Goal: Communication & Community: Answer question/provide support

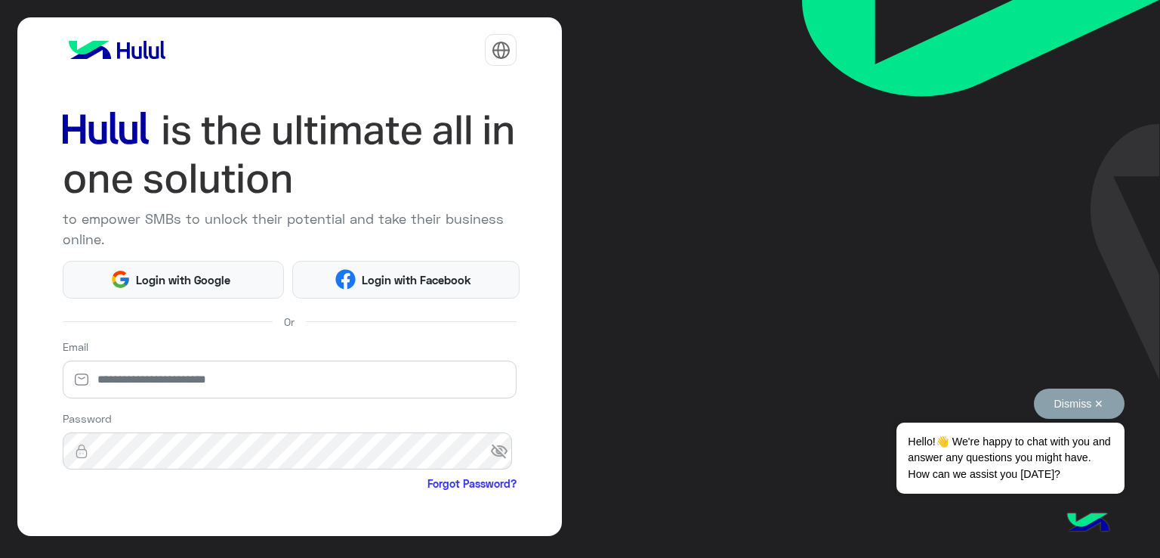
click at [1106, 407] on button "Dismiss ✕" at bounding box center [1079, 403] width 91 height 30
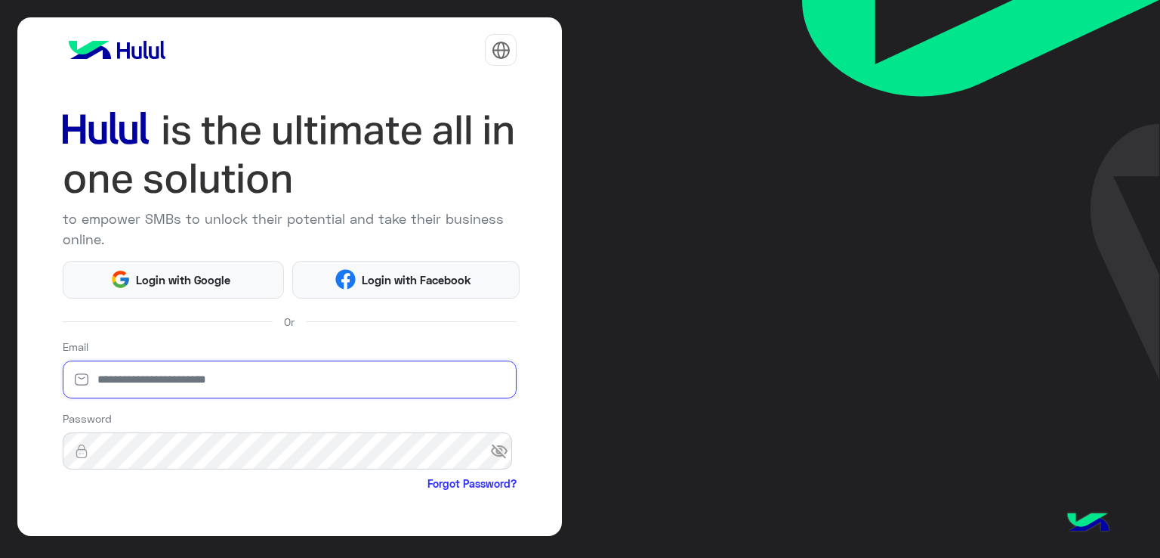
click at [227, 382] on input "email" at bounding box center [290, 379] width 455 height 38
type input "**********"
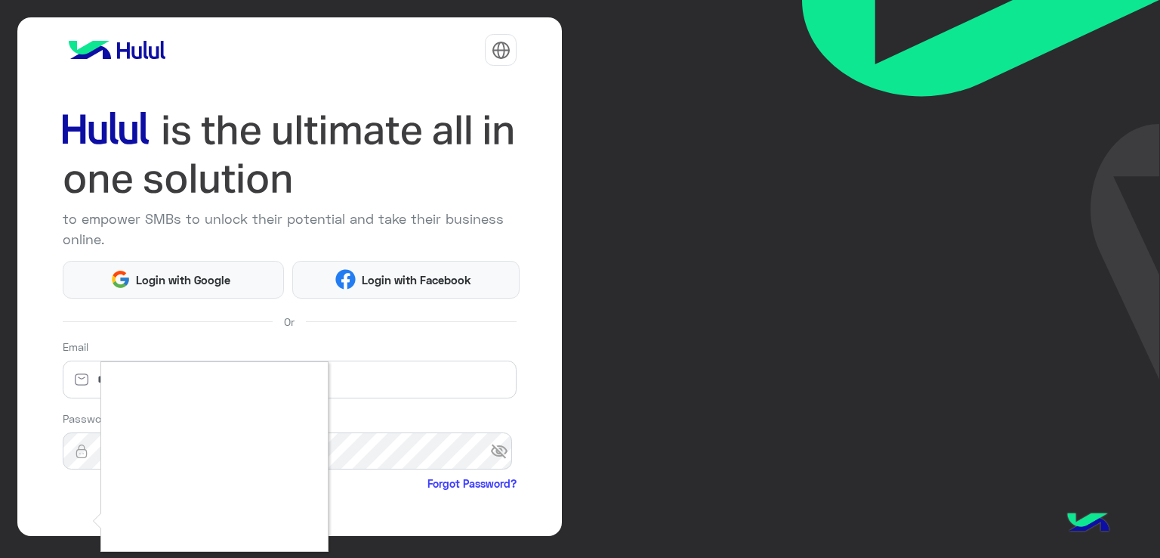
click at [76, 521] on div at bounding box center [580, 279] width 1160 height 558
click at [366, 484] on div at bounding box center [580, 279] width 1160 height 558
click at [387, 477] on div at bounding box center [580, 279] width 1160 height 558
click at [398, 498] on div at bounding box center [580, 279] width 1160 height 558
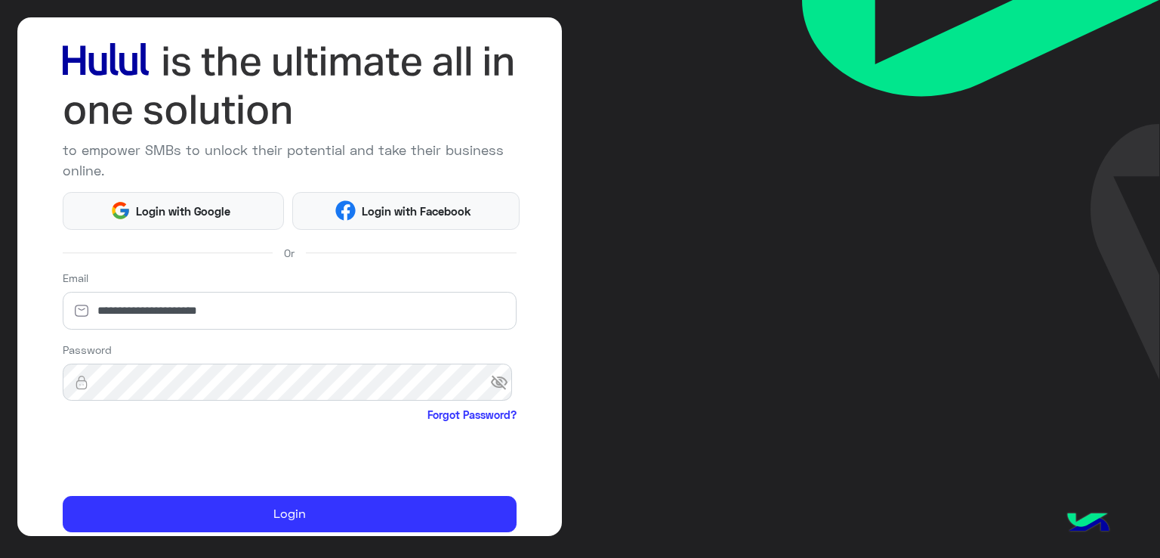
scroll to position [124, 0]
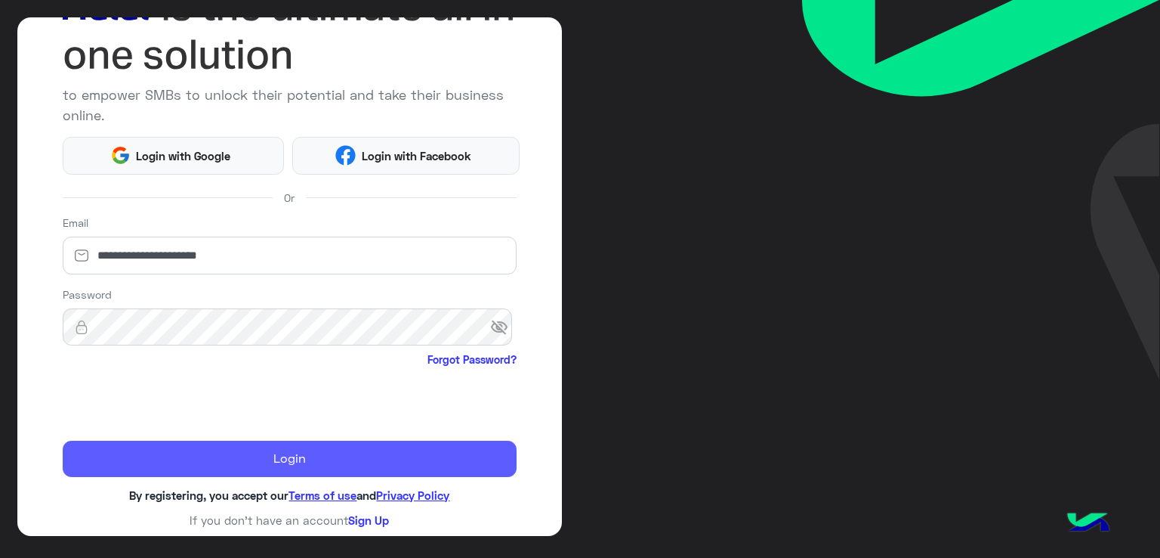
click at [385, 456] on button "Login" at bounding box center [290, 458] width 455 height 36
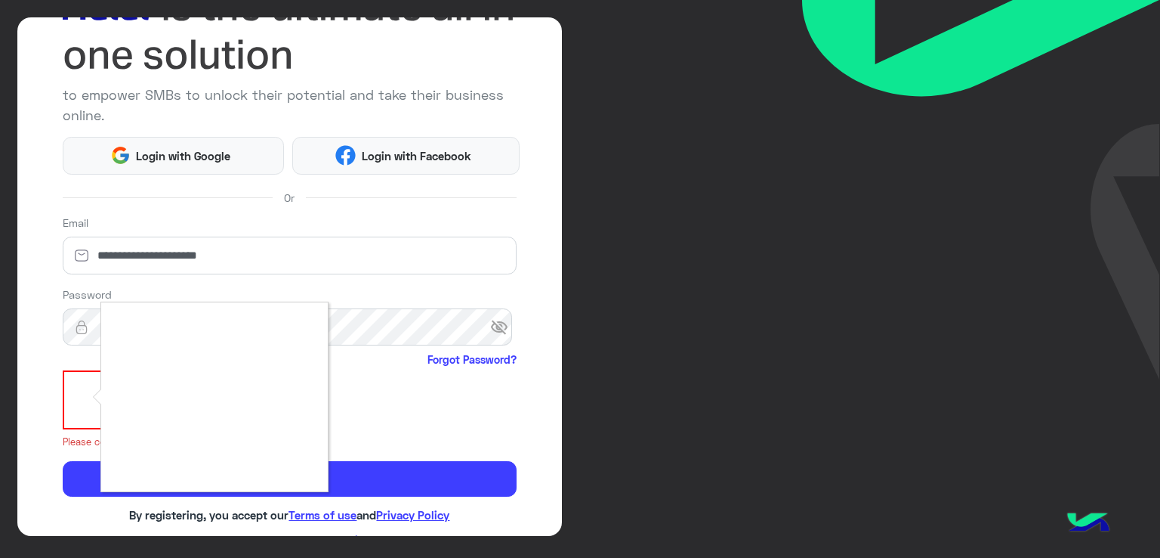
click at [448, 433] on div at bounding box center [580, 279] width 1160 height 558
click at [477, 442] on div at bounding box center [580, 279] width 1160 height 558
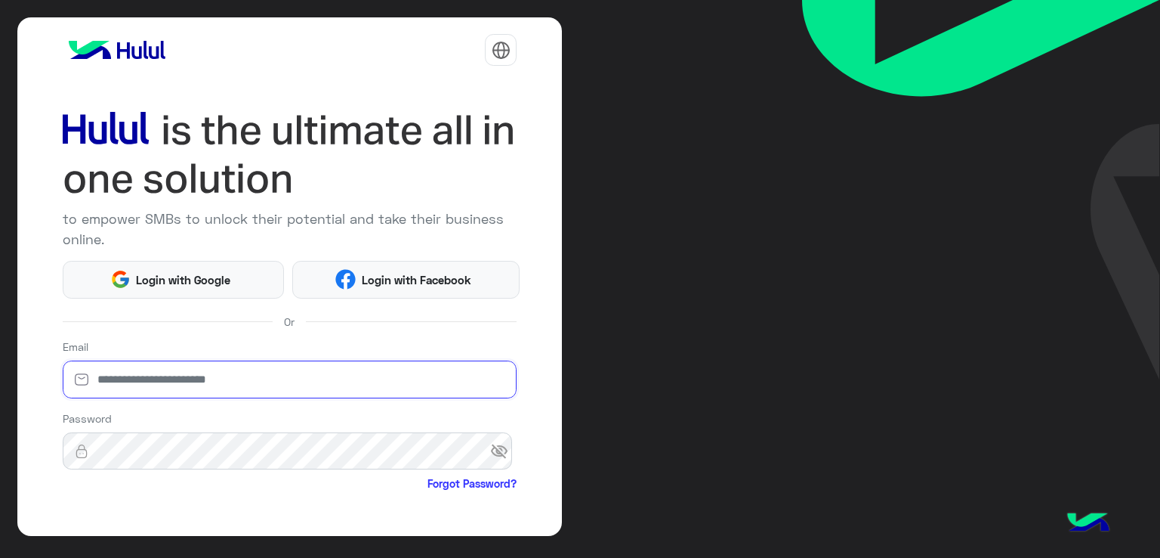
drag, startPoint x: 199, startPoint y: 385, endPoint x: 190, endPoint y: 375, distance: 12.3
click at [199, 385] on input "email" at bounding box center [290, 379] width 455 height 38
type input "**********"
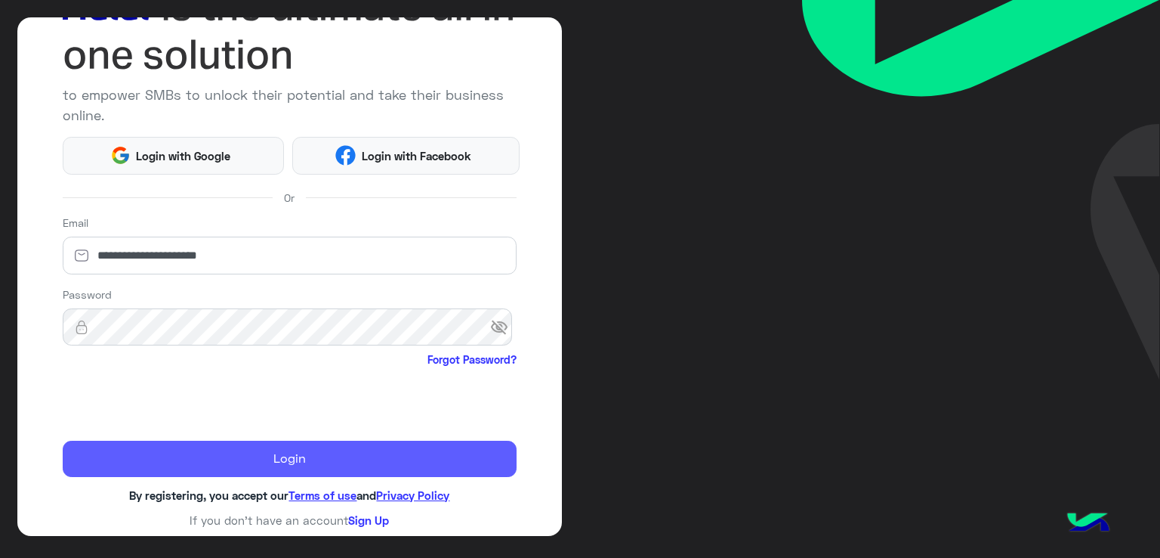
click at [348, 440] on button "Login" at bounding box center [290, 458] width 455 height 36
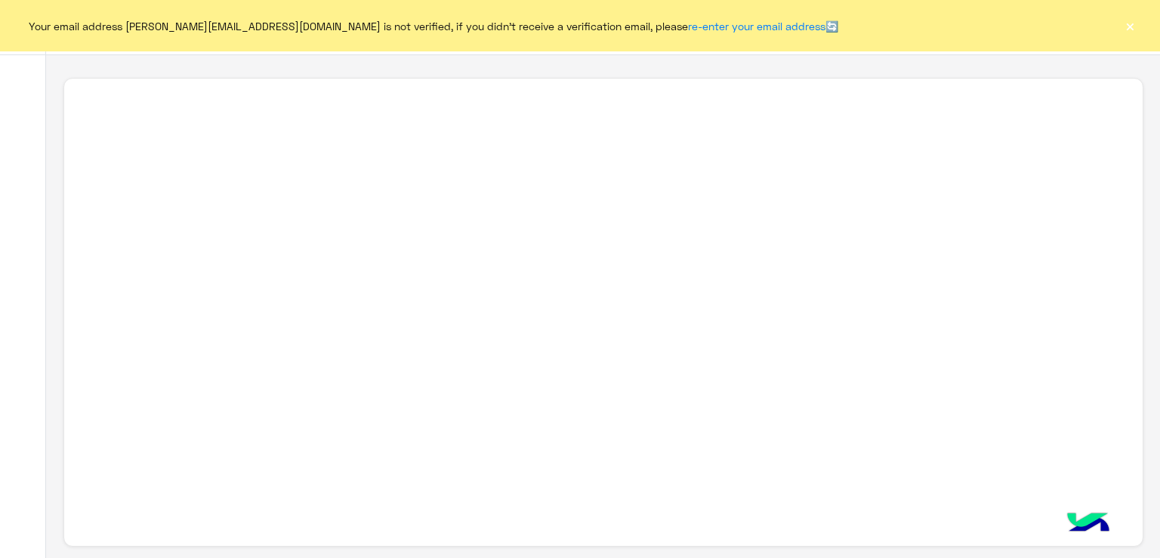
click at [1132, 31] on button "×" at bounding box center [1130, 25] width 15 height 15
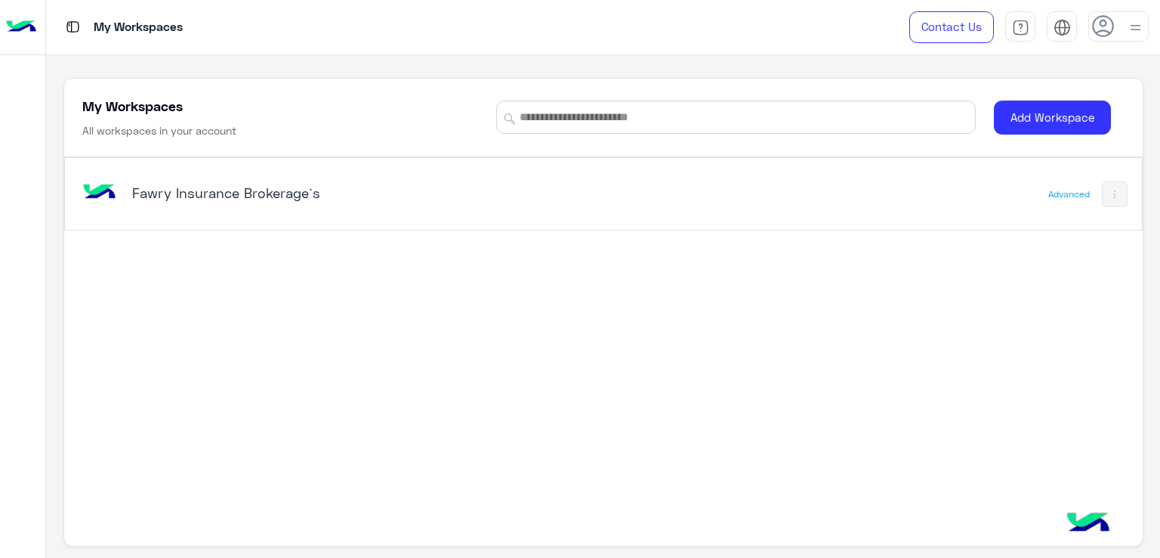
click at [180, 188] on h5 "Fawry Insurance Brokerage`s" at bounding box center [321, 193] width 378 height 18
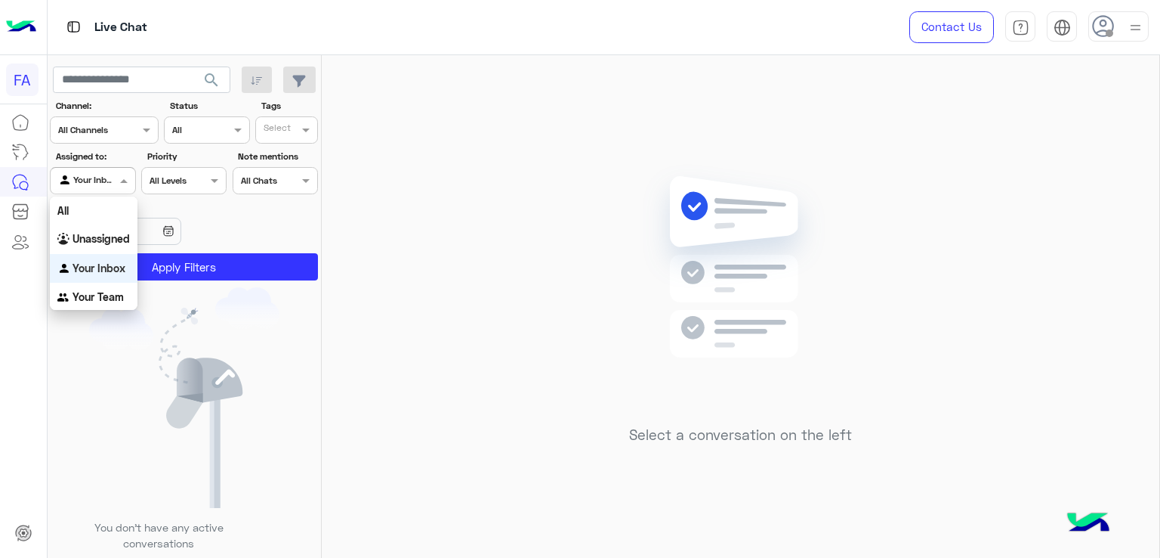
click at [108, 170] on div "Agent Filter Your Inbox" at bounding box center [92, 180] width 85 height 27
click at [95, 230] on div "Unassigned" at bounding box center [94, 238] width 88 height 29
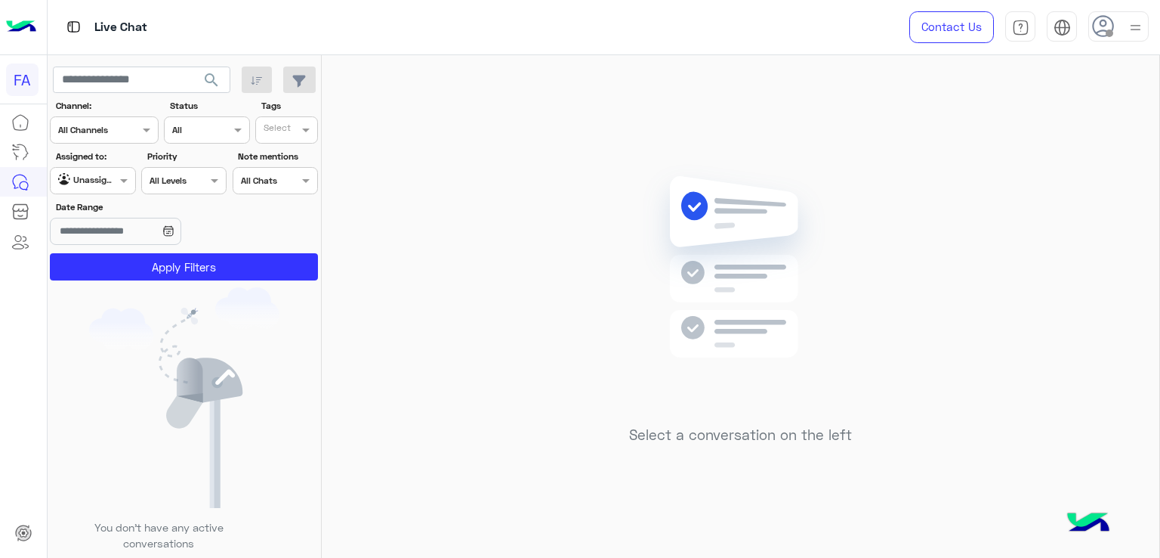
click at [248, 249] on section "Channel: Channel All Channels Status Channel All Tags Select Assigned to: Agent…" at bounding box center [185, 189] width 252 height 181
click at [236, 267] on button "Apply Filters" at bounding box center [184, 266] width 268 height 27
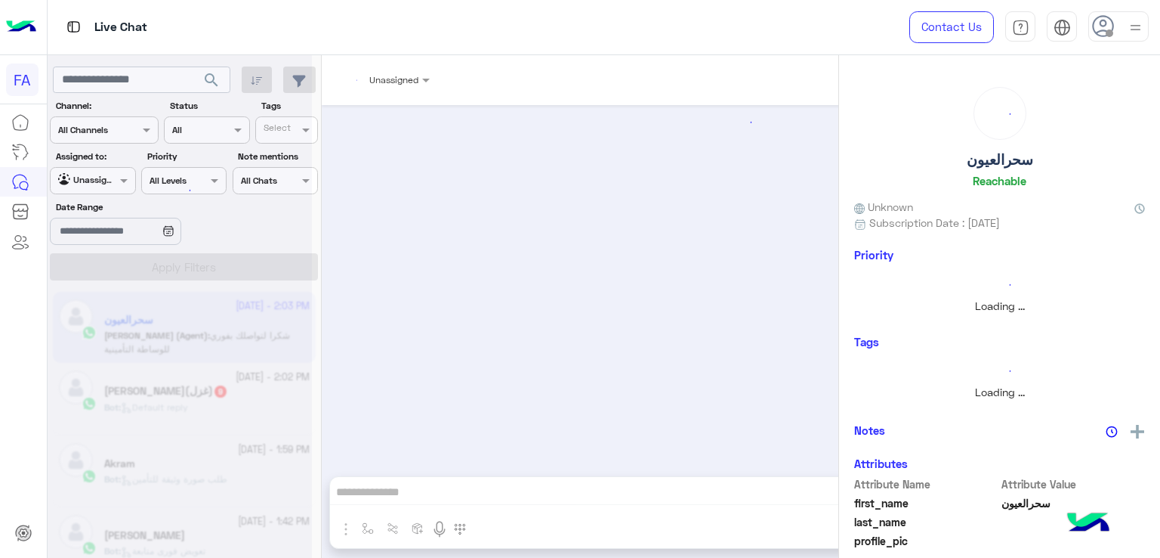
click at [1132, 22] on img at bounding box center [1135, 27] width 19 height 19
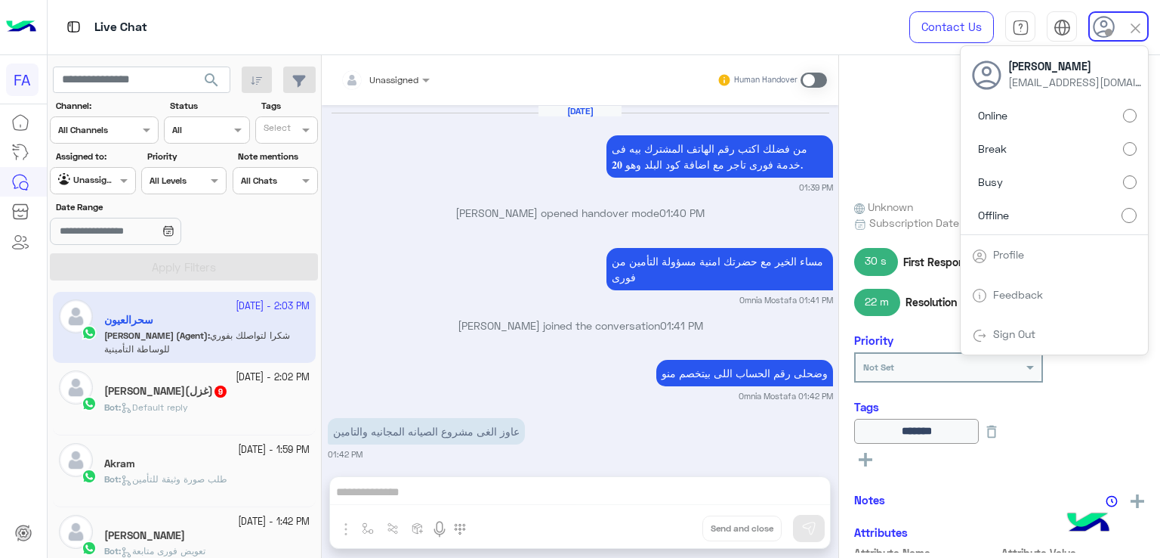
scroll to position [1228, 0]
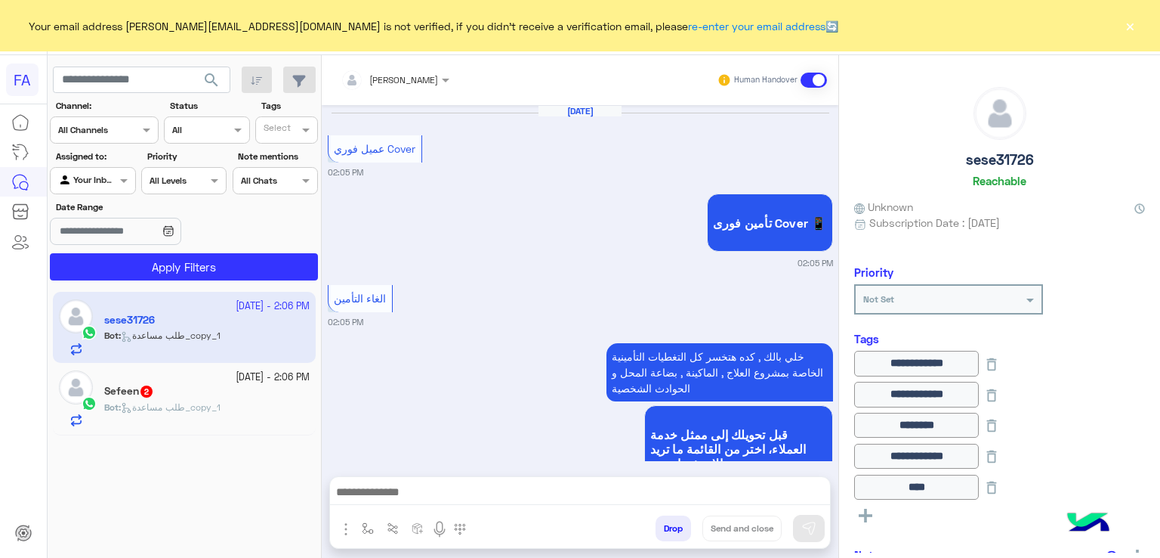
scroll to position [1144, 0]
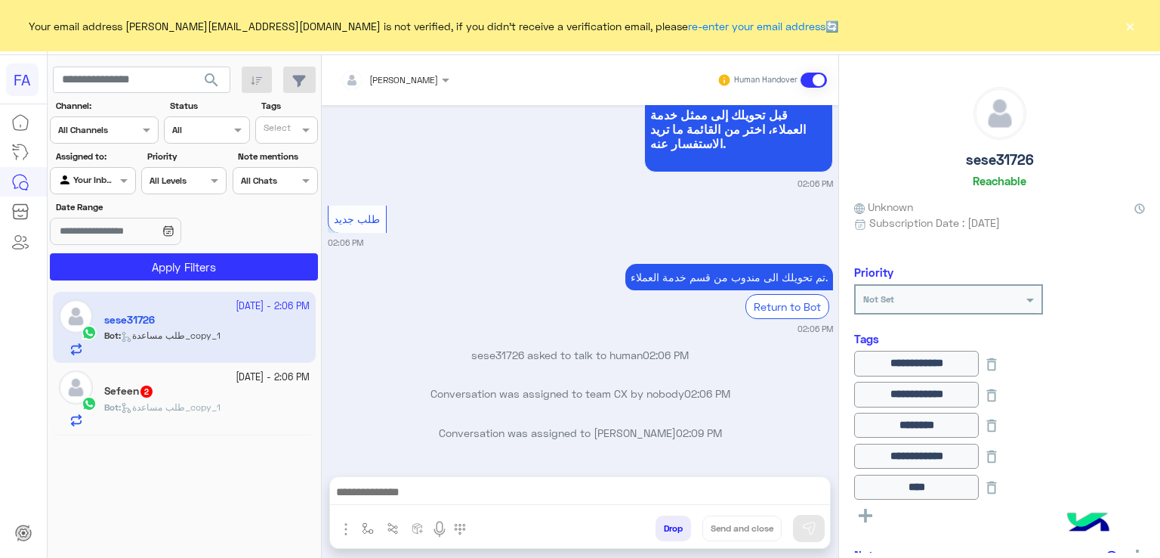
click at [1127, 20] on button "×" at bounding box center [1130, 25] width 15 height 15
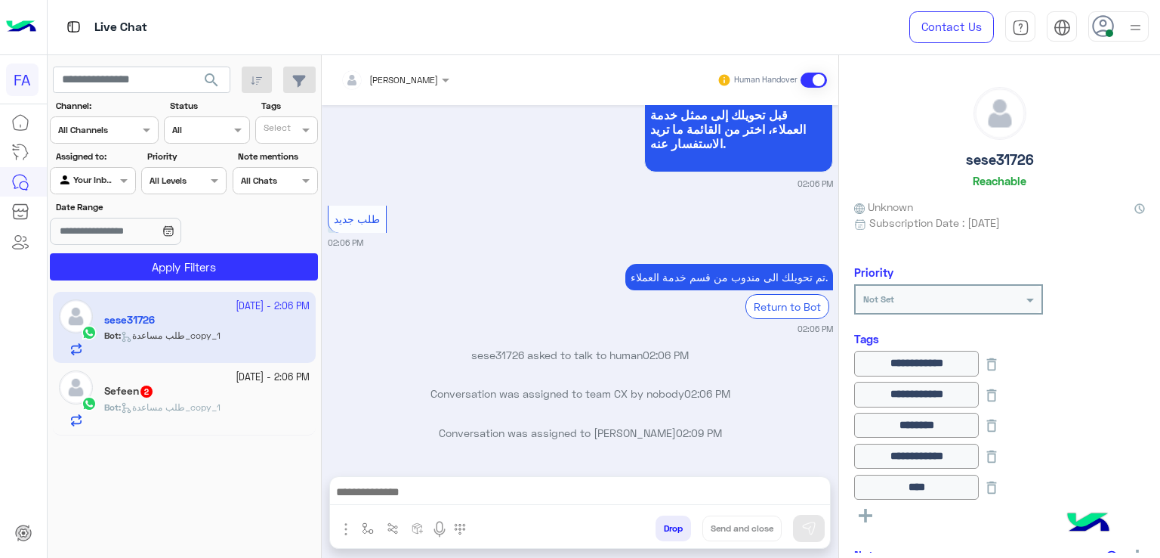
click at [174, 397] on div "Sefeen 2" at bounding box center [206, 393] width 205 height 16
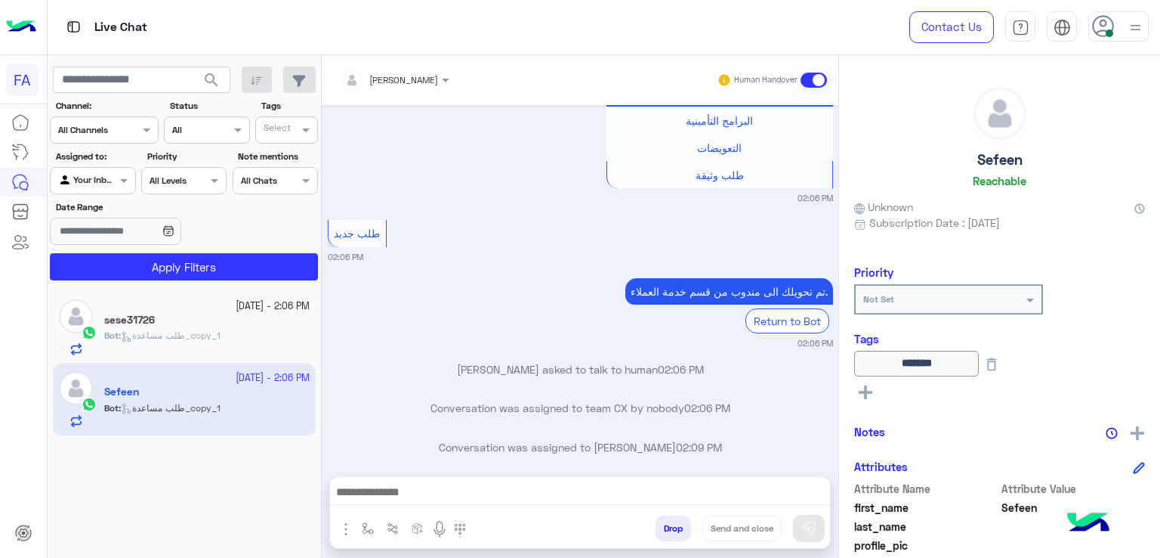
click at [514, 256] on div "Sep 28, 2025 البرامج التأمينية تصفح خدماتنا واختر الخيار الذي يناسبك! 01:46 PM …" at bounding box center [580, 283] width 517 height 356
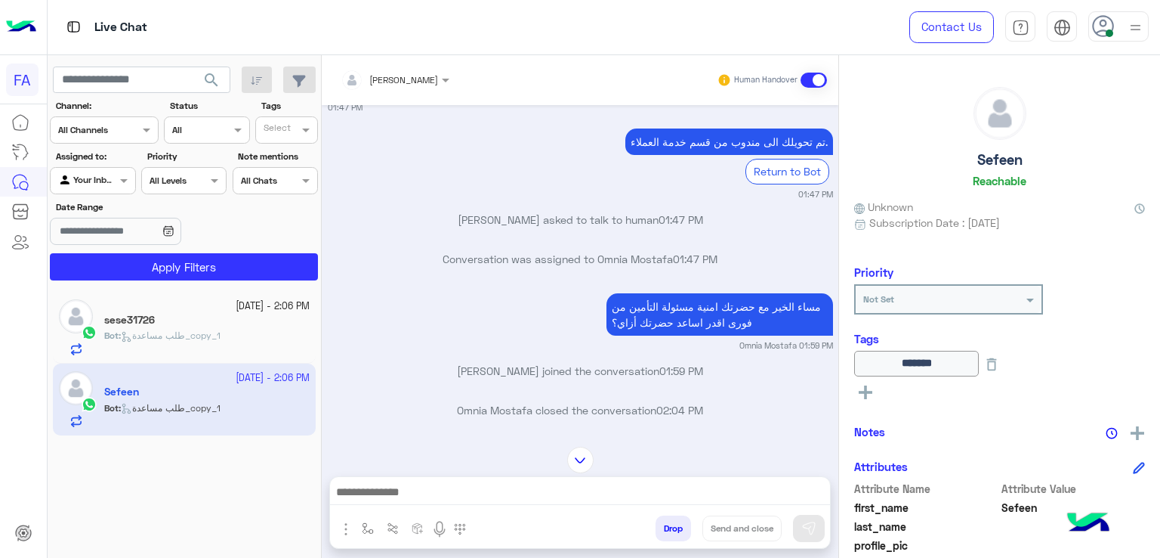
scroll to position [2613, 0]
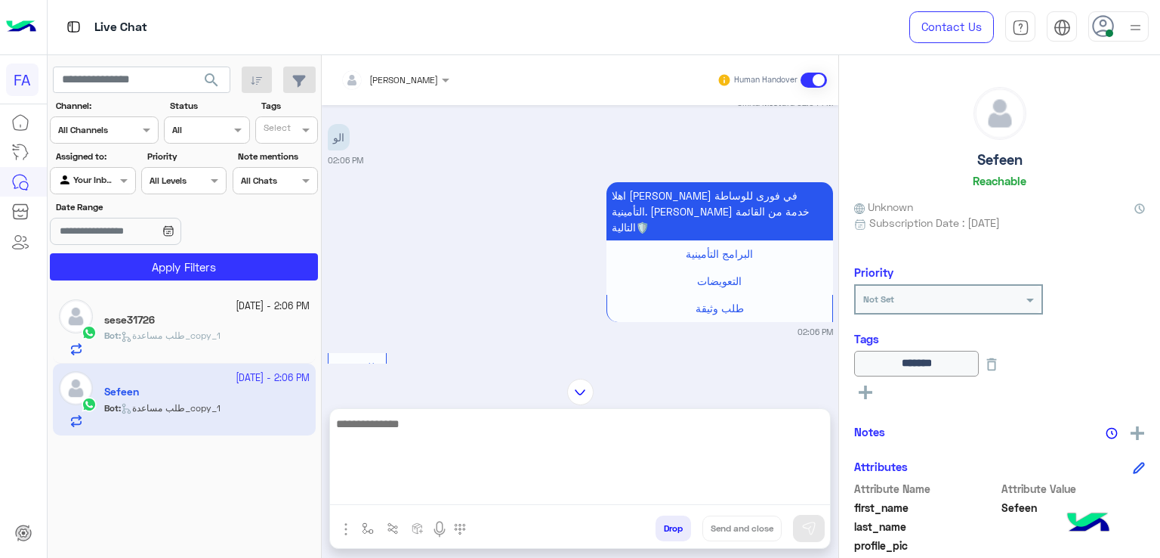
click at [643, 486] on textarea at bounding box center [580, 459] width 500 height 91
paste textarea "**********"
type textarea "**********"
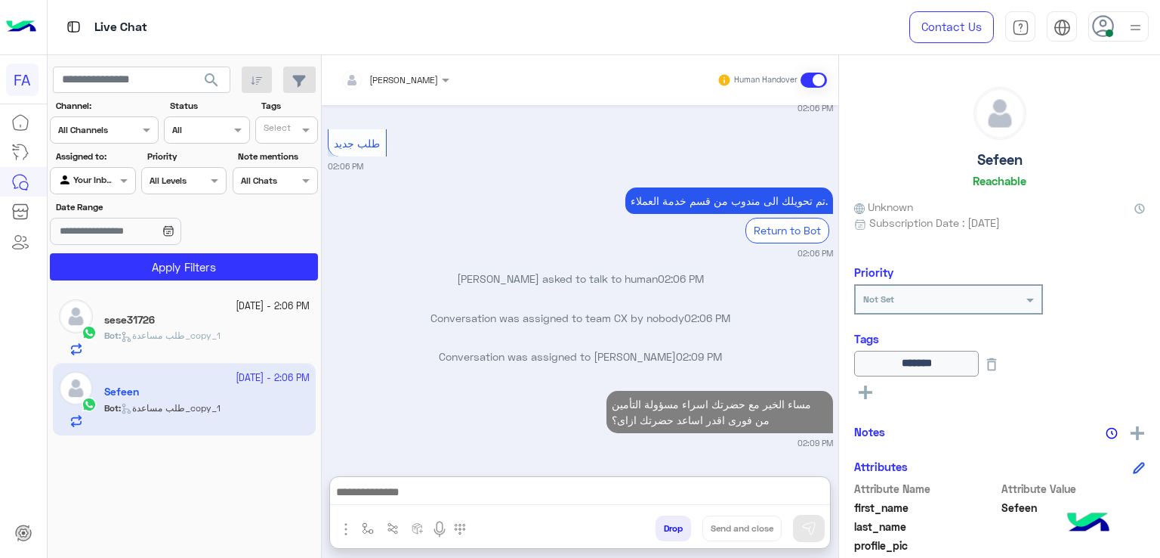
scroll to position [2843, 0]
click at [236, 335] on div "Bot : طلب مساعدة_copy_1" at bounding box center [206, 342] width 205 height 26
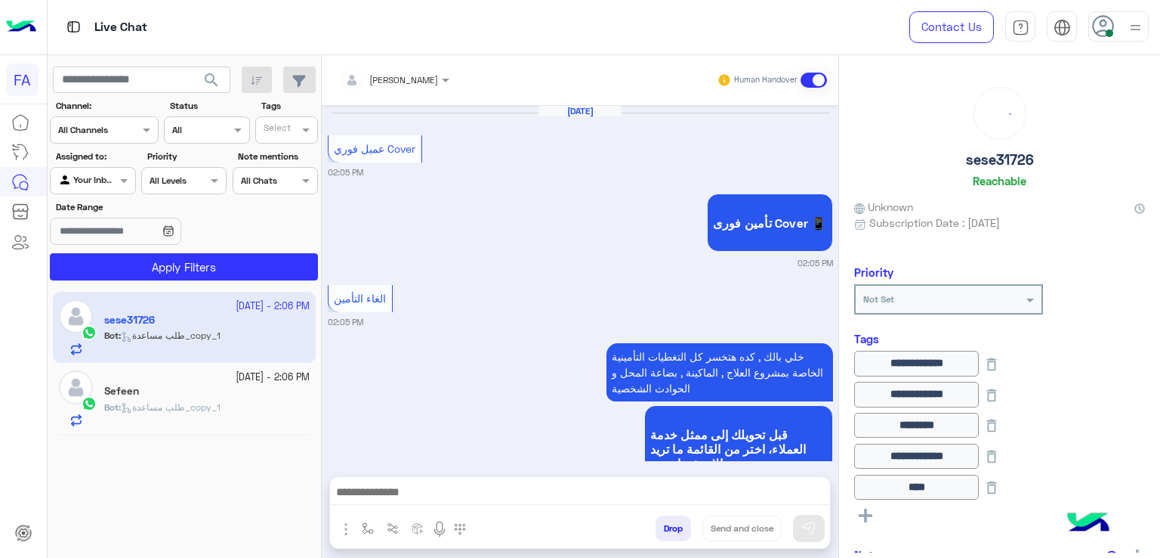
scroll to position [1144, 0]
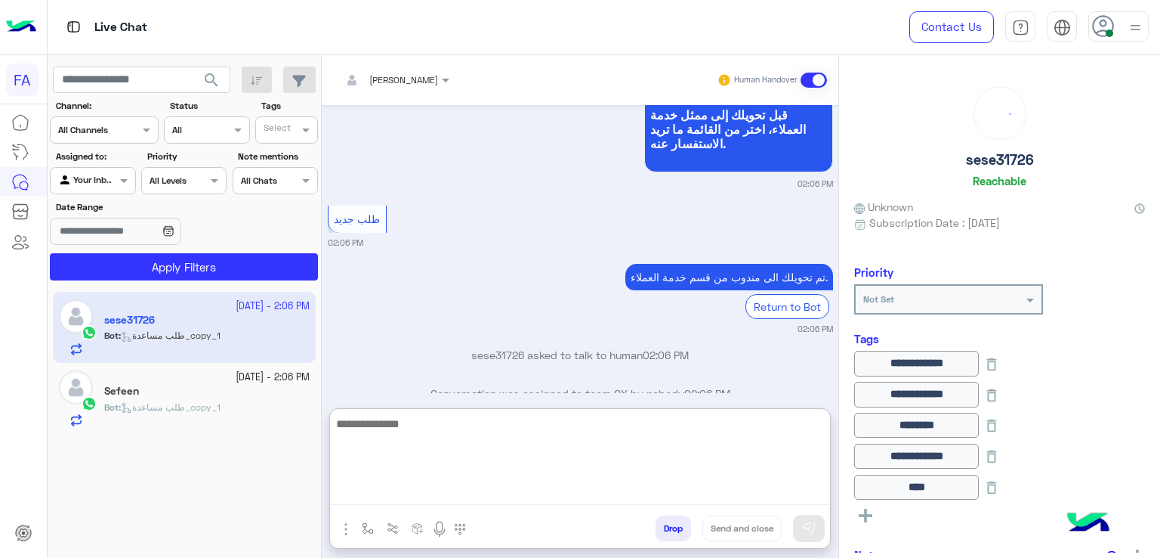
click at [582, 486] on textarea at bounding box center [580, 459] width 500 height 91
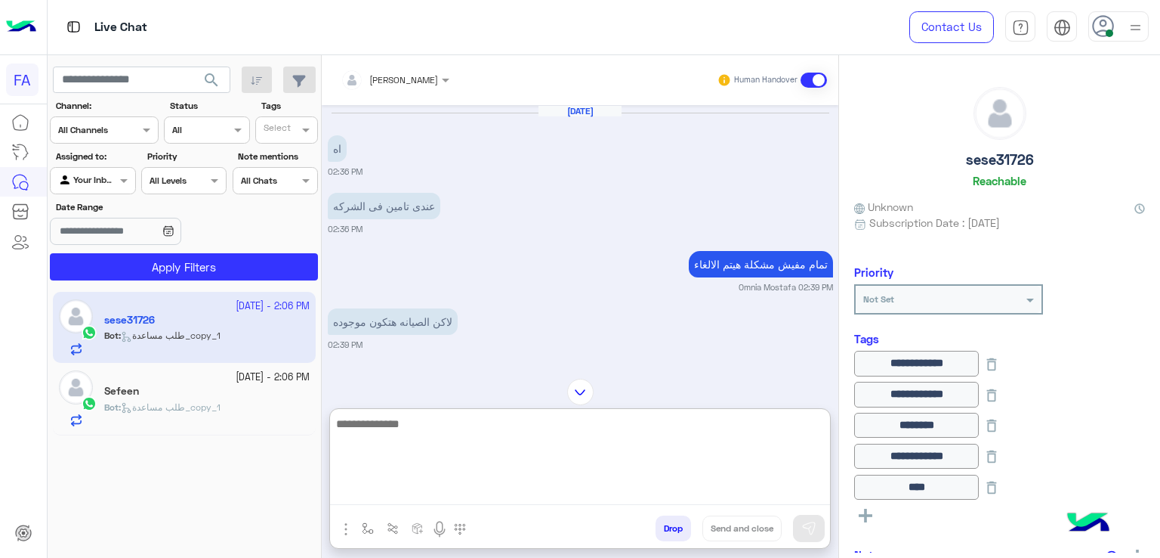
scroll to position [1383, 0]
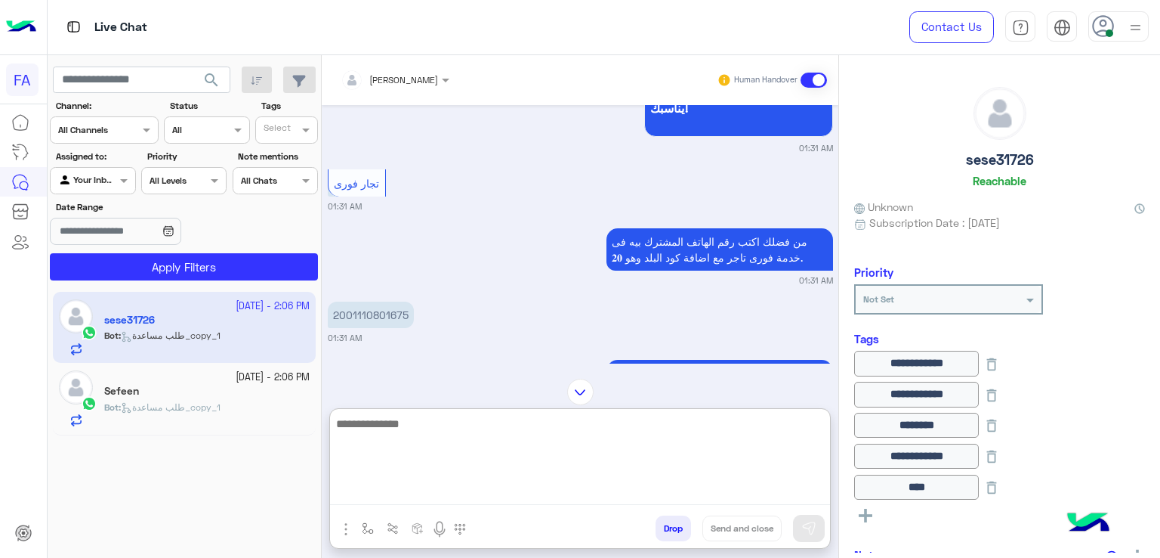
drag, startPoint x: 737, startPoint y: 426, endPoint x: 762, endPoint y: 425, distance: 25.0
click at [755, 426] on textarea at bounding box center [580, 459] width 500 height 91
paste textarea "**********"
type textarea "**********"
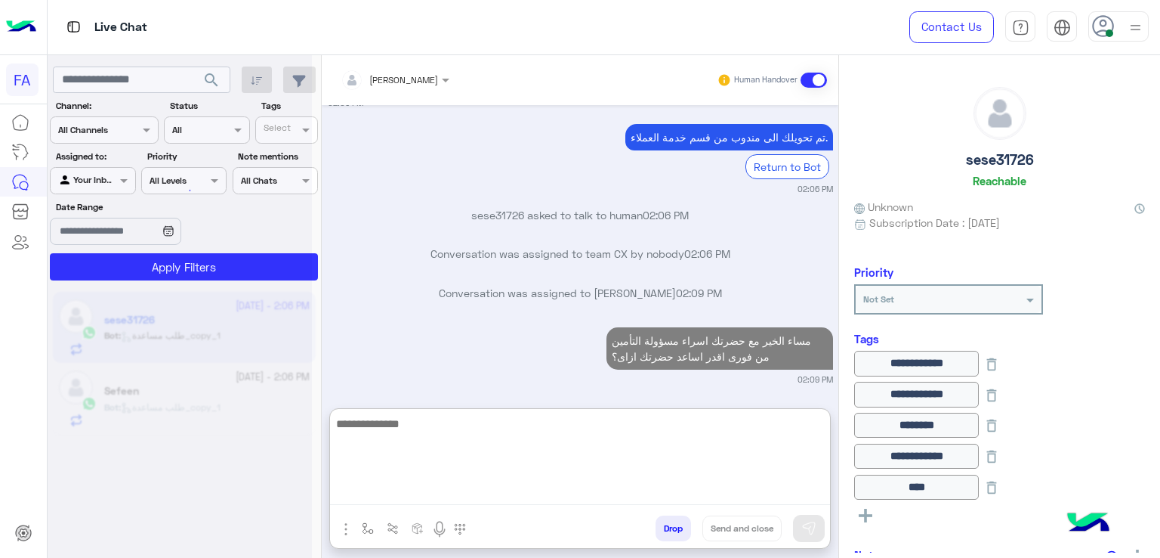
scroll to position [5965, 0]
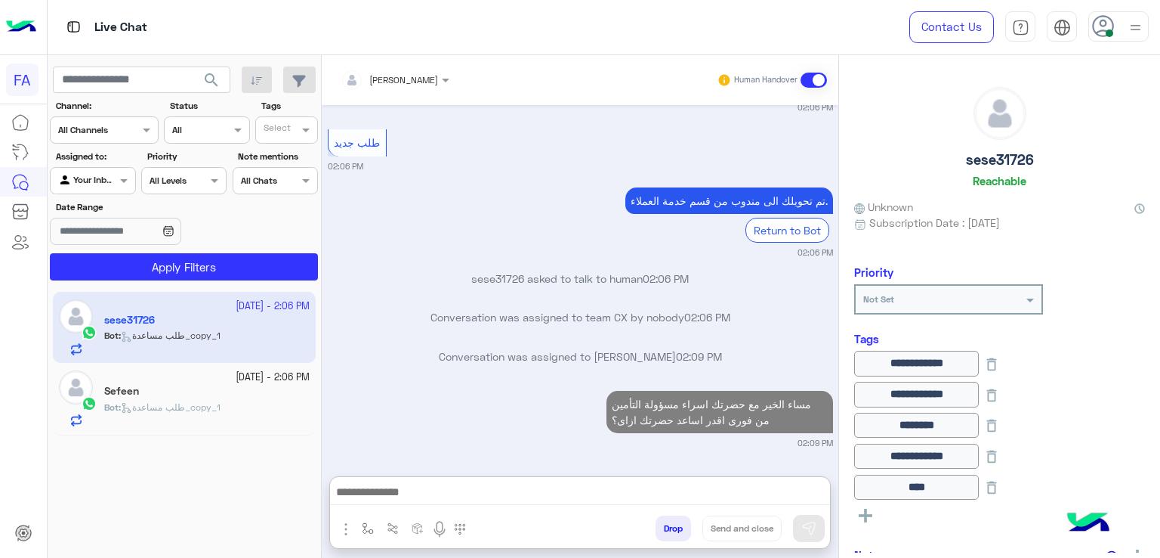
click at [106, 176] on div at bounding box center [93, 178] width 84 height 14
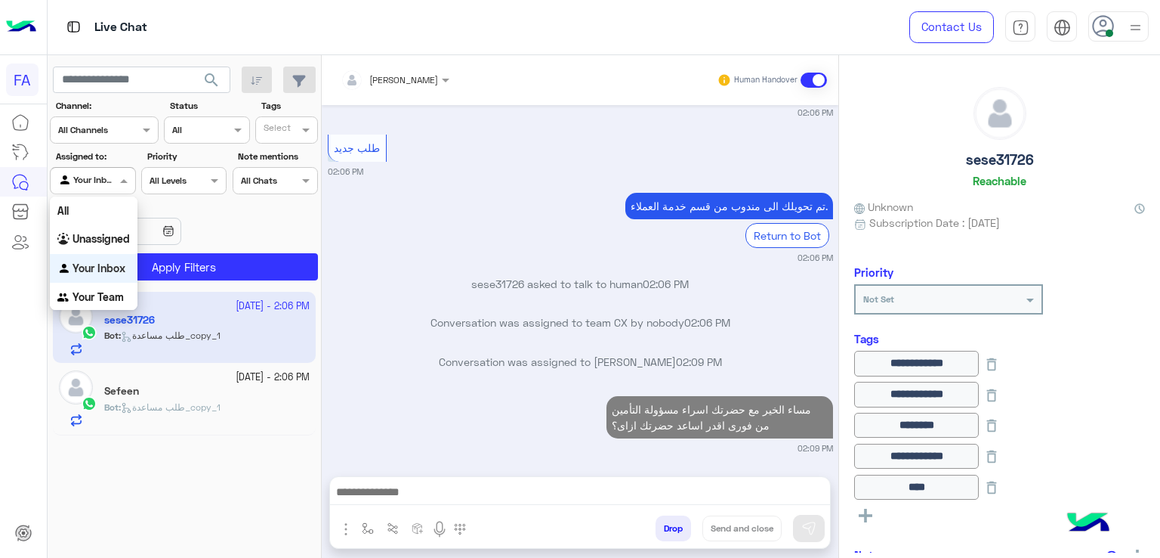
scroll to position [5935, 0]
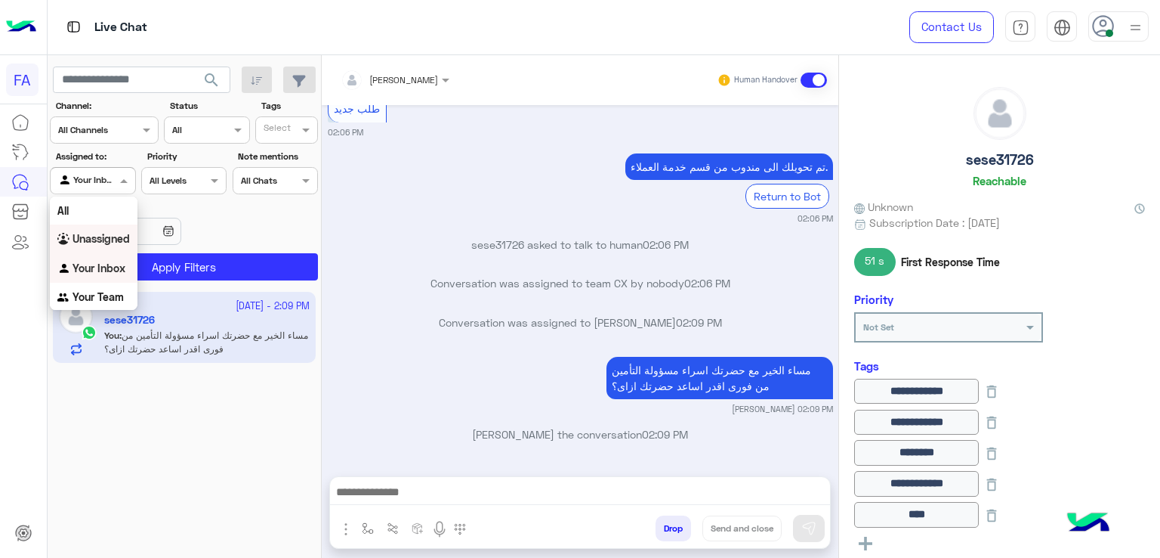
click at [94, 245] on b "Unassigned" at bounding box center [101, 238] width 57 height 13
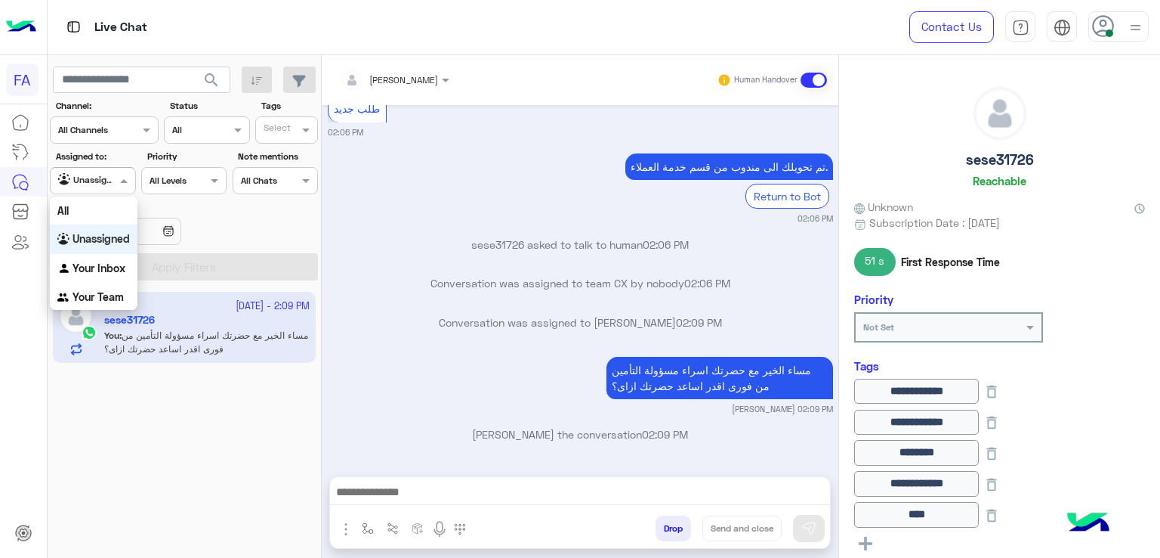
click at [119, 185] on span at bounding box center [125, 180] width 19 height 16
click at [106, 239] on b "Unassigned" at bounding box center [101, 238] width 57 height 13
click at [82, 188] on div "Agent Filter Unassigned" at bounding box center [92, 180] width 85 height 27
click at [116, 267] on b "Your Inbox" at bounding box center [99, 267] width 53 height 13
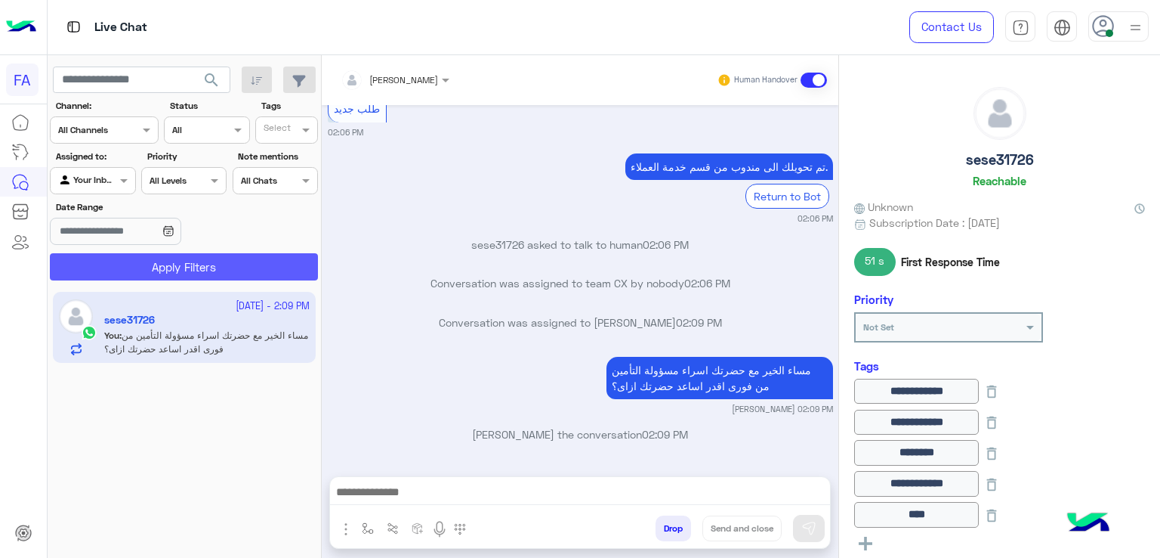
click at [168, 262] on button "Apply Filters" at bounding box center [184, 266] width 268 height 27
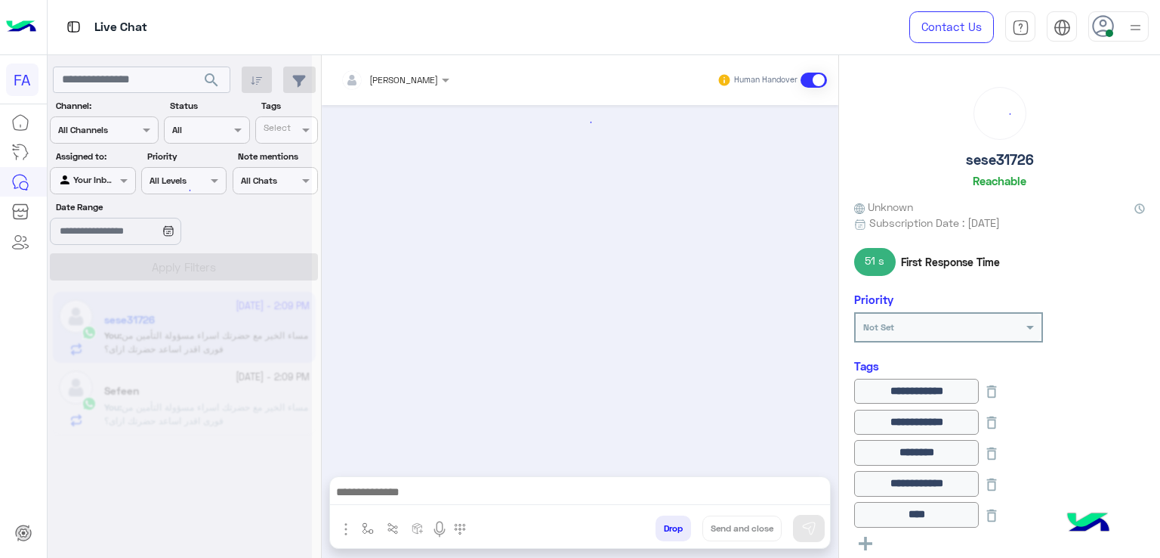
scroll to position [1107, 0]
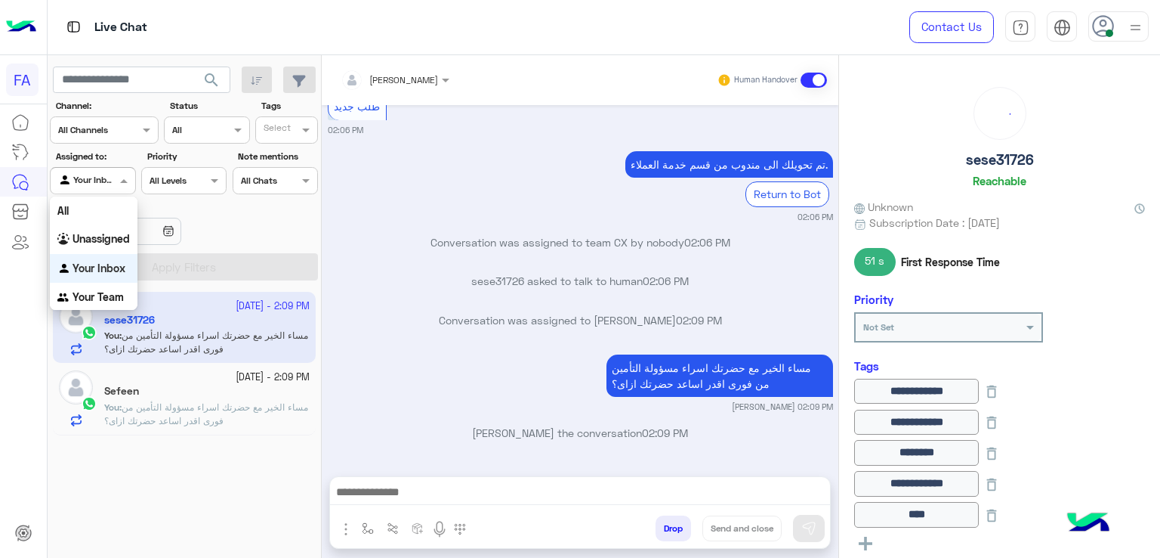
click at [130, 189] on div "Agent Filter Your Inbox" at bounding box center [92, 180] width 85 height 27
click at [103, 246] on div "Unassigned" at bounding box center [94, 238] width 88 height 29
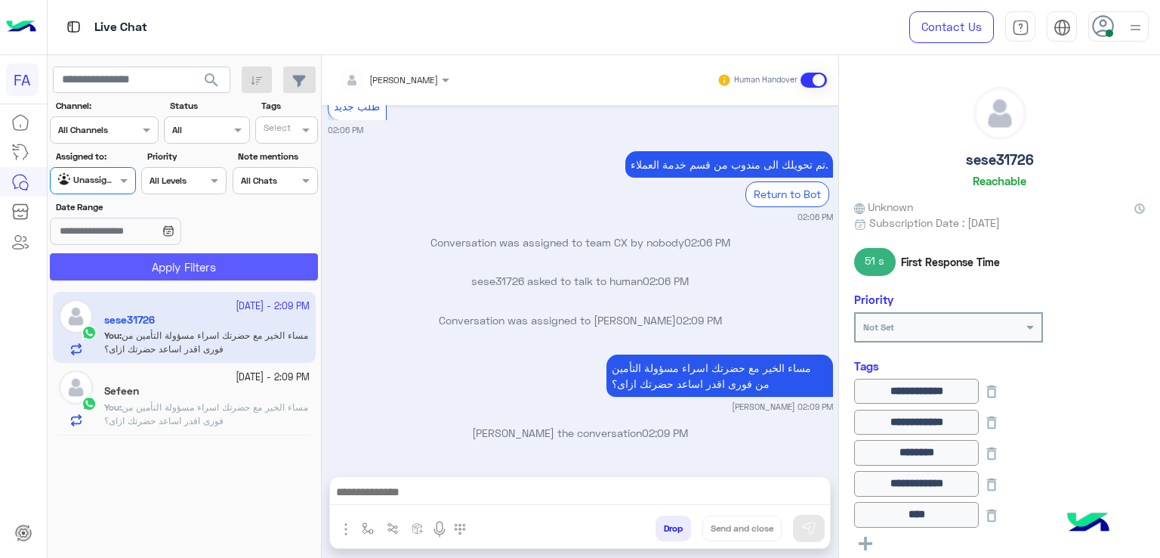
click at [125, 276] on button "Apply Filters" at bounding box center [184, 266] width 268 height 27
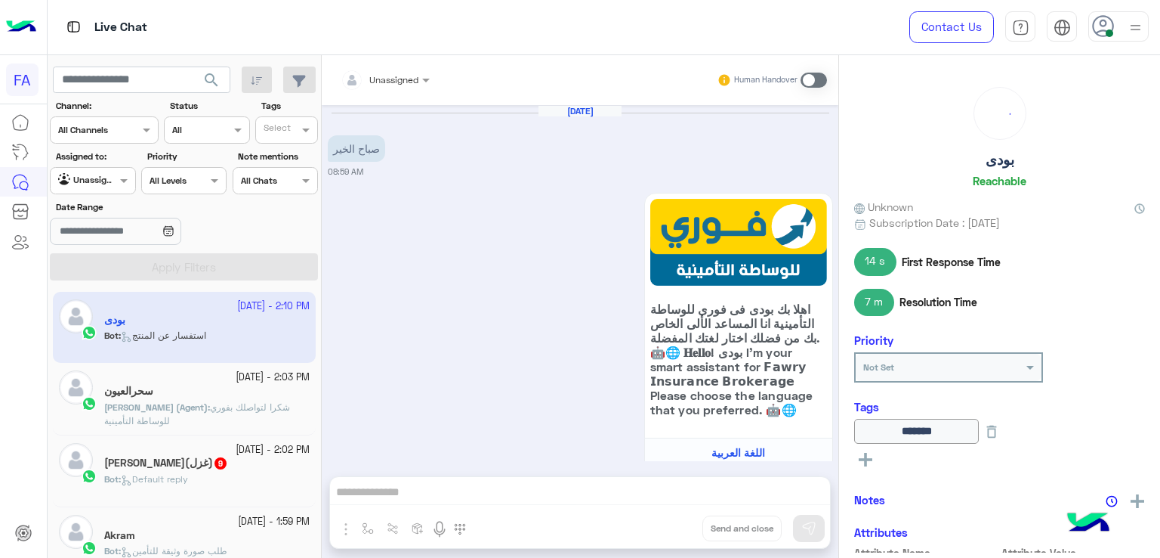
scroll to position [1592, 0]
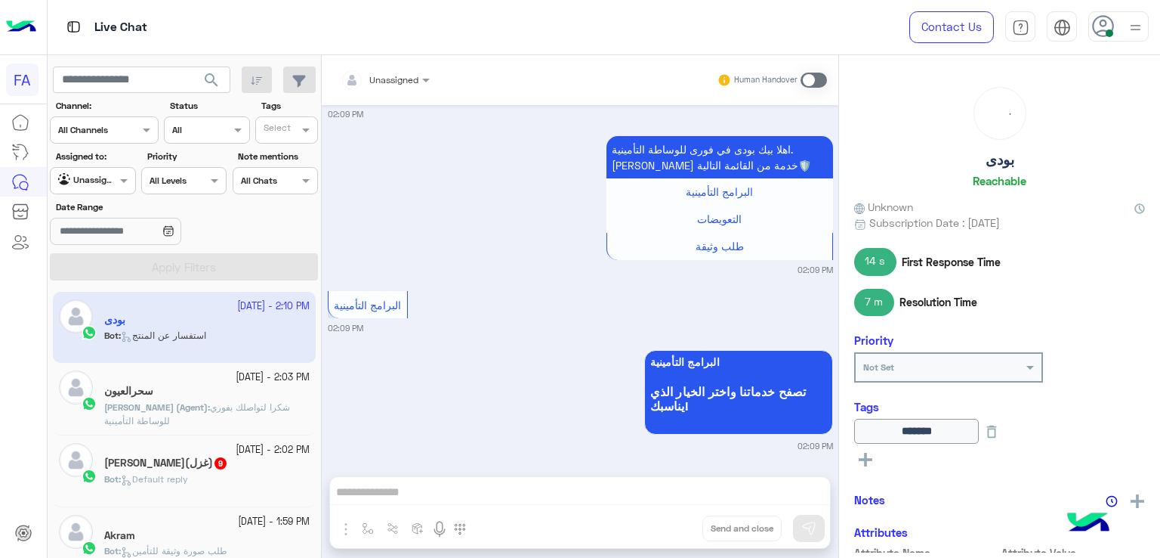
click at [248, 463] on div "ابو فريدة(غزل) 9" at bounding box center [206, 464] width 205 height 16
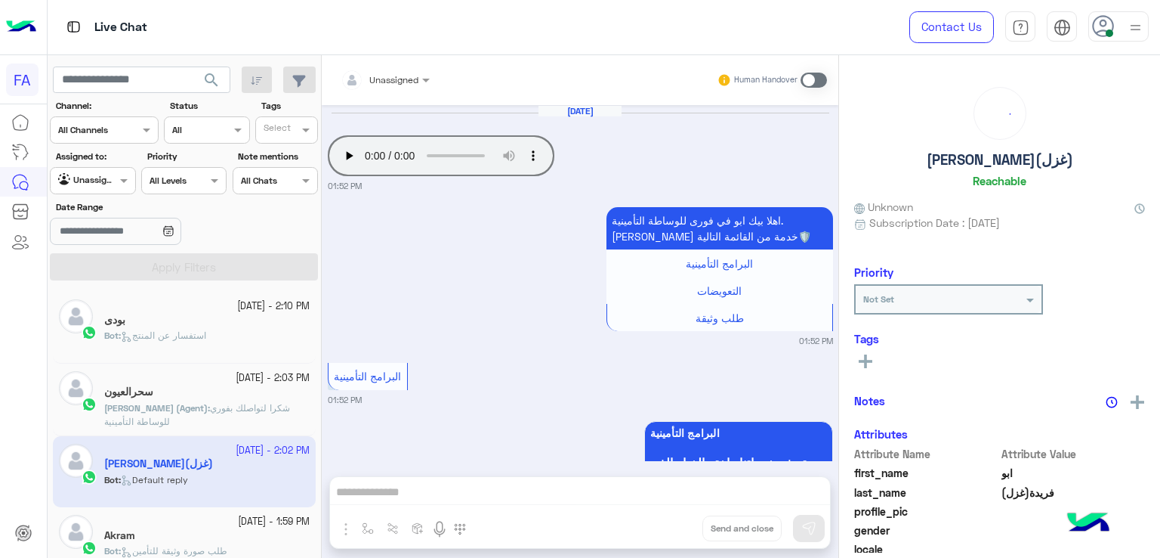
scroll to position [1445, 0]
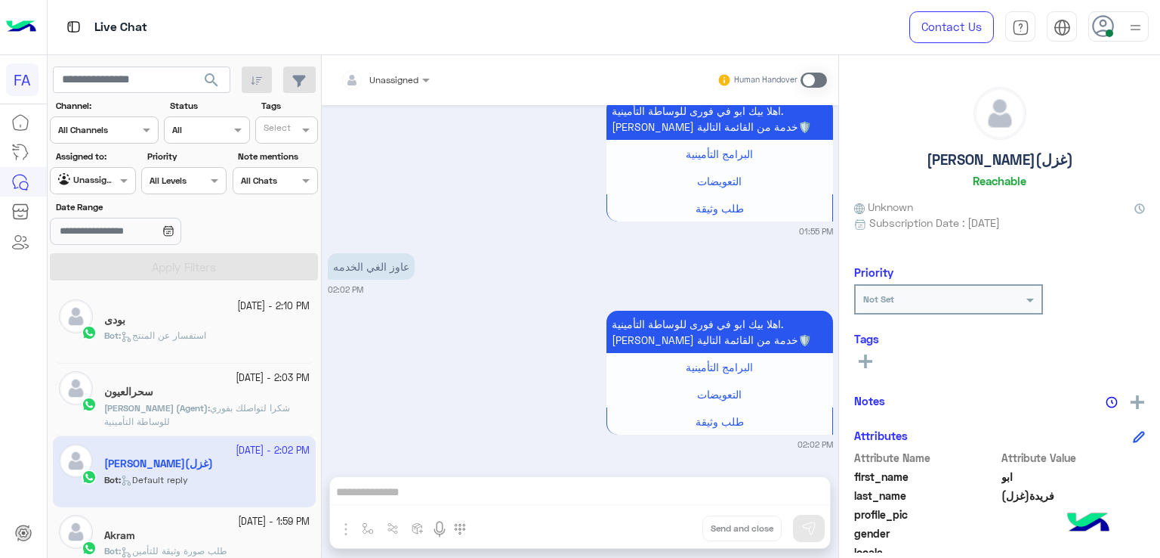
click at [595, 482] on div "Unassigned Human Handover Sep 28, 2025 Your browser does not support the audio …" at bounding box center [580, 309] width 517 height 508
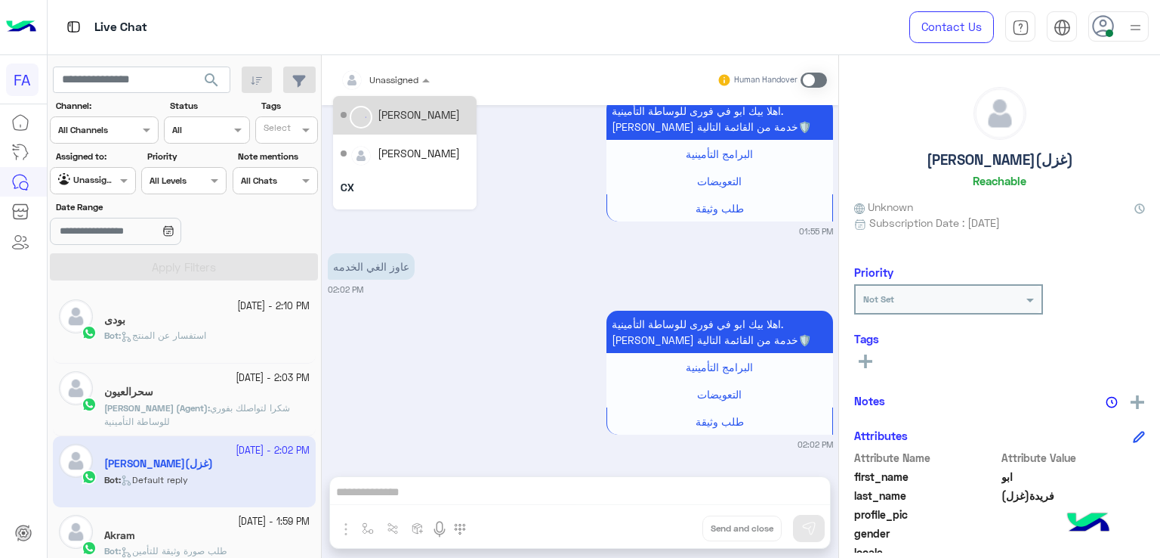
click at [424, 78] on span at bounding box center [428, 80] width 19 height 16
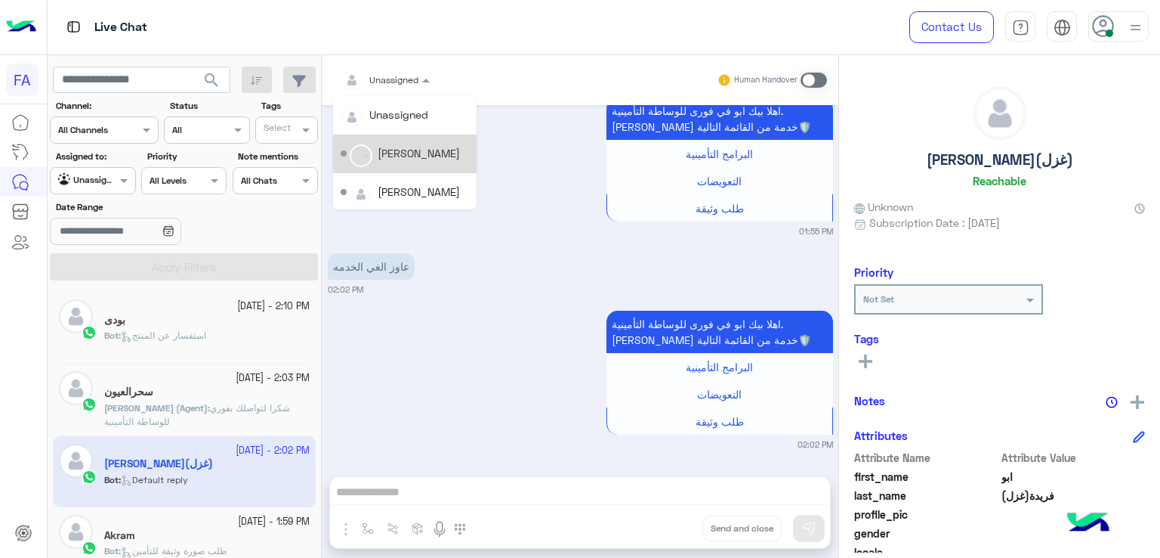
scroll to position [107, 0]
click at [412, 156] on div "Amira khalid" at bounding box center [428, 152] width 82 height 16
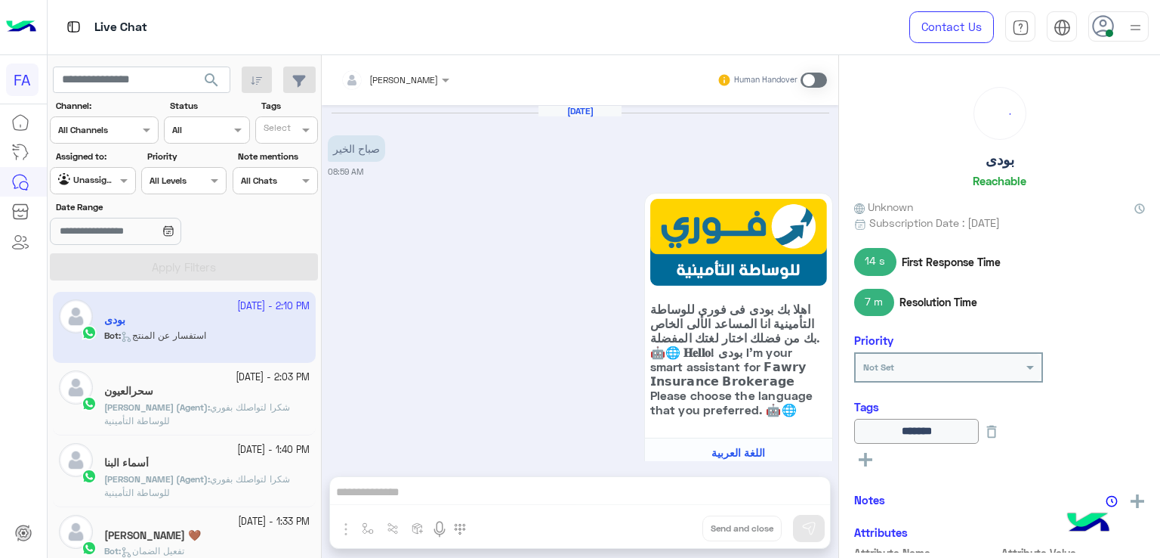
scroll to position [1592, 0]
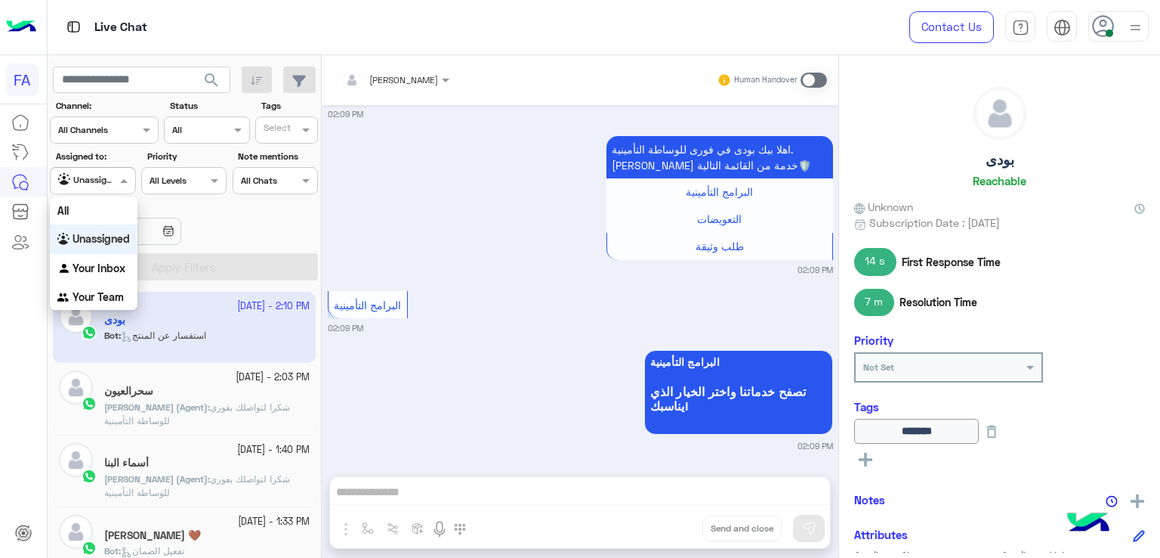
click at [63, 176] on input "text" at bounding box center [75, 179] width 35 height 14
click at [88, 267] on b "Your Inbox" at bounding box center [99, 267] width 53 height 13
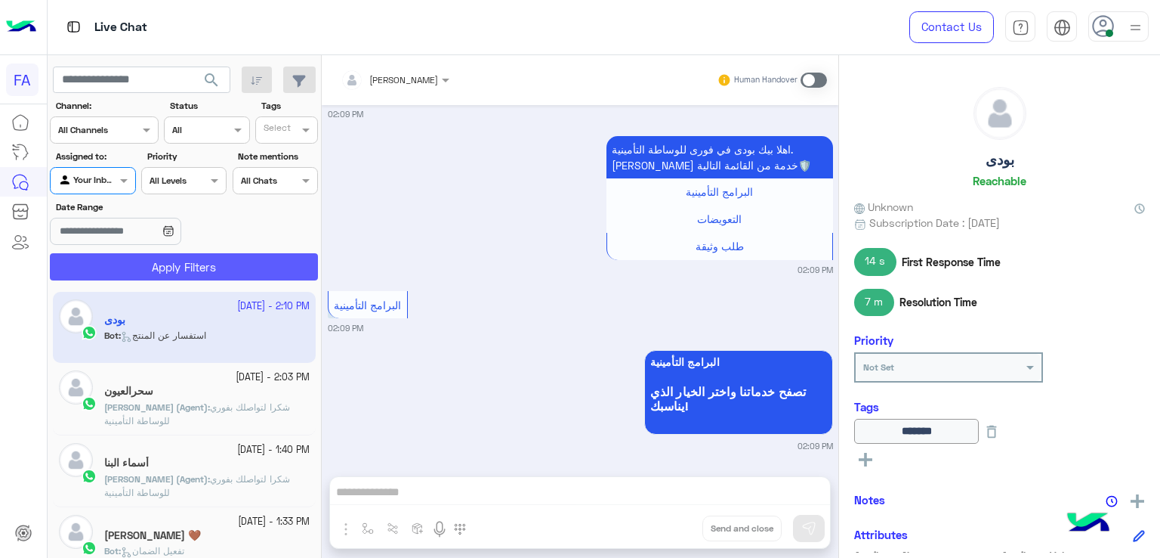
click at [189, 269] on button "Apply Filters" at bounding box center [184, 266] width 268 height 27
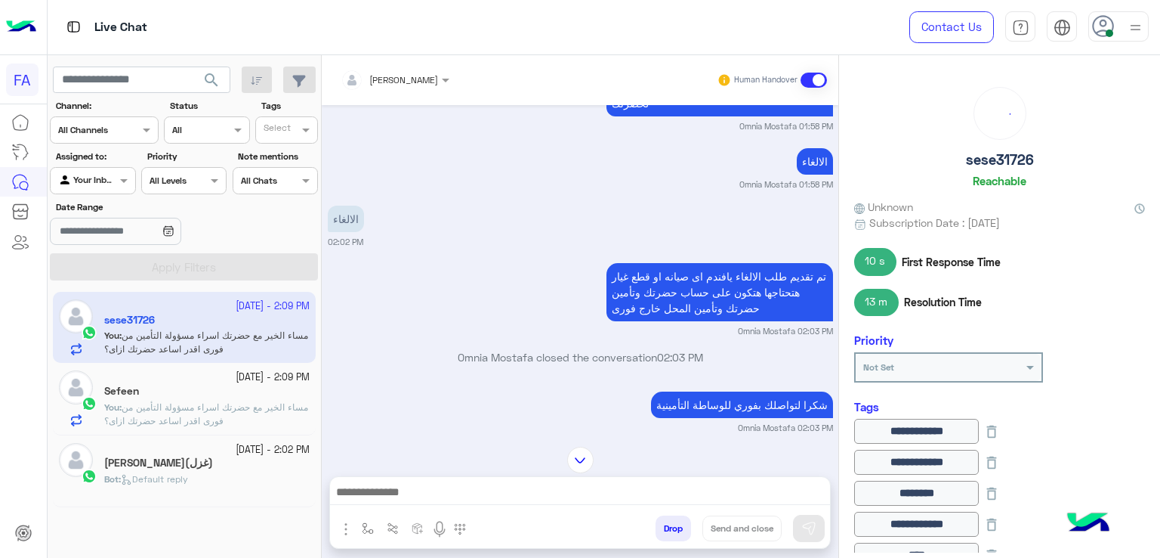
scroll to position [3990, 0]
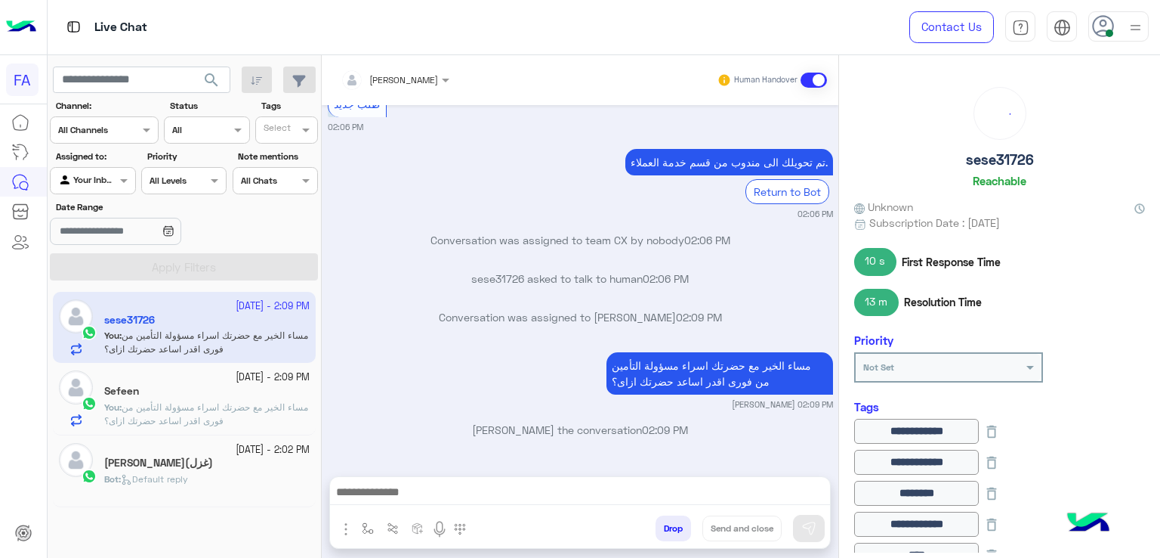
click at [188, 464] on div "ابو فريدة(غزل)" at bounding box center [206, 464] width 205 height 16
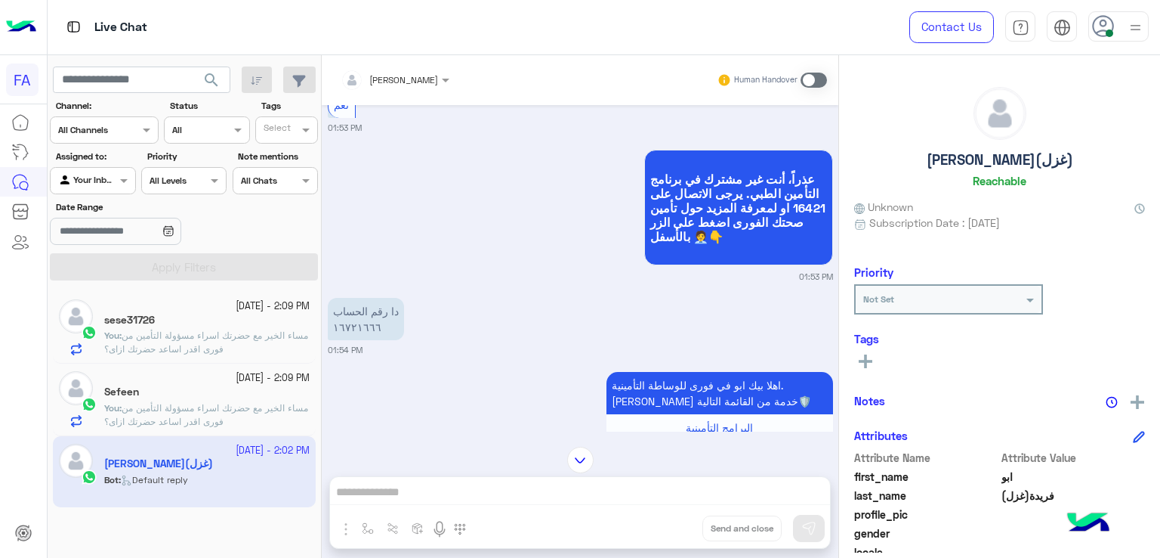
scroll to position [955, 0]
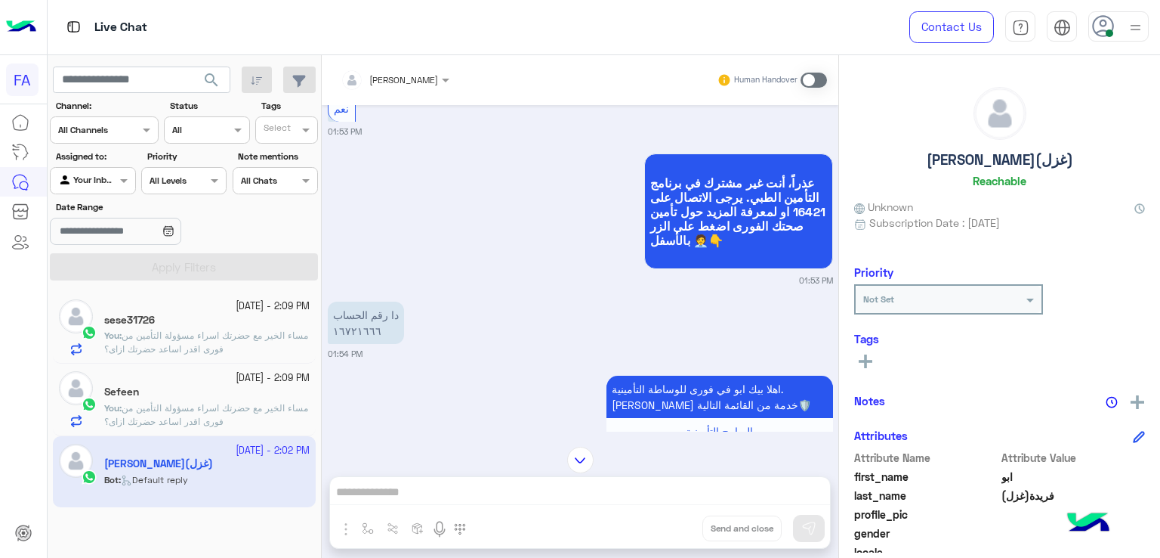
click at [375, 333] on p "دا رقم الحساب ١٦٧٢١٦٦٦" at bounding box center [366, 322] width 76 height 42
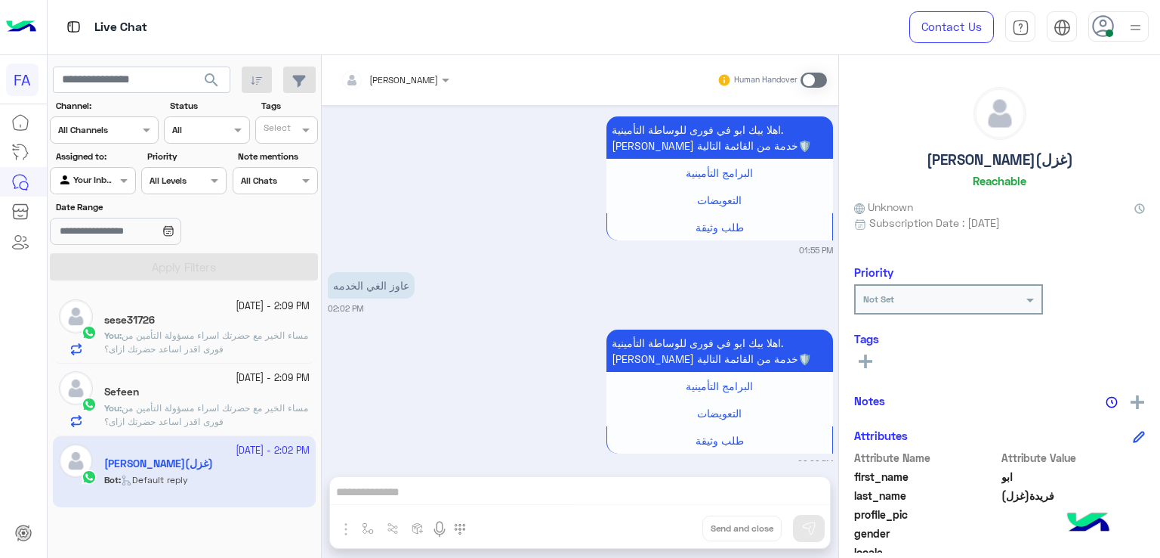
scroll to position [1484, 0]
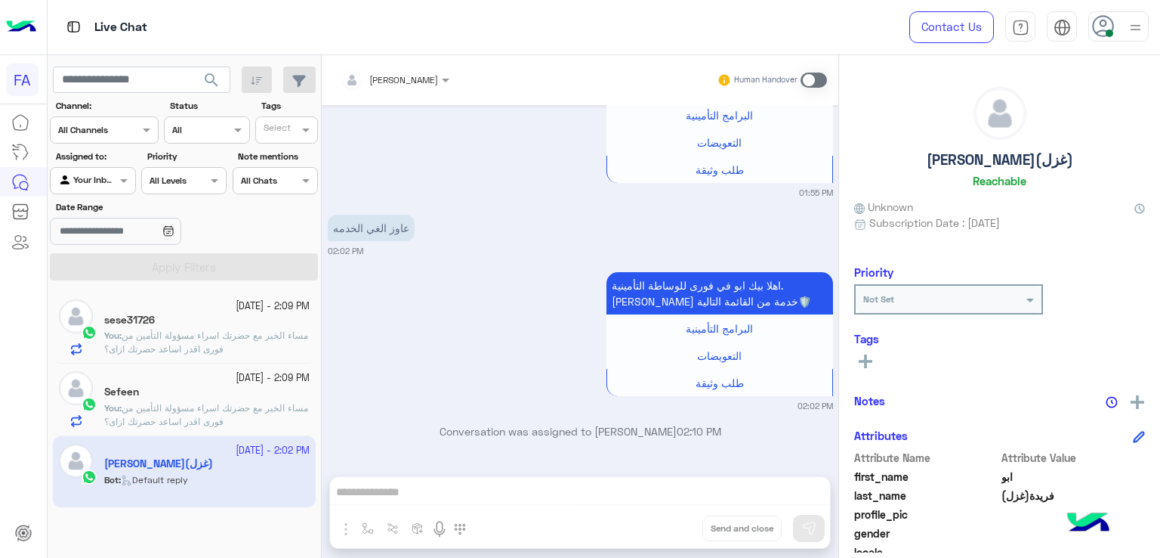
click at [490, 488] on div "Amira khalid Human Handover Sep 28, 2025 Your browser does not support the audi…" at bounding box center [580, 309] width 517 height 508
click at [816, 80] on span at bounding box center [814, 80] width 26 height 15
click at [813, 73] on span at bounding box center [814, 80] width 26 height 15
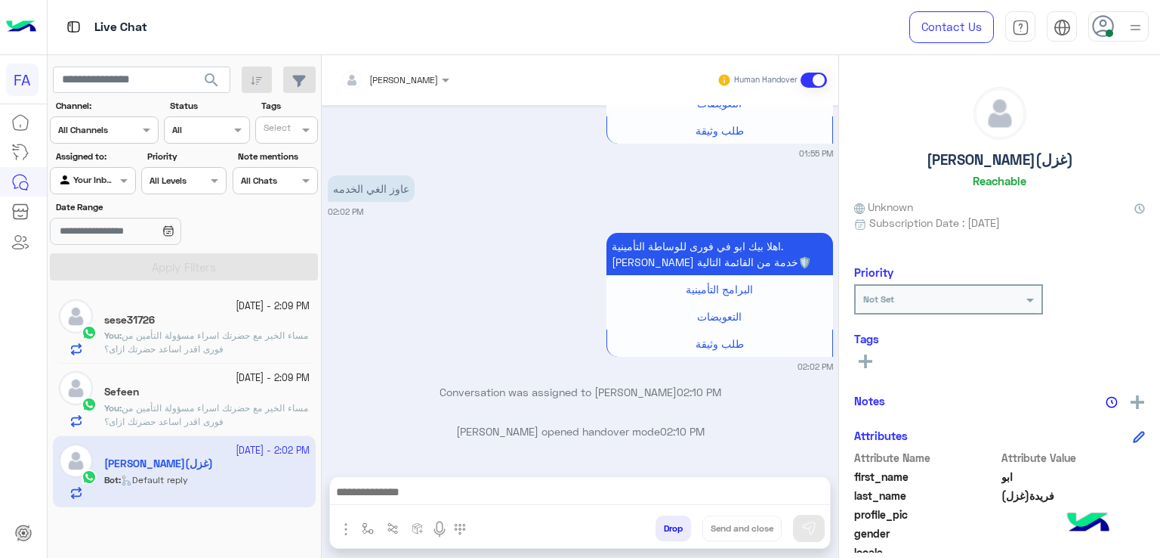
scroll to position [1562, 0]
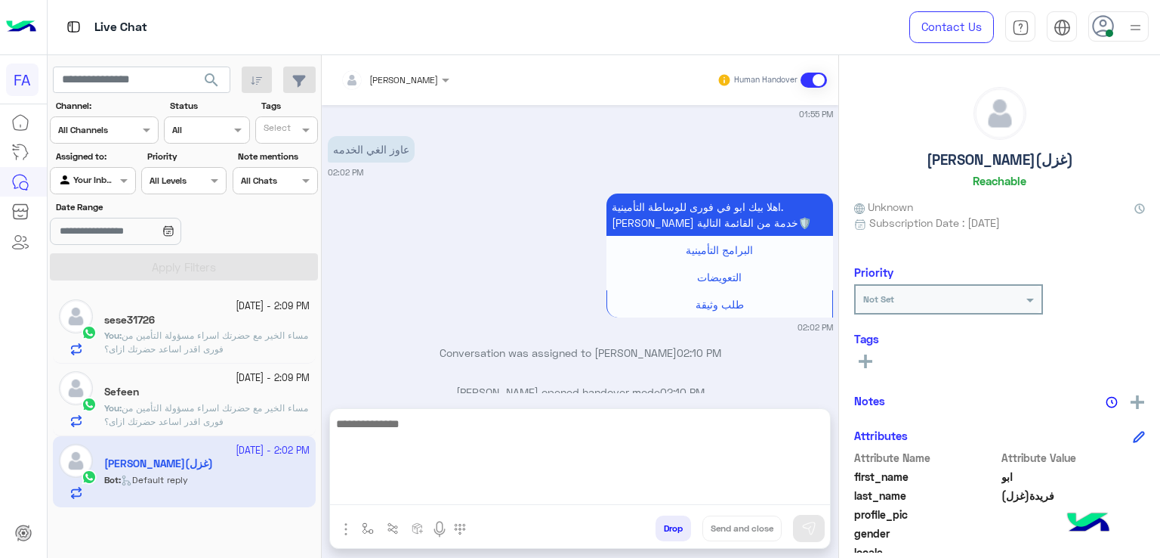
click at [728, 487] on textarea at bounding box center [580, 459] width 500 height 91
paste textarea "**********"
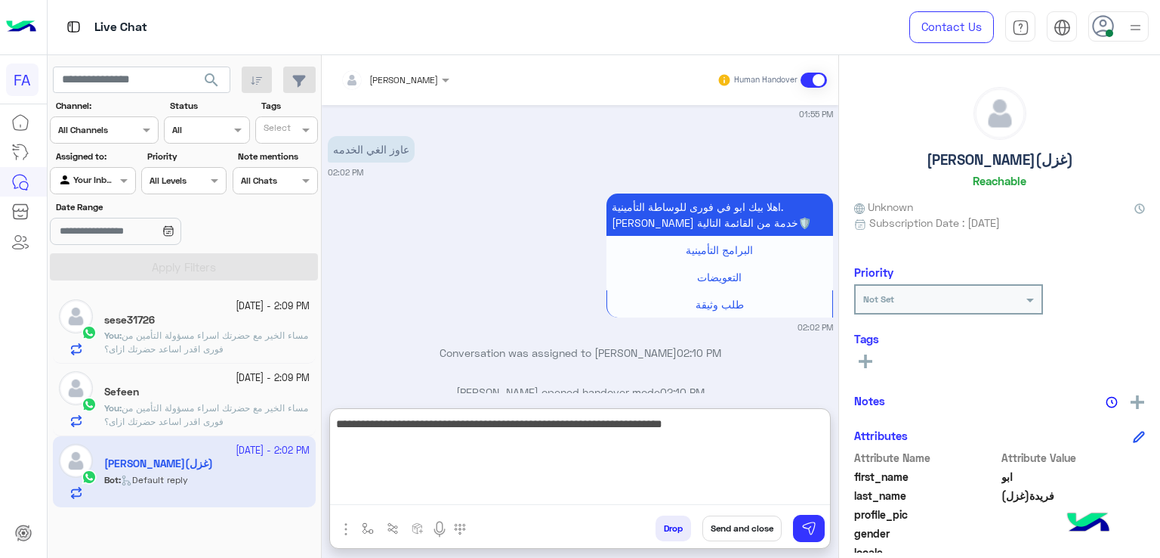
drag, startPoint x: 464, startPoint y: 424, endPoint x: 442, endPoint y: 428, distance: 22.4
click at [471, 425] on textarea "**********" at bounding box center [580, 459] width 500 height 91
drag, startPoint x: 437, startPoint y: 430, endPoint x: 563, endPoint y: 430, distance: 125.4
click at [563, 430] on textarea "**********" at bounding box center [580, 459] width 500 height 91
type textarea "**********"
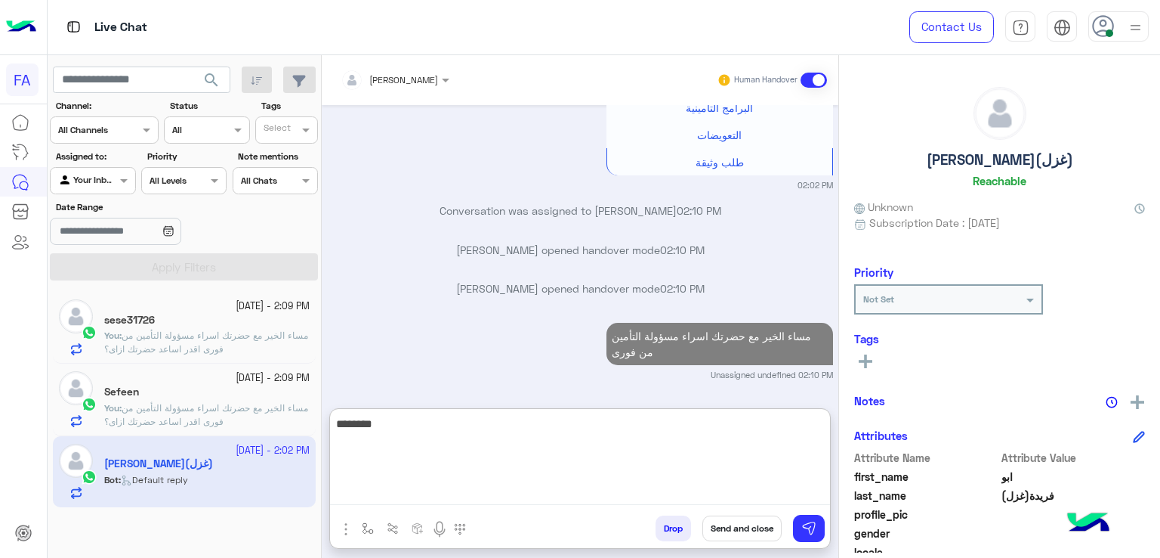
scroll to position [1743, 0]
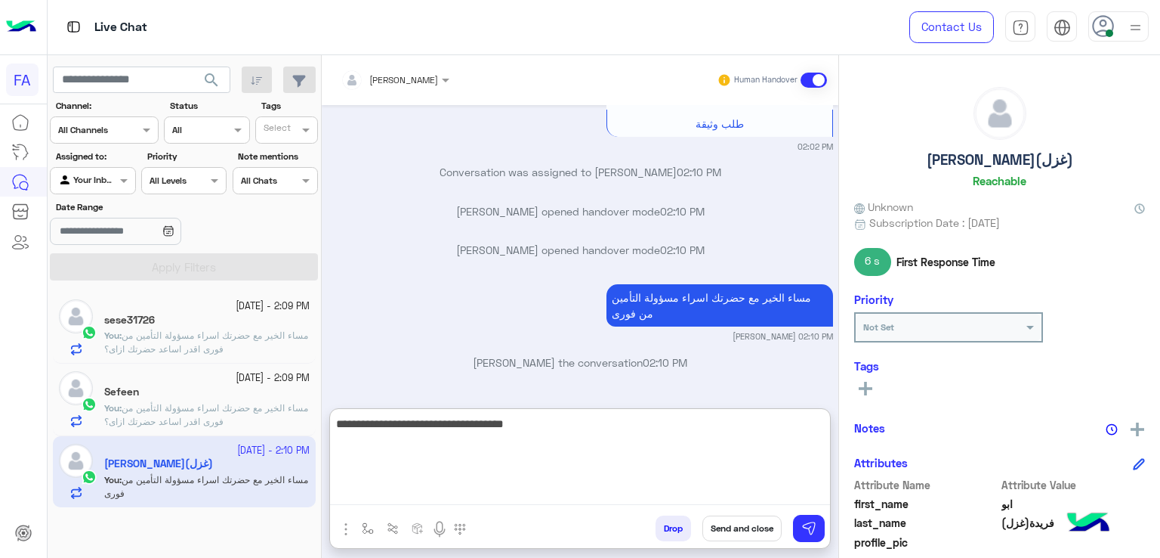
type textarea "**********"
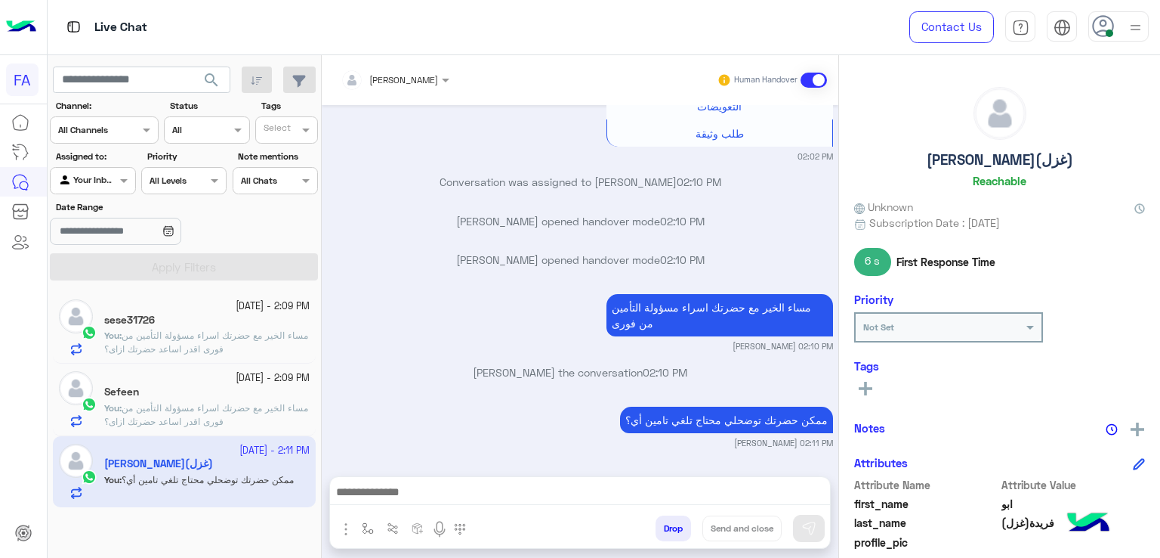
click at [465, 333] on div "Sep 28, 2025 Your browser does not support the audio tag. 01:52 PM اهلا بيك ابو…" at bounding box center [580, 283] width 517 height 356
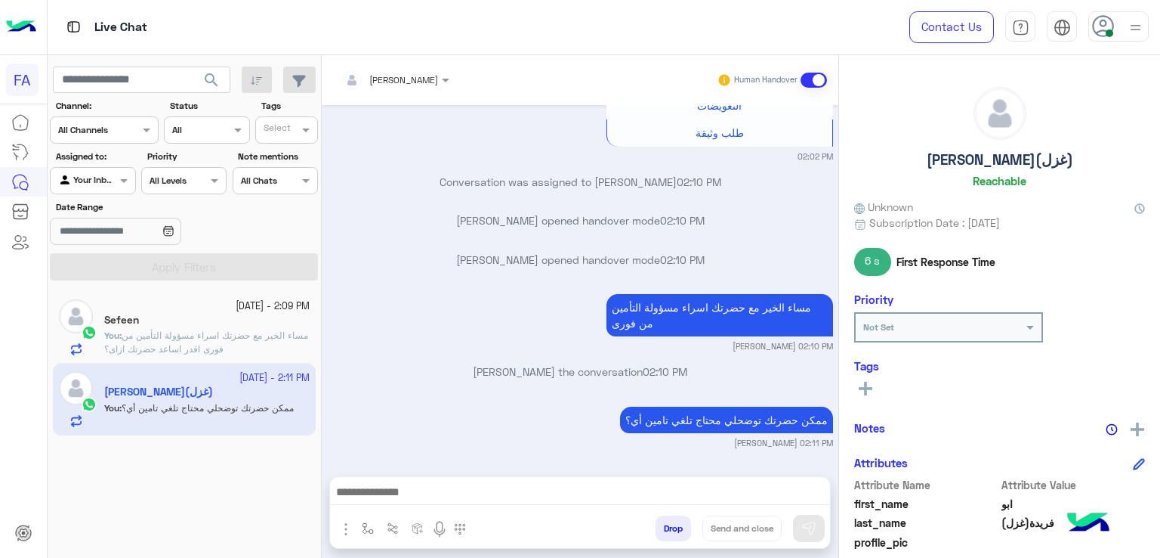
scroll to position [1330, 0]
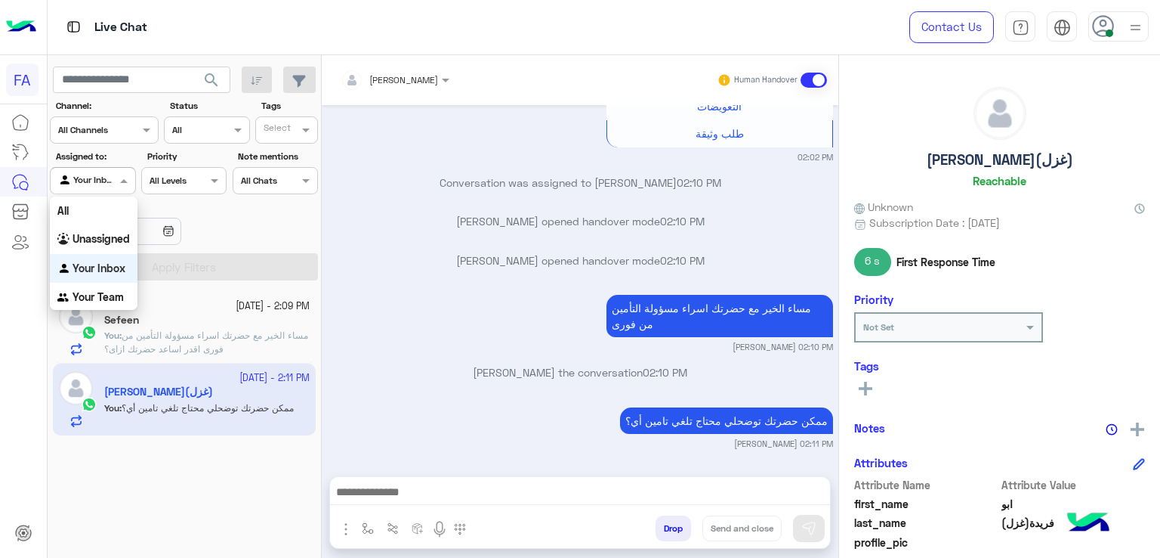
click at [114, 184] on div at bounding box center [93, 178] width 84 height 14
click at [94, 236] on b "Unassigned" at bounding box center [101, 238] width 57 height 13
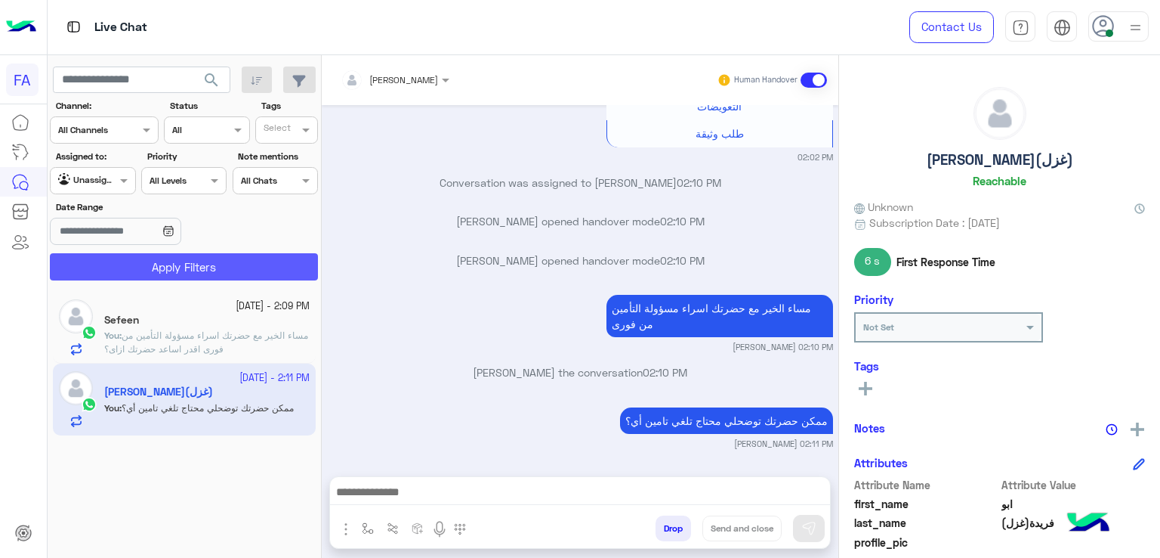
click at [122, 261] on button "Apply Filters" at bounding box center [184, 266] width 268 height 27
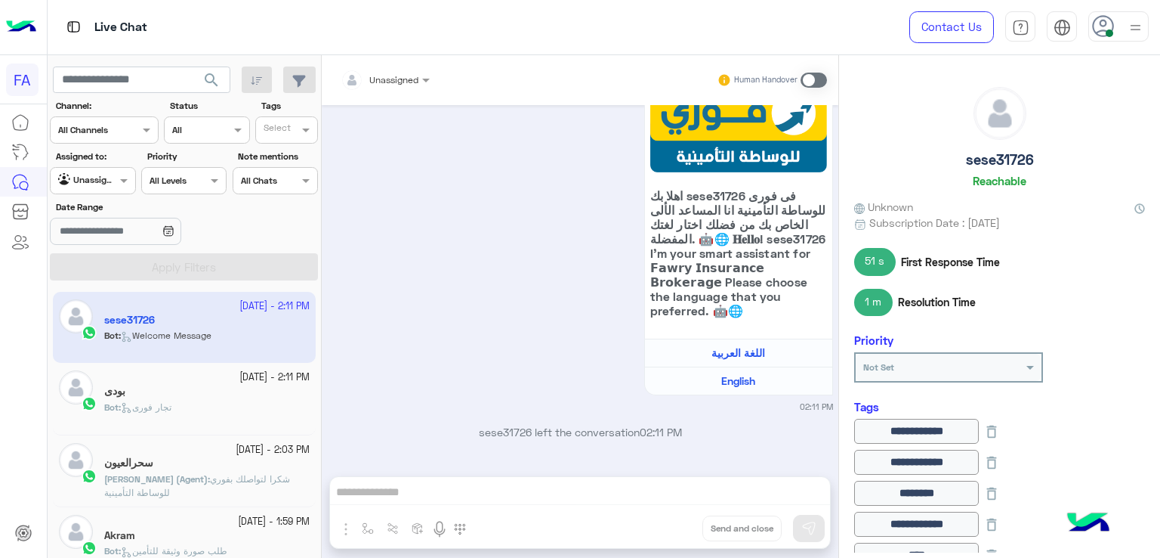
scroll to position [1426, 0]
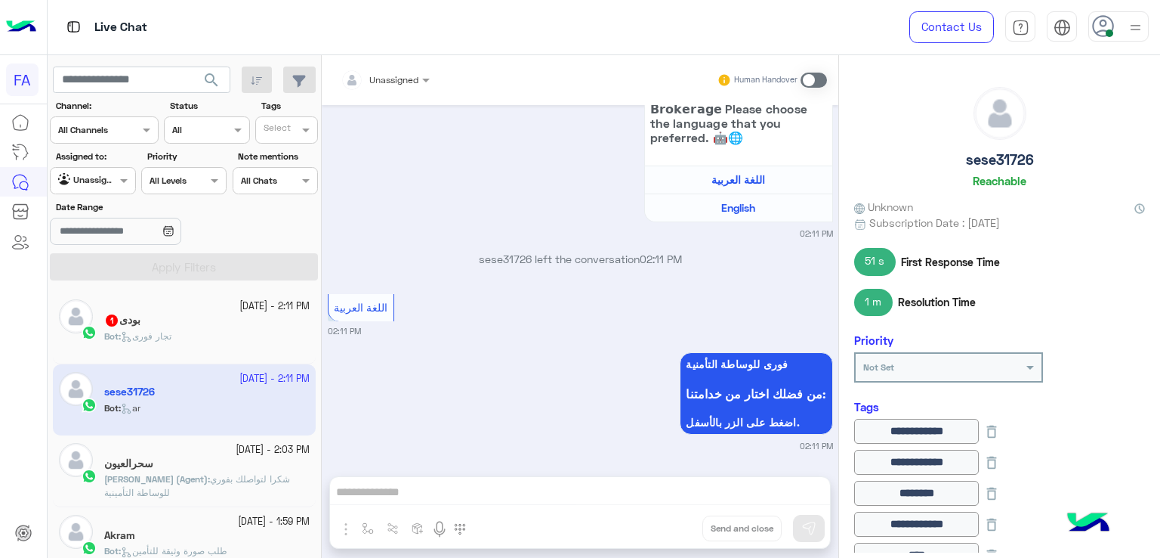
click at [145, 340] on span "تجار فورى" at bounding box center [146, 335] width 51 height 11
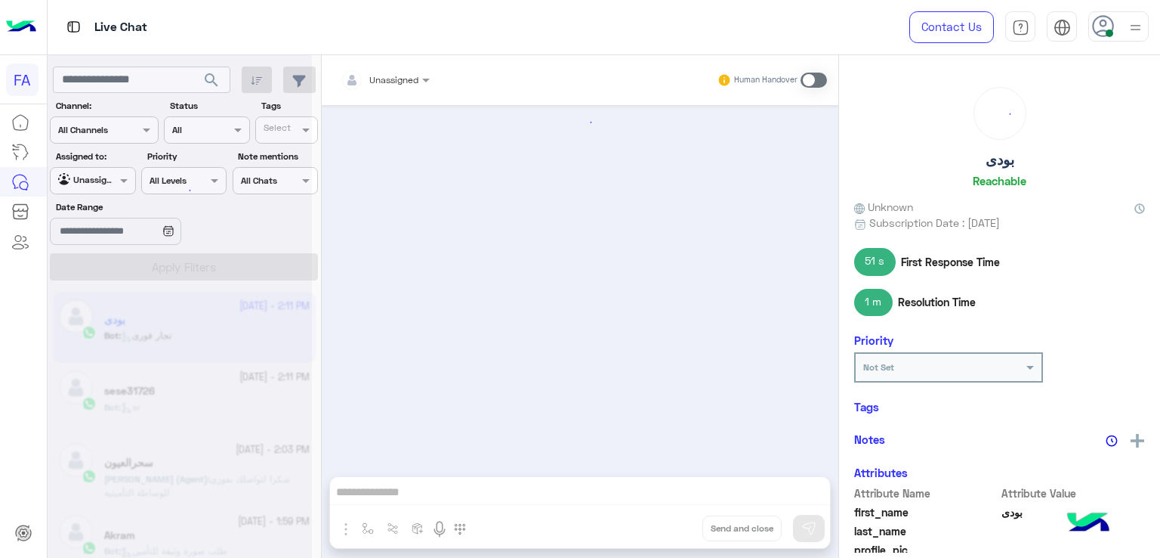
scroll to position [1148, 0]
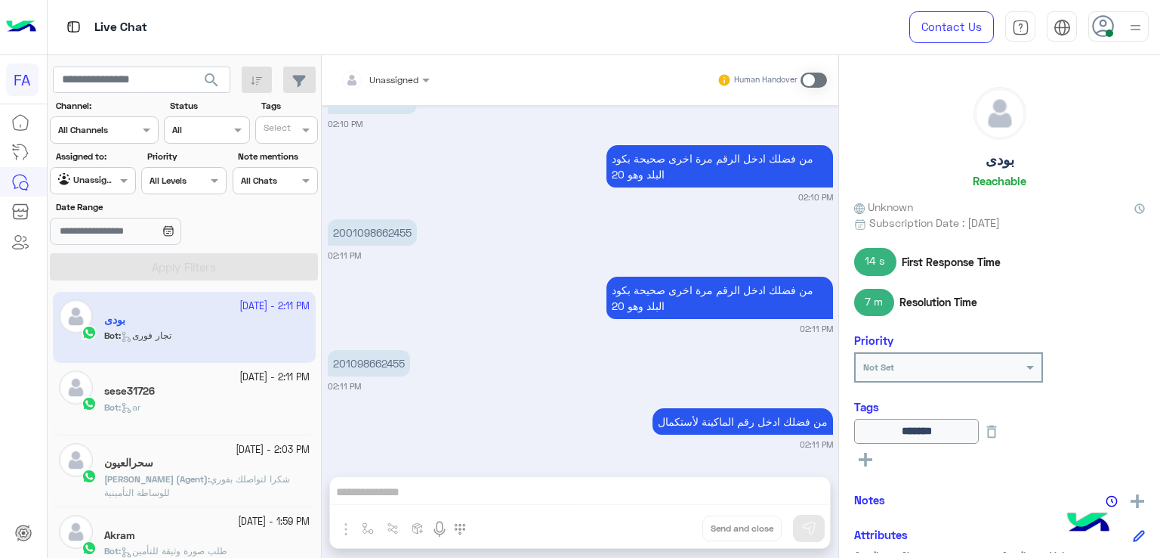
click at [124, 195] on section "Channel: Channel All Channels Status Channel All Tags Select Assigned to: Agent…" at bounding box center [185, 189] width 252 height 181
click at [115, 183] on div at bounding box center [93, 178] width 84 height 14
click at [119, 255] on div "Your Inbox" at bounding box center [94, 268] width 88 height 29
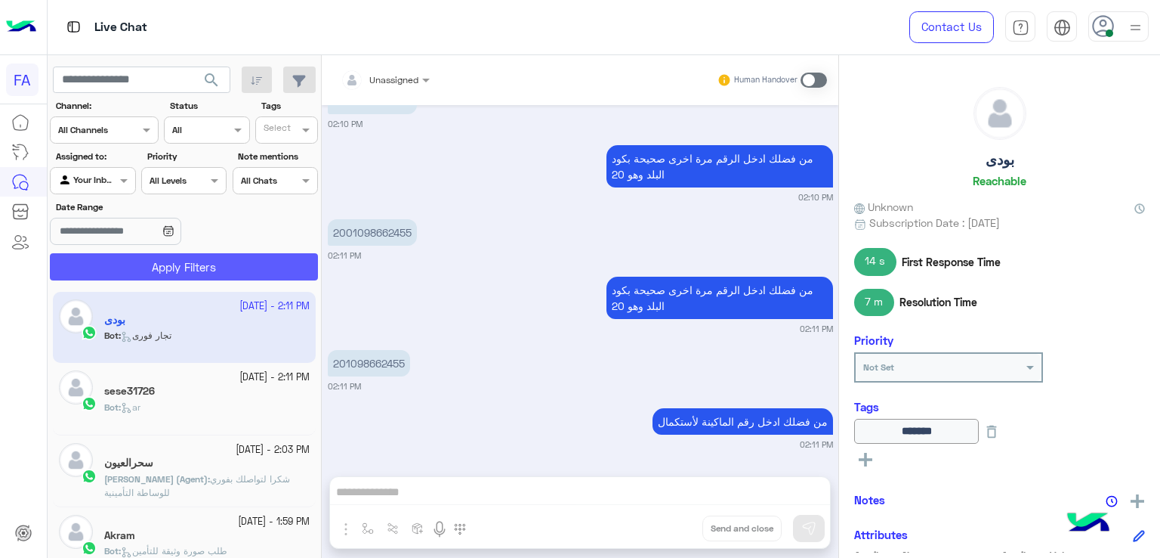
click at [144, 264] on button "Apply Filters" at bounding box center [184, 266] width 268 height 27
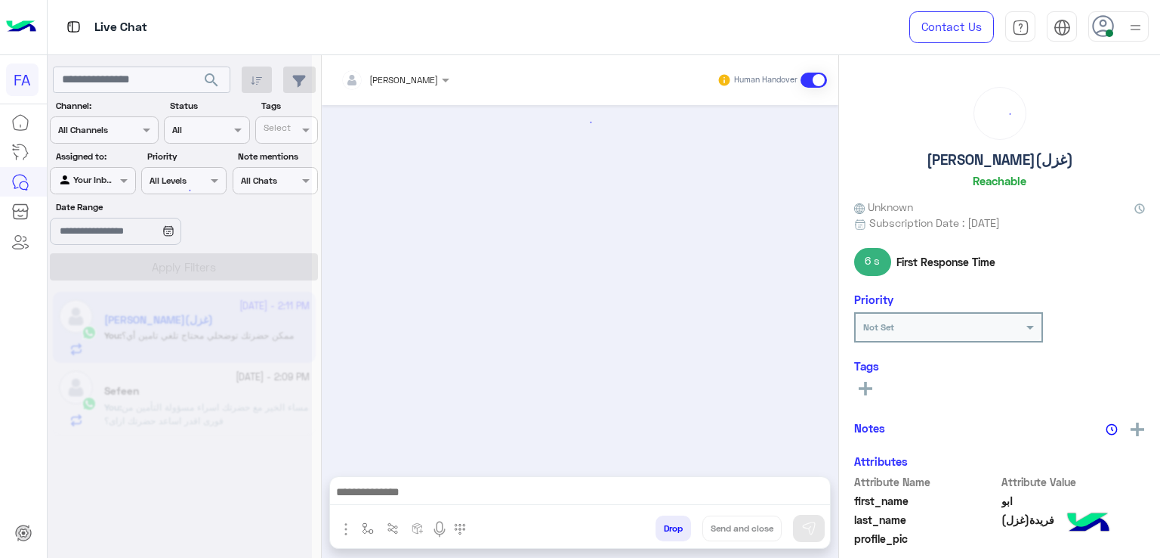
scroll to position [1330, 0]
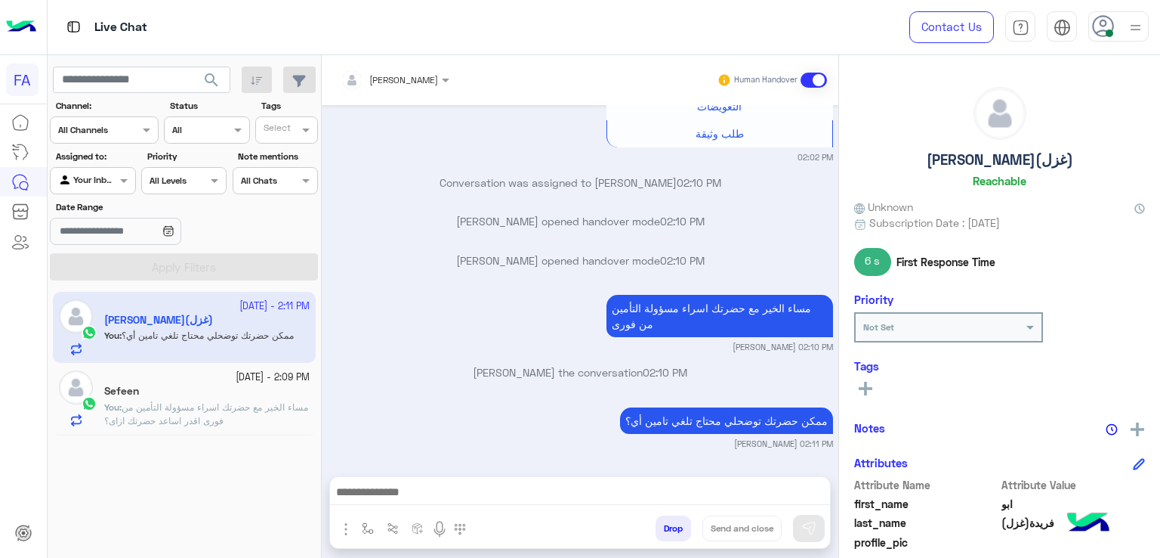
click at [984, 156] on h5 "ابو فريدة(غزل)" at bounding box center [1000, 159] width 147 height 17
copy h5 "ابو فريدة(غزل)"
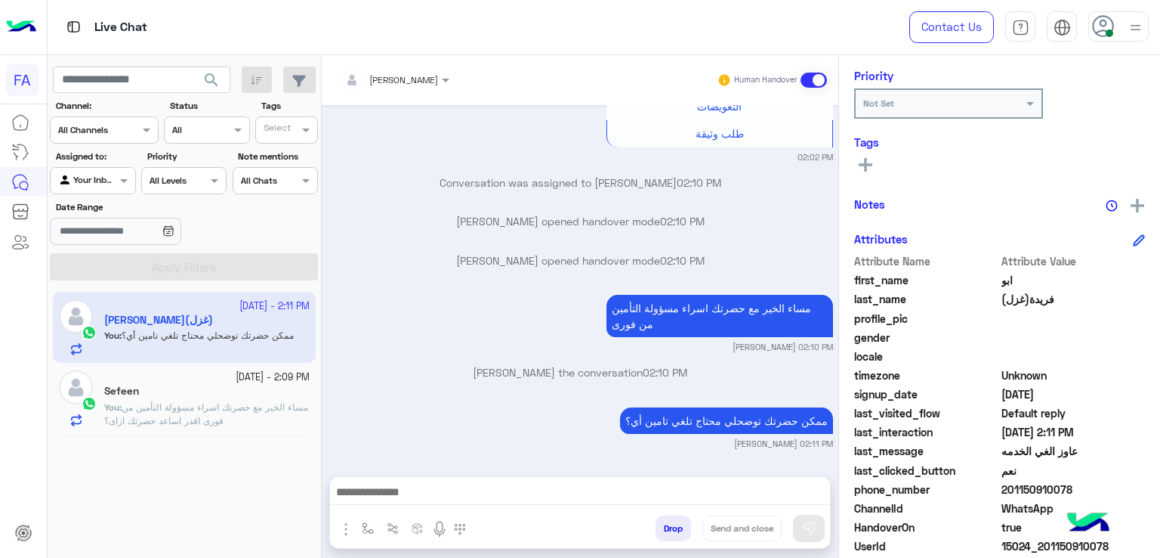
scroll to position [227, 0]
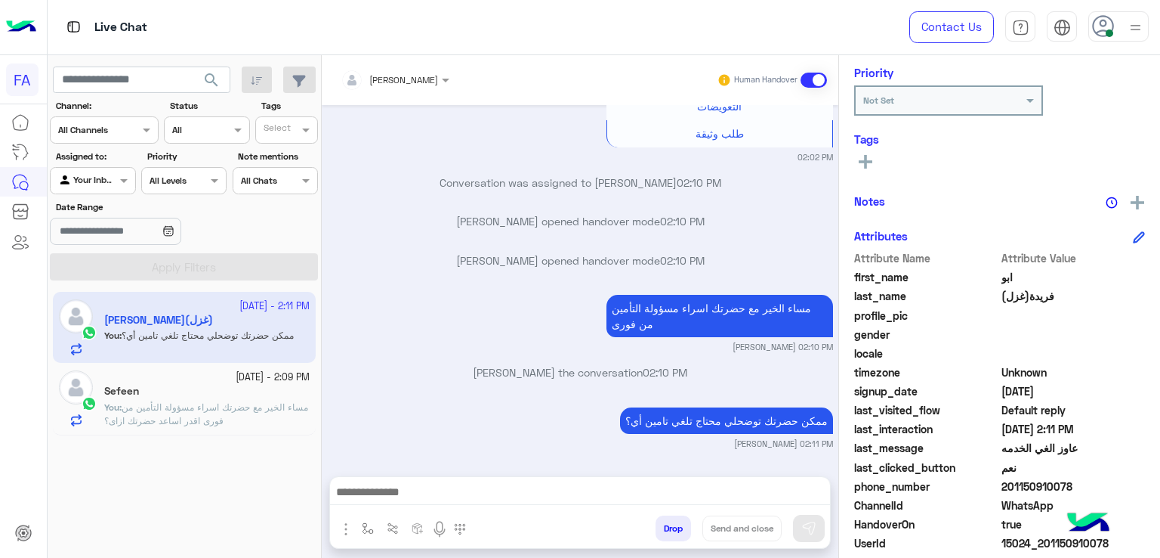
drag, startPoint x: 1071, startPoint y: 484, endPoint x: 1011, endPoint y: 490, distance: 60.7
click at [1011, 490] on span "201150910078" at bounding box center [1074, 486] width 144 height 16
copy span "1150910078"
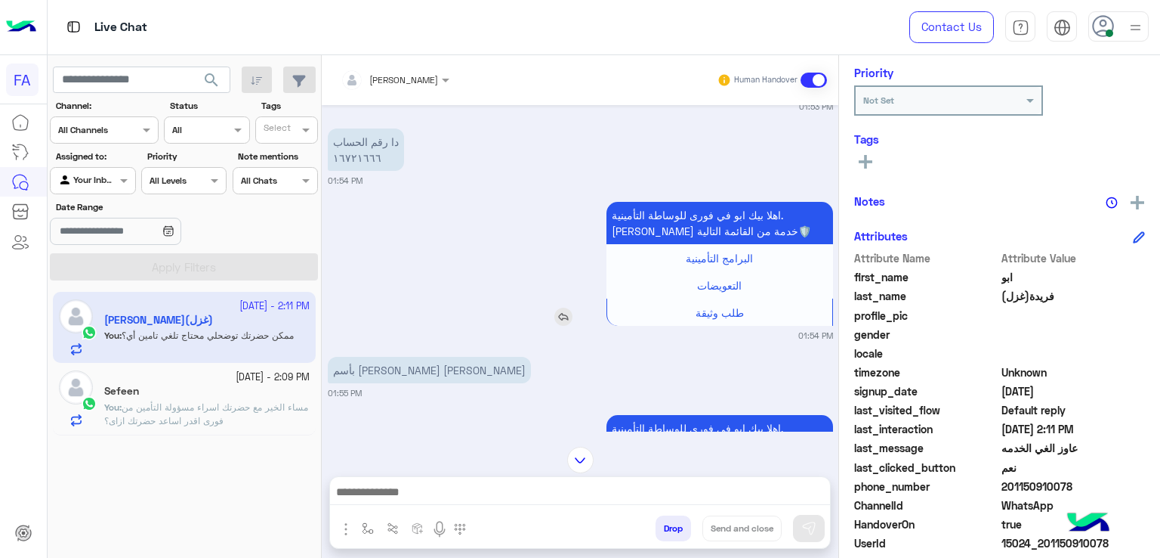
scroll to position [725, 0]
click at [355, 158] on p "دا رقم الحساب ١٦٧٢١٦٦٦" at bounding box center [366, 149] width 76 height 42
copy p "١٦٧٢١٦٦٦"
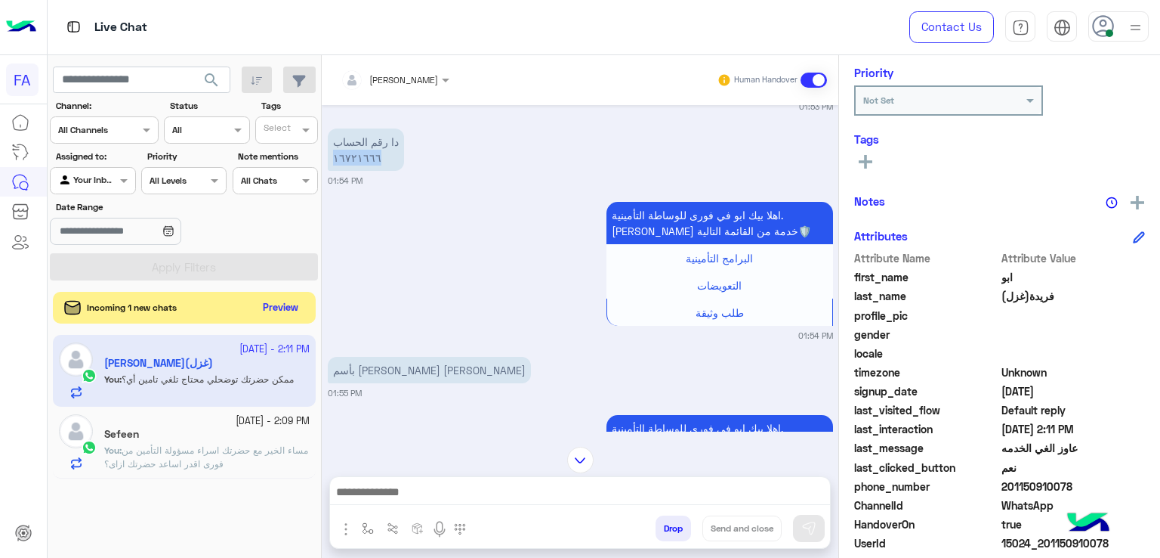
click at [280, 311] on button "Preview" at bounding box center [281, 308] width 47 height 20
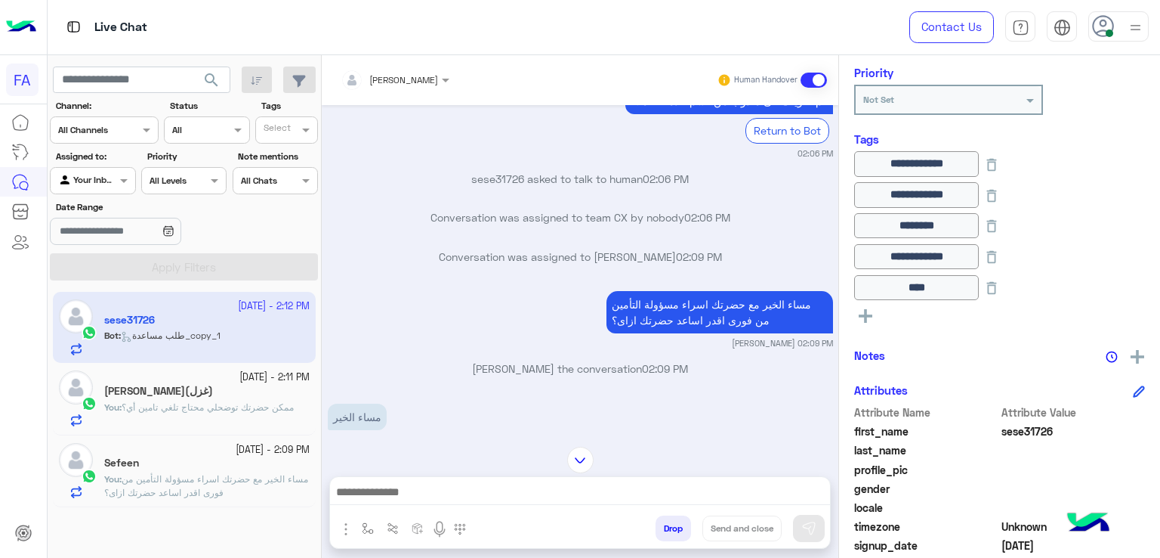
scroll to position [140, 0]
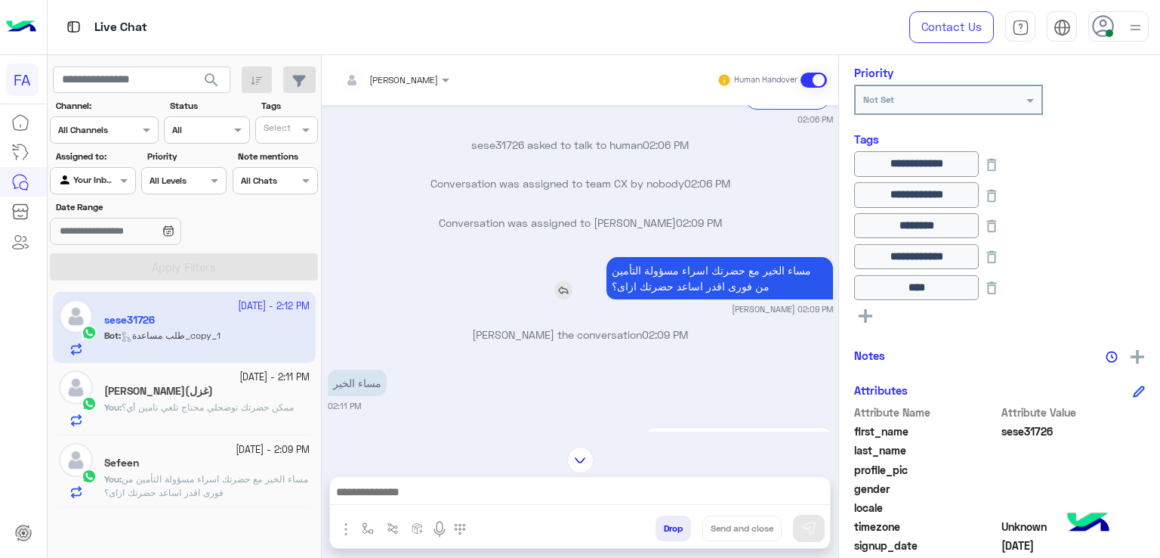
click at [728, 273] on p "مساء الخير مع حضرتك اسراء مسؤولة التأمين من فورى اقدر اساعد حضرتك ازاى؟" at bounding box center [720, 278] width 227 height 42
copy app-msgs-text
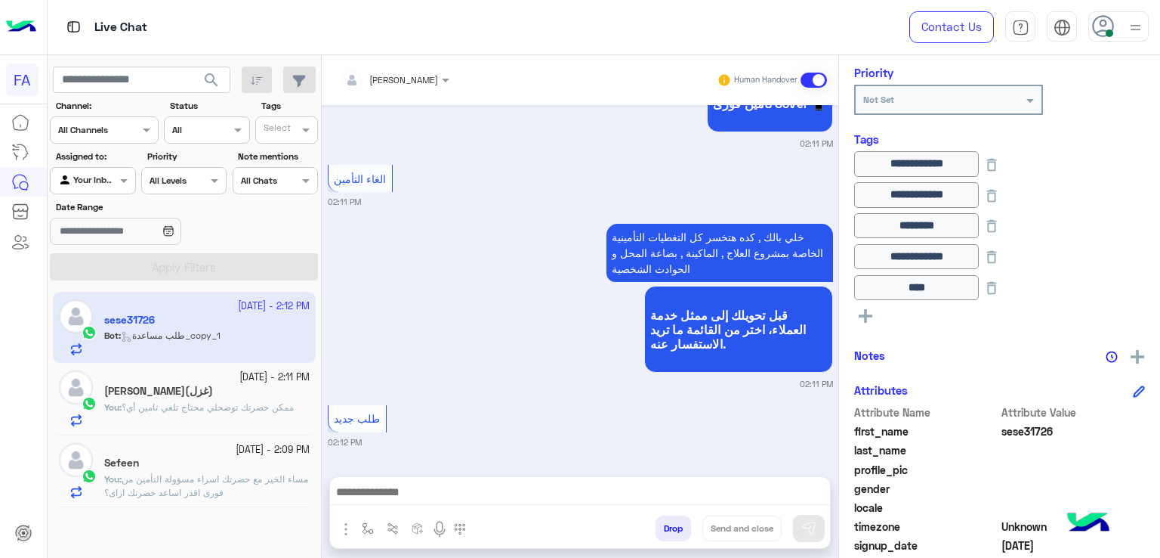
scroll to position [1273, 0]
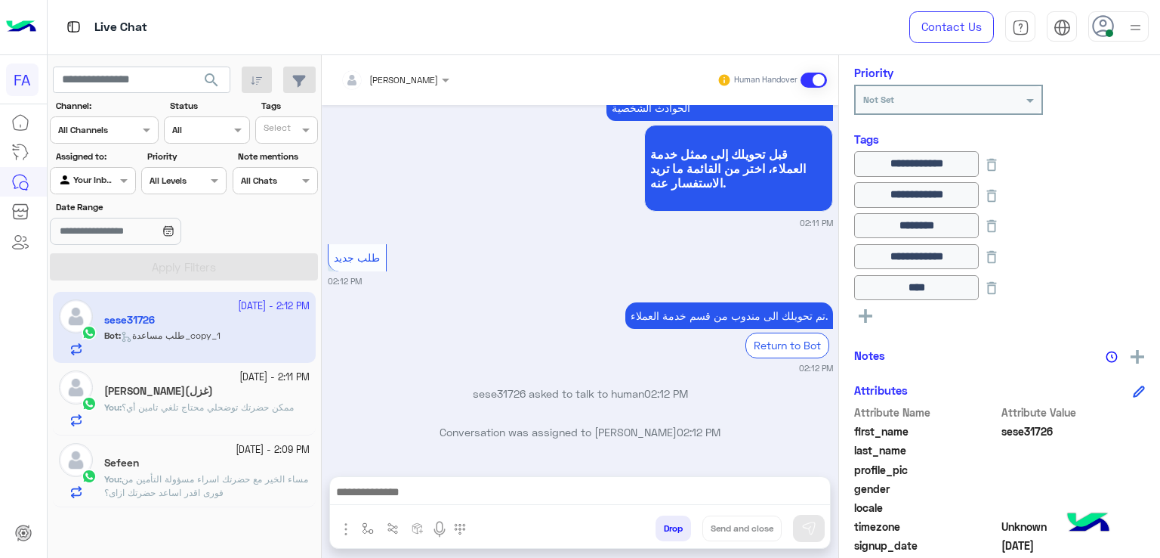
click at [740, 480] on div at bounding box center [580, 496] width 500 height 38
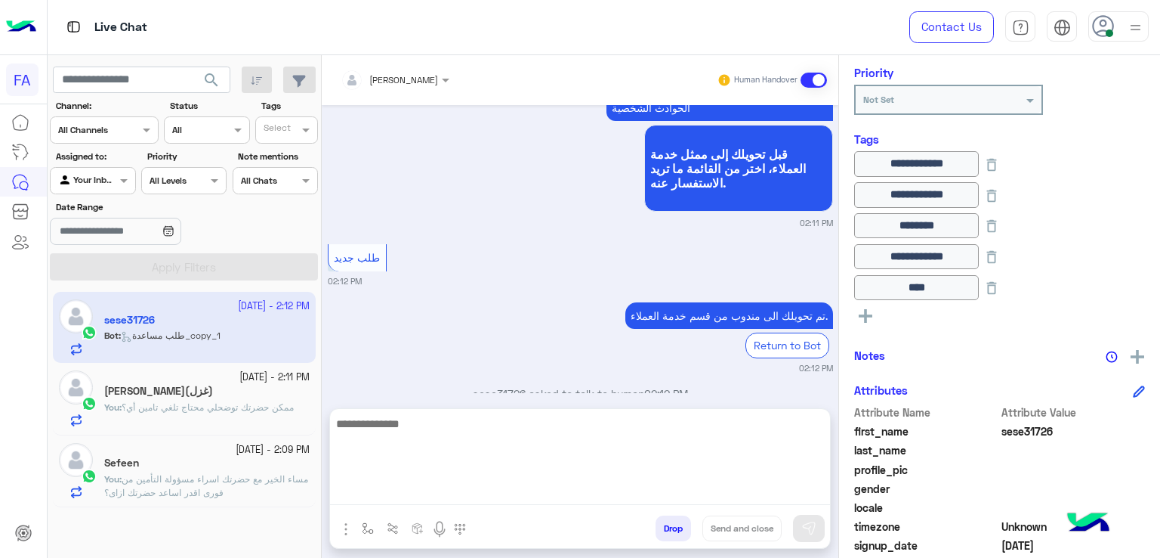
click at [734, 487] on textarea at bounding box center [580, 459] width 500 height 91
click at [682, 446] on textarea at bounding box center [580, 459] width 500 height 91
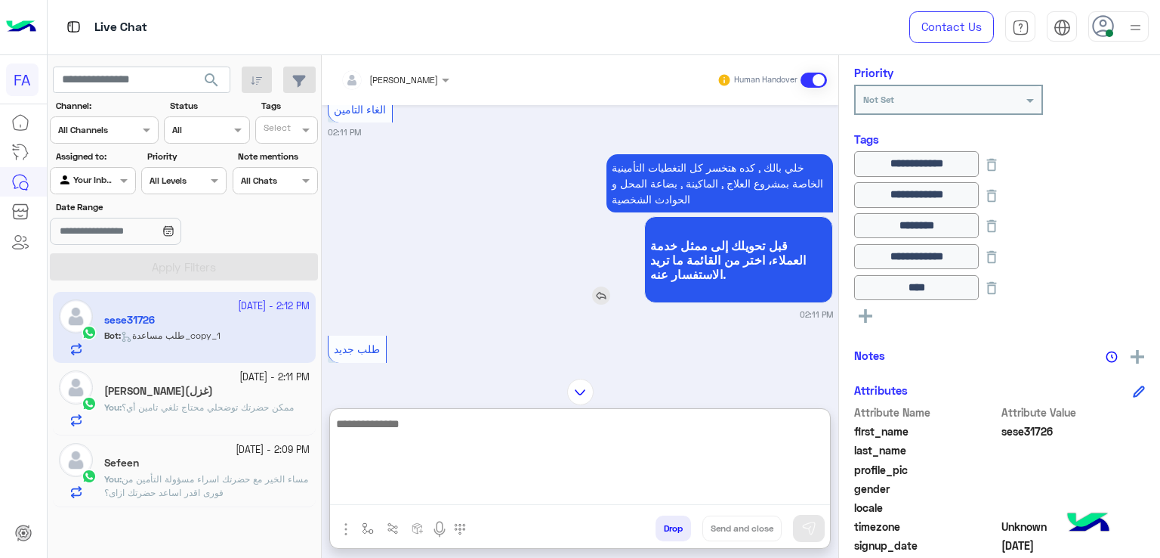
scroll to position [1122, 0]
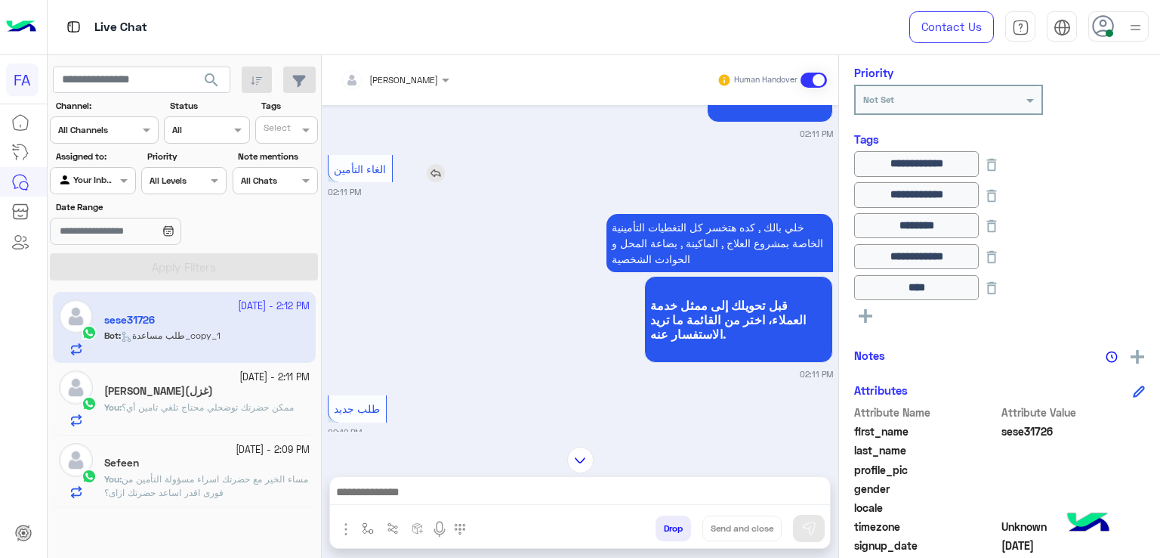
click at [440, 169] on img at bounding box center [436, 173] width 18 height 18
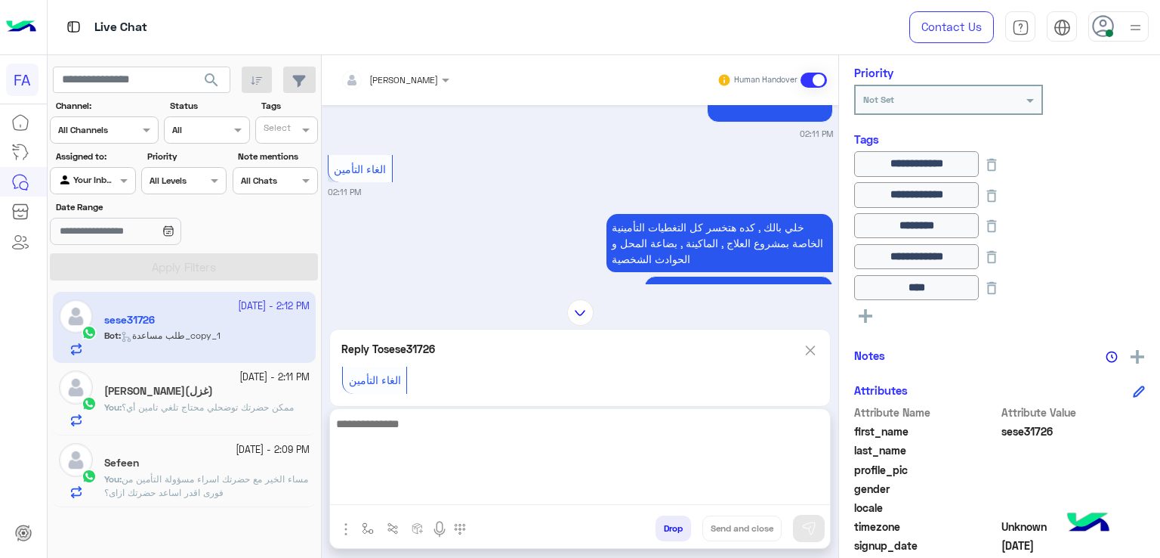
click at [603, 490] on textarea at bounding box center [580, 459] width 500 height 91
type textarea "**********"
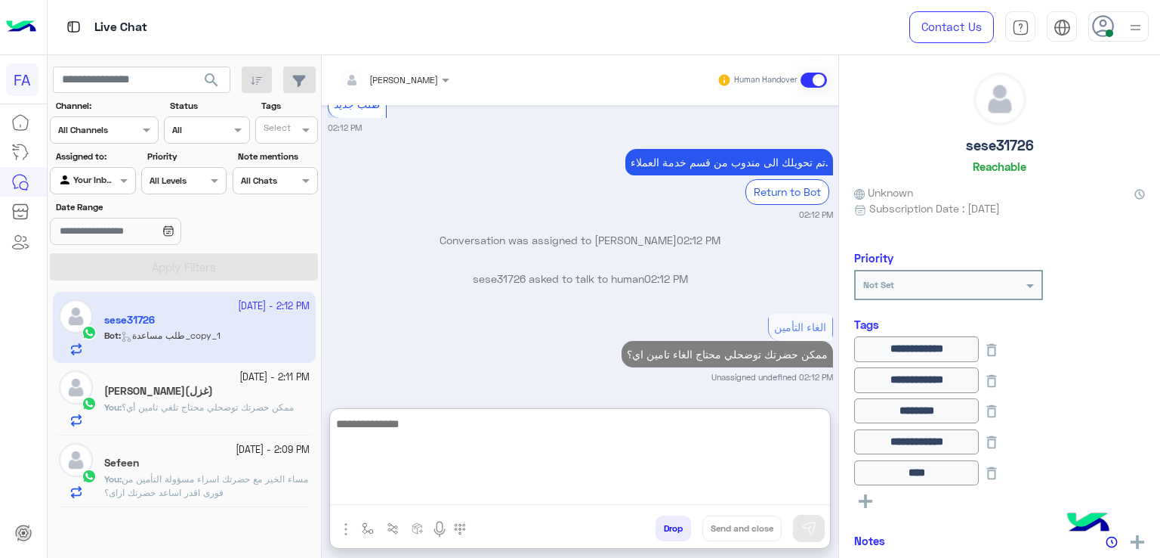
scroll to position [0, 0]
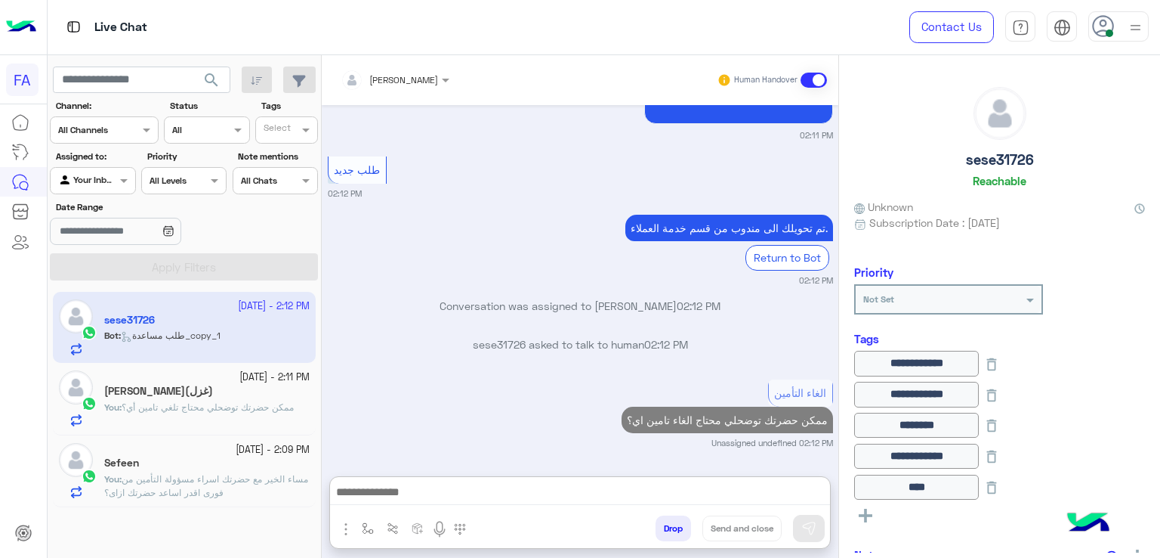
click at [988, 156] on h5 "sese31726" at bounding box center [1000, 159] width 68 height 17
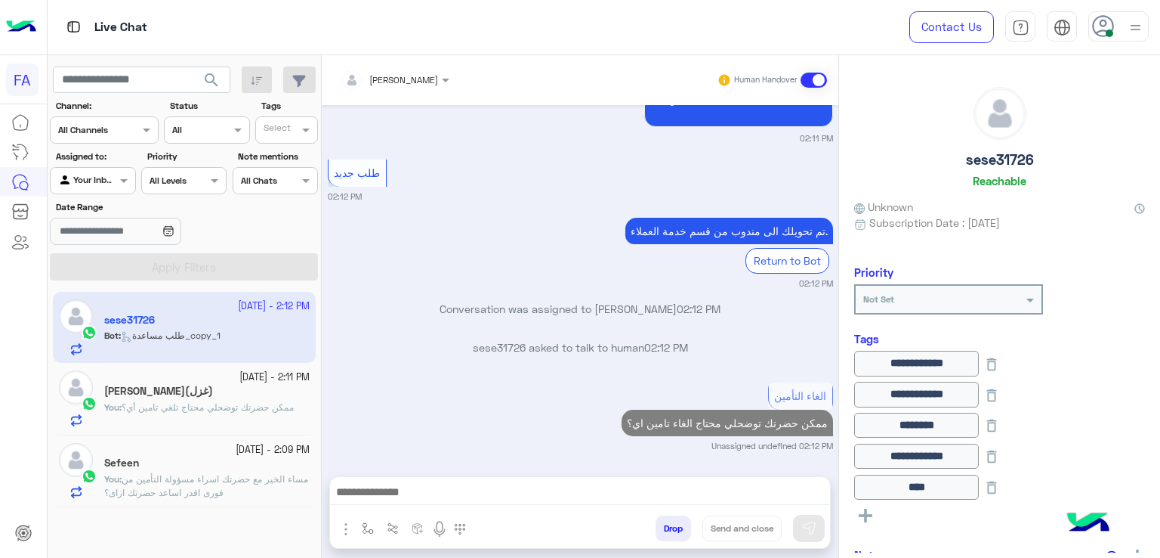
click at [988, 156] on h5 "sese31726" at bounding box center [1000, 159] width 68 height 17
copy h5 "sese31726"
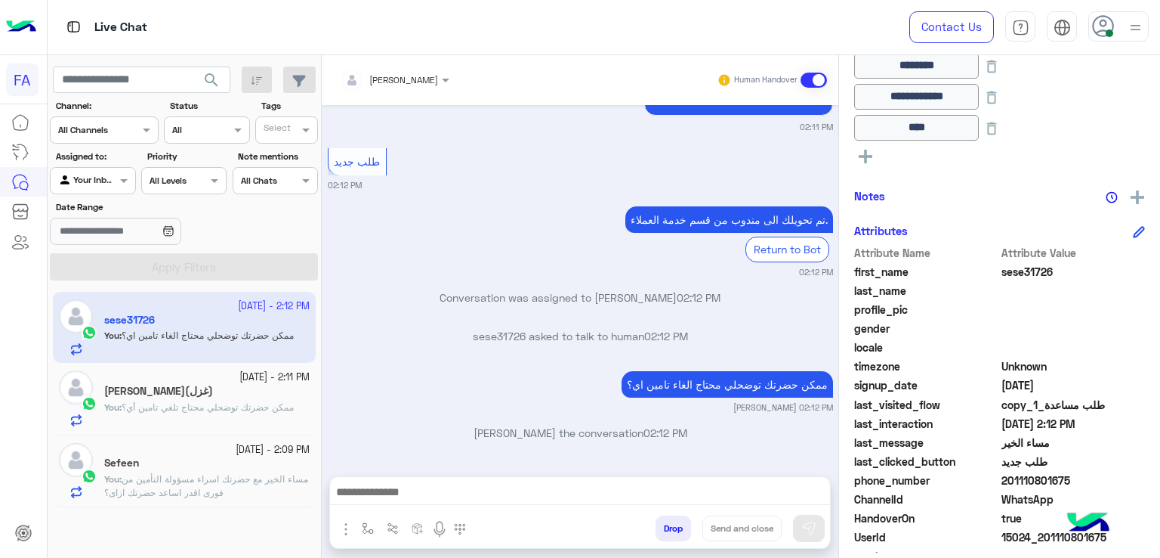
scroll to position [453, 0]
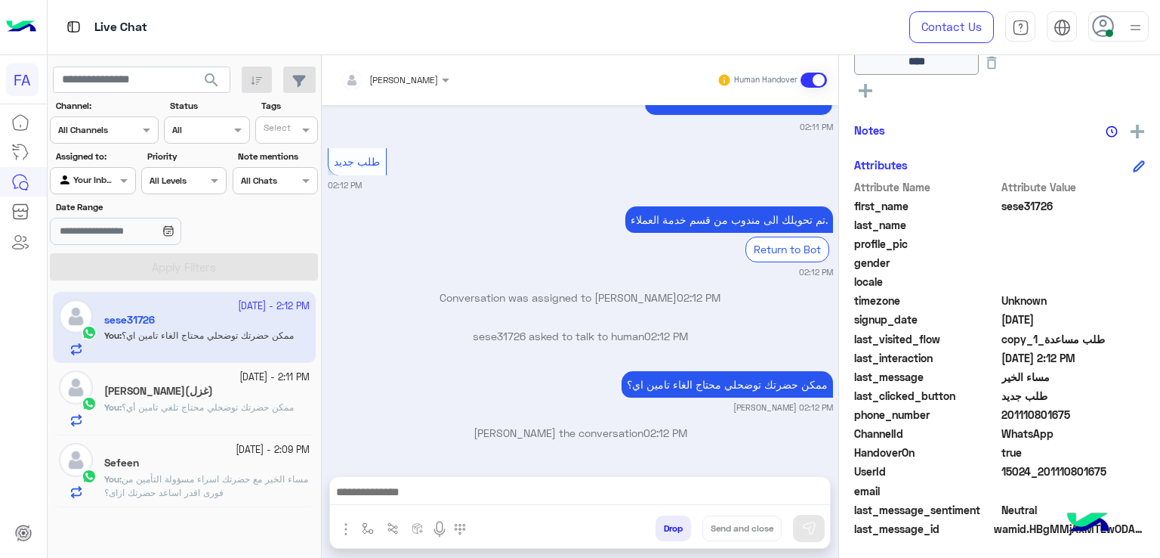
drag, startPoint x: 1108, startPoint y: 474, endPoint x: 1049, endPoint y: 478, distance: 59.0
click at [1049, 478] on div "UserId 15024_201110801675" at bounding box center [999, 472] width 291 height 19
copy span "1110801675"
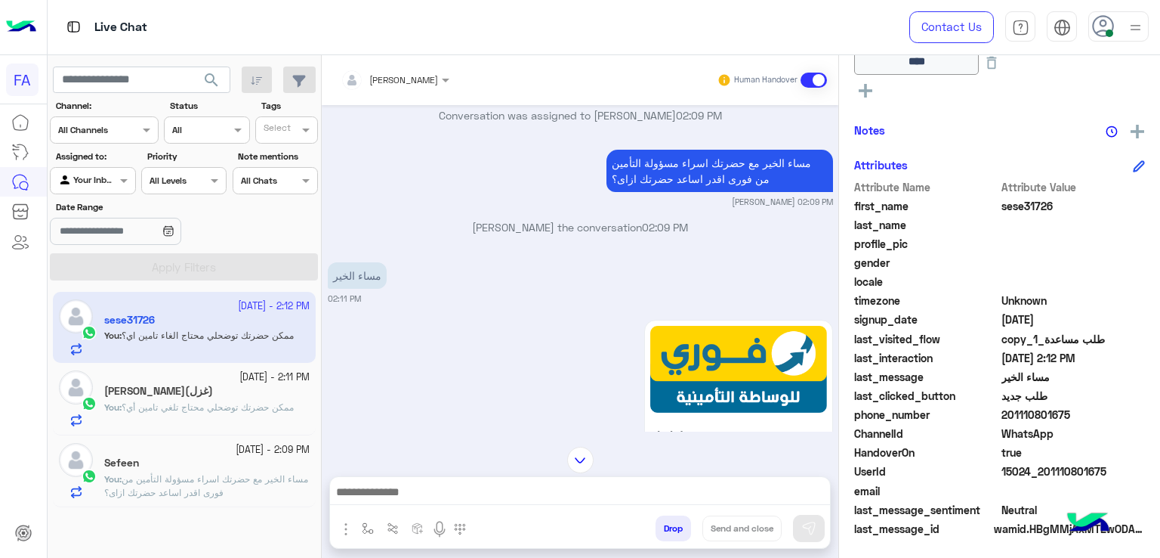
scroll to position [0, 0]
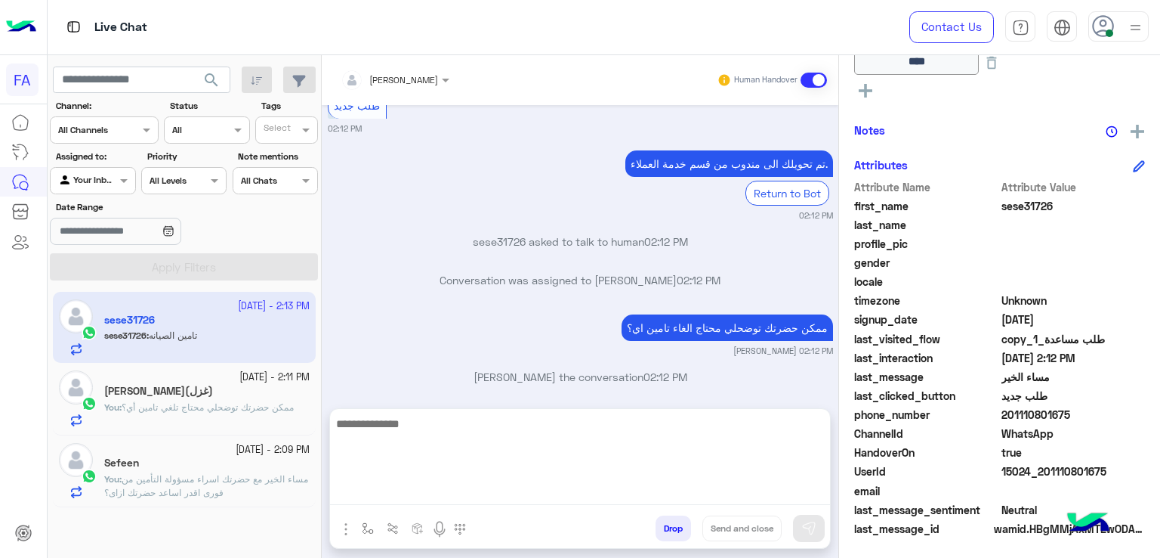
click at [562, 490] on textarea at bounding box center [580, 459] width 500 height 91
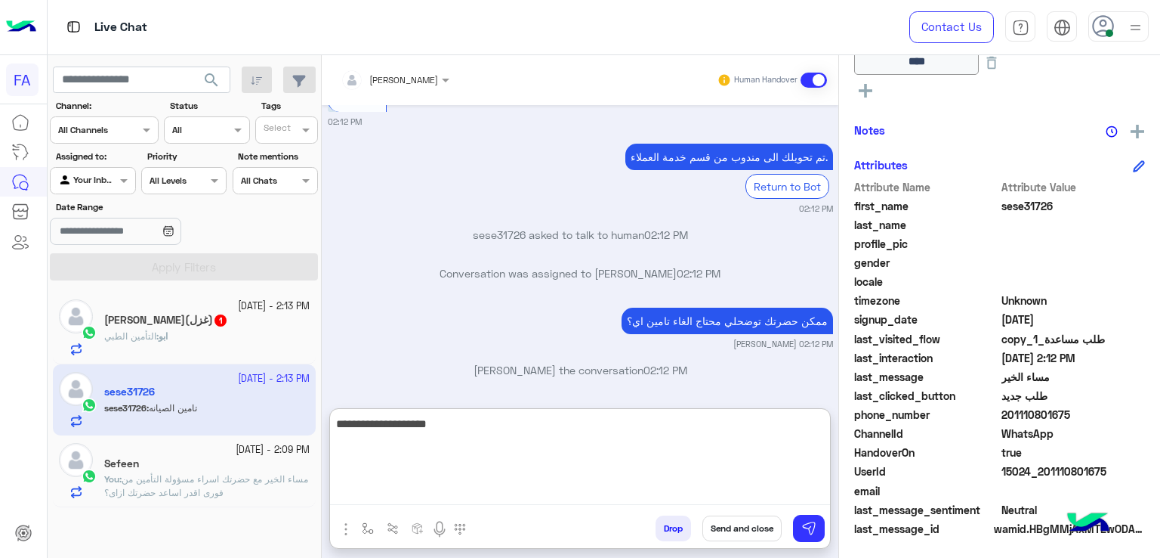
type textarea "**********"
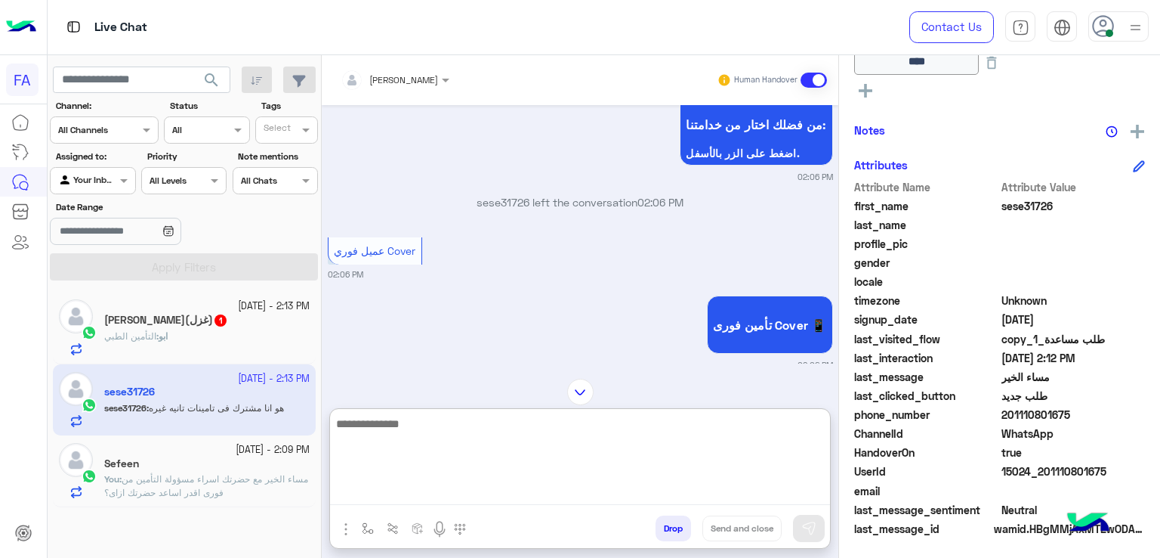
scroll to position [2432, 0]
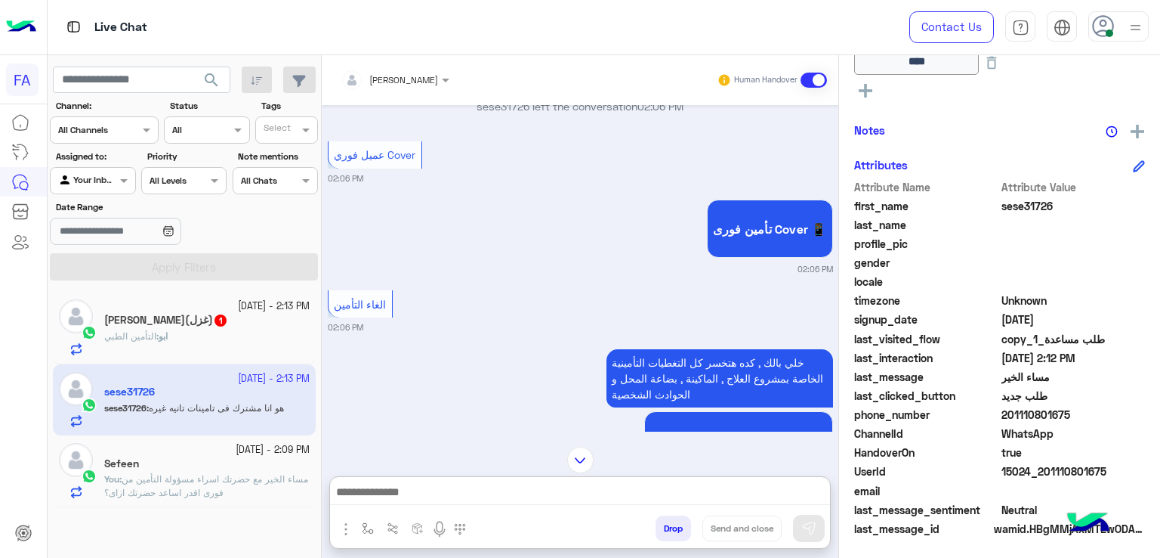
click at [572, 387] on div "Amira khalid Human Handover Sep 28, 2025 فوري Cover 01:34 AM تأمين فورى Cover 📱…" at bounding box center [580, 309] width 517 height 508
click at [576, 457] on img at bounding box center [580, 459] width 26 height 26
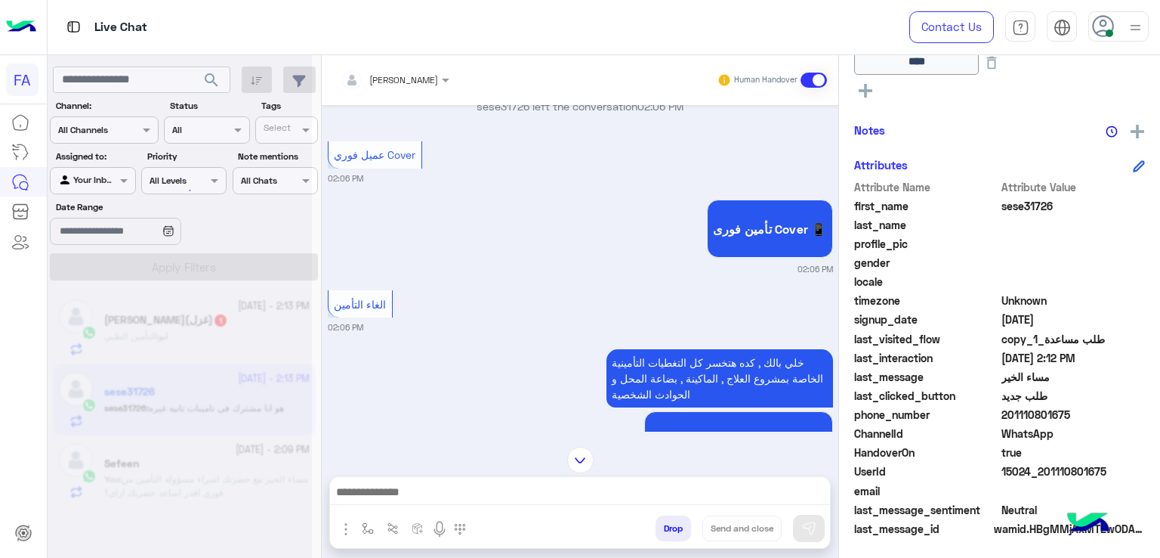
scroll to position [4521, 0]
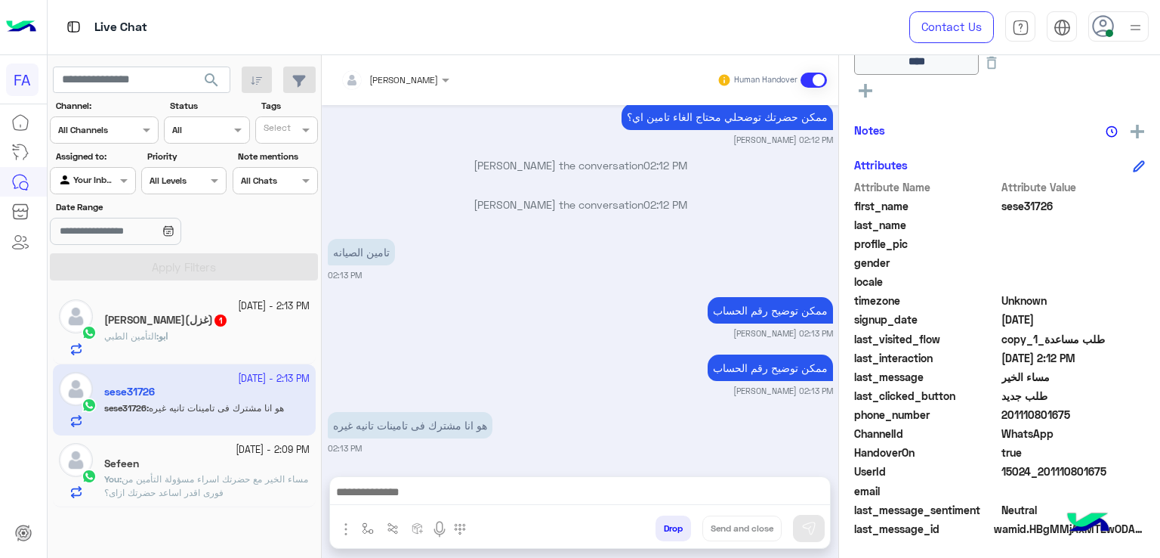
drag, startPoint x: 553, startPoint y: 507, endPoint x: 552, endPoint y: 499, distance: 7.6
click at [553, 503] on div at bounding box center [580, 496] width 500 height 38
click at [579, 490] on textarea at bounding box center [580, 493] width 500 height 23
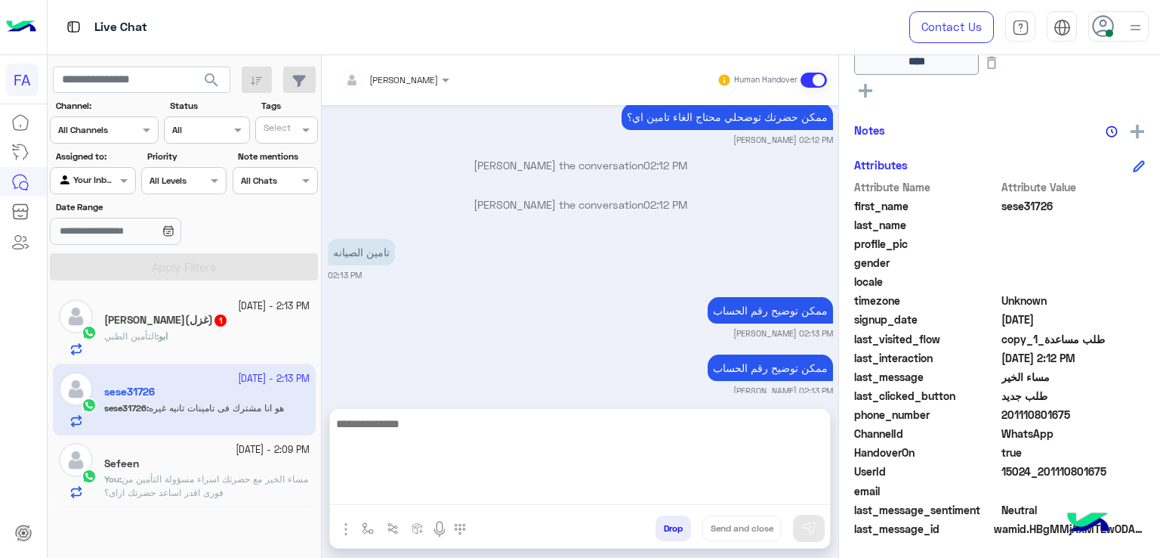
scroll to position [4550, 0]
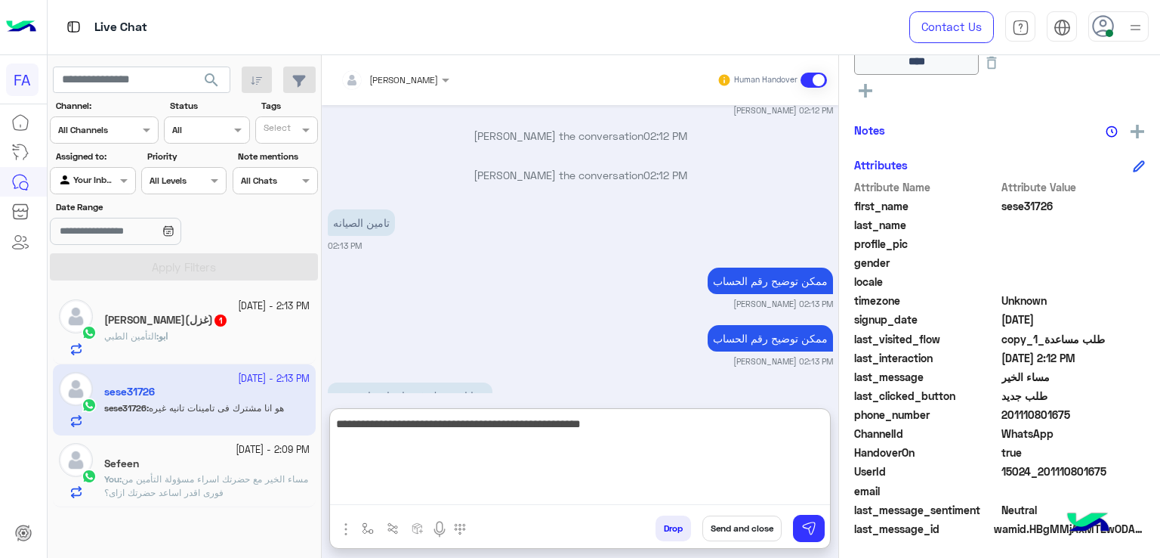
type textarea "**********"
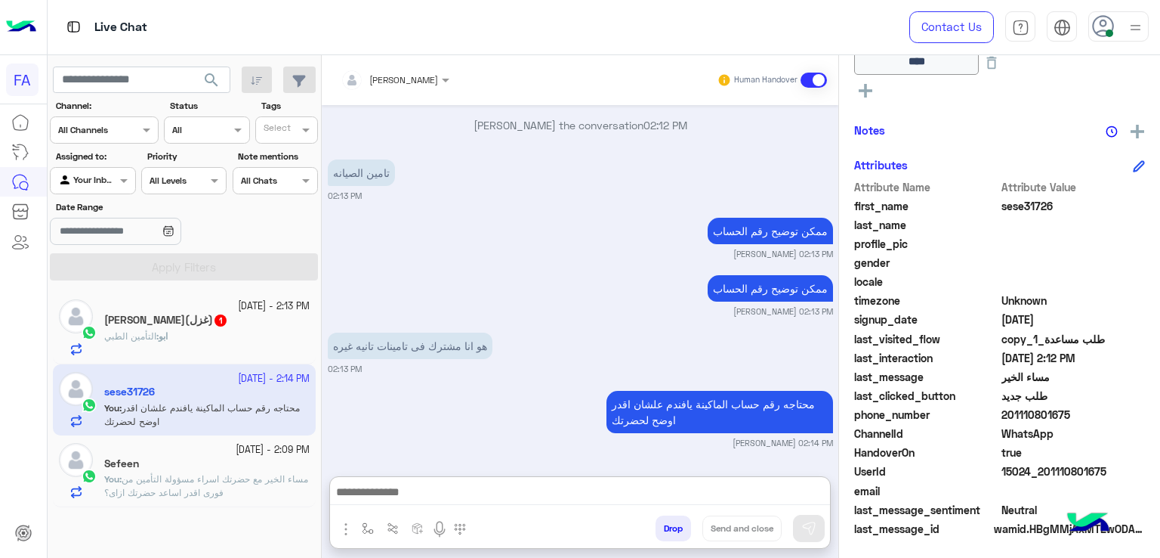
click at [160, 333] on b "ابو :" at bounding box center [161, 335] width 11 height 11
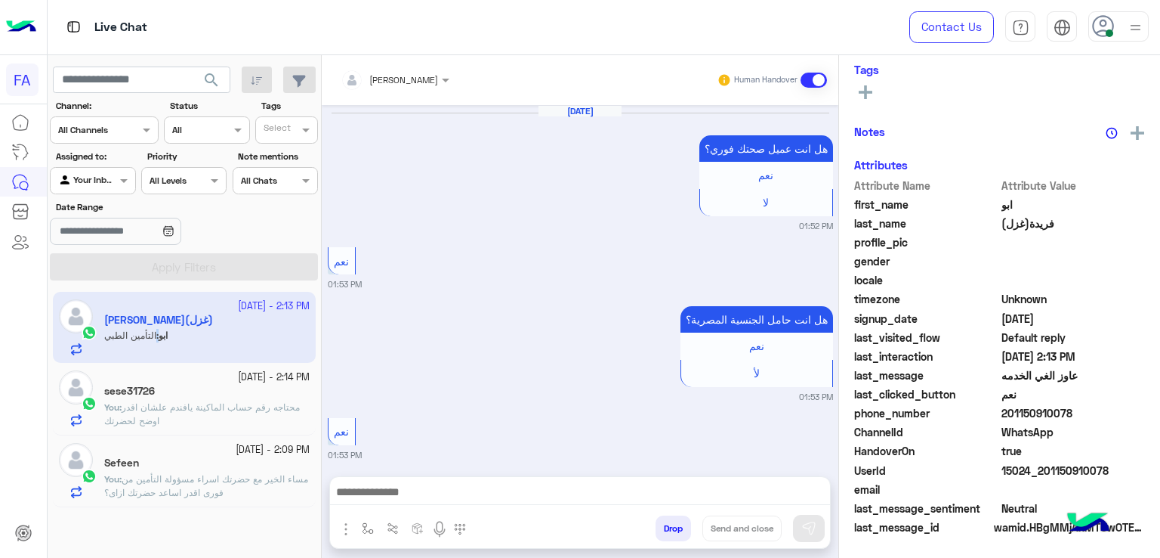
scroll to position [1329, 0]
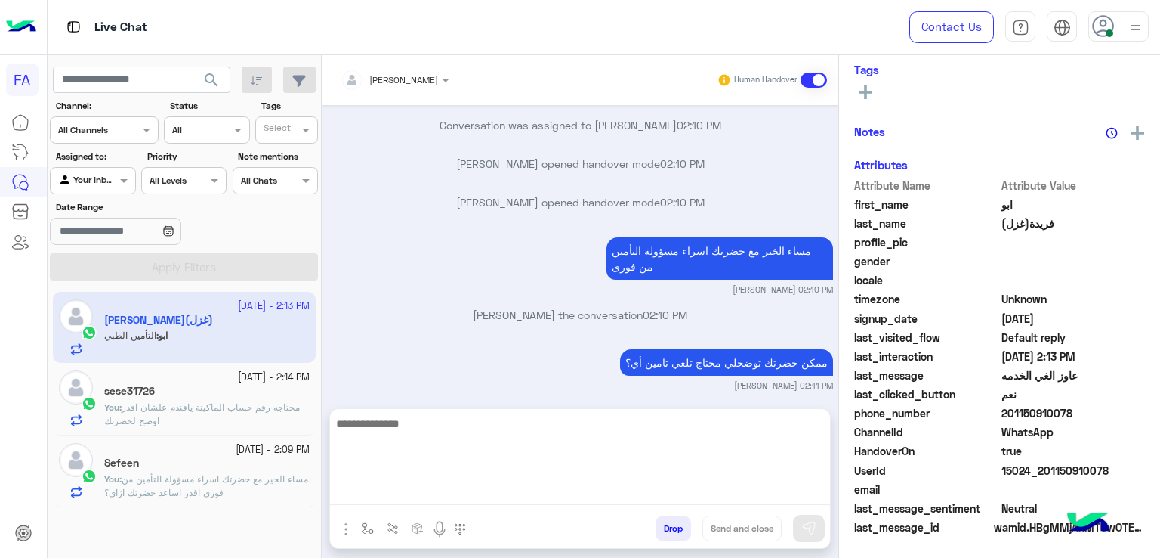
click at [462, 502] on textarea at bounding box center [580, 459] width 500 height 91
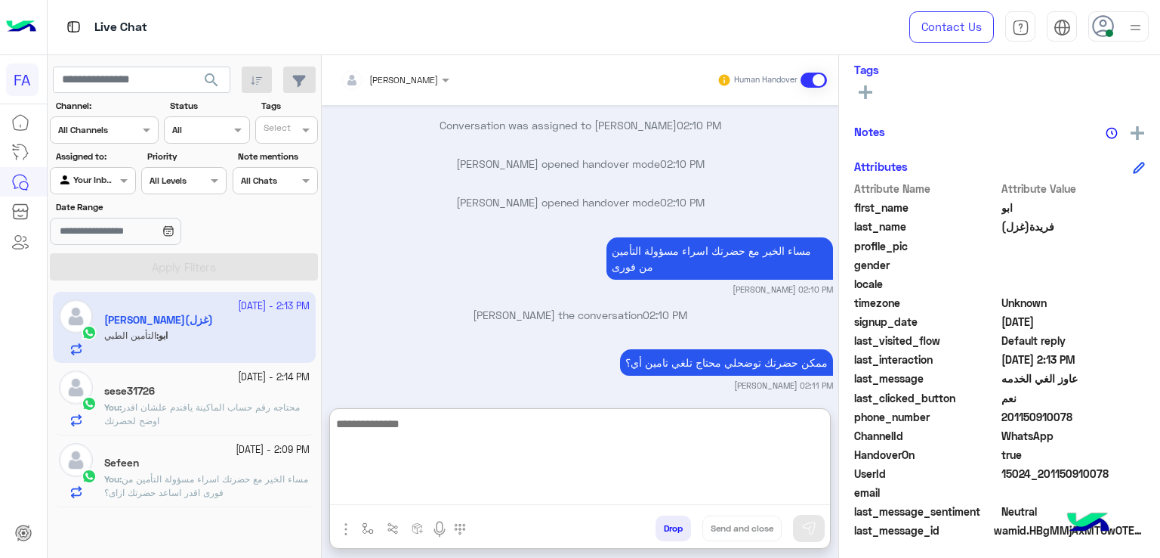
scroll to position [300, 0]
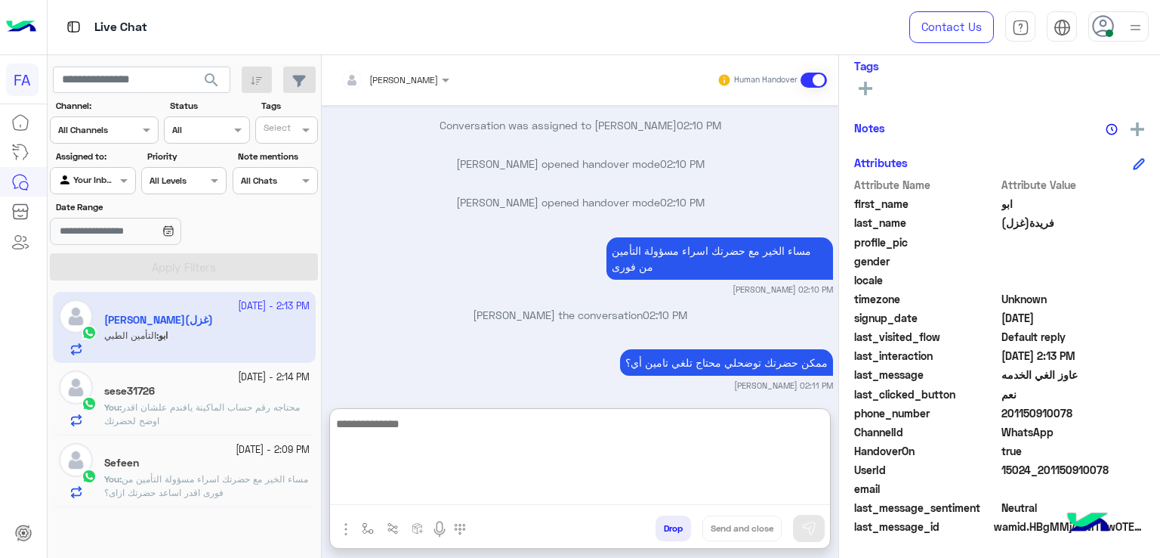
type textarea "*"
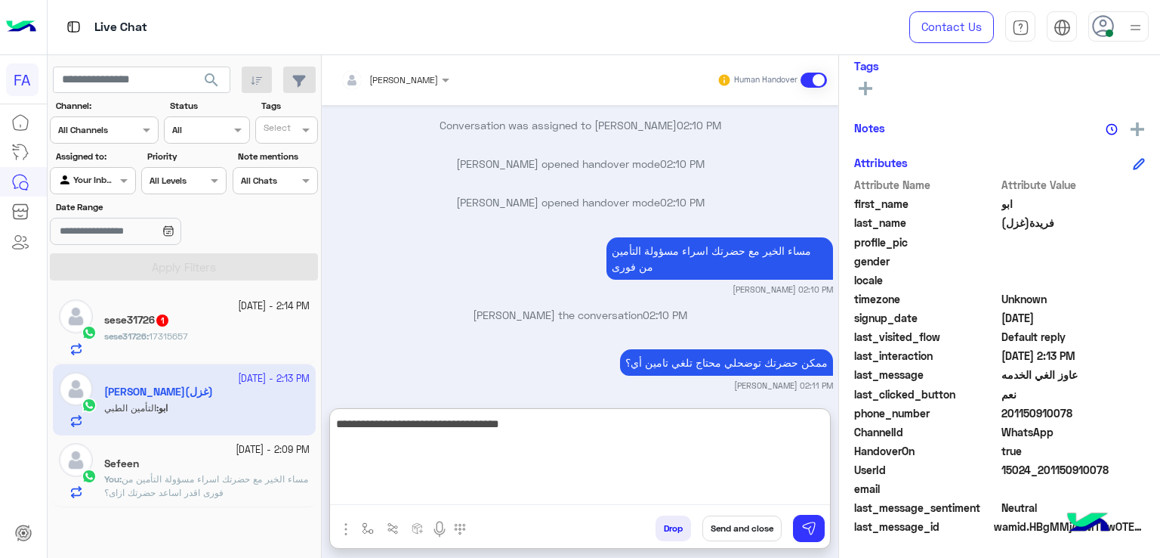
type textarea "**********"
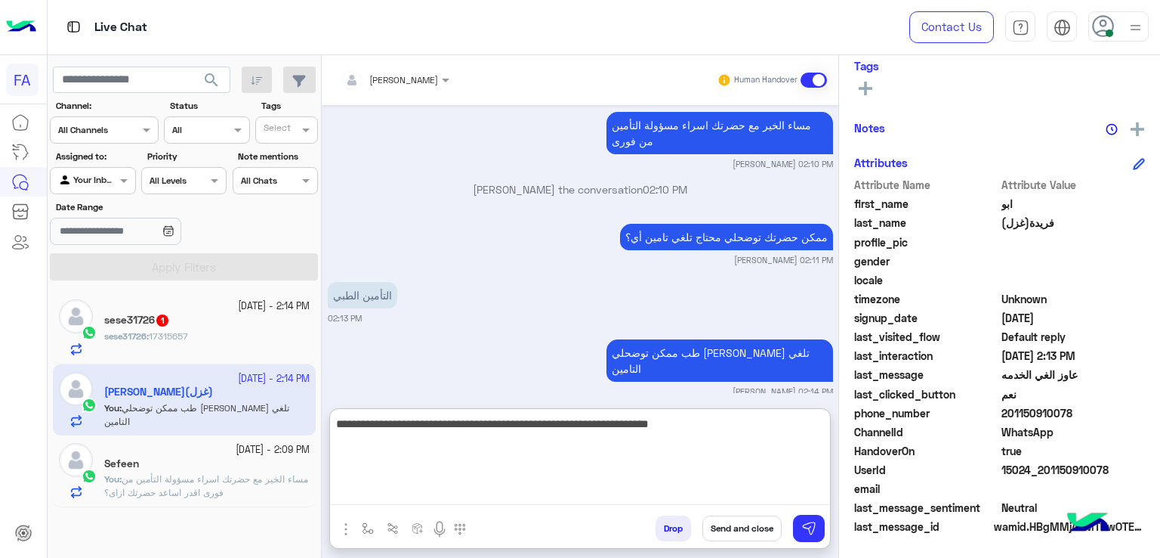
type textarea "**********"
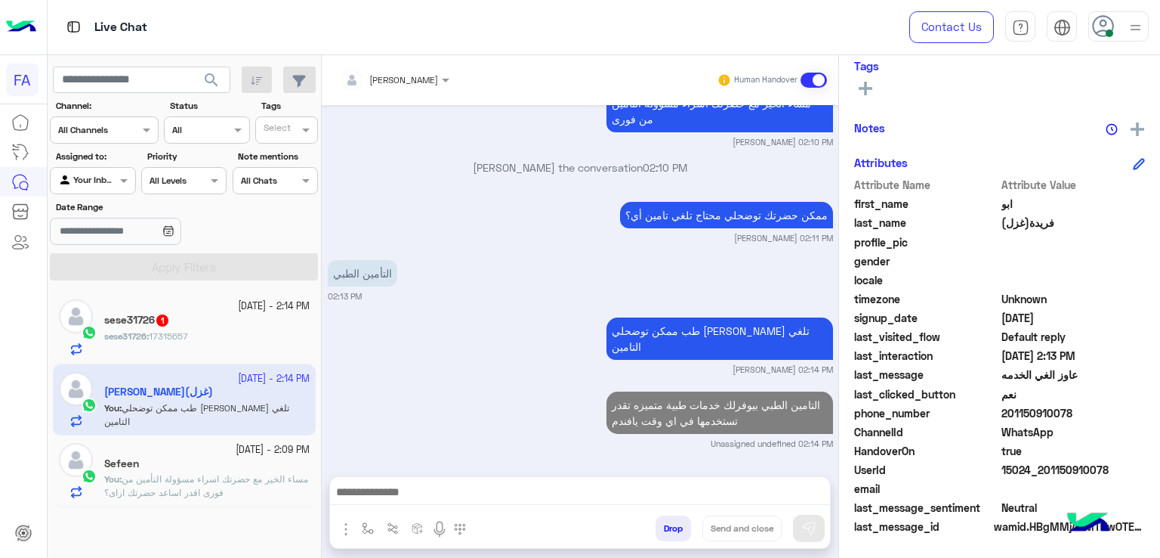
scroll to position [1460, 0]
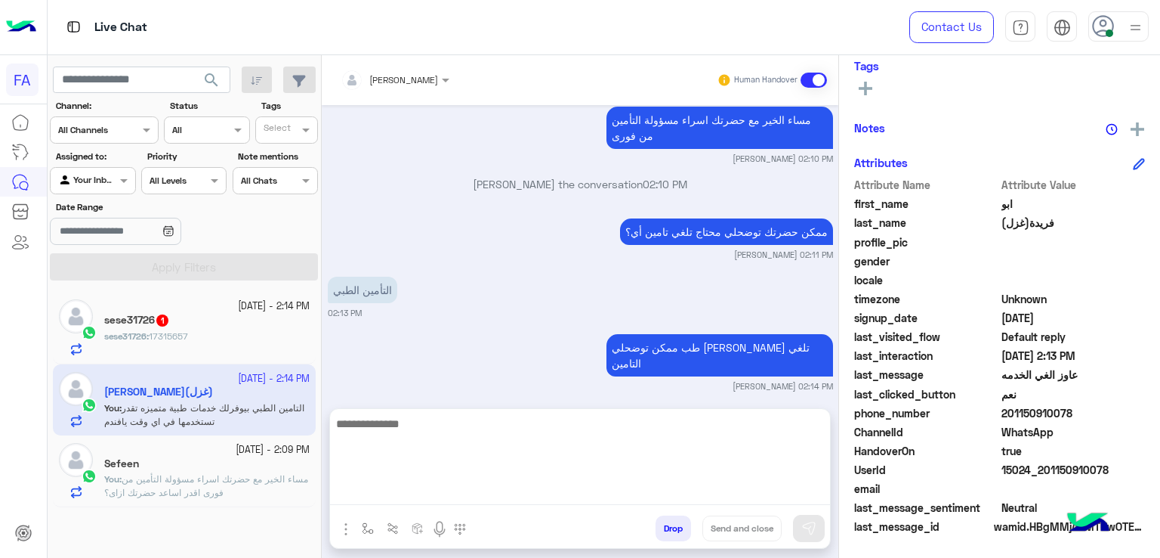
click at [578, 492] on textarea at bounding box center [580, 459] width 500 height 91
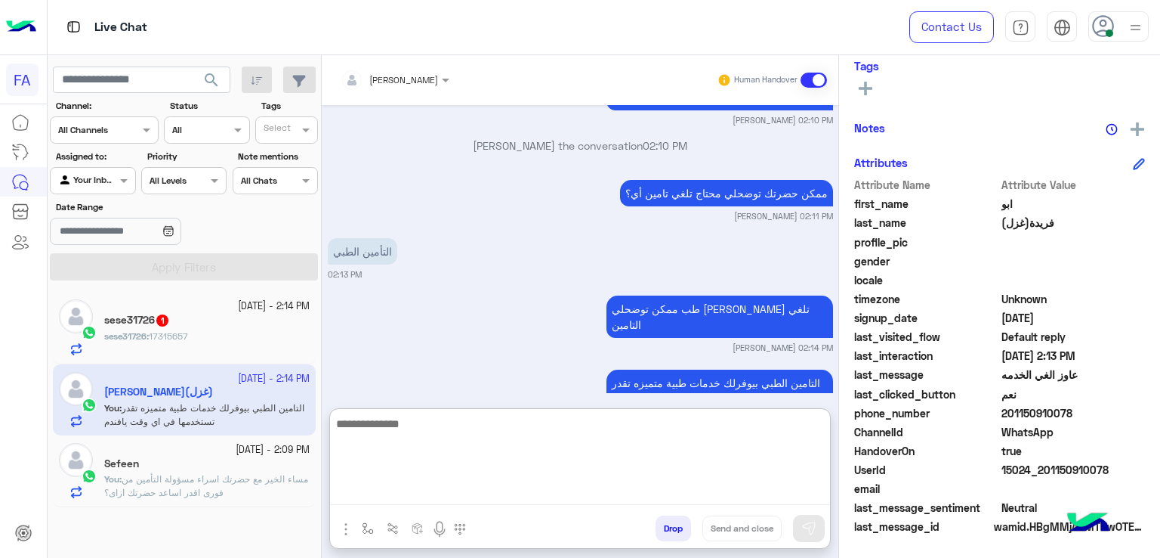
paste textarea "**********"
type textarea "**********"
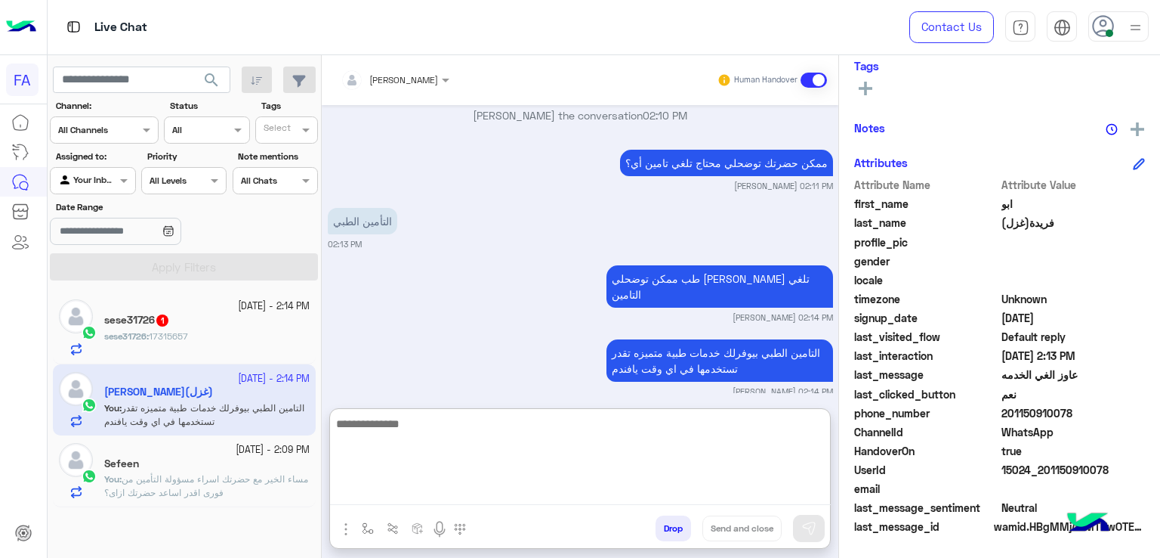
scroll to position [1808, 0]
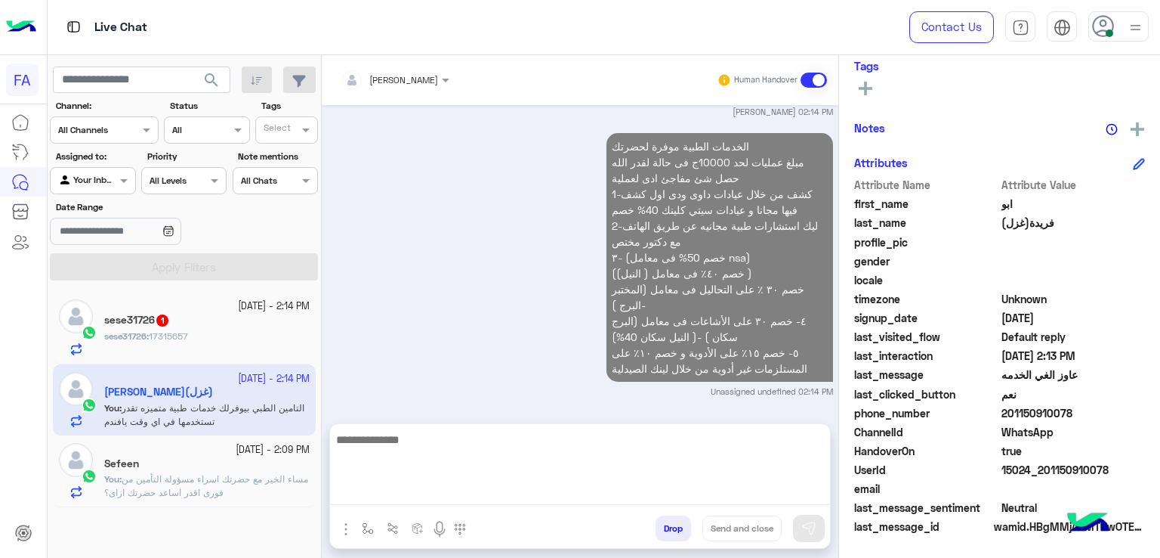
click at [236, 332] on div "sese31726 : 17315657" at bounding box center [206, 342] width 205 height 26
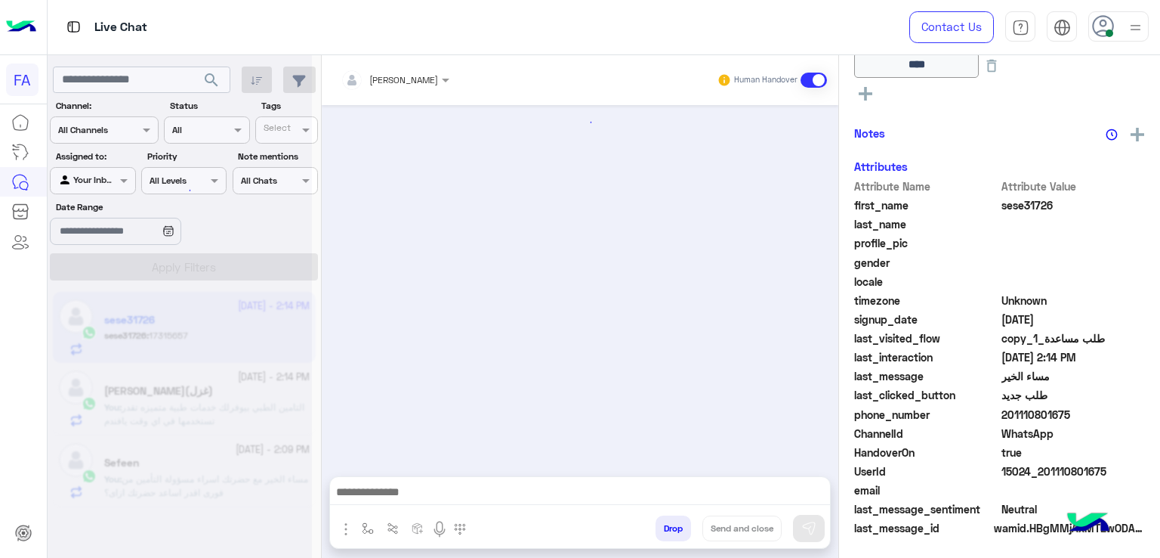
scroll to position [1300, 0]
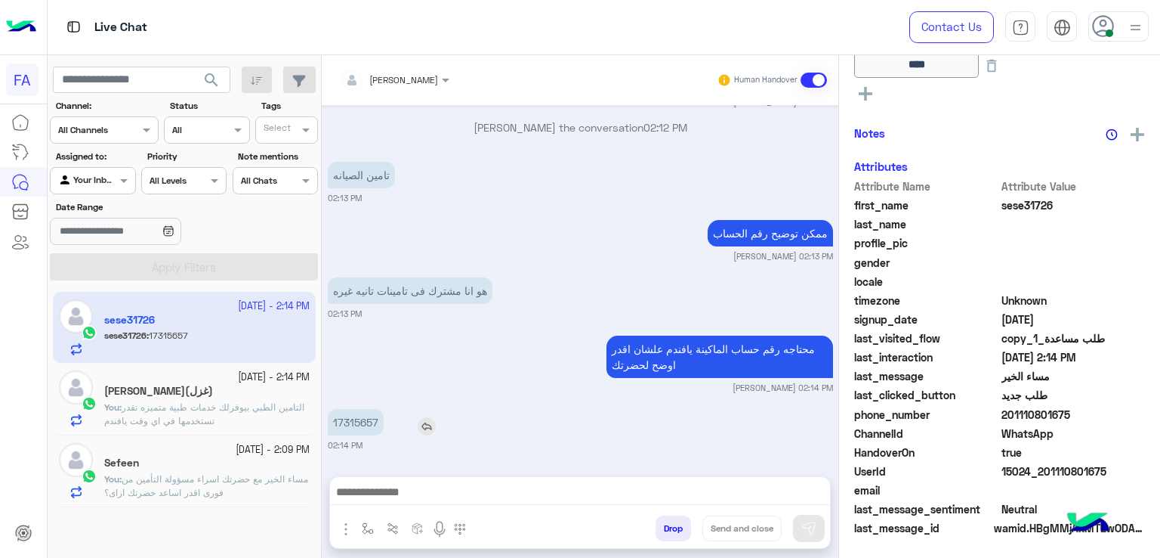
click at [357, 426] on p "17315657" at bounding box center [356, 422] width 56 height 26
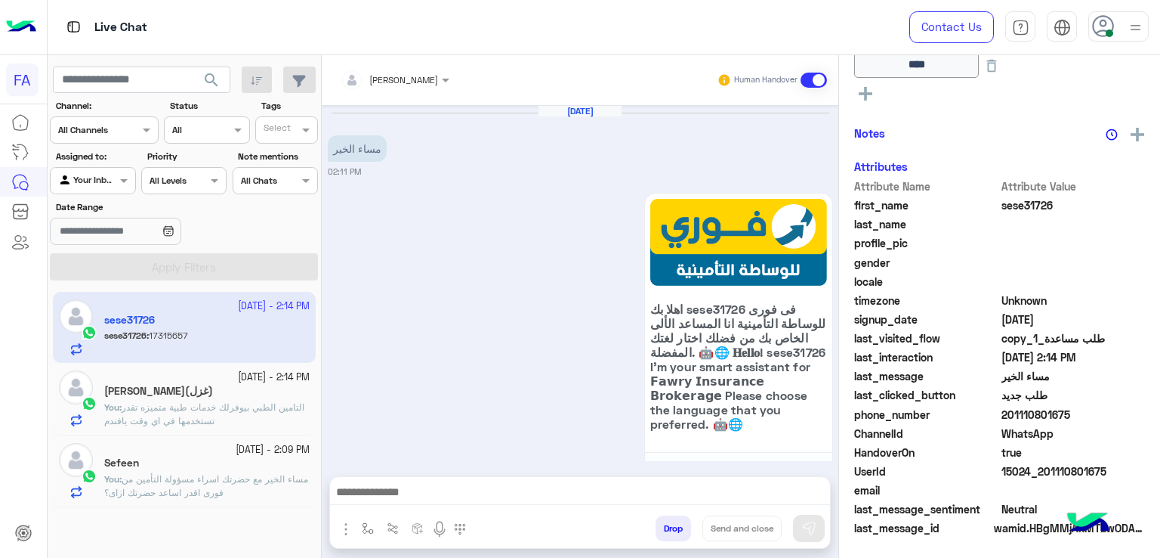
copy p "17315657"
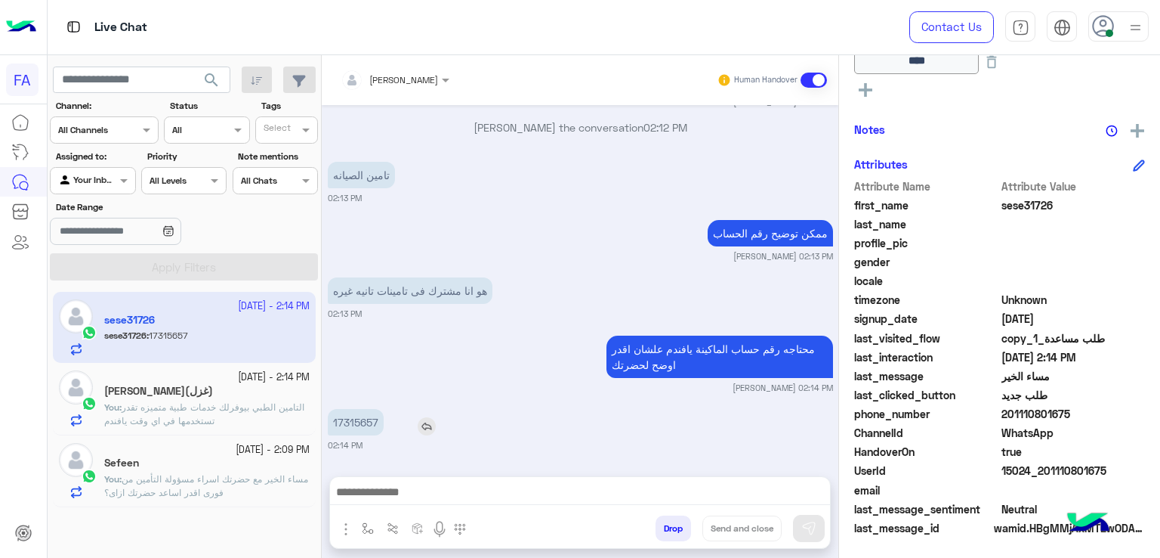
click at [369, 418] on p "17315657" at bounding box center [356, 422] width 56 height 26
copy p "17315657"
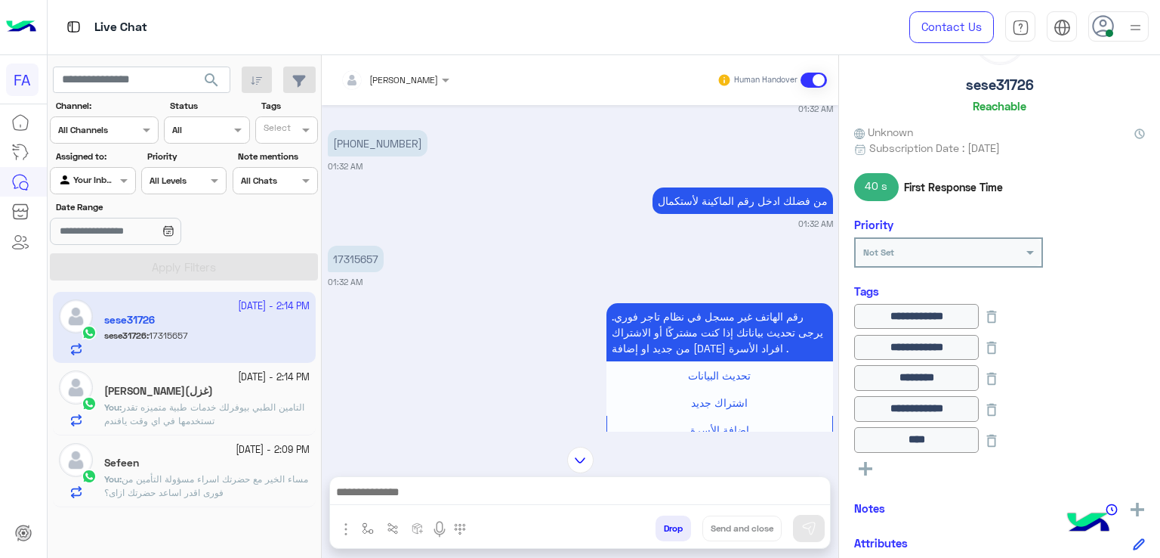
scroll to position [425, 0]
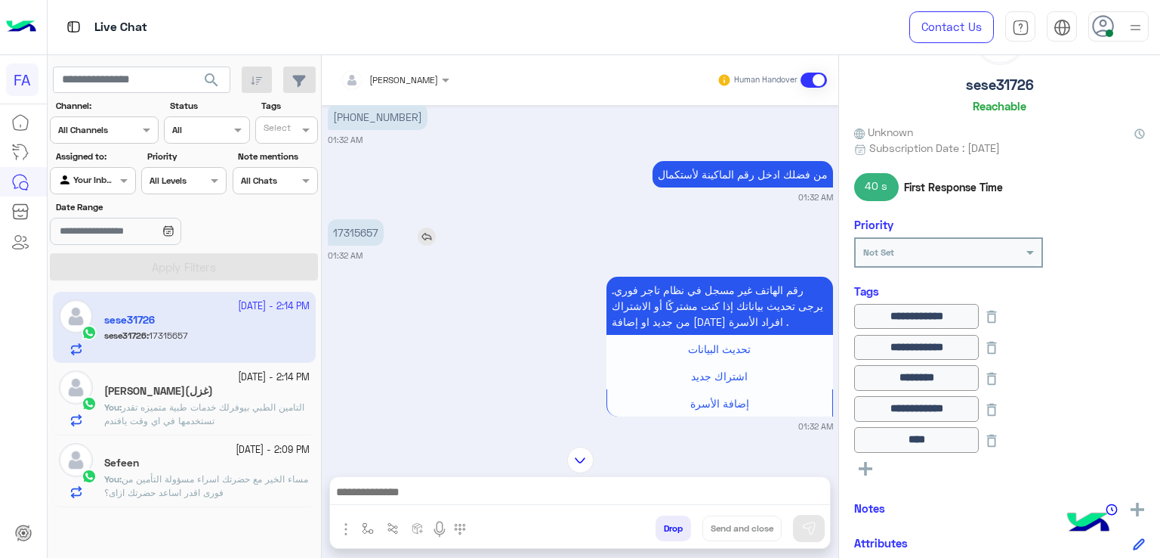
click at [360, 232] on p "17315657" at bounding box center [356, 232] width 56 height 26
copy p "17315657"
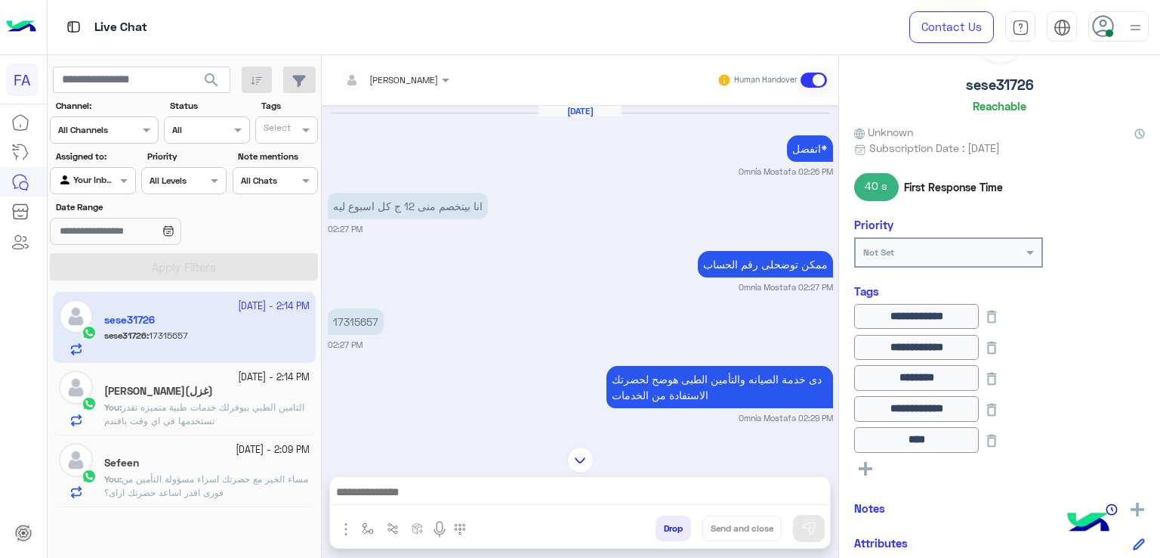
scroll to position [1604, 0]
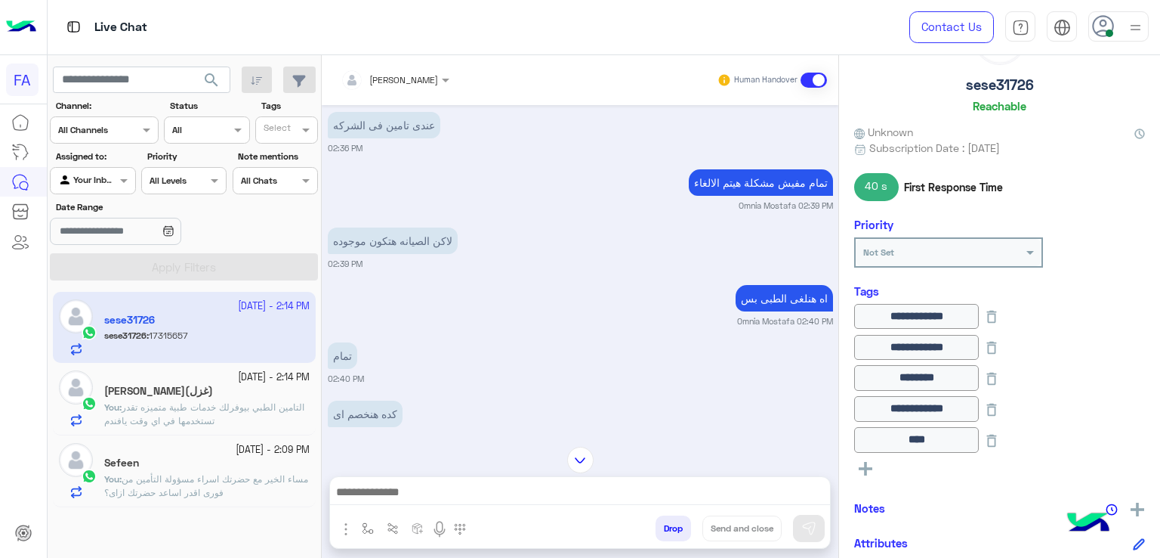
click at [576, 461] on img at bounding box center [580, 459] width 26 height 26
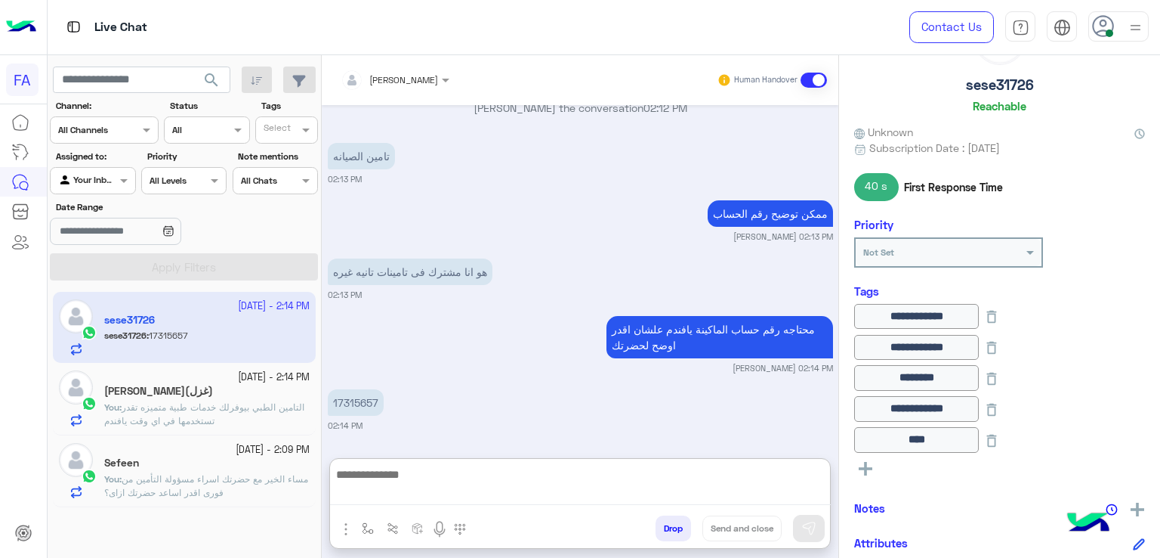
click at [592, 491] on textarea at bounding box center [580, 485] width 501 height 40
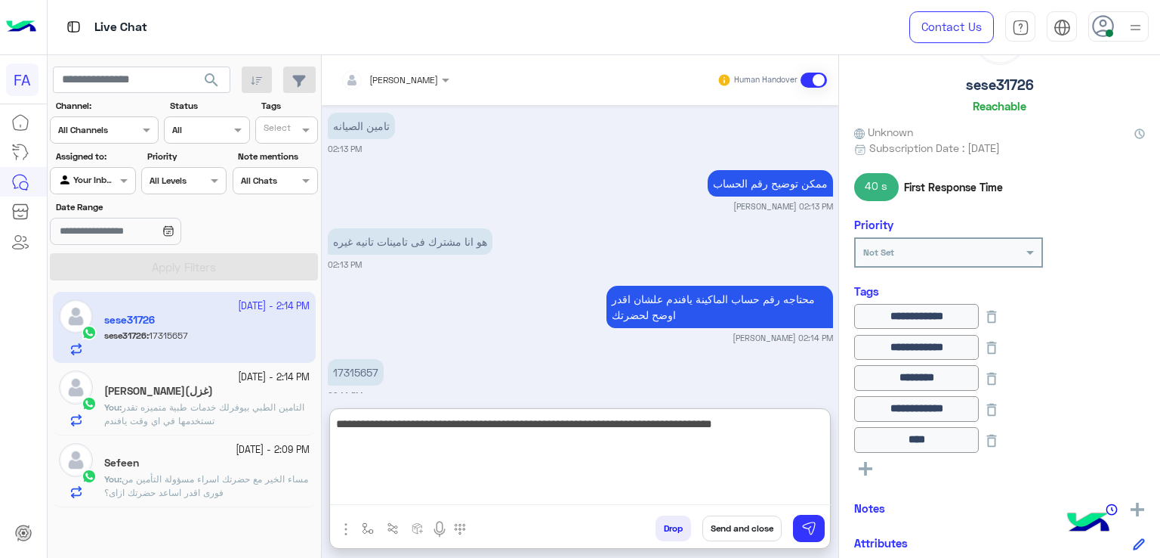
type textarea "**********"
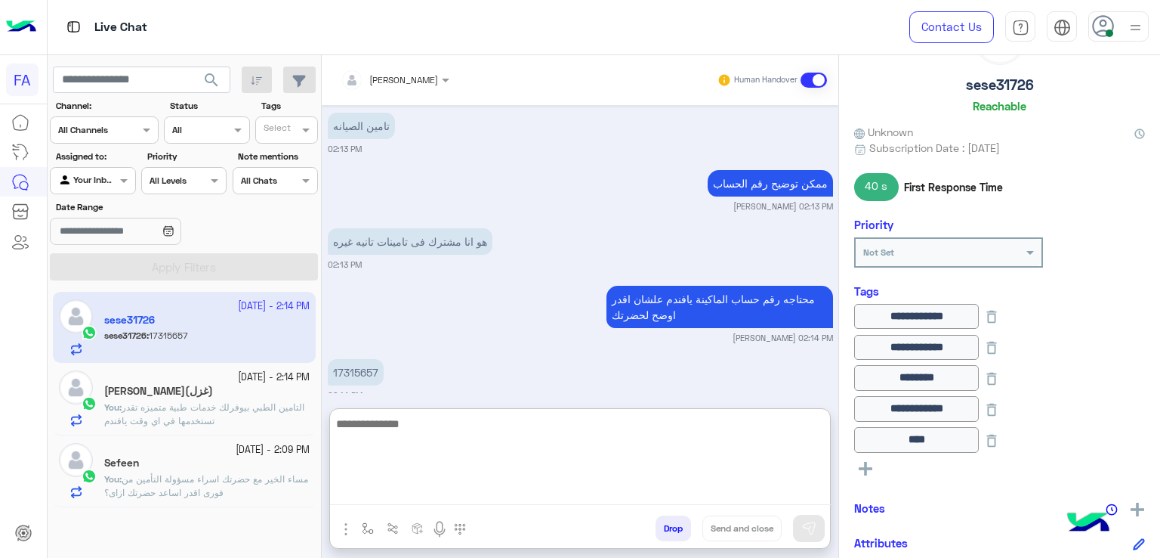
scroll to position [9229, 0]
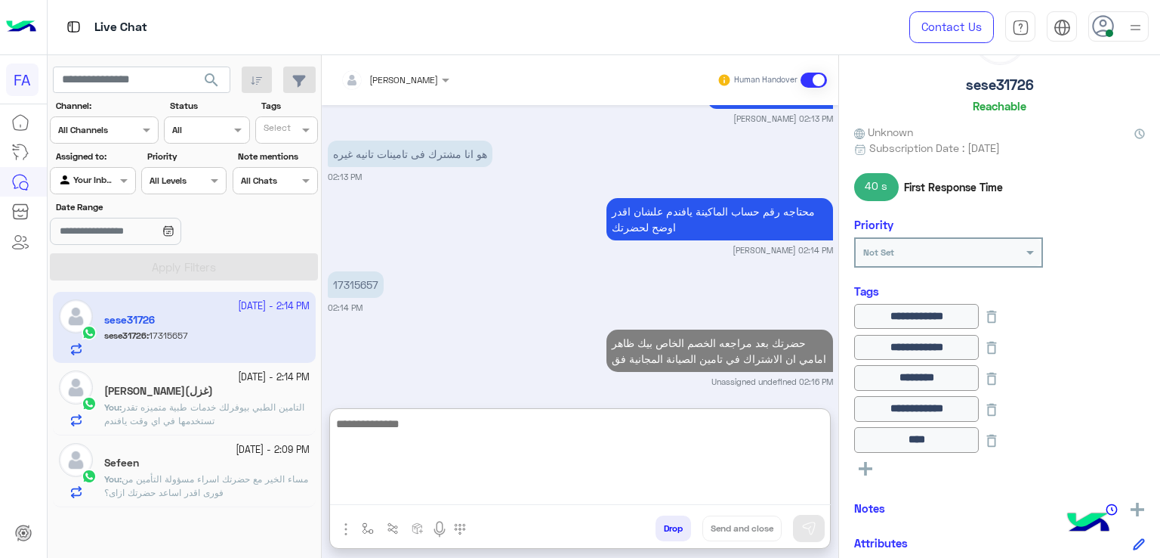
click at [158, 469] on div "Sefeen" at bounding box center [206, 464] width 205 height 16
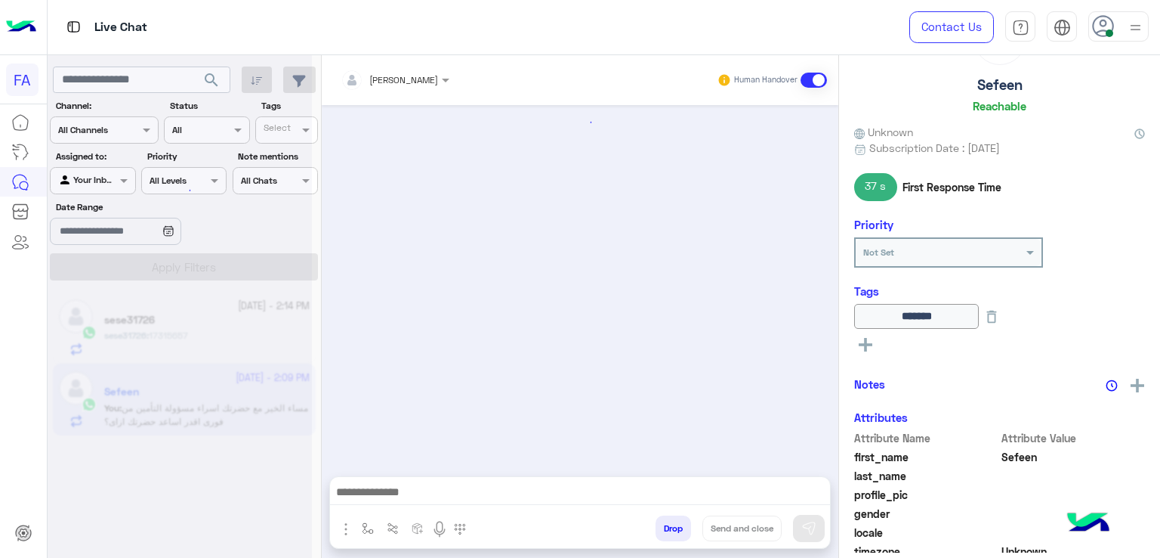
scroll to position [925, 0]
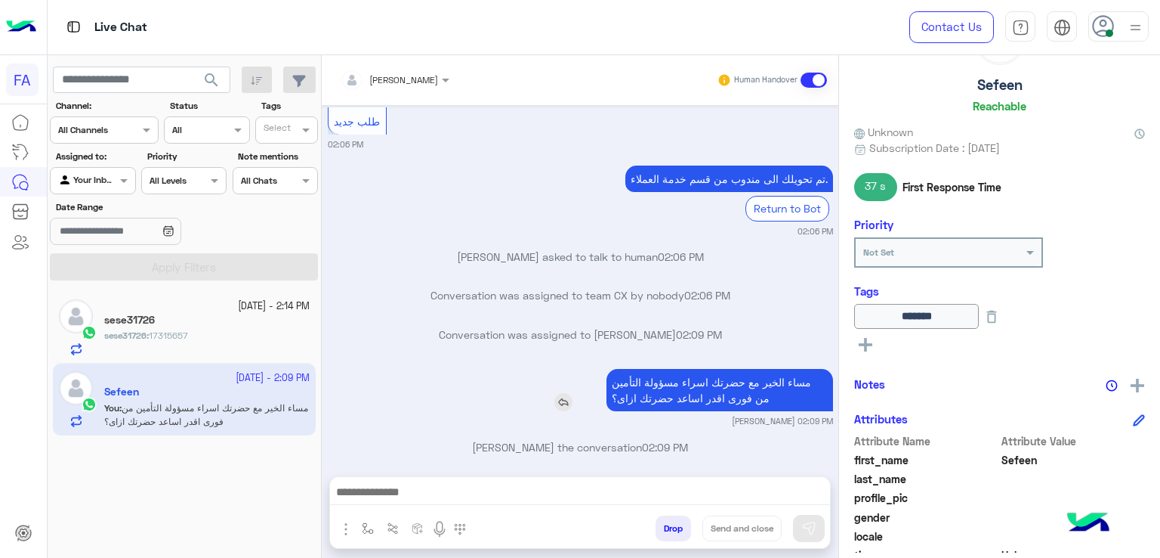
click at [524, 369] on div "مساء الخير مع حضرتك اسراء مسؤولة التأمين من فورى اقدر اساعد حضرتك ازاى؟" at bounding box center [677, 390] width 313 height 42
click at [709, 490] on textarea at bounding box center [580, 487] width 501 height 35
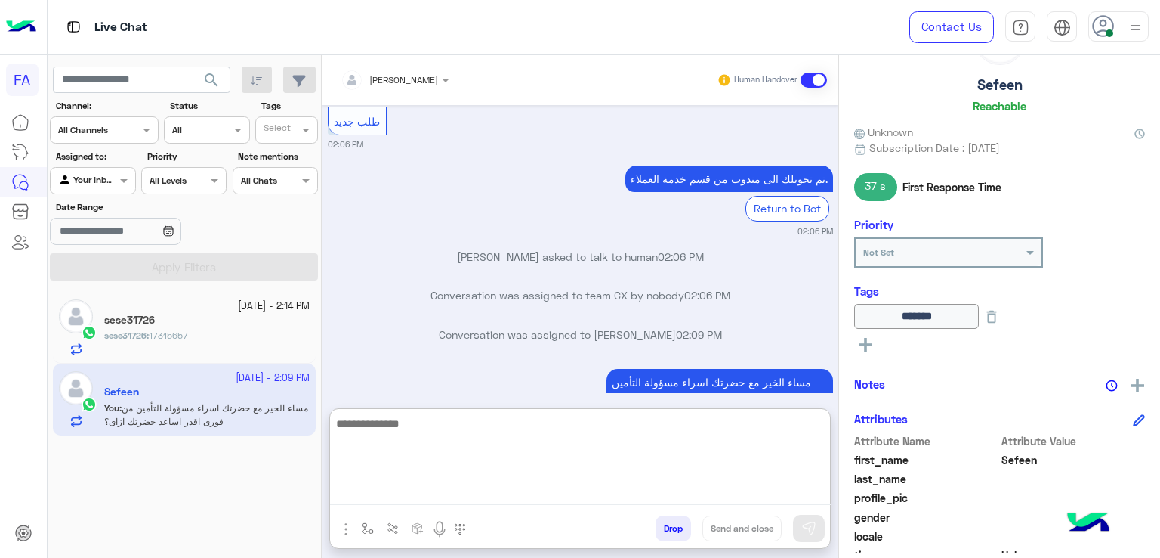
paste textarea "**********"
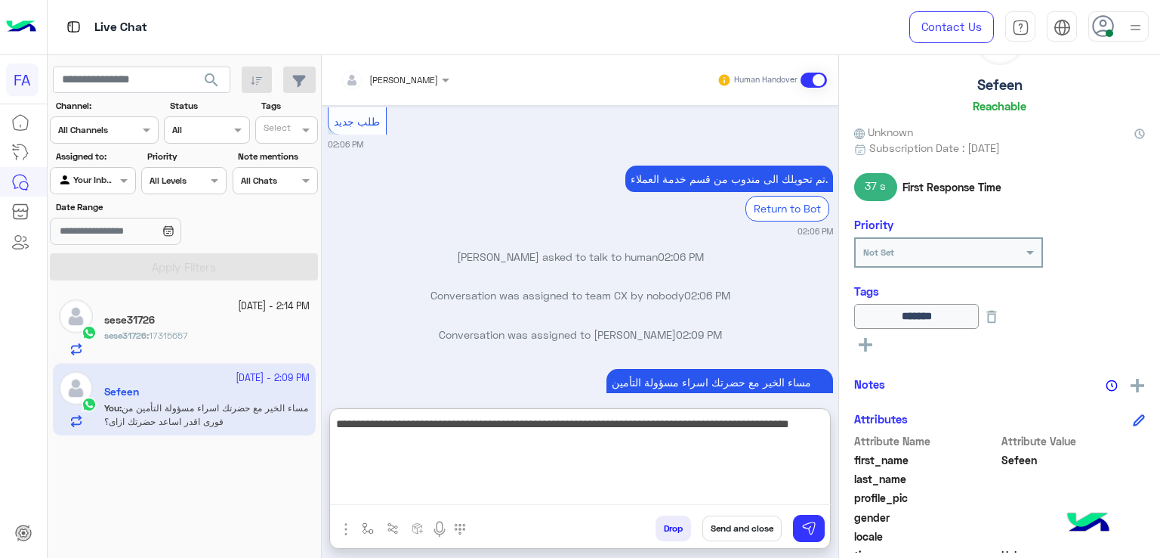
type textarea "**********"
click at [740, 530] on button "Send and close" at bounding box center [742, 528] width 79 height 26
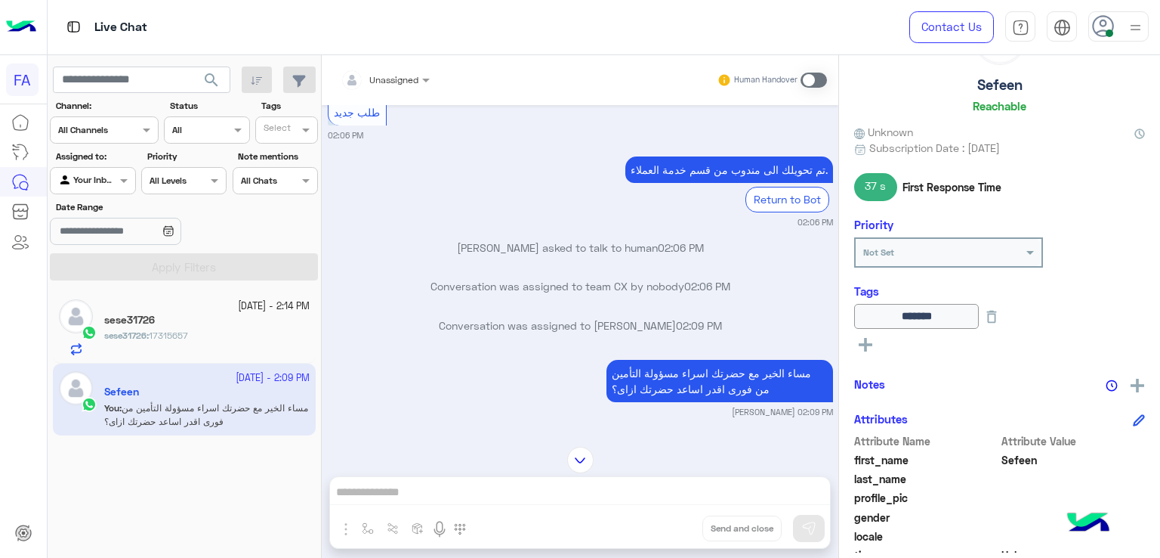
scroll to position [751, 0]
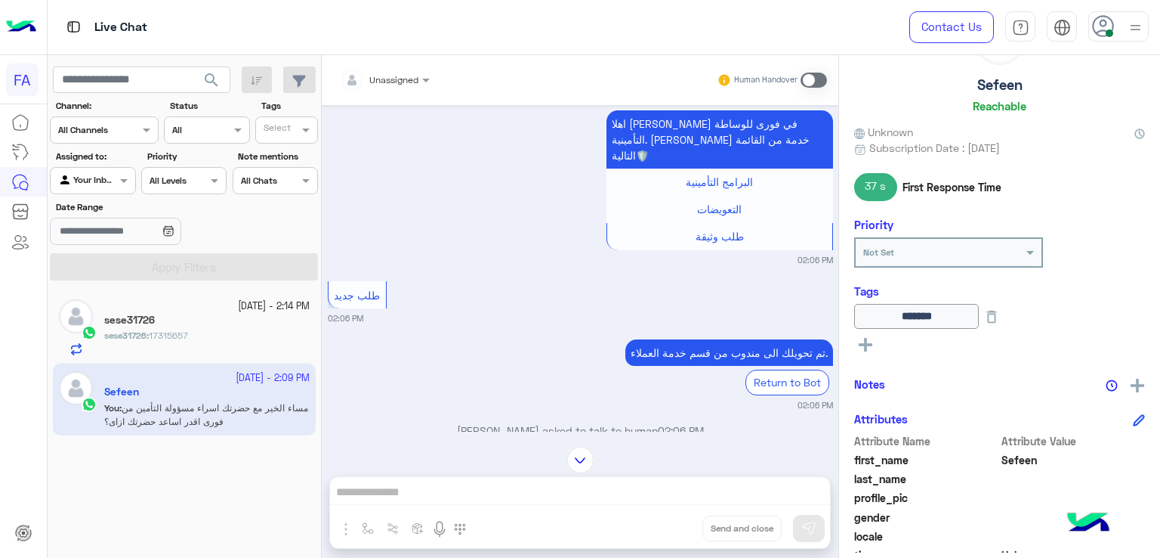
click at [230, 324] on div "sese31726" at bounding box center [206, 322] width 205 height 16
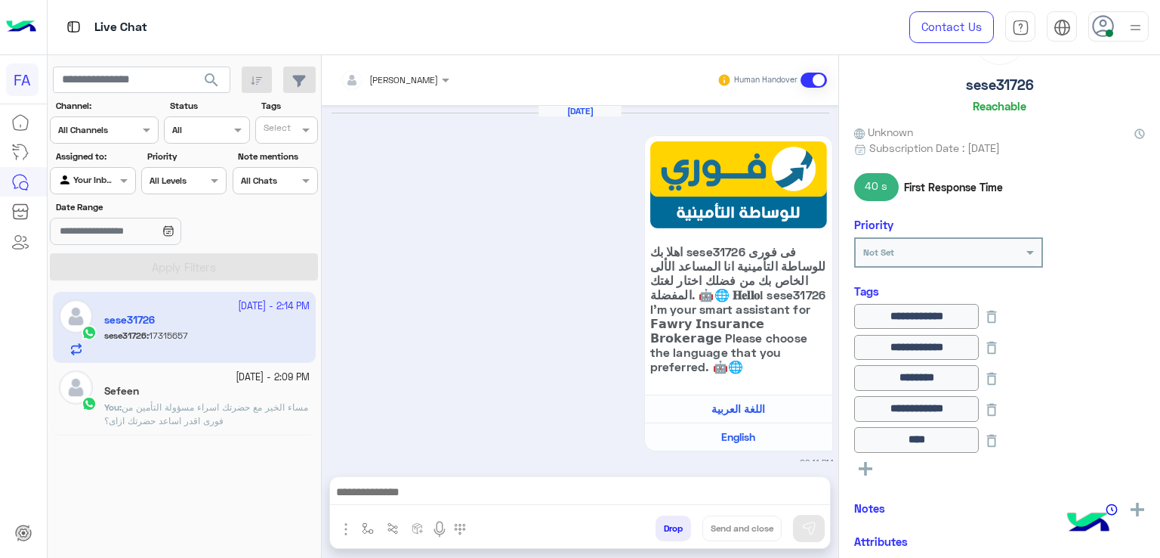
scroll to position [1316, 0]
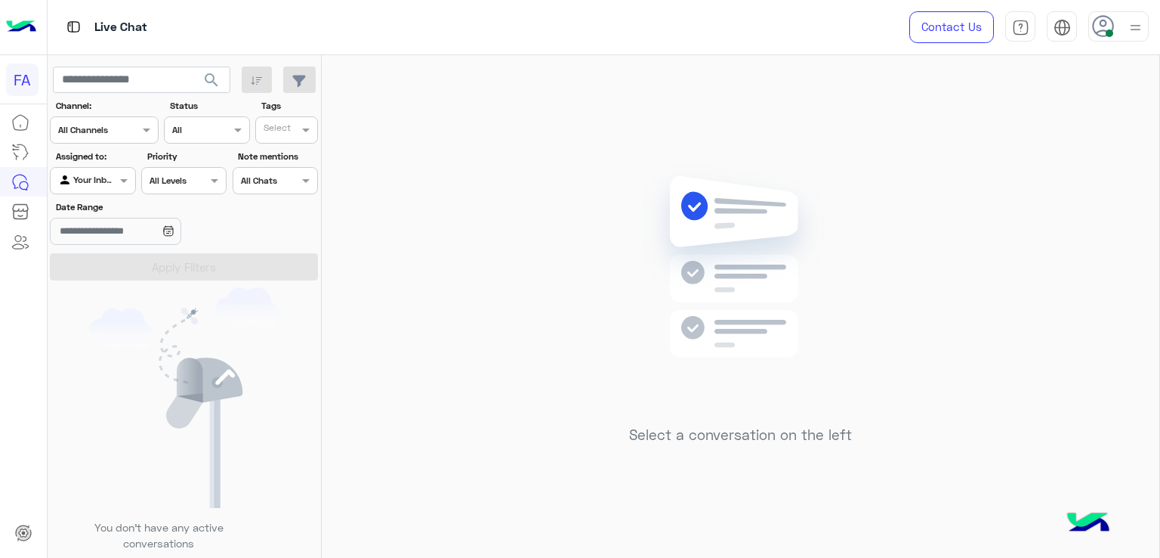
click at [196, 416] on img at bounding box center [184, 397] width 190 height 221
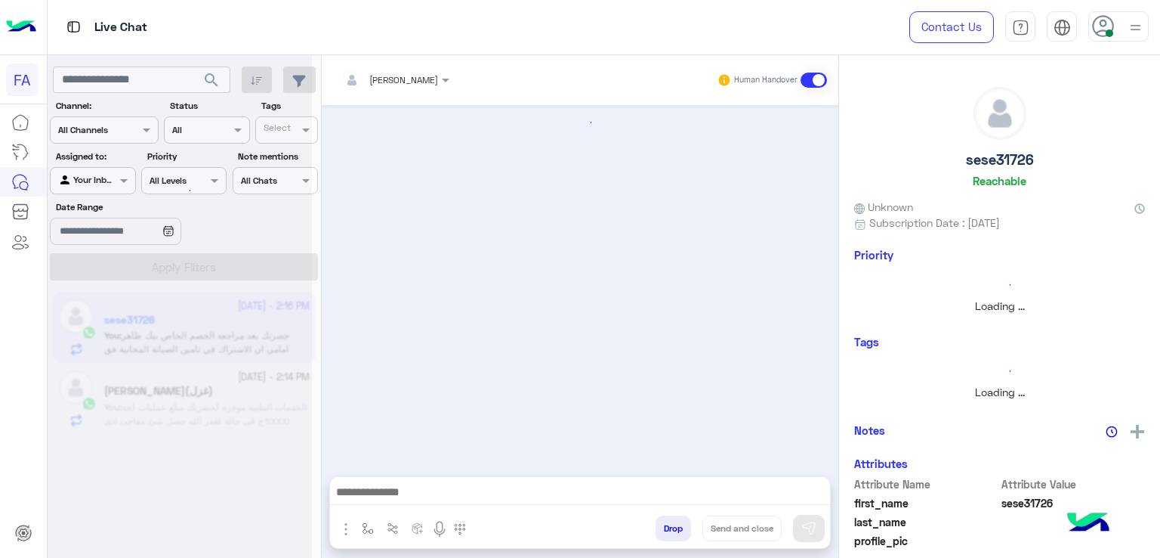
scroll to position [1316, 0]
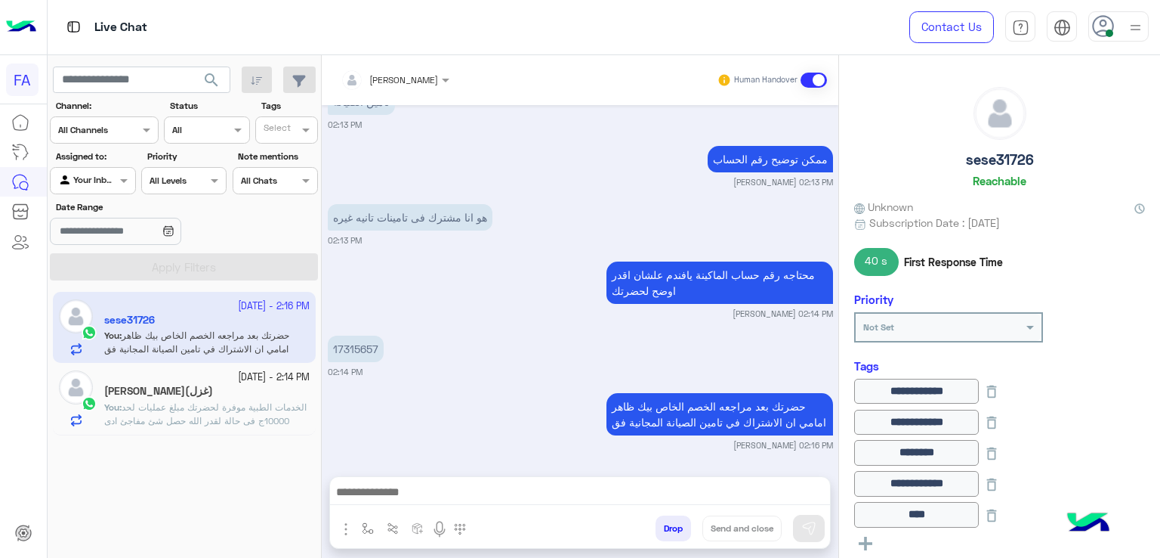
click at [184, 412] on span "الخدمات الطبية موفرة لحضرتك مبلغ عمليات لحد 10000ج فى حالة لقدر الله حصل شئ مفا…" at bounding box center [206, 474] width 204 height 147
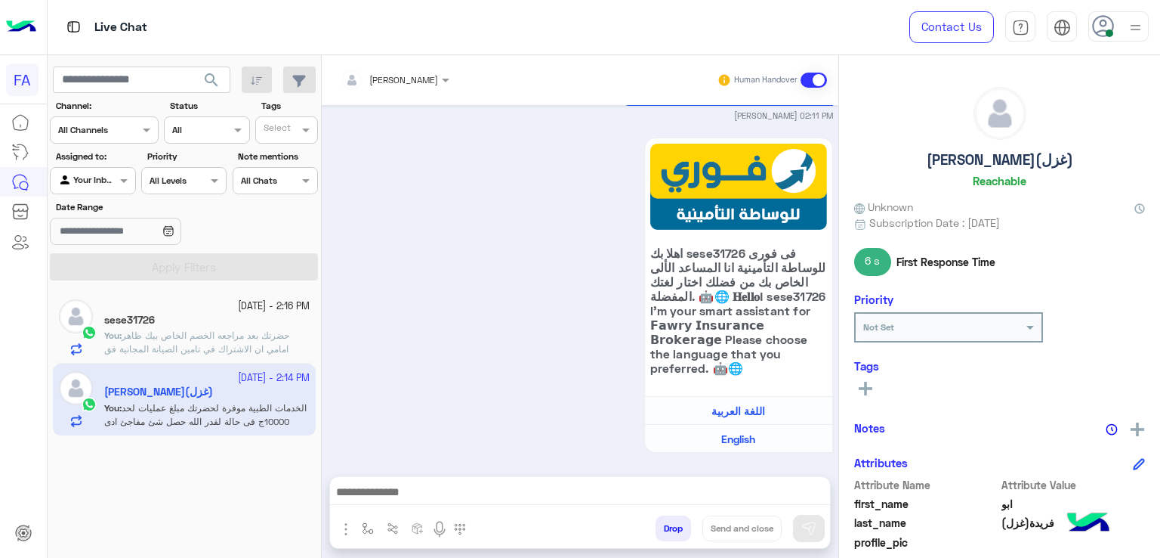
scroll to position [3103, 0]
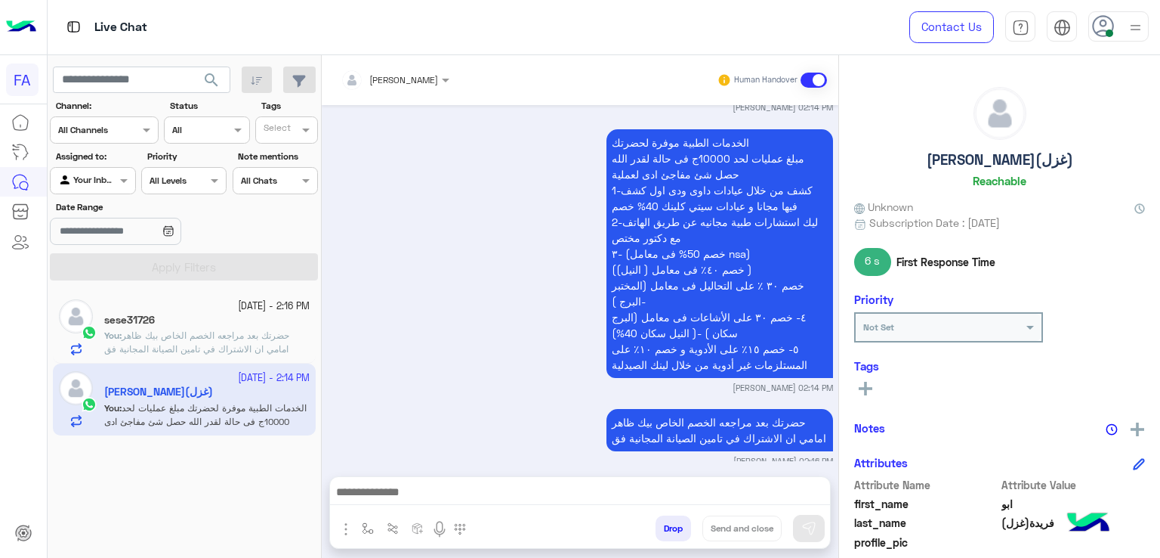
click at [157, 342] on p "You : حضرتك بعد مراجعه الخصم الخاص بيك ظاهر امامي ان الاشتراك في تامين الصيانة …" at bounding box center [206, 342] width 205 height 27
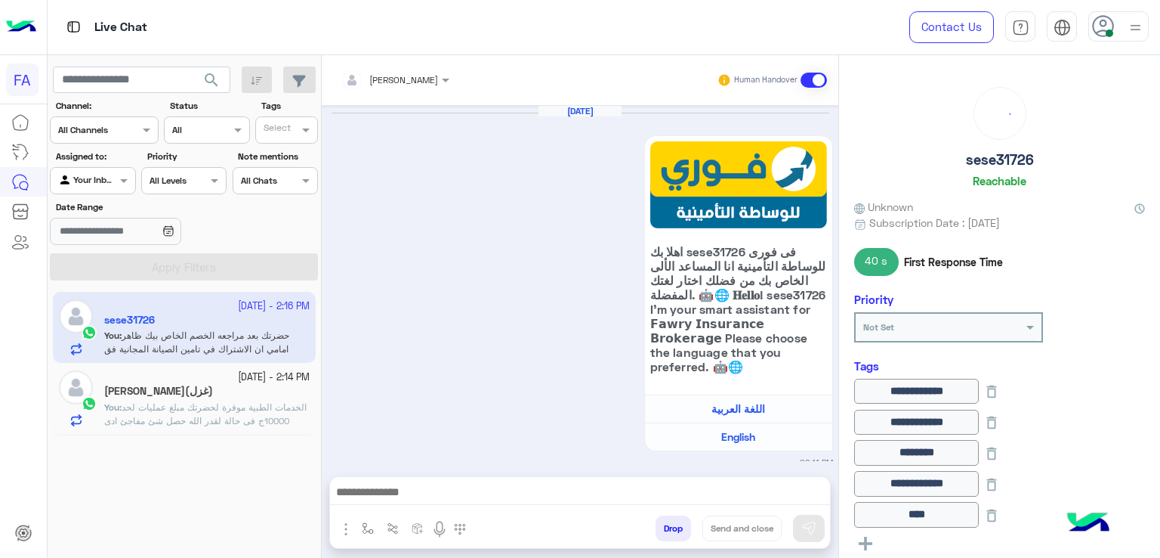
scroll to position [1316, 0]
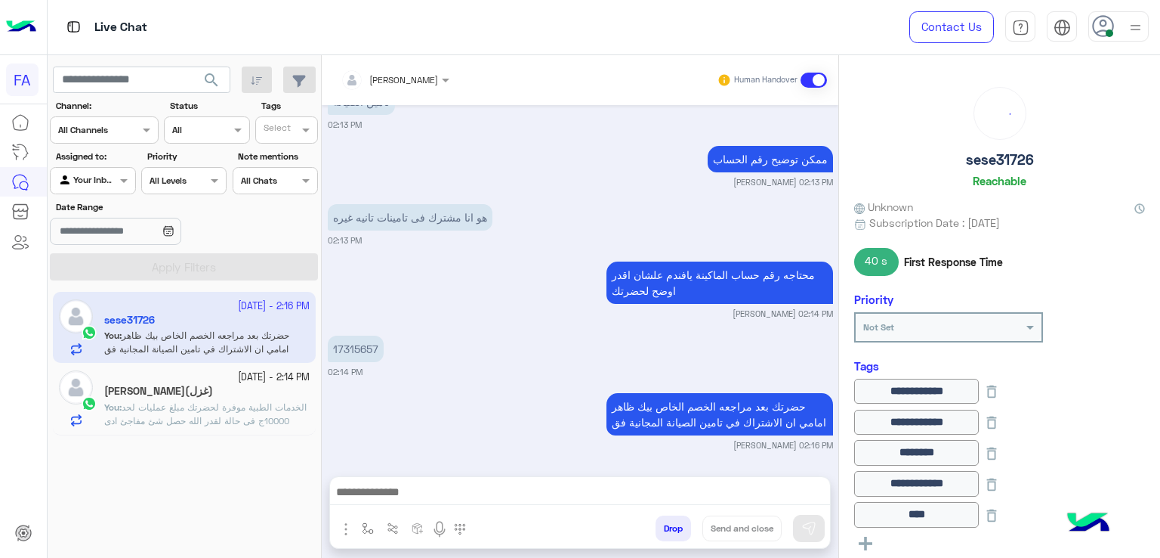
click at [166, 409] on span "الخدمات الطبية موفرة لحضرتك مبلغ عمليات لحد 10000ج فى حالة لقدر الله حصل شئ مفا…" at bounding box center [206, 474] width 204 height 147
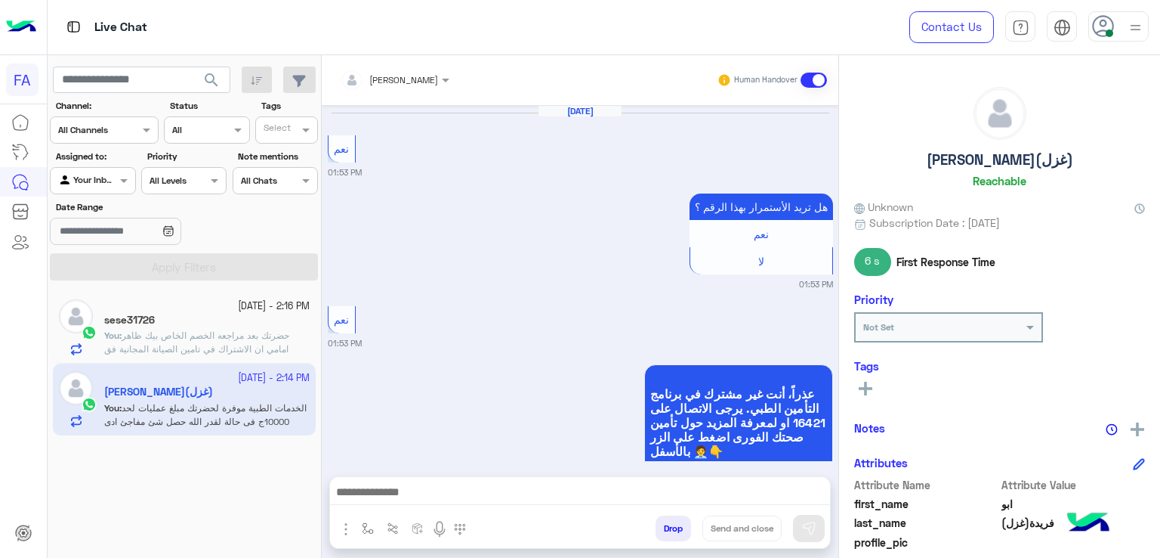
scroll to position [1457, 0]
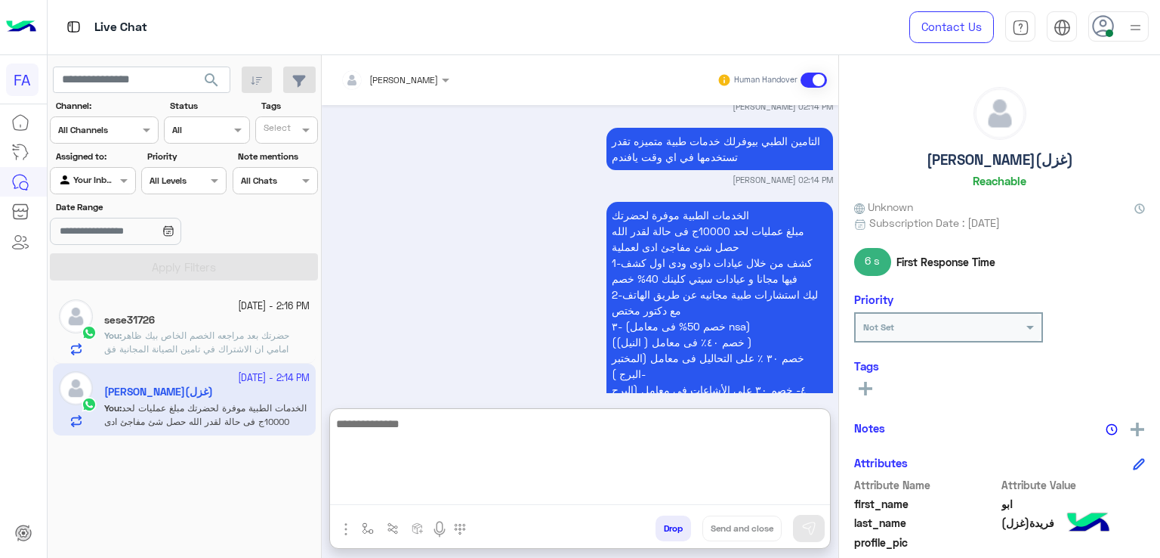
click at [626, 491] on textarea at bounding box center [580, 459] width 500 height 91
type textarea "**********"
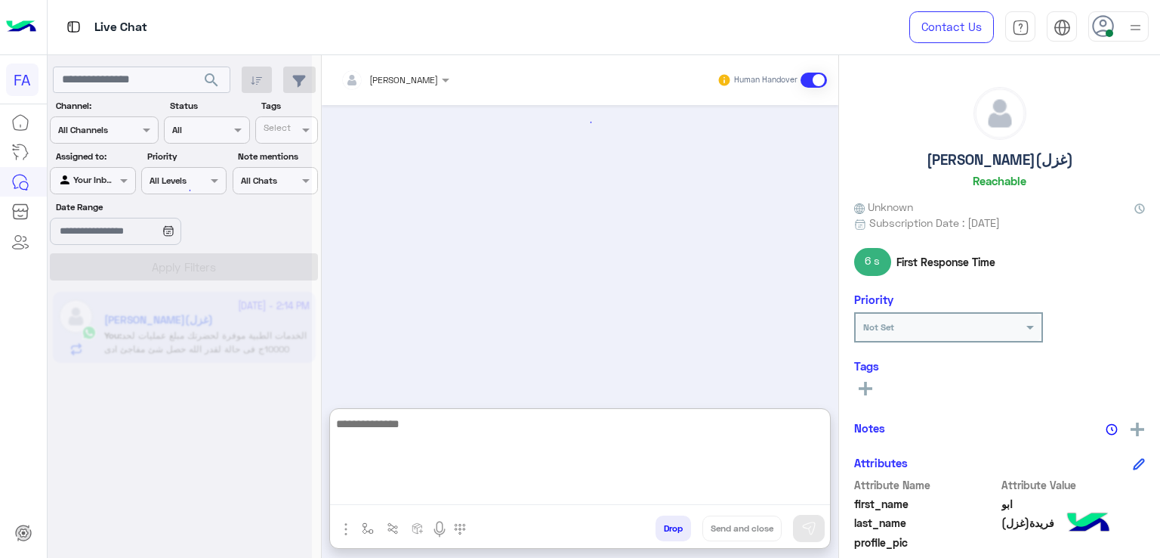
scroll to position [1525, 0]
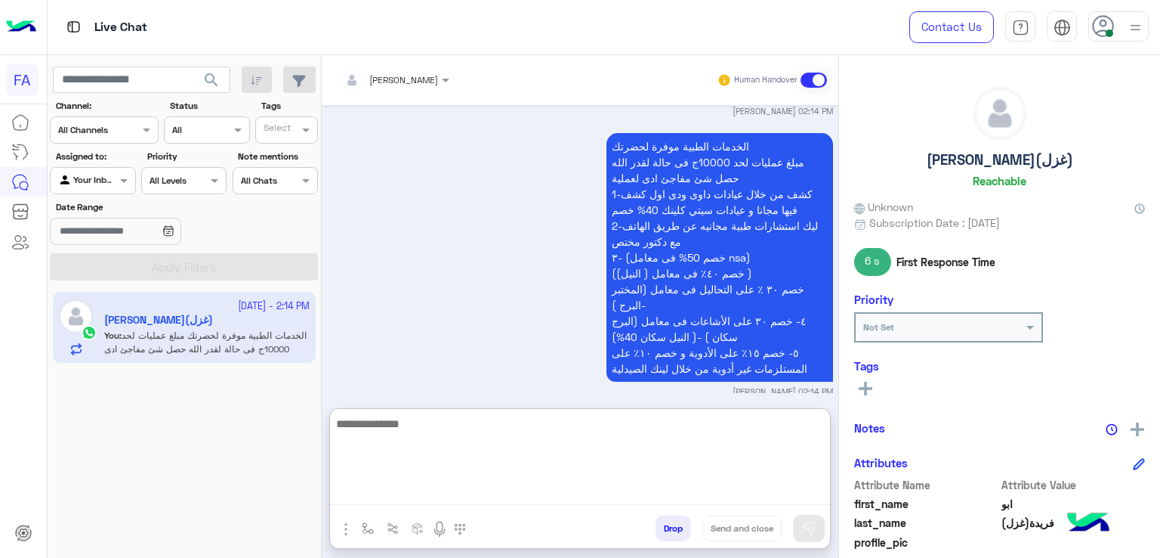
click at [623, 479] on textarea at bounding box center [580, 459] width 500 height 91
click at [690, 460] on textarea at bounding box center [580, 459] width 500 height 91
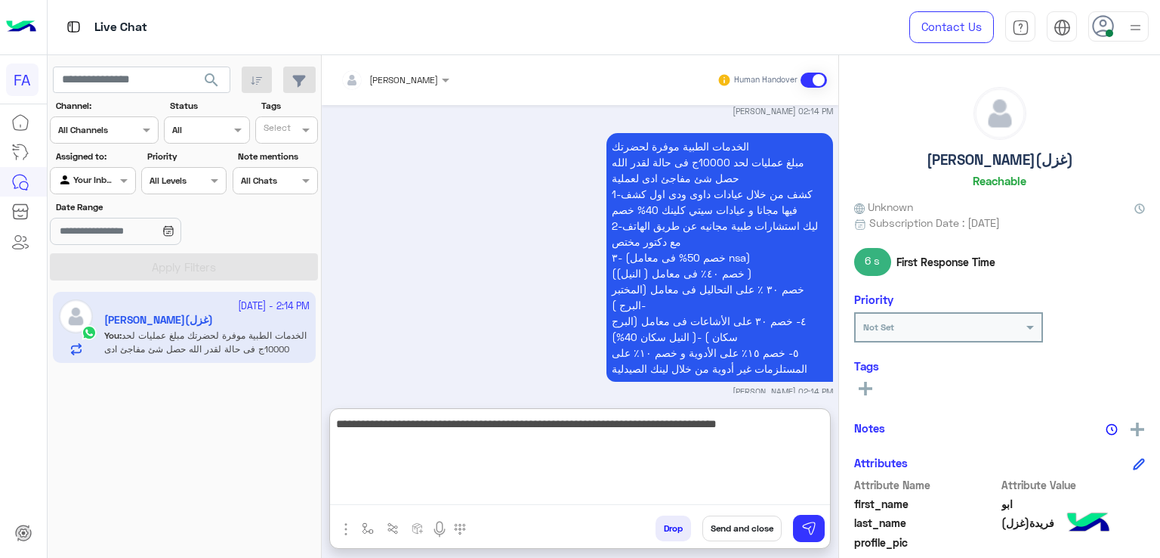
type textarea "**********"
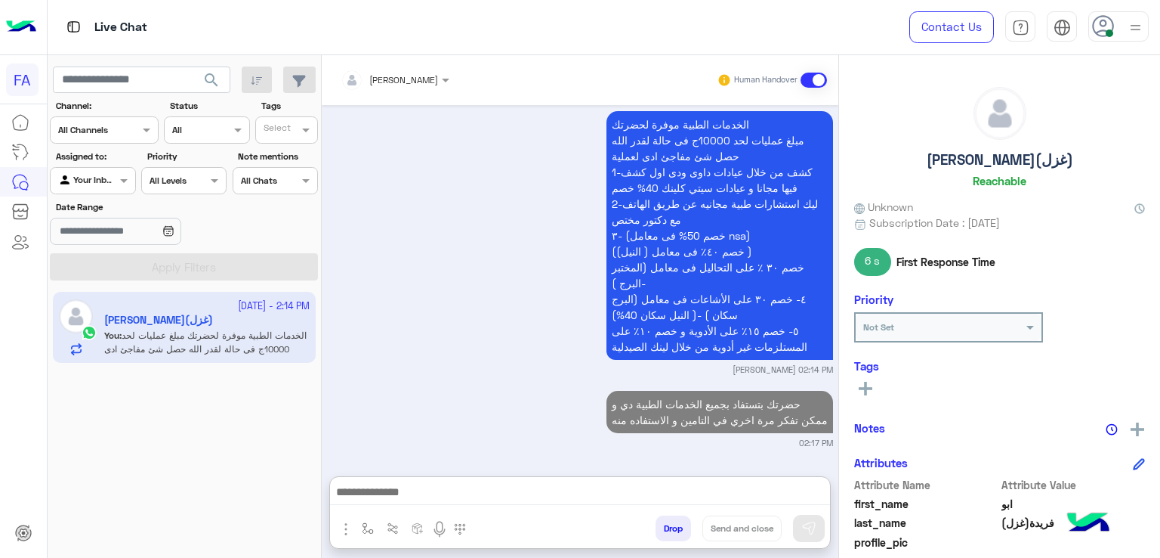
click at [99, 176] on div at bounding box center [93, 178] width 84 height 14
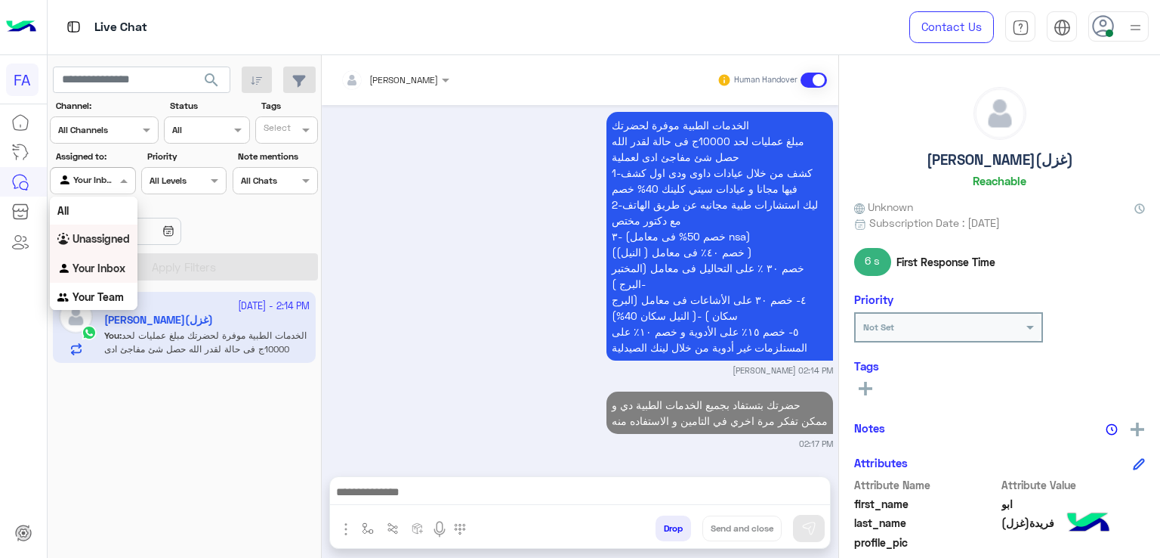
click at [96, 236] on b "Unassigned" at bounding box center [101, 238] width 57 height 13
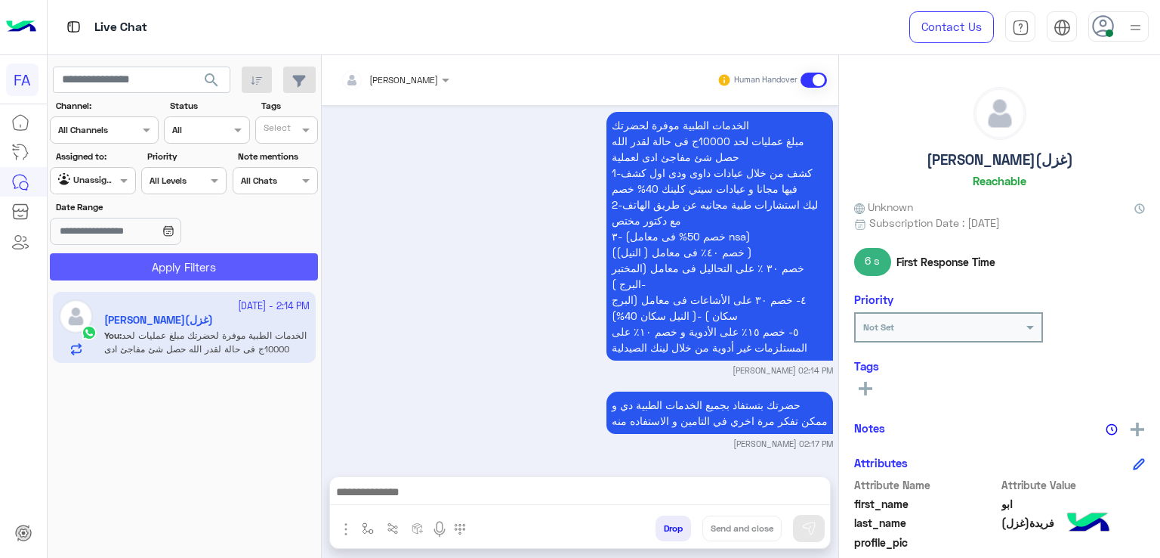
click at [142, 264] on button "Apply Filters" at bounding box center [184, 266] width 268 height 27
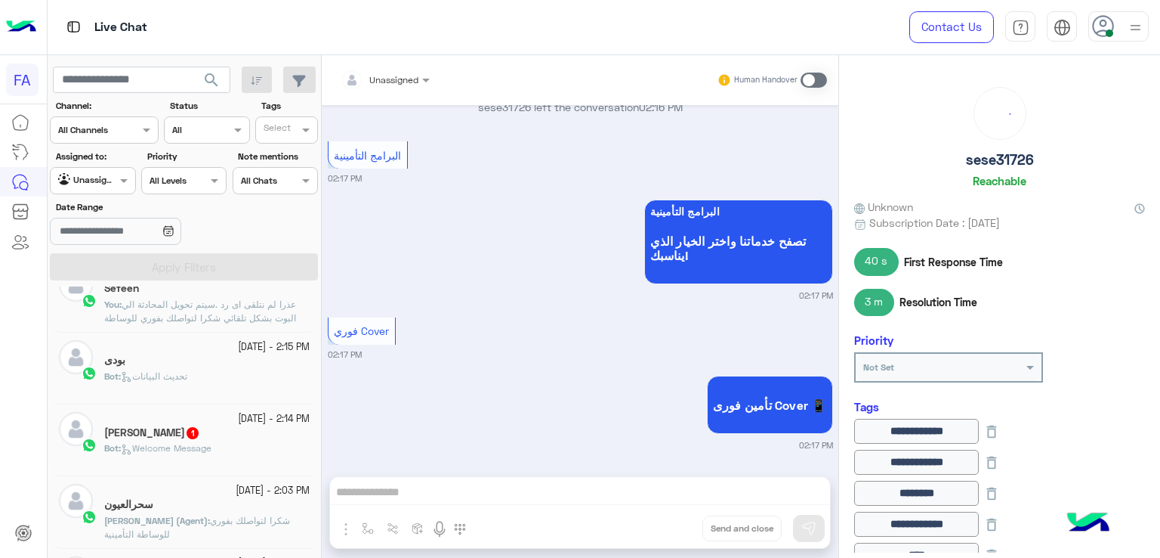
scroll to position [151, 0]
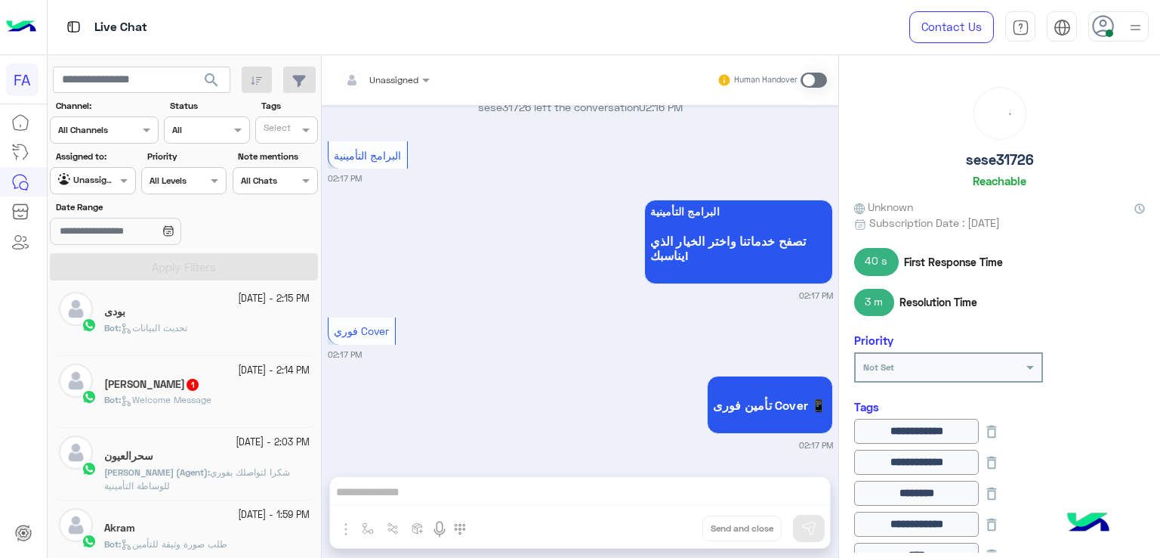
click at [227, 398] on div "Bot : Welcome Message" at bounding box center [206, 406] width 205 height 26
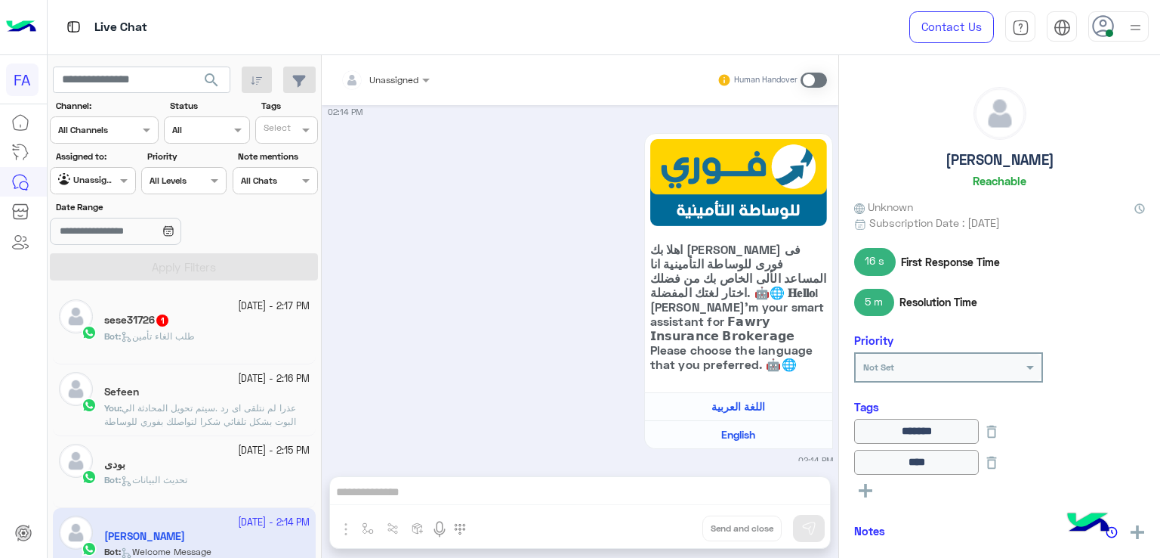
click at [209, 339] on div "Bot : طلب الغاء تأمين" at bounding box center [206, 342] width 205 height 26
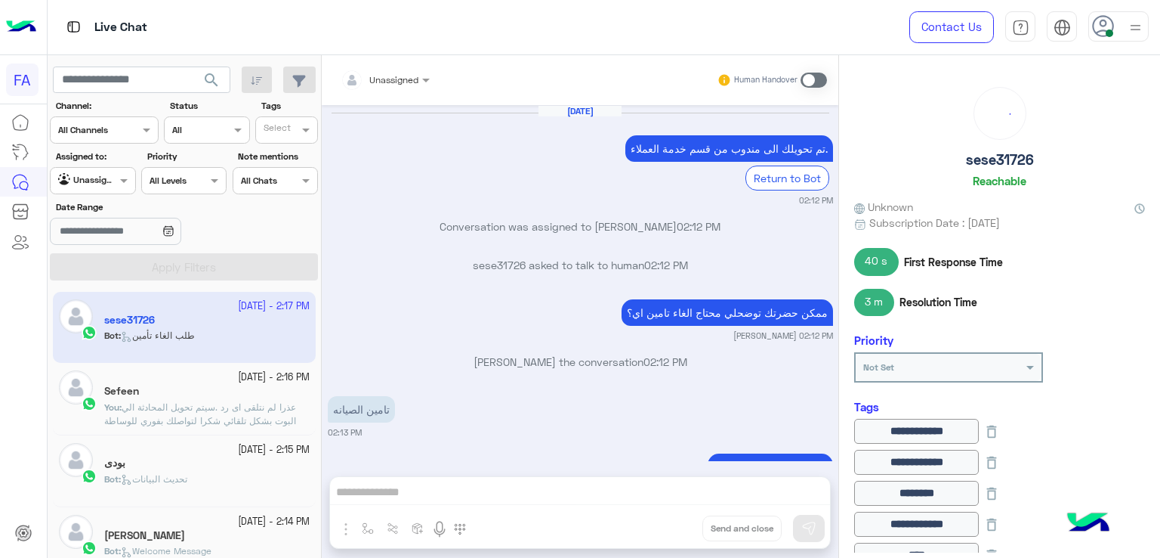
scroll to position [1124, 0]
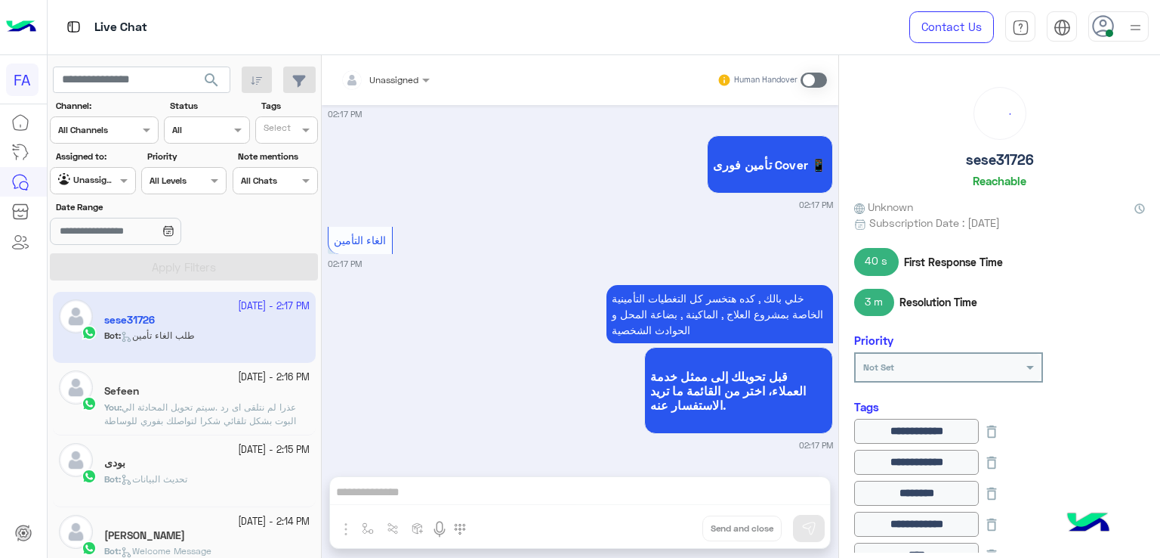
click at [422, 91] on div "Unassigned" at bounding box center [385, 79] width 104 height 27
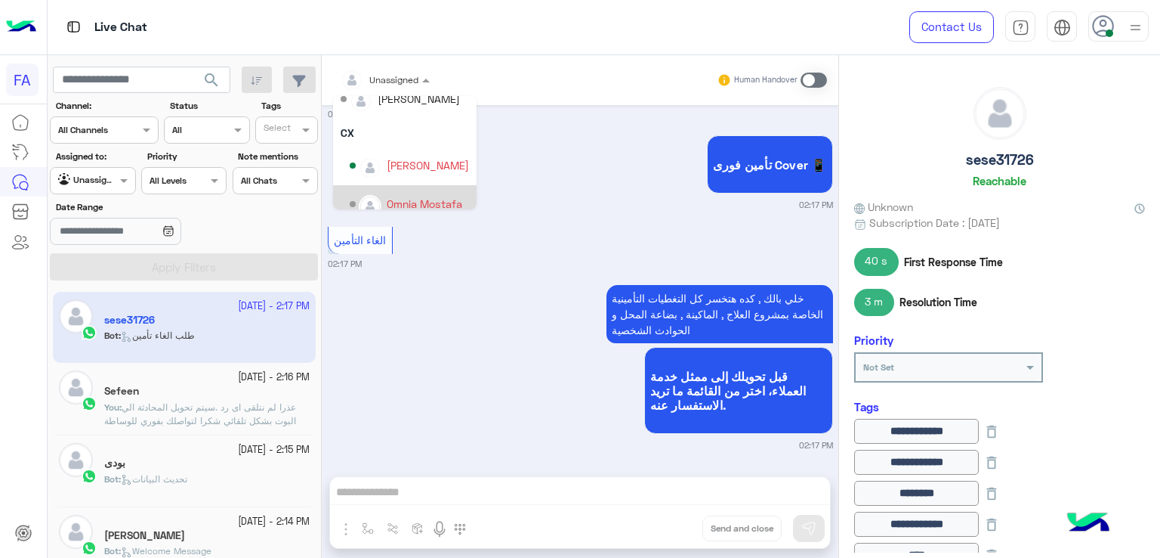
scroll to position [107, 0]
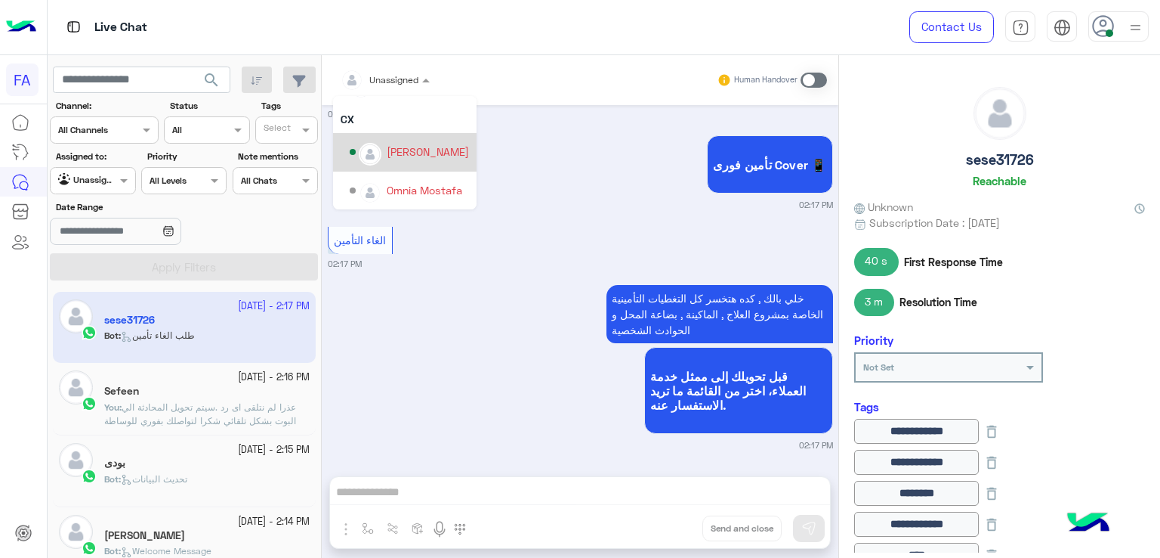
click at [406, 161] on div "Amira khalid" at bounding box center [409, 152] width 119 height 26
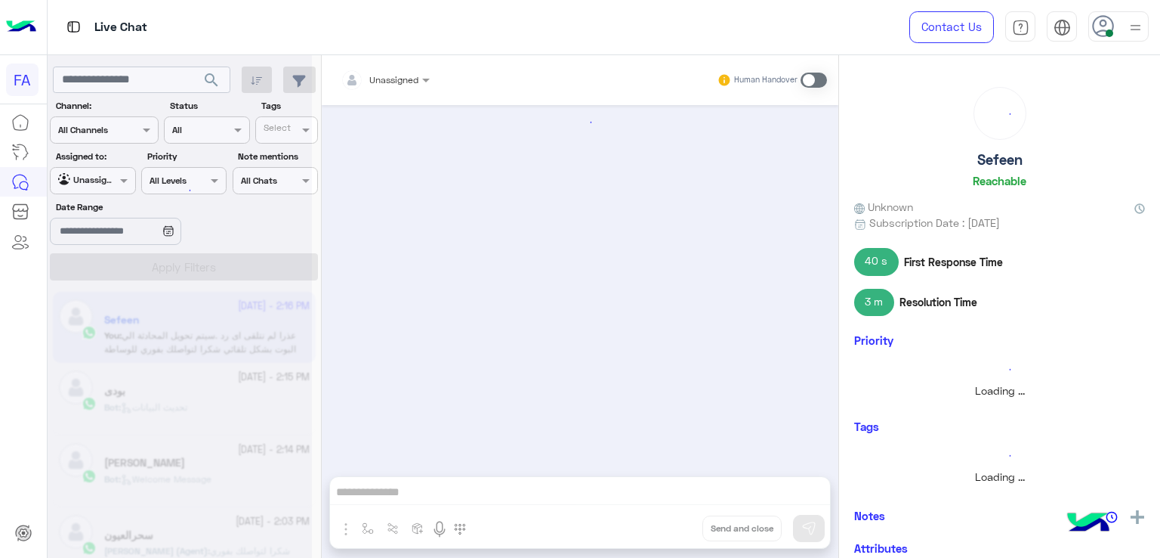
scroll to position [922, 0]
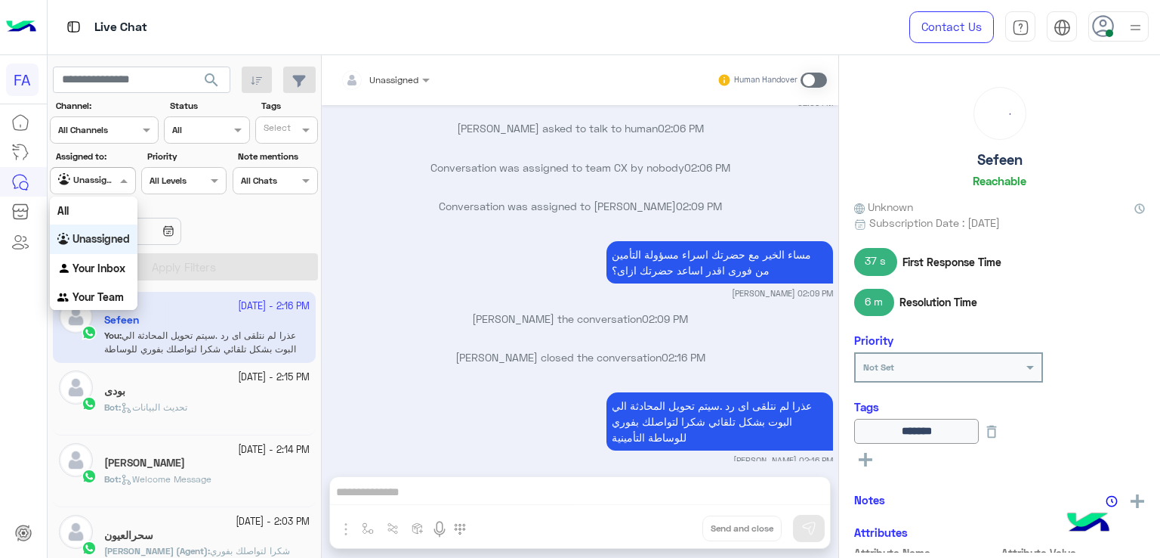
click at [109, 192] on div "Agent Filter Unassigned" at bounding box center [92, 180] width 85 height 27
click at [104, 264] on b "Your Inbox" at bounding box center [99, 267] width 53 height 13
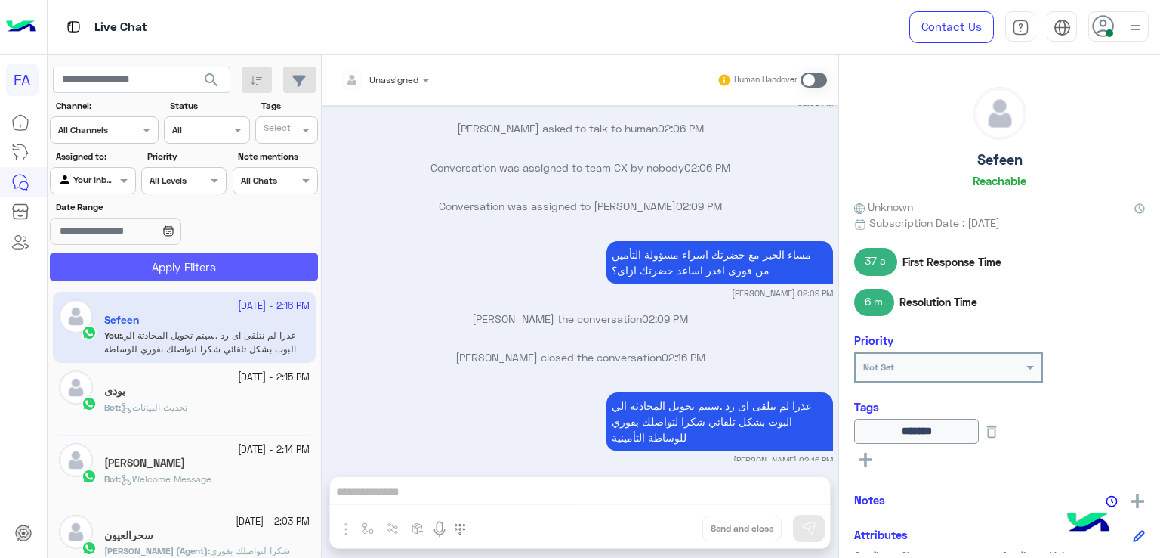
click at [185, 264] on button "Apply Filters" at bounding box center [184, 266] width 268 height 27
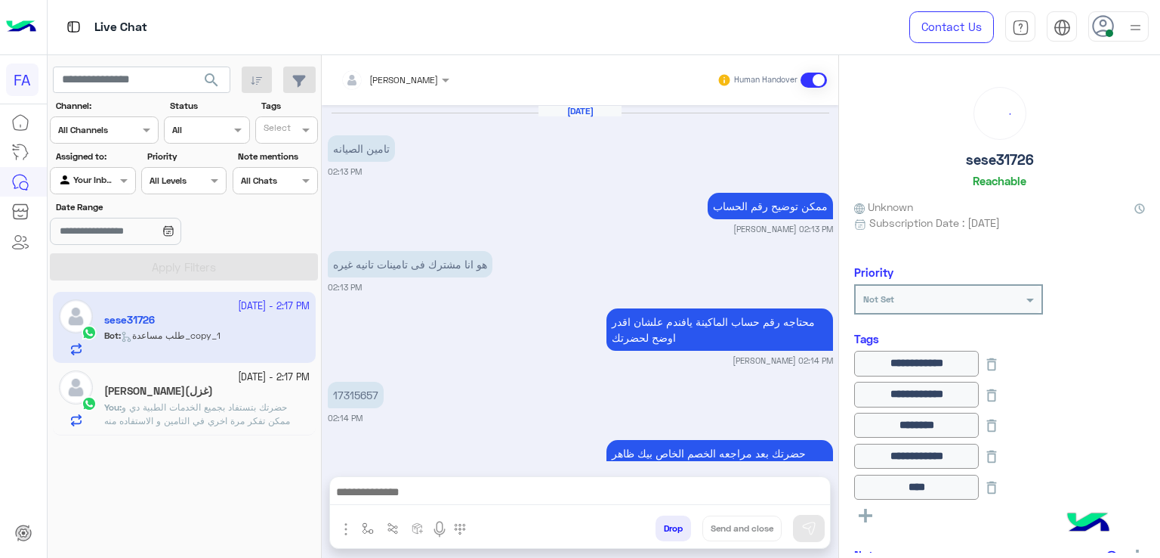
scroll to position [1126, 0]
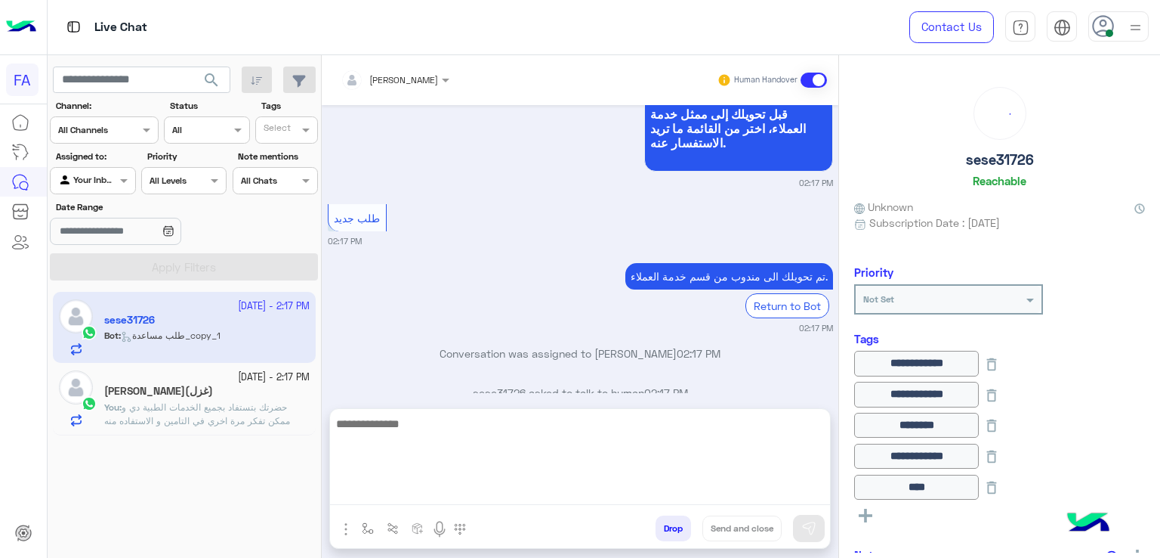
click at [609, 487] on textarea at bounding box center [580, 459] width 500 height 91
type textarea "**********"
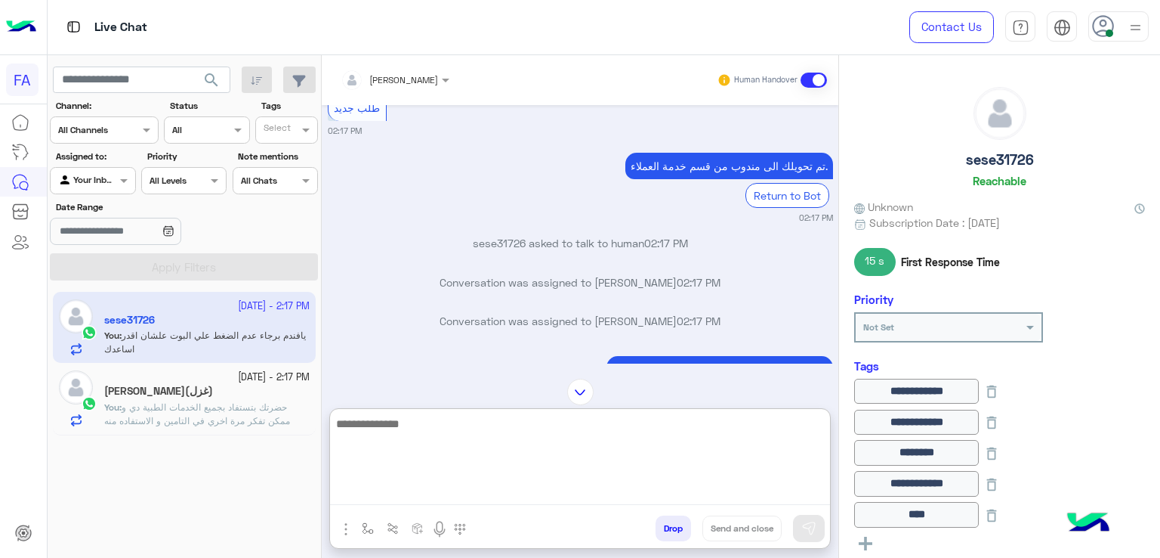
scroll to position [1306, 0]
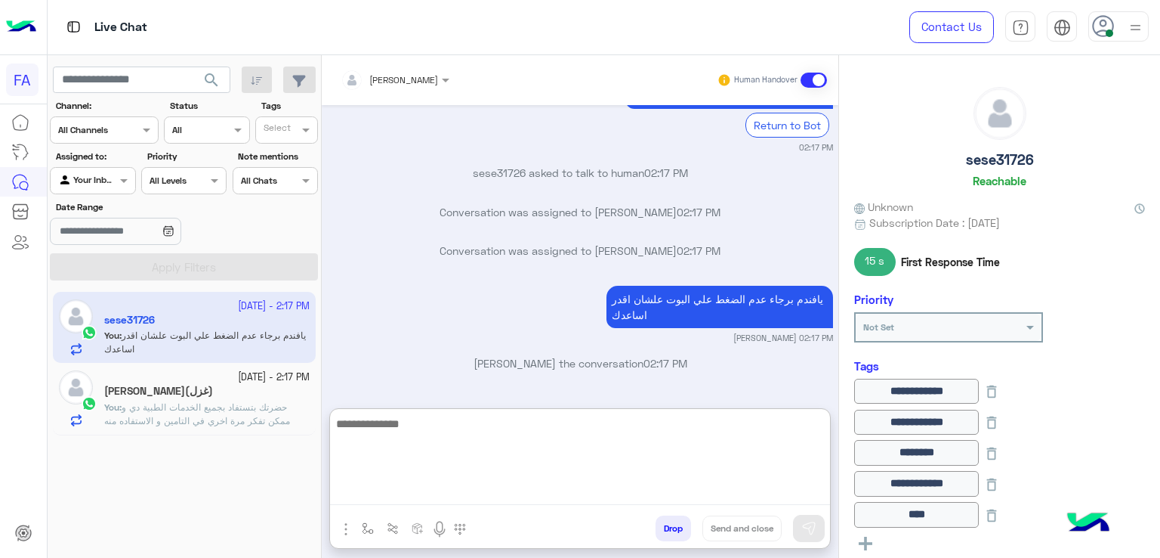
click at [584, 450] on textarea at bounding box center [580, 459] width 500 height 91
type textarea "*"
type textarea "**********"
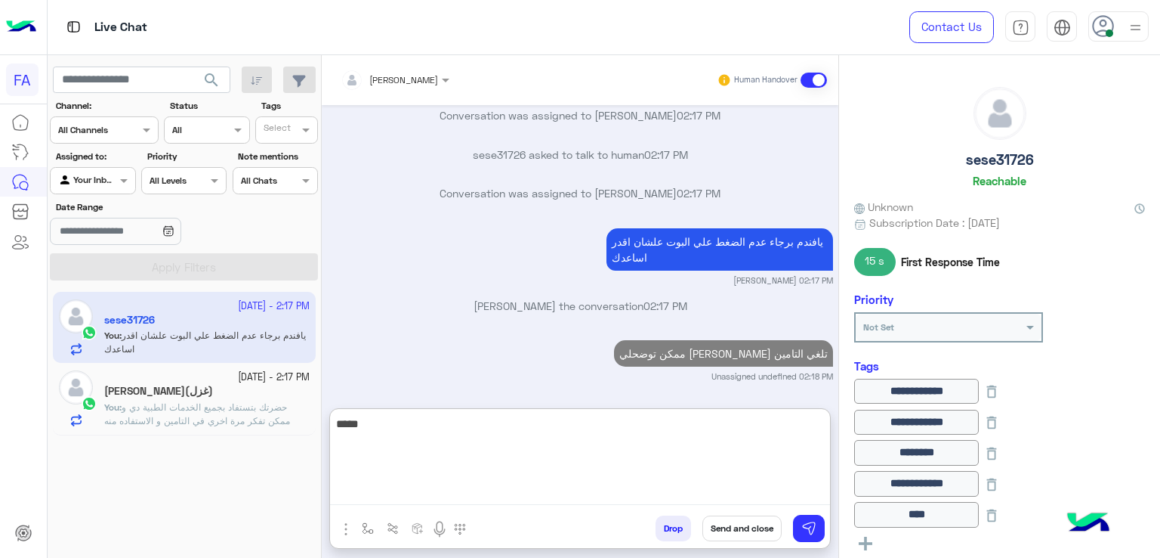
scroll to position [1421, 0]
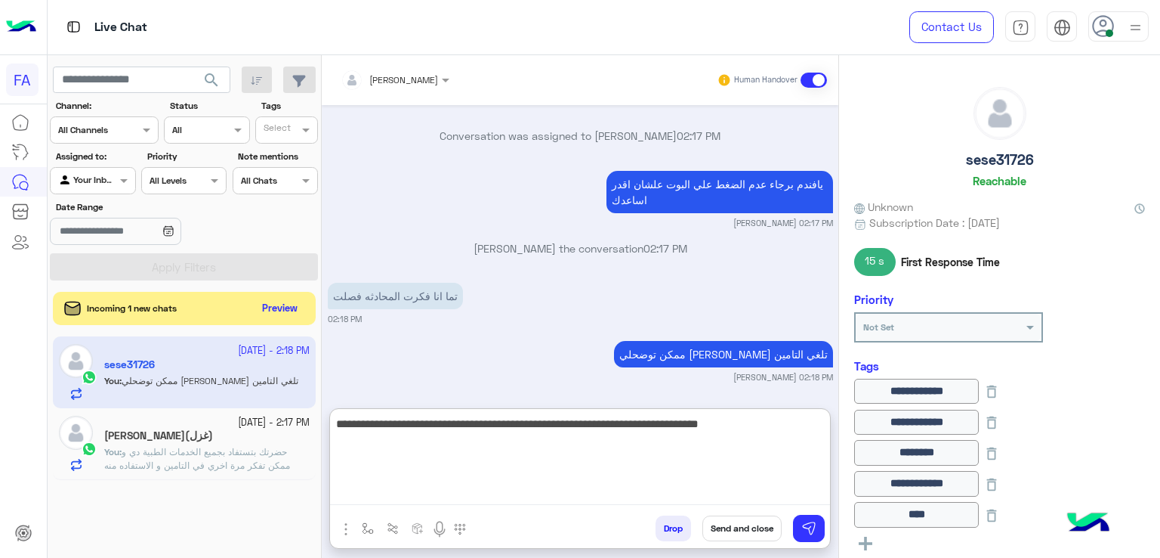
type textarea "**********"
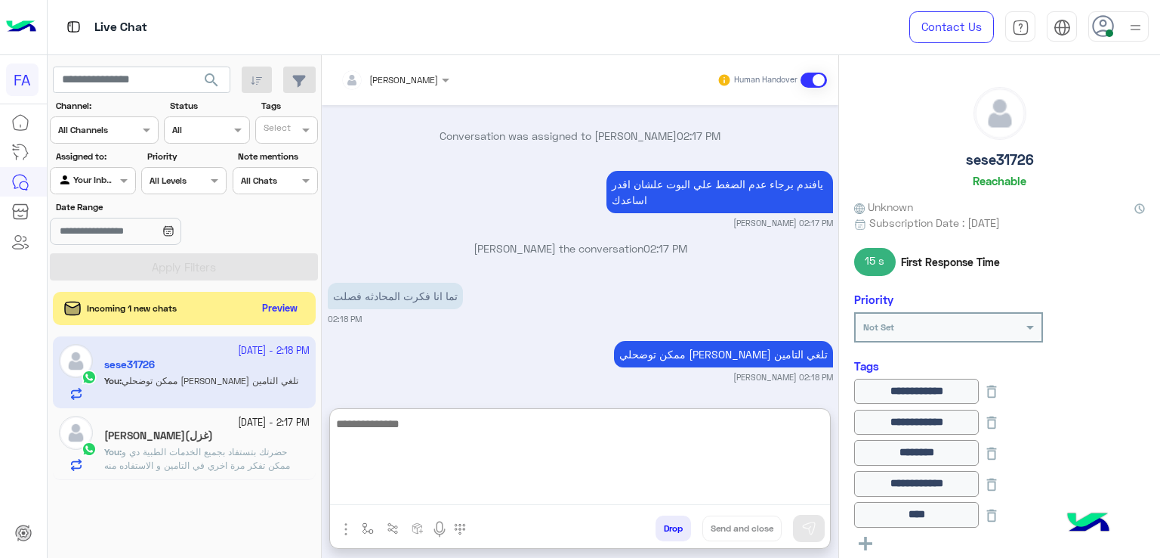
scroll to position [1495, 0]
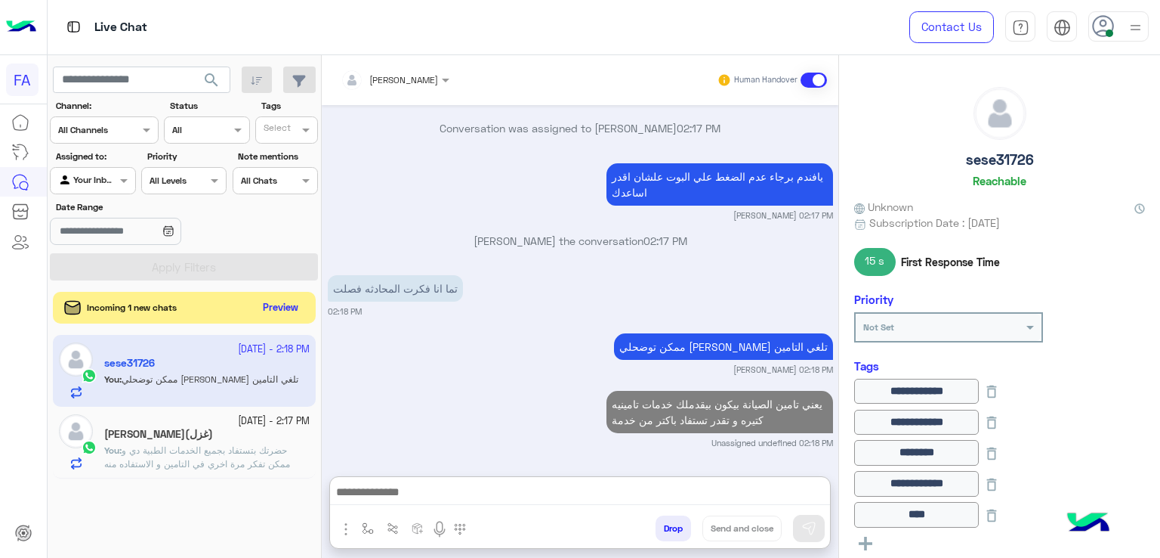
click at [295, 306] on button "Preview" at bounding box center [281, 308] width 47 height 20
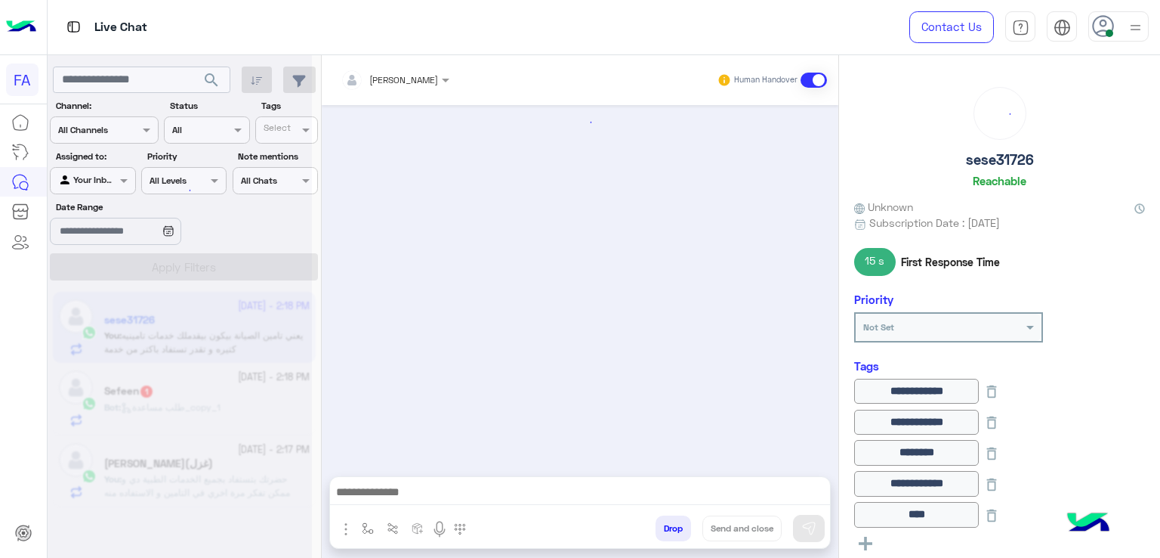
scroll to position [1123, 0]
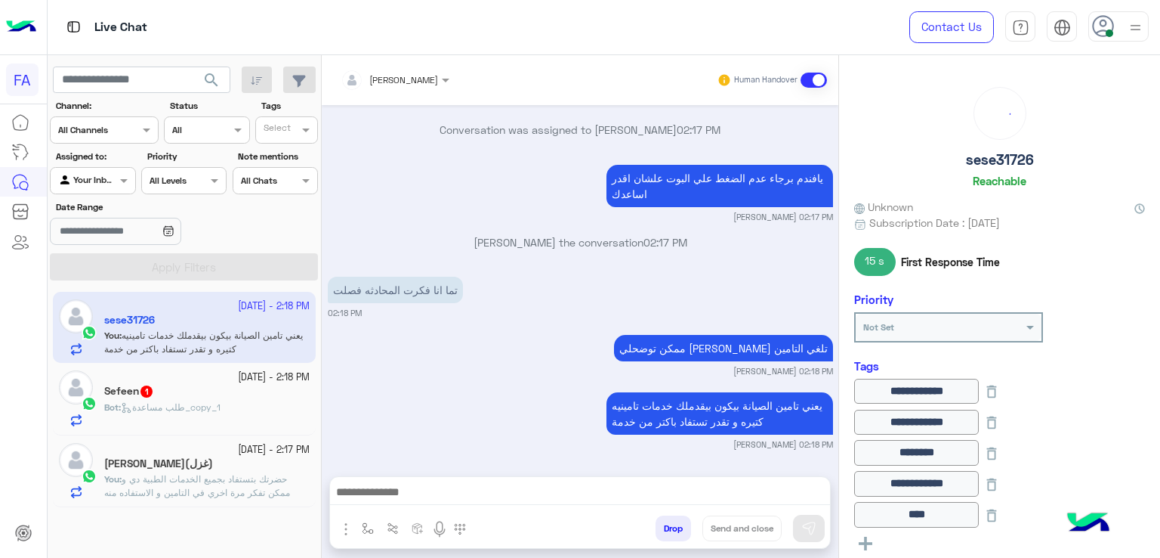
click at [190, 397] on div "Sefeen 1" at bounding box center [206, 393] width 205 height 16
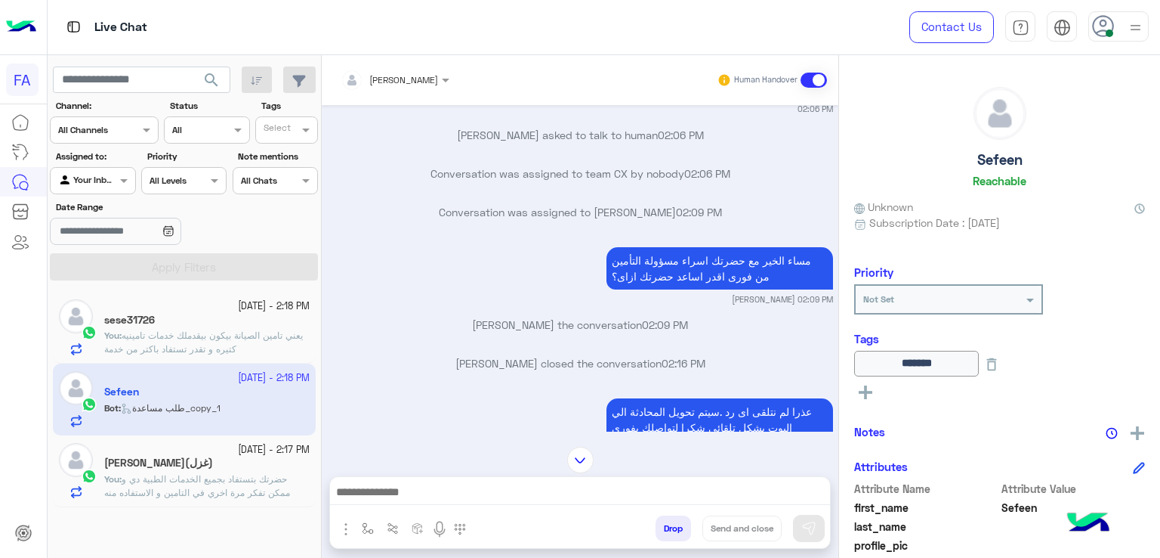
scroll to position [660, 0]
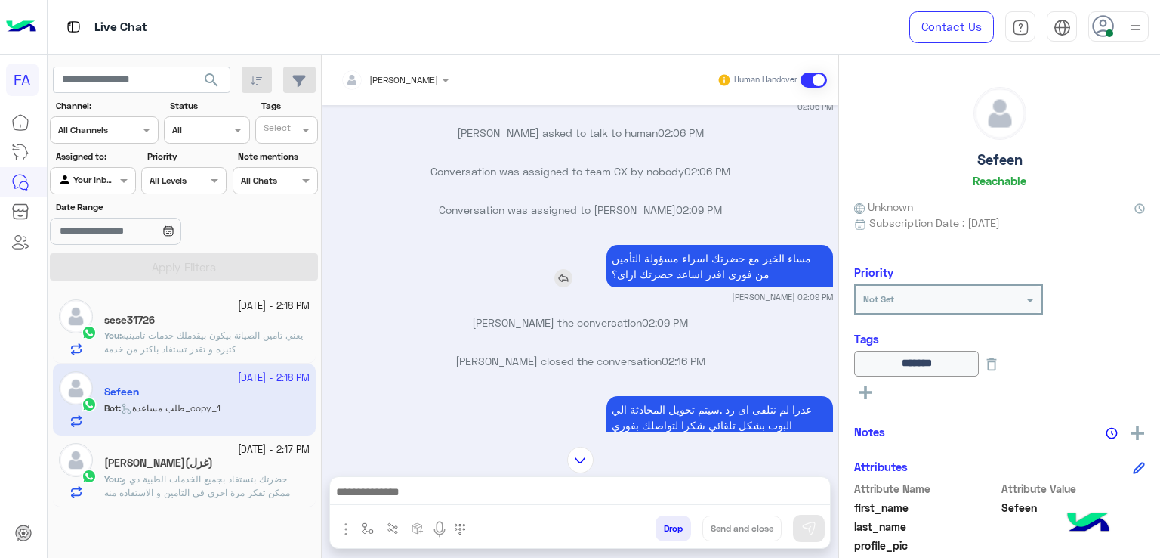
click at [670, 245] on p "مساء الخير مع حضرتك اسراء مسؤولة التأمين من فورى اقدر اساعد حضرتك ازاى؟" at bounding box center [720, 266] width 227 height 42
copy app-msgs-text
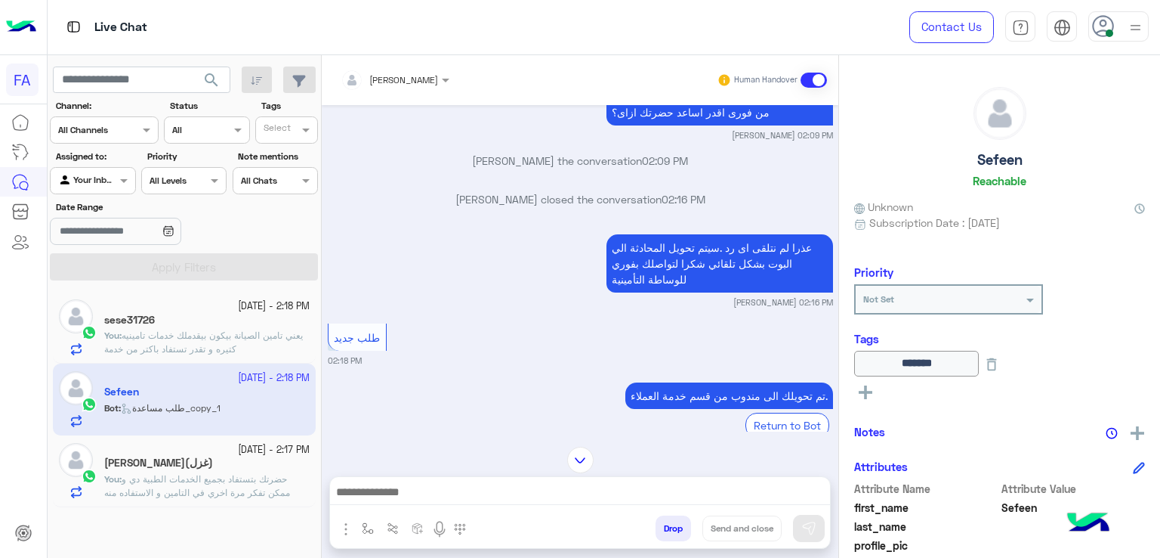
scroll to position [887, 0]
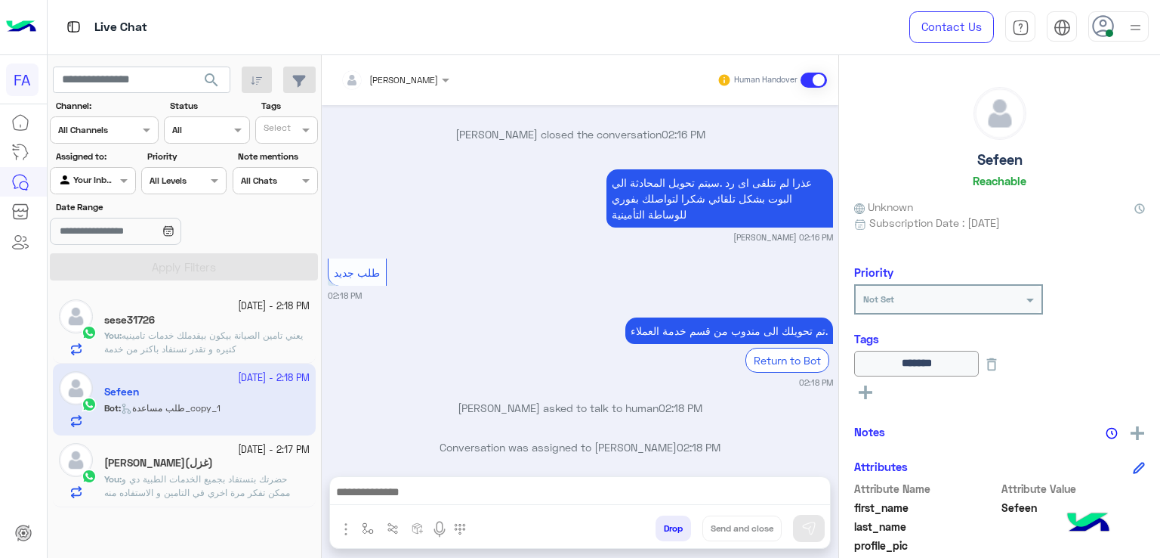
click at [656, 472] on div "Amira khalid Human Handover Sep 28, 2025 Sefeen asked to talk to human 01:47 PM…" at bounding box center [580, 309] width 517 height 508
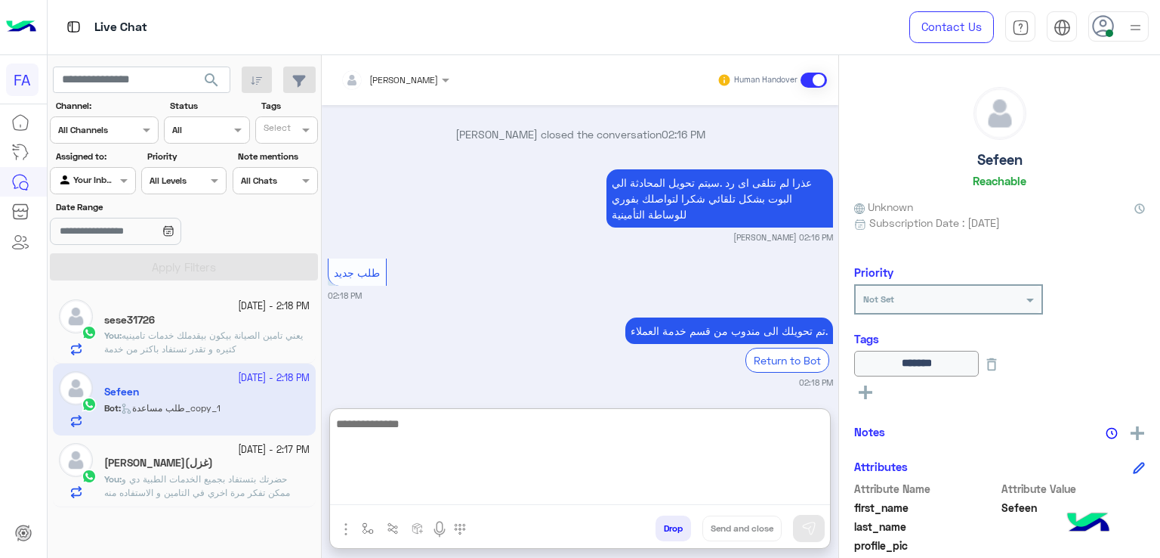
click at [650, 493] on textarea at bounding box center [580, 459] width 500 height 91
paste textarea "**********"
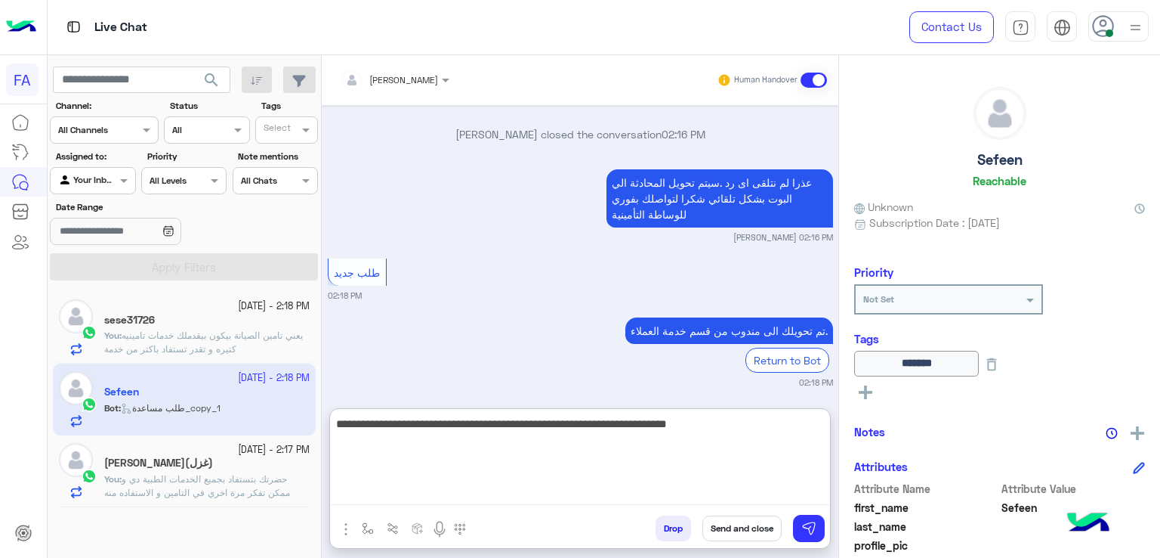
type textarea "**********"
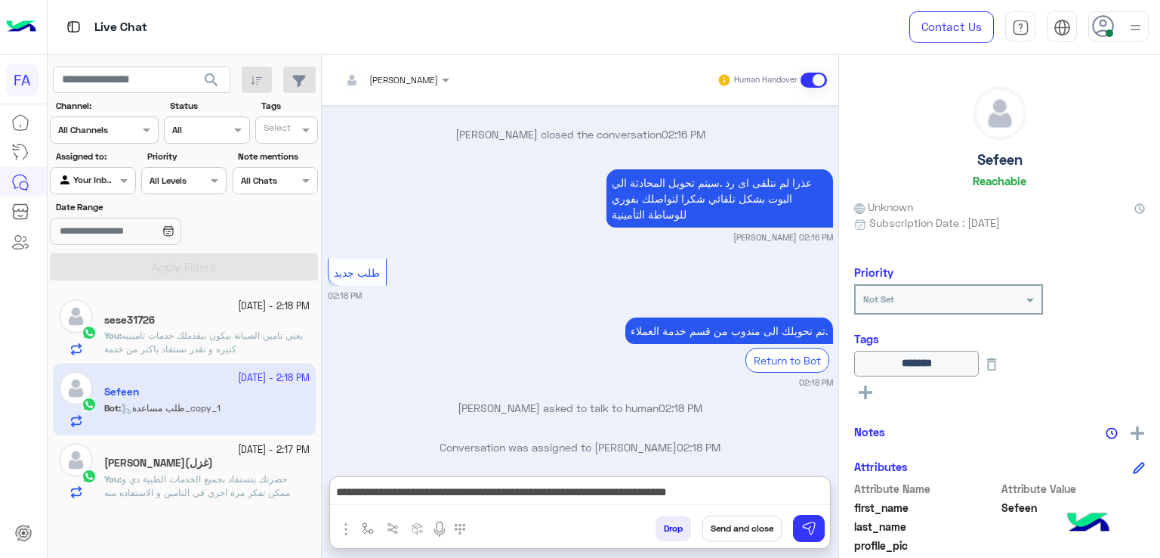
click at [742, 533] on button "Send and close" at bounding box center [742, 528] width 79 height 26
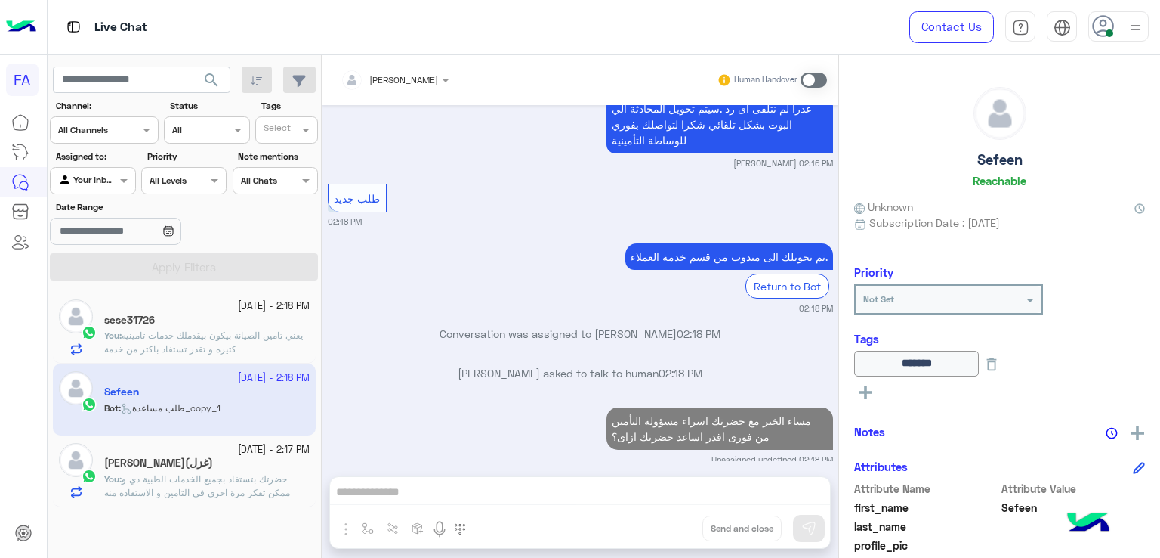
scroll to position [1000, 0]
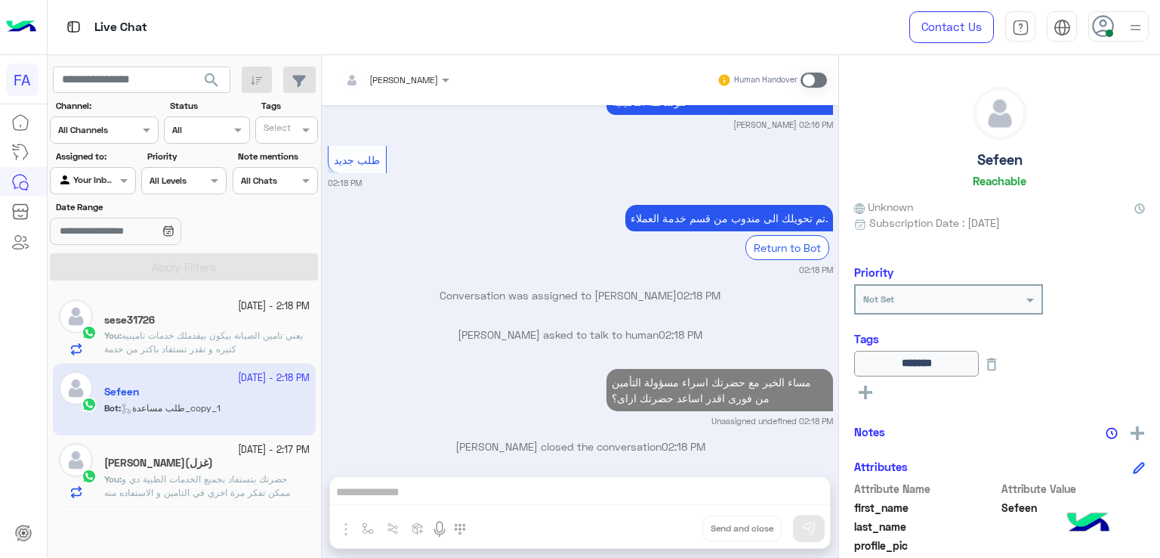
click at [1002, 153] on h5 "Sefeen" at bounding box center [1000, 159] width 45 height 17
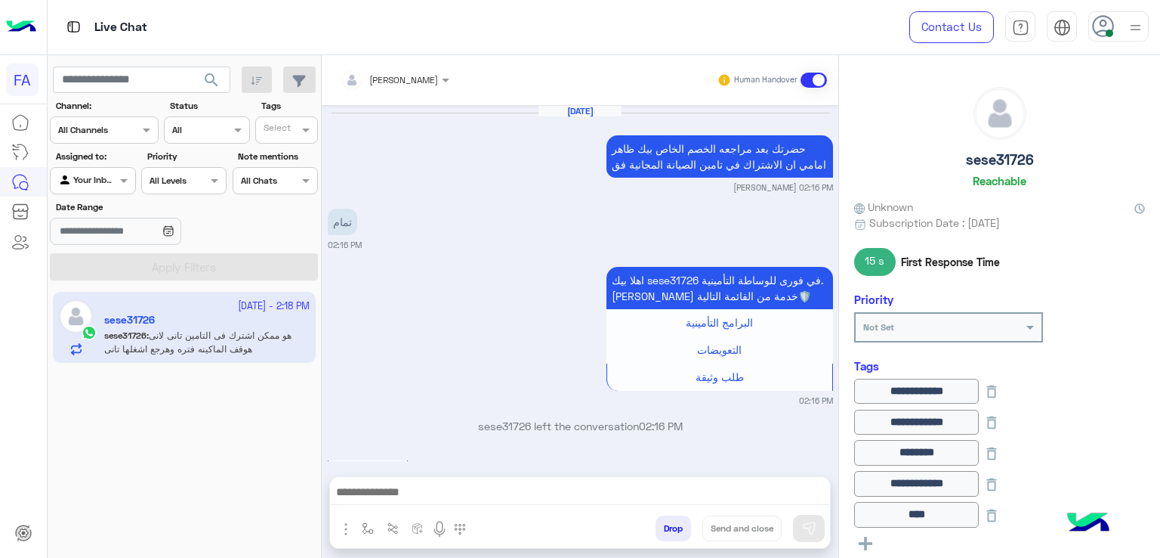
scroll to position [1196, 0]
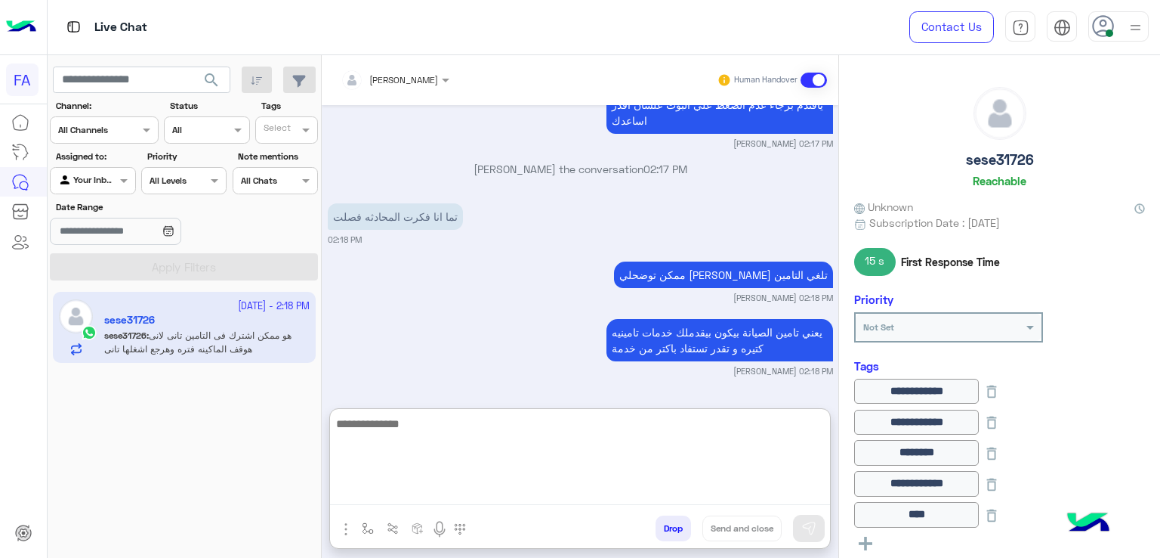
click at [518, 484] on textarea at bounding box center [580, 459] width 500 height 91
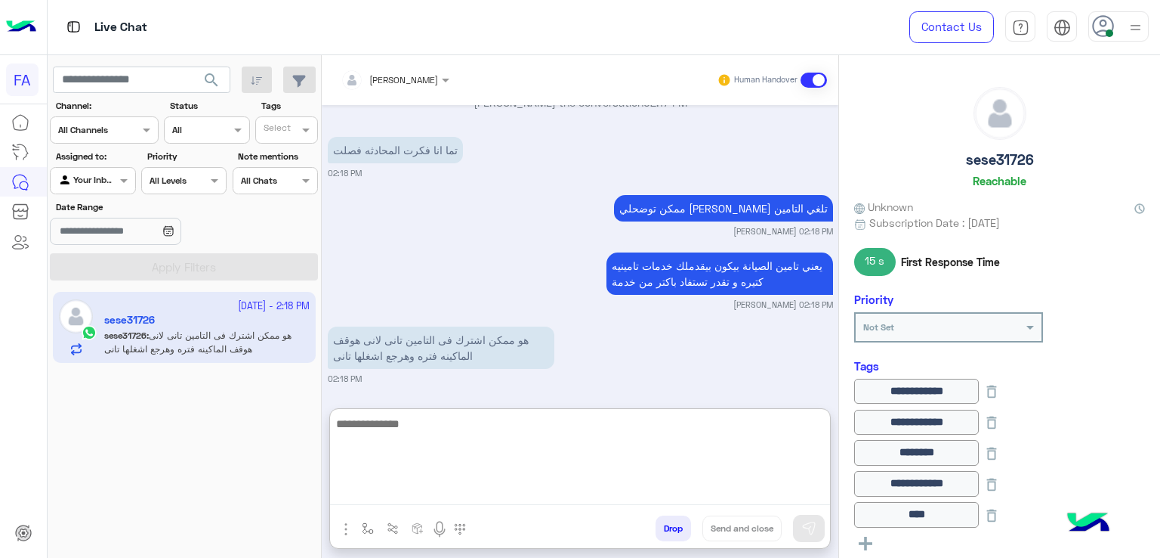
scroll to position [1264, 0]
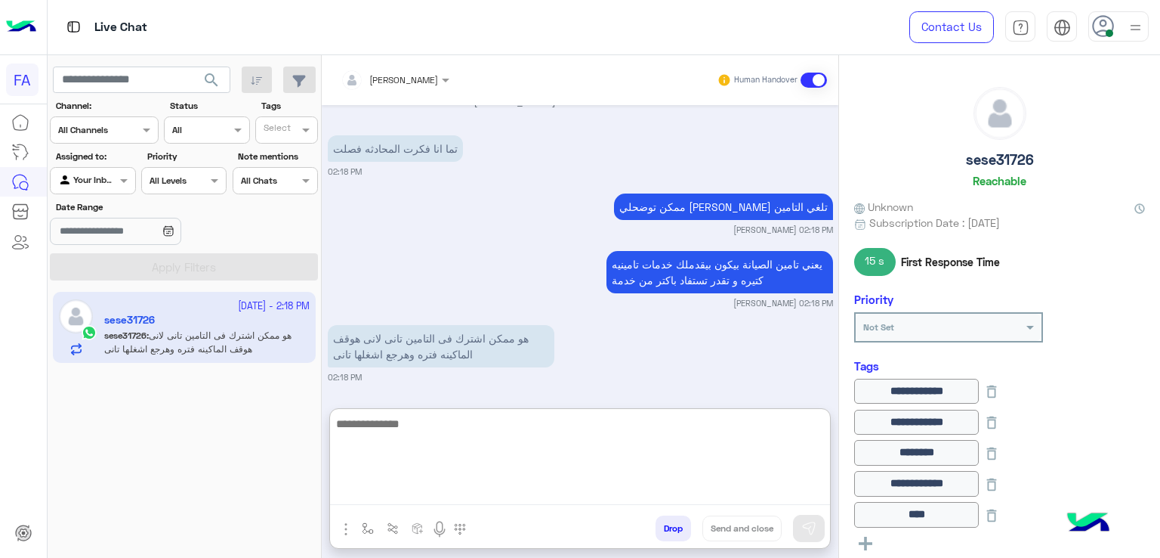
click at [540, 460] on textarea at bounding box center [580, 459] width 500 height 91
type textarea "*"
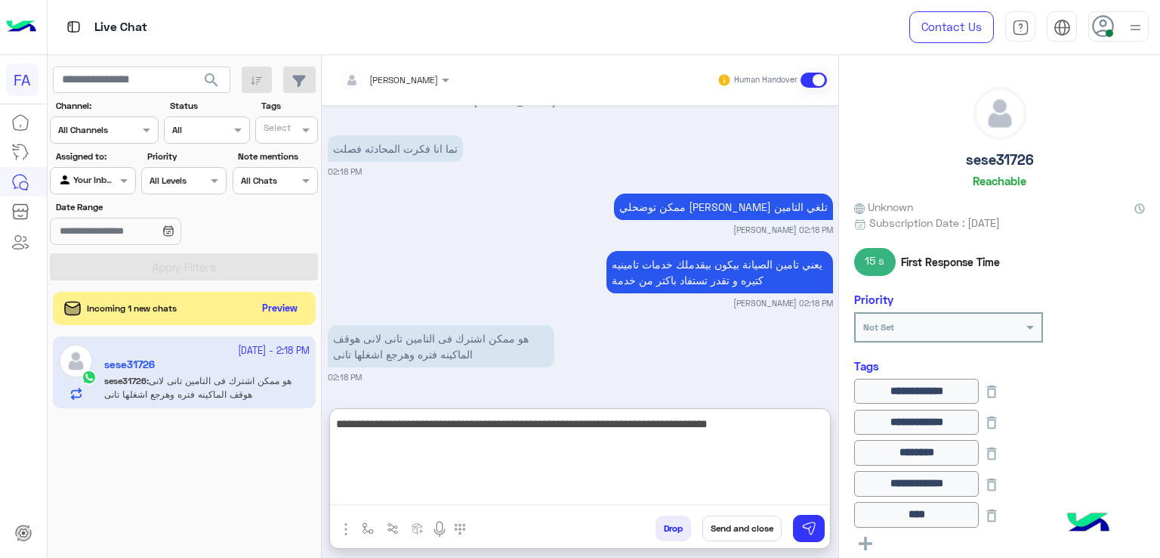
type textarea "**********"
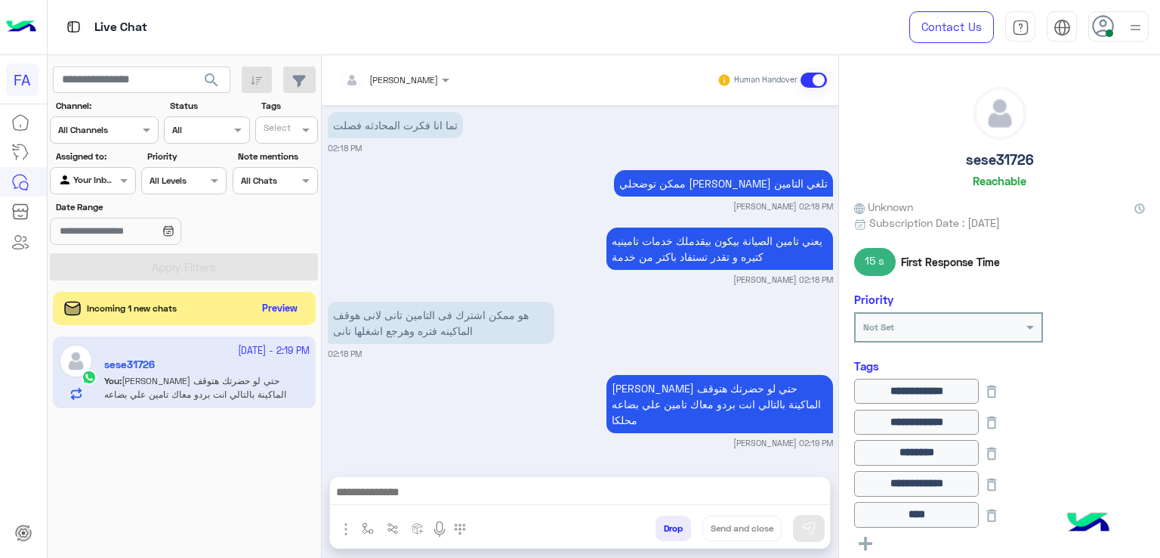
scroll to position [1269, 0]
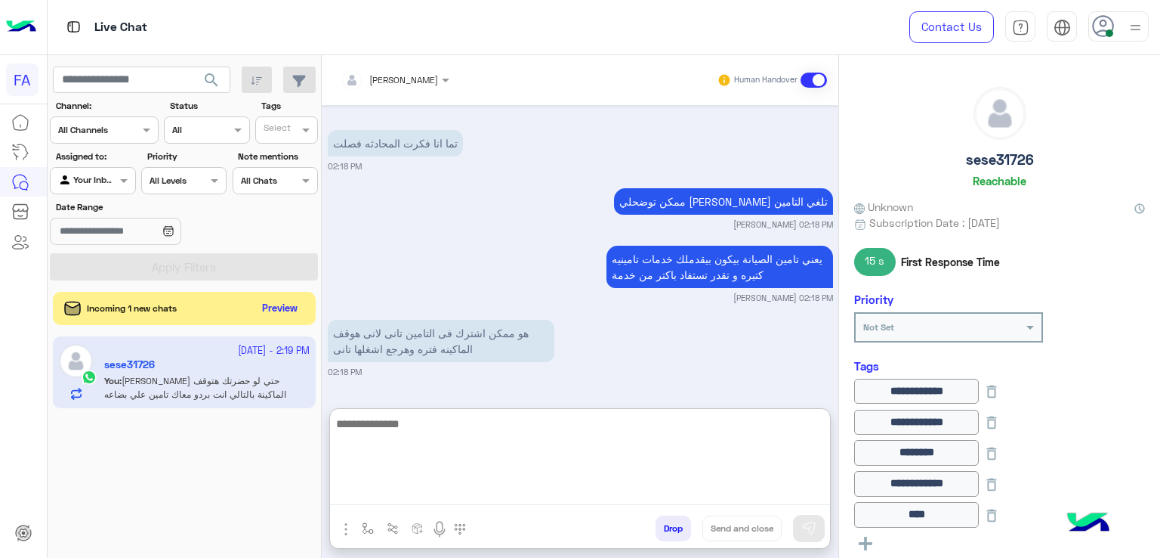
click at [552, 501] on textarea at bounding box center [580, 459] width 500 height 91
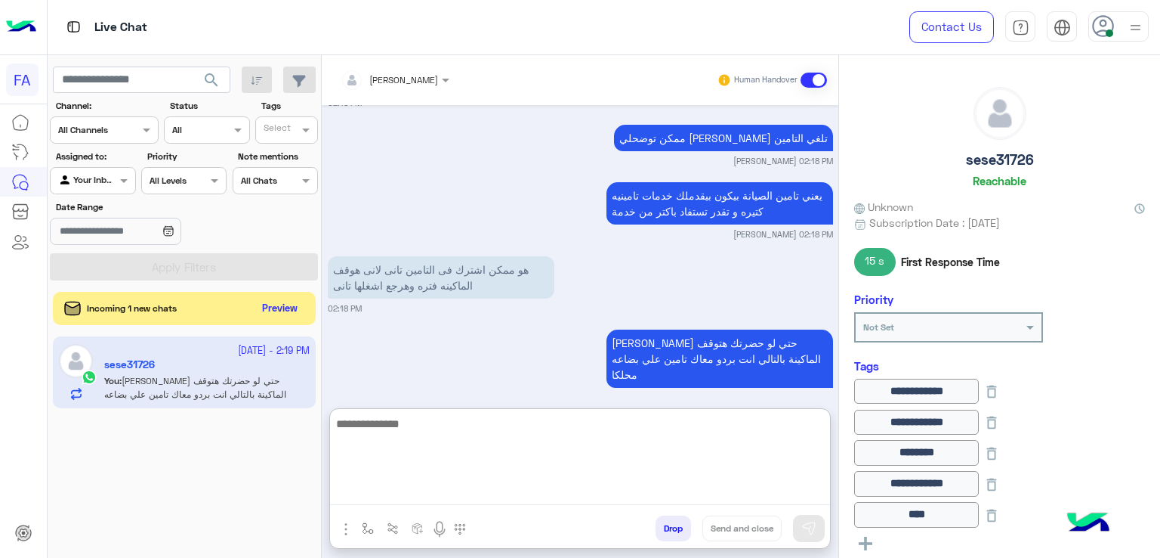
scroll to position [1338, 0]
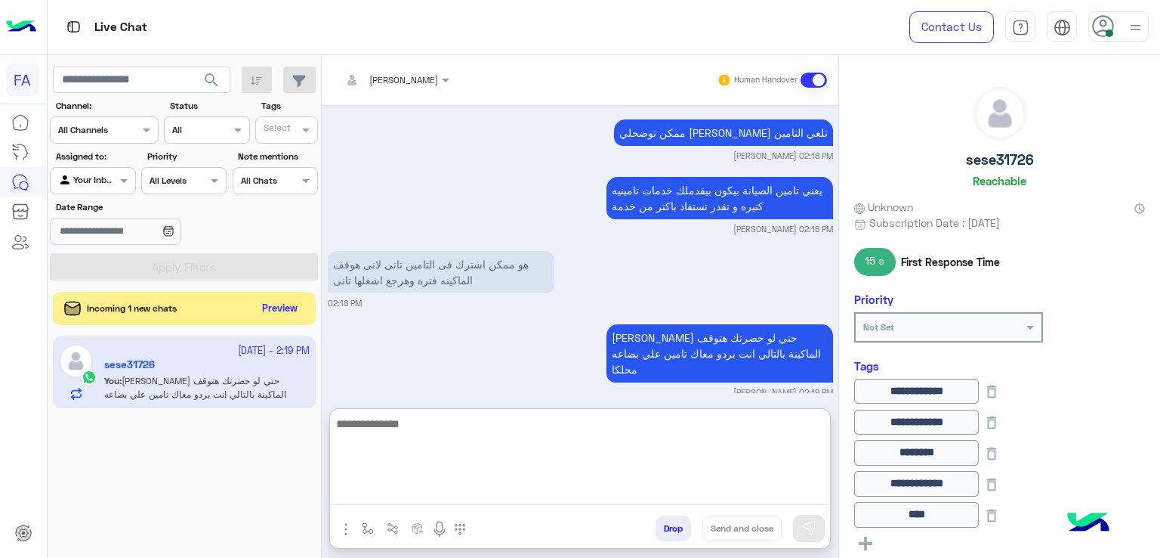
paste textarea "**********"
type textarea "**********"
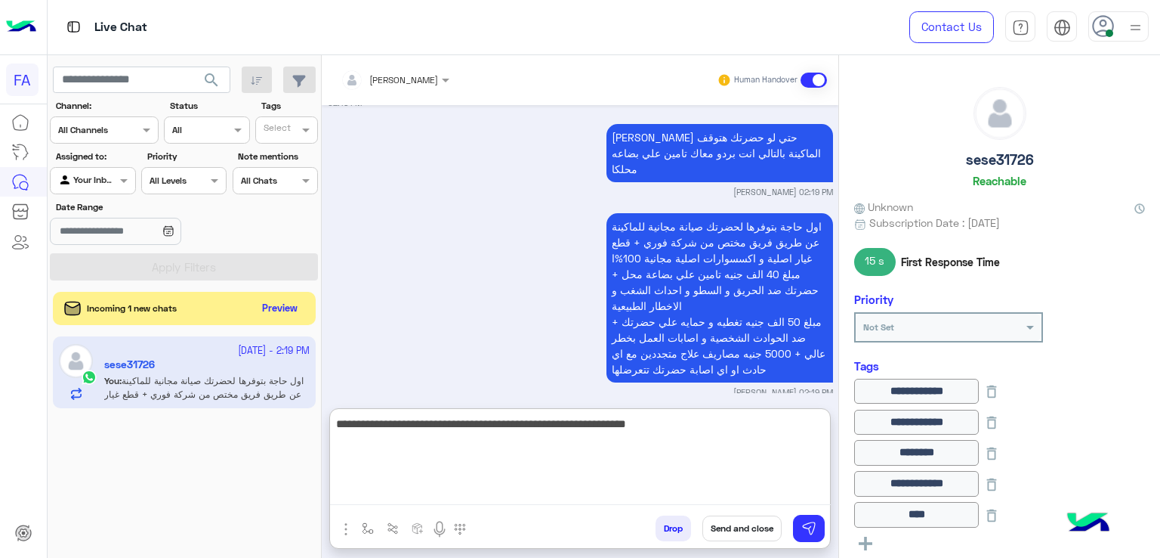
type textarea "**********"
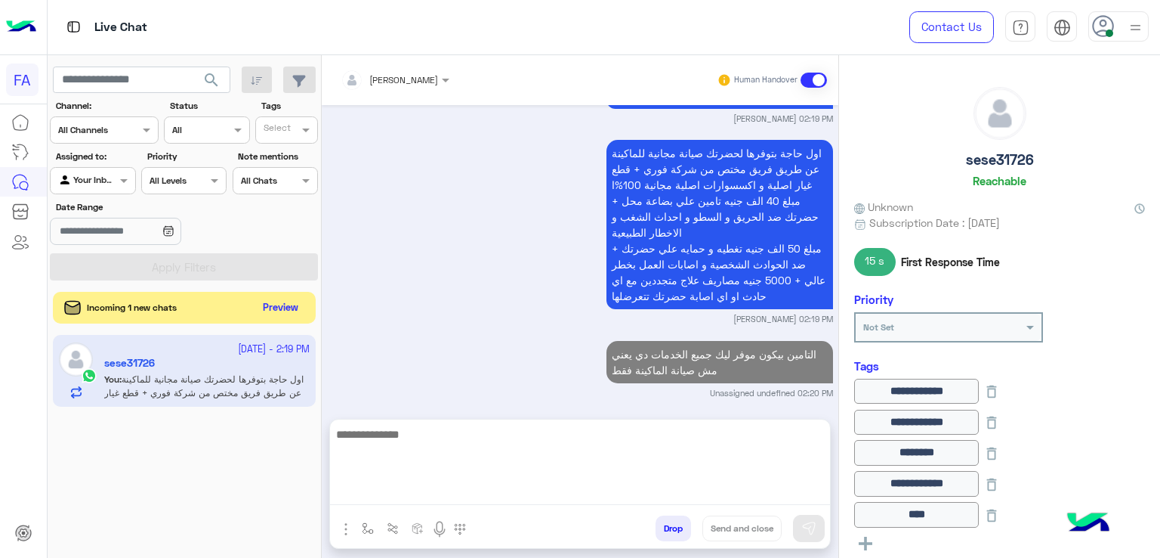
click at [273, 304] on button "Preview" at bounding box center [281, 308] width 47 height 20
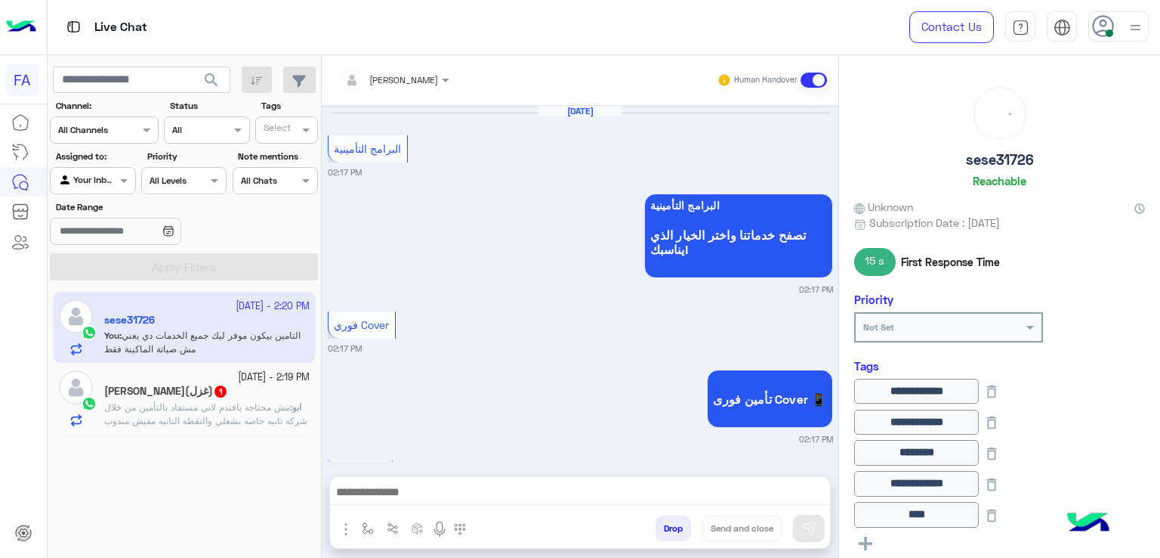
scroll to position [1218, 0]
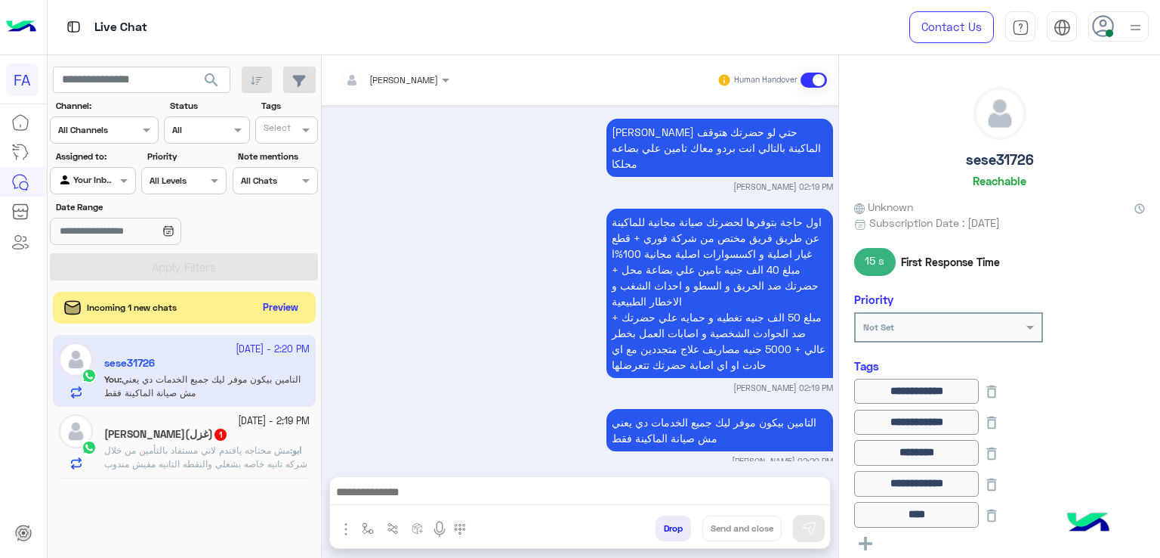
click at [269, 315] on button "Preview" at bounding box center [281, 308] width 47 height 20
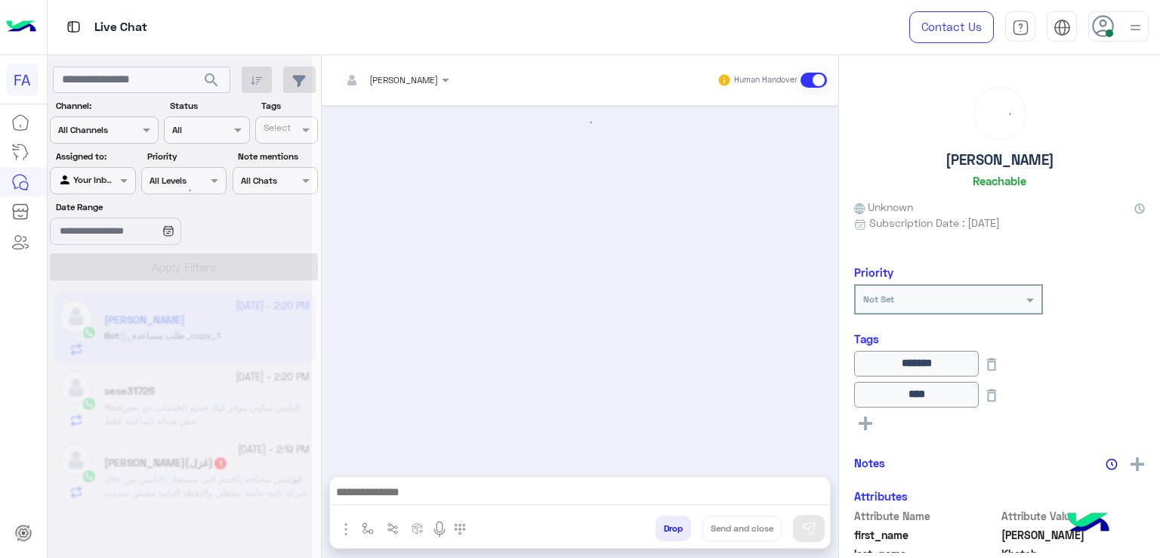
scroll to position [1428, 0]
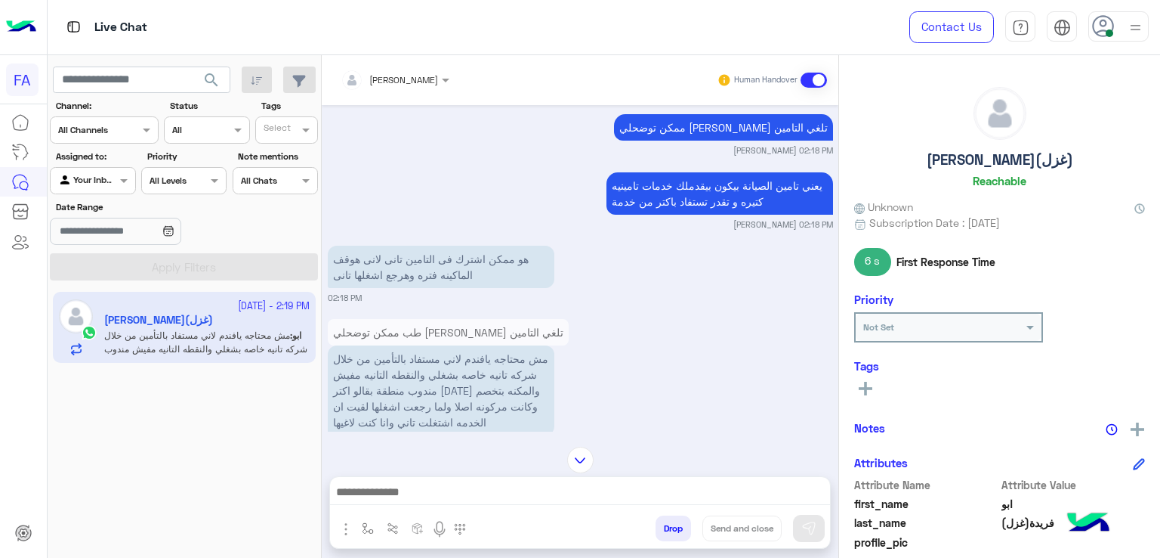
scroll to position [3088, 0]
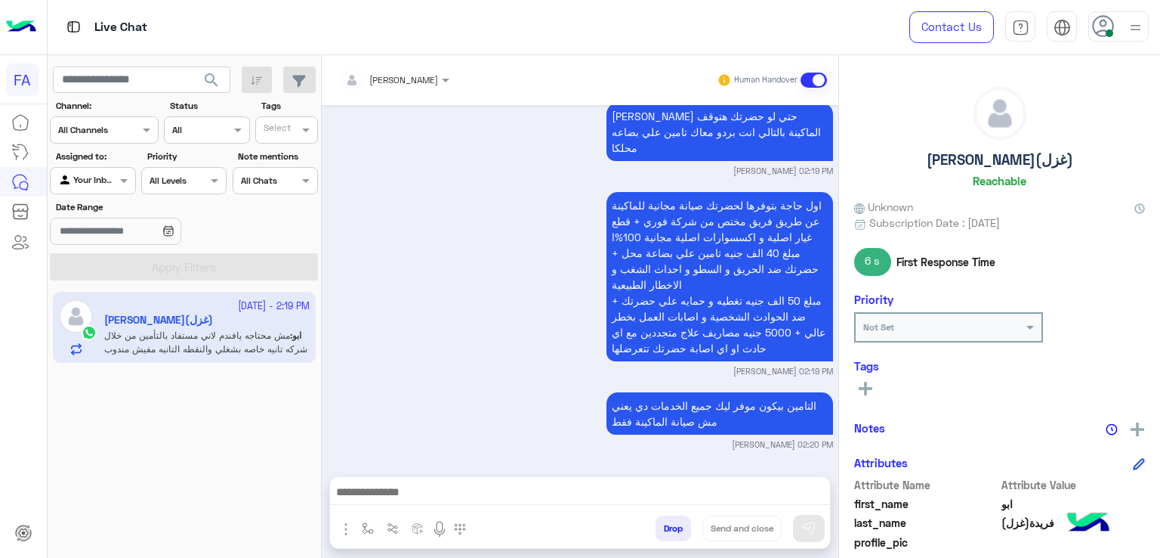
click at [82, 183] on input "text" at bounding box center [75, 179] width 35 height 14
click at [111, 243] on b "Unassigned" at bounding box center [101, 238] width 57 height 13
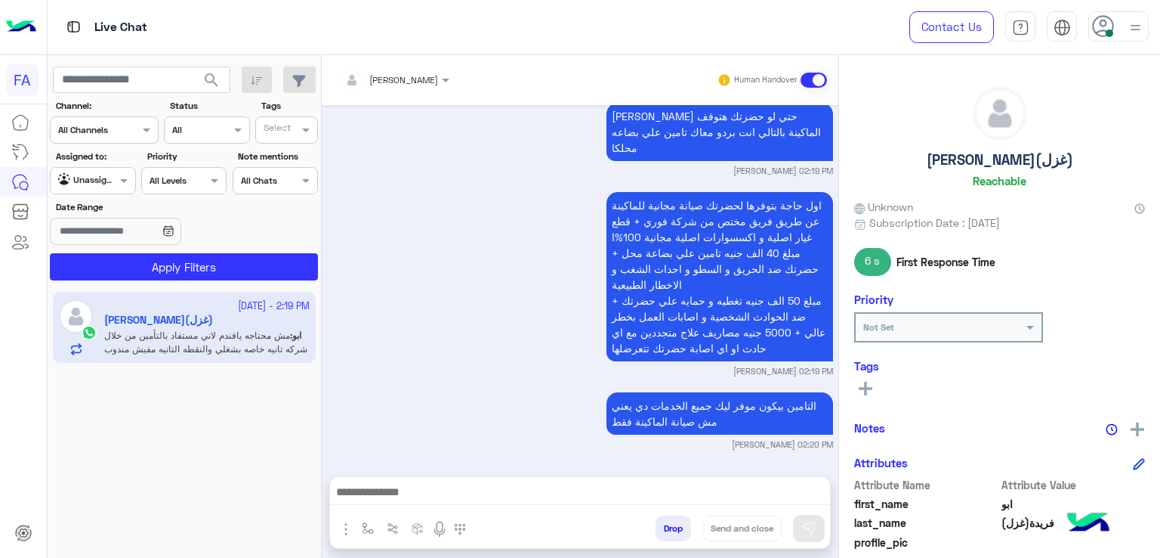
click at [182, 280] on app-inbox-users-filters "search Channel: Channel All Channels Status Channel All Tags Select Assigned to…" at bounding box center [185, 170] width 274 height 231
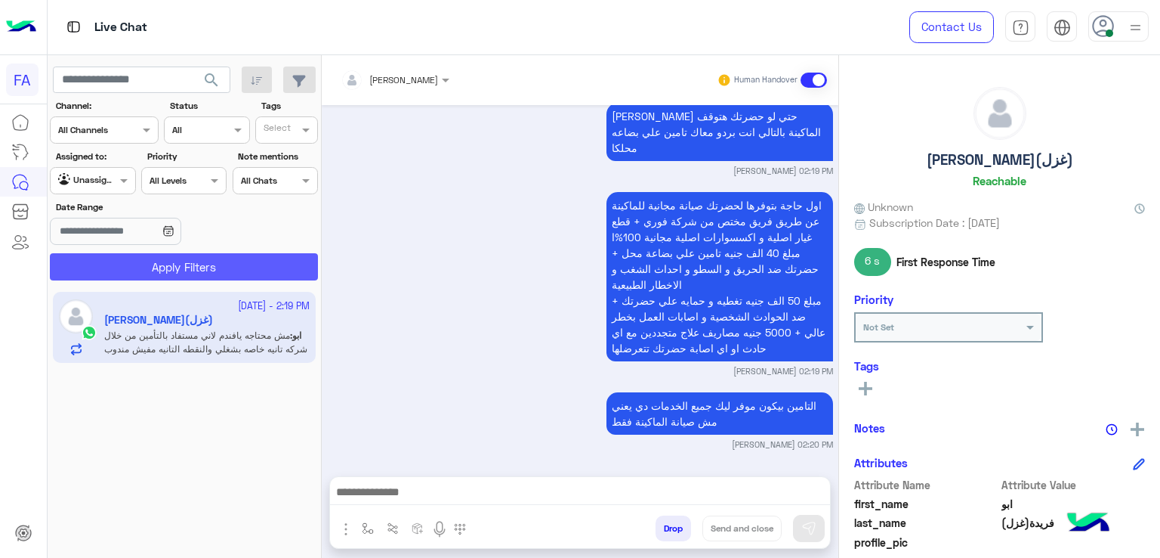
click at [193, 270] on button "Apply Filters" at bounding box center [184, 266] width 268 height 27
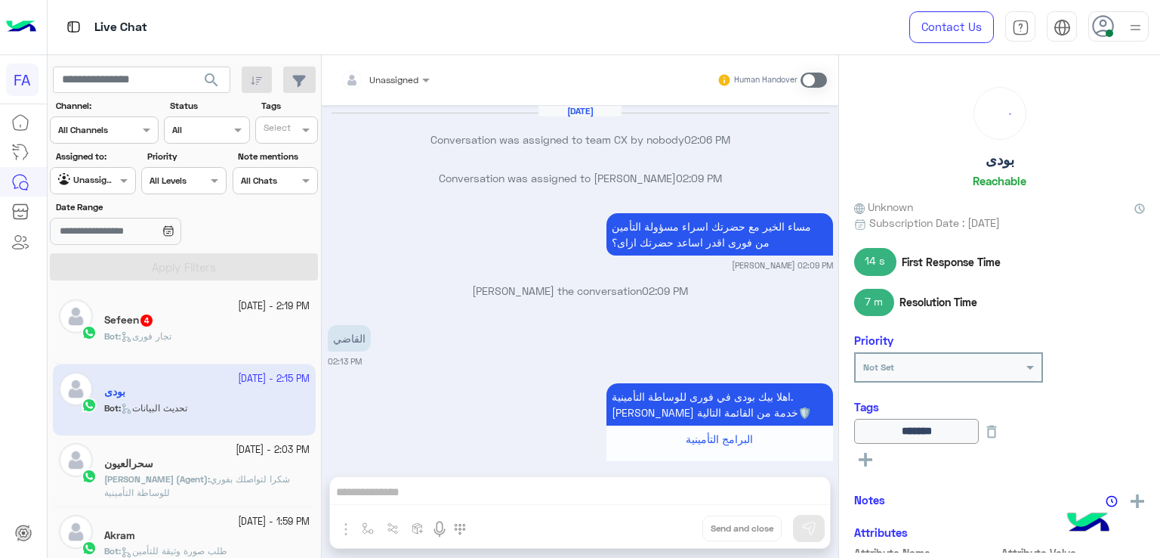
scroll to position [2544, 0]
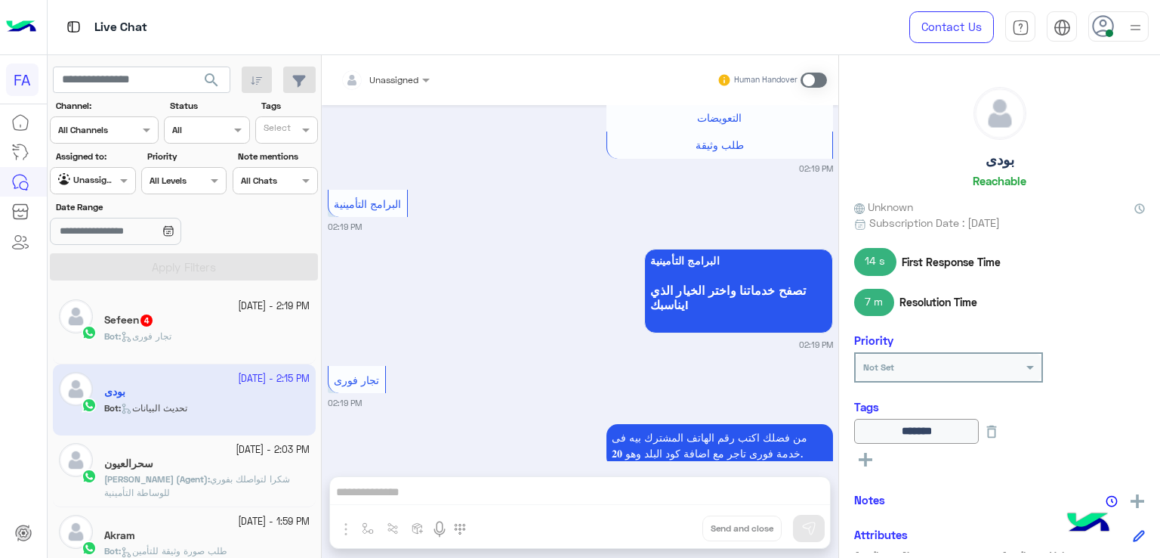
click at [204, 341] on div "Bot : تجار فورى" at bounding box center [206, 342] width 205 height 26
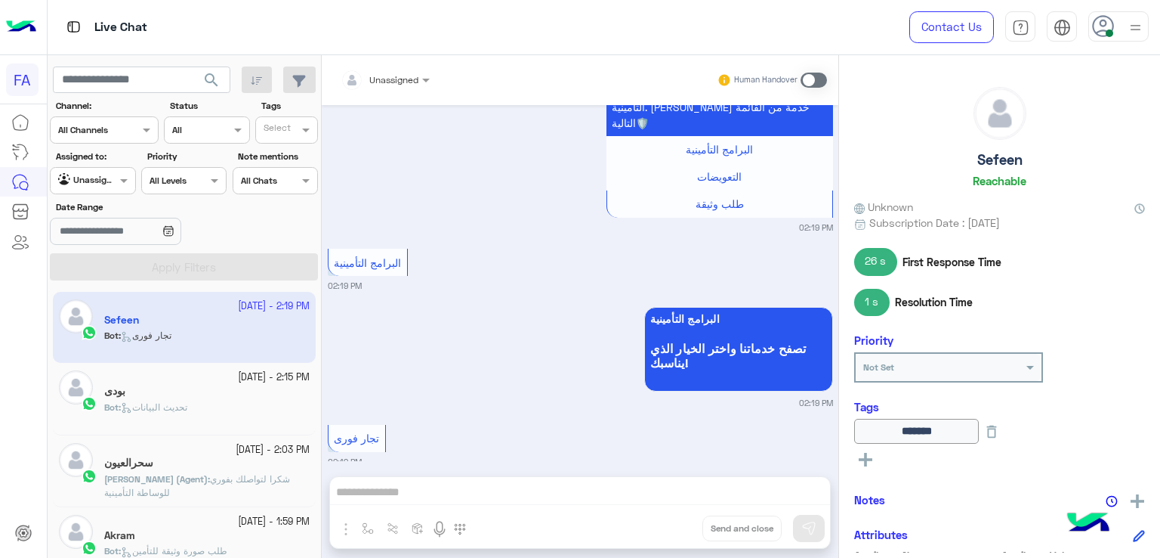
scroll to position [1057, 0]
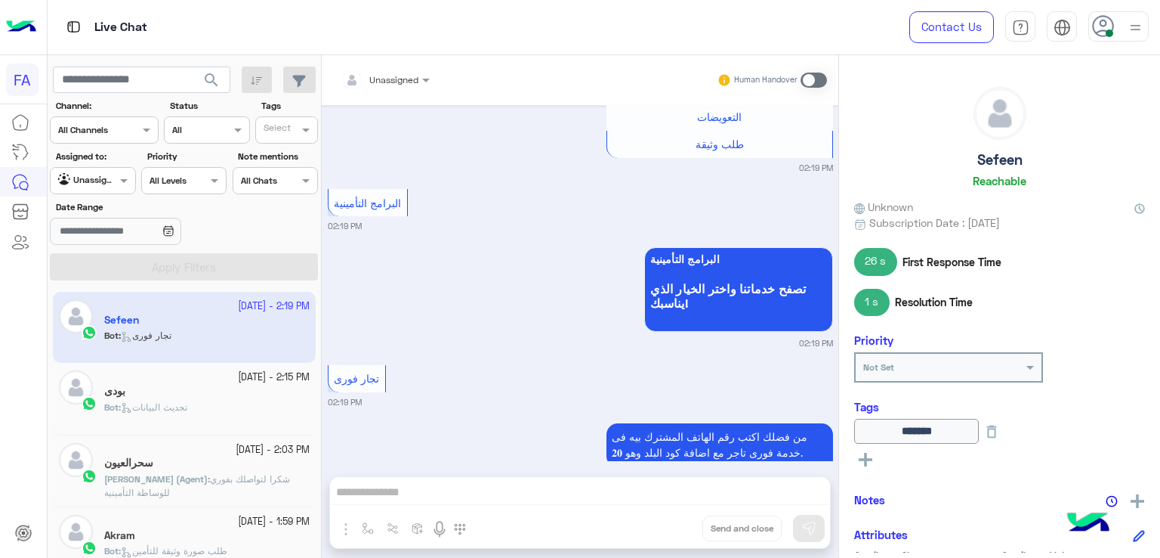
click at [109, 171] on div at bounding box center [93, 178] width 84 height 14
click at [98, 267] on b "Your Inbox" at bounding box center [99, 267] width 53 height 13
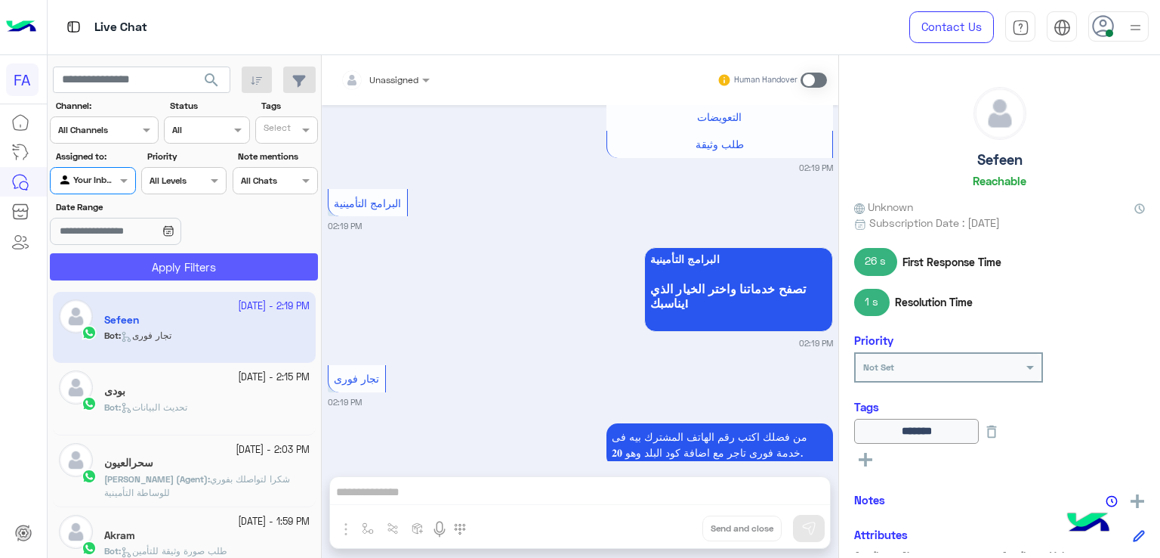
click at [154, 258] on button "Apply Filters" at bounding box center [184, 266] width 268 height 27
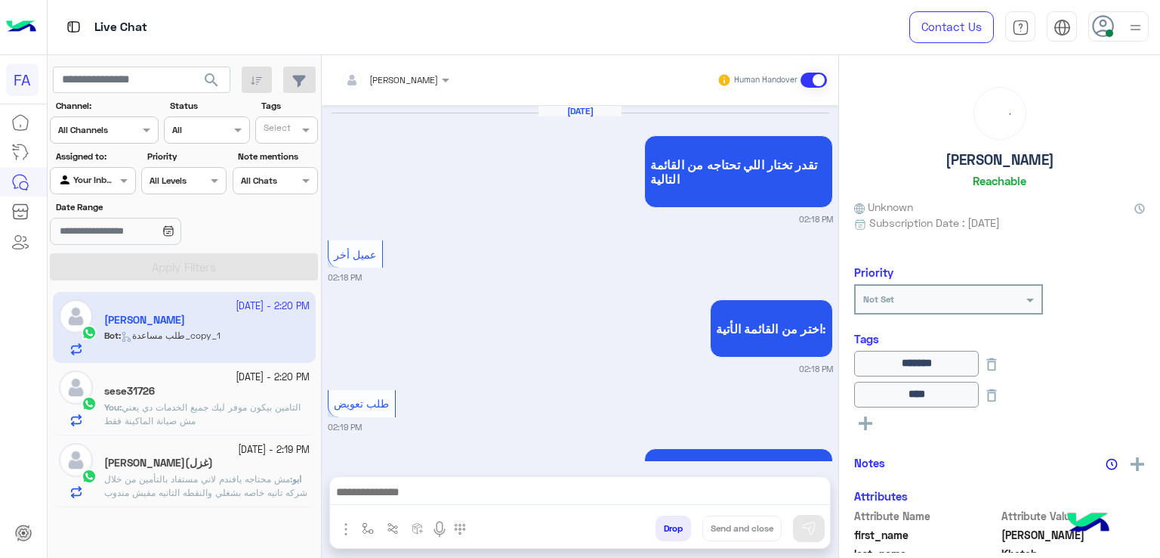
scroll to position [1086, 0]
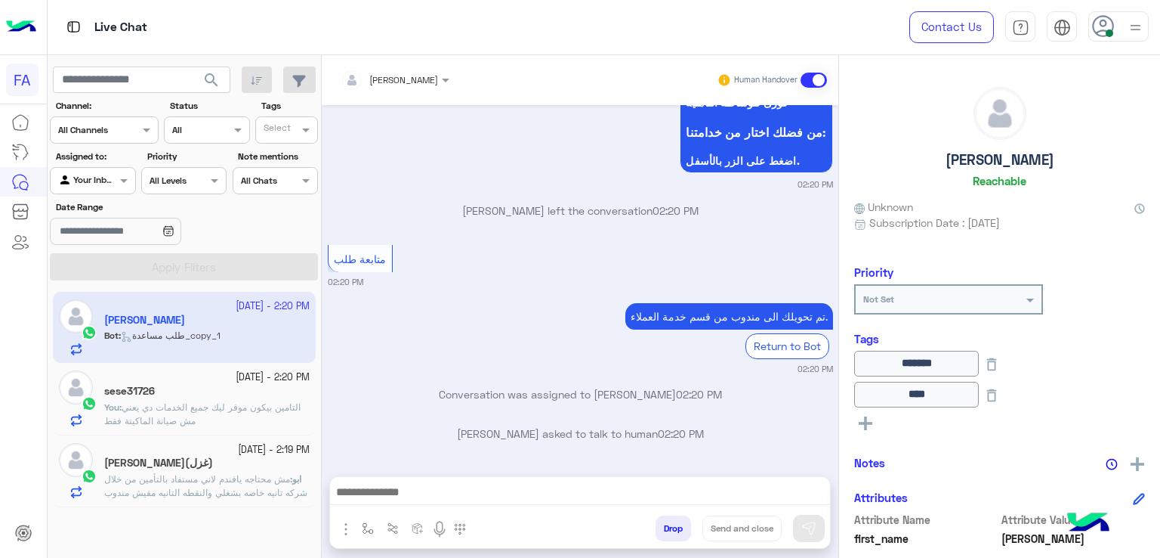
click at [235, 482] on span "مش محتاجه يافندم لاني مستفاد بالتأمين من خلال شركه تانيه خاصه بشغلي والنقطه الت…" at bounding box center [205, 506] width 203 height 66
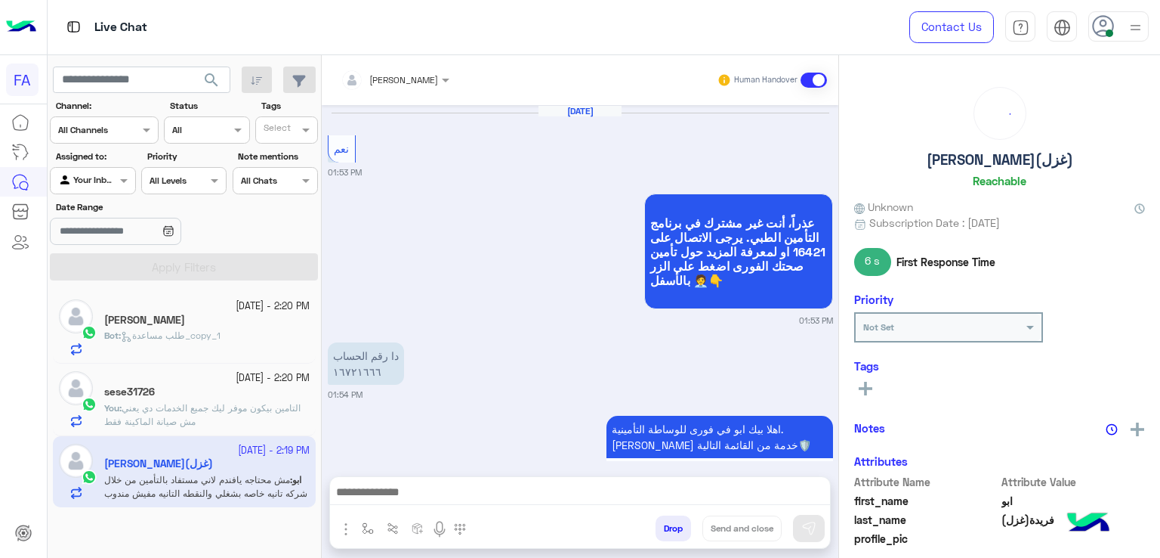
scroll to position [1539, 0]
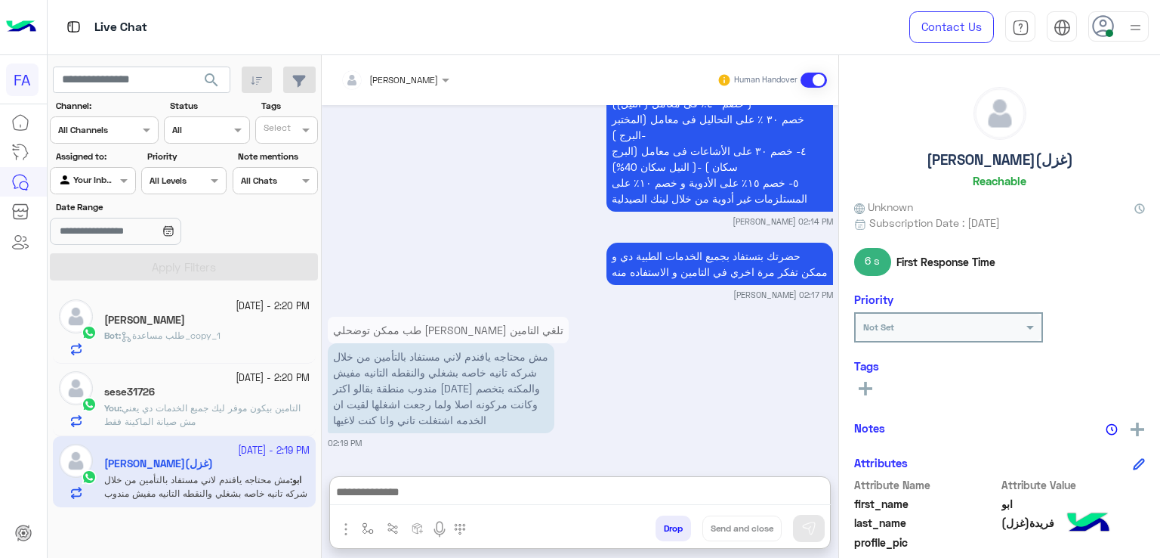
click at [549, 493] on textarea at bounding box center [580, 493] width 501 height 23
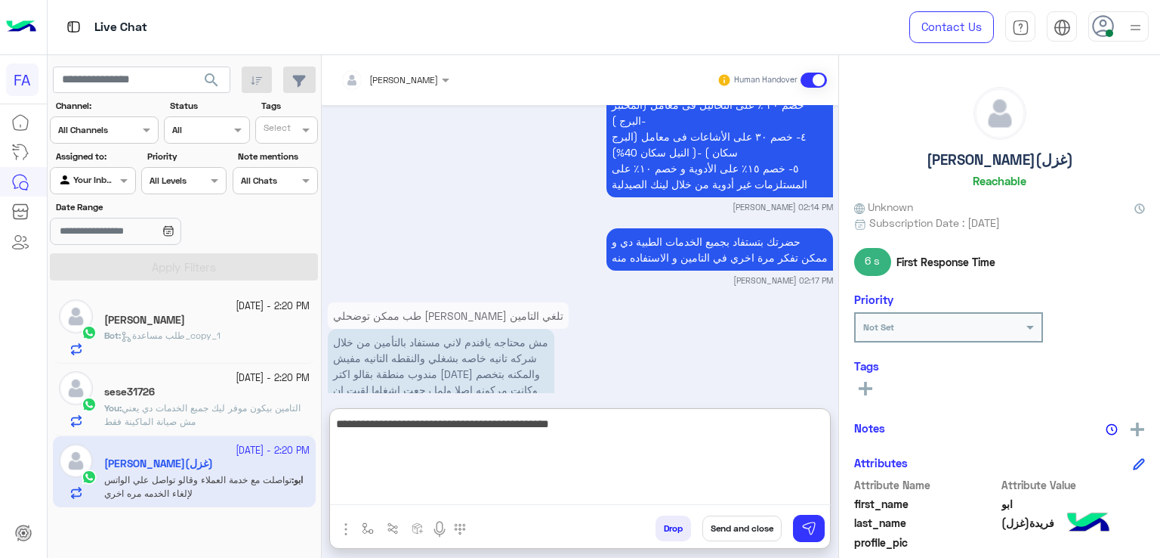
scroll to position [1681, 0]
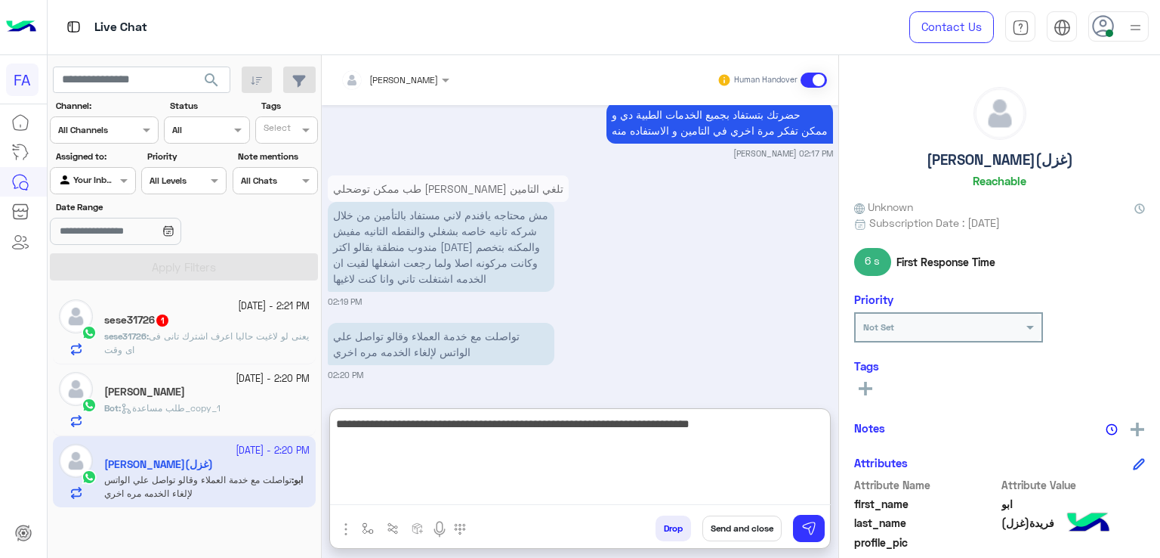
type textarea "**********"
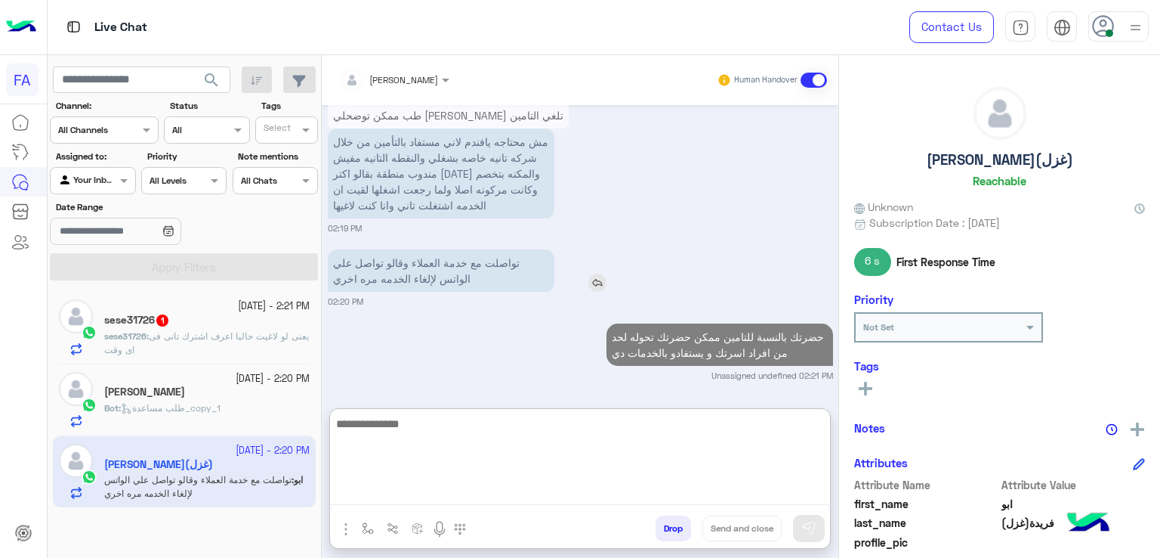
click at [600, 283] on div "تواصلت مع خدمة العملاء وقالو تواصل علي الواتس لإلغاء الخدمه مره اخري" at bounding box center [484, 270] width 313 height 42
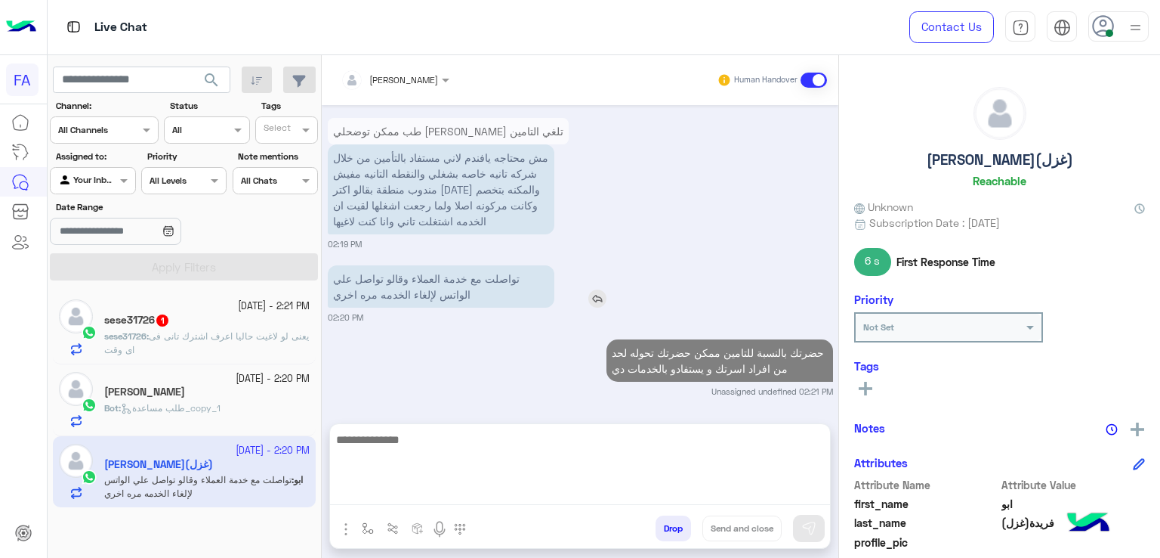
scroll to position [1686, 0]
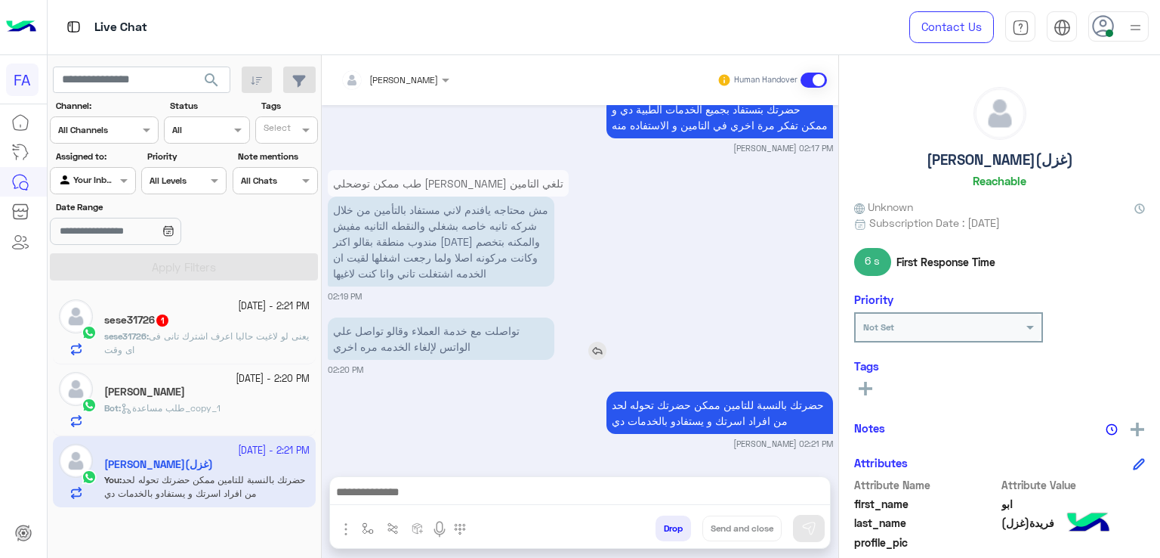
click at [598, 351] on img at bounding box center [598, 350] width 18 height 18
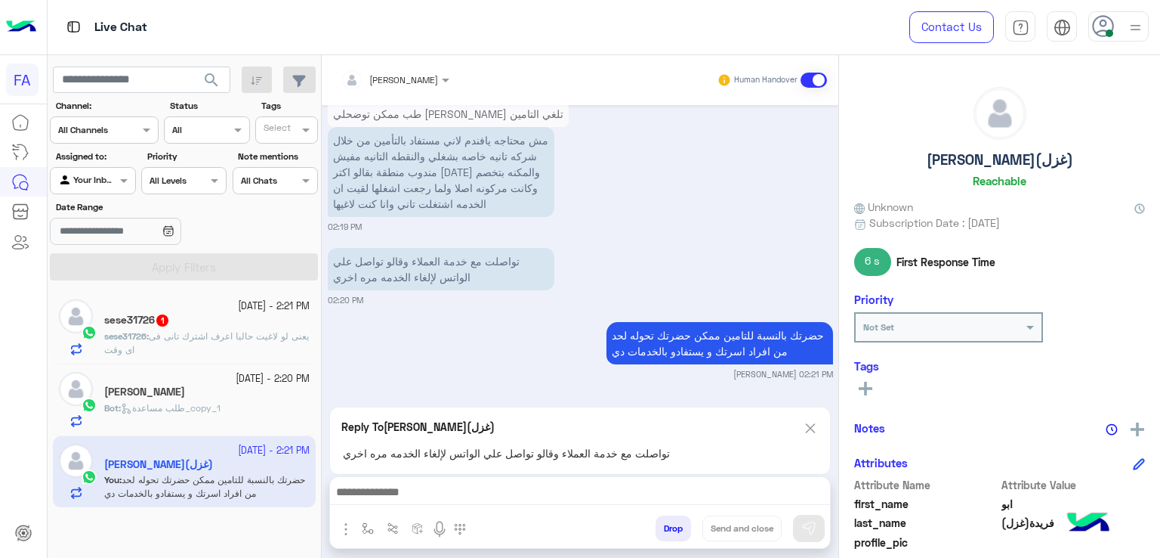
click at [629, 488] on textarea at bounding box center [580, 493] width 501 height 23
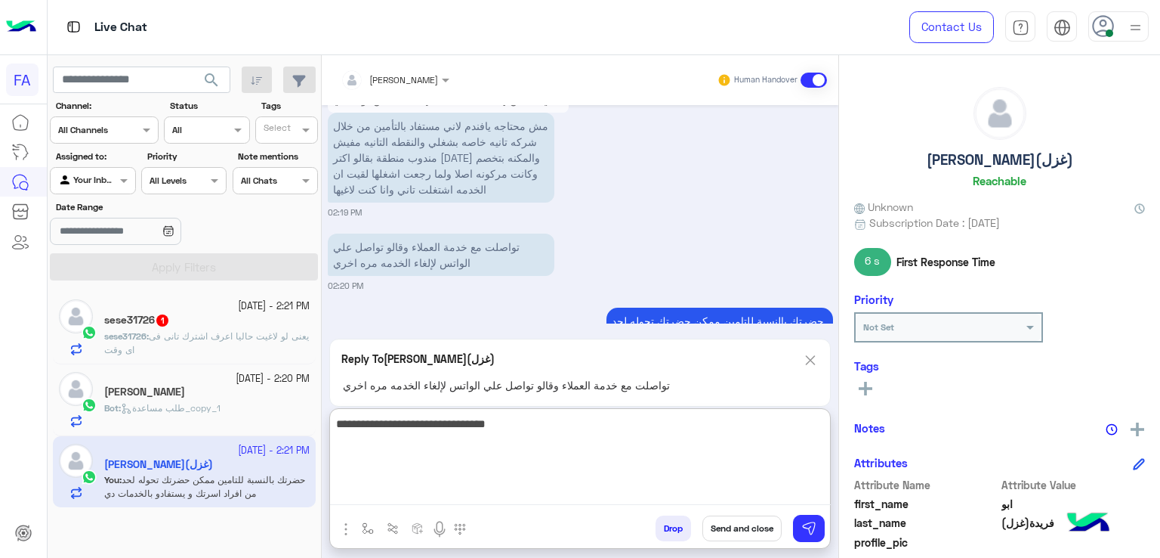
type textarea "**********"
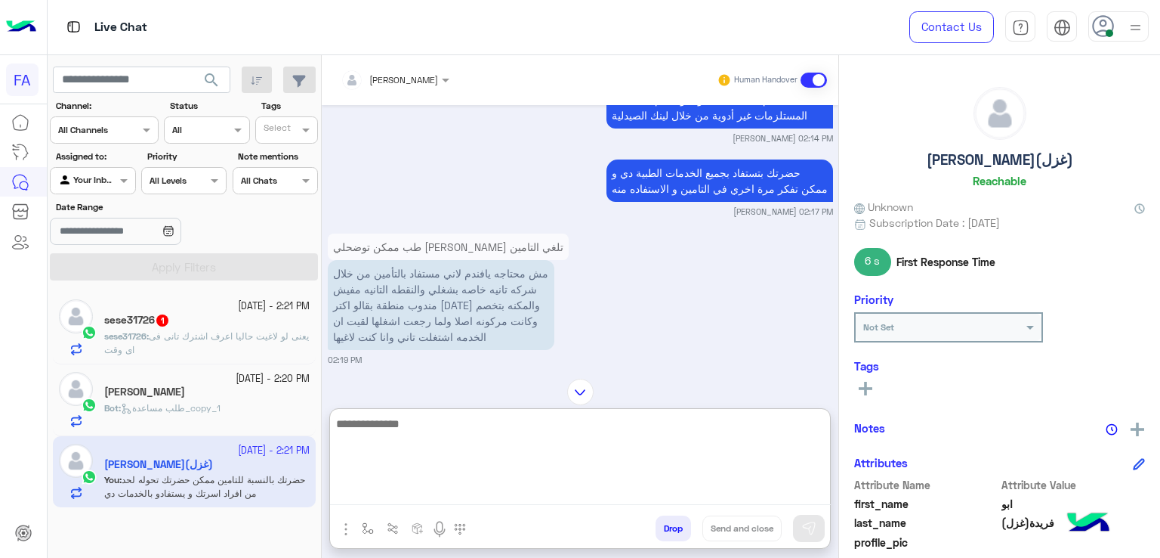
scroll to position [1553, 0]
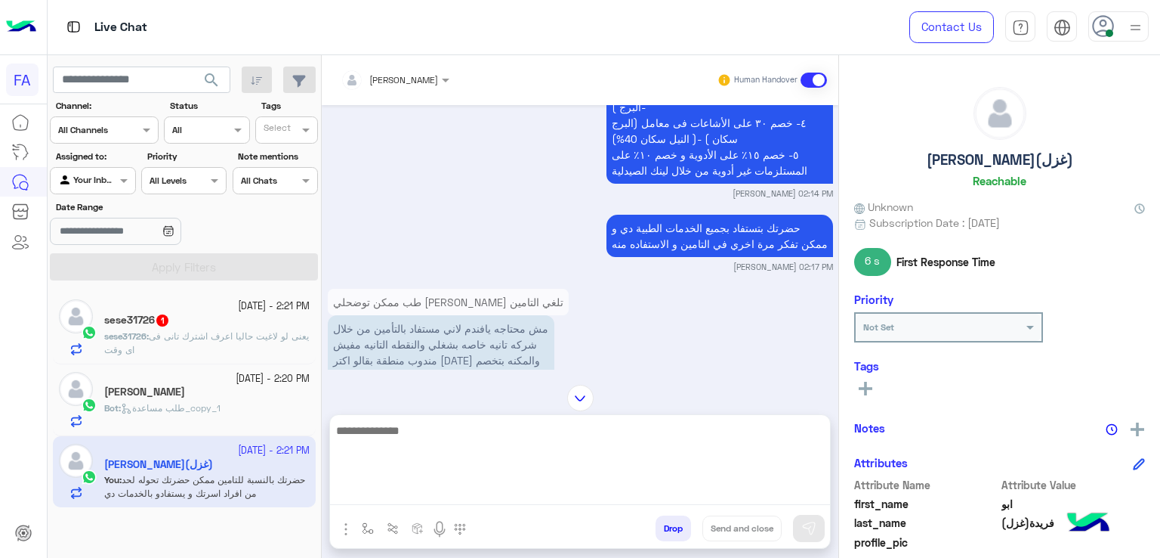
click at [264, 344] on p "sese31726 : يعنى لو لاغيت حاليا اعرف اشترك تانى فى اى وقت" at bounding box center [206, 342] width 205 height 27
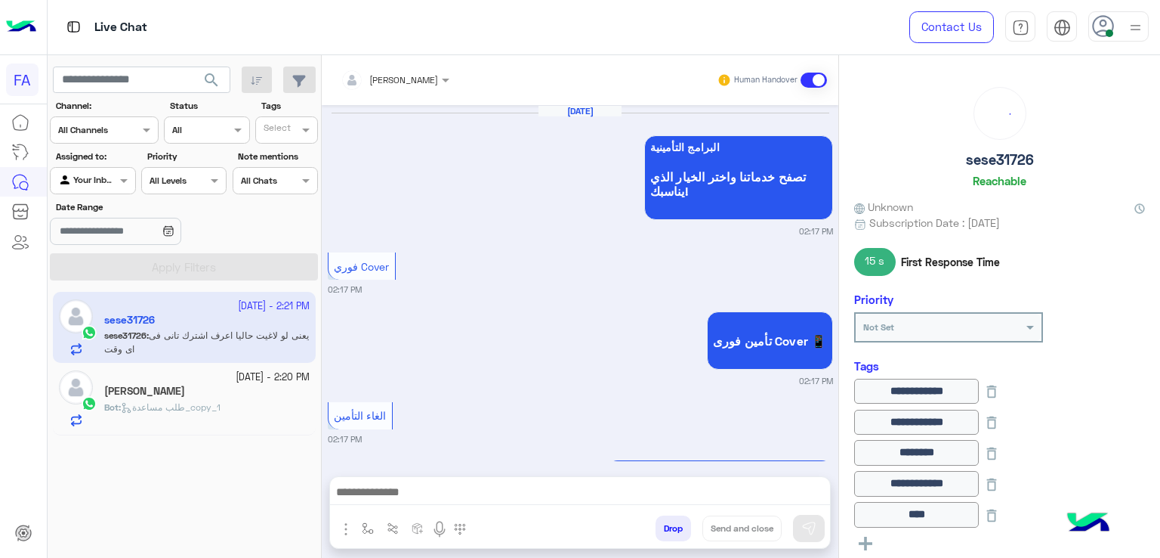
scroll to position [1275, 0]
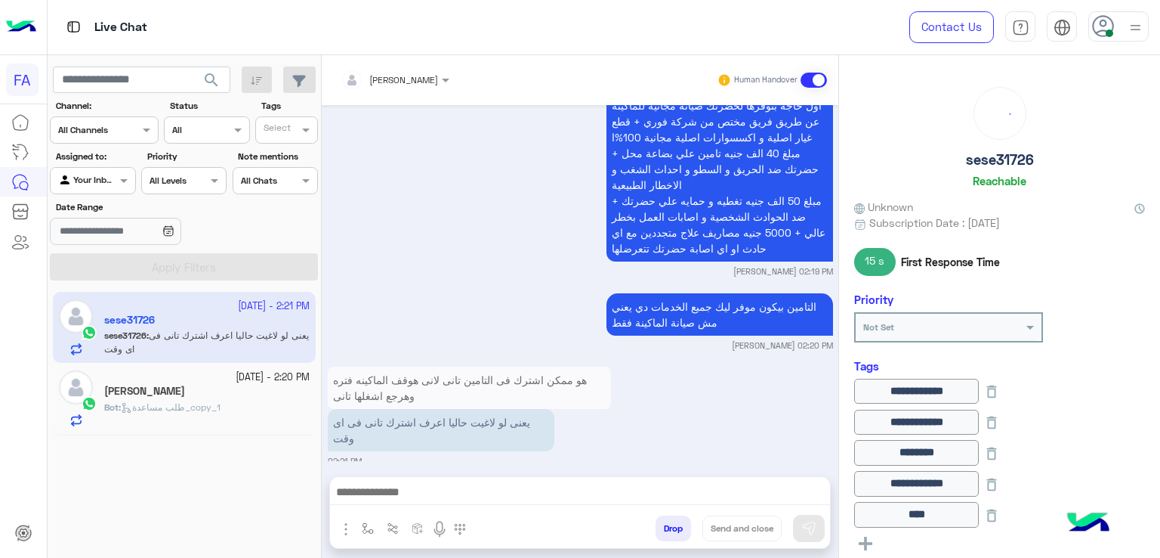
click at [509, 502] on textarea at bounding box center [580, 493] width 501 height 23
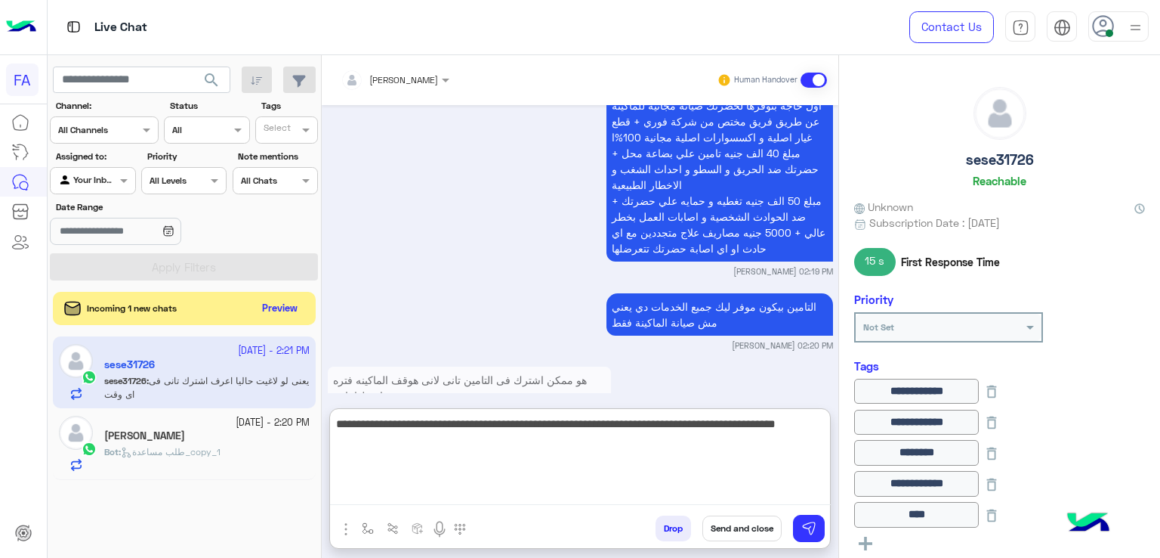
type textarea "**********"
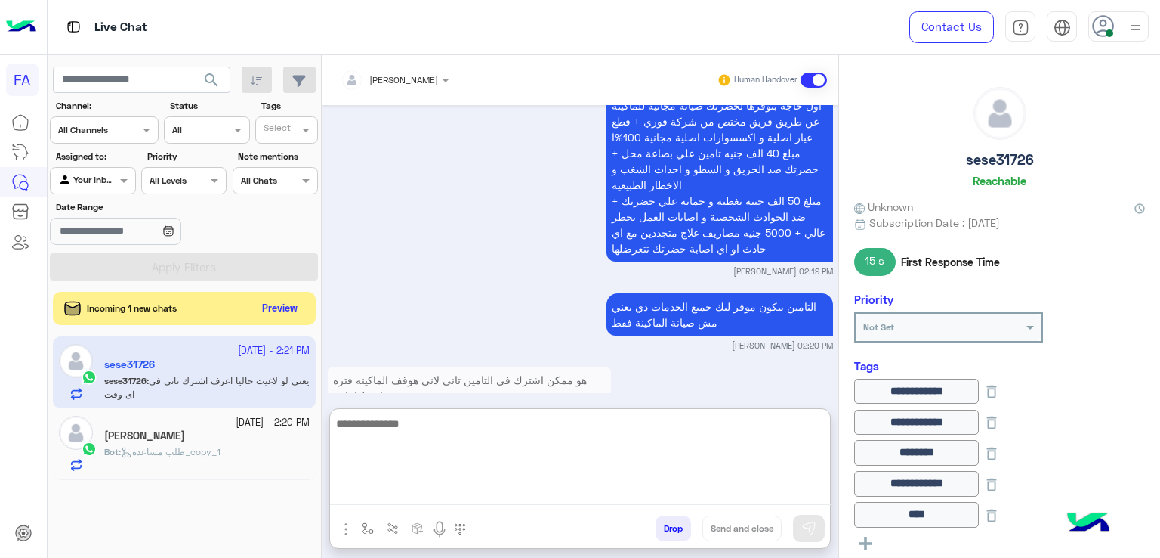
scroll to position [1433, 0]
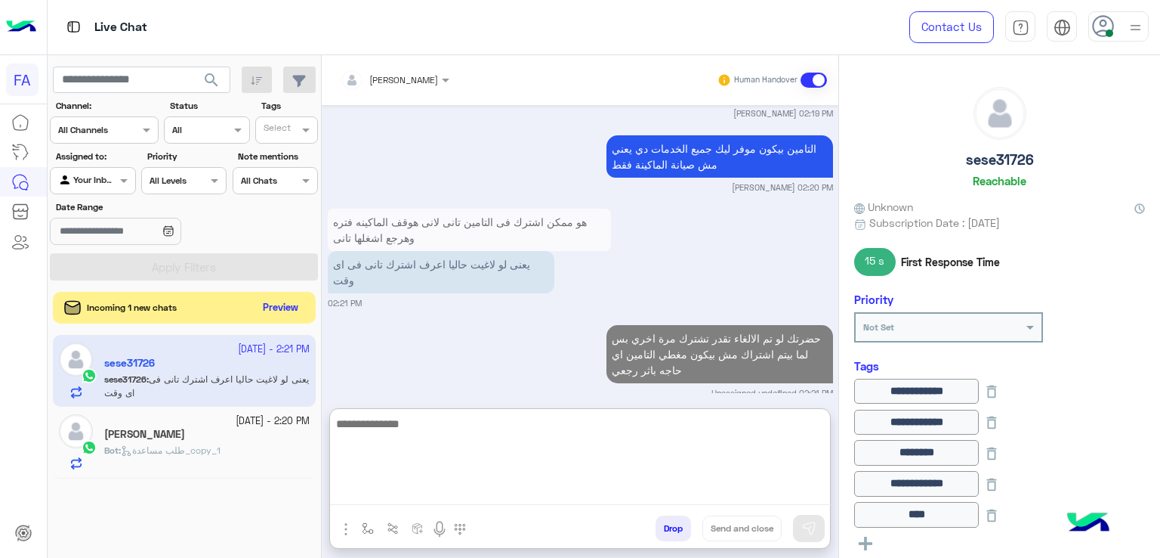
click at [277, 308] on button "Preview" at bounding box center [281, 308] width 47 height 20
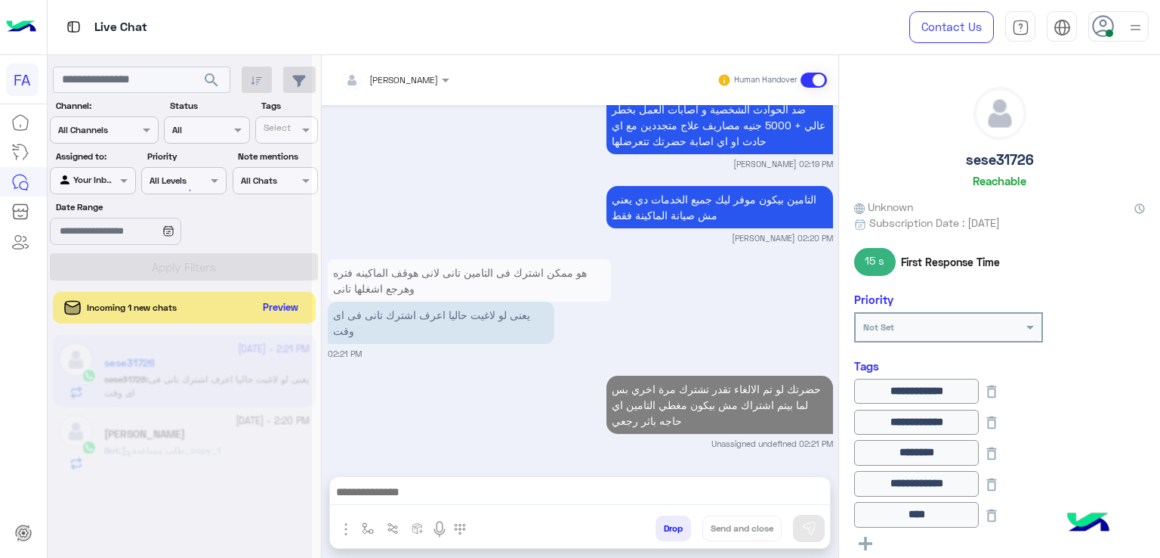
scroll to position [1365, 0]
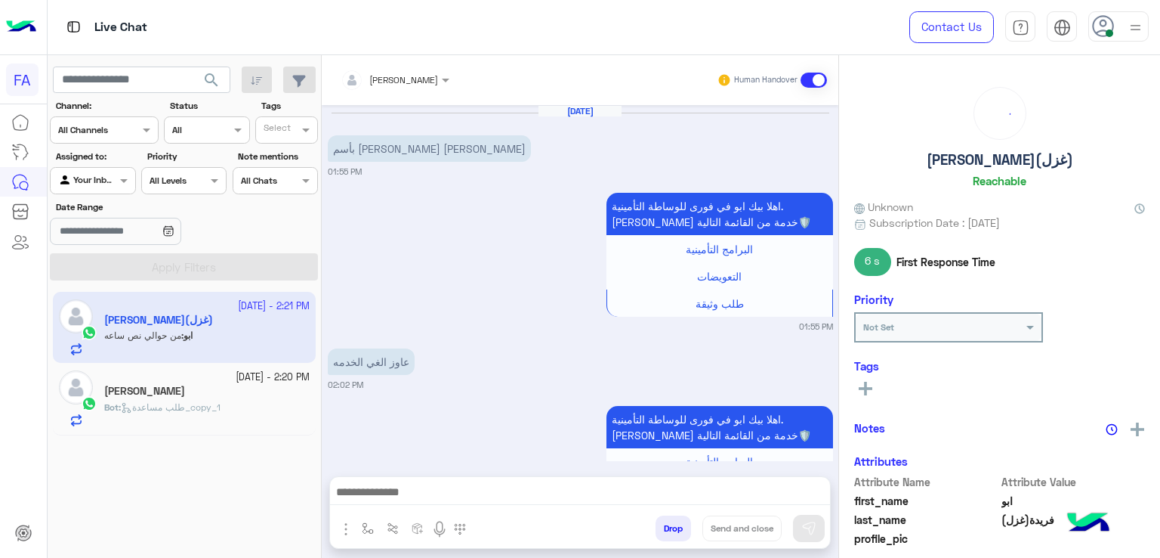
scroll to position [1409, 0]
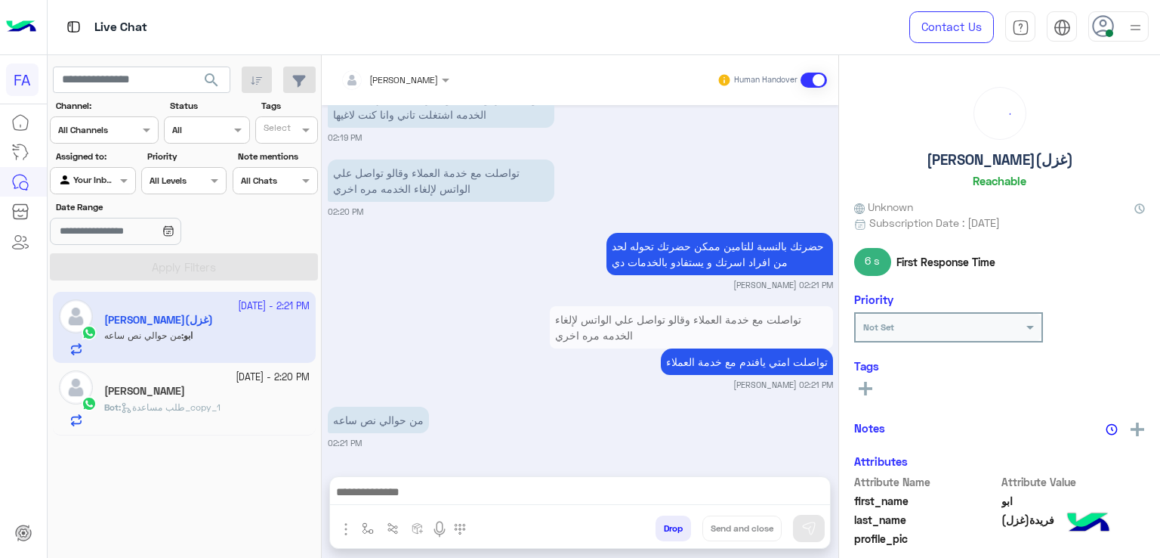
click at [195, 400] on p "Bot : طلب مساعدة_copy_1" at bounding box center [162, 407] width 116 height 14
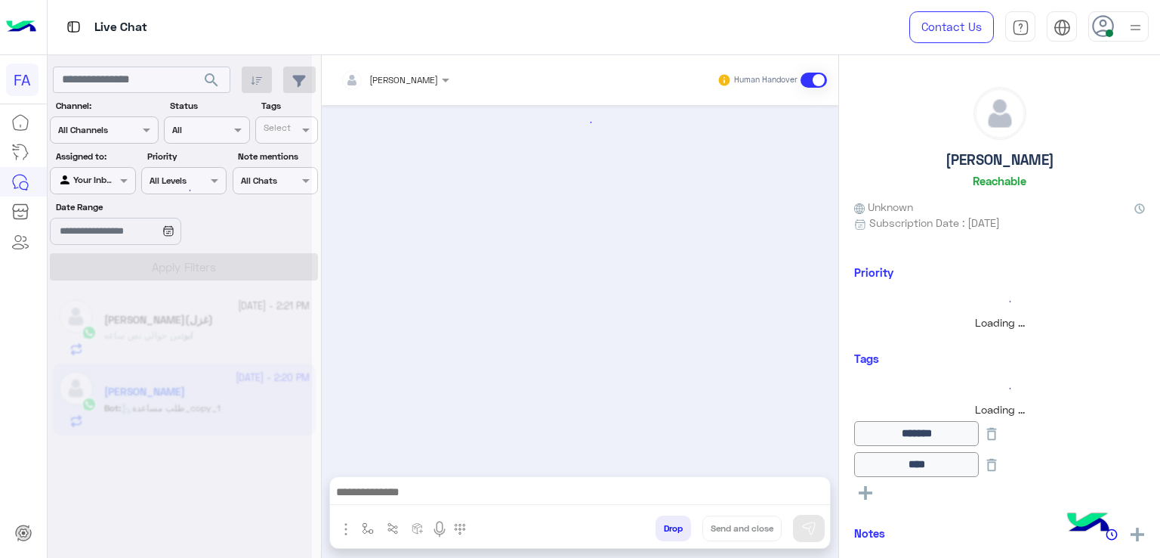
scroll to position [1086, 0]
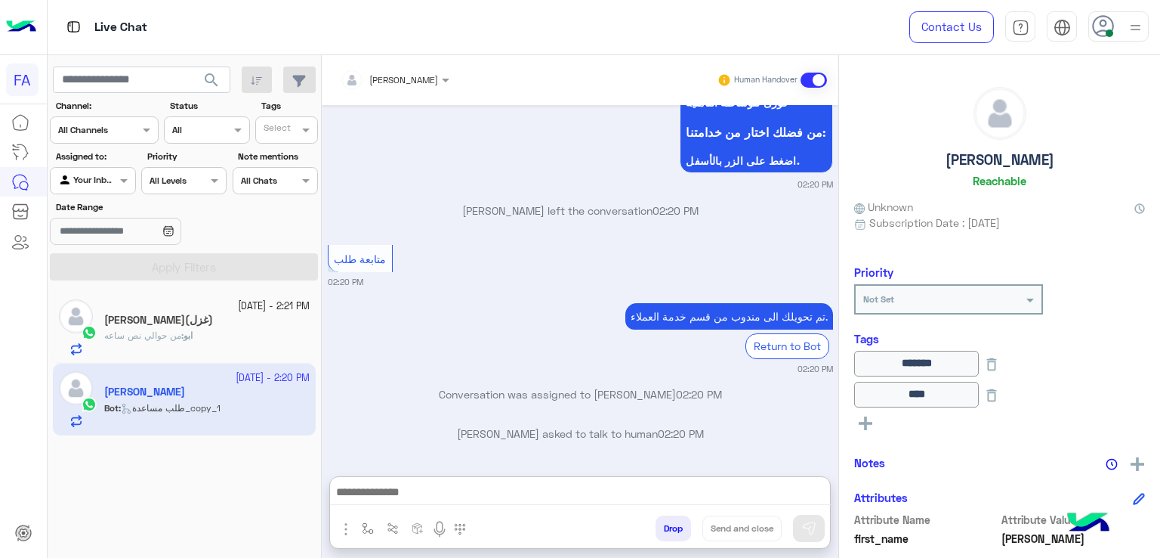
click at [527, 492] on textarea at bounding box center [580, 493] width 501 height 23
paste textarea "**********"
type textarea "**********"
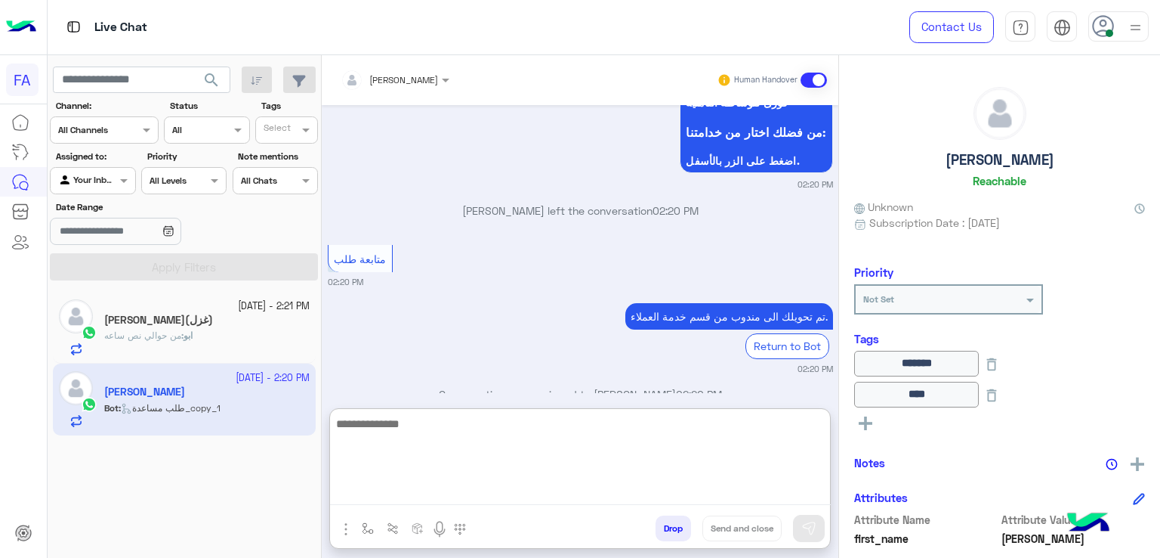
scroll to position [1228, 0]
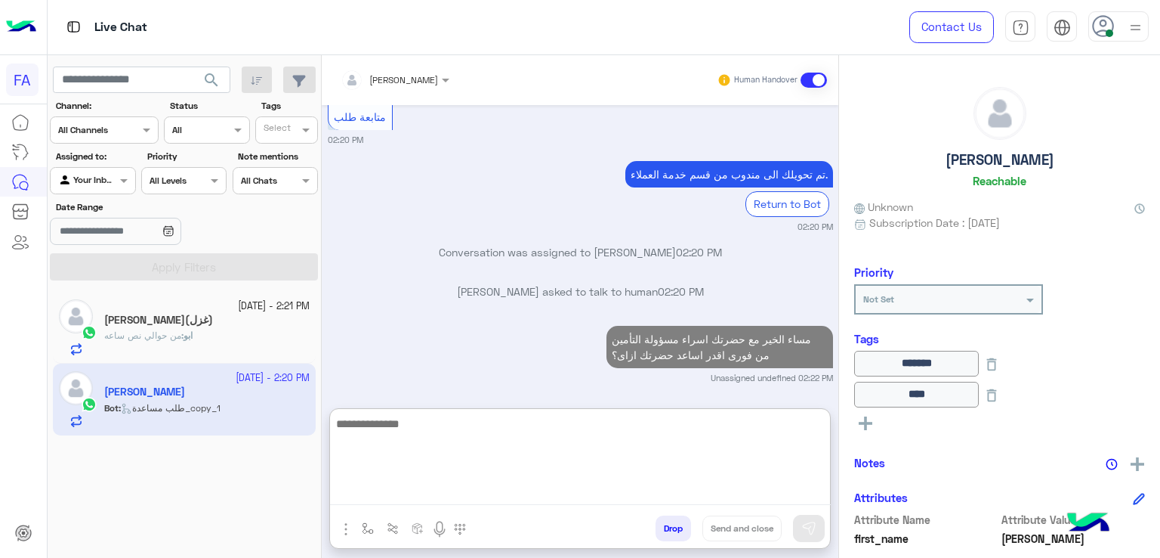
click at [1015, 167] on h5 "Ahmed Khatab" at bounding box center [1000, 159] width 109 height 17
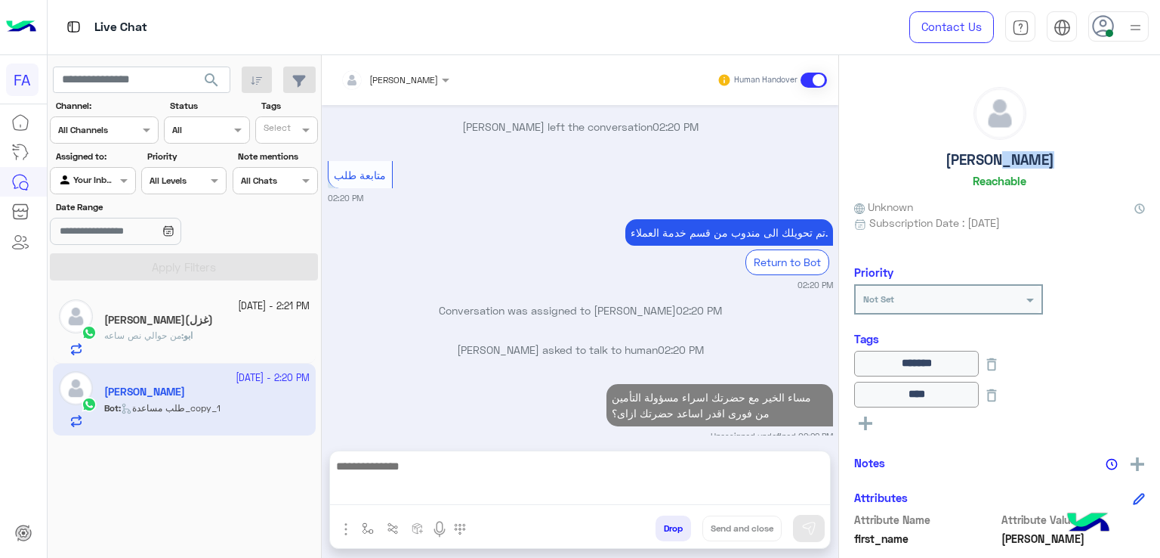
click at [1015, 167] on h5 "Ahmed Khatab" at bounding box center [1000, 159] width 109 height 17
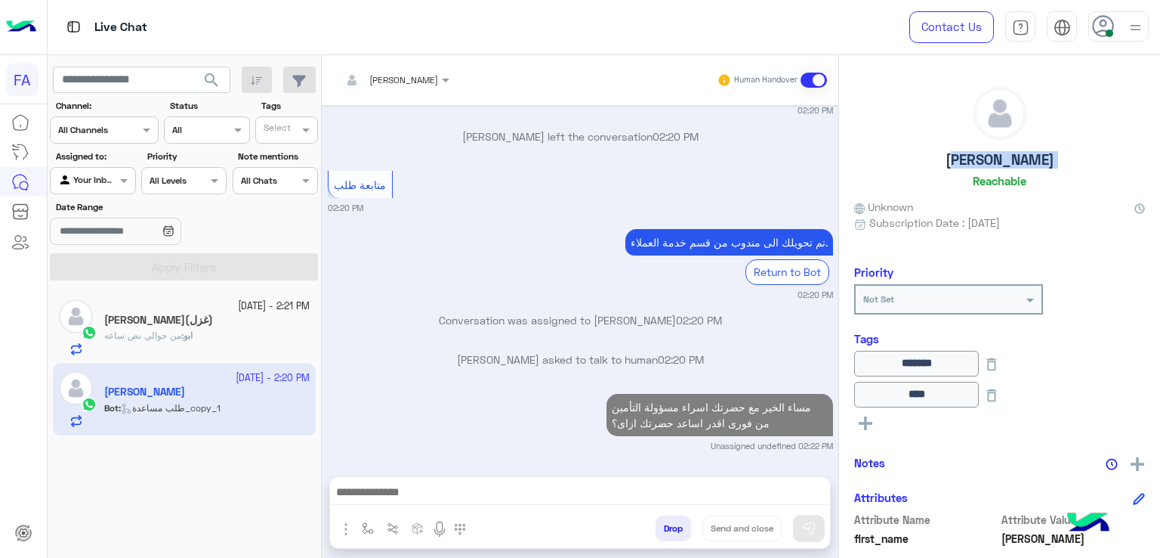
click at [1015, 167] on h5 "Ahmed Khatab" at bounding box center [1000, 159] width 109 height 17
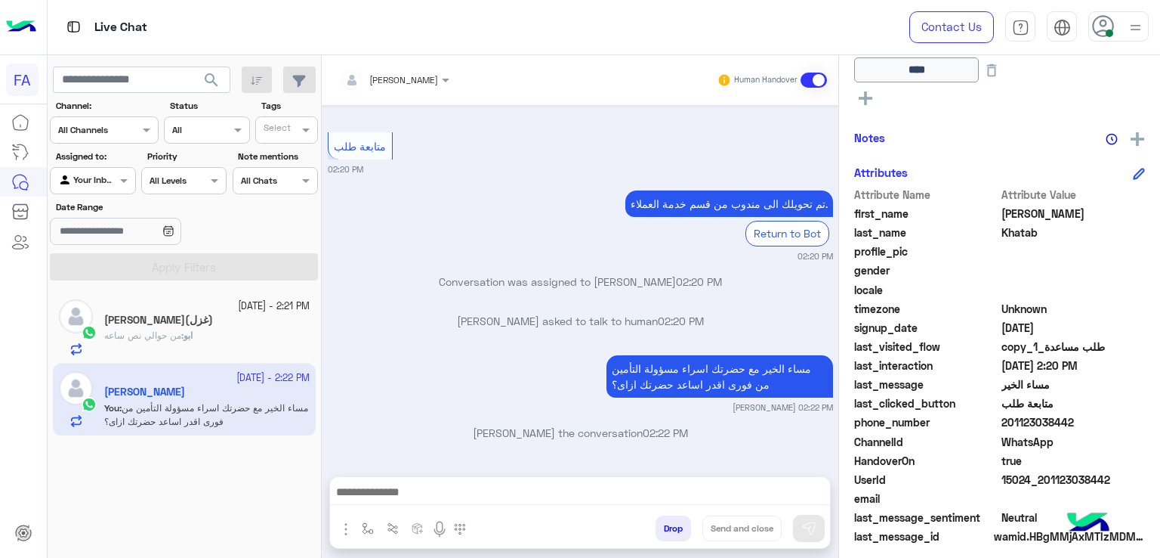
scroll to position [360, 0]
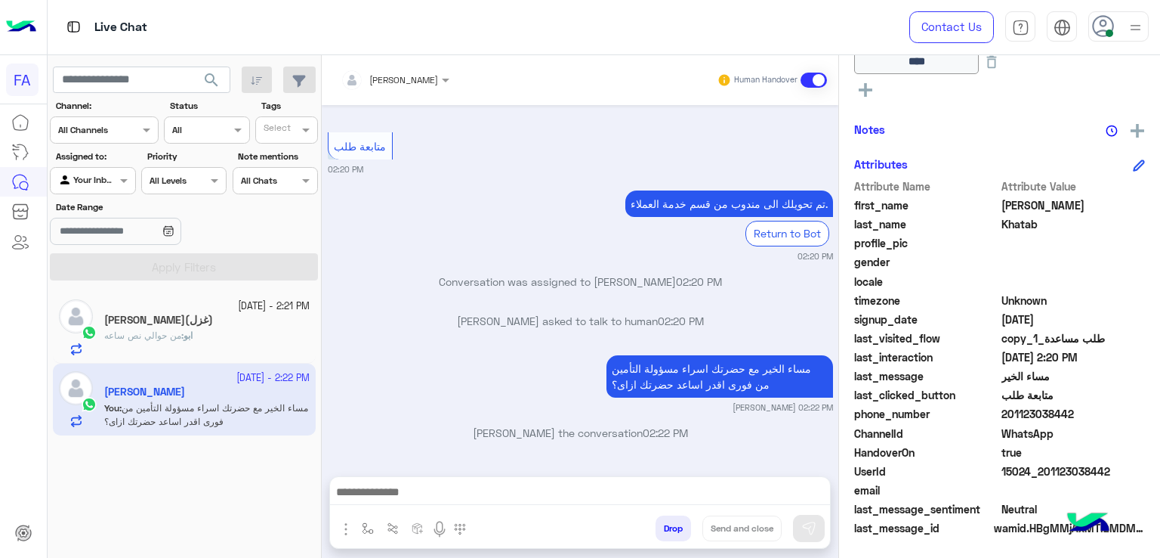
drag, startPoint x: 1071, startPoint y: 418, endPoint x: 1009, endPoint y: 418, distance: 62.0
click at [1009, 418] on span "201123038442" at bounding box center [1074, 414] width 144 height 16
drag, startPoint x: 102, startPoint y: 179, endPoint x: 129, endPoint y: 237, distance: 64.2
click at [106, 179] on div at bounding box center [93, 178] width 84 height 14
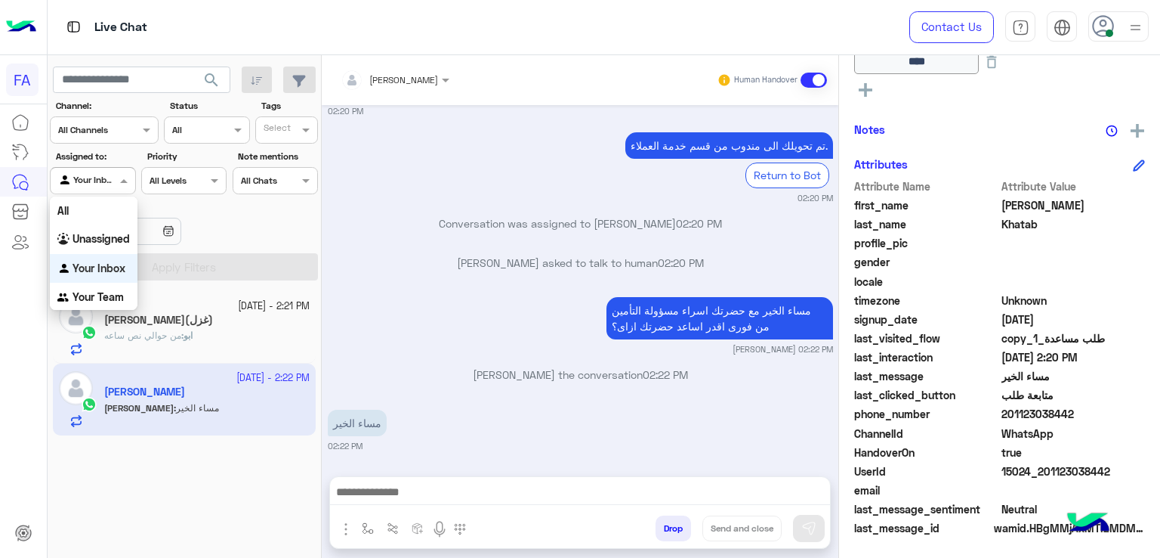
click at [113, 264] on b "Your Inbox" at bounding box center [99, 267] width 53 height 13
click at [115, 193] on div "Agent Filter Your Inbox" at bounding box center [92, 180] width 85 height 27
click at [246, 323] on div "ابو فريدة(غزل)" at bounding box center [206, 322] width 205 height 16
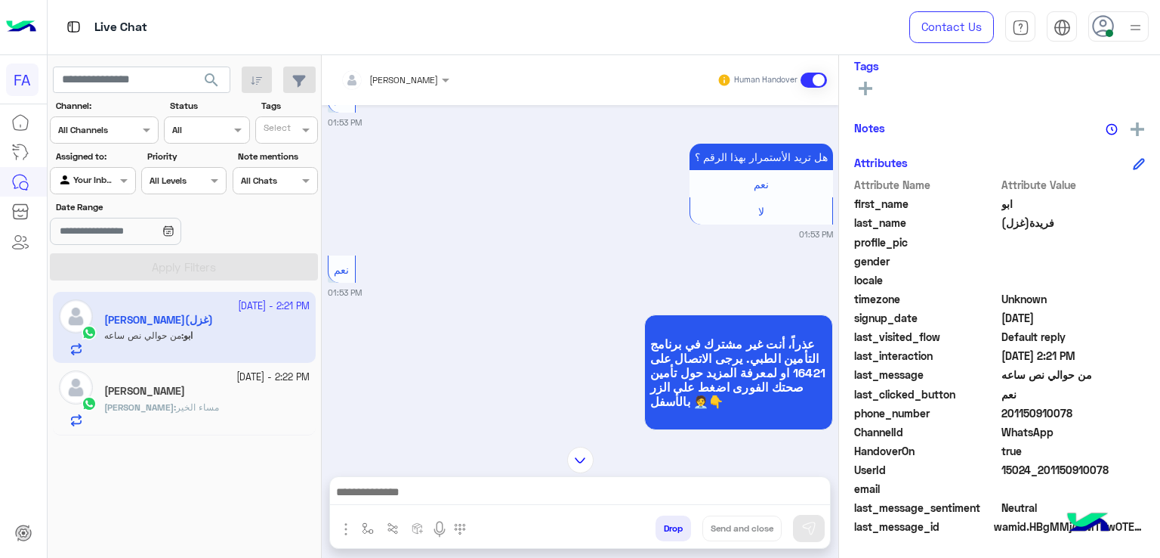
scroll to position [1088, 0]
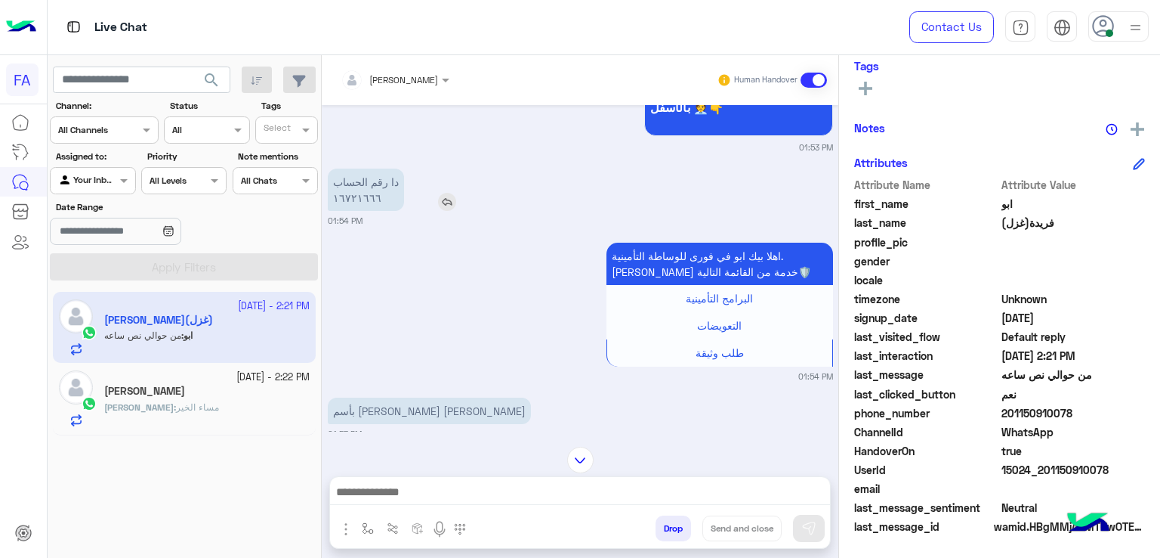
click at [364, 200] on p "دا رقم الحساب ١٦٧٢١٦٦٦" at bounding box center [366, 189] width 76 height 42
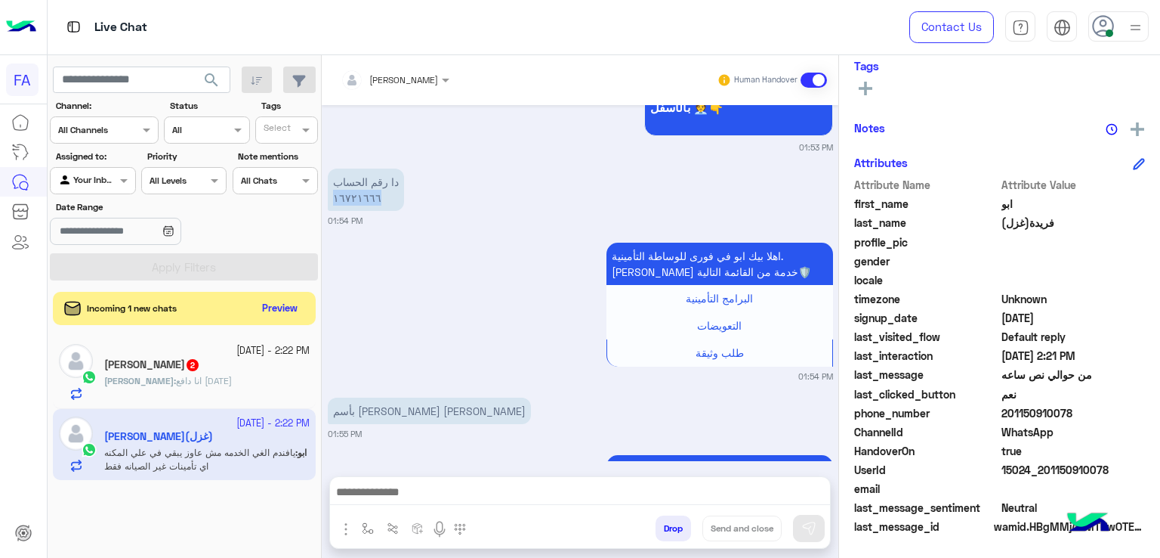
scroll to position [2890, 0]
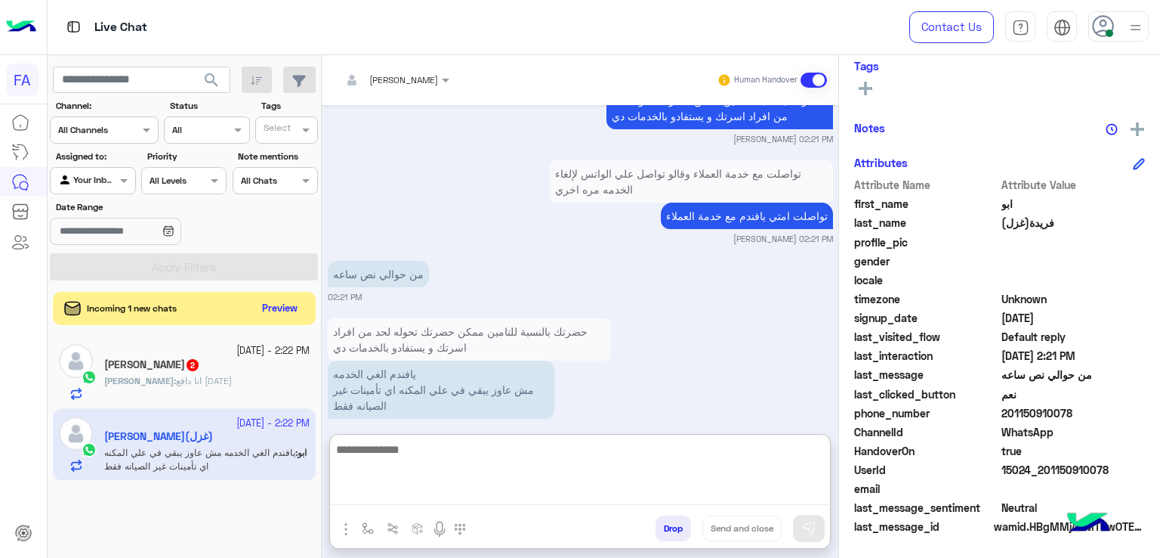
click at [674, 487] on textarea at bounding box center [580, 472] width 501 height 65
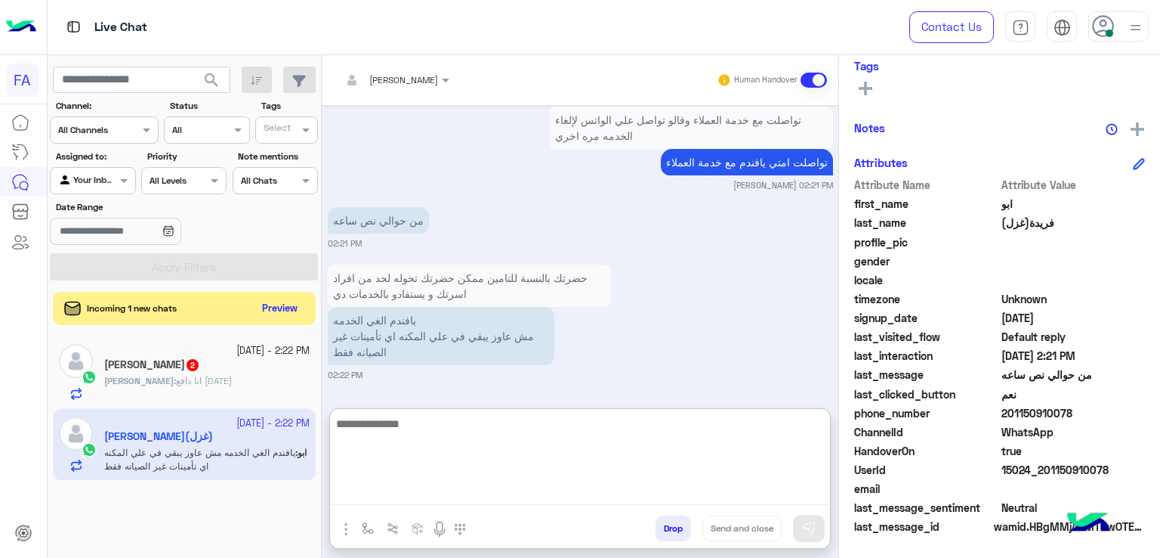
scroll to position [2958, 0]
click at [652, 438] on textarea at bounding box center [580, 459] width 501 height 91
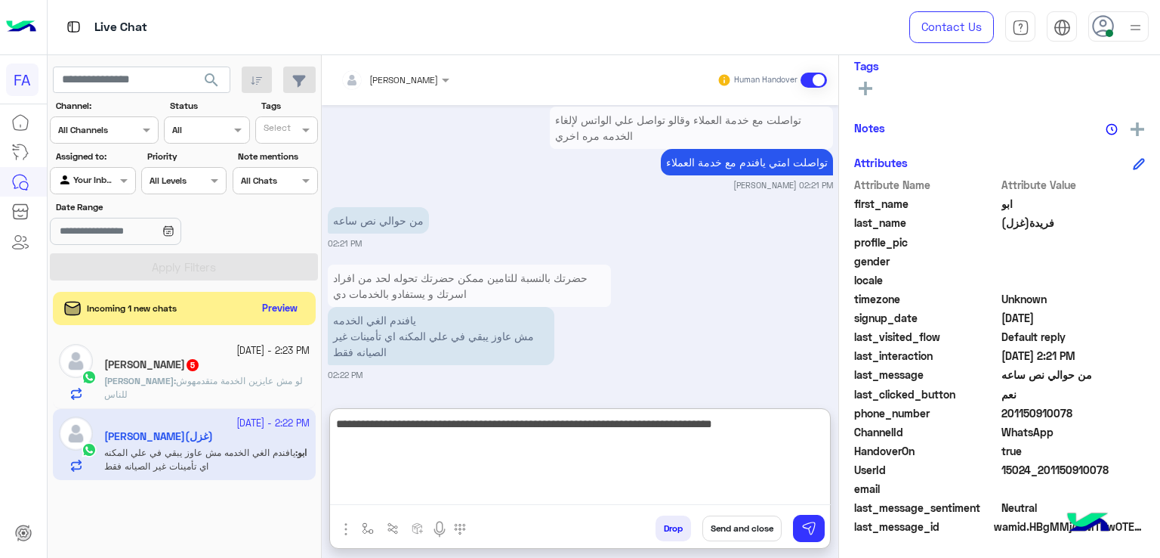
type textarea "**********"
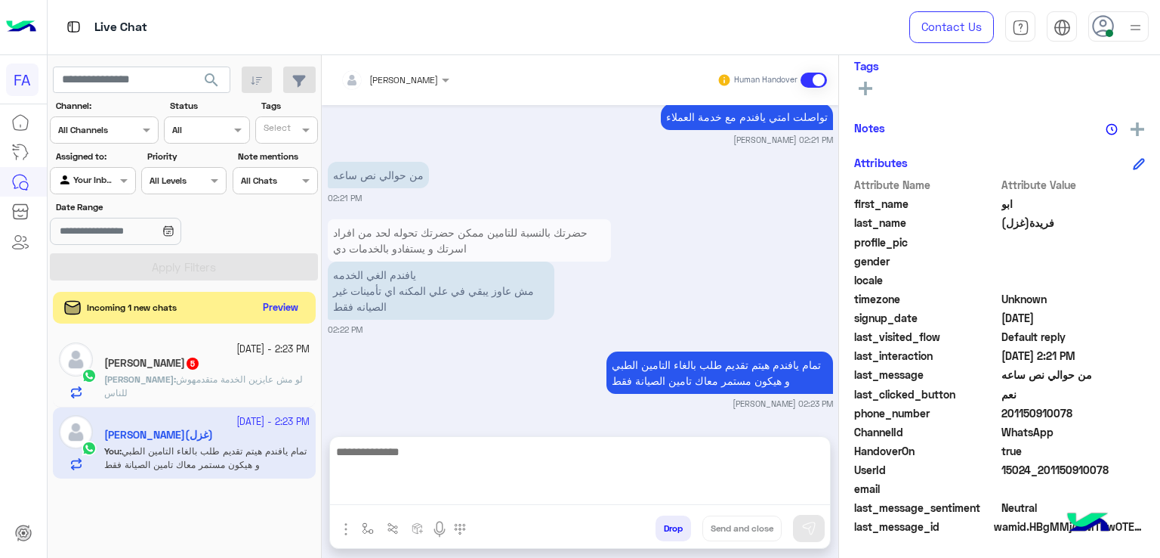
scroll to position [2964, 0]
click at [281, 302] on button "Preview" at bounding box center [281, 308] width 47 height 20
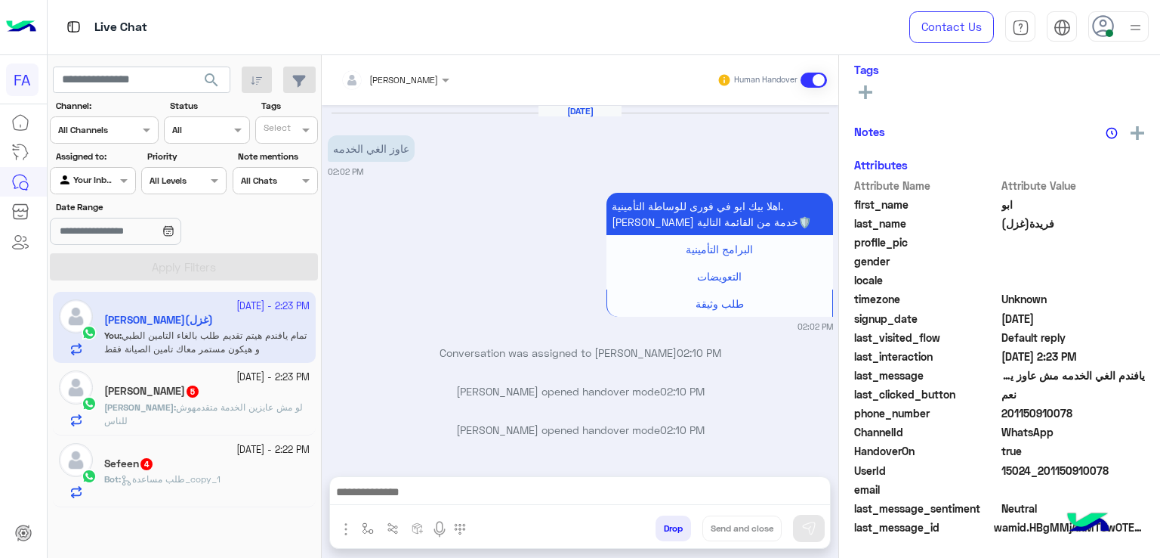
scroll to position [1401, 0]
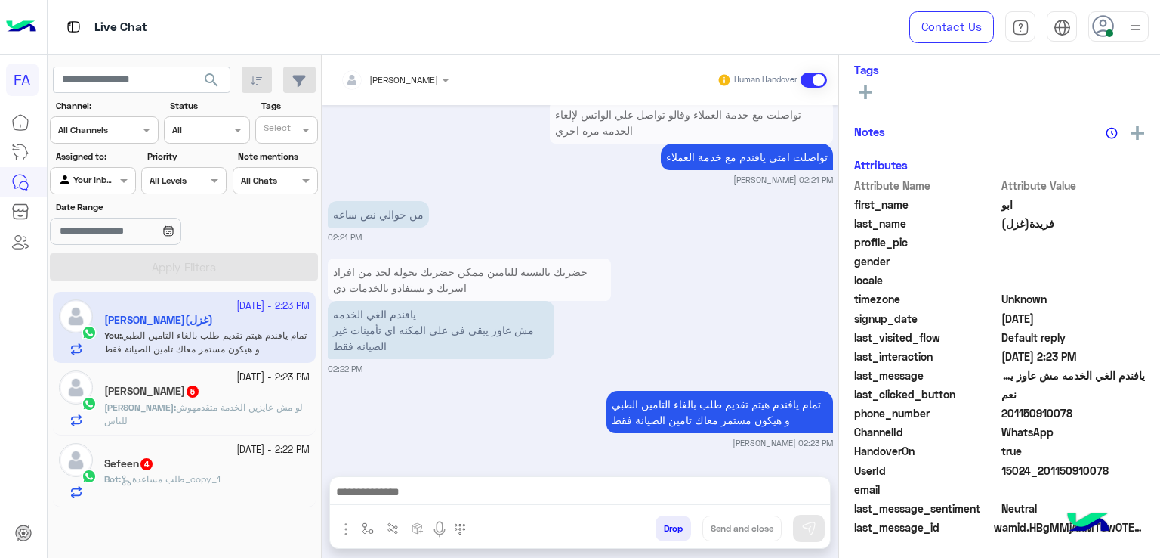
click at [191, 415] on div "Ahmed : لو مش عايزين الخدمة متقدمهوش للناس" at bounding box center [206, 413] width 205 height 26
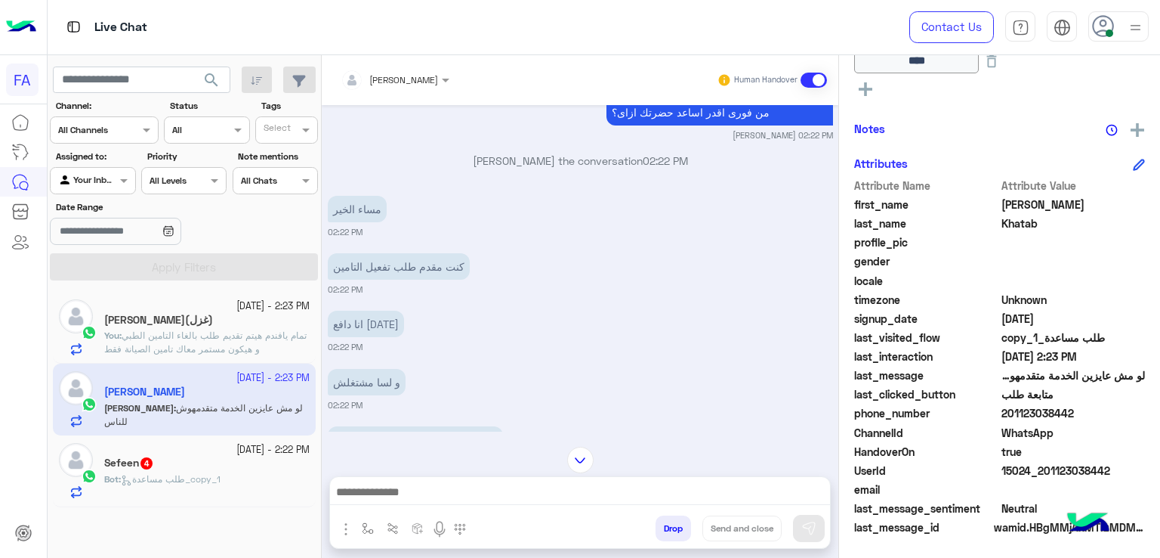
scroll to position [905, 0]
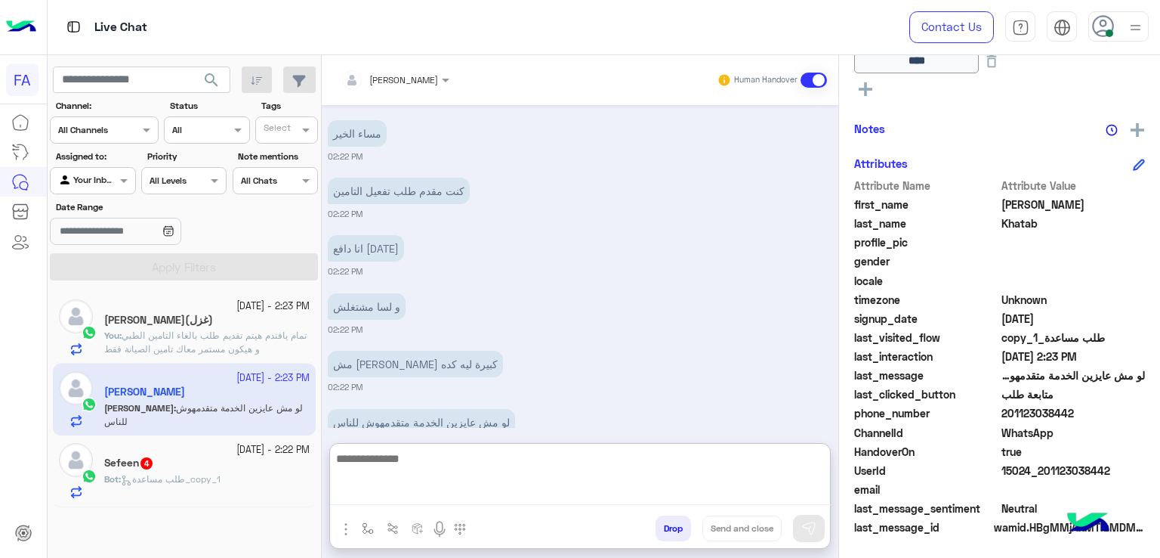
click at [580, 497] on textarea at bounding box center [580, 477] width 501 height 56
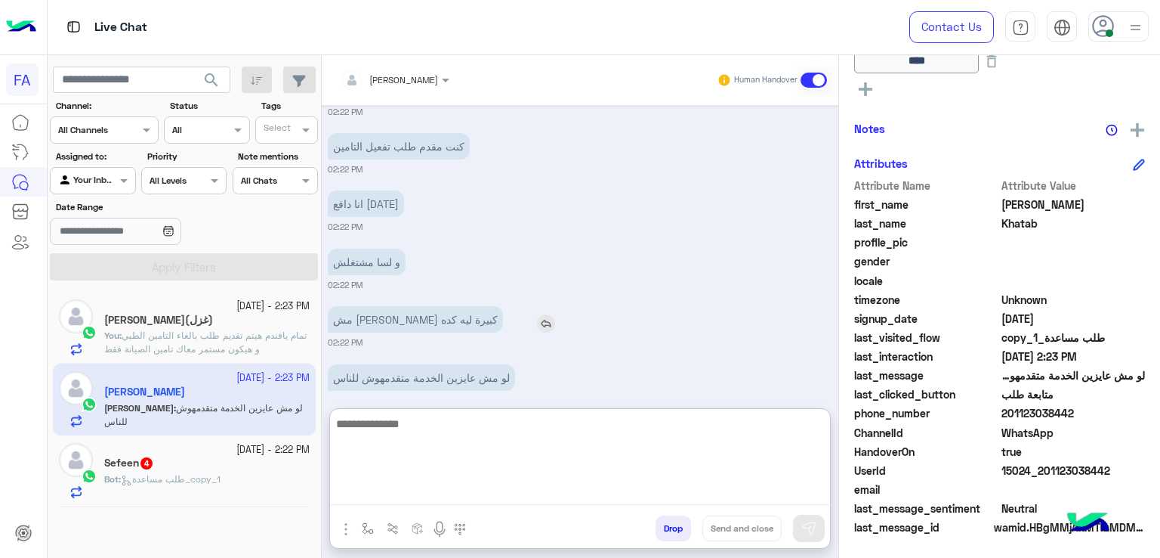
scroll to position [973, 0]
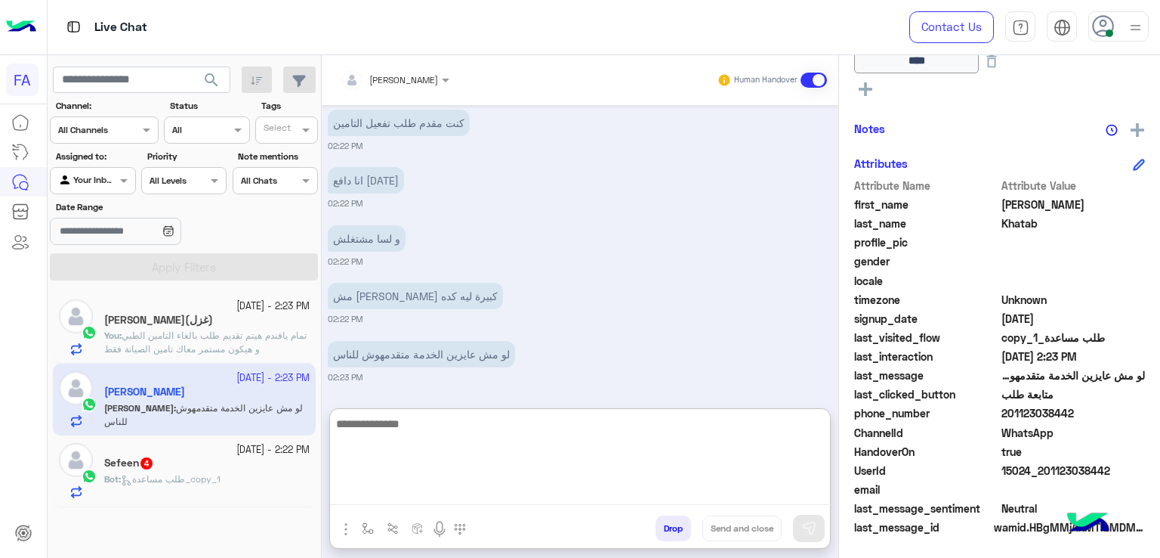
click at [613, 439] on textarea at bounding box center [580, 459] width 501 height 91
type textarea "**********"
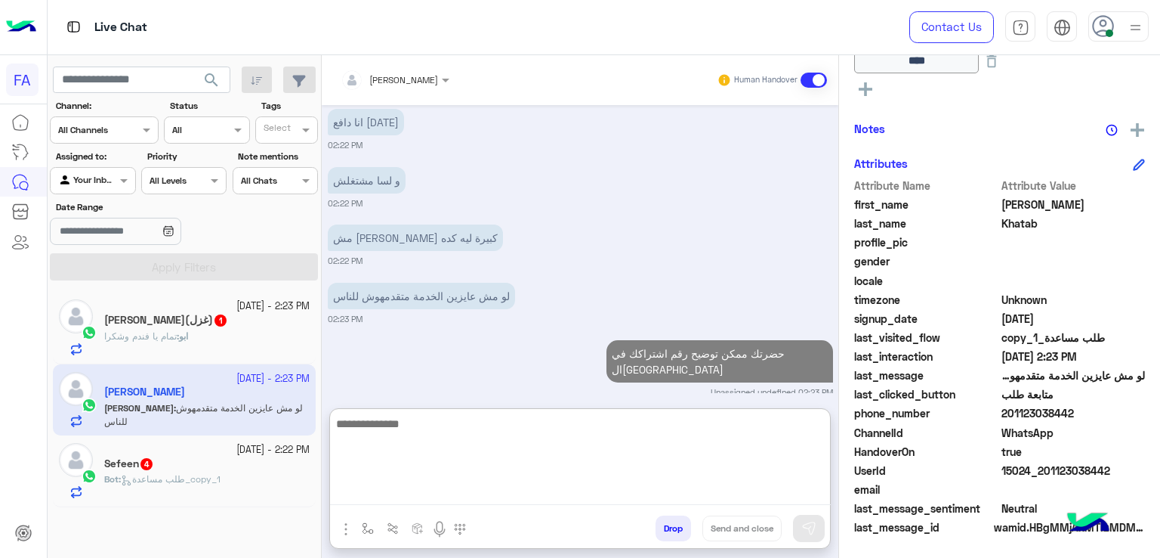
click at [203, 479] on span "طلب مساعدة_copy_1" at bounding box center [171, 478] width 100 height 11
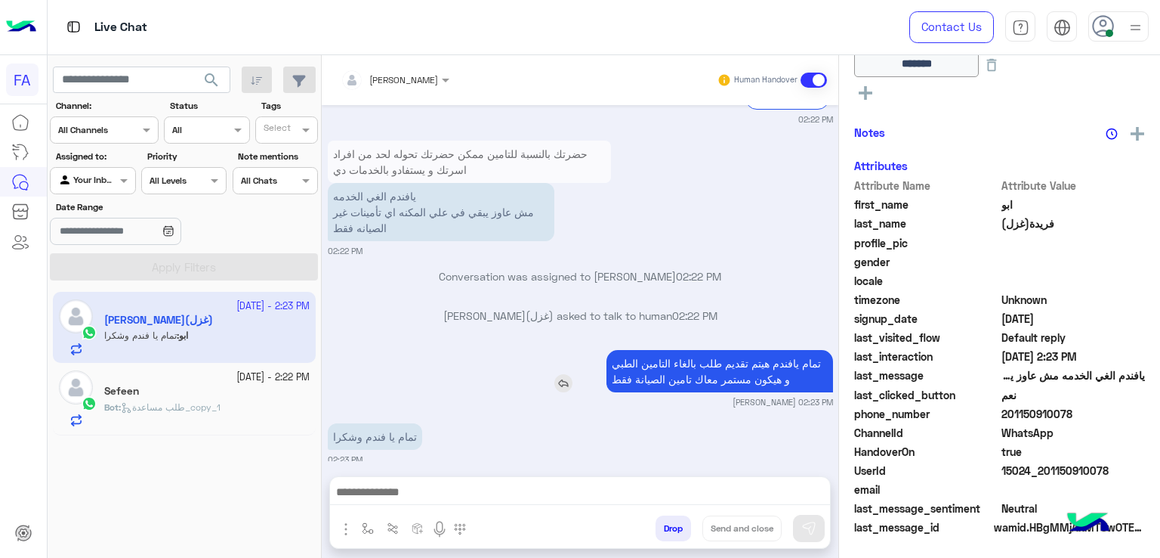
scroll to position [303, 0]
click at [614, 507] on div at bounding box center [580, 496] width 500 height 38
click at [629, 491] on textarea at bounding box center [580, 493] width 501 height 23
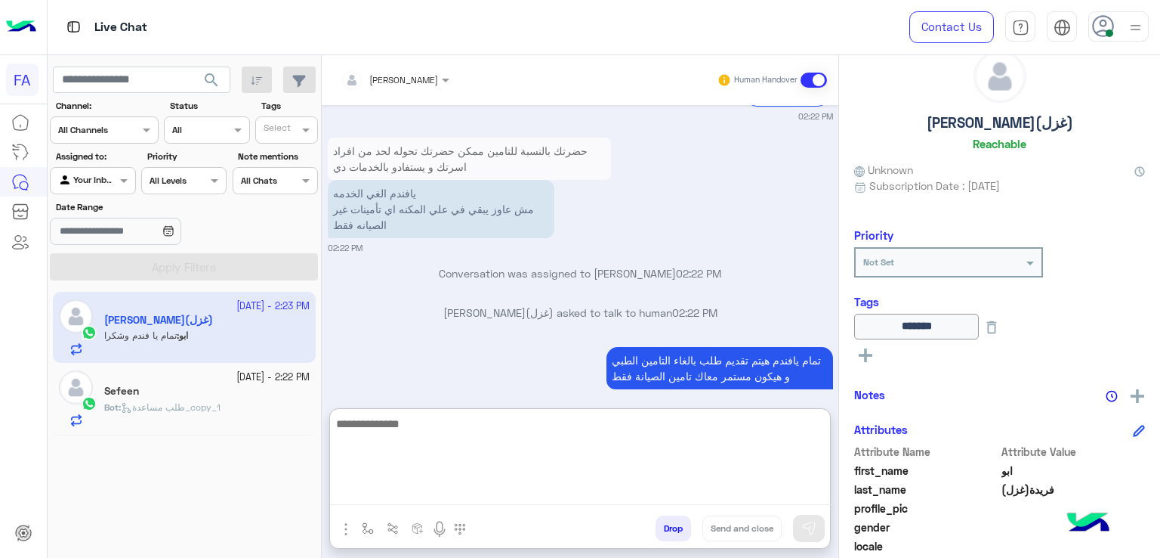
scroll to position [1, 0]
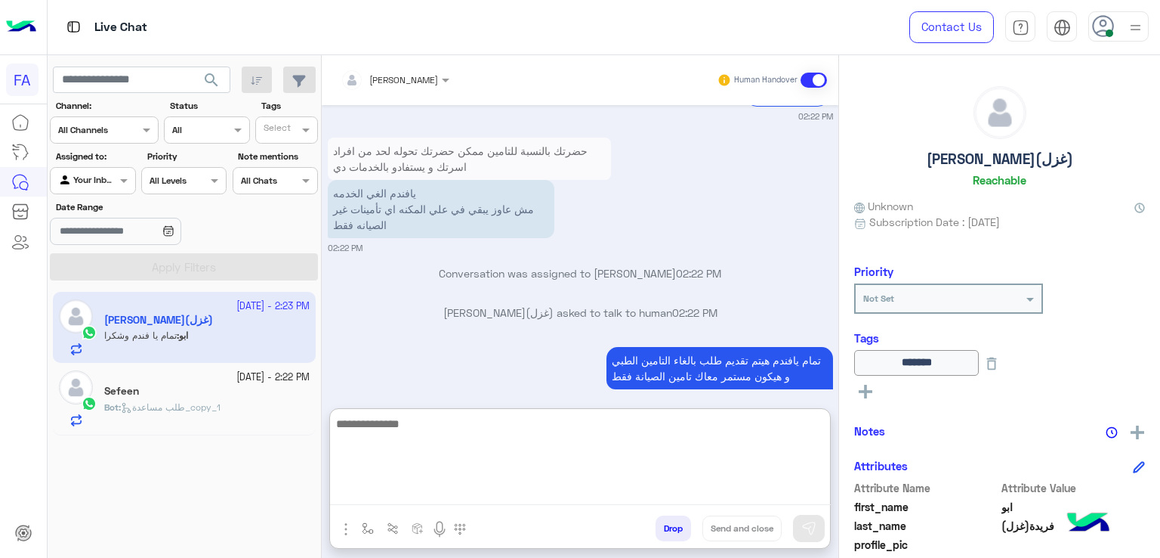
click at [868, 387] on icon at bounding box center [866, 392] width 14 height 14
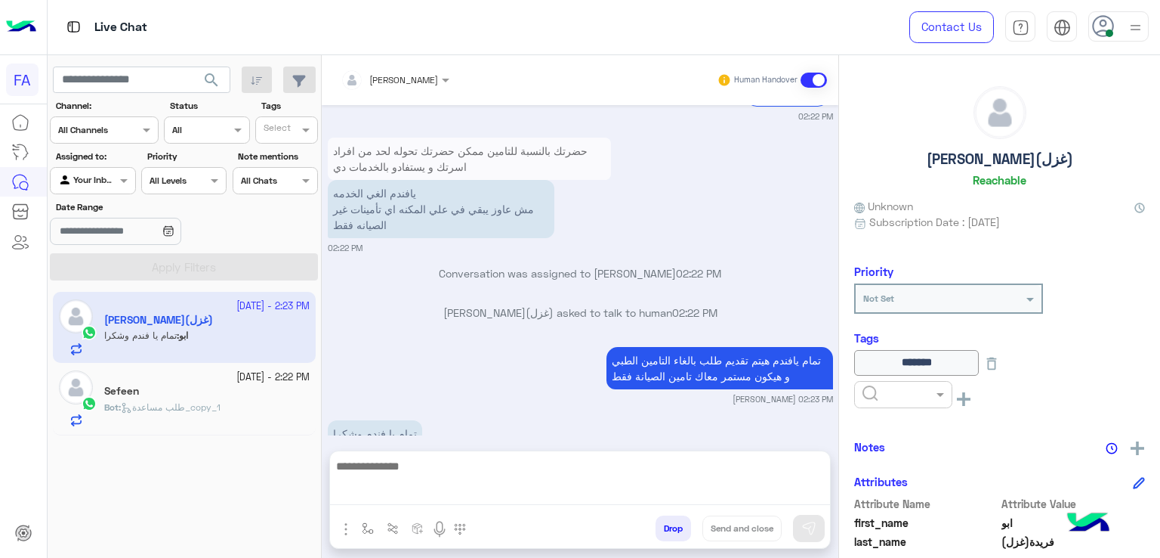
scroll to position [2945, 0]
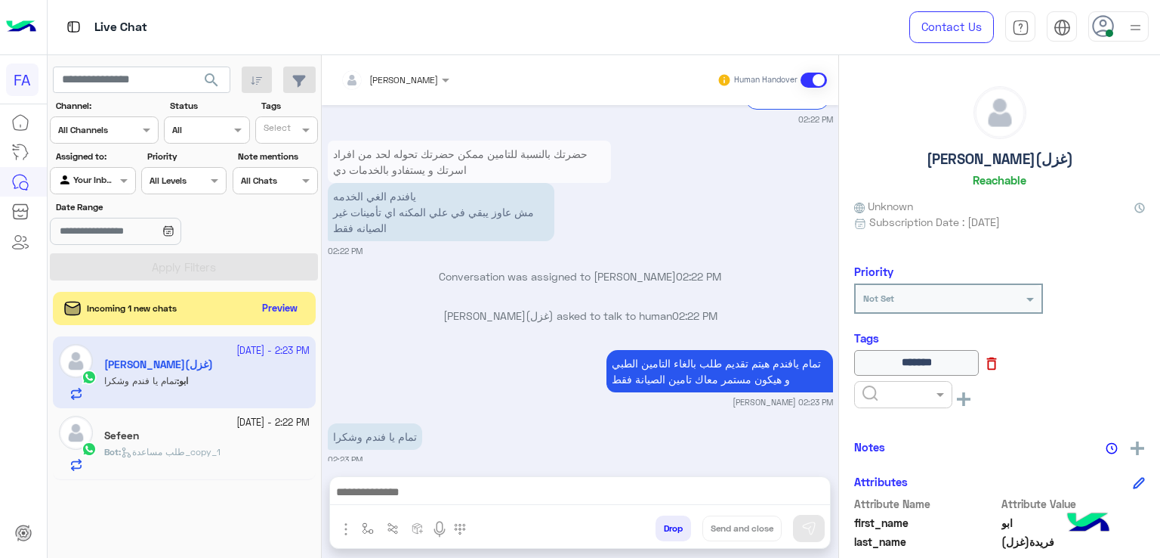
click at [1000, 357] on icon at bounding box center [992, 363] width 17 height 17
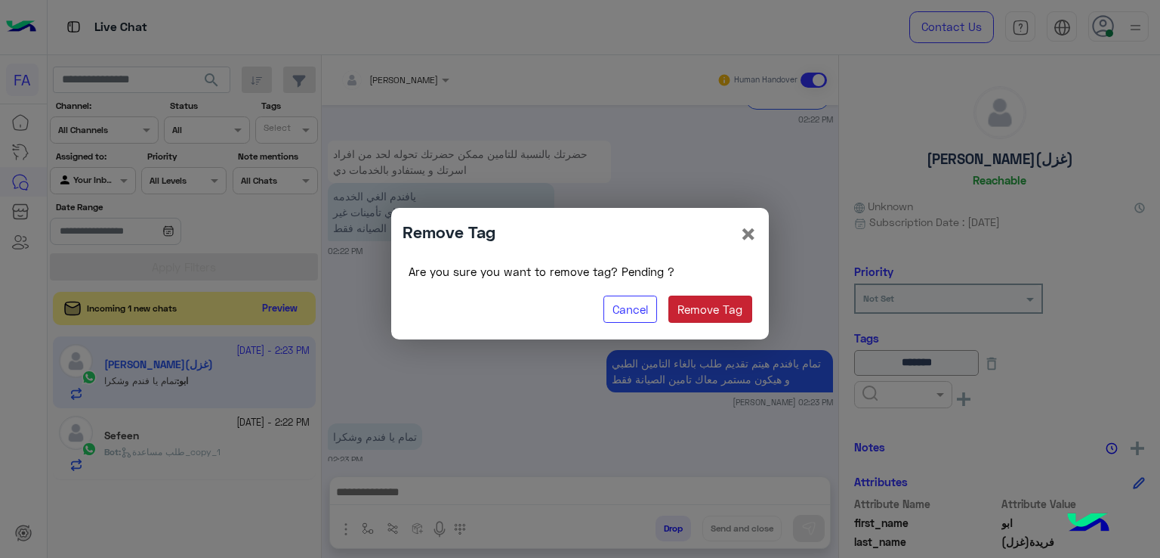
click at [703, 309] on button "Remove Tag" at bounding box center [711, 308] width 84 height 27
click at [711, 309] on button "Remove Tag" at bounding box center [711, 308] width 84 height 27
click at [734, 227] on div "Remove Tag ×" at bounding box center [580, 233] width 355 height 29
click at [742, 231] on span "×" at bounding box center [749, 233] width 18 height 34
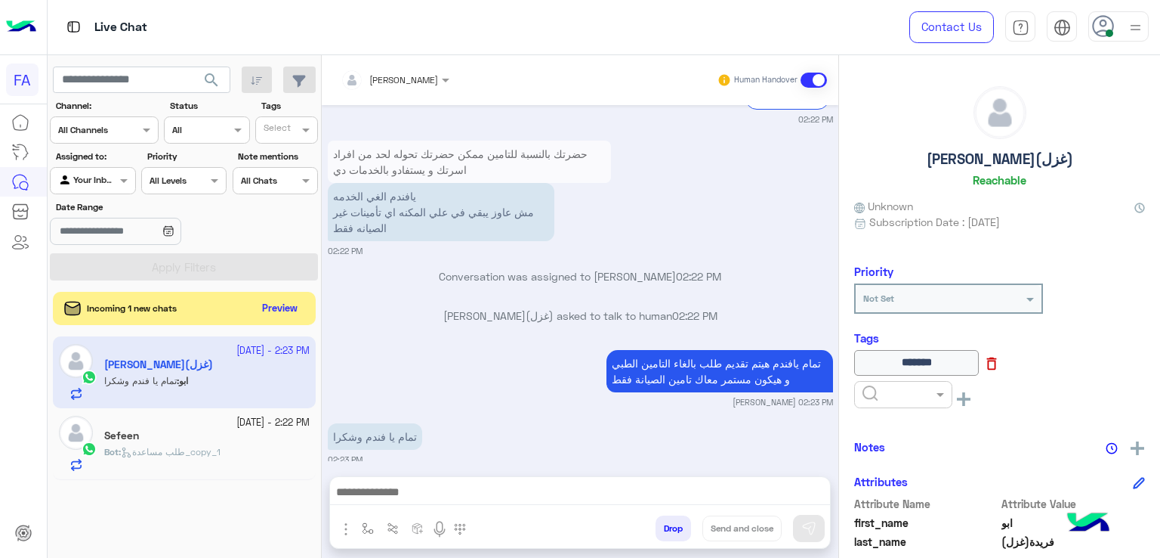
click at [1000, 360] on icon at bounding box center [992, 363] width 17 height 17
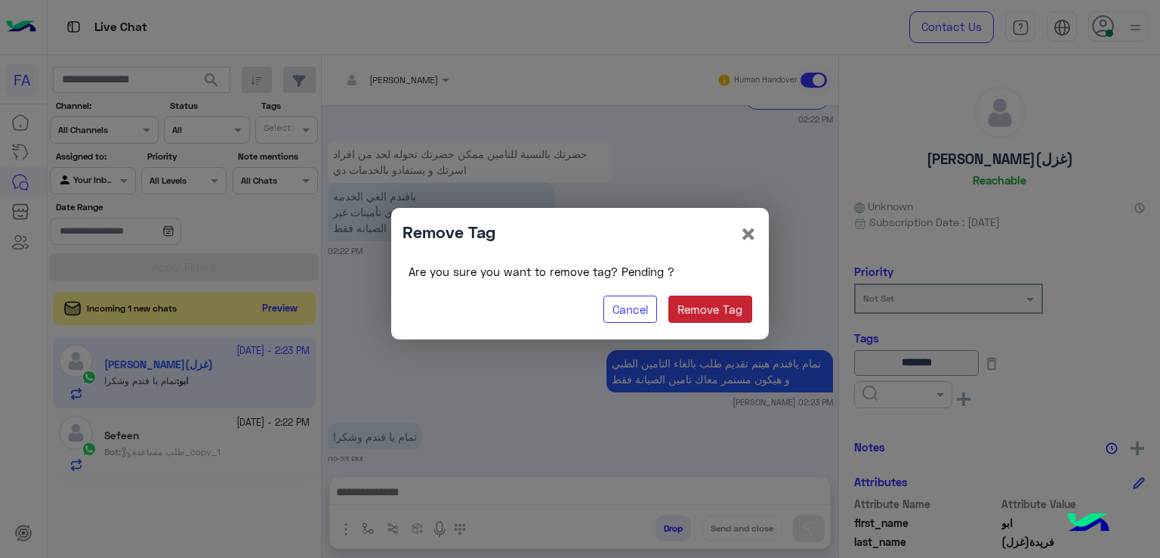
click at [719, 300] on button "Remove Tag" at bounding box center [711, 308] width 84 height 27
click at [752, 235] on span "×" at bounding box center [749, 233] width 18 height 34
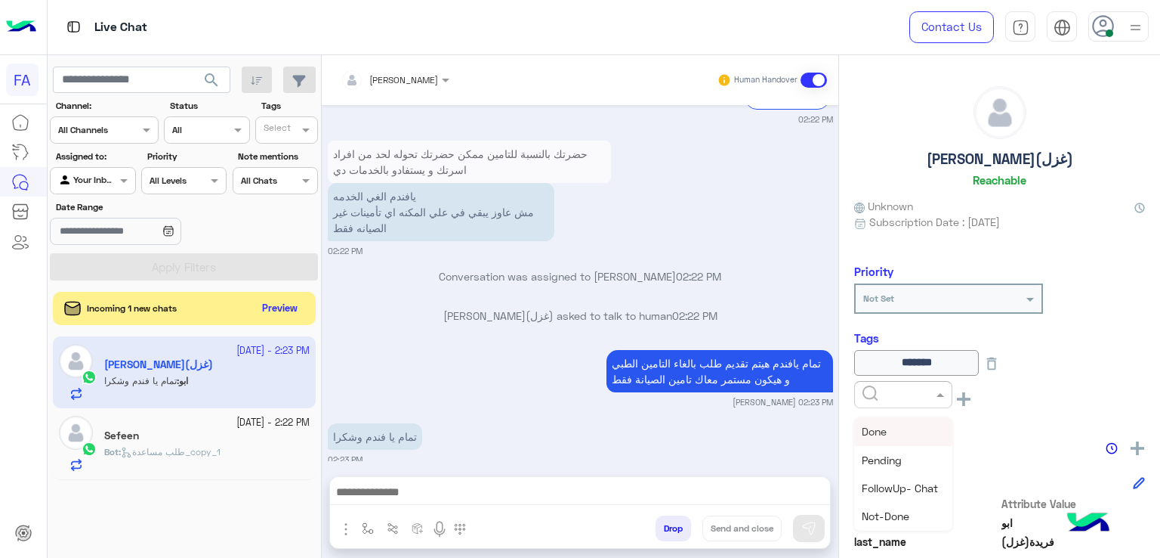
click at [937, 388] on span at bounding box center [942, 394] width 19 height 16
click at [921, 487] on span "Med.Merchant" at bounding box center [898, 486] width 72 height 13
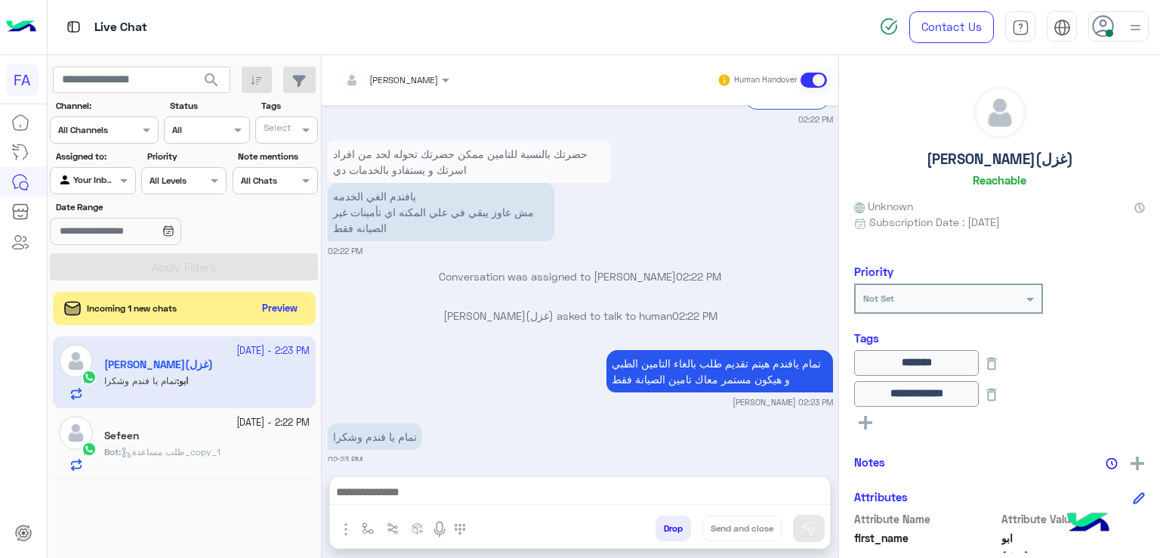
click at [865, 417] on rect at bounding box center [865, 423] width 3 height 14
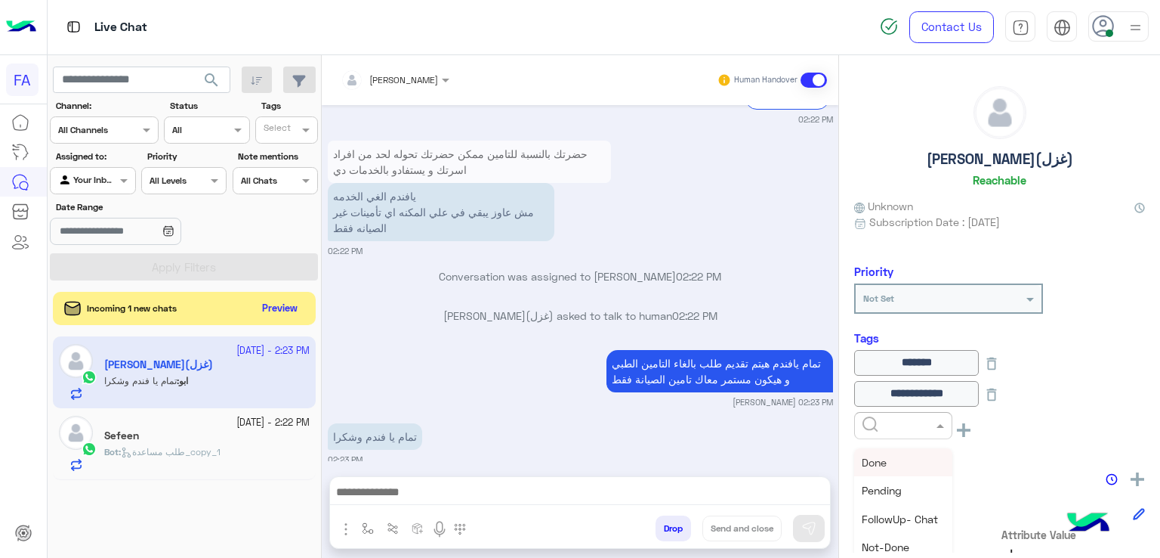
click at [943, 427] on span at bounding box center [942, 425] width 19 height 16
click at [901, 503] on span "Cancellation" at bounding box center [892, 508] width 60 height 13
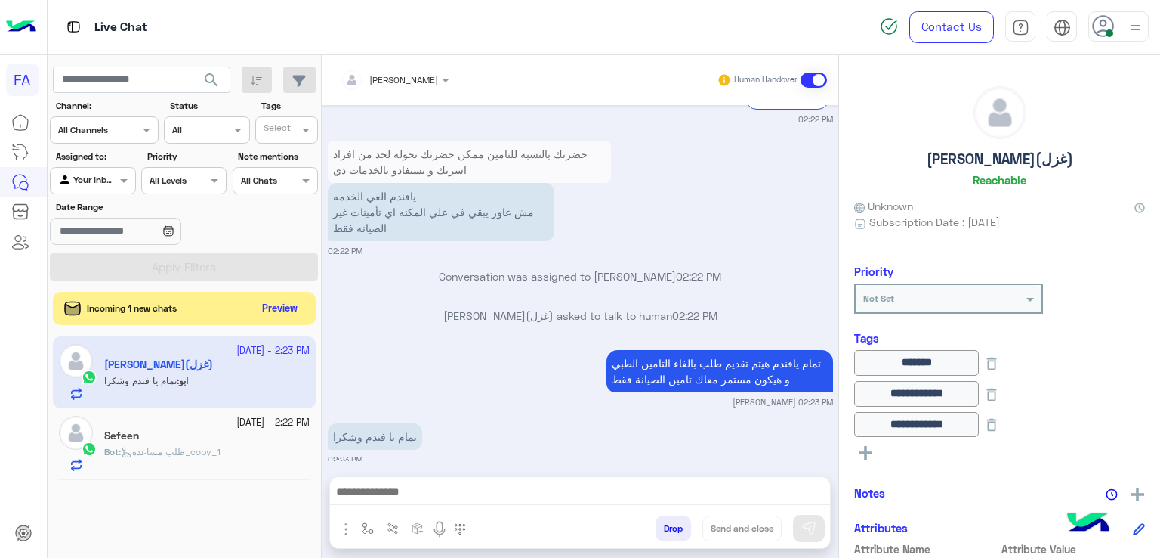
click at [871, 456] on icon at bounding box center [866, 453] width 14 height 14
click at [944, 455] on span at bounding box center [942, 456] width 19 height 16
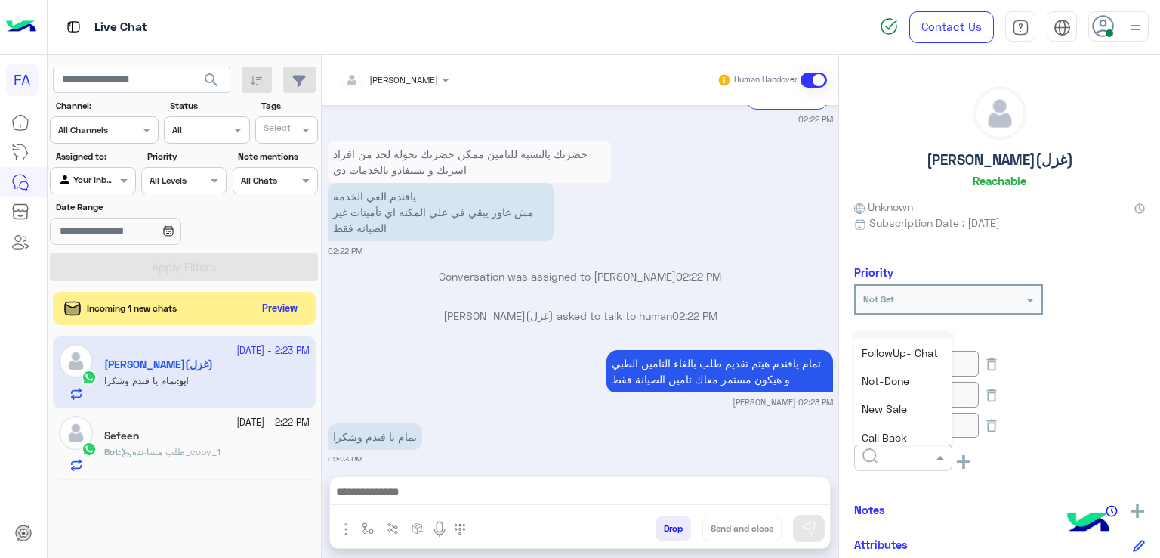
scroll to position [76, 0]
drag, startPoint x: 889, startPoint y: 361, endPoint x: 892, endPoint y: 447, distance: 86.2
click at [889, 360] on div "Not-Done" at bounding box center [903, 354] width 98 height 28
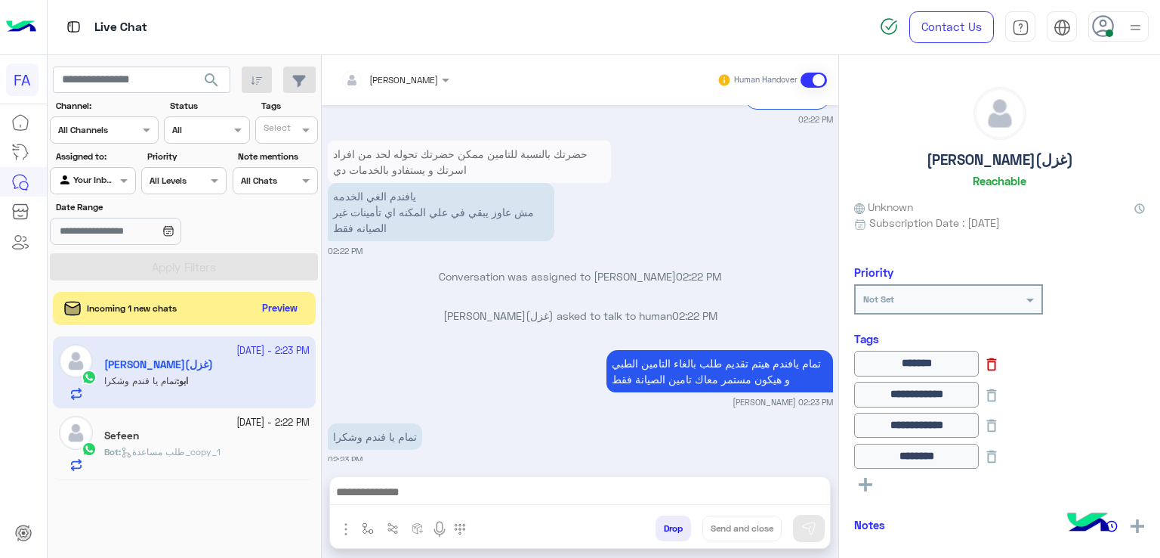
click at [1000, 366] on icon at bounding box center [992, 364] width 17 height 17
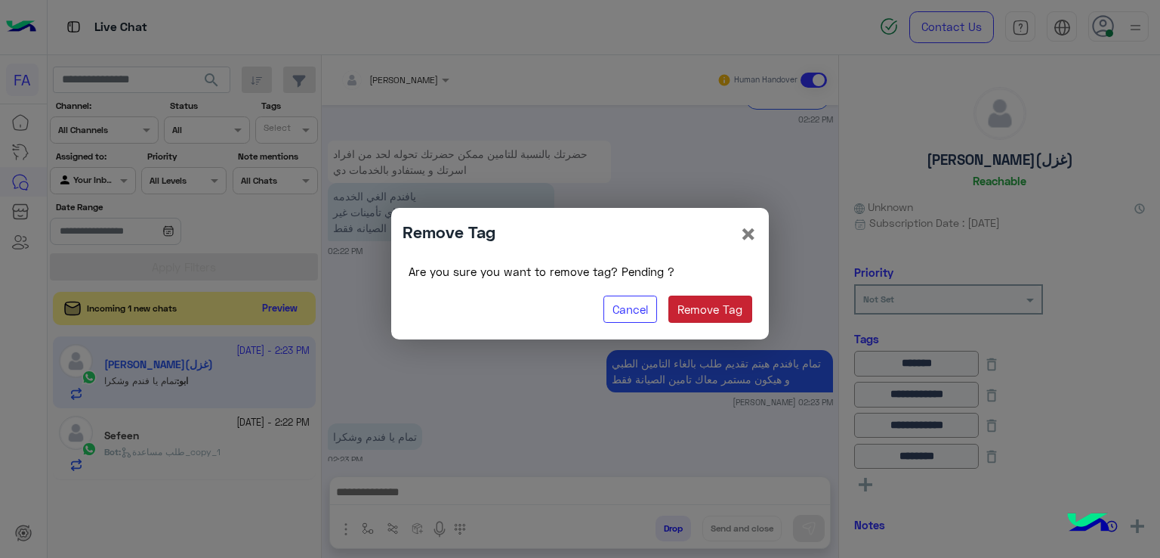
click at [744, 298] on button "Remove Tag" at bounding box center [711, 308] width 84 height 27
click at [718, 311] on button "Remove Tag" at bounding box center [711, 308] width 84 height 27
click at [712, 306] on button "Remove Tag" at bounding box center [711, 308] width 84 height 27
drag, startPoint x: 748, startPoint y: 235, endPoint x: 765, endPoint y: 261, distance: 31.0
click at [748, 234] on span "×" at bounding box center [749, 233] width 18 height 34
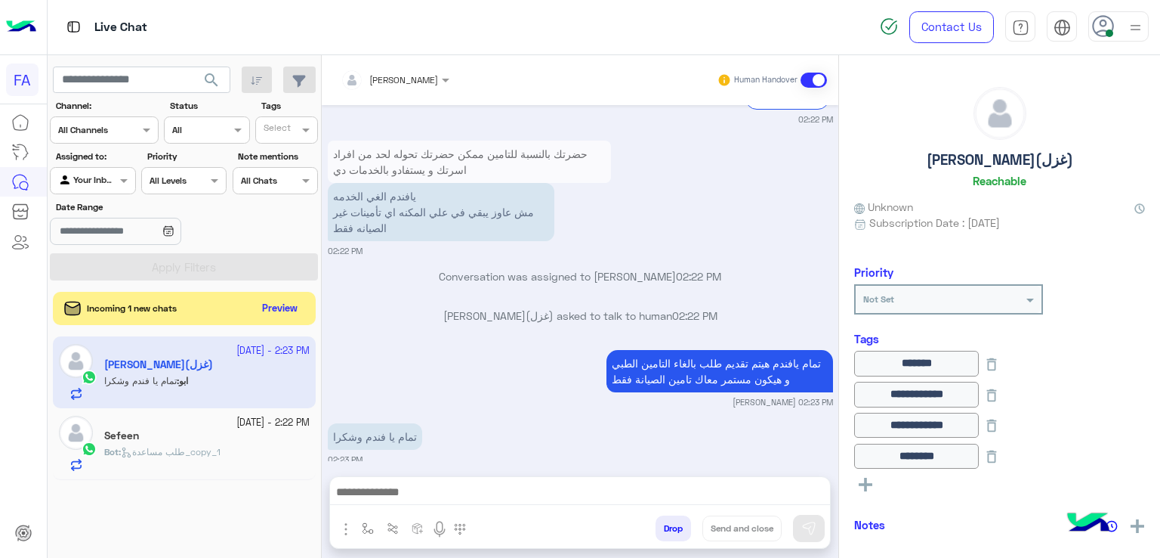
click at [862, 477] on icon at bounding box center [866, 484] width 14 height 14
click at [934, 483] on span at bounding box center [942, 488] width 19 height 16
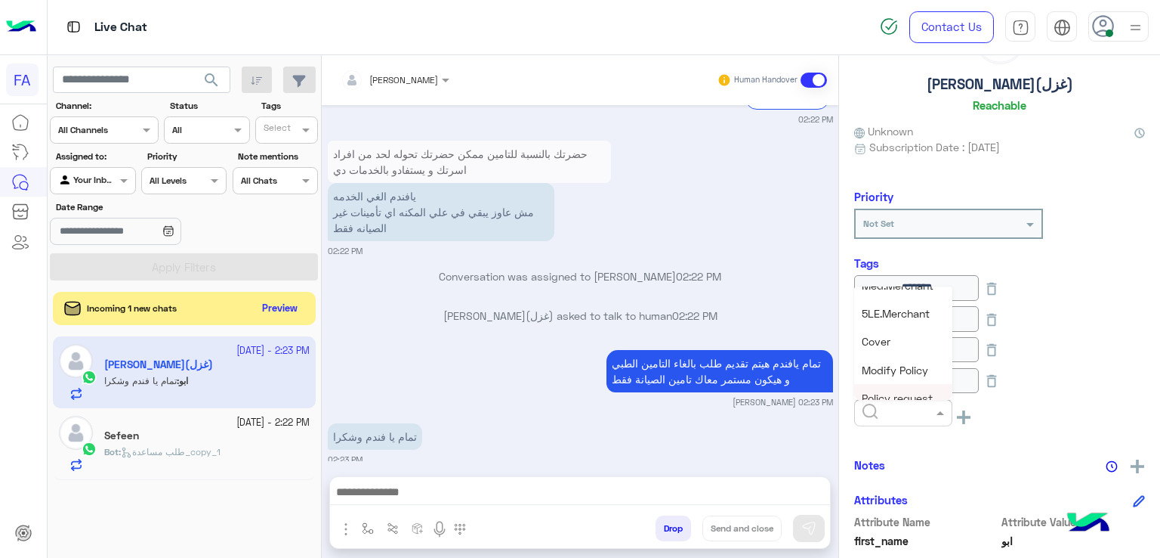
scroll to position [272, 0]
click at [888, 332] on span "5LE.Merchant" at bounding box center [896, 338] width 68 height 13
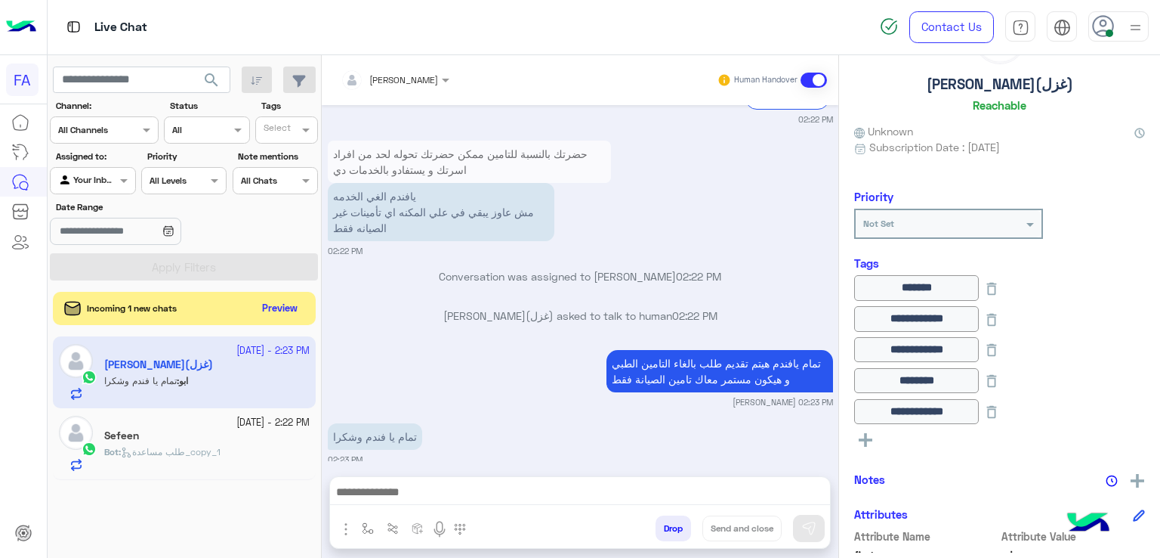
click at [874, 431] on button at bounding box center [865, 439] width 23 height 18
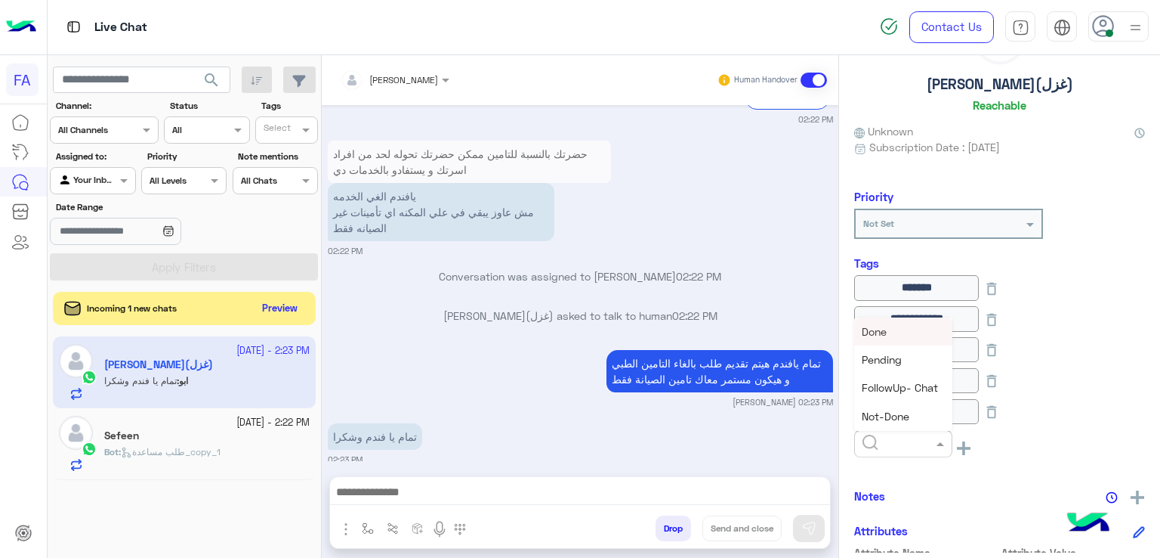
click at [926, 446] on div at bounding box center [903, 443] width 98 height 27
click at [881, 326] on span "Done" at bounding box center [874, 331] width 25 height 13
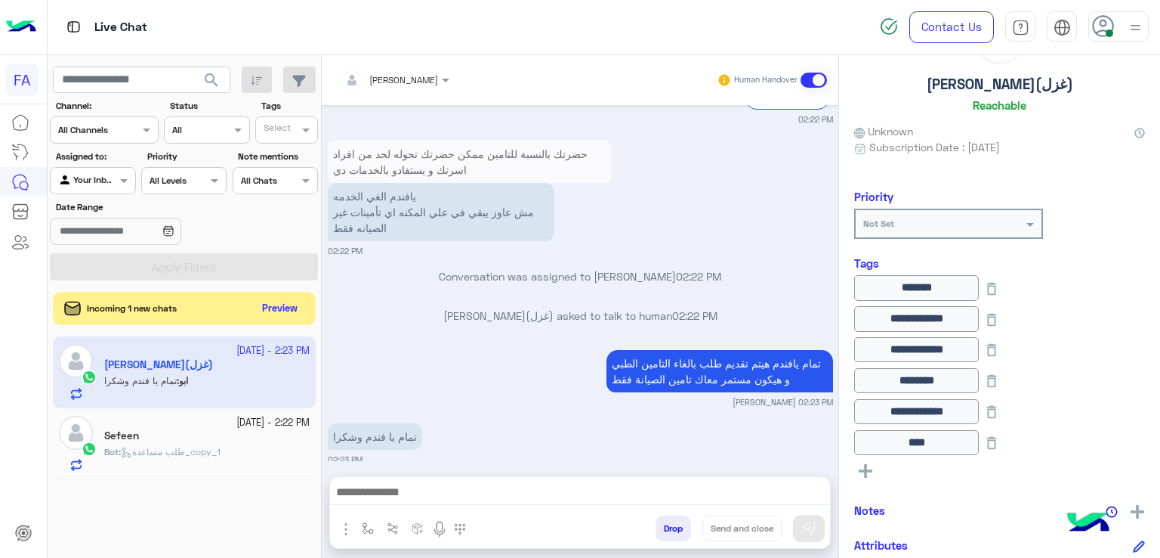
click at [505, 482] on textarea at bounding box center [580, 493] width 501 height 23
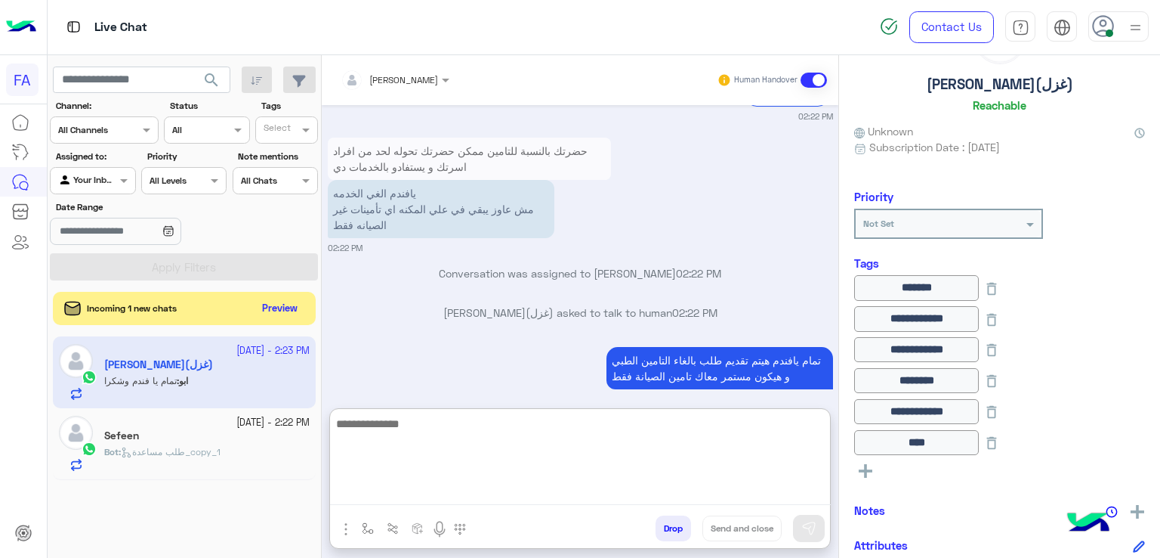
paste textarea "**********"
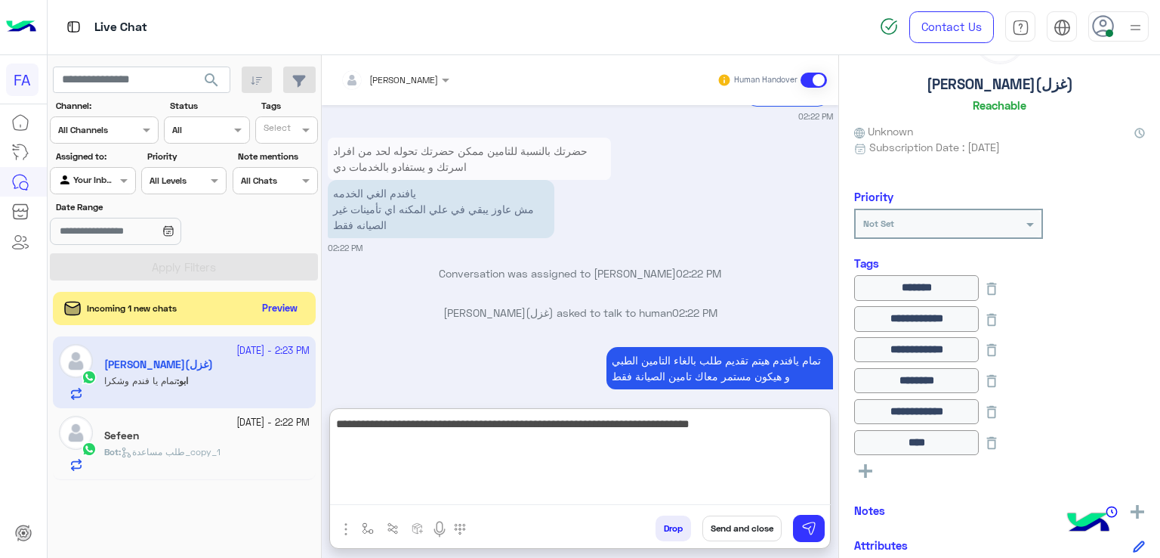
drag, startPoint x: 613, startPoint y: 425, endPoint x: 828, endPoint y: 427, distance: 215.3
click at [828, 427] on textarea "**********" at bounding box center [580, 459] width 501 height 91
drag, startPoint x: 616, startPoint y: 438, endPoint x: 617, endPoint y: 423, distance: 15.2
click at [615, 434] on textarea "**********" at bounding box center [580, 459] width 501 height 91
type textarea "**********"
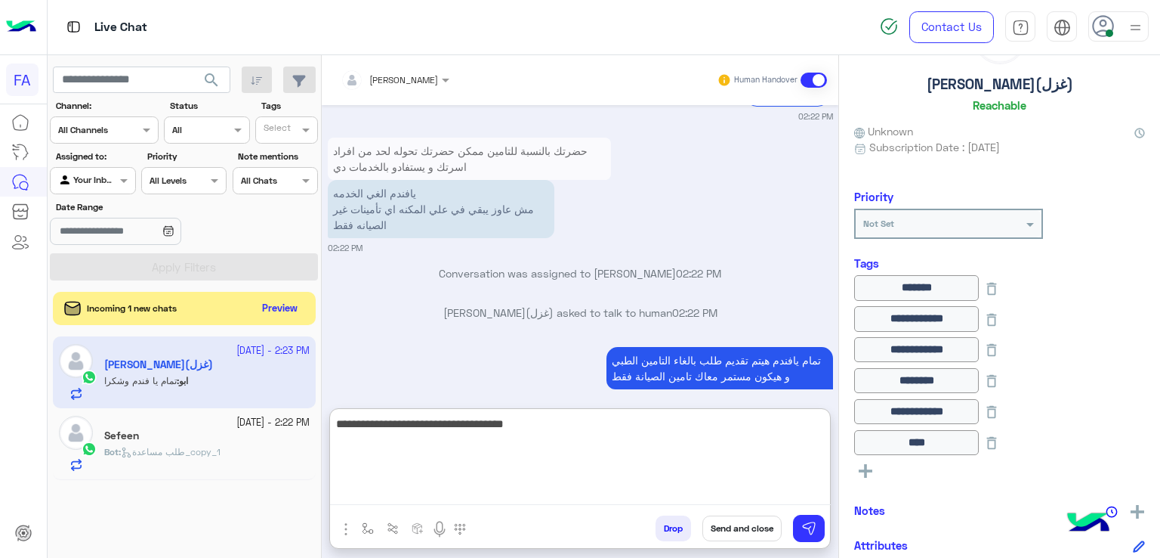
click at [748, 529] on button "Send and close" at bounding box center [742, 528] width 79 height 26
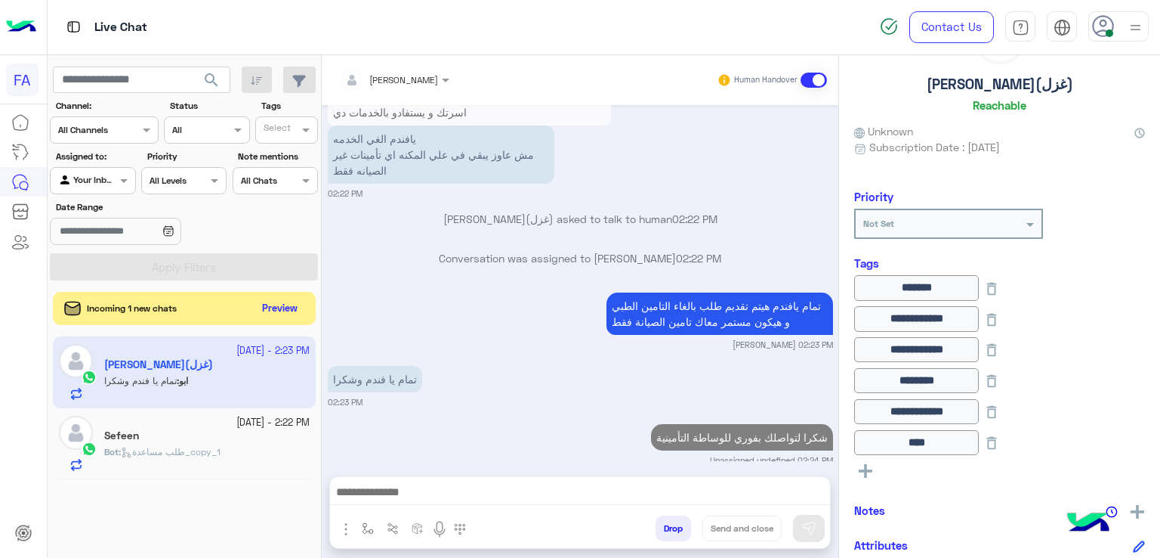
scroll to position [3041, 0]
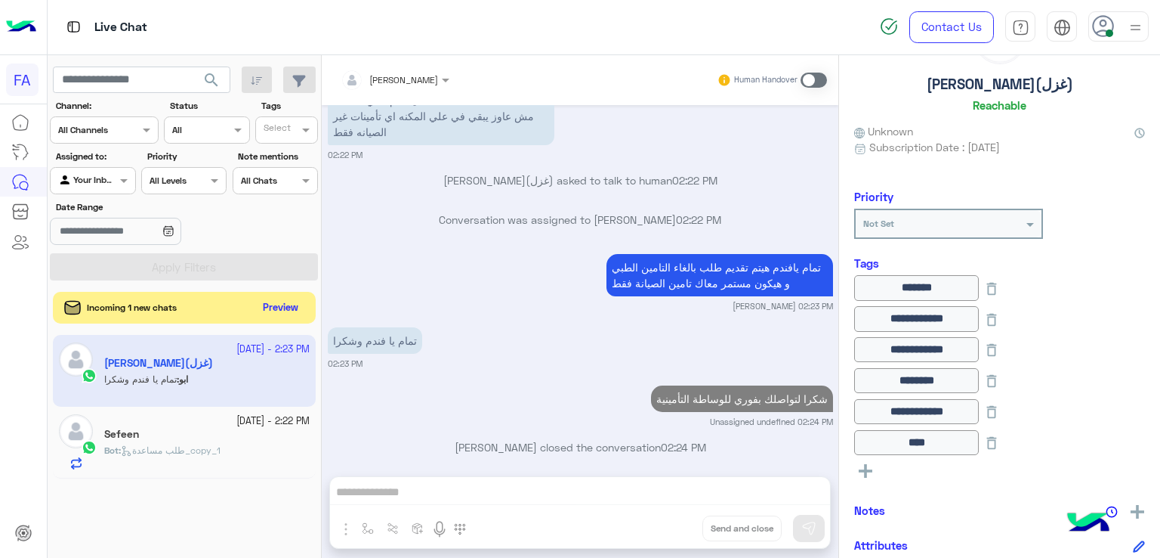
click at [274, 304] on button "Preview" at bounding box center [281, 308] width 47 height 20
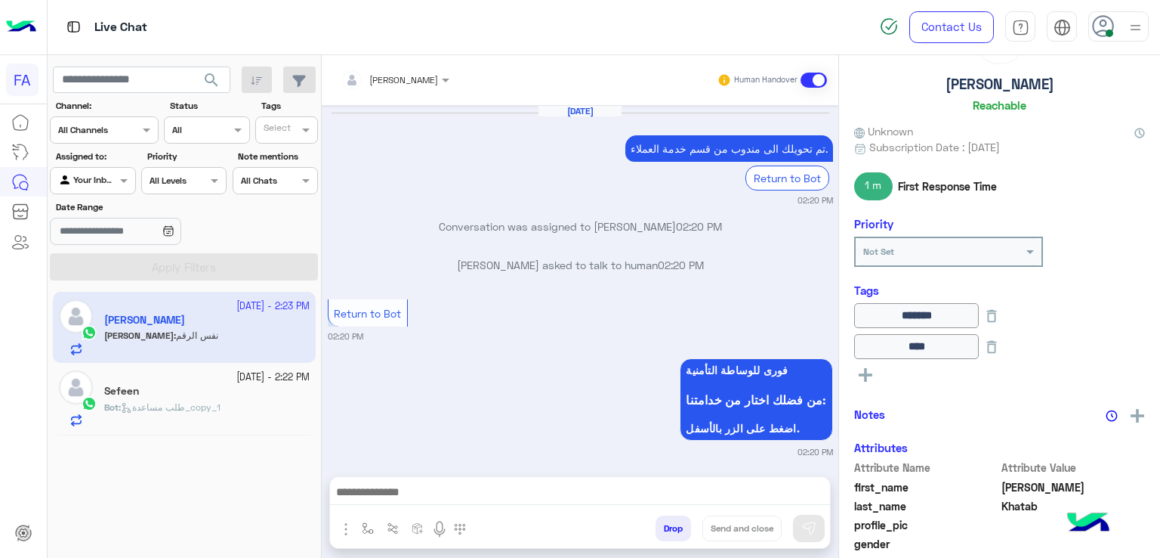
scroll to position [843, 0]
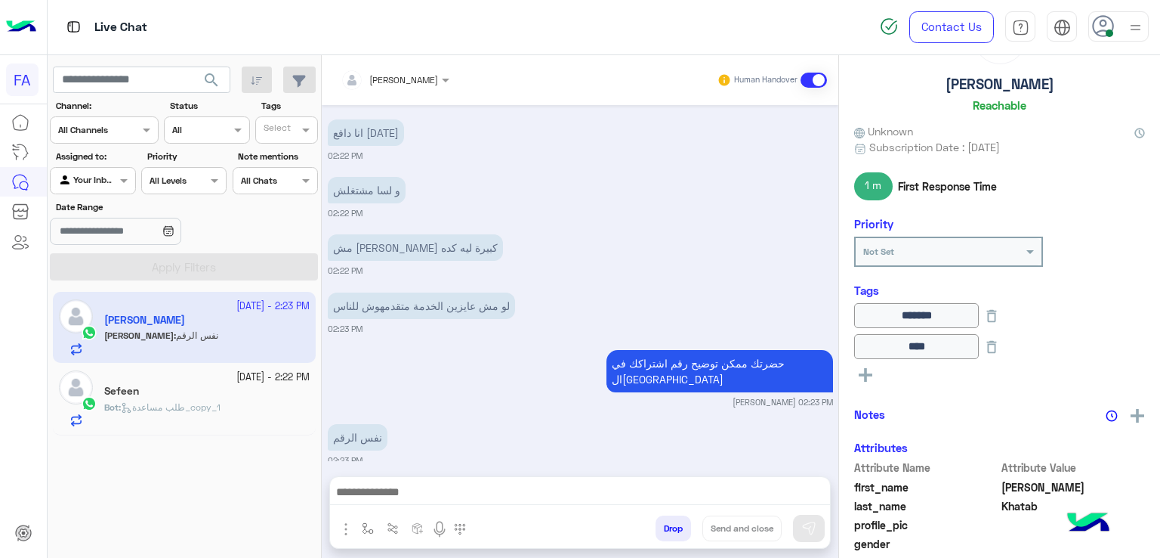
click at [218, 399] on div "Sefeen" at bounding box center [206, 393] width 205 height 16
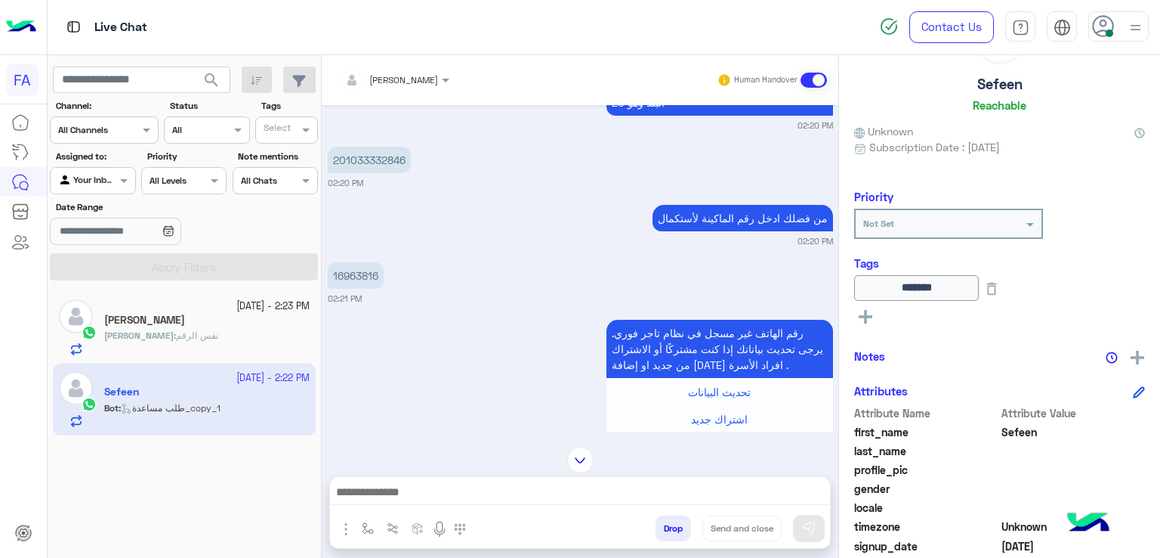
scroll to position [836, 0]
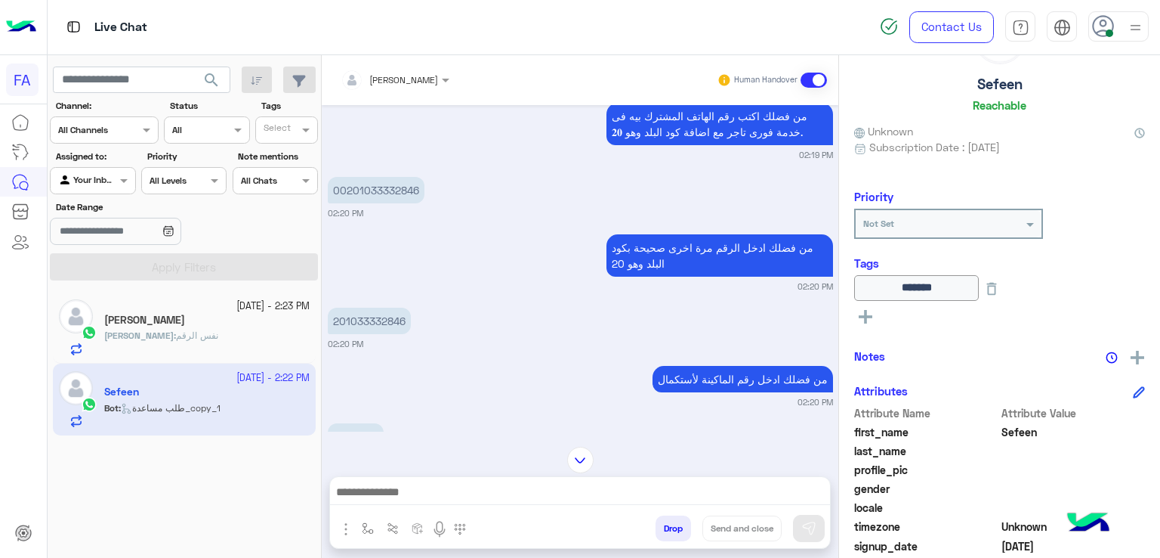
click at [361, 423] on p "16963816" at bounding box center [356, 436] width 56 height 26
click at [571, 486] on textarea at bounding box center [580, 487] width 501 height 35
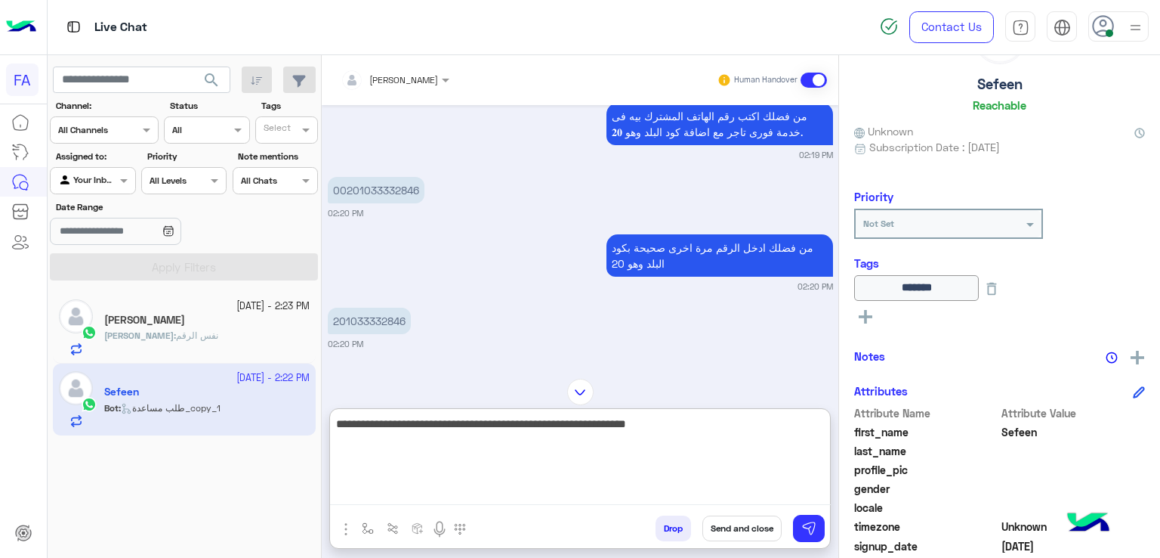
type textarea "**********"
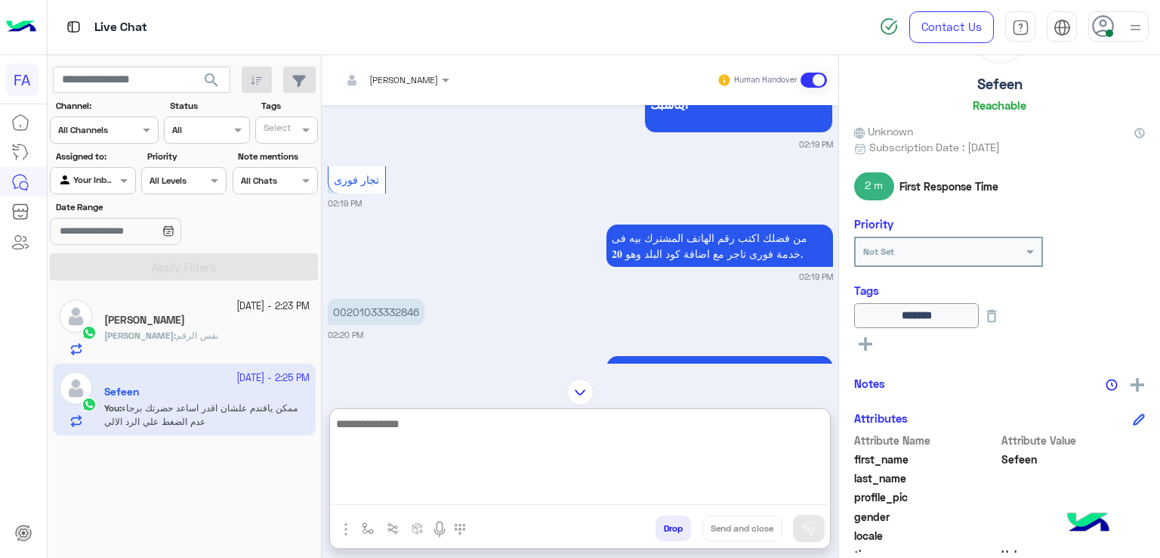
scroll to position [1168, 0]
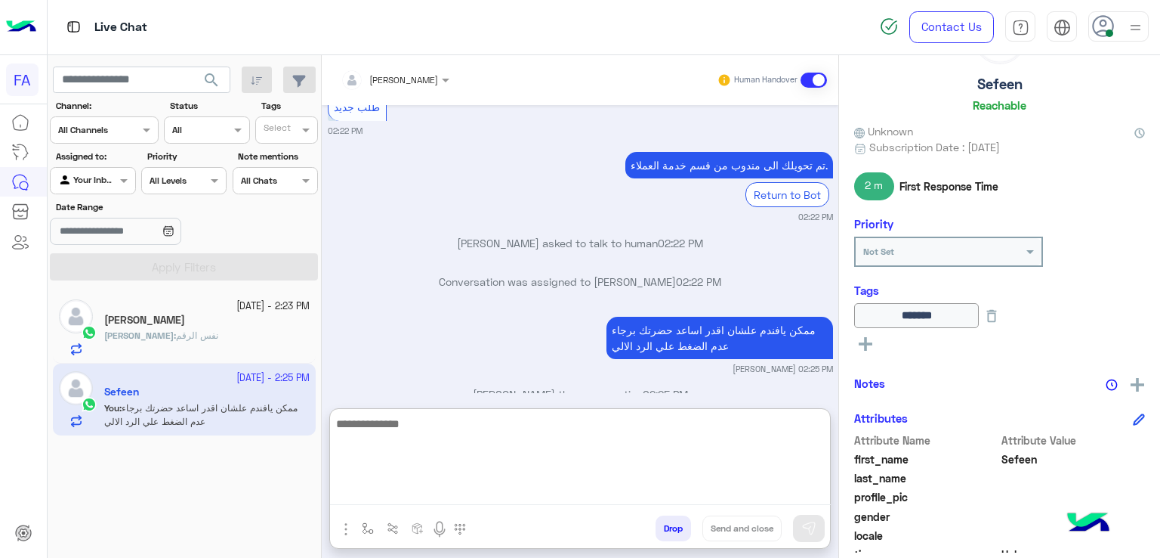
click at [643, 443] on textarea at bounding box center [580, 459] width 501 height 91
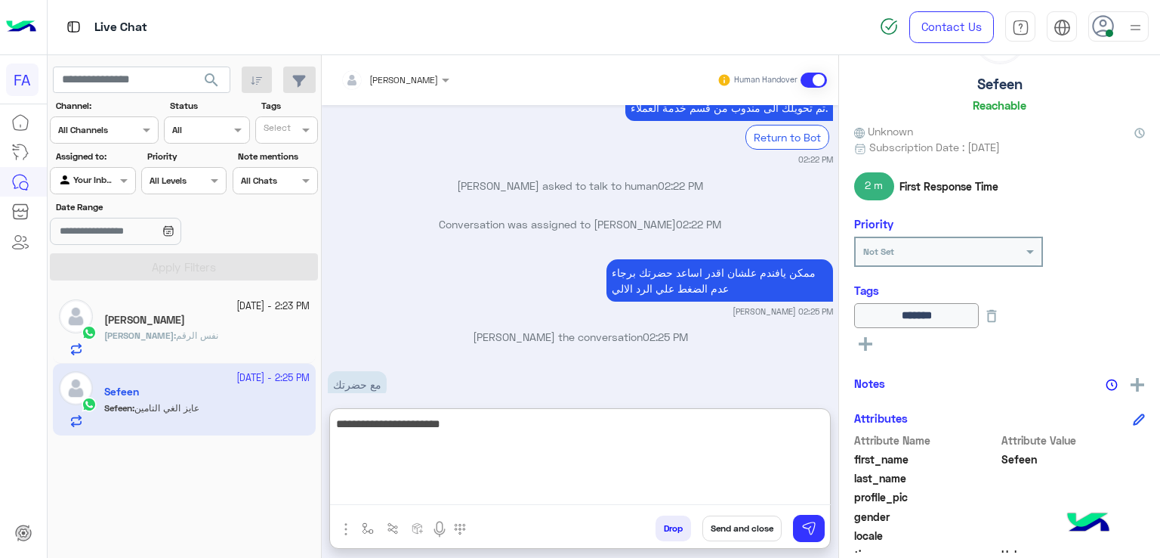
scroll to position [1509, 0]
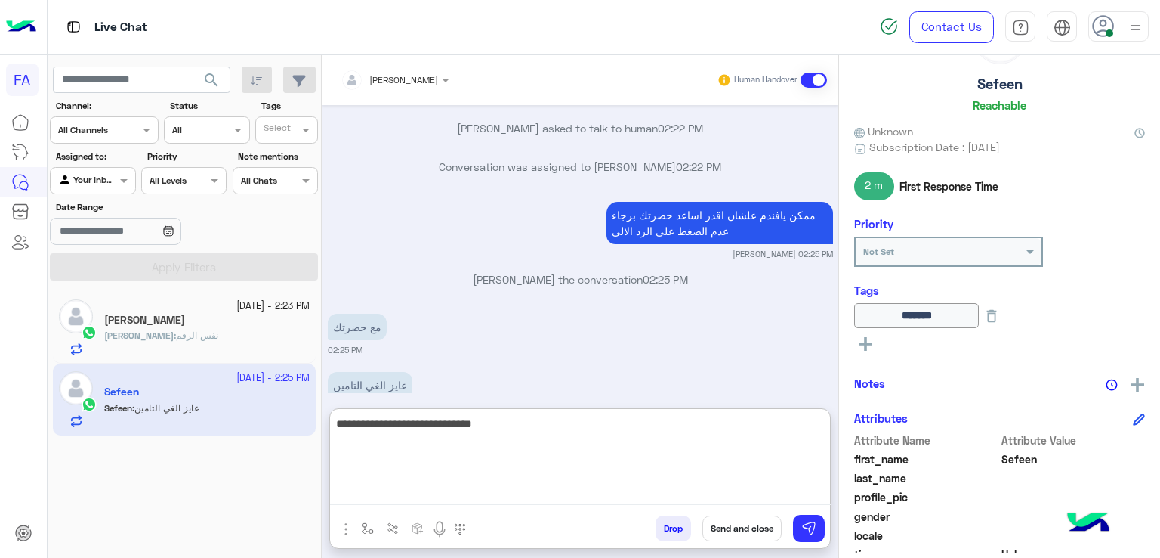
type textarea "**********"
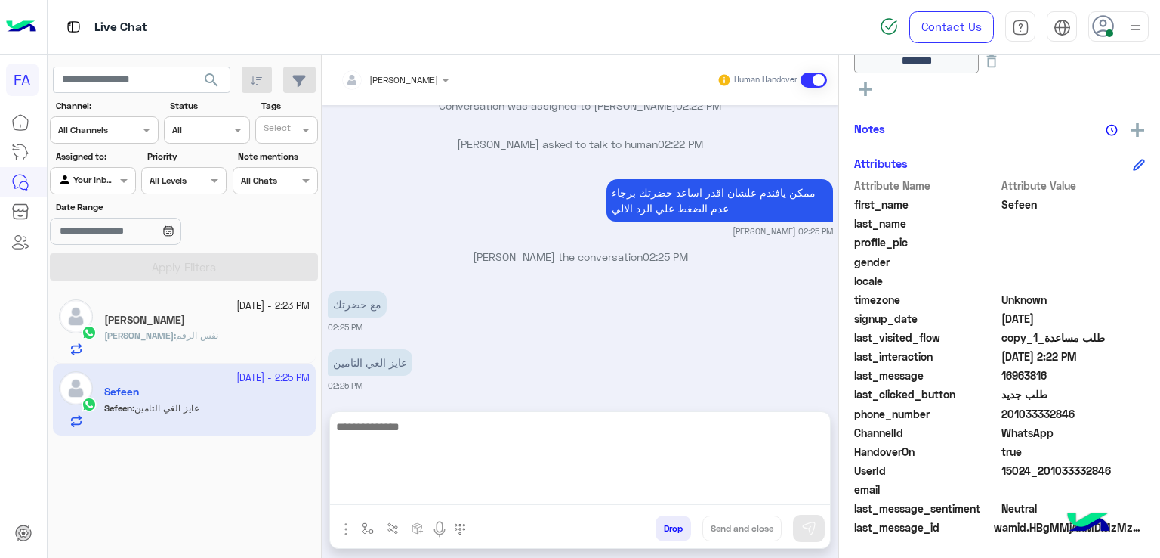
scroll to position [1499, 0]
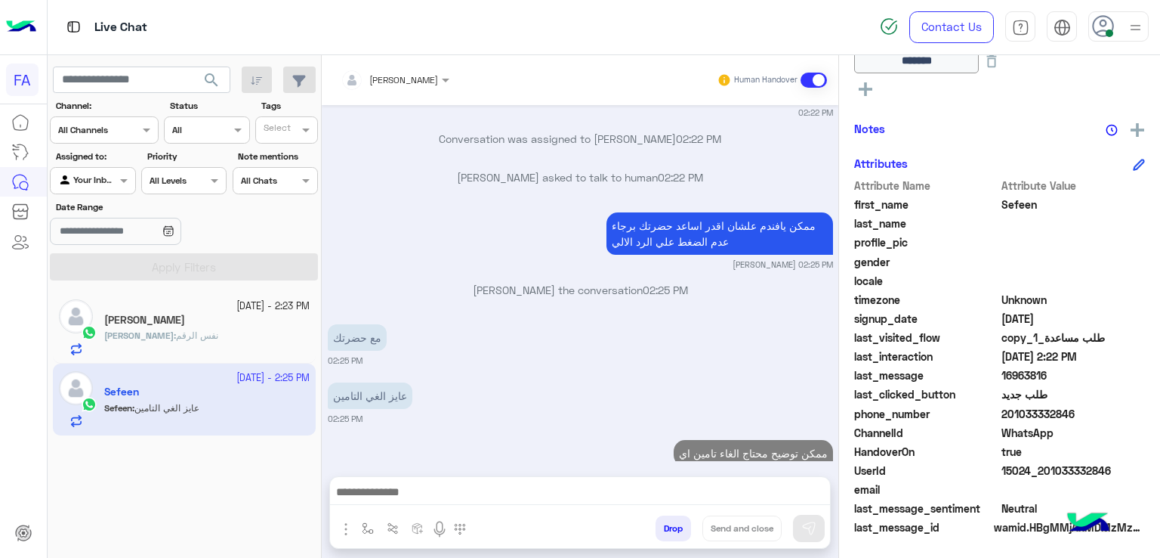
drag, startPoint x: 1111, startPoint y: 472, endPoint x: 1046, endPoint y: 474, distance: 65.7
click at [1046, 474] on span "15024_201033332846" at bounding box center [1074, 470] width 144 height 16
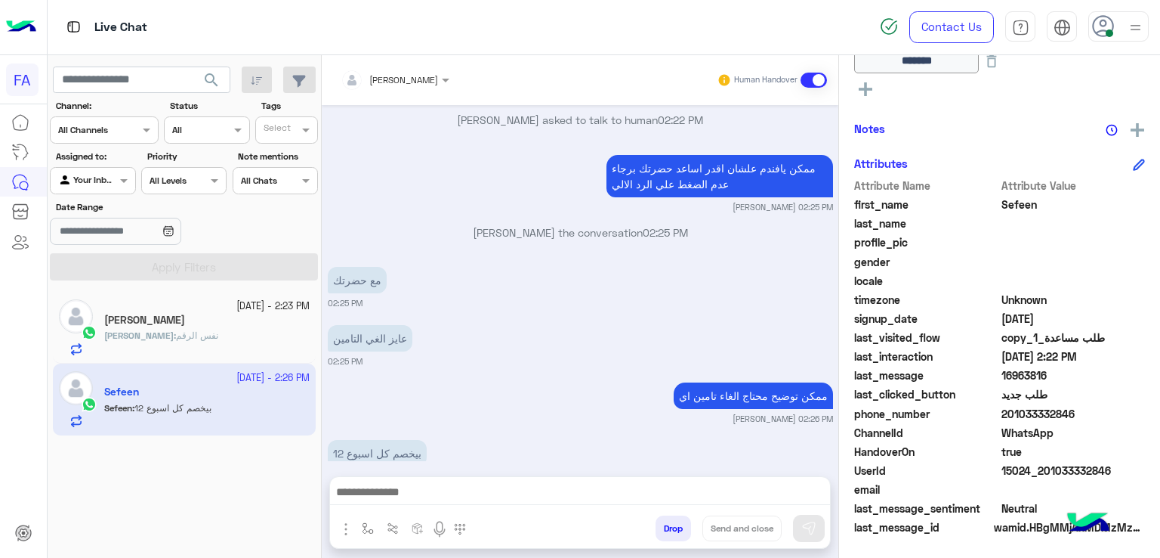
click at [151, 301] on div "28 September - 2:23 PM" at bounding box center [206, 306] width 205 height 14
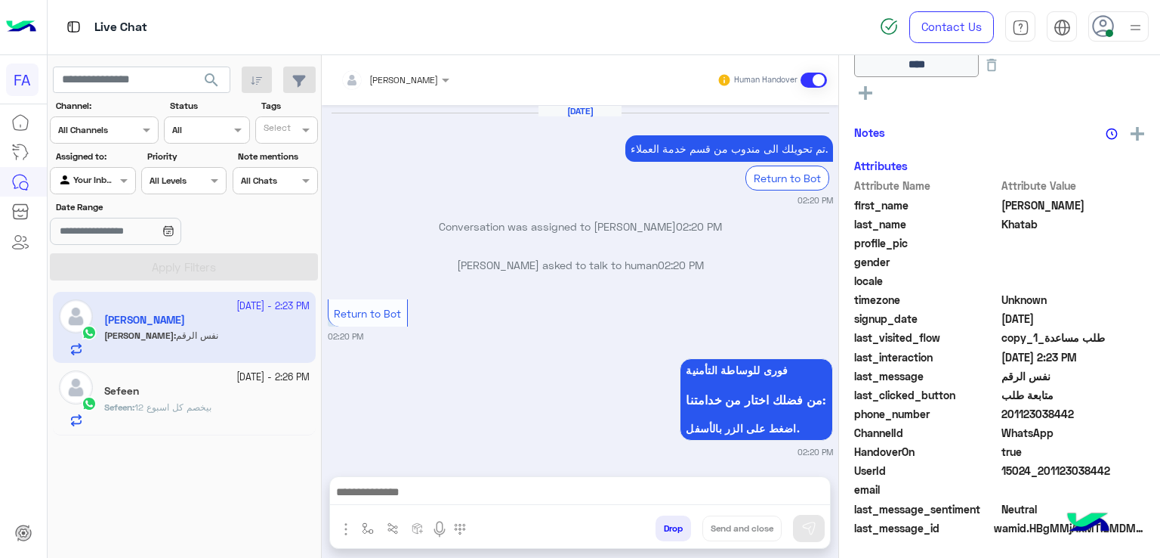
scroll to position [843, 0]
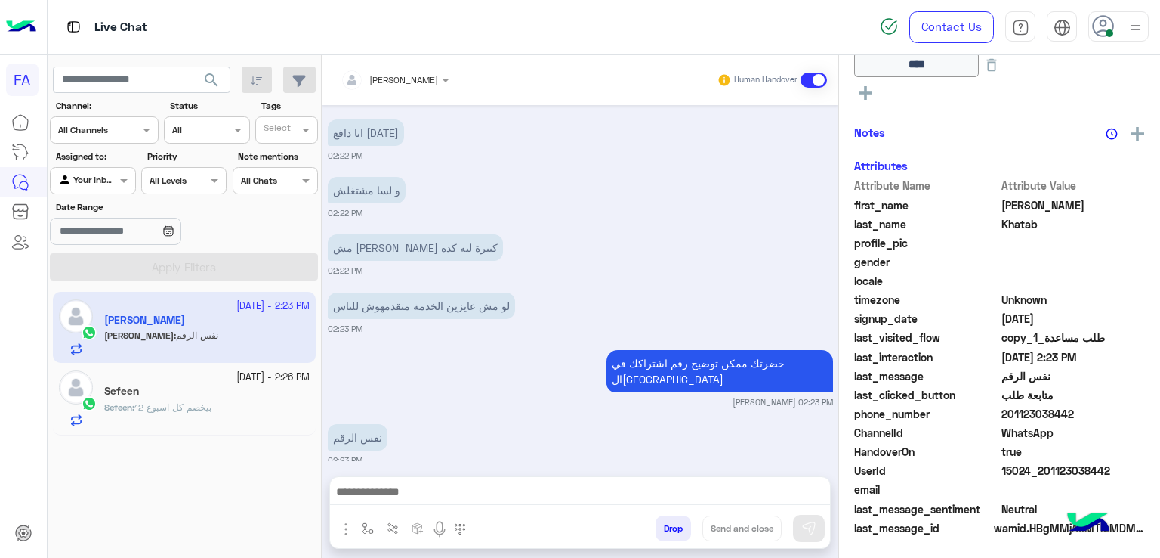
click at [532, 499] on textarea at bounding box center [580, 493] width 501 height 23
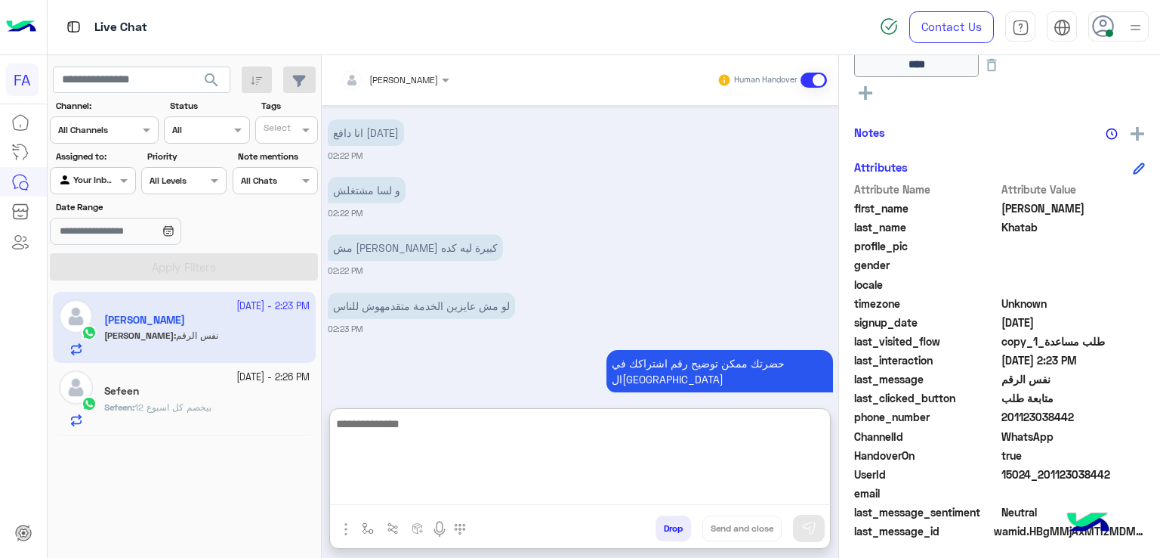
scroll to position [361, 0]
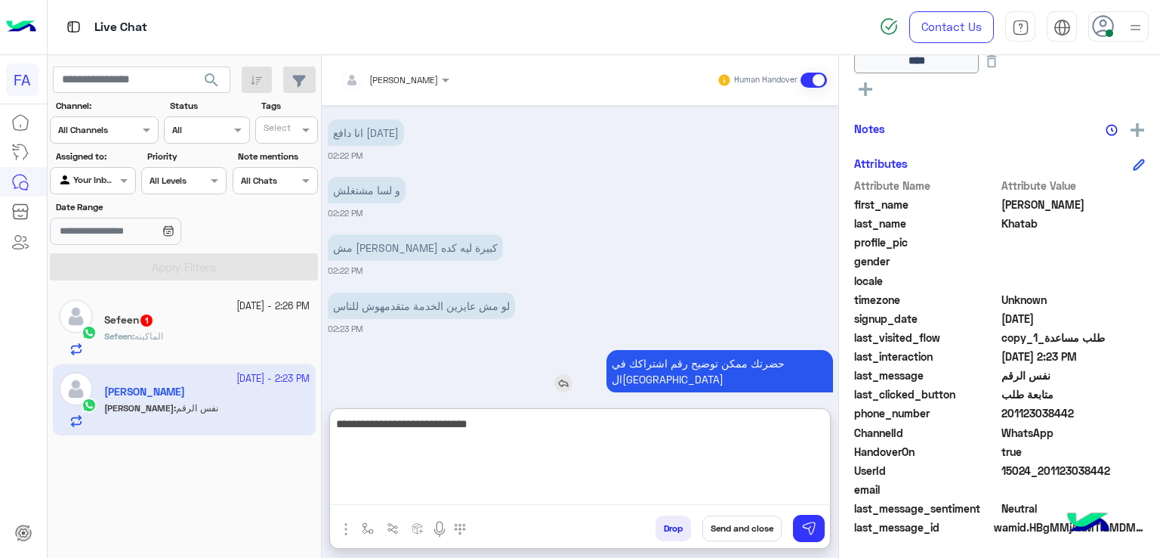
type textarea "**********"
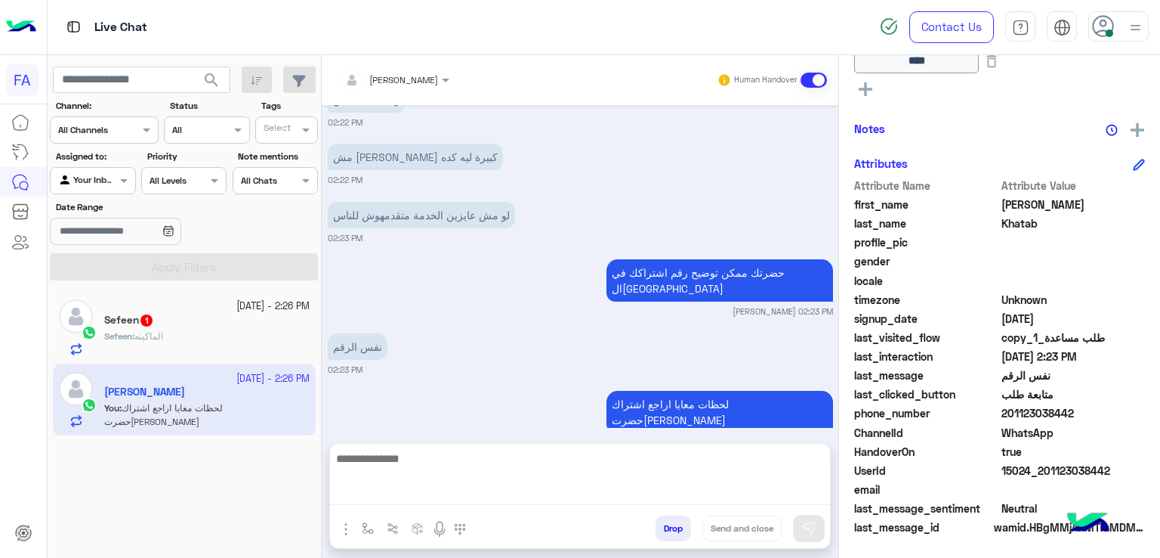
scroll to position [901, 0]
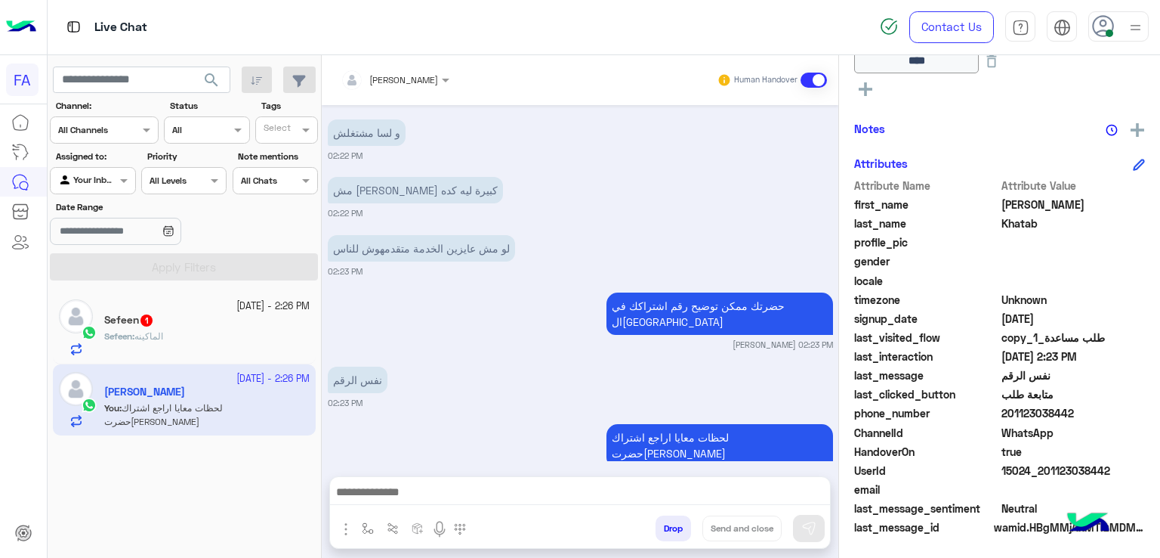
drag, startPoint x: 1070, startPoint y: 406, endPoint x: 1013, endPoint y: 413, distance: 57.1
click at [1013, 413] on span "201123038442" at bounding box center [1074, 413] width 144 height 16
click at [212, 318] on div "Sefeen 1" at bounding box center [206, 322] width 205 height 16
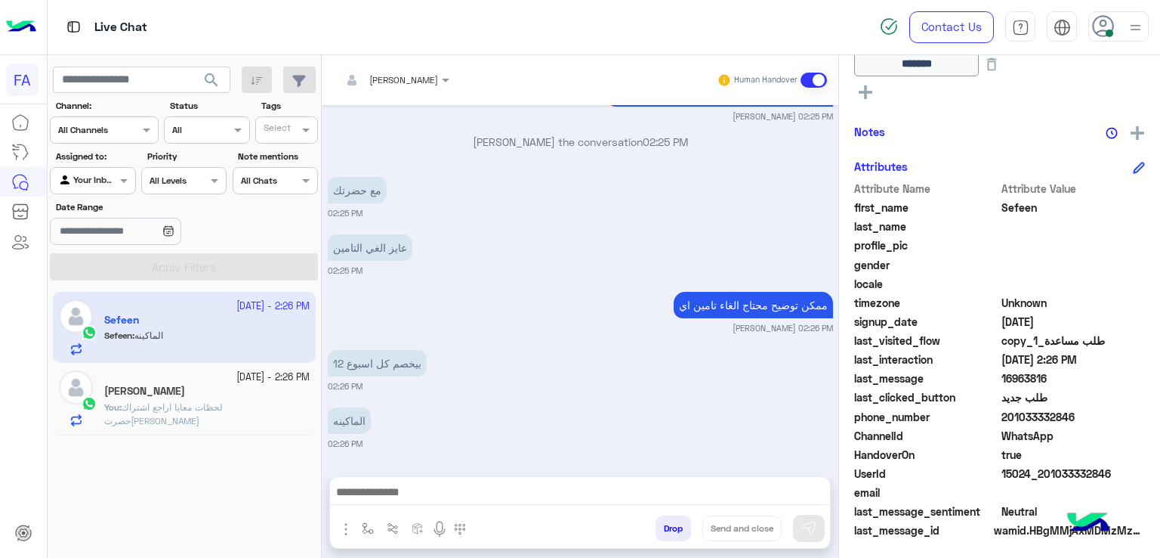
scroll to position [330, 0]
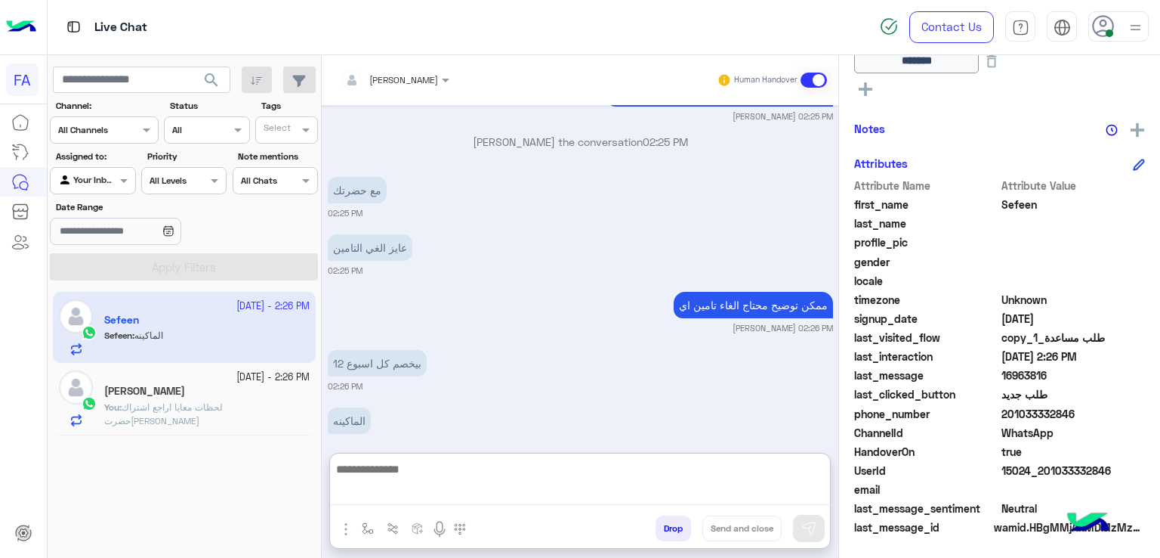
click at [514, 482] on textarea at bounding box center [580, 481] width 501 height 45
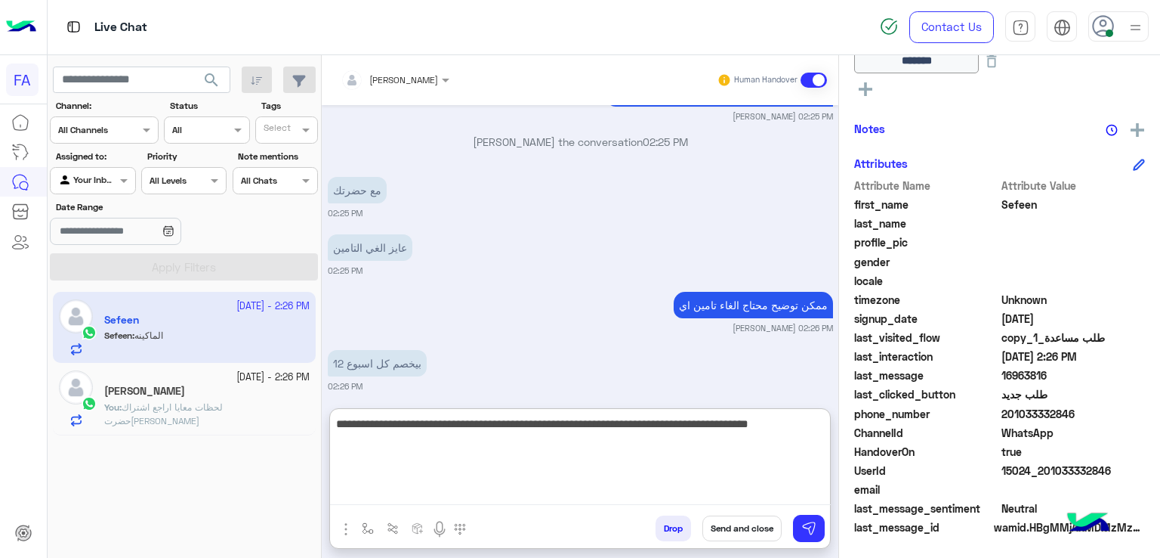
type textarea "**********"
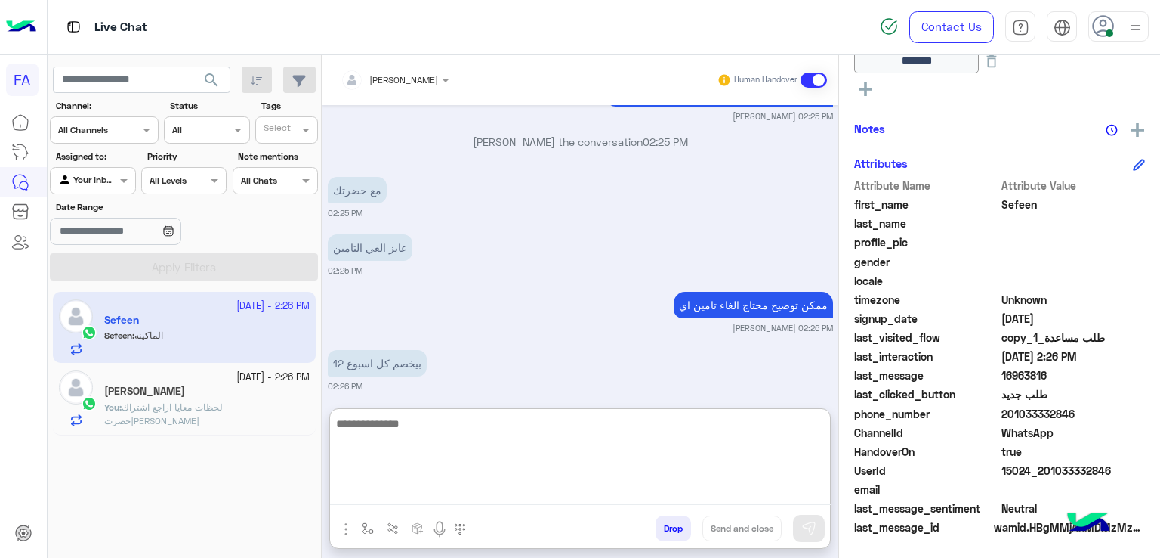
scroll to position [1160, 0]
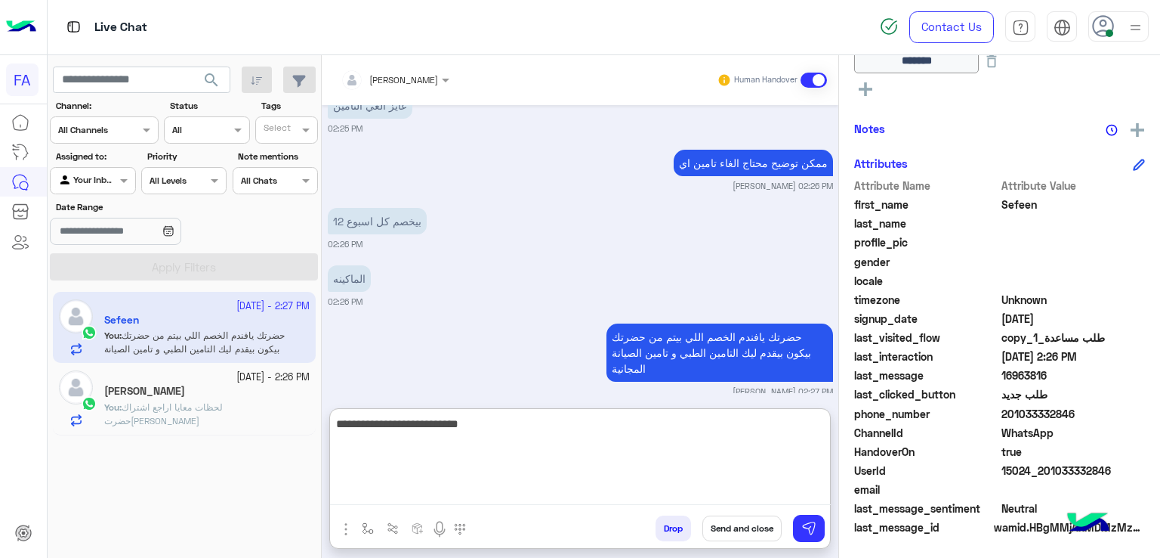
type textarea "**********"
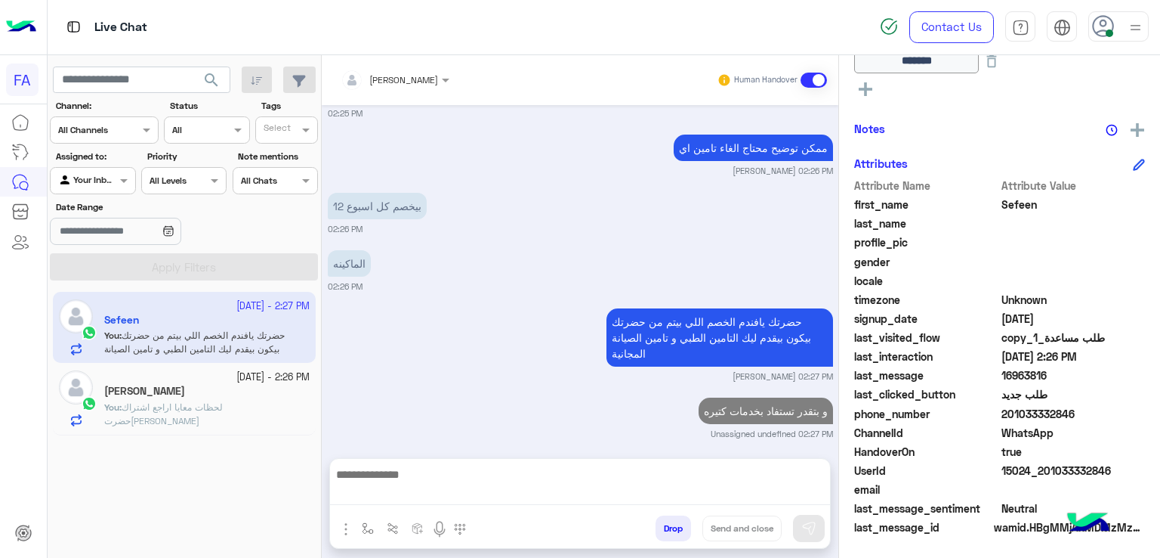
scroll to position [1149, 0]
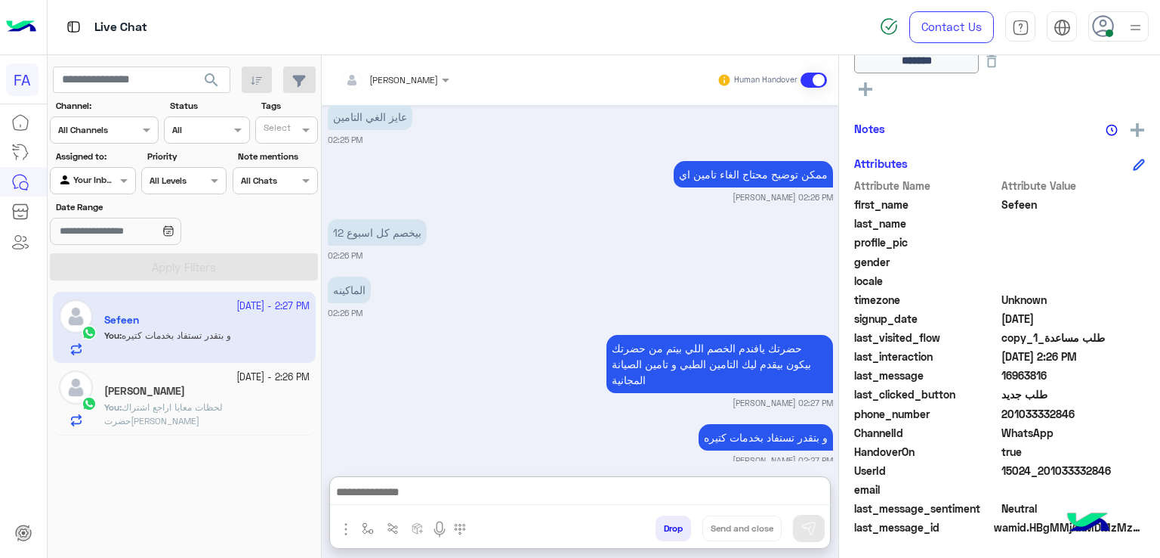
click at [508, 485] on textarea at bounding box center [580, 493] width 501 height 23
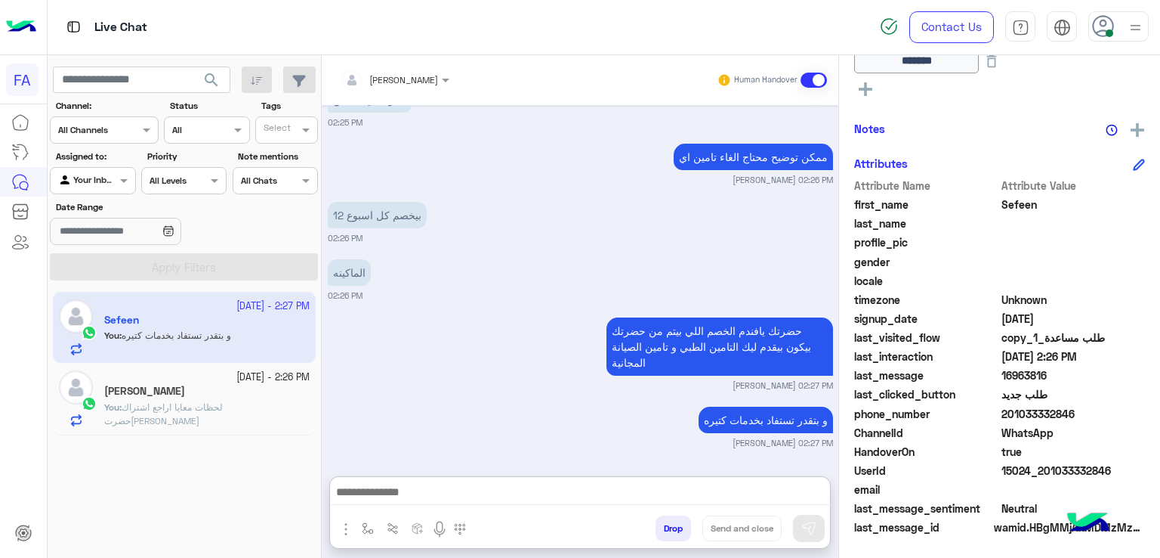
paste textarea "**********"
type textarea "**********"
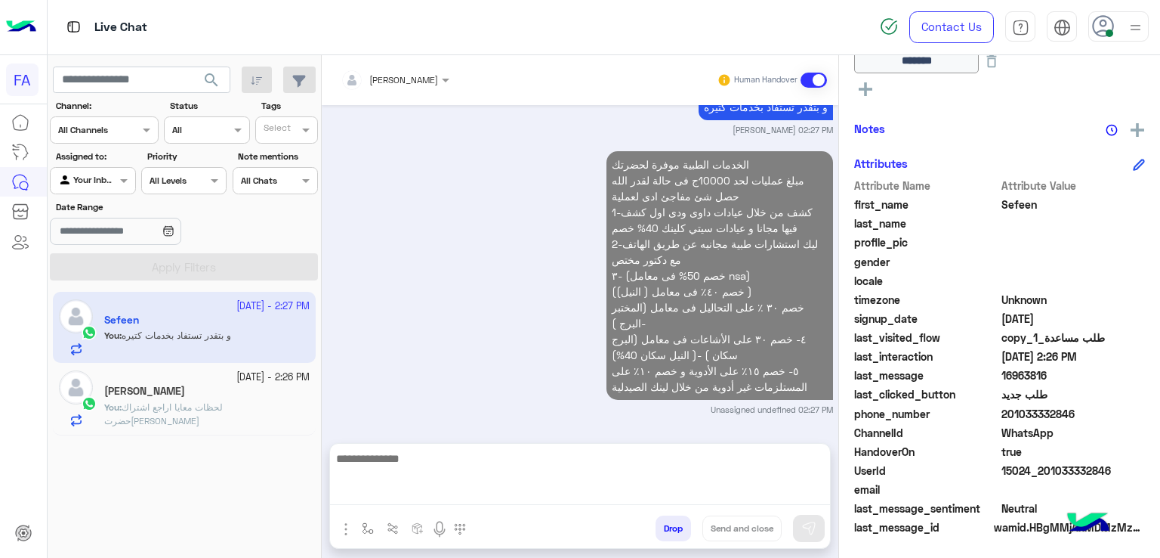
scroll to position [1429, 0]
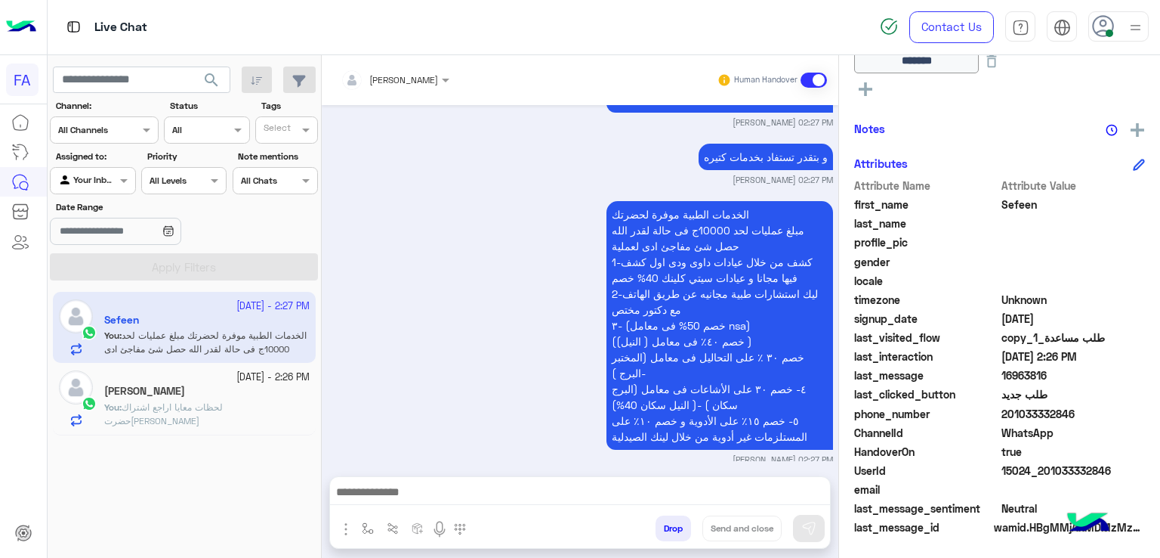
click at [499, 485] on textarea at bounding box center [580, 493] width 501 height 23
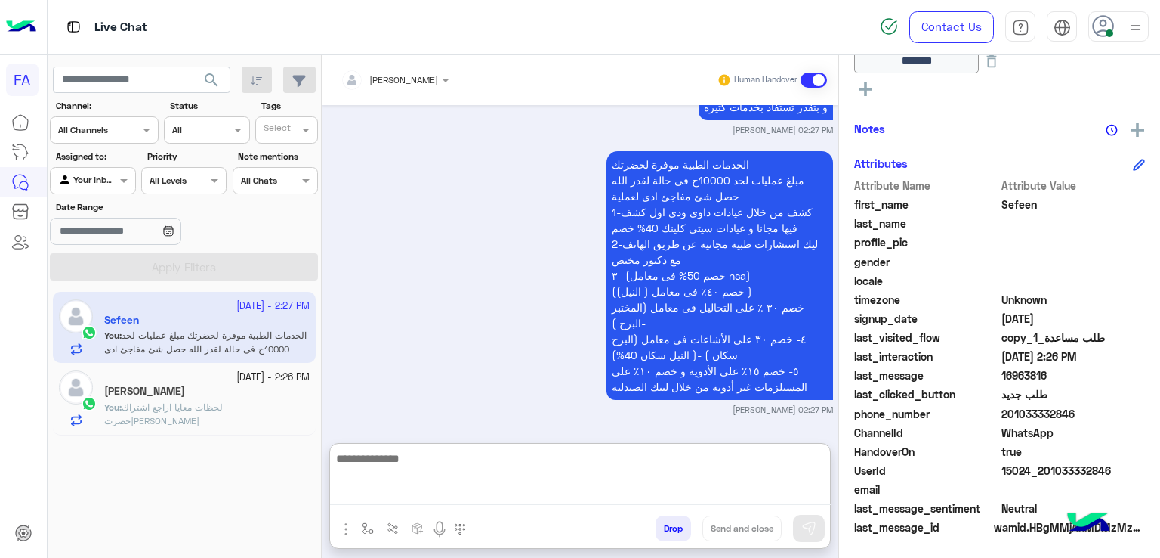
paste textarea "**********"
type textarea "**********"
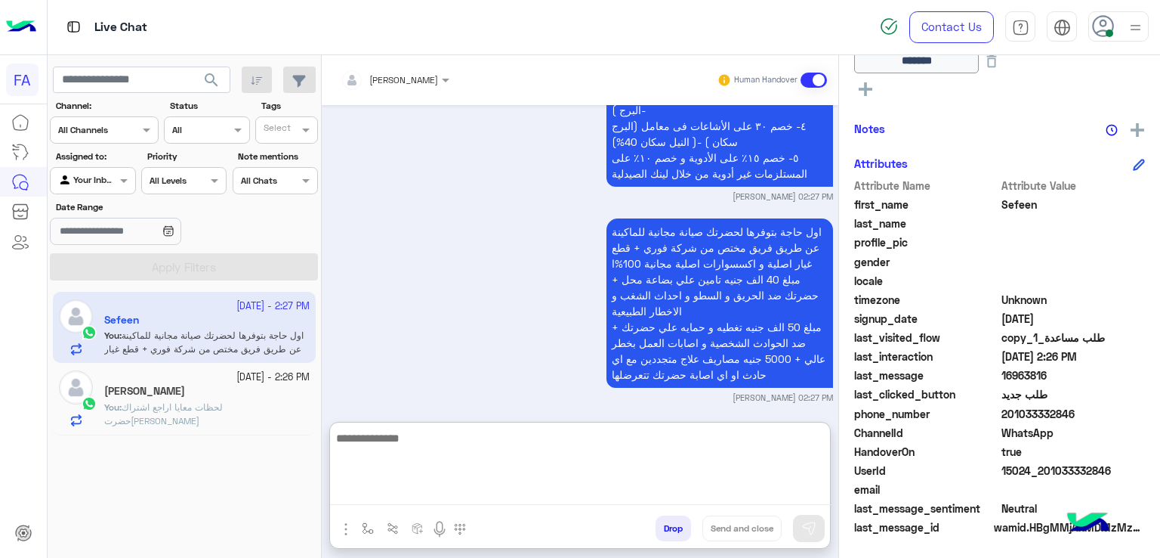
scroll to position [1698, 0]
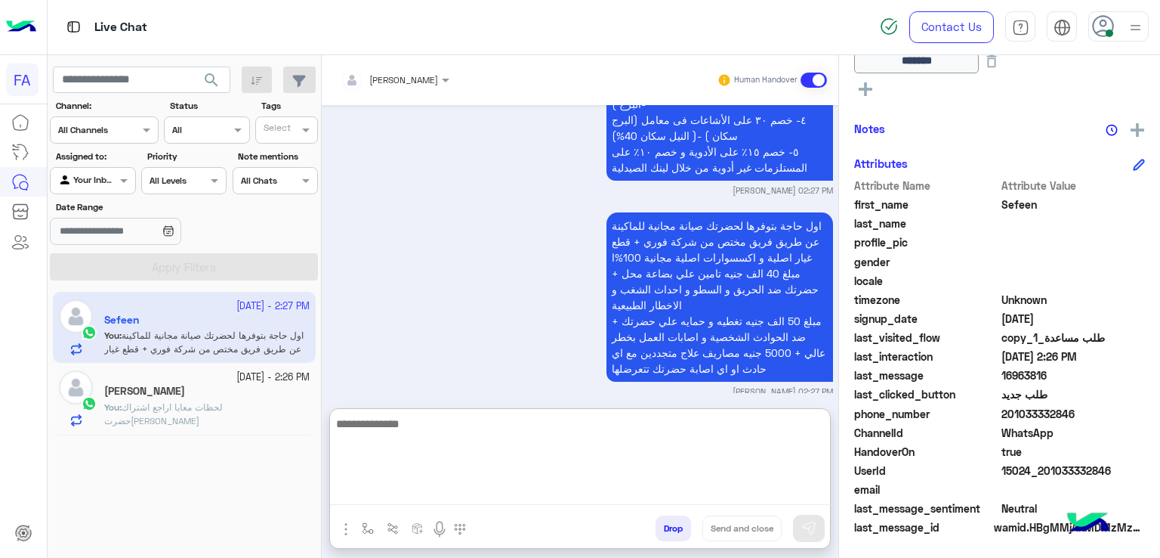
click at [212, 391] on div "Ahmed Khatab" at bounding box center [206, 393] width 205 height 16
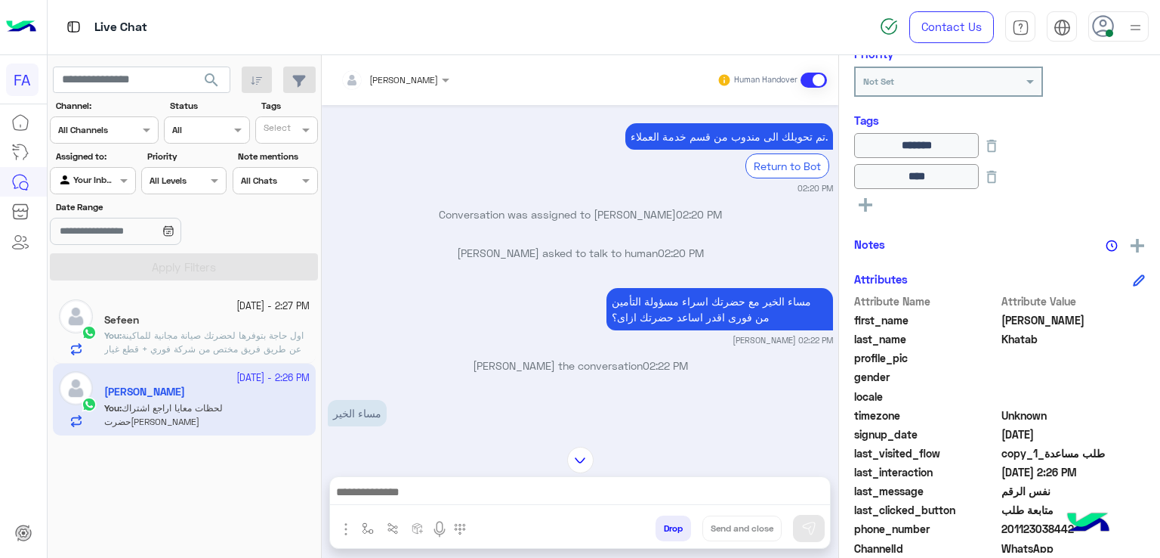
scroll to position [360, 0]
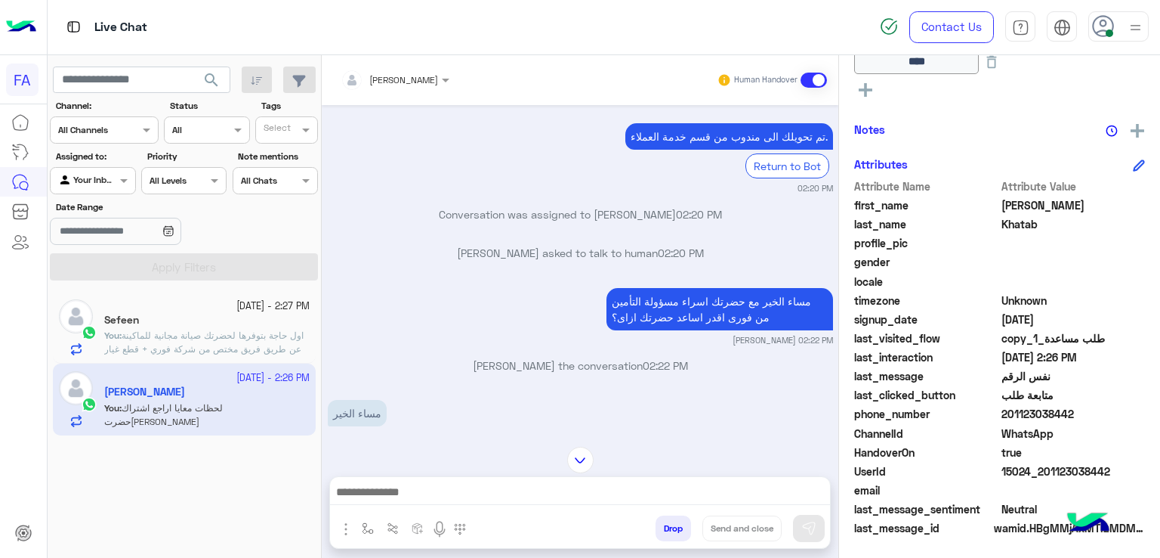
drag, startPoint x: 1072, startPoint y: 407, endPoint x: 1009, endPoint y: 417, distance: 64.2
click at [1009, 417] on span "201123038442" at bounding box center [1074, 414] width 144 height 16
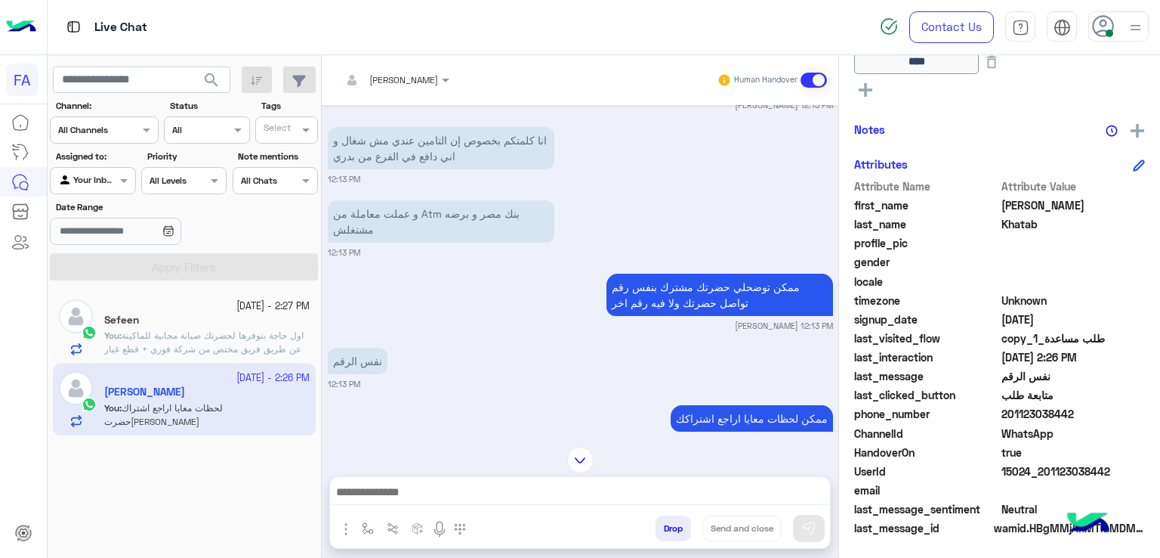
scroll to position [124, 0]
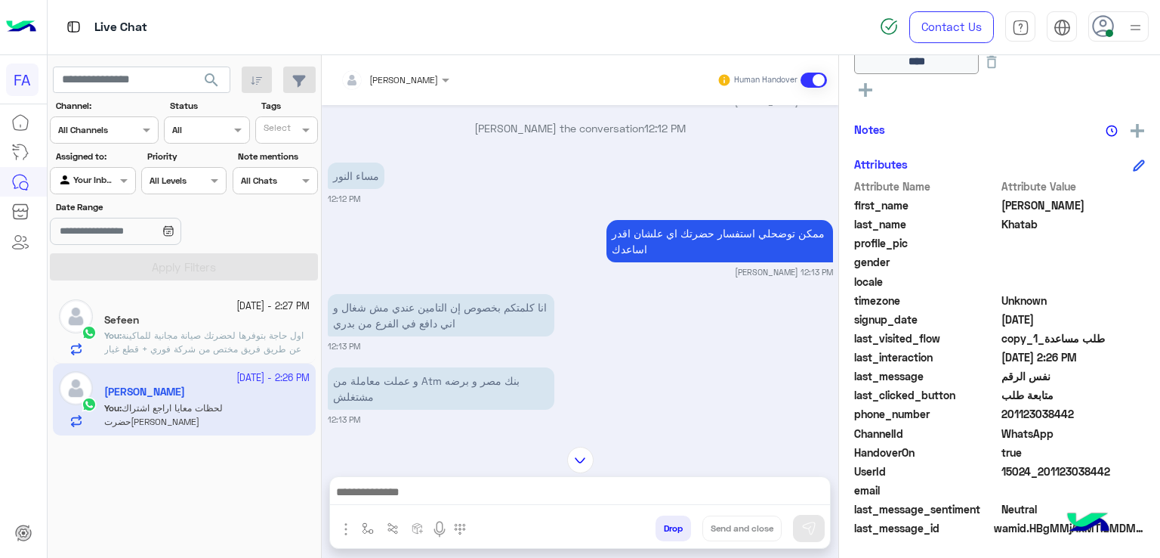
click at [583, 452] on img at bounding box center [580, 459] width 26 height 26
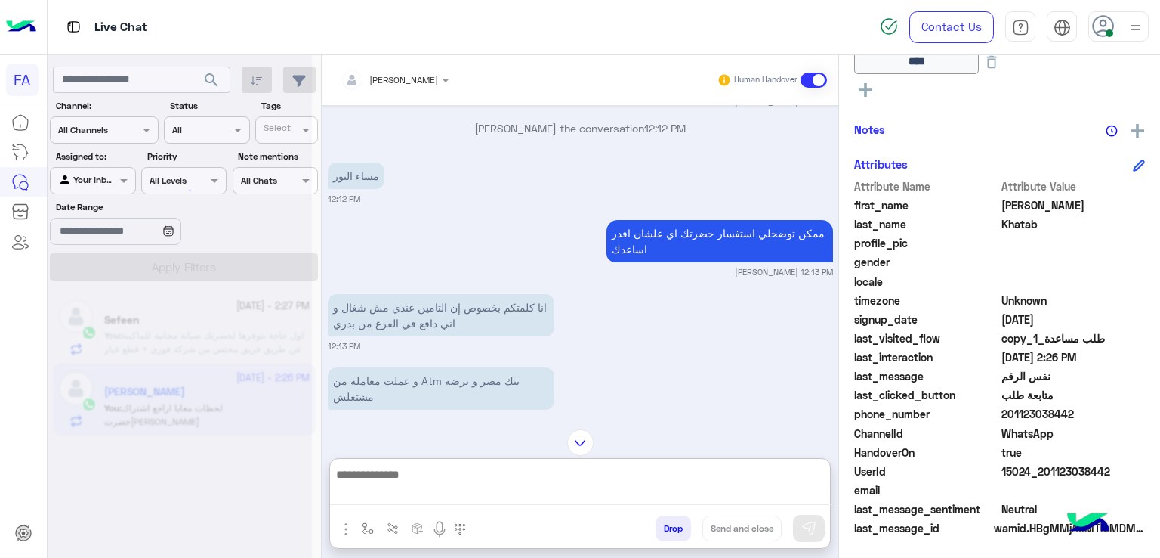
click at [627, 484] on textarea at bounding box center [580, 485] width 501 height 40
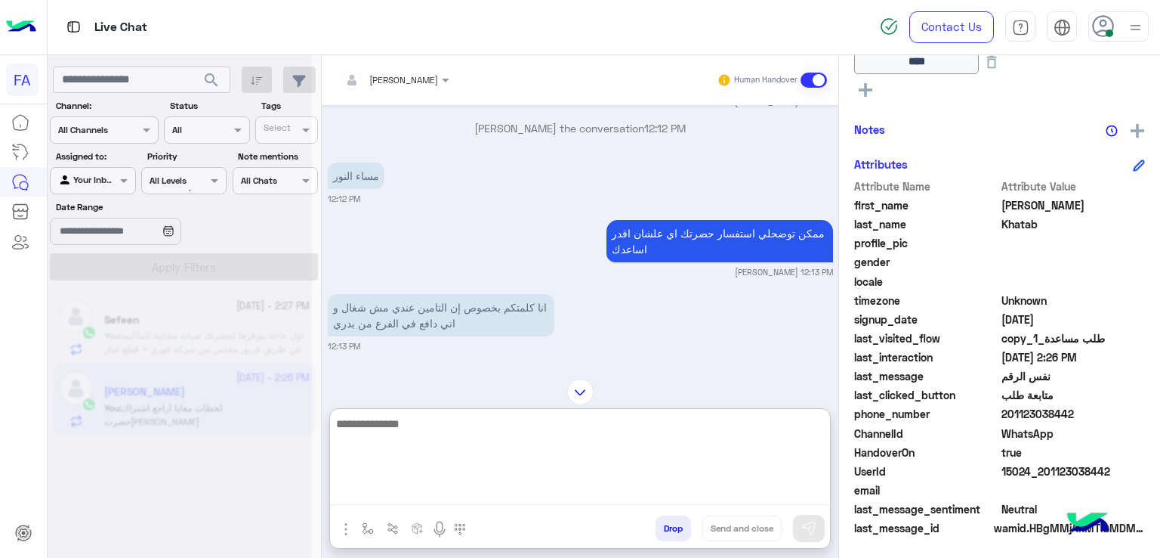
scroll to position [3985, 0]
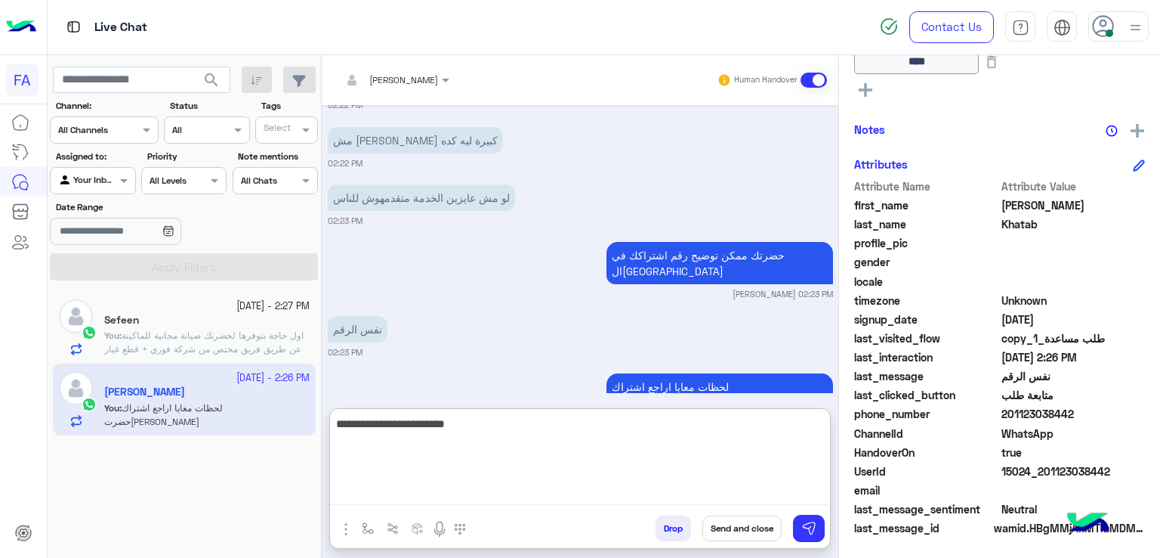
type textarea "**********"
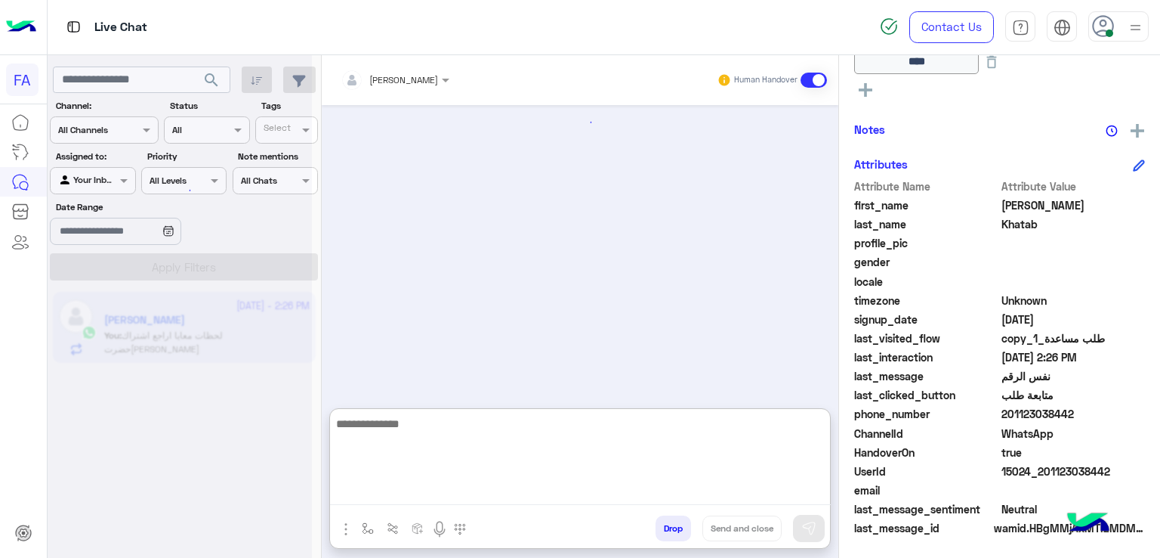
scroll to position [882, 0]
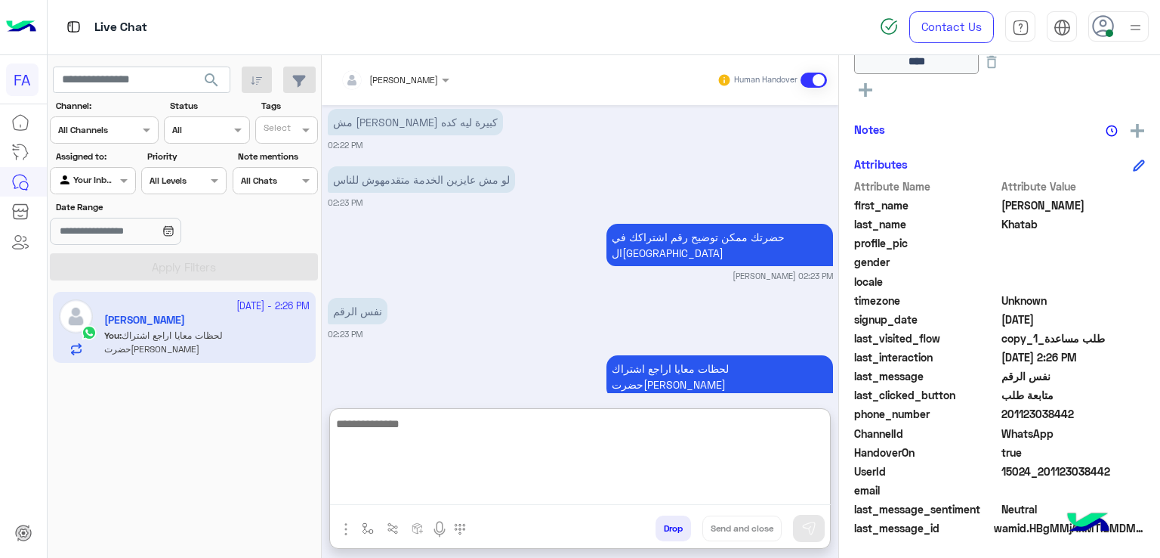
click at [101, 185] on div "Your Inbox" at bounding box center [86, 180] width 57 height 15
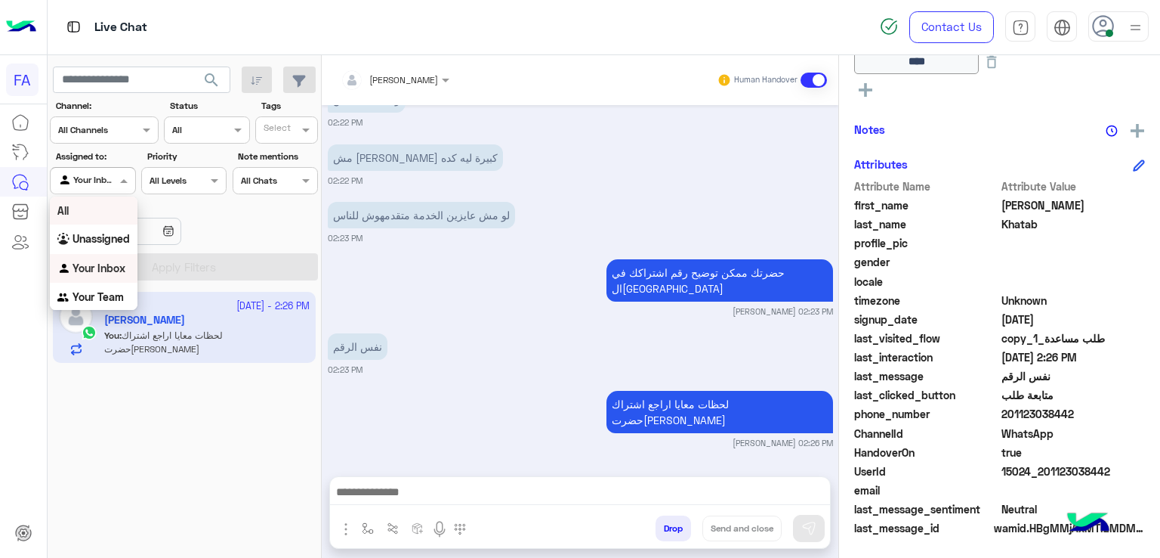
scroll to position [814, 0]
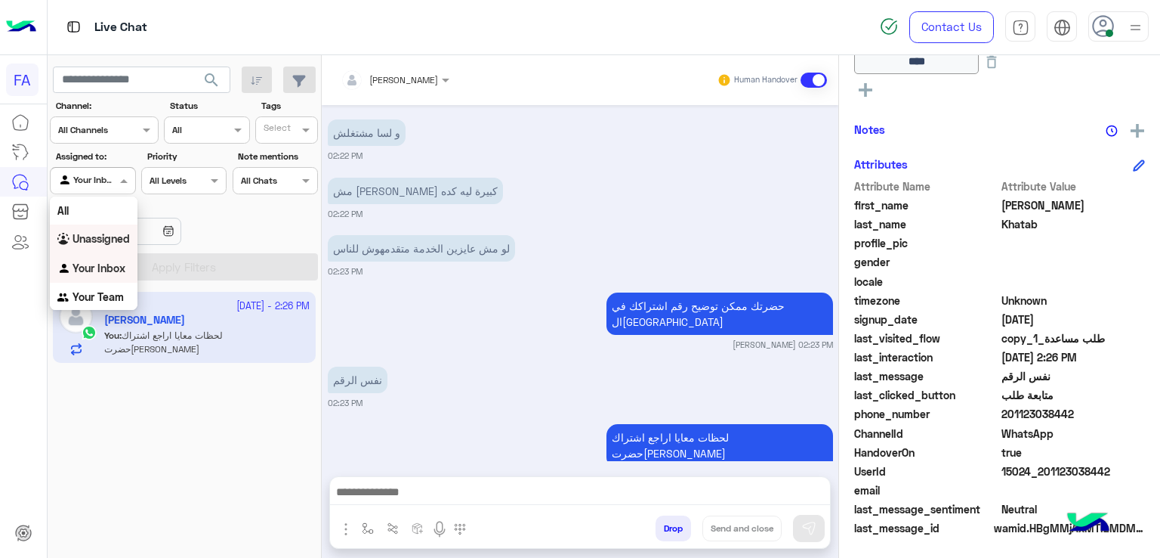
click at [103, 247] on div "Unassigned" at bounding box center [94, 238] width 88 height 29
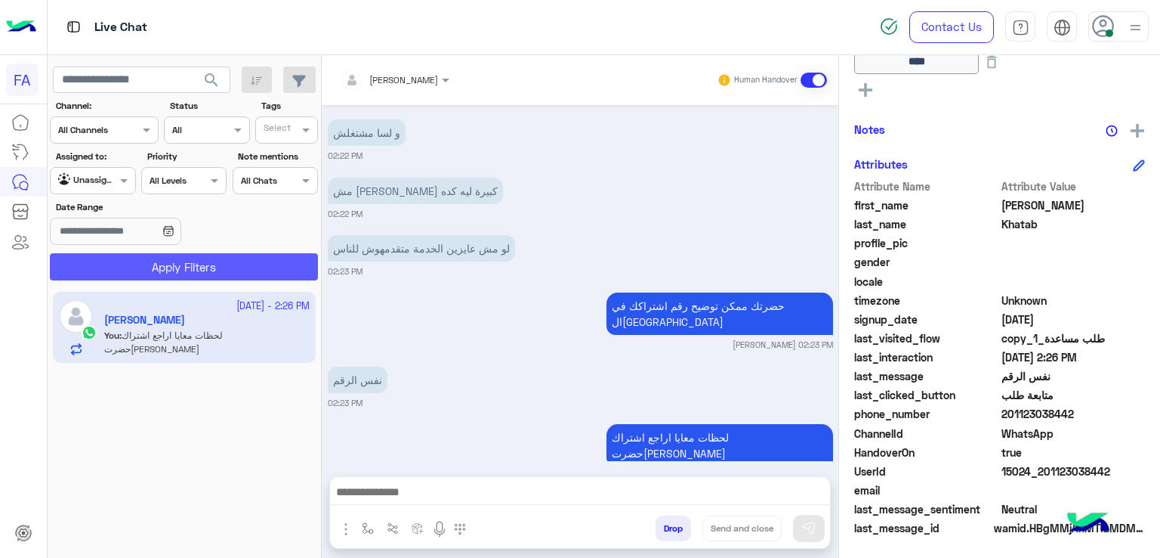
click at [115, 258] on button "Apply Filters" at bounding box center [184, 266] width 268 height 27
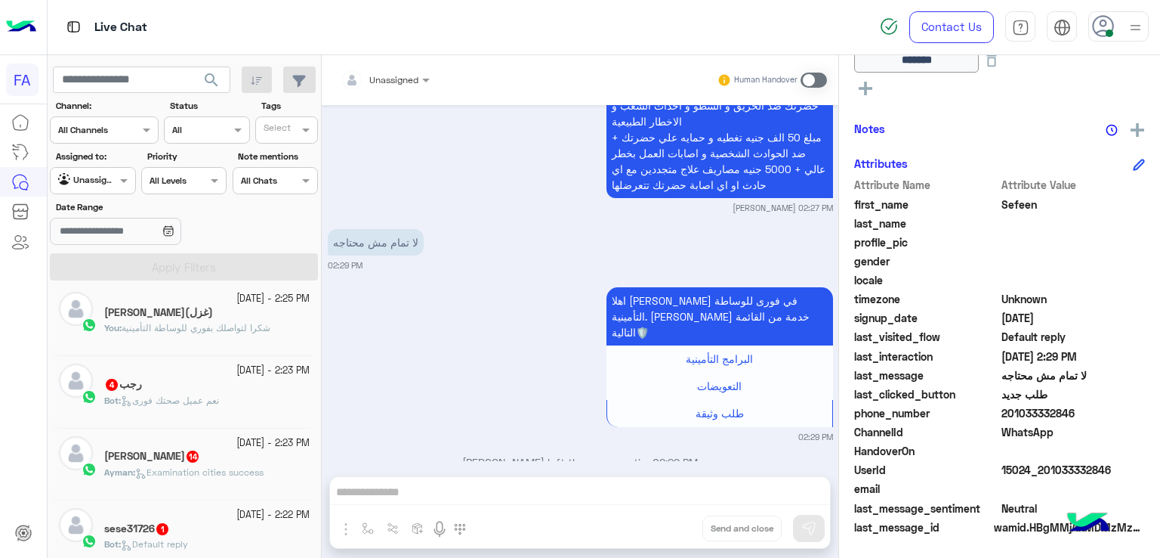
scroll to position [302, 0]
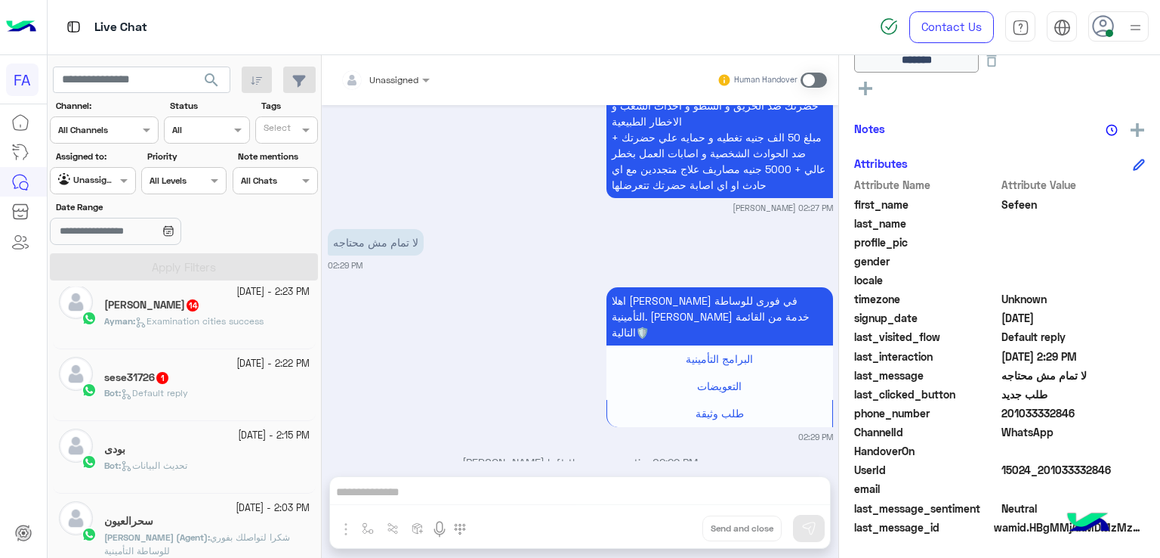
click at [188, 388] on span "Default reply" at bounding box center [154, 392] width 67 height 11
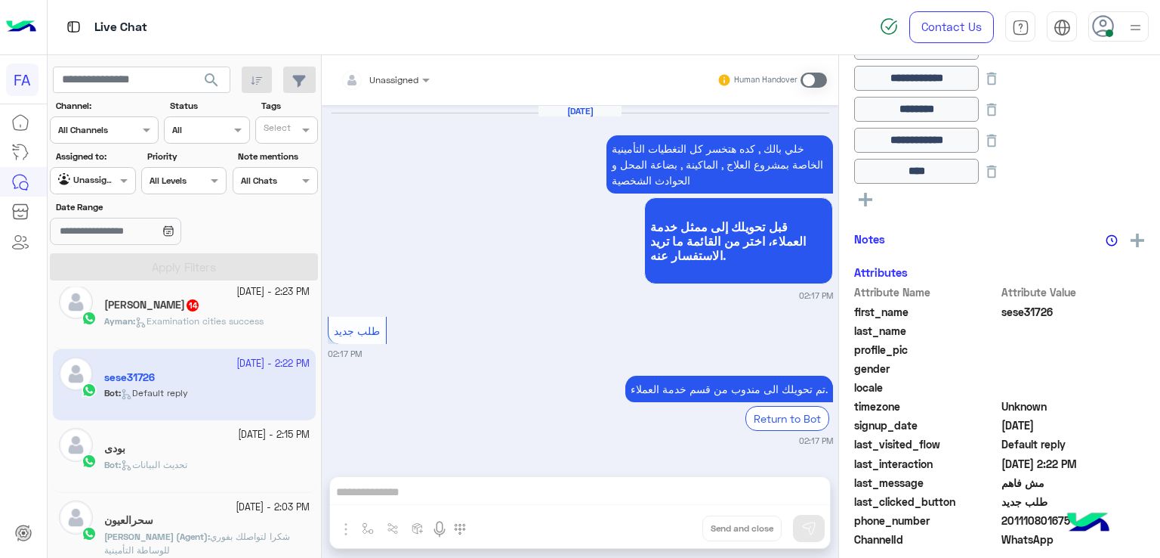
scroll to position [451, 0]
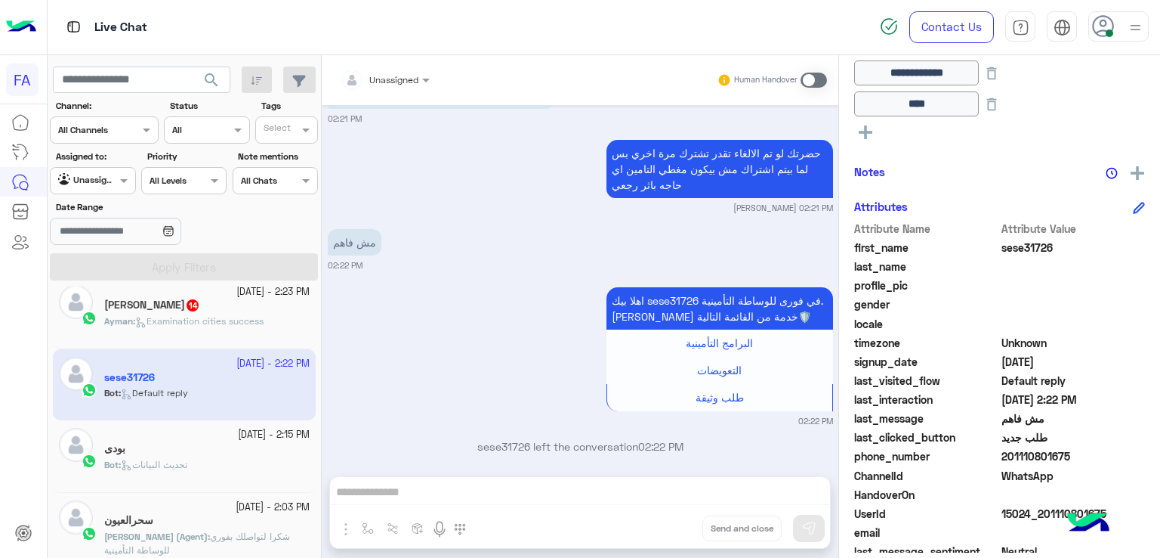
click at [409, 83] on span "Unassigned" at bounding box center [393, 79] width 49 height 11
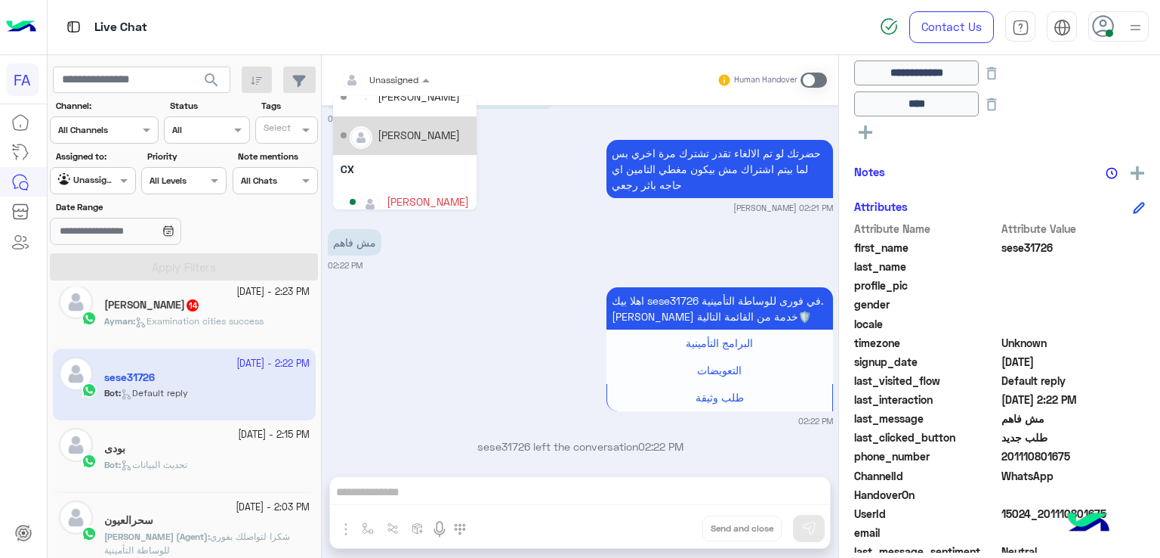
scroll to position [107, 0]
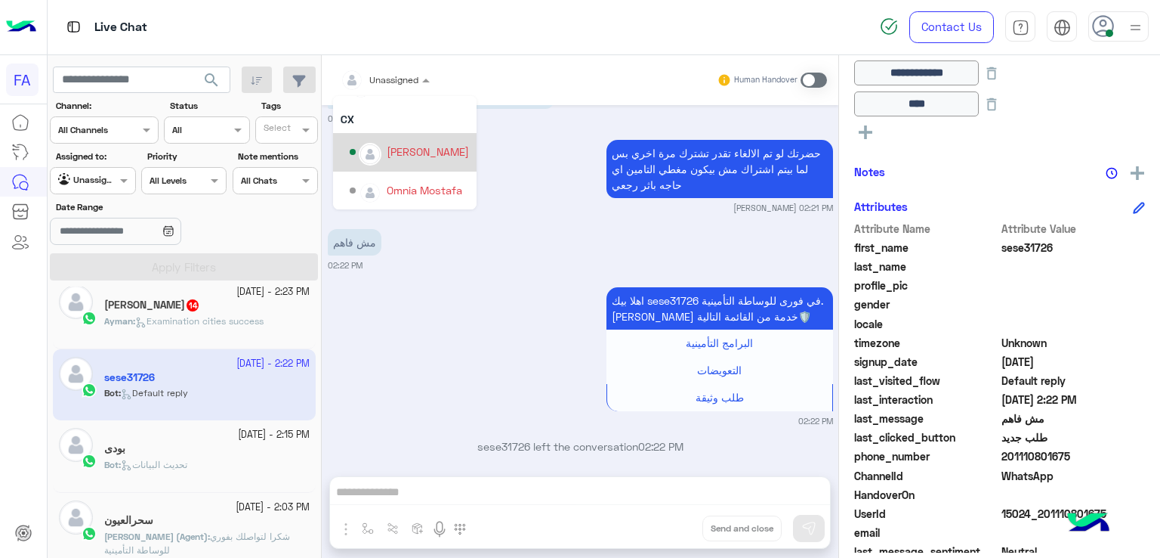
click at [399, 144] on div "Amira khalid" at bounding box center [428, 152] width 82 height 16
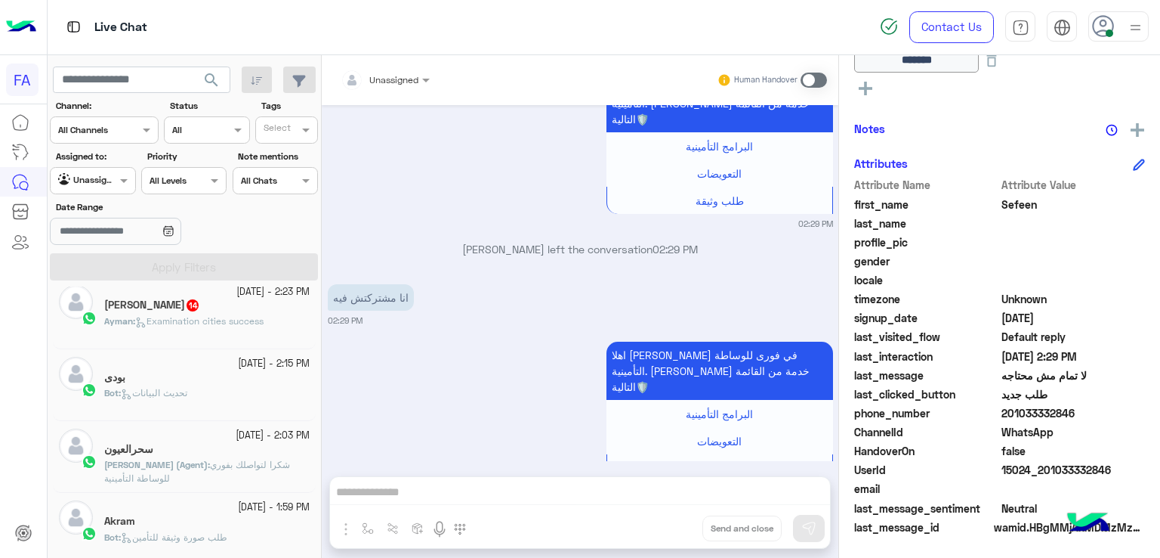
scroll to position [227, 0]
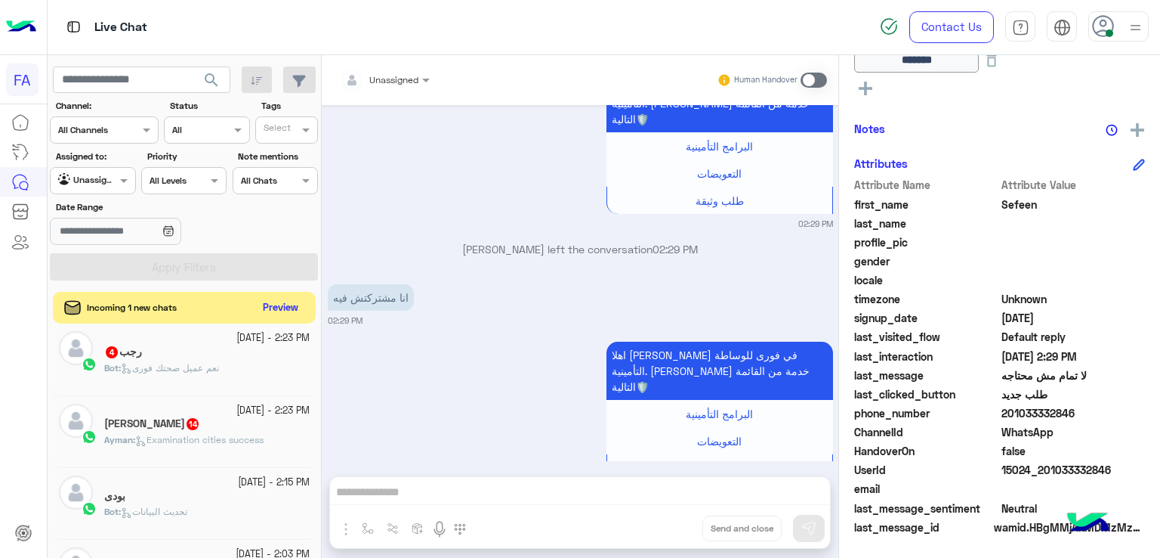
click at [283, 317] on button "Preview" at bounding box center [281, 308] width 47 height 20
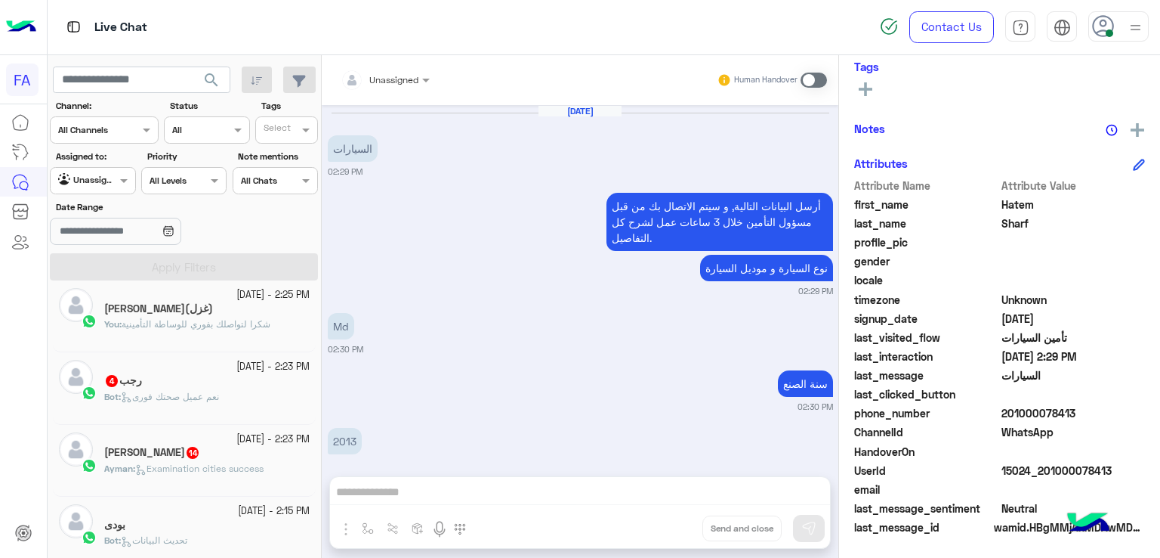
scroll to position [79, 0]
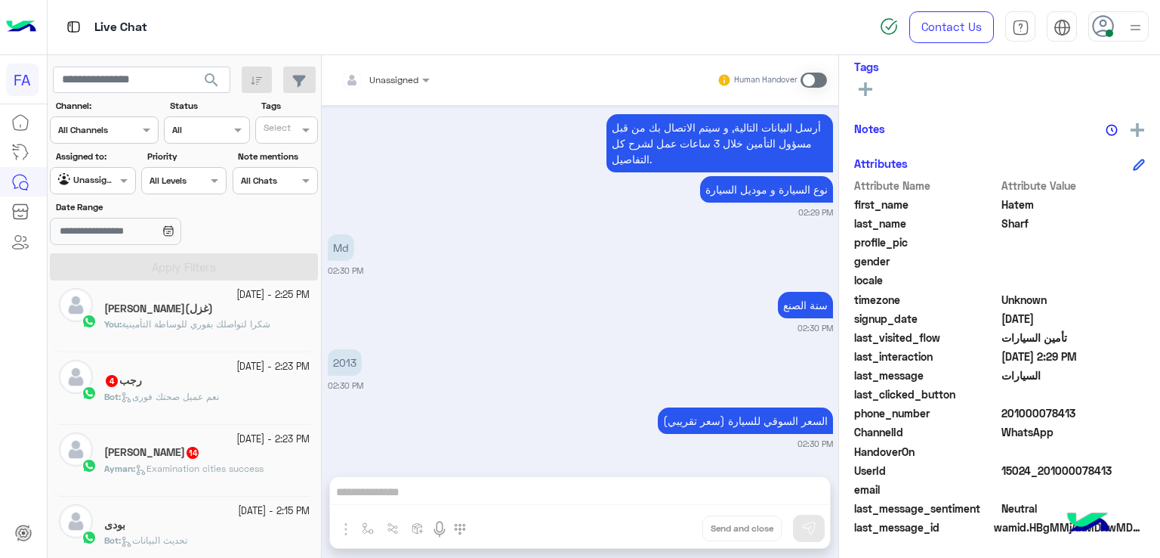
click at [205, 390] on p "Bot : نعم عميل صحتك فورى" at bounding box center [161, 397] width 115 height 14
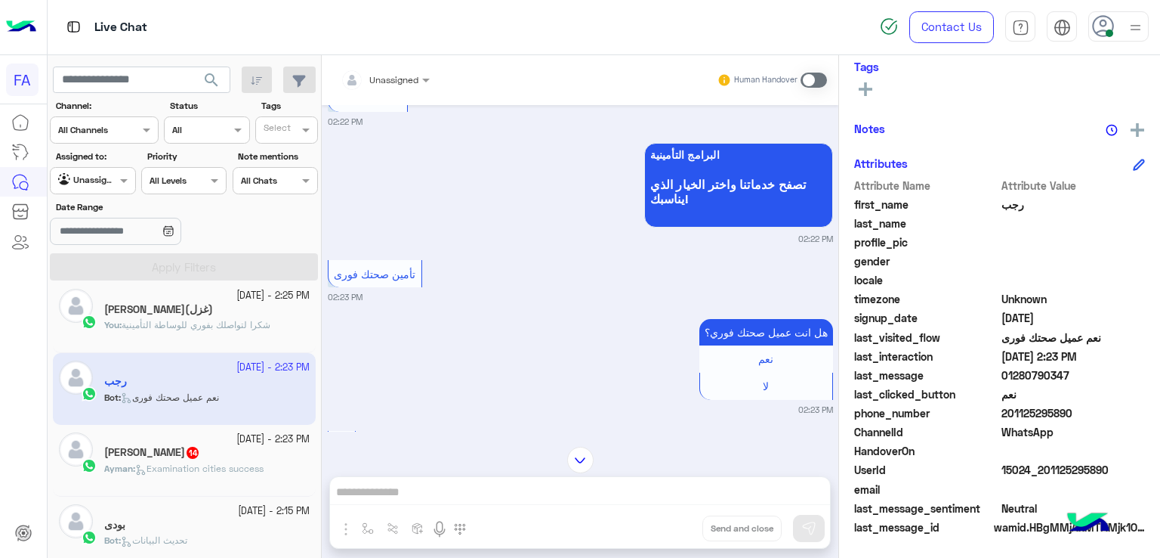
click at [90, 179] on input "text" at bounding box center [75, 179] width 35 height 14
click at [107, 261] on b "Your Inbox" at bounding box center [99, 267] width 53 height 13
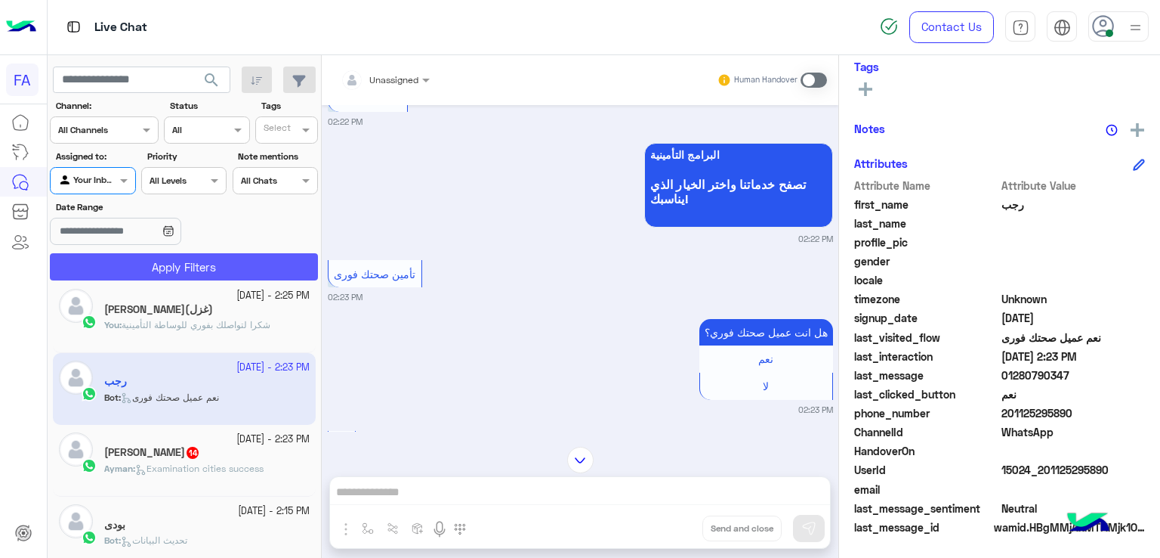
click at [181, 263] on button "Apply Filters" at bounding box center [184, 266] width 268 height 27
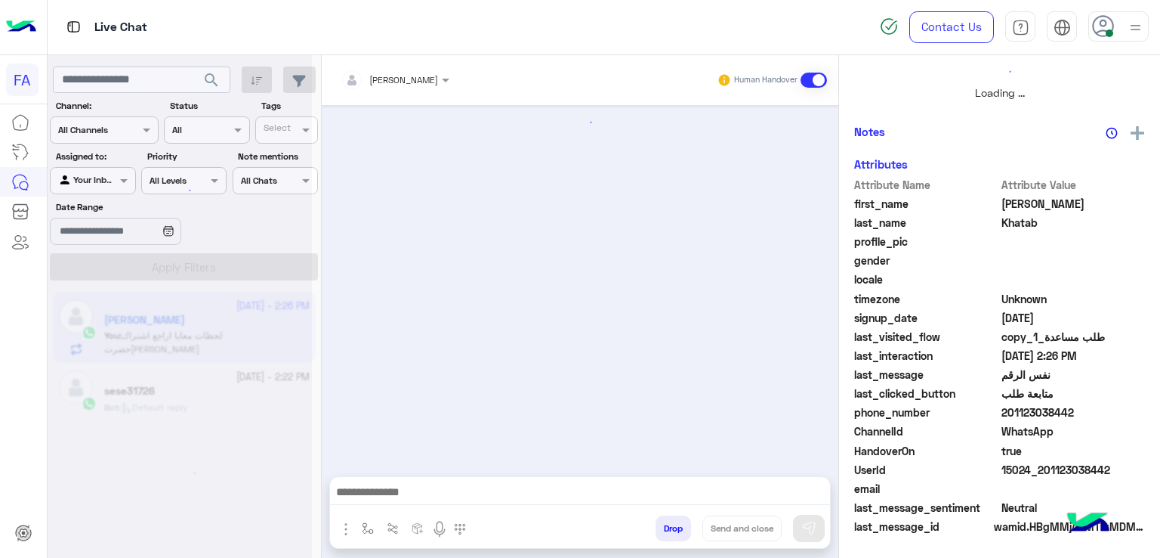
scroll to position [357, 0]
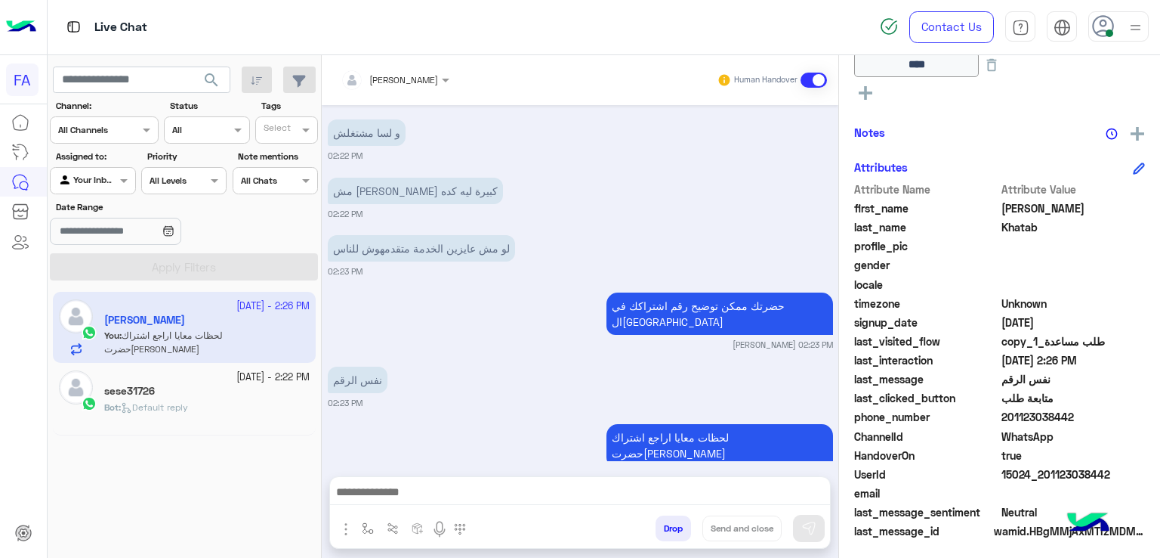
drag, startPoint x: 593, startPoint y: 495, endPoint x: 589, endPoint y: 473, distance: 22.4
click at [593, 494] on textarea at bounding box center [580, 493] width 501 height 23
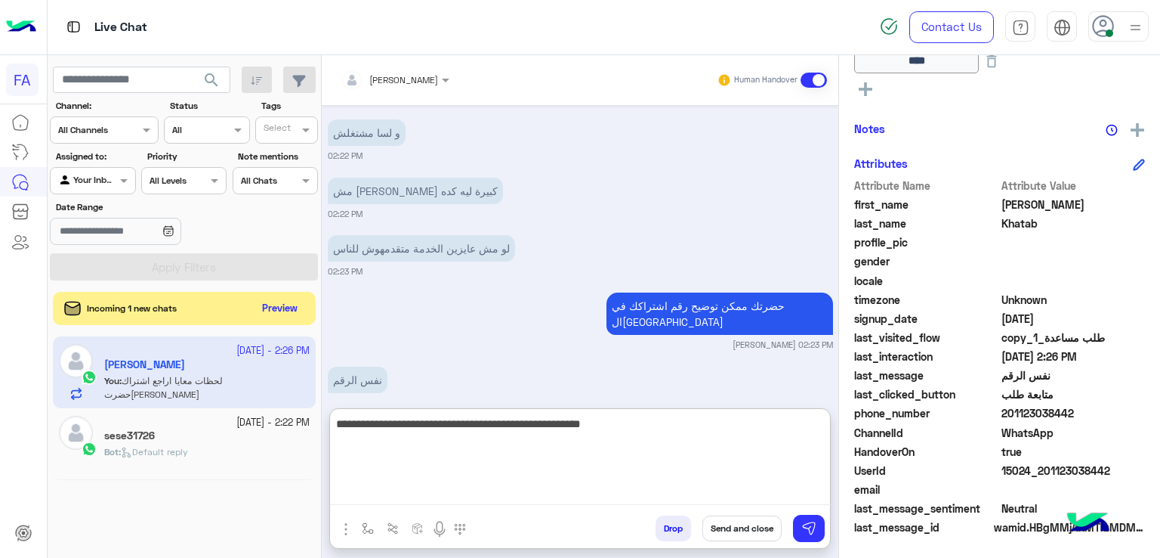
type textarea "**********"
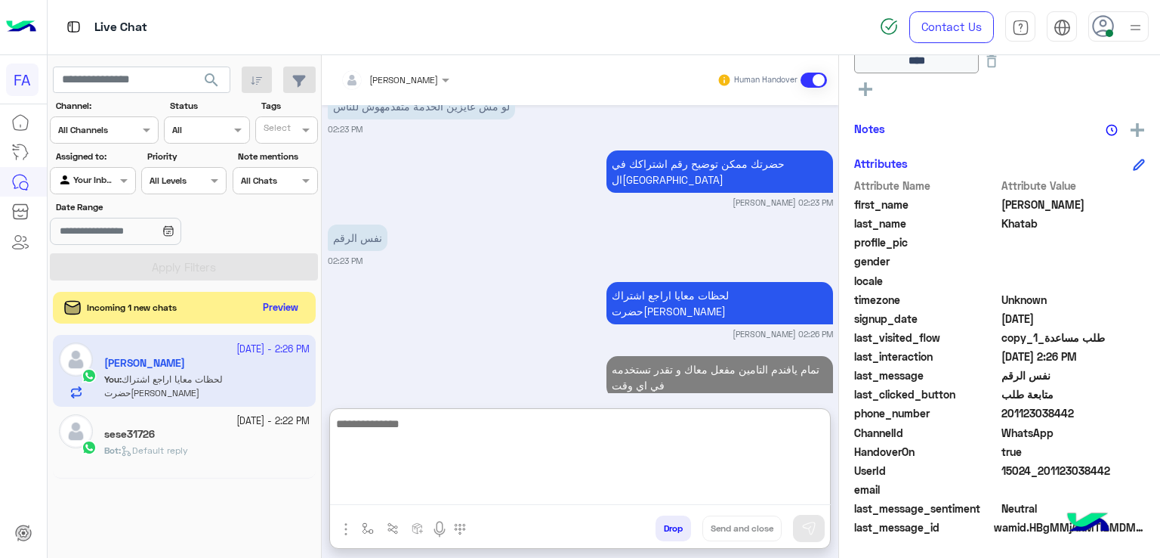
click at [293, 306] on button "Preview" at bounding box center [281, 308] width 47 height 20
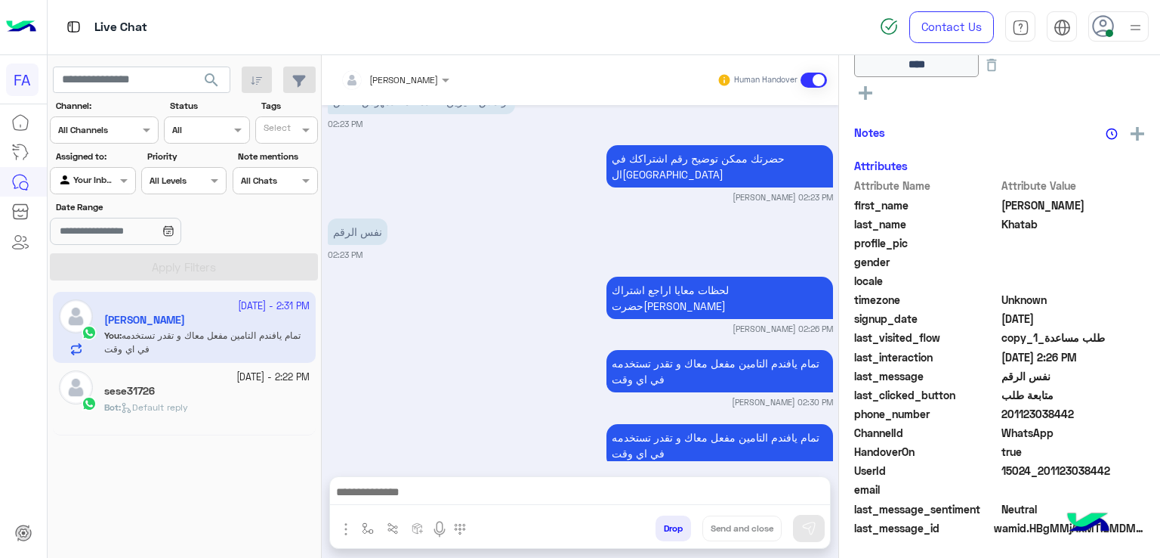
scroll to position [361, 0]
click at [216, 397] on div "sese31726" at bounding box center [206, 393] width 205 height 16
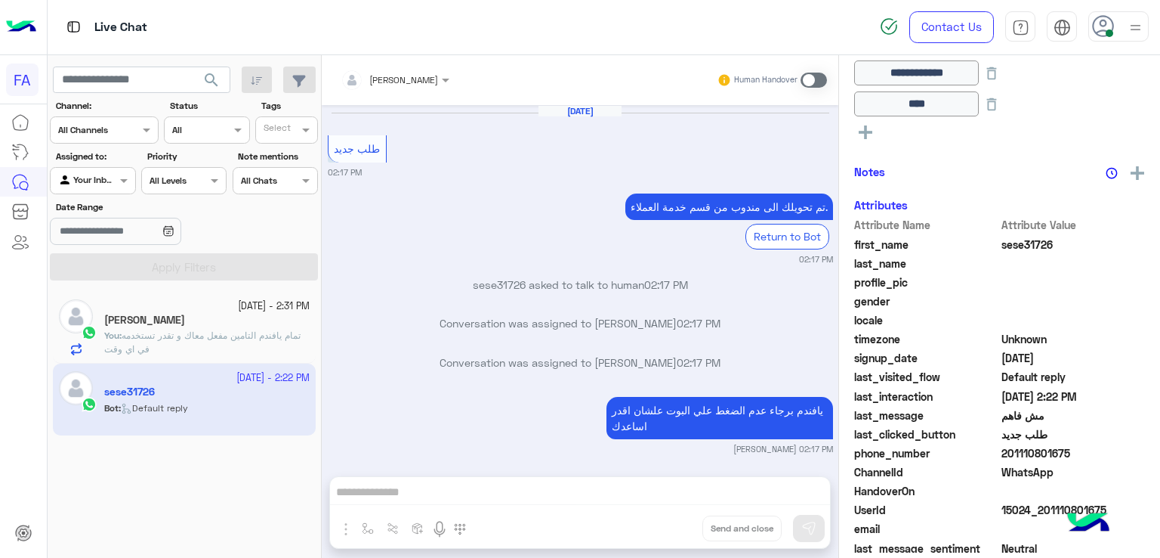
scroll to position [1150, 0]
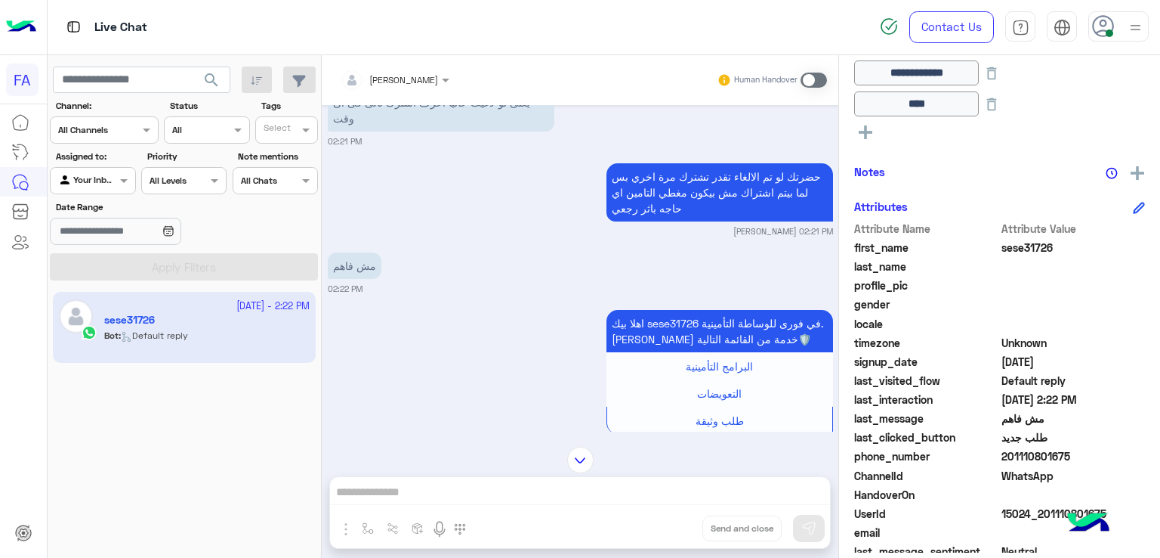
scroll to position [923, 0]
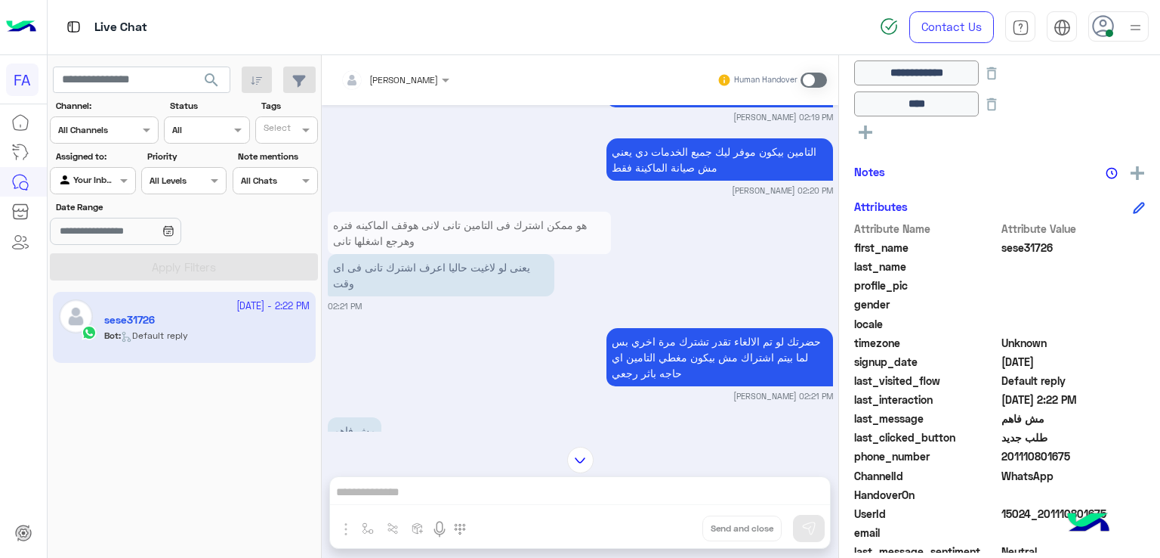
click at [823, 76] on span at bounding box center [814, 80] width 26 height 15
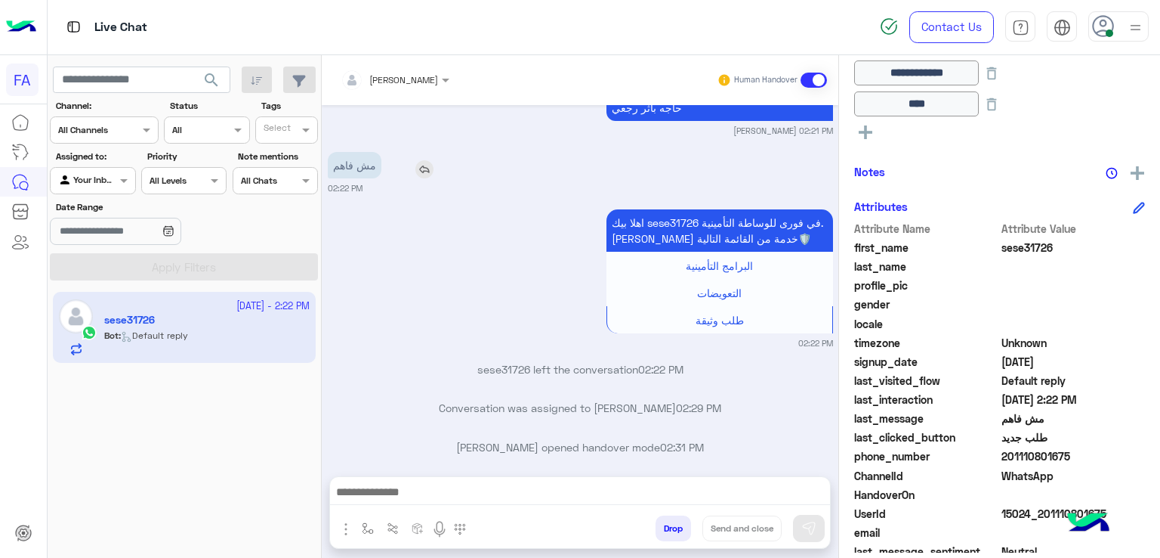
click at [426, 160] on img at bounding box center [425, 169] width 18 height 18
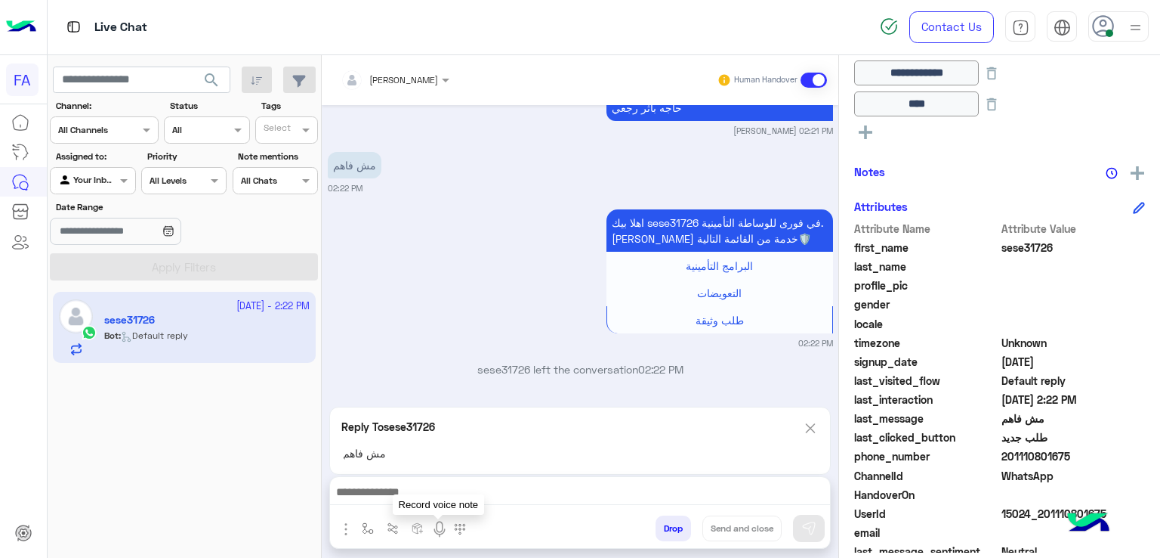
click at [434, 524] on img at bounding box center [440, 529] width 18 height 18
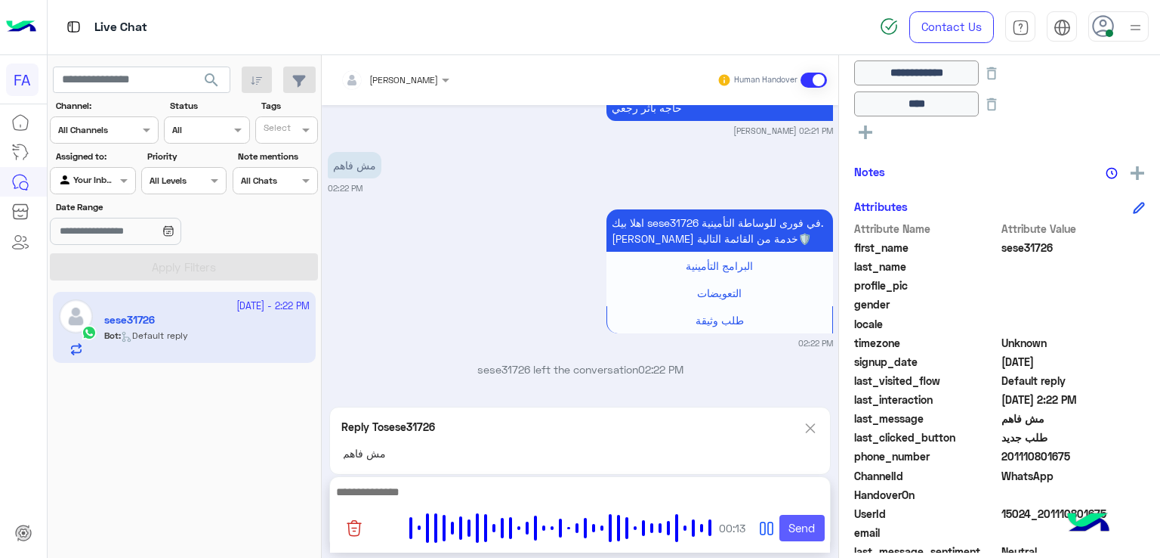
drag, startPoint x: 487, startPoint y: 373, endPoint x: 814, endPoint y: 530, distance: 362.9
click at [814, 530] on button "Send" at bounding box center [802, 527] width 45 height 27
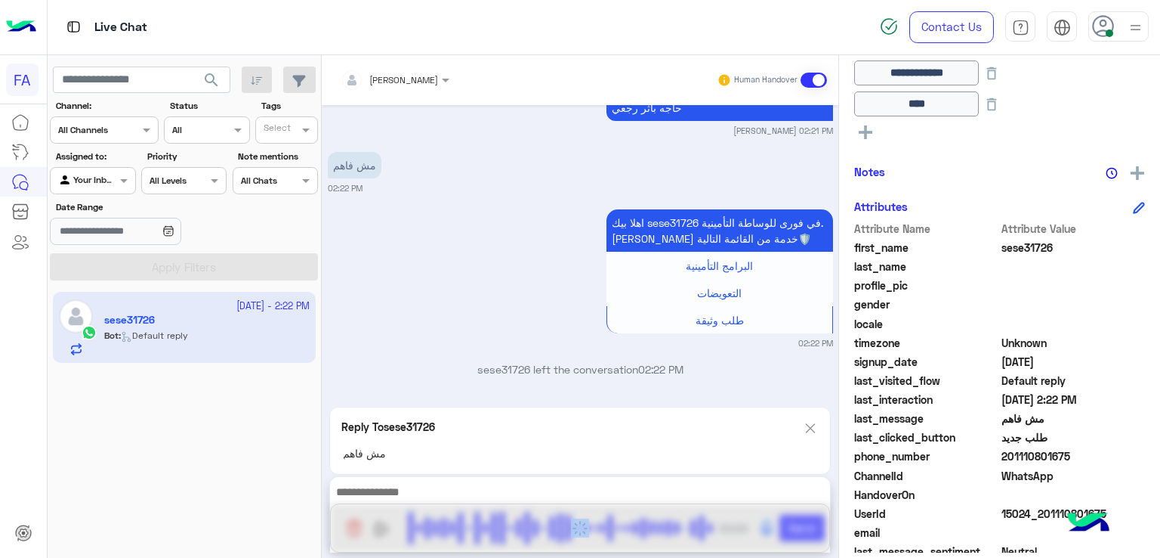
click at [814, 530] on div at bounding box center [580, 527] width 500 height 49
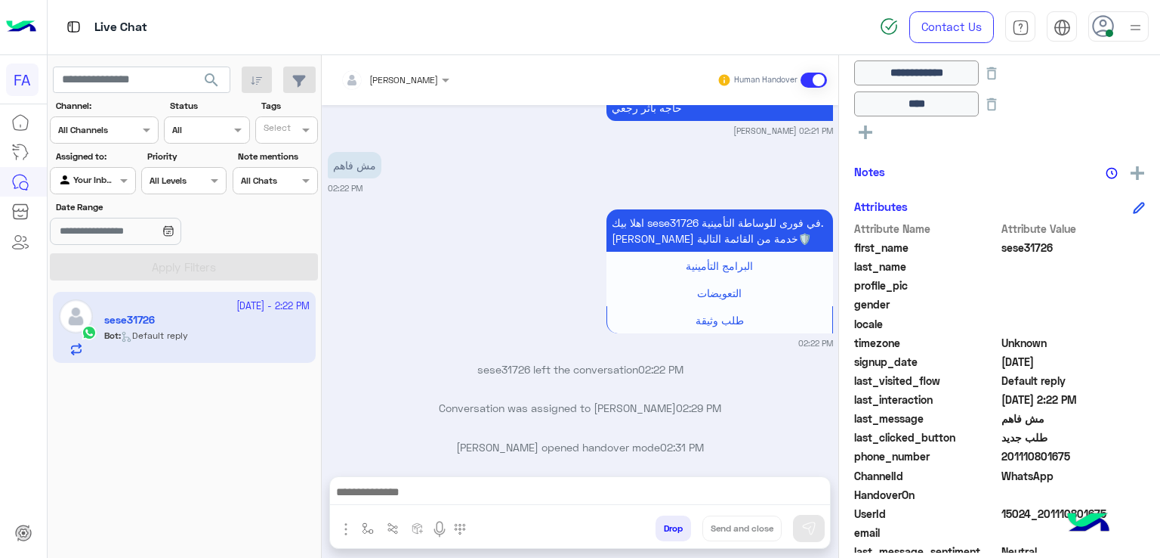
drag, startPoint x: 127, startPoint y: 180, endPoint x: 128, endPoint y: 190, distance: 10.7
click at [127, 182] on span at bounding box center [125, 180] width 19 height 16
click at [119, 239] on b "Unassigned" at bounding box center [101, 238] width 57 height 13
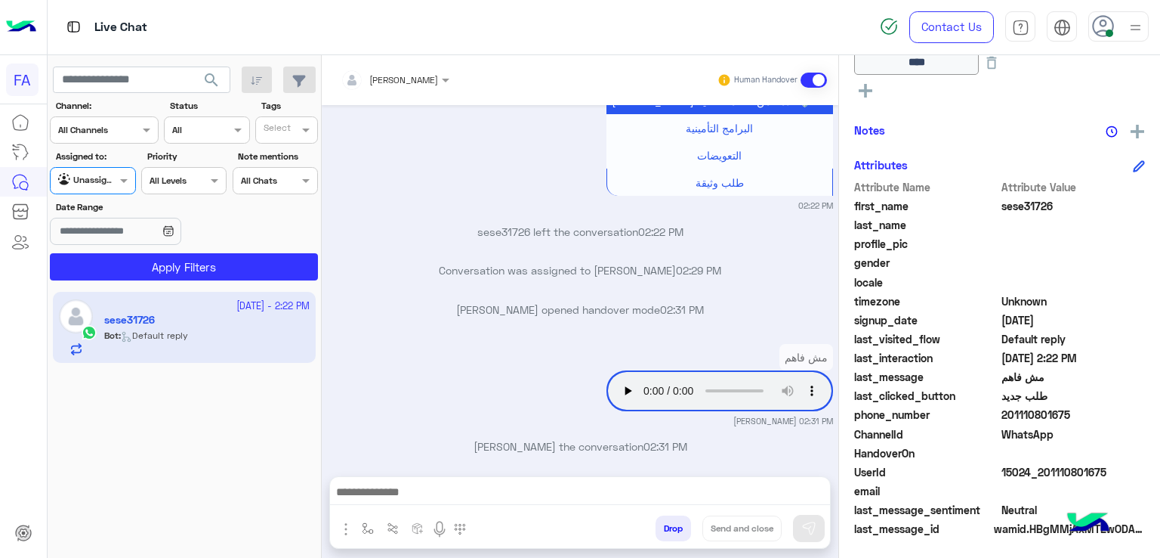
scroll to position [453, 0]
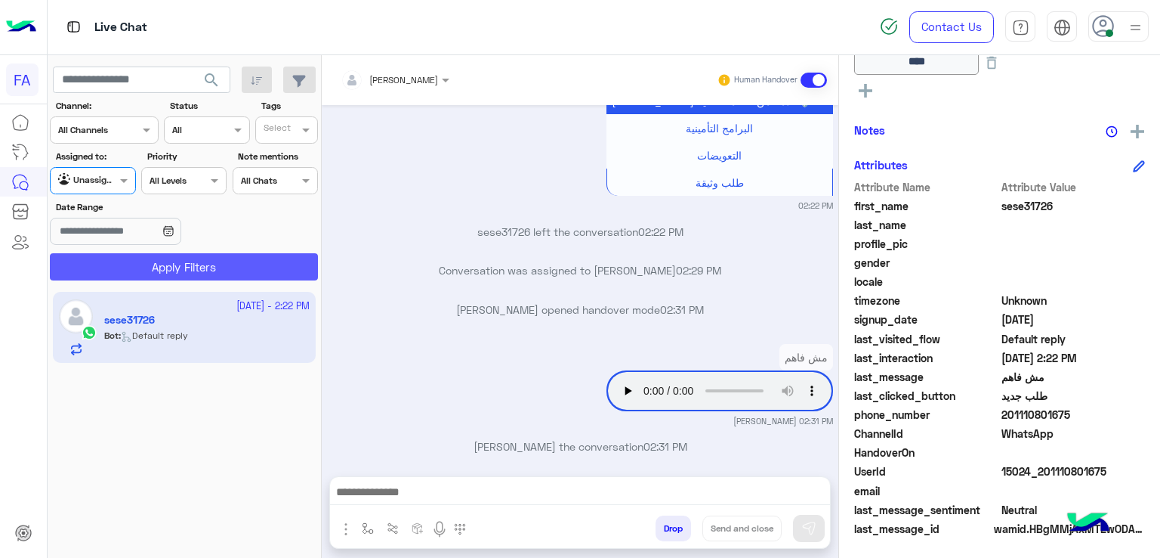
click at [253, 266] on button "Apply Filters" at bounding box center [184, 266] width 268 height 27
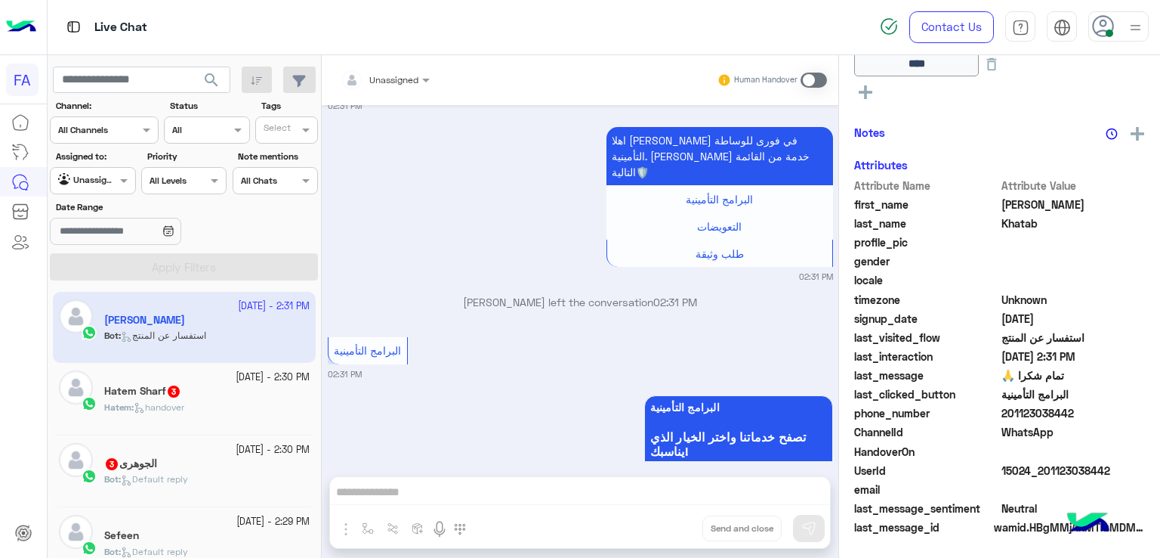
scroll to position [401, 0]
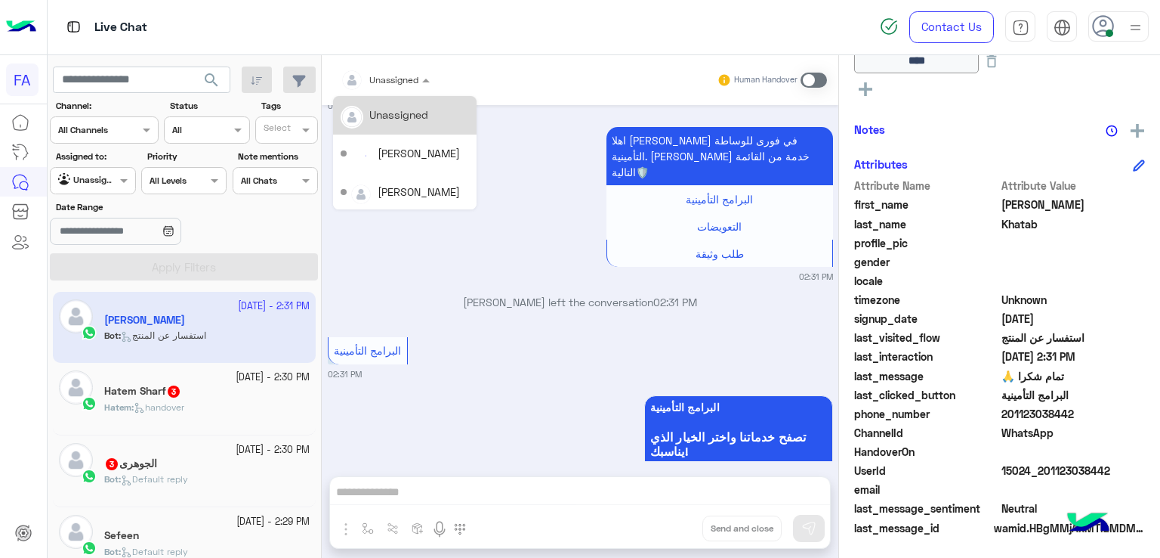
click at [398, 85] on span "Unassigned" at bounding box center [393, 79] width 49 height 11
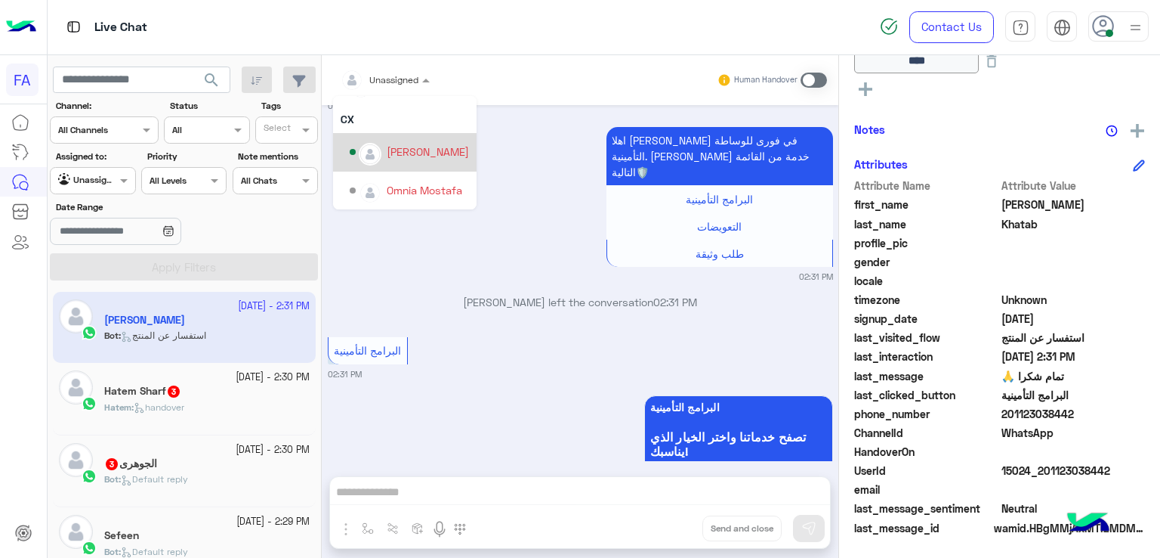
click at [412, 155] on div "Amira khalid" at bounding box center [428, 152] width 82 height 16
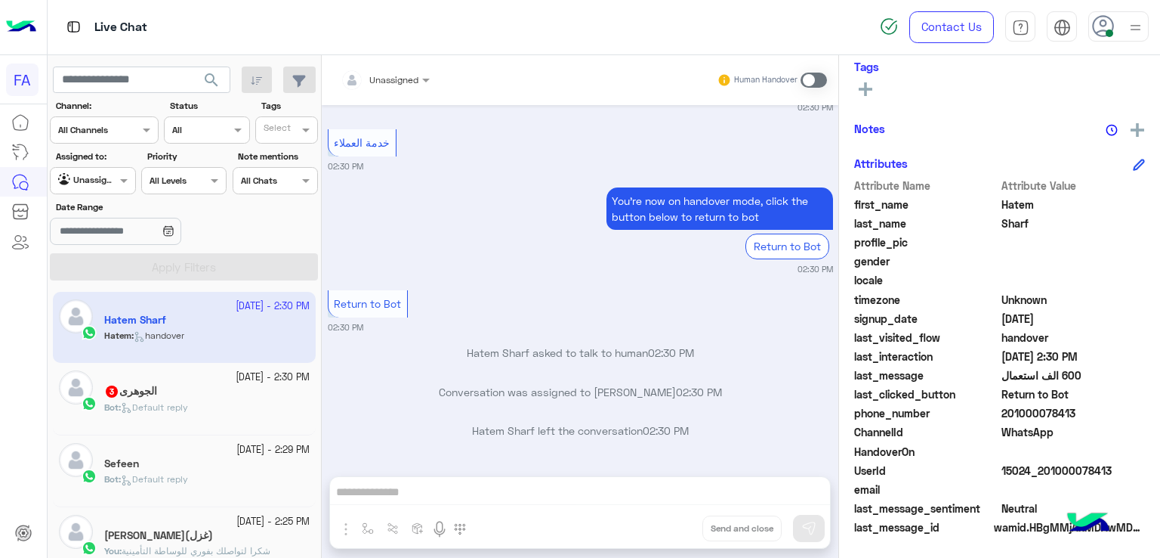
click at [160, 458] on div "Sefeen" at bounding box center [206, 465] width 205 height 16
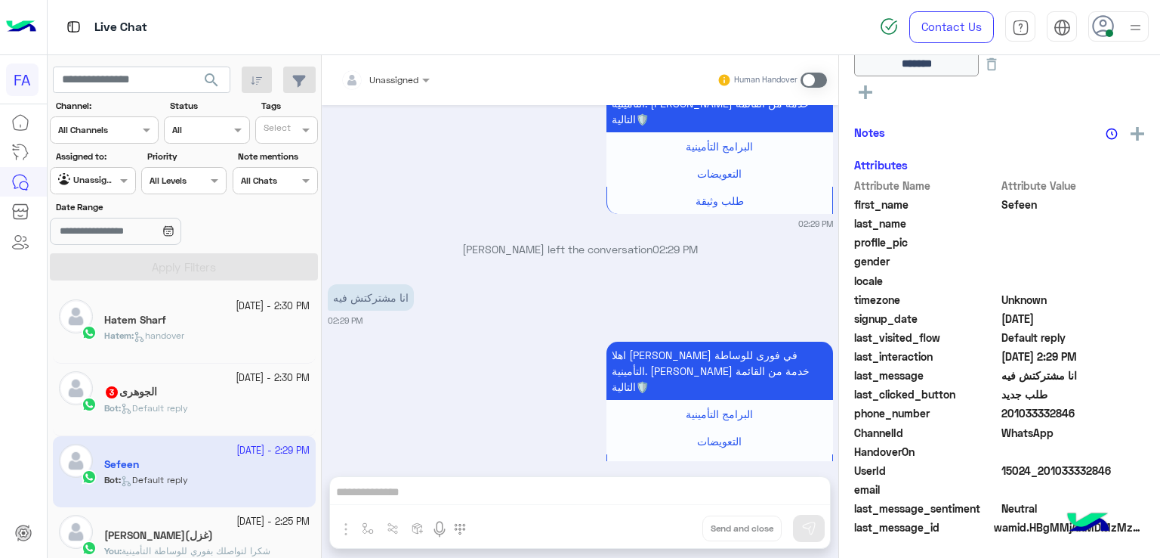
click at [406, 80] on div at bounding box center [385, 77] width 104 height 14
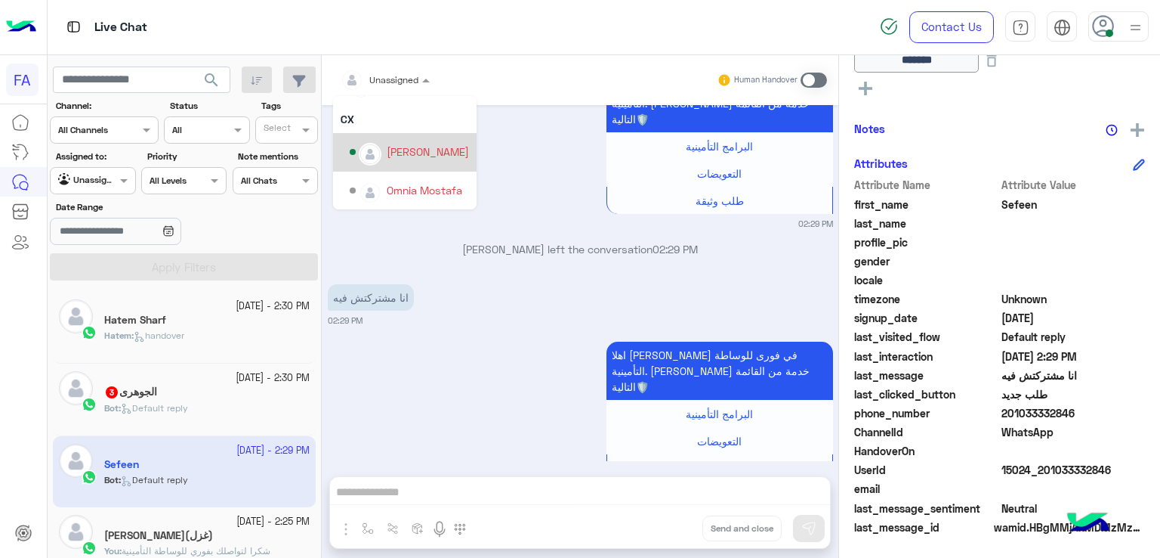
click at [408, 159] on div "Amira khalid" at bounding box center [409, 152] width 119 height 26
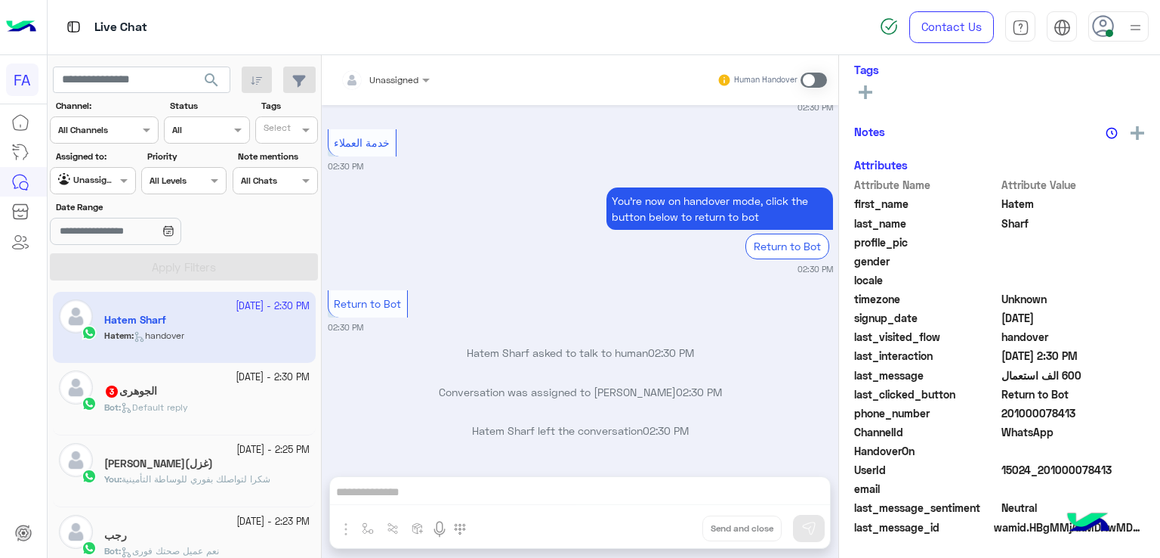
click at [271, 385] on div "الجوهرى 3" at bounding box center [206, 393] width 205 height 16
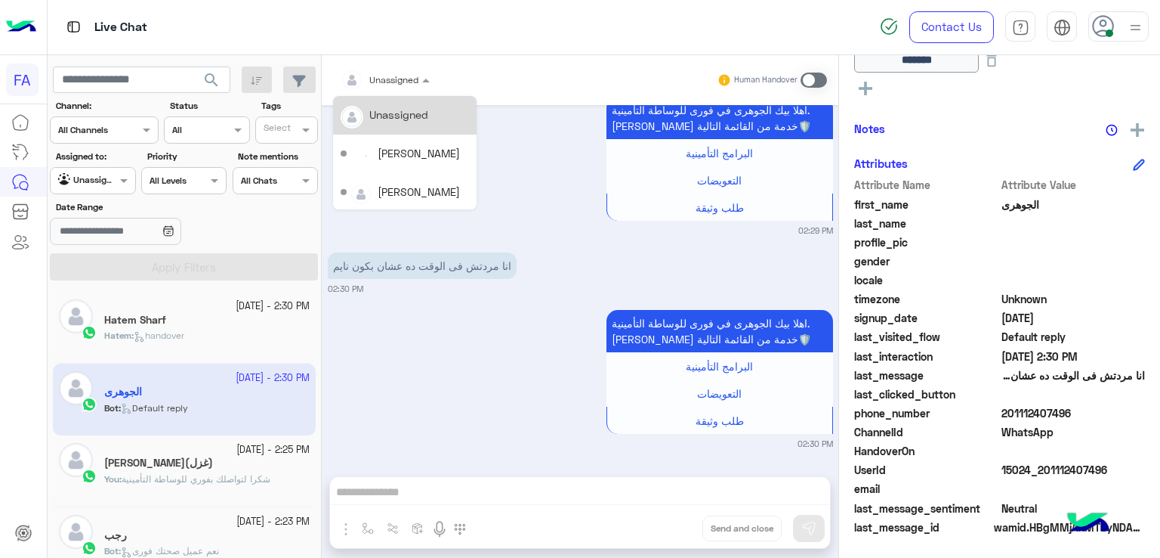
click at [375, 76] on input "text" at bounding box center [367, 78] width 53 height 14
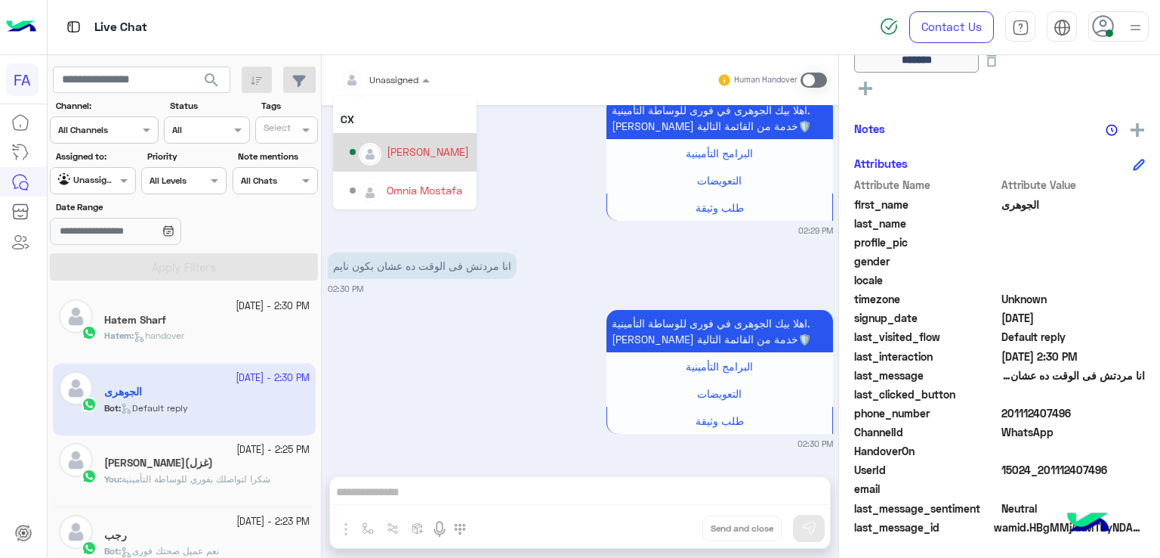
drag, startPoint x: 403, startPoint y: 159, endPoint x: 391, endPoint y: 162, distance: 11.7
click at [403, 159] on div "Amira khalid" at bounding box center [409, 152] width 119 height 26
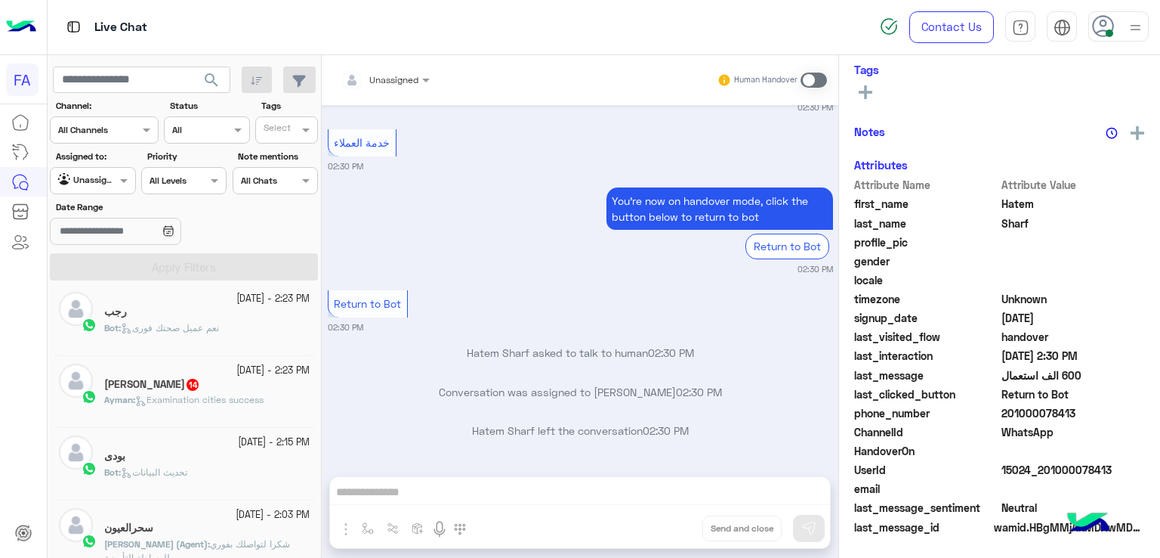
click at [212, 391] on div "Ayman Mahmoud Gharib 14" at bounding box center [206, 386] width 205 height 16
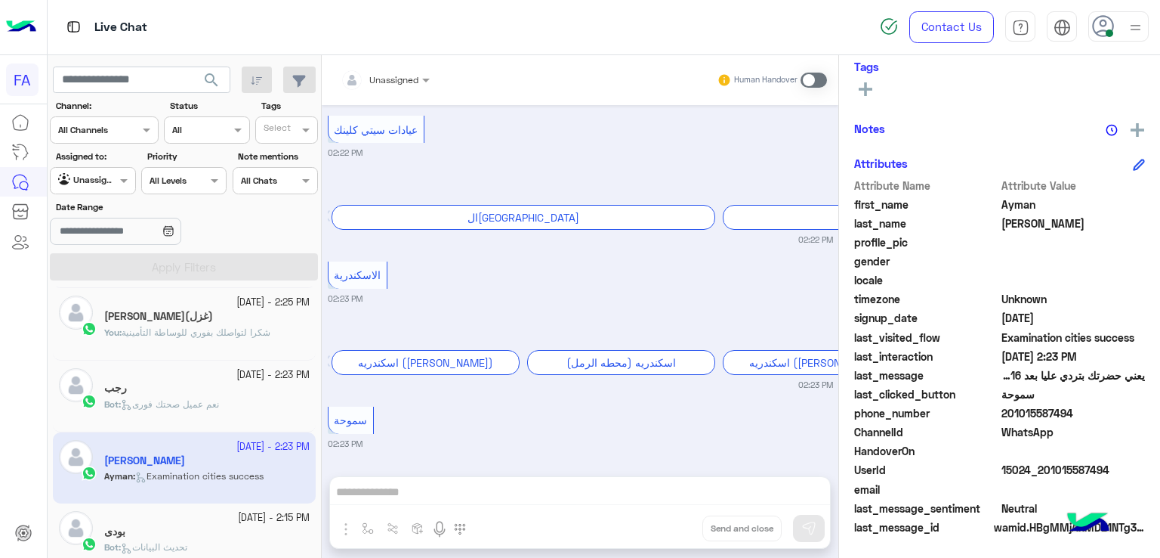
click at [207, 400] on span "نعم عميل صحتك فورى" at bounding box center [170, 403] width 98 height 11
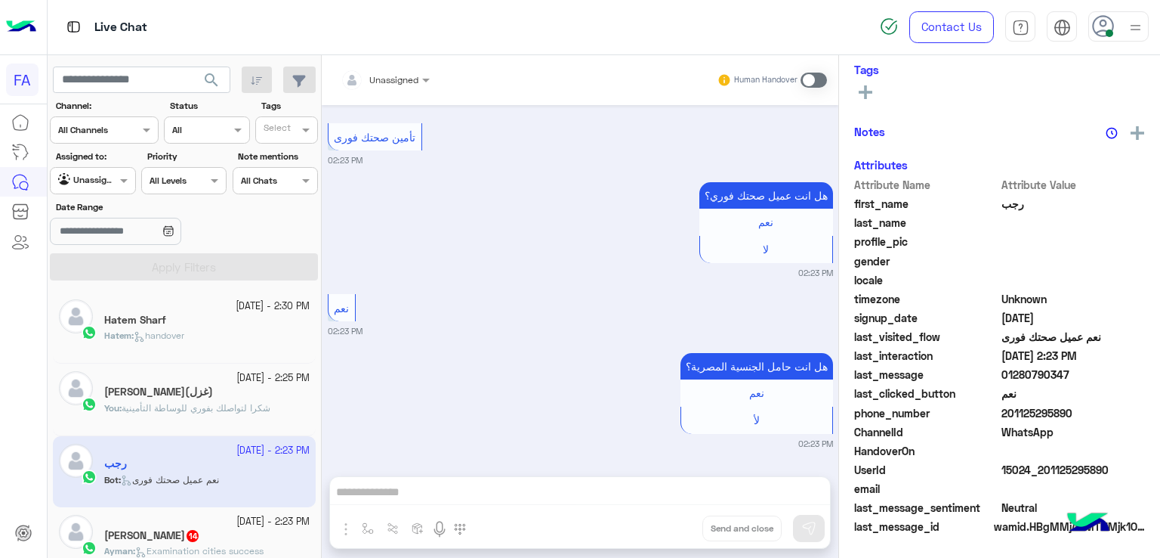
click at [184, 341] on p "Hatem : handover" at bounding box center [144, 336] width 80 height 14
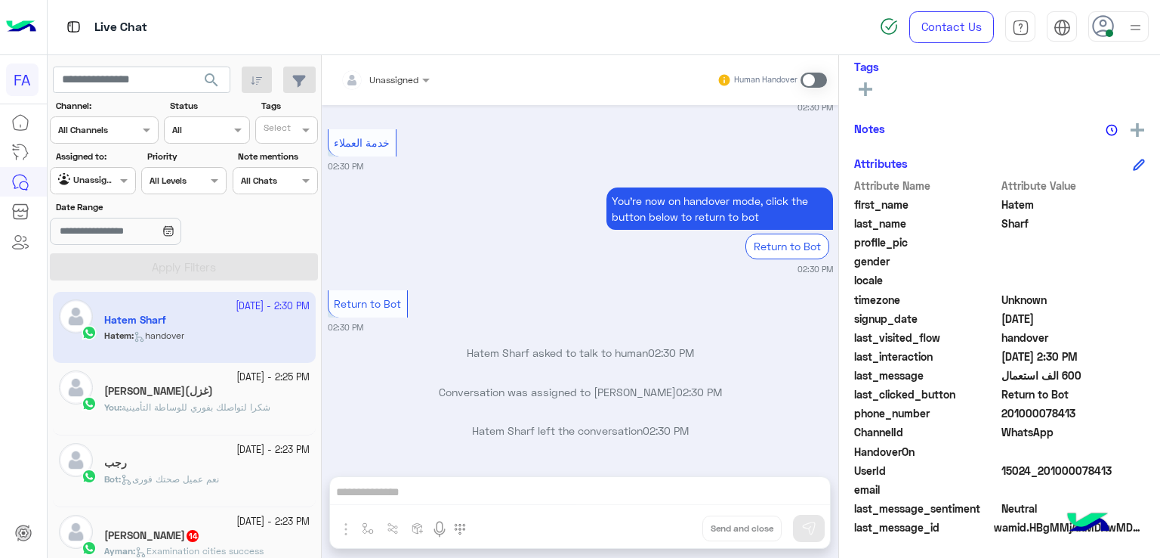
click at [374, 81] on input "text" at bounding box center [367, 78] width 53 height 14
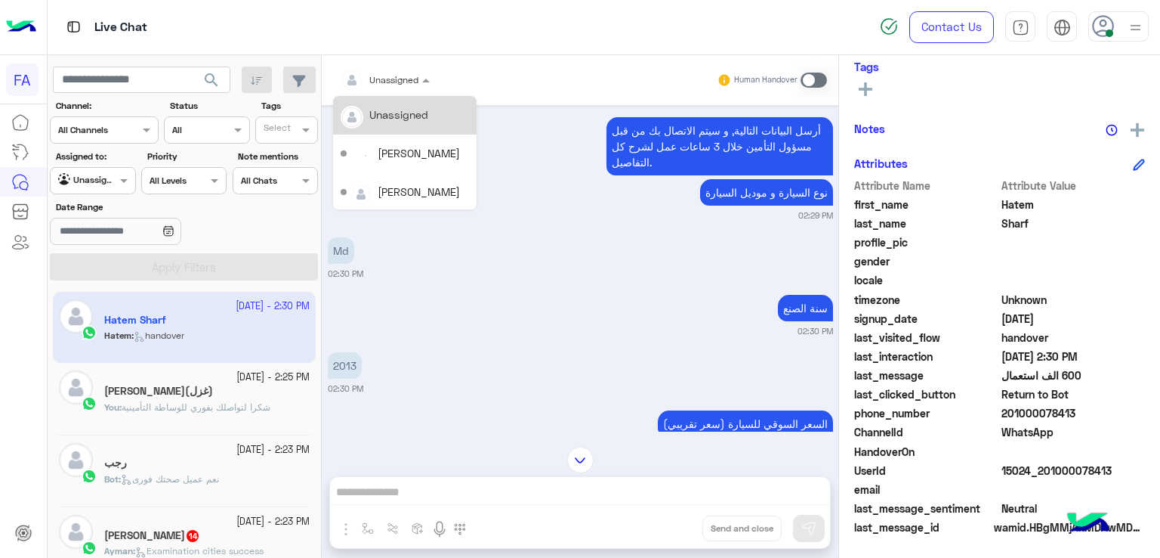
click at [571, 311] on div "سنة الصنع 02:30 PM" at bounding box center [580, 314] width 505 height 46
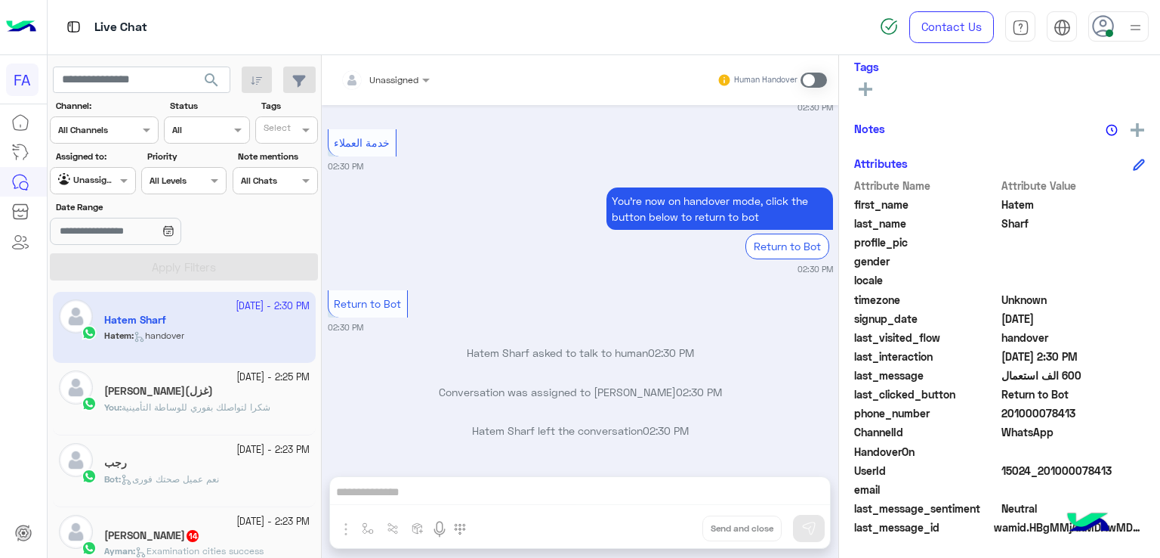
drag, startPoint x: 97, startPoint y: 179, endPoint x: 103, endPoint y: 186, distance: 8.6
click at [99, 181] on div at bounding box center [93, 178] width 84 height 14
click at [85, 268] on b "Your Inbox" at bounding box center [99, 267] width 53 height 13
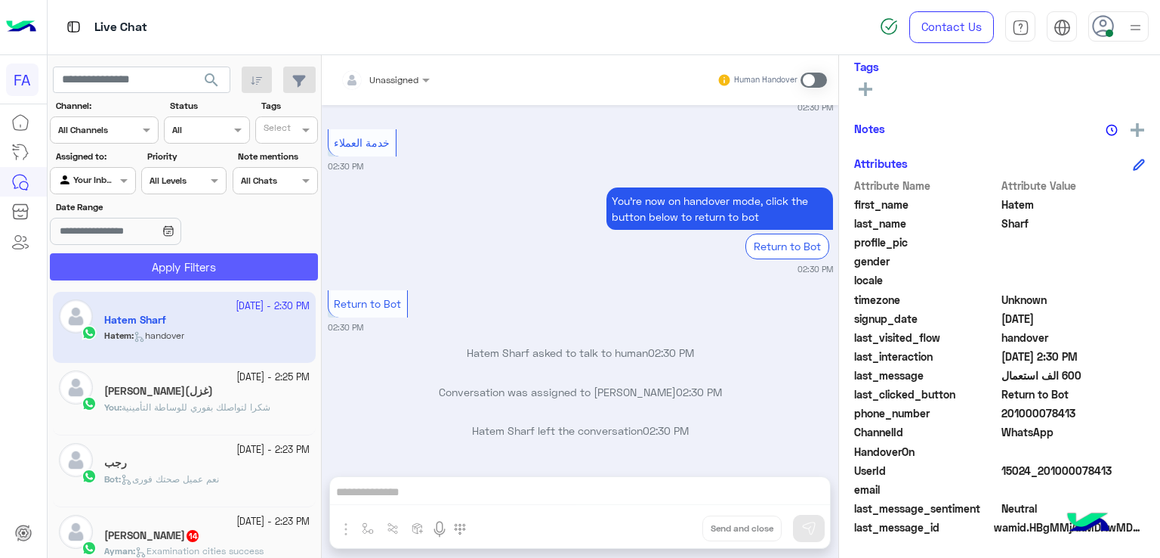
click at [138, 271] on button "Apply Filters" at bounding box center [184, 266] width 268 height 27
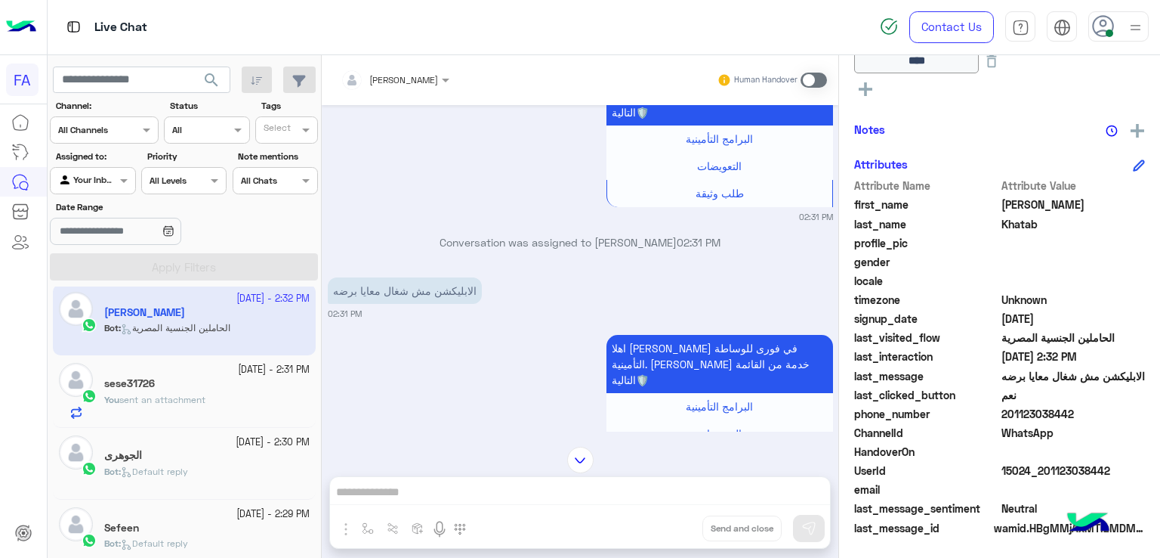
click at [388, 77] on input "text" at bounding box center [376, 78] width 70 height 14
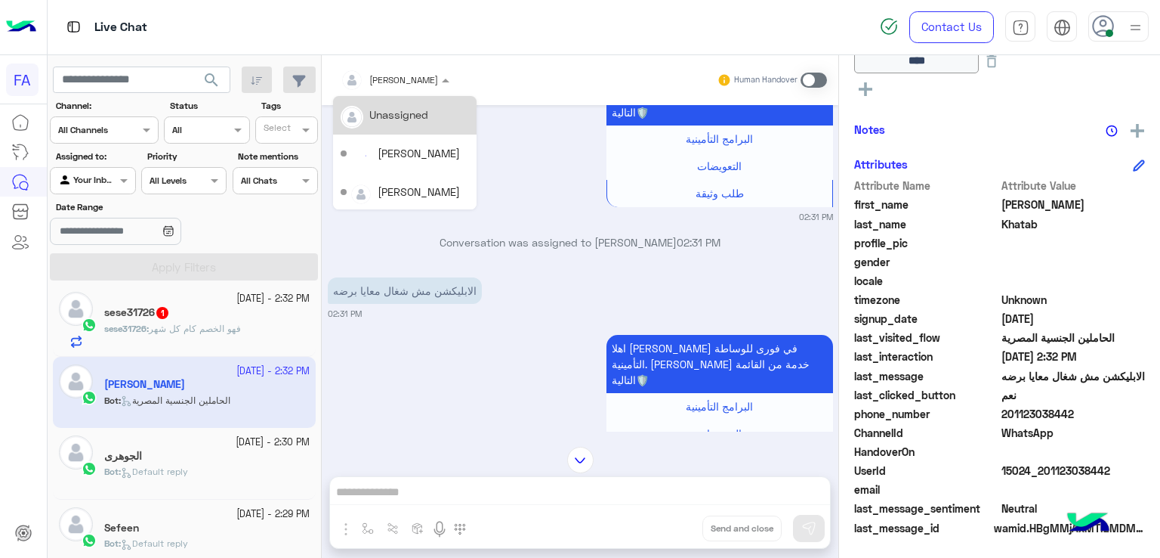
click at [406, 110] on div "Unassigned" at bounding box center [398, 115] width 59 height 16
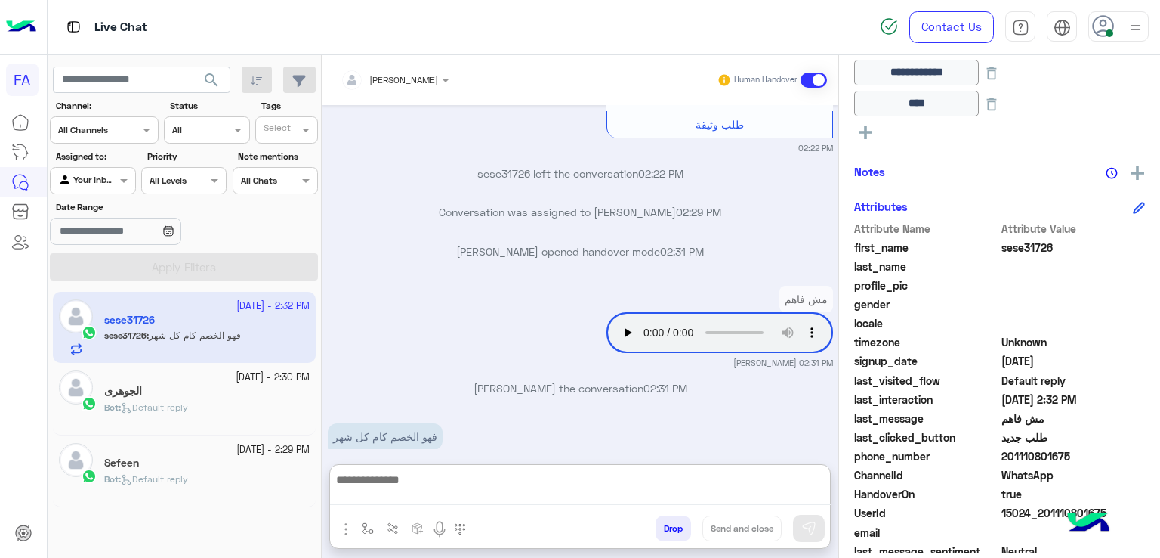
click at [497, 487] on textarea at bounding box center [580, 487] width 501 height 35
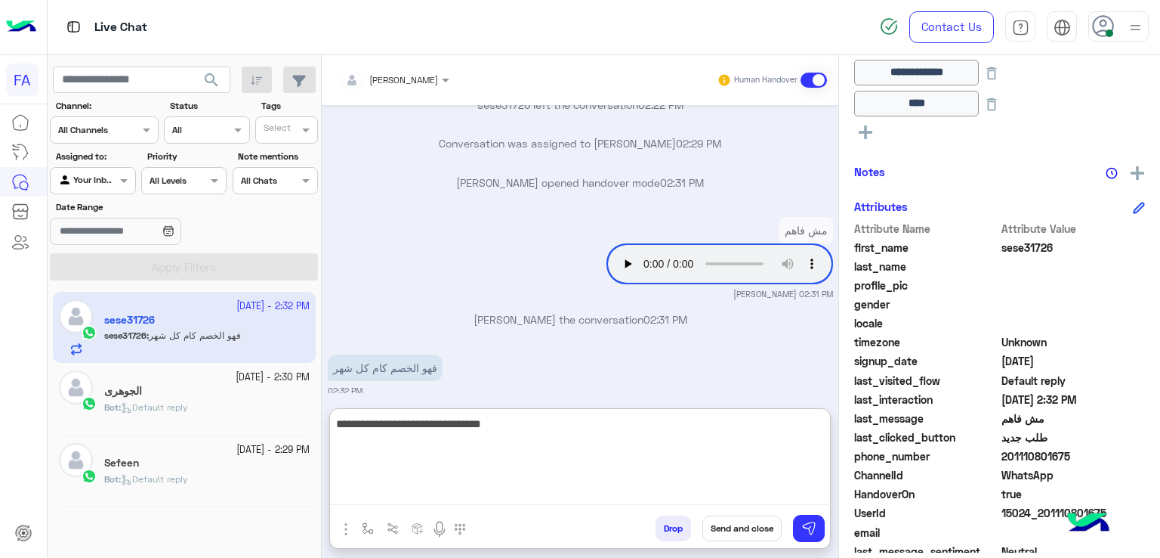
type textarea "**********"
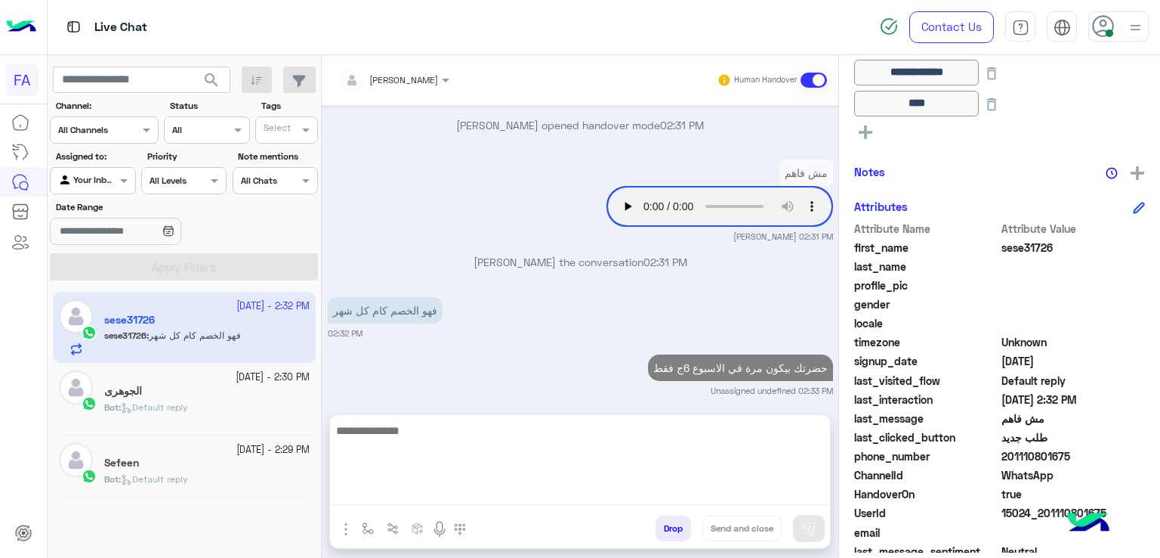
click at [168, 460] on div "Sefeen" at bounding box center [206, 464] width 205 height 16
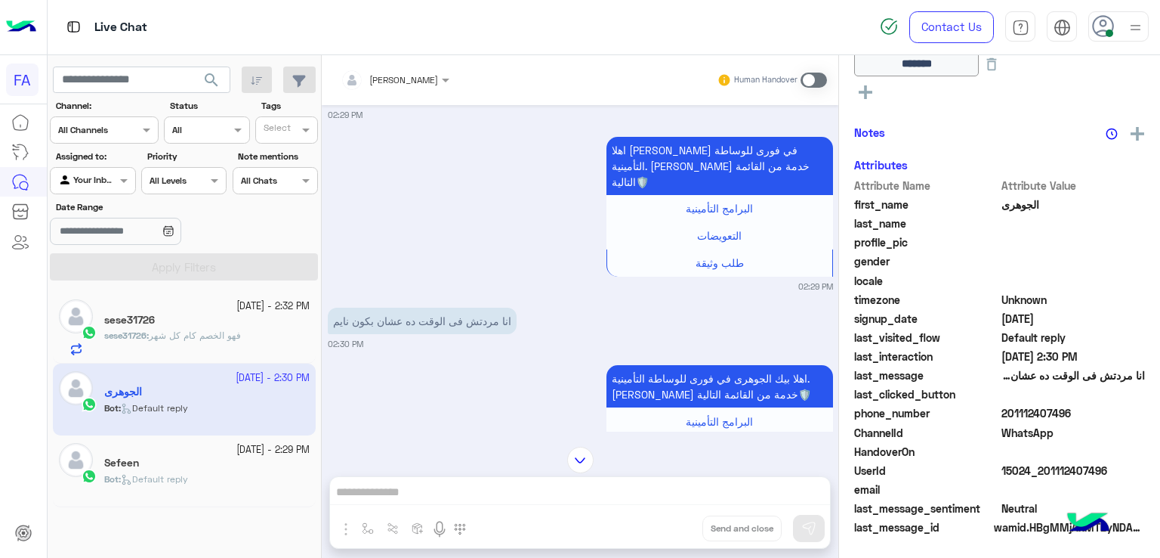
scroll to position [2900, 0]
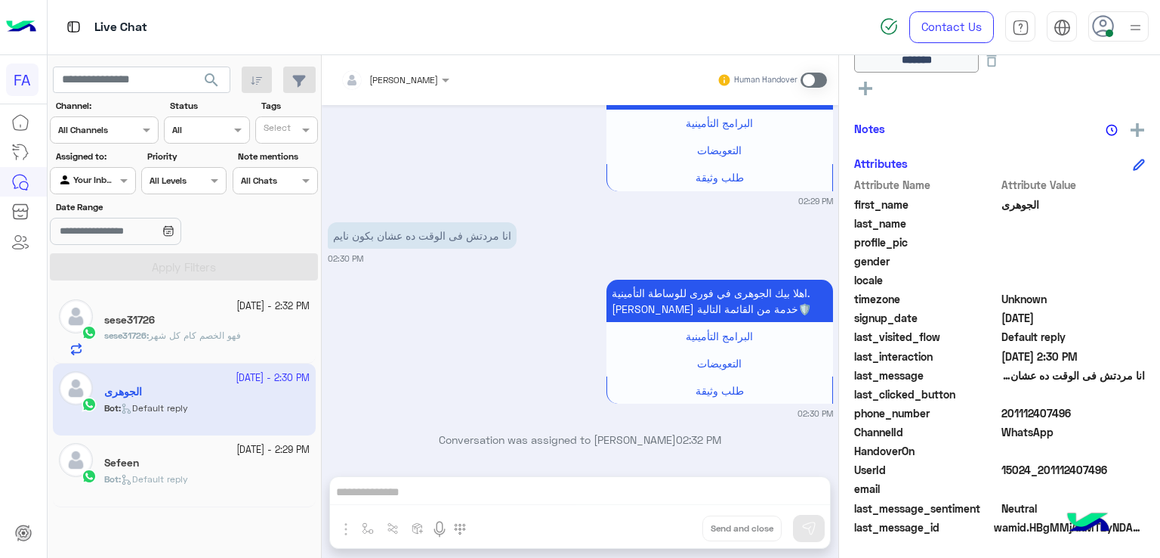
click at [244, 465] on div "Sefeen" at bounding box center [206, 464] width 205 height 16
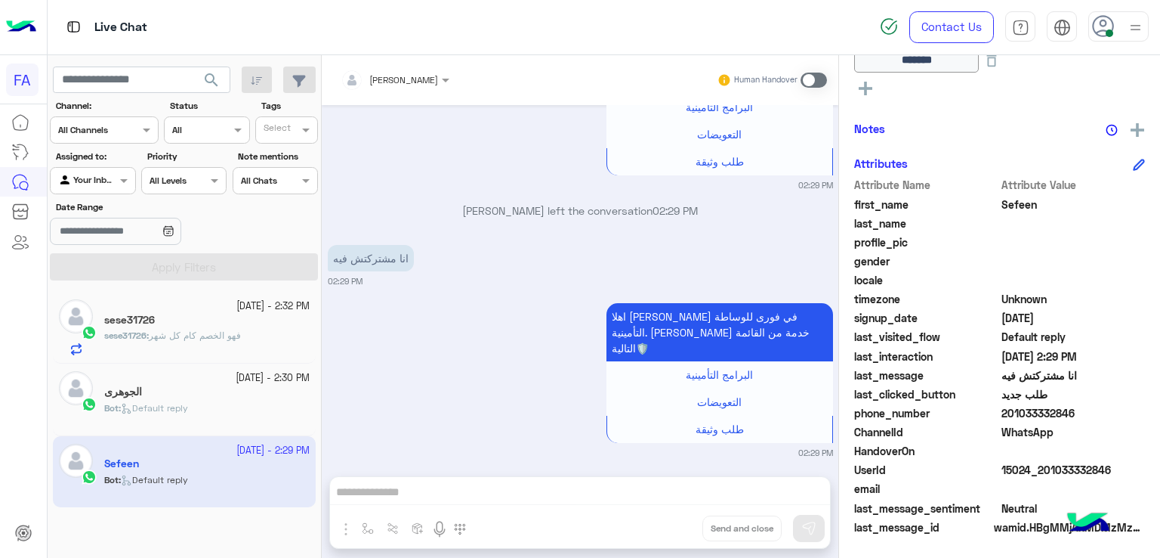
click at [554, 488] on div "Amira khalid Human Handover Sep 28, 2025 تم تحويلك الى مندوب من قسم خدمة العملا…" at bounding box center [580, 309] width 517 height 508
drag, startPoint x: 815, startPoint y: 64, endPoint x: 814, endPoint y: 76, distance: 12.1
click at [814, 68] on div "Amira khalid Human Handover" at bounding box center [580, 80] width 517 height 50
click at [814, 76] on span at bounding box center [814, 80] width 26 height 15
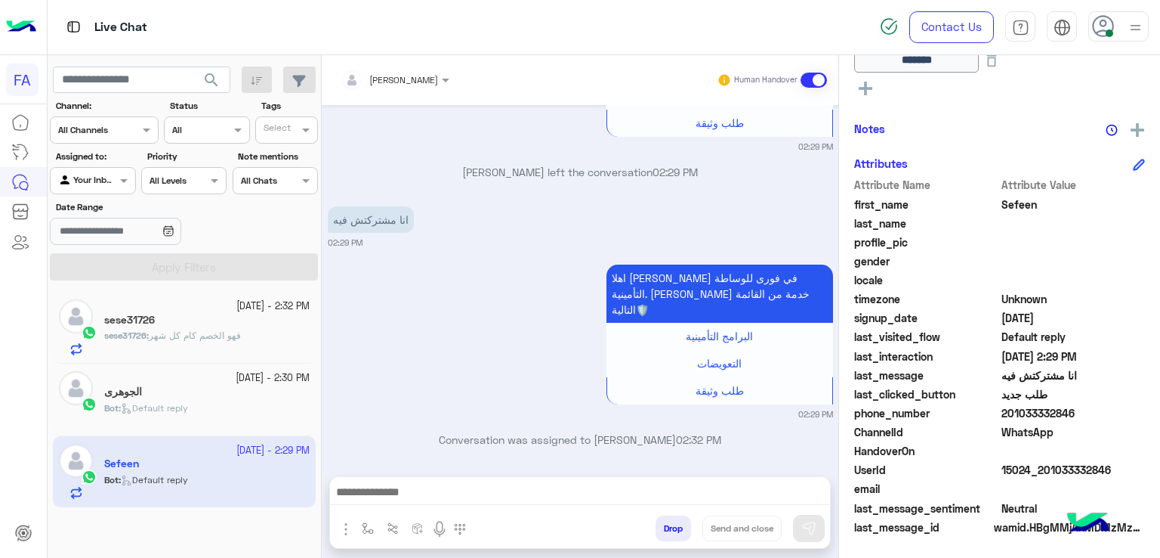
click at [629, 496] on textarea at bounding box center [580, 493] width 501 height 23
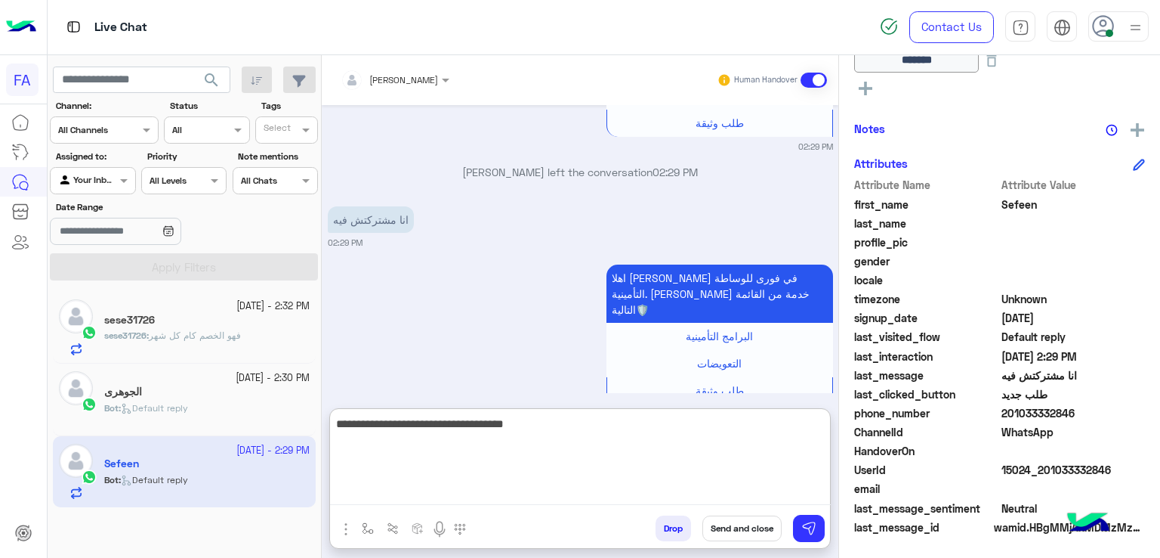
type textarea "**********"
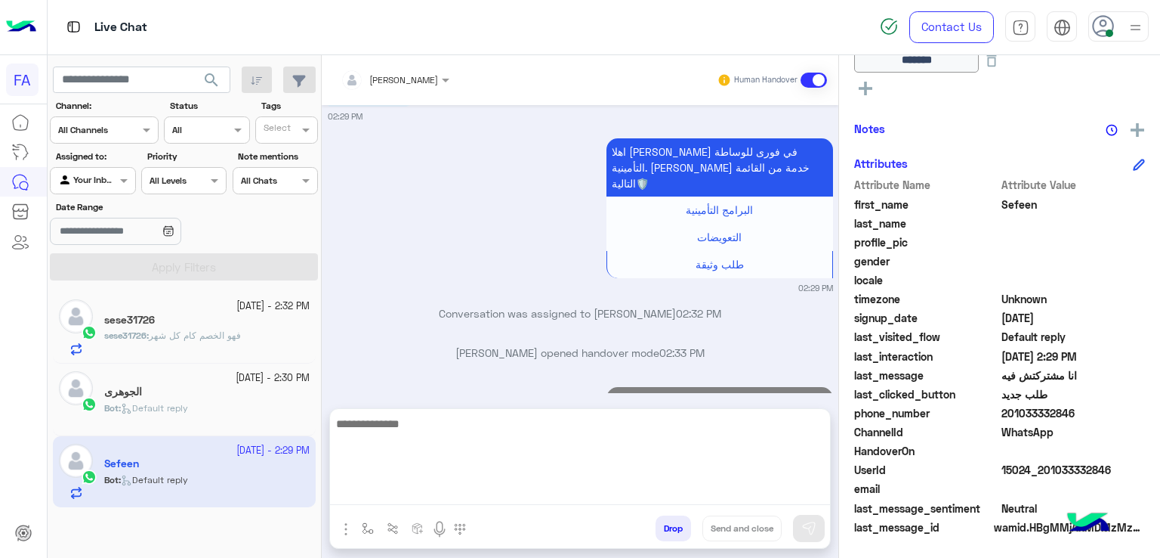
click at [183, 385] on div "الجوهرى" at bounding box center [206, 393] width 205 height 16
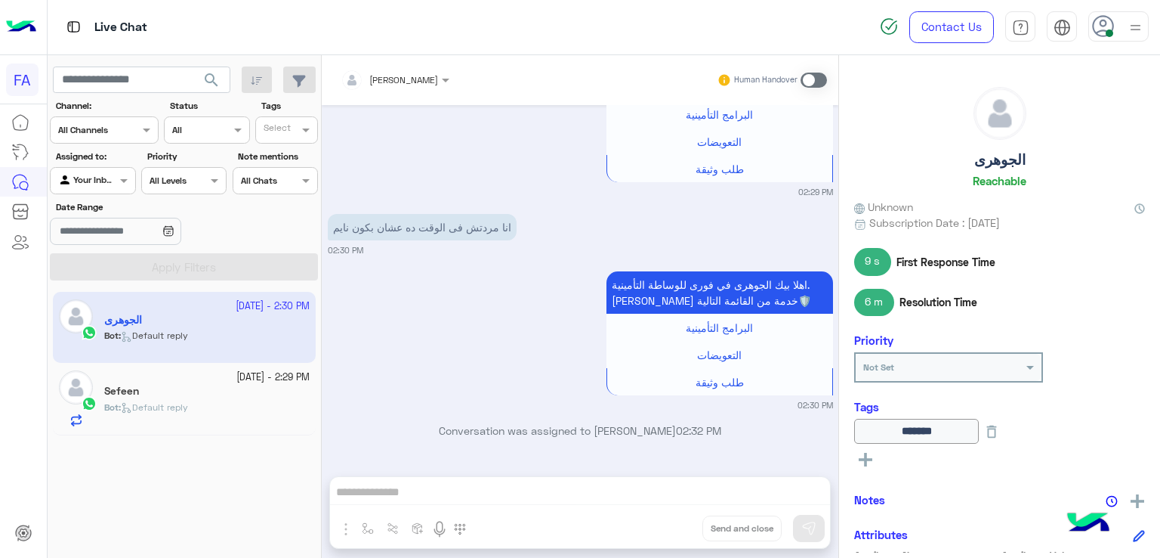
click at [982, 148] on div "الجوهرى Reachable" at bounding box center [999, 140] width 291 height 107
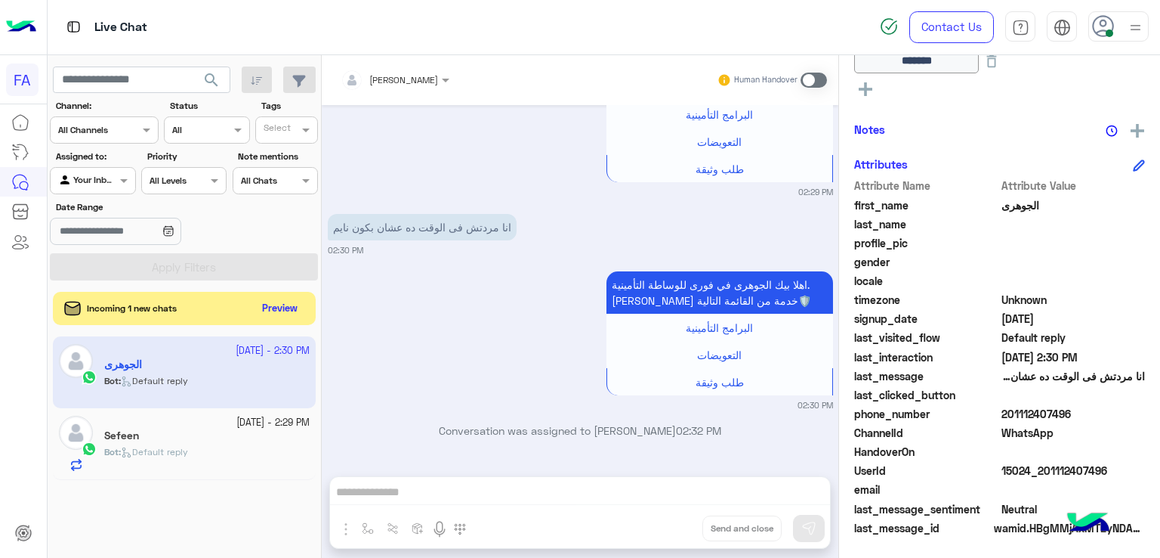
drag, startPoint x: 1070, startPoint y: 409, endPoint x: 1010, endPoint y: 416, distance: 60.1
click at [1010, 416] on span "201112407496" at bounding box center [1074, 414] width 144 height 16
click at [275, 305] on button "Preview" at bounding box center [281, 308] width 47 height 20
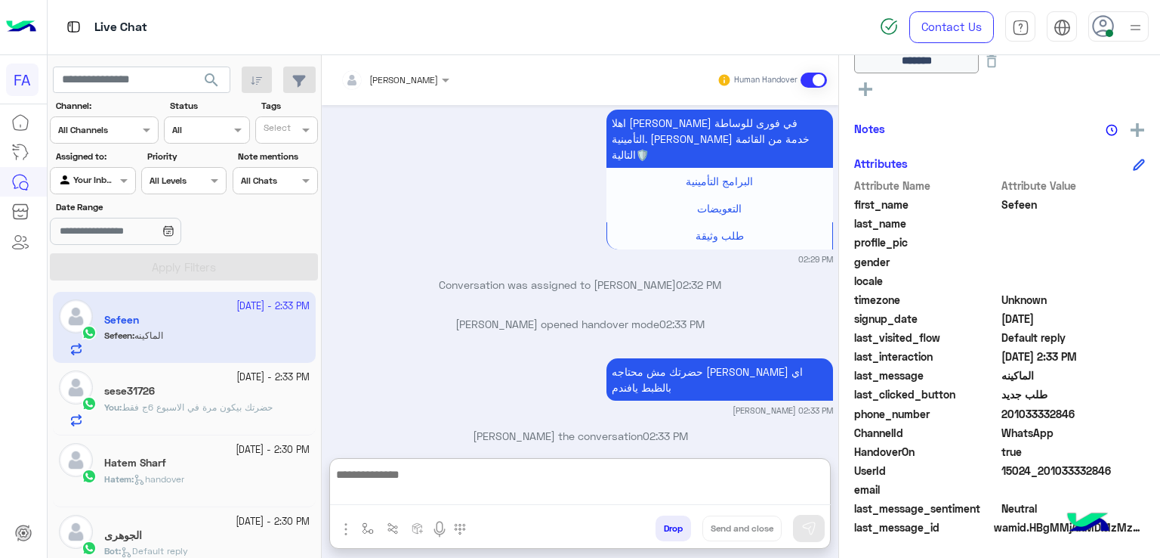
click at [527, 490] on textarea at bounding box center [580, 485] width 501 height 40
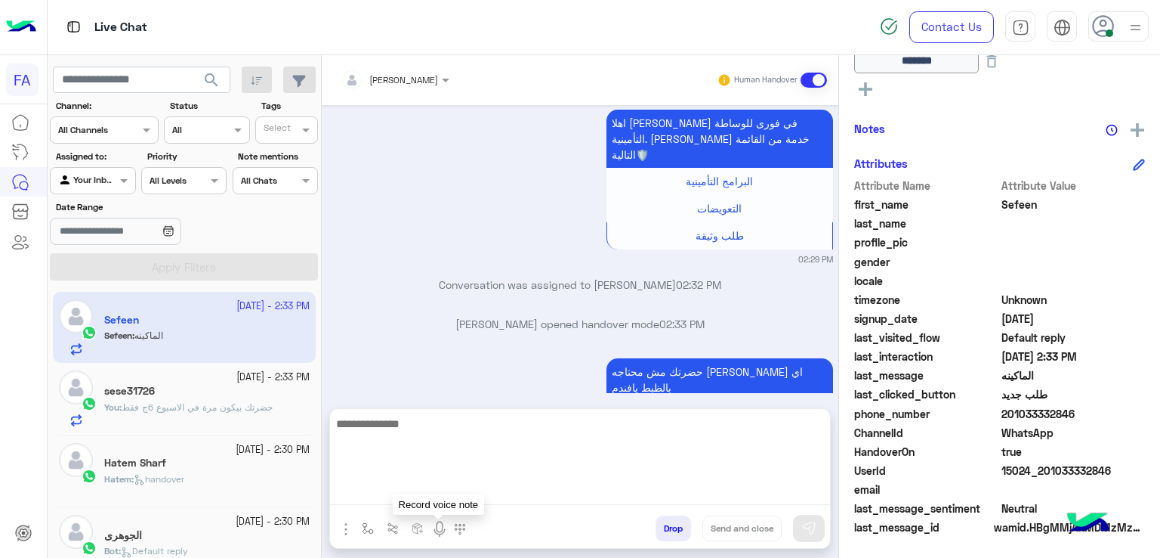
click at [431, 530] on img at bounding box center [440, 529] width 18 height 18
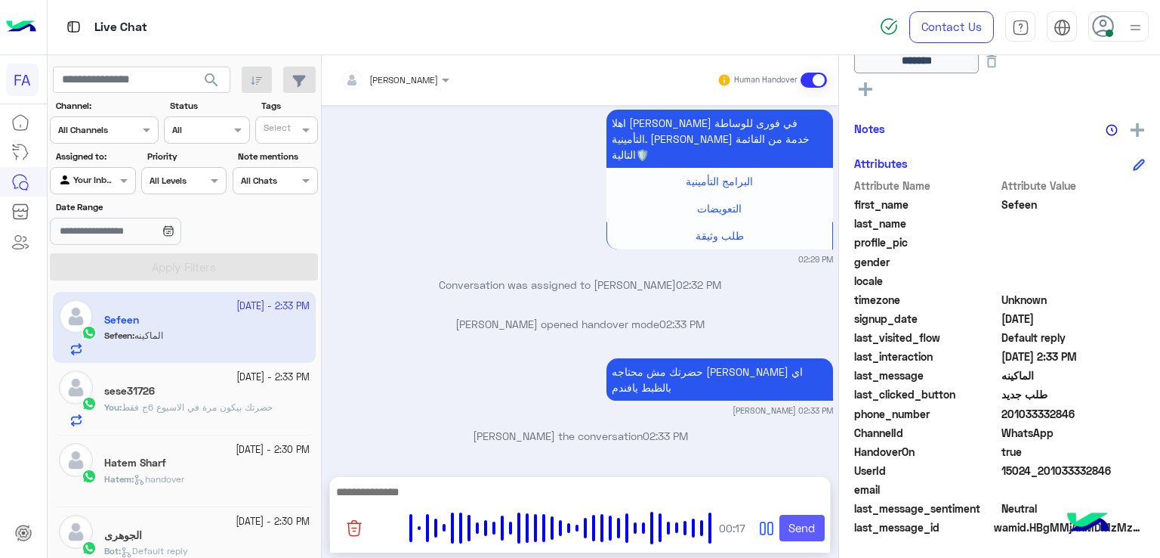
click at [812, 533] on button "Send" at bounding box center [802, 527] width 45 height 27
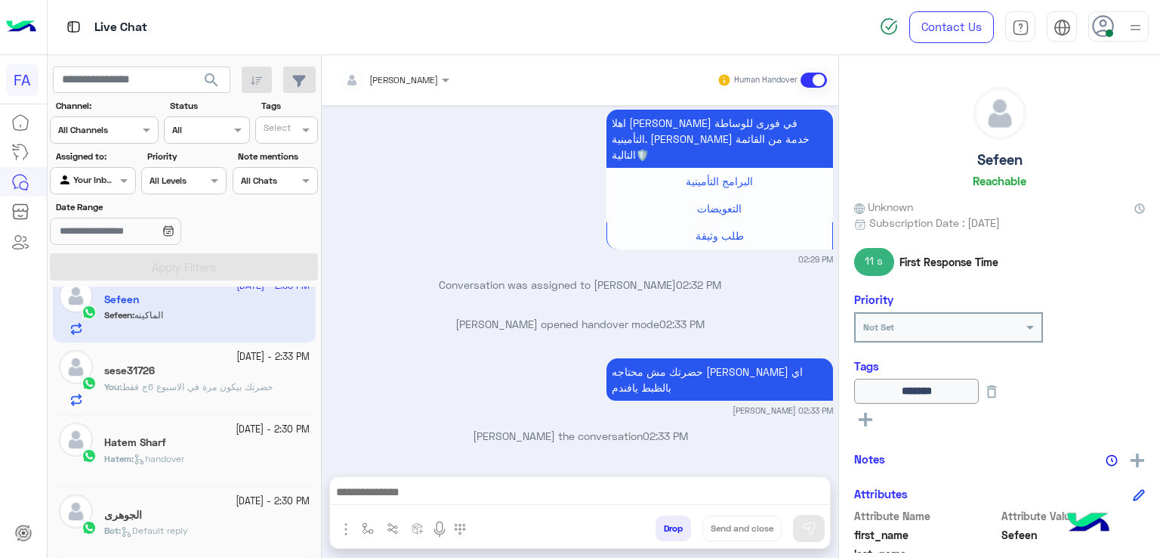
click at [174, 518] on div "الجوهرى" at bounding box center [206, 516] width 205 height 16
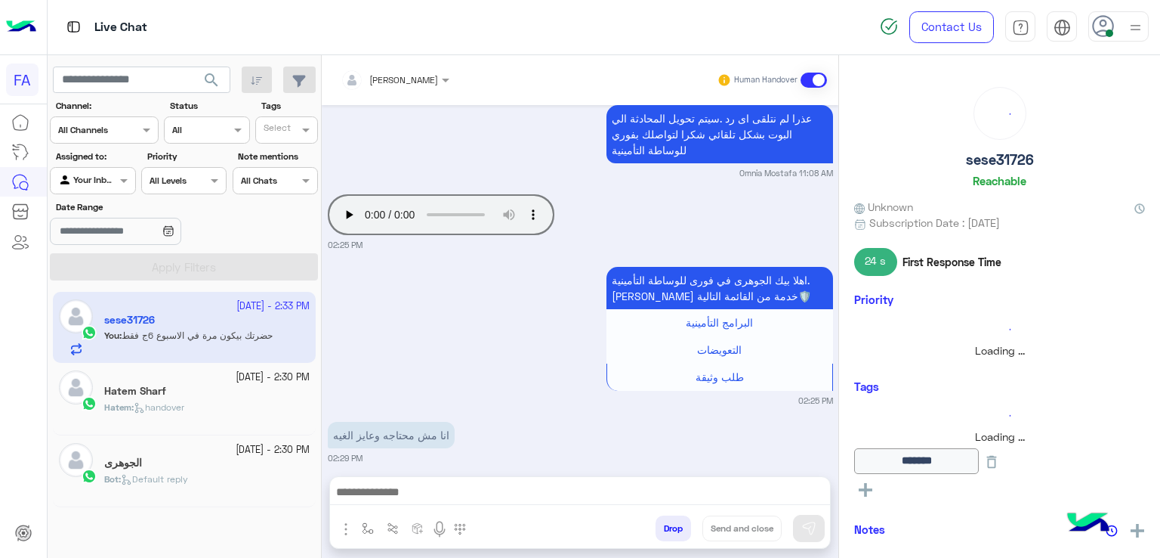
type input "**********"
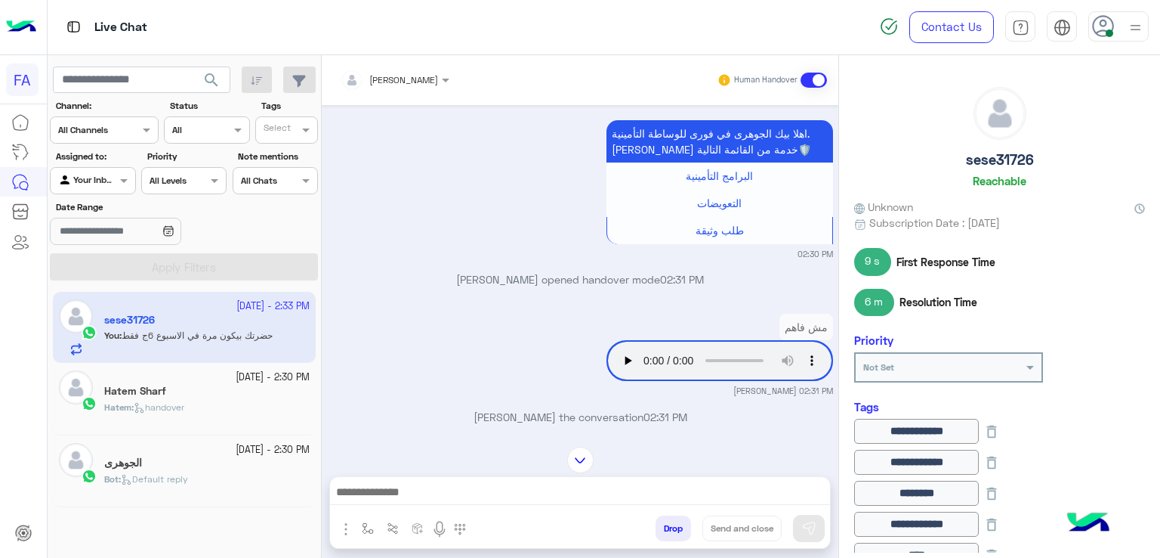
scroll to position [2880, 0]
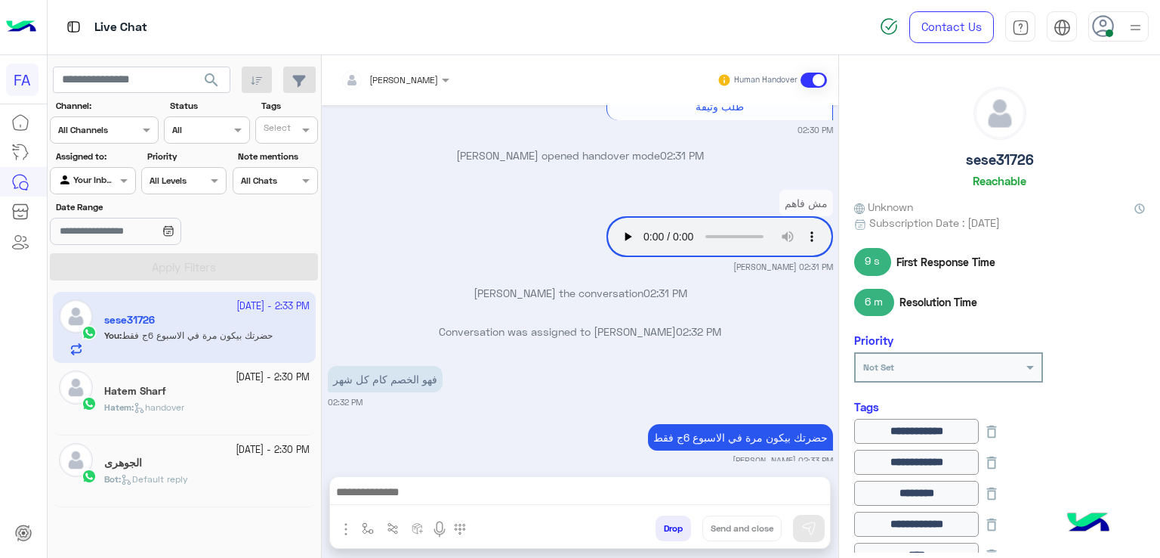
click at [174, 473] on span "Default reply" at bounding box center [154, 478] width 67 height 11
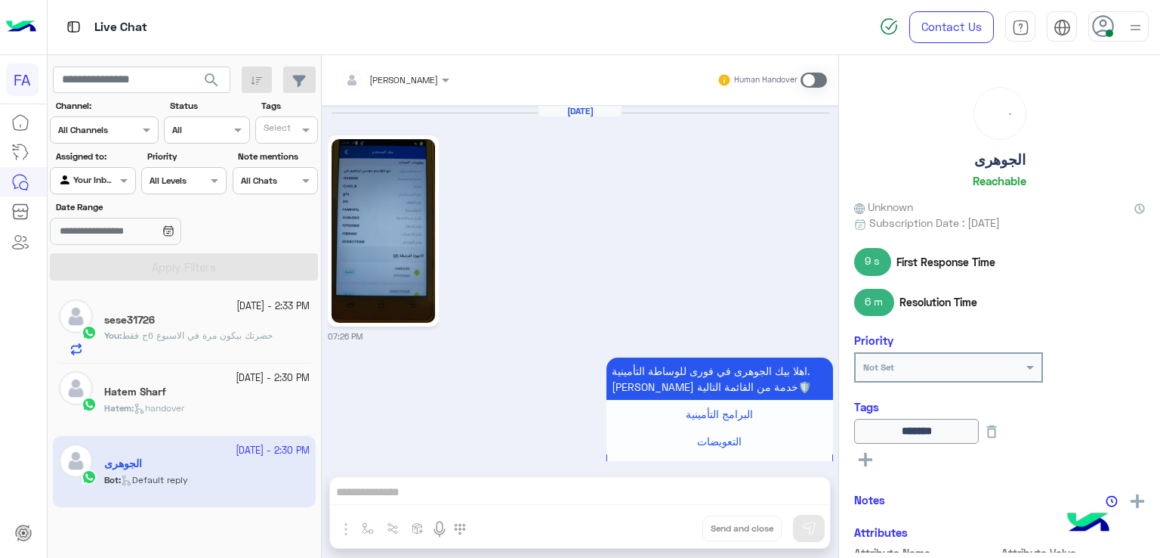
scroll to position [1370, 0]
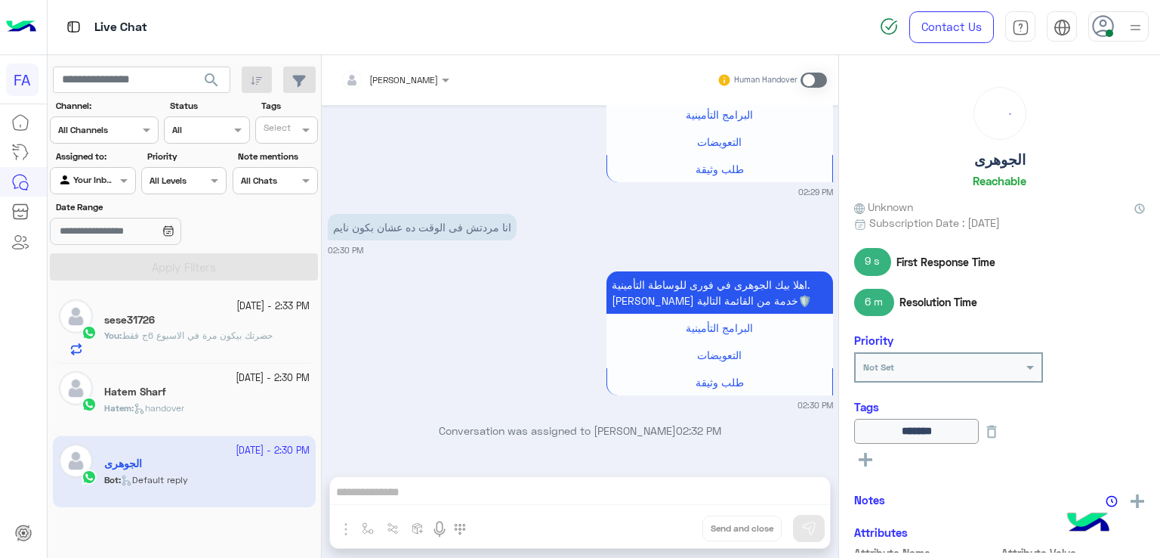
click at [142, 399] on div "Hatem Sharf" at bounding box center [206, 393] width 205 height 16
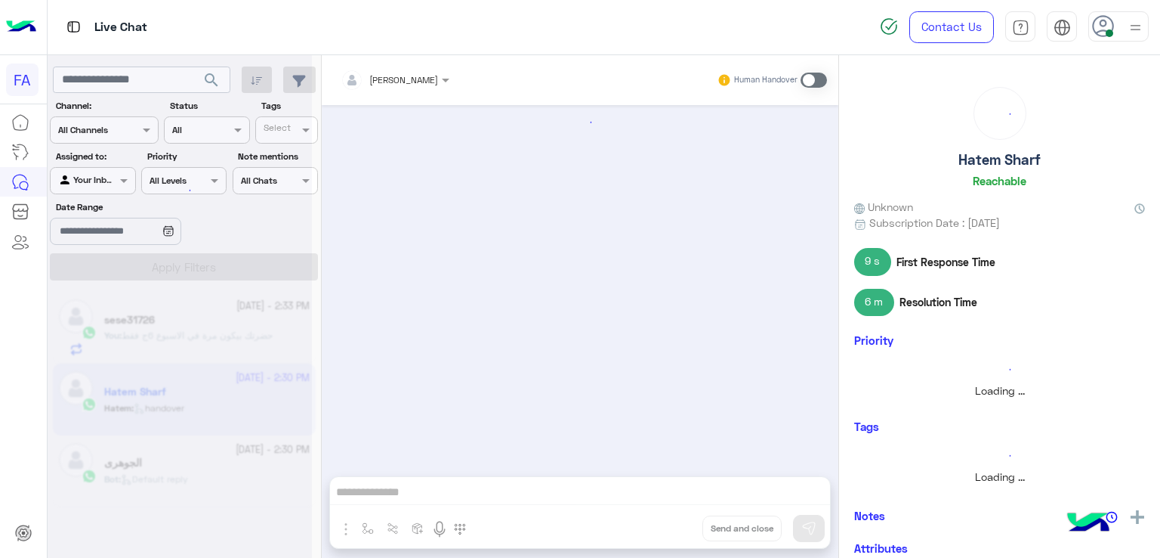
scroll to position [643, 0]
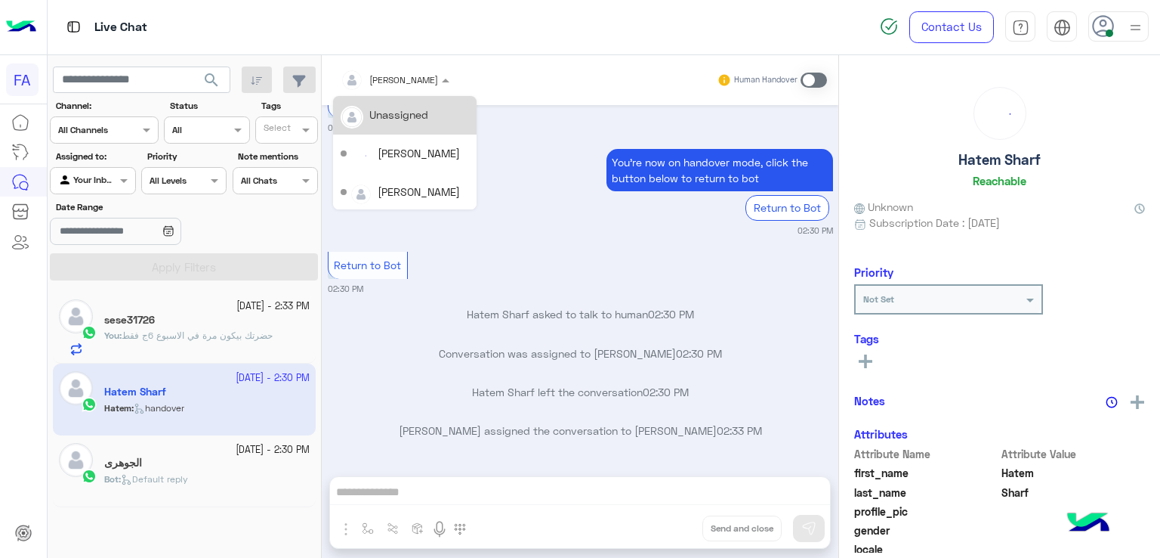
click at [417, 84] on span "Amira khalid" at bounding box center [403, 79] width 69 height 11
click at [405, 119] on div "Unassigned" at bounding box center [398, 115] width 59 height 16
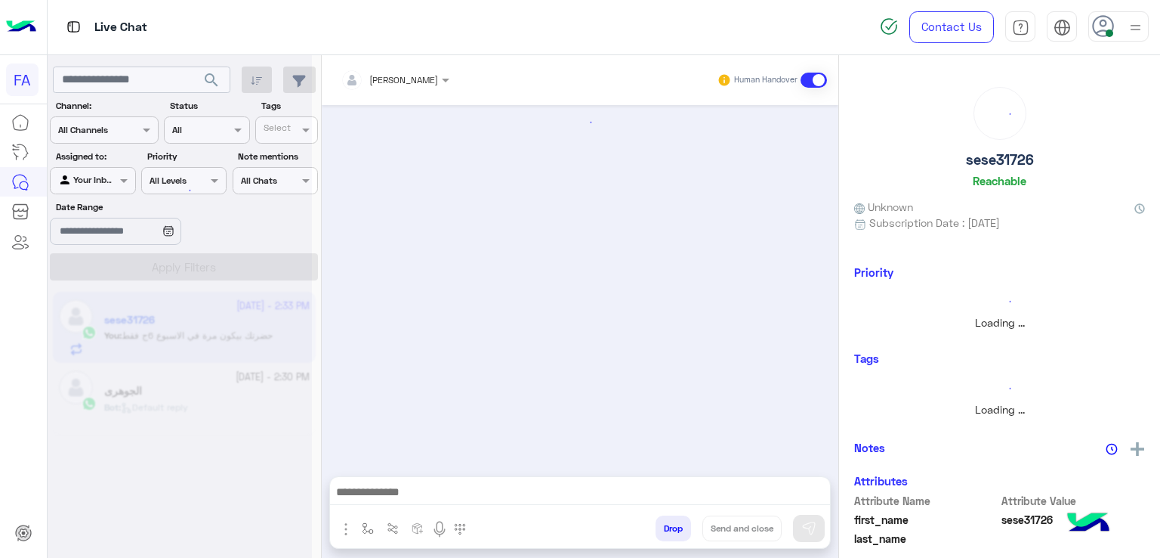
scroll to position [1180, 0]
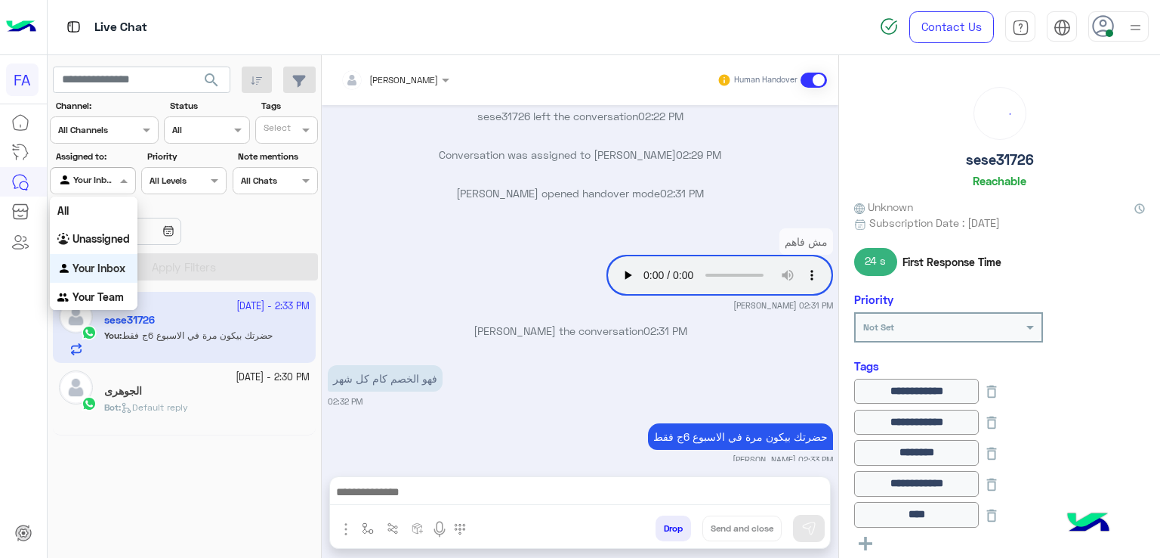
click at [106, 179] on div at bounding box center [93, 178] width 84 height 14
click at [98, 244] on b "Unassigned" at bounding box center [101, 238] width 57 height 13
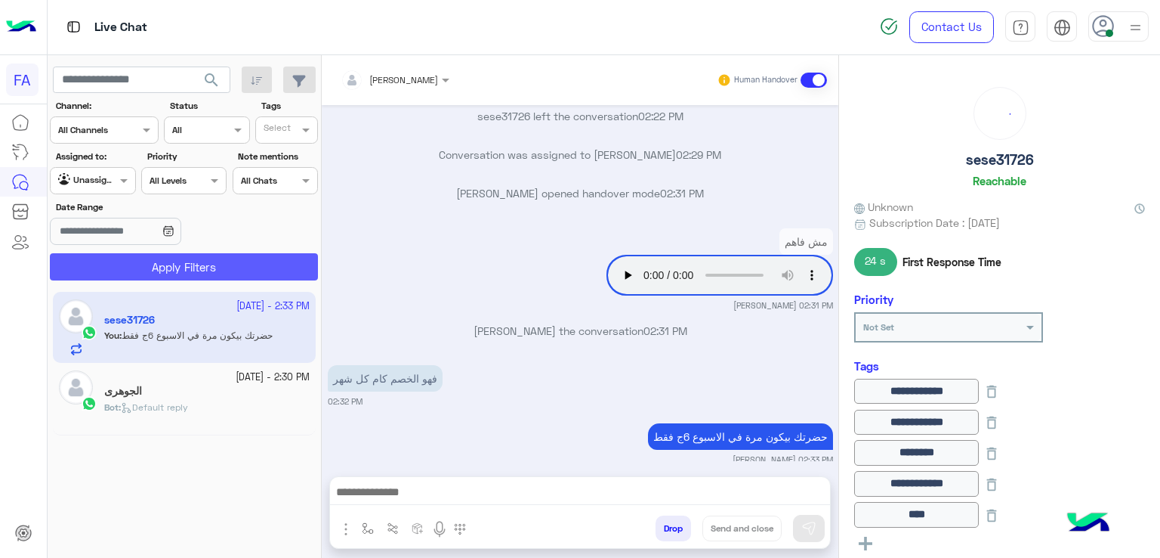
click at [125, 255] on button "Apply Filters" at bounding box center [184, 266] width 268 height 27
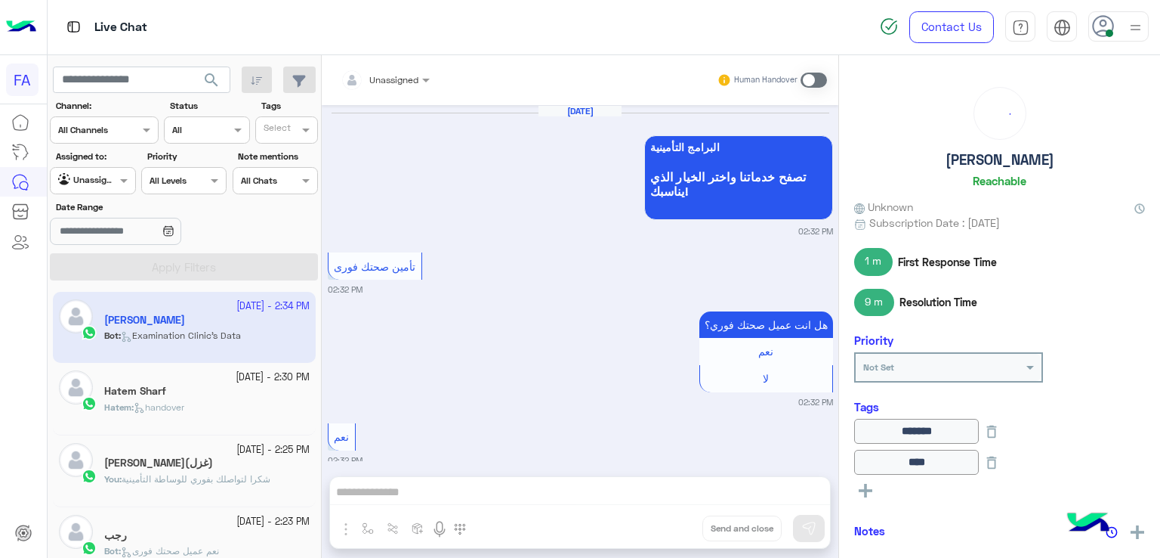
scroll to position [1402, 0]
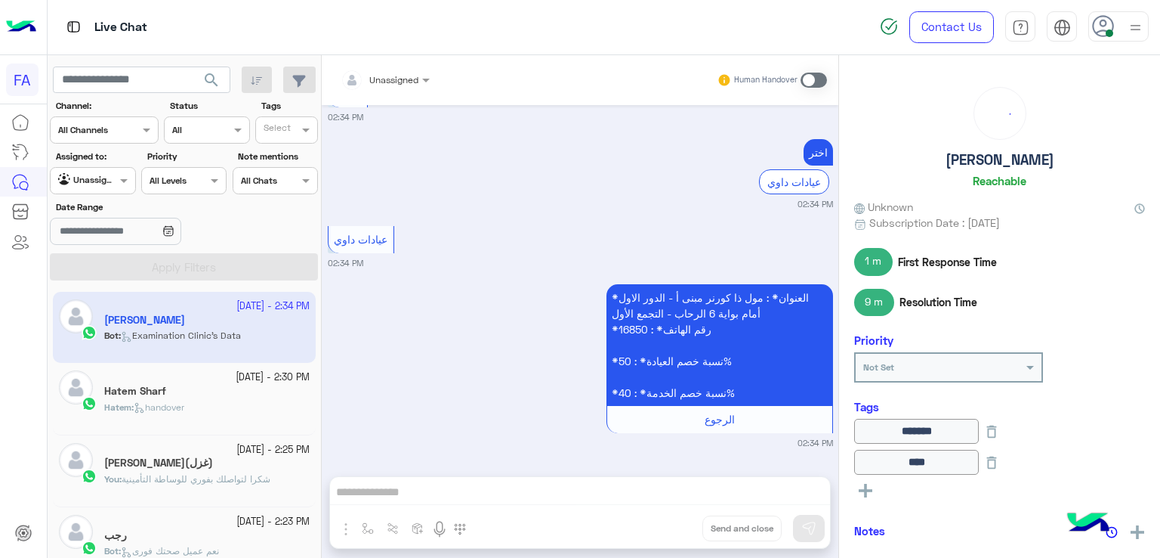
click at [109, 174] on div at bounding box center [93, 178] width 84 height 14
click at [100, 261] on b "Your Inbox" at bounding box center [99, 267] width 53 height 13
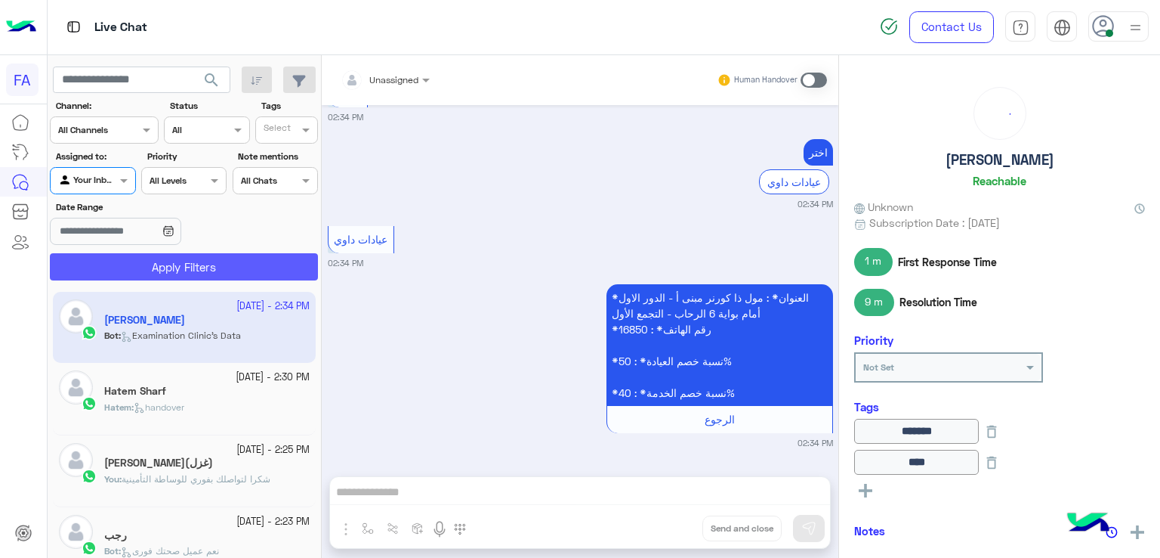
click at [133, 266] on button "Apply Filters" at bounding box center [184, 266] width 268 height 27
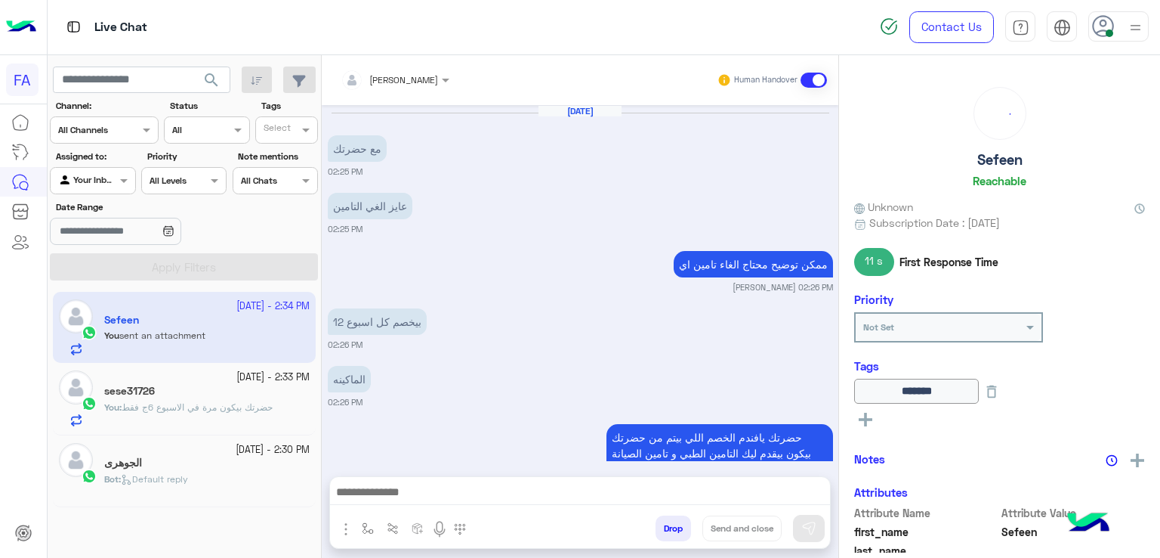
scroll to position [1339, 0]
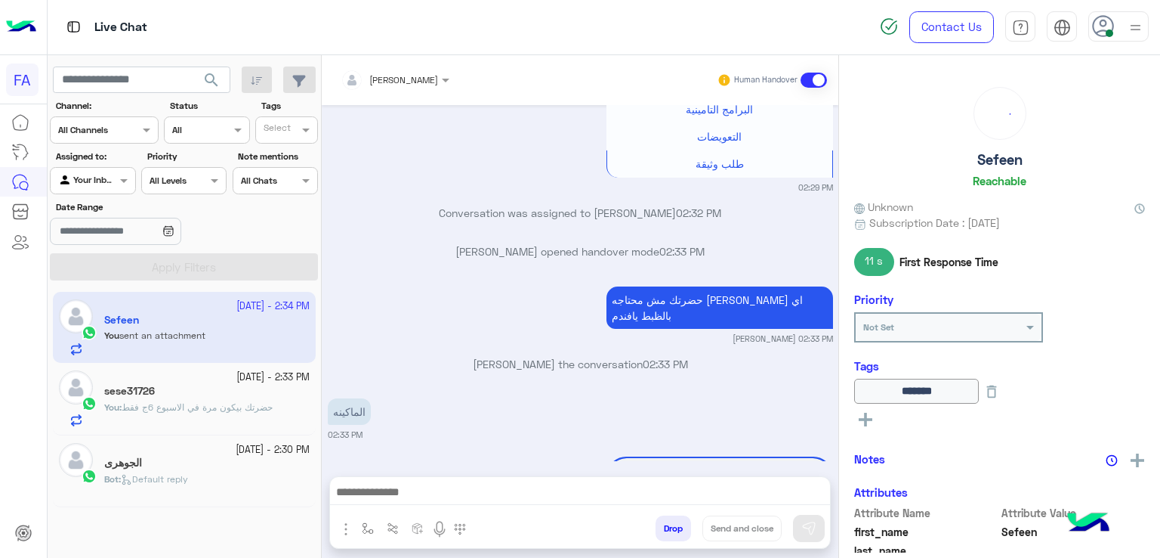
click at [173, 394] on div "sese31726" at bounding box center [206, 393] width 205 height 16
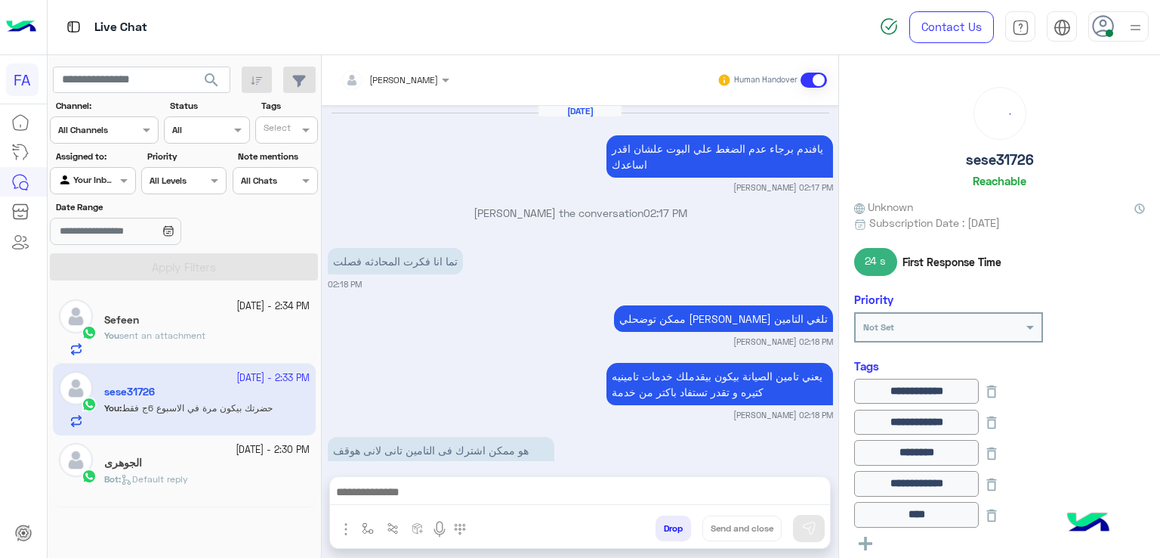
scroll to position [1180, 0]
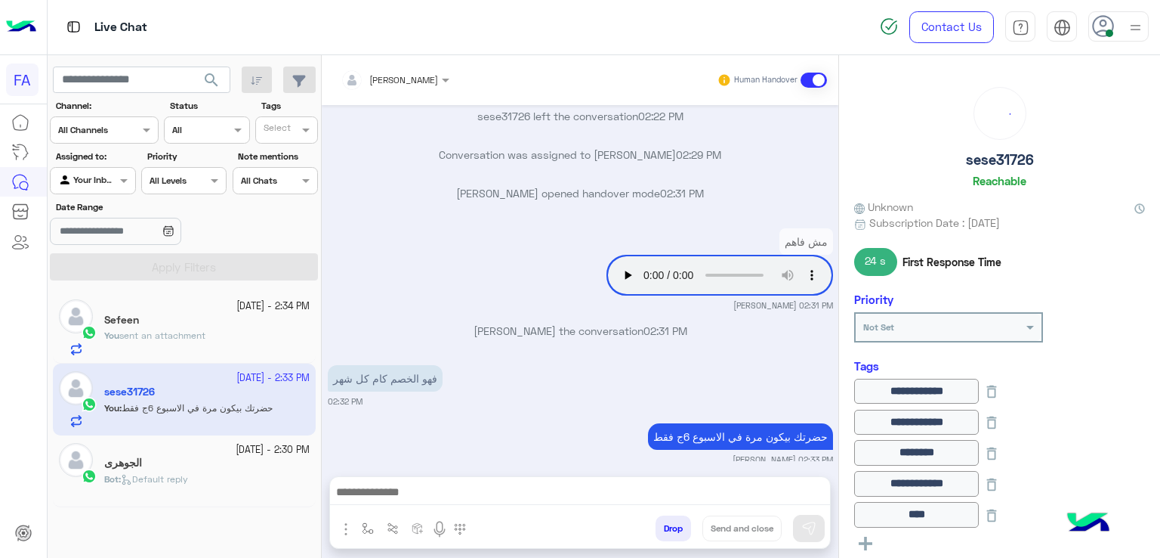
click at [199, 471] on div "الجوهرى" at bounding box center [206, 464] width 205 height 16
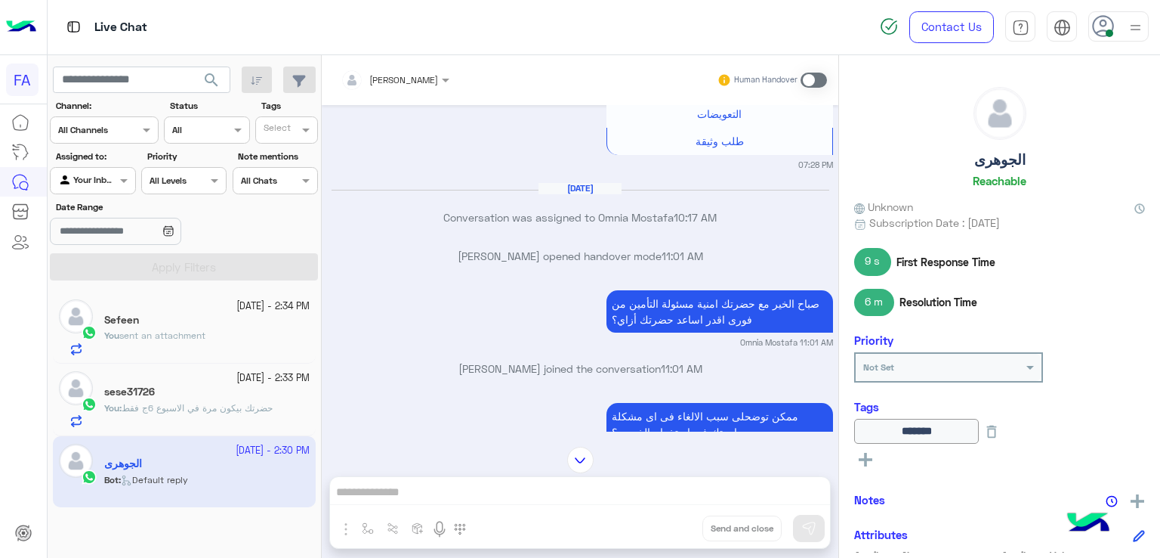
scroll to position [615, 0]
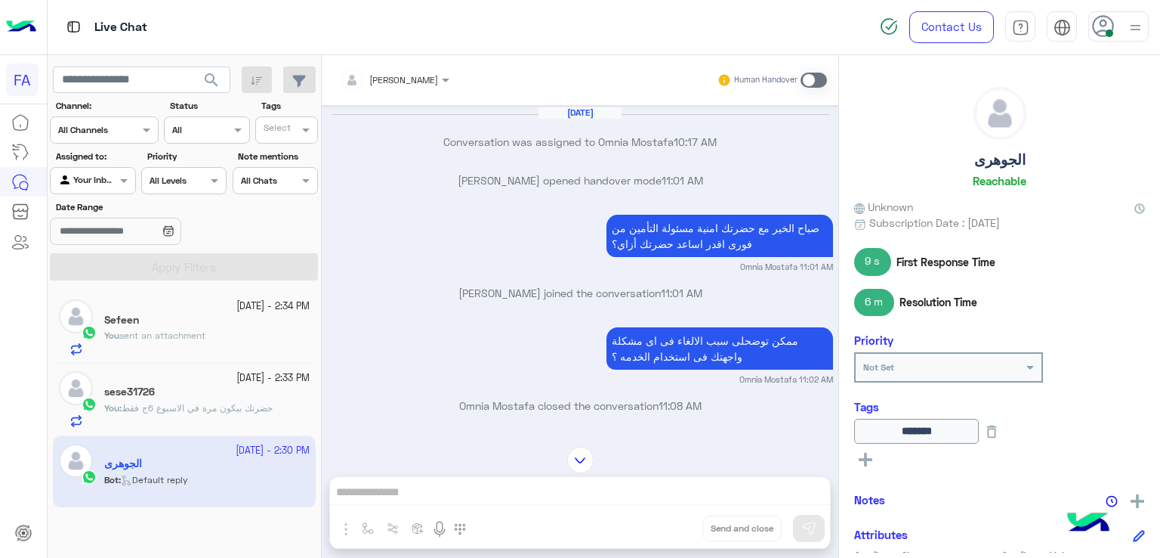
click at [685, 228] on p "صباح الخير مع حضرتك امنية مسئولة التأمين من فورى اقدر اساعد حضرتك أزاي؟" at bounding box center [720, 236] width 227 height 42
click at [684, 229] on p "صباح الخير مع حضرتك امنية مسئولة التأمين من فورى اقدر اساعد حضرتك أزاي؟" at bounding box center [720, 236] width 227 height 42
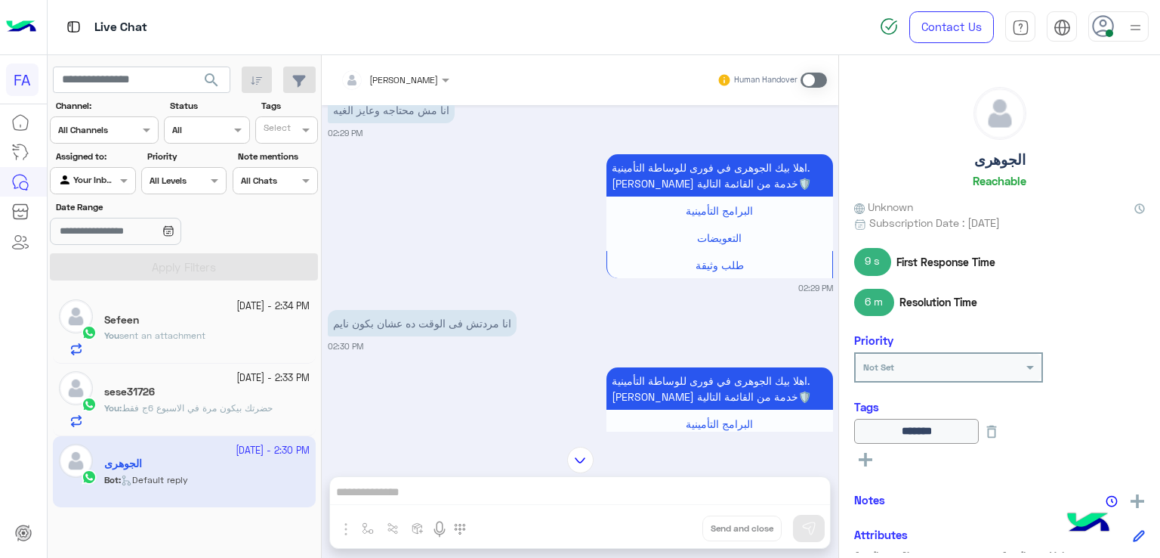
scroll to position [1370, 0]
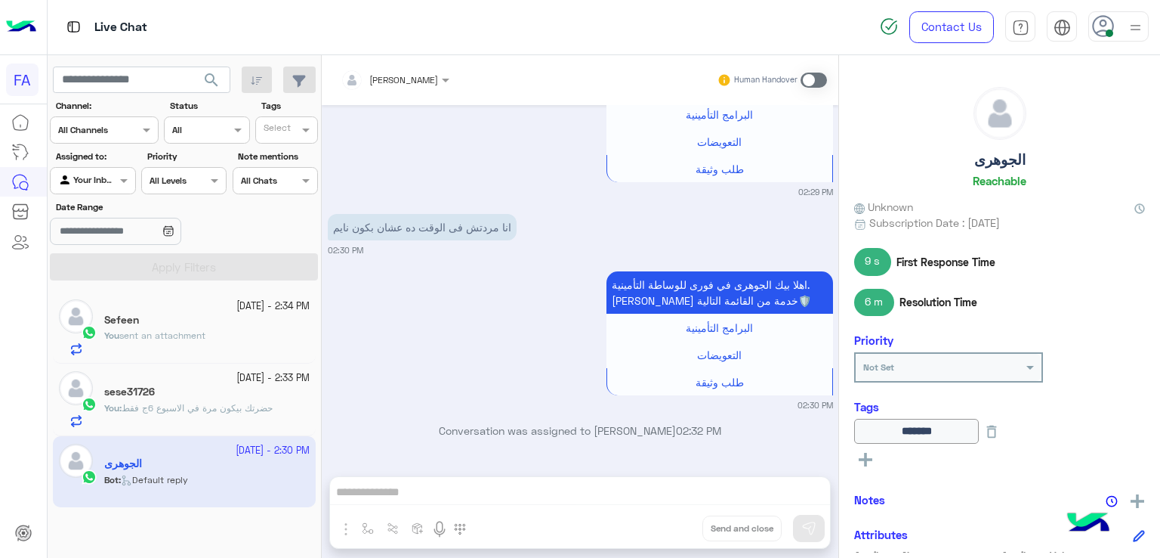
click at [813, 81] on span at bounding box center [814, 80] width 26 height 15
click at [732, 496] on div "Amira khalid Human Handover Sep 27, 2025 07:26 PM اهلا بيك الجوهرى في فورى للوس…" at bounding box center [580, 309] width 517 height 508
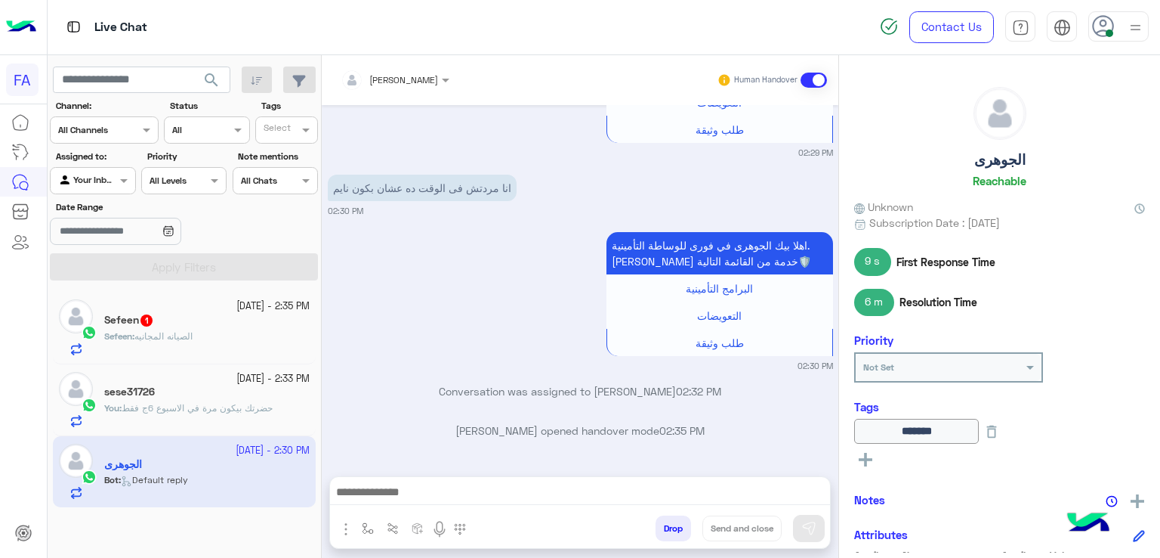
click at [706, 493] on textarea at bounding box center [580, 493] width 501 height 23
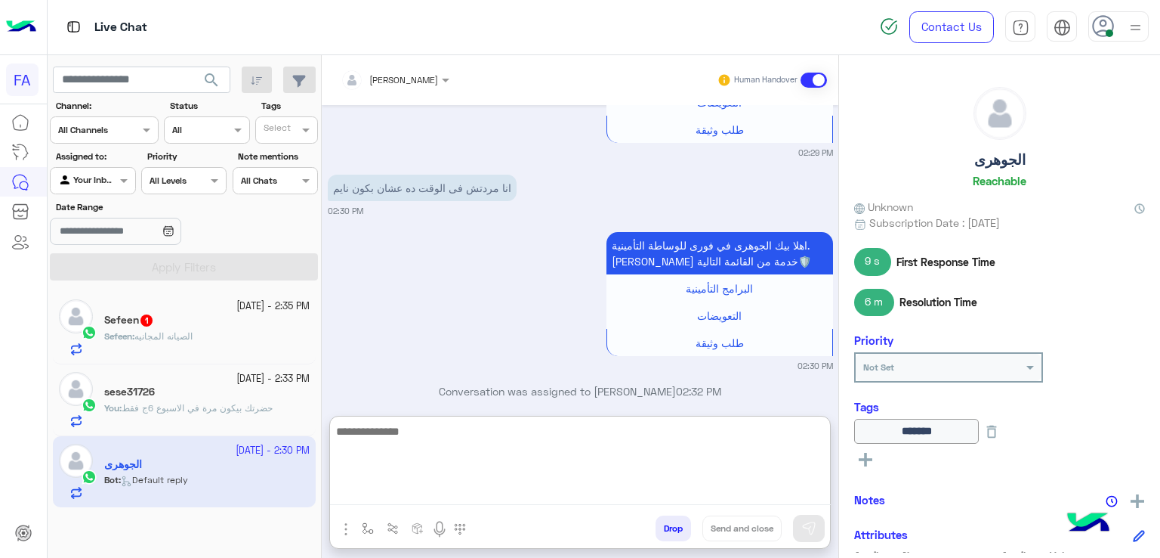
paste textarea "**********"
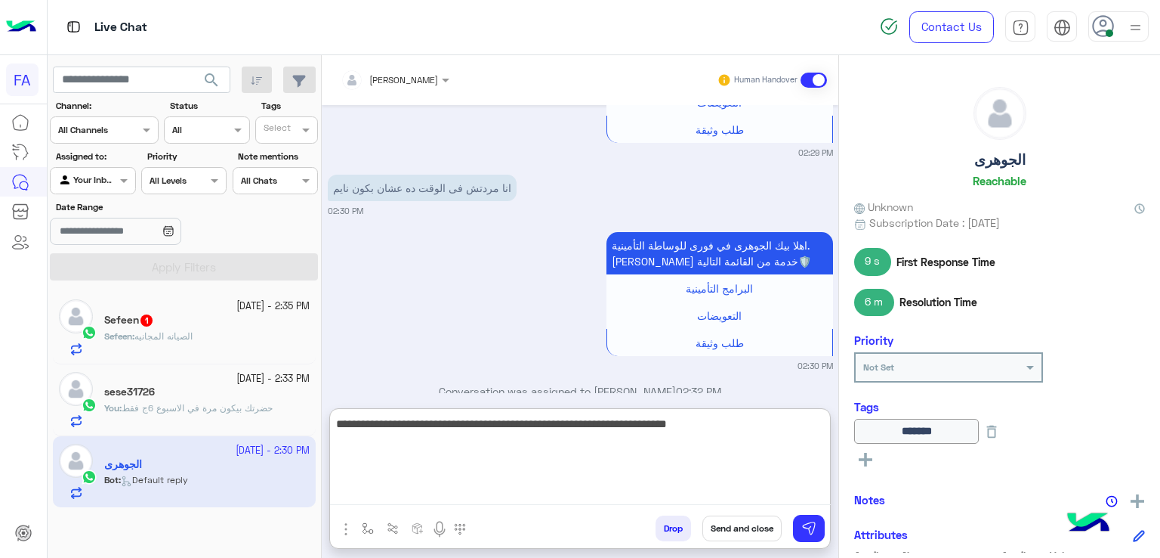
click at [709, 430] on textarea "**********" at bounding box center [580, 459] width 501 height 91
click at [822, 421] on textarea "**********" at bounding box center [580, 459] width 501 height 91
drag, startPoint x: 822, startPoint y: 421, endPoint x: 816, endPoint y: 433, distance: 13.5
click at [820, 421] on textarea "**********" at bounding box center [580, 459] width 501 height 91
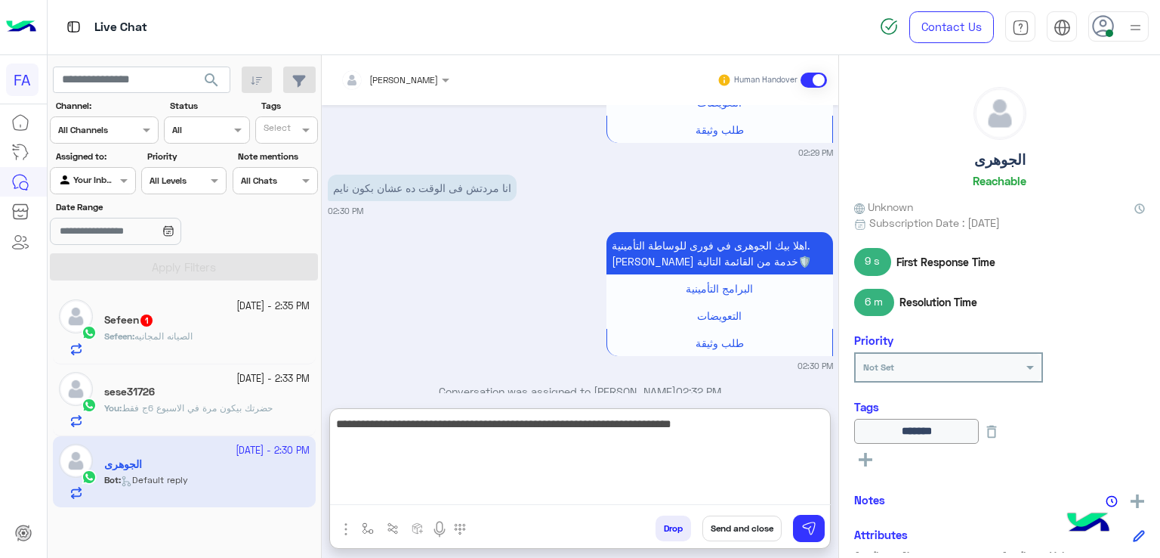
type textarea "**********"
drag, startPoint x: 448, startPoint y: 422, endPoint x: 482, endPoint y: 433, distance: 35.8
click at [482, 433] on textarea "**********" at bounding box center [580, 459] width 501 height 91
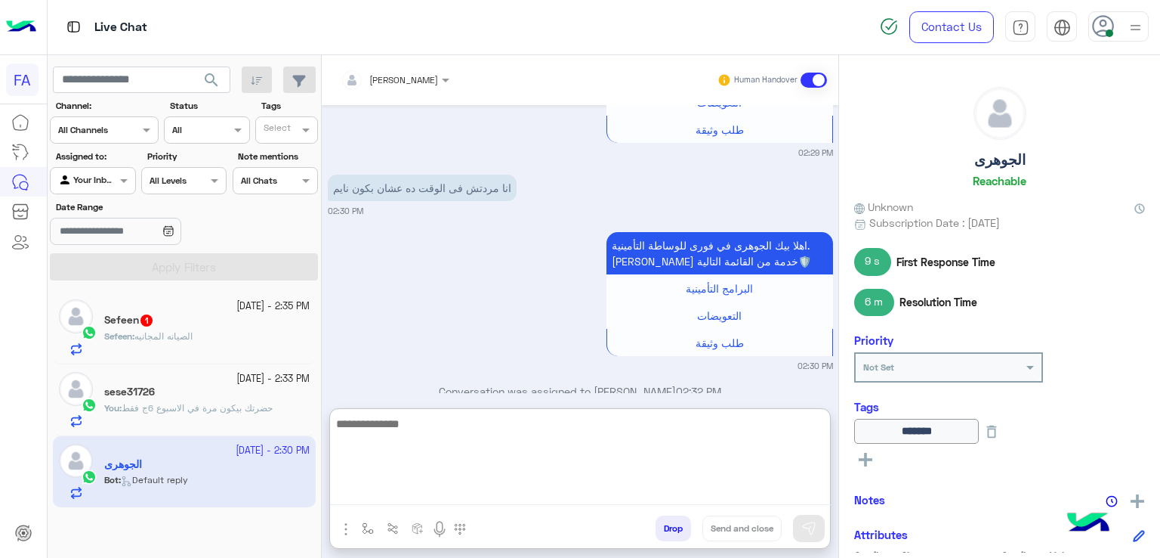
scroll to position [1551, 0]
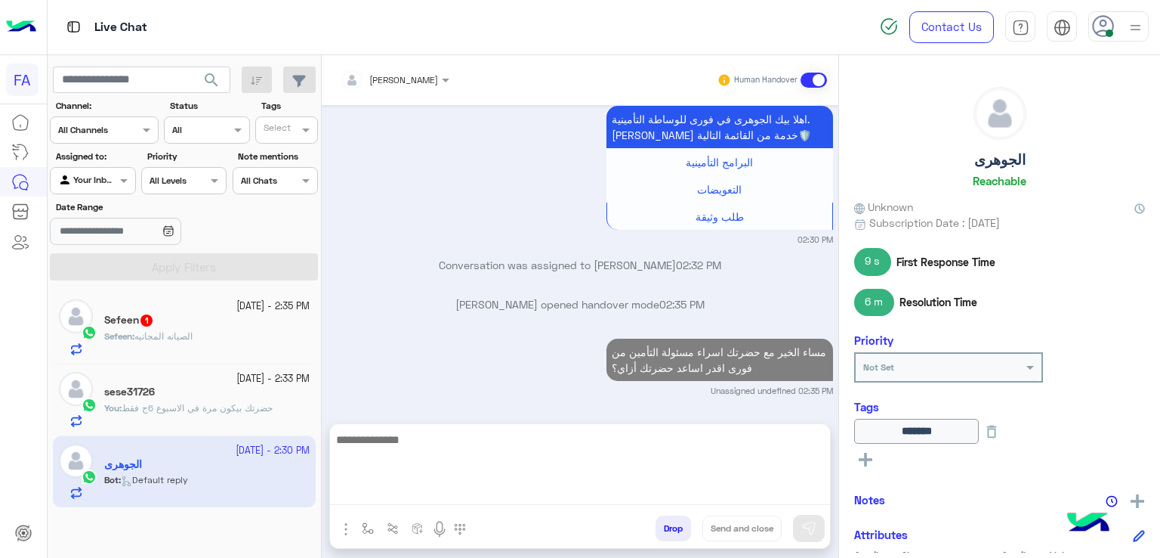
click at [165, 317] on div "Sefeen 1" at bounding box center [206, 322] width 205 height 16
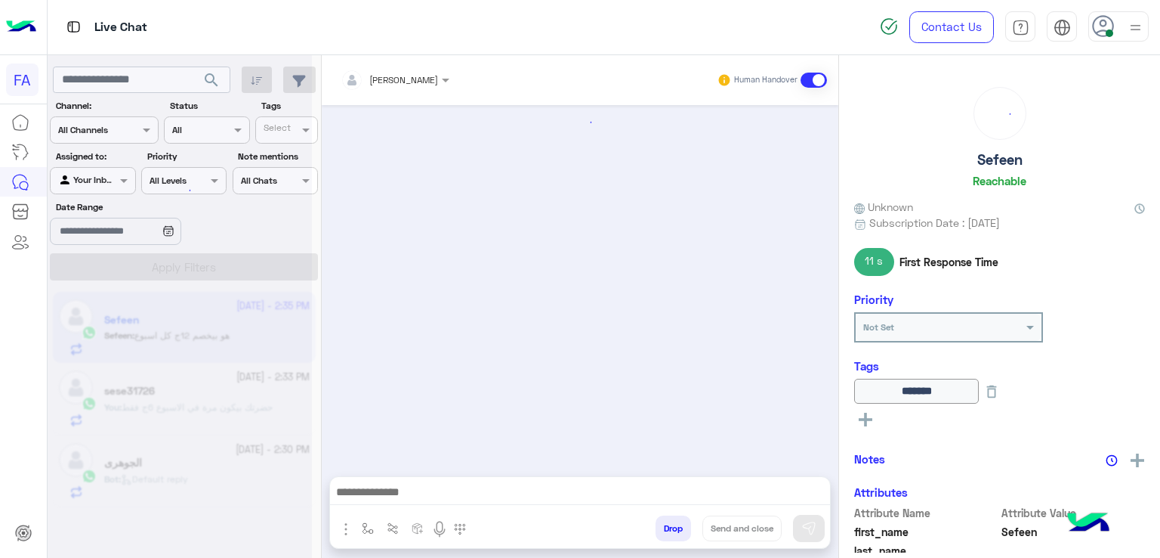
click at [532, 489] on textarea at bounding box center [580, 493] width 501 height 23
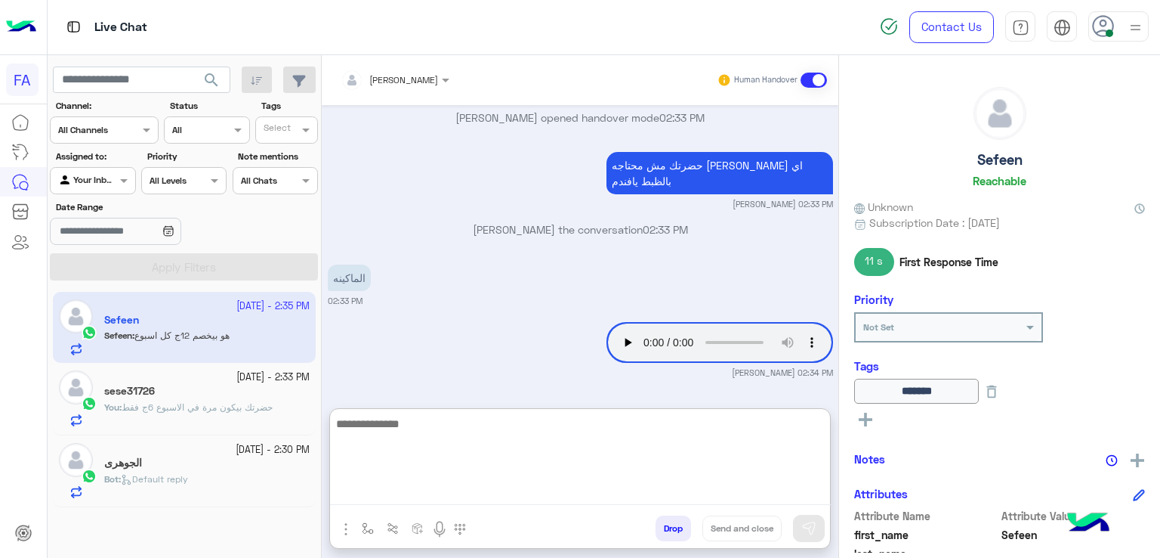
scroll to position [1332, 0]
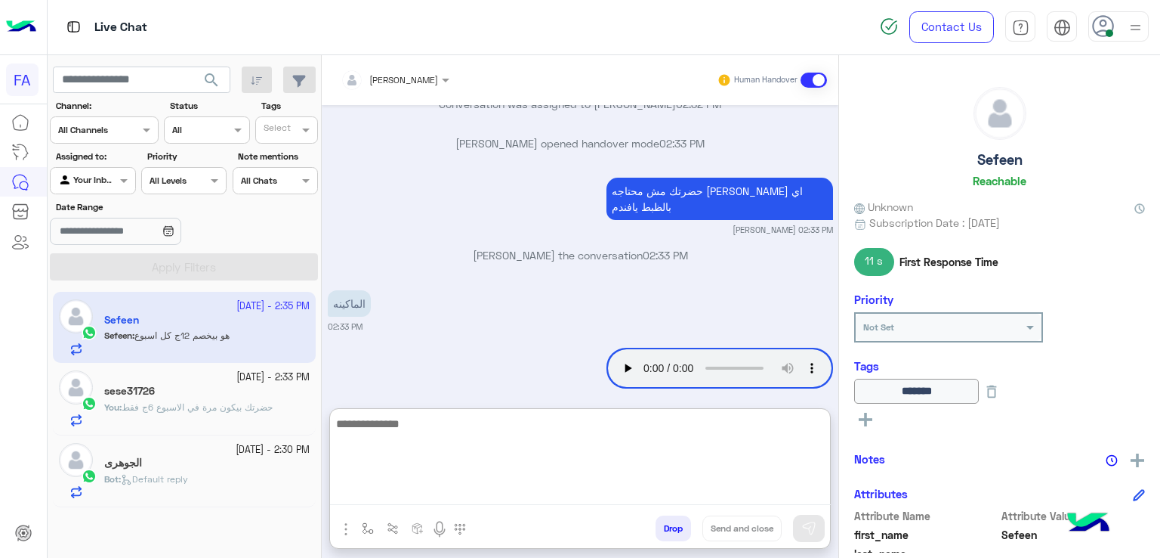
drag, startPoint x: 500, startPoint y: 436, endPoint x: 511, endPoint y: 443, distance: 13.2
click at [502, 436] on textarea at bounding box center [580, 459] width 501 height 91
type textarea "*"
click at [535, 449] on textarea at bounding box center [580, 459] width 501 height 91
type textarea "**********"
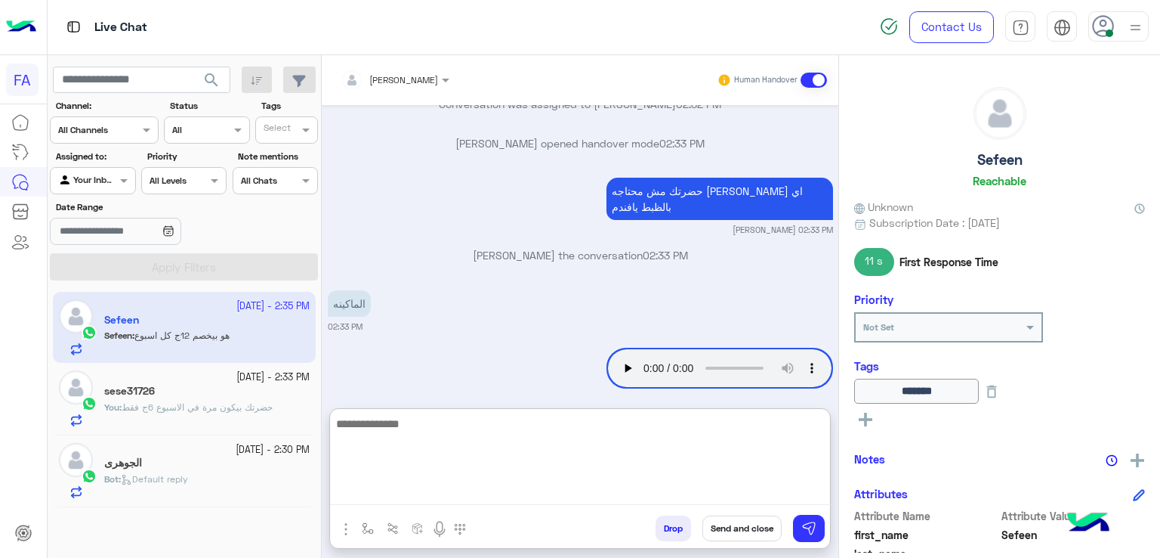
scroll to position [1481, 0]
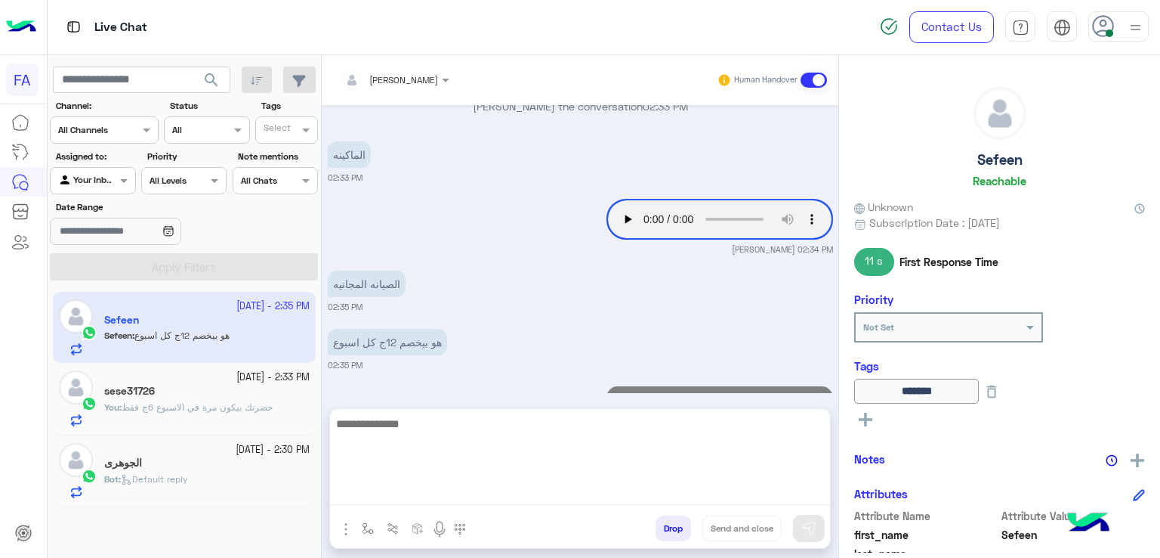
click at [230, 407] on span "حضرتك بيكون مرة في الاسبوع 6ج فقط" at bounding box center [197, 406] width 151 height 11
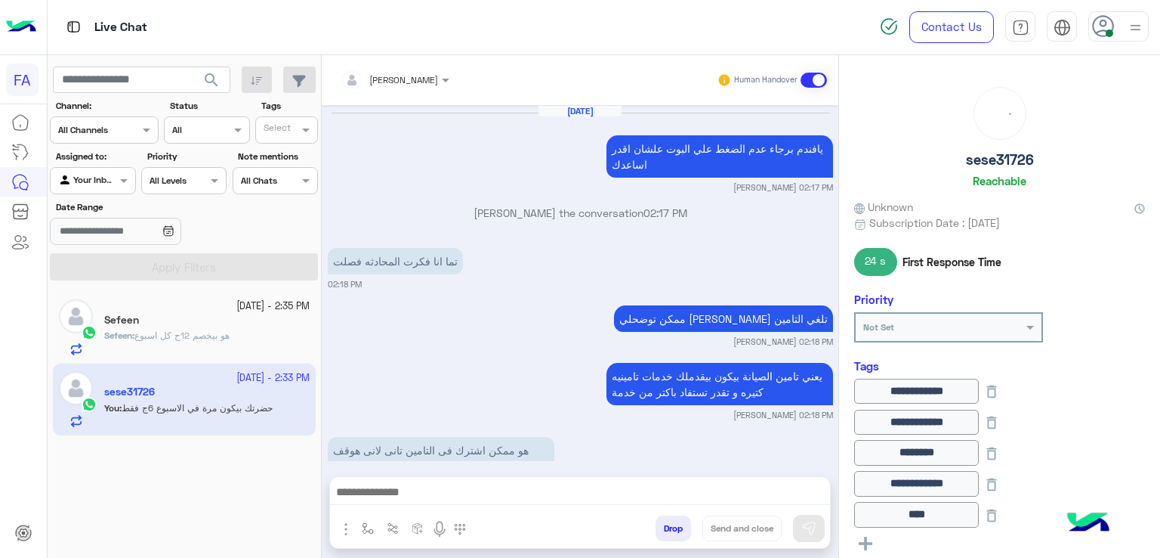
scroll to position [1180, 0]
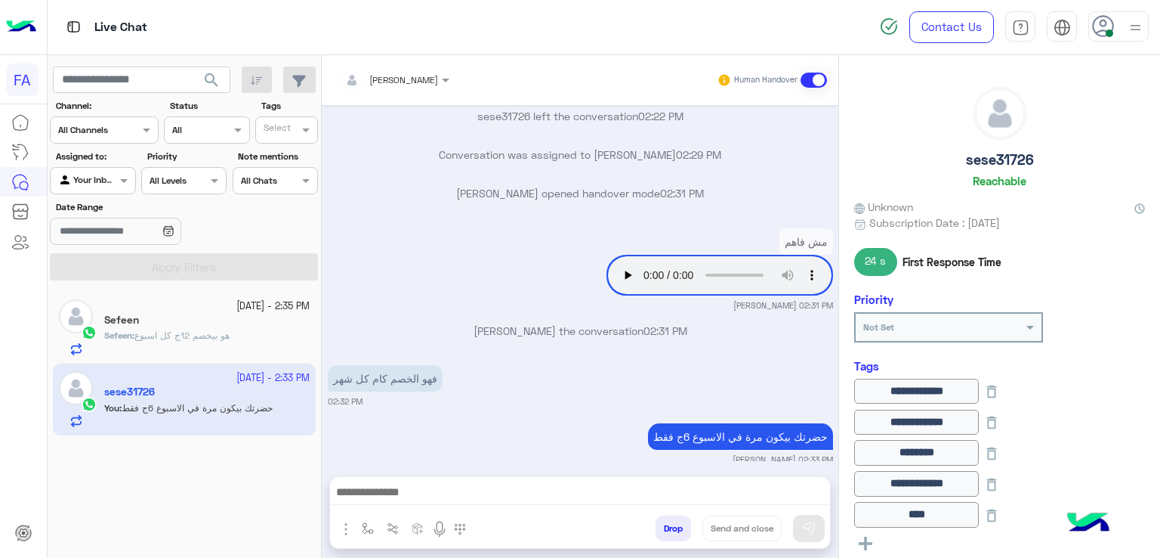
click at [194, 354] on div "Sefeen : هو بيخصم 12ج كل اسبوع" at bounding box center [206, 342] width 205 height 26
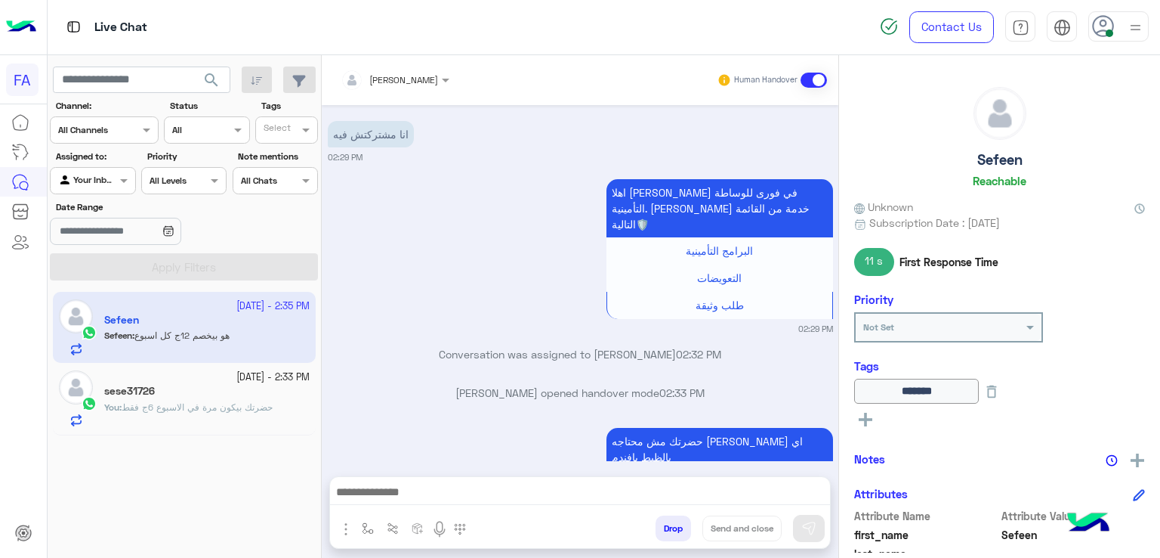
scroll to position [1355, 0]
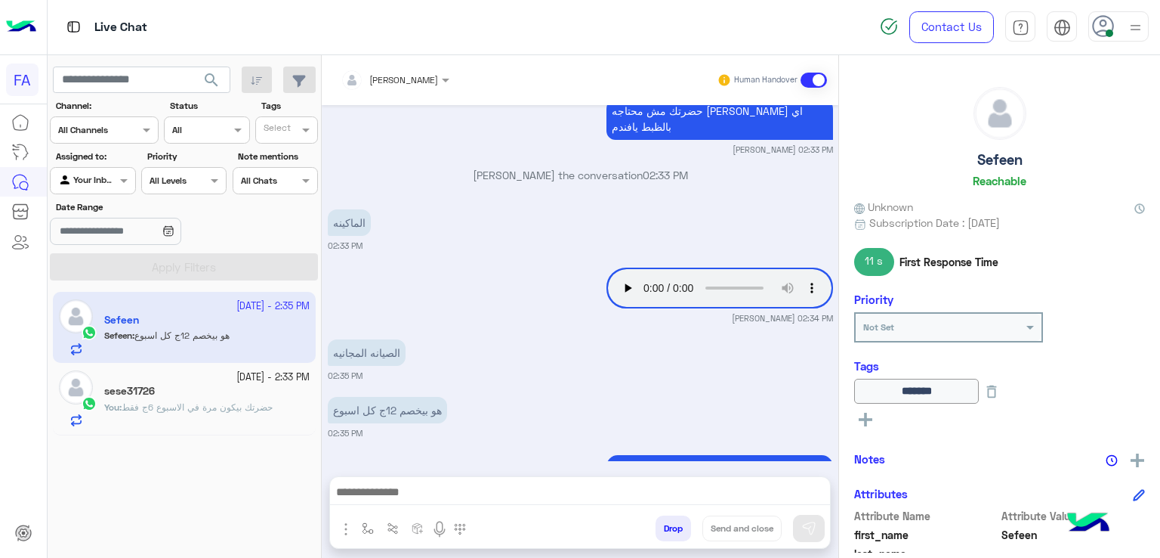
click at [90, 179] on input "text" at bounding box center [75, 179] width 35 height 14
click at [97, 243] on b "Unassigned" at bounding box center [101, 238] width 57 height 13
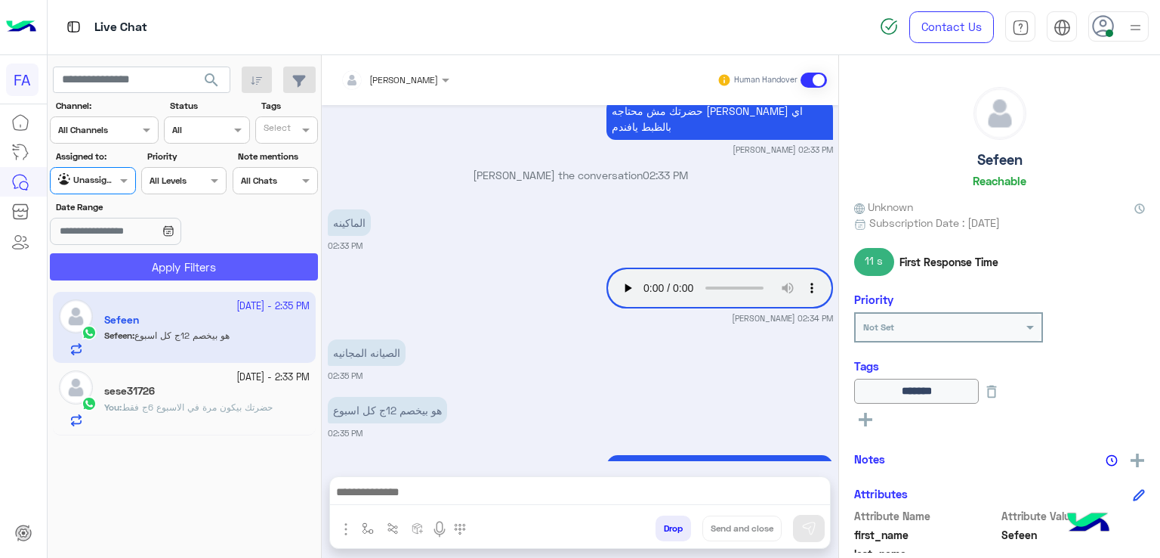
click at [142, 267] on button "Apply Filters" at bounding box center [184, 266] width 268 height 27
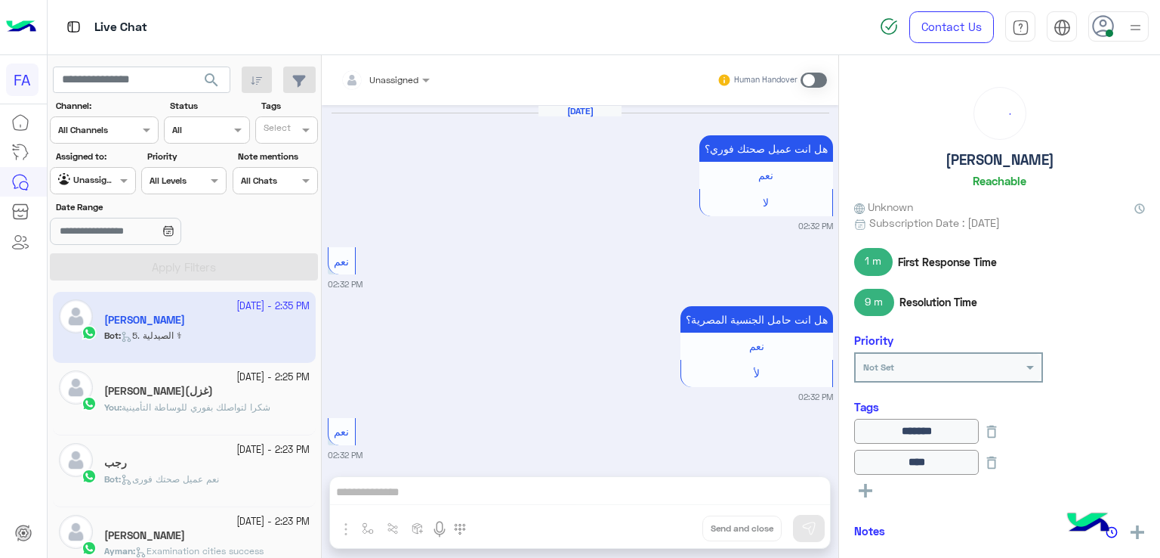
scroll to position [1499, 0]
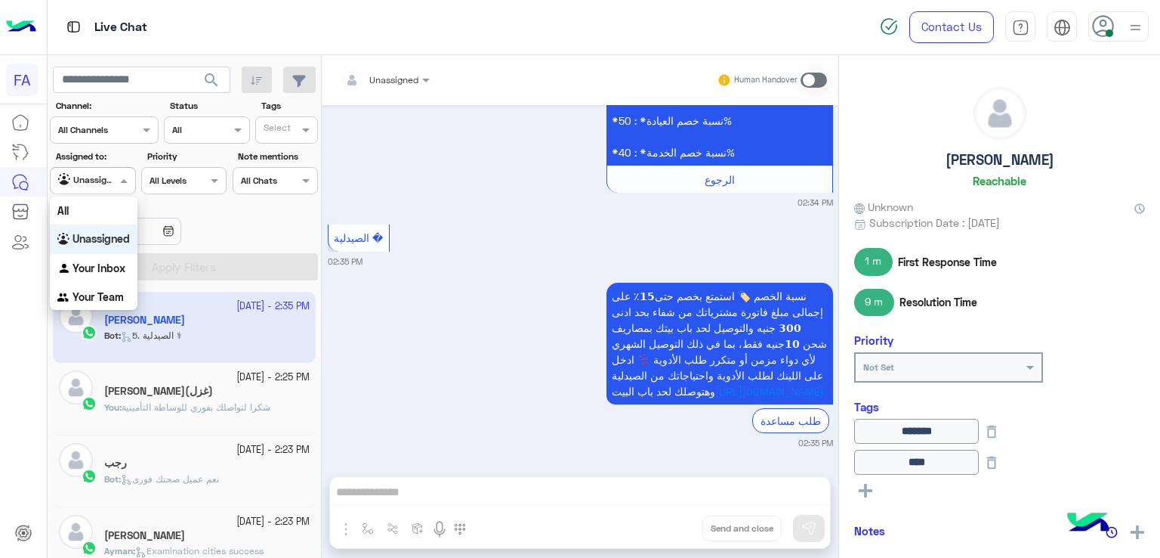
drag, startPoint x: 109, startPoint y: 184, endPoint x: 125, endPoint y: 226, distance: 44.5
click at [110, 184] on div at bounding box center [93, 178] width 84 height 14
click at [128, 273] on div "Your Inbox" at bounding box center [94, 268] width 88 height 29
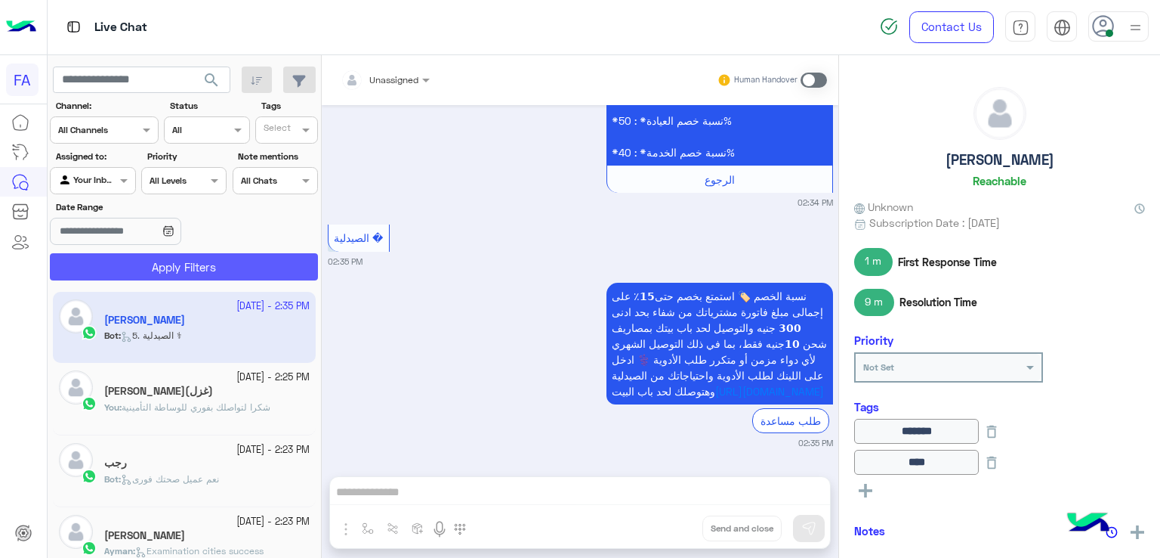
click at [150, 264] on button "Apply Filters" at bounding box center [184, 266] width 268 height 27
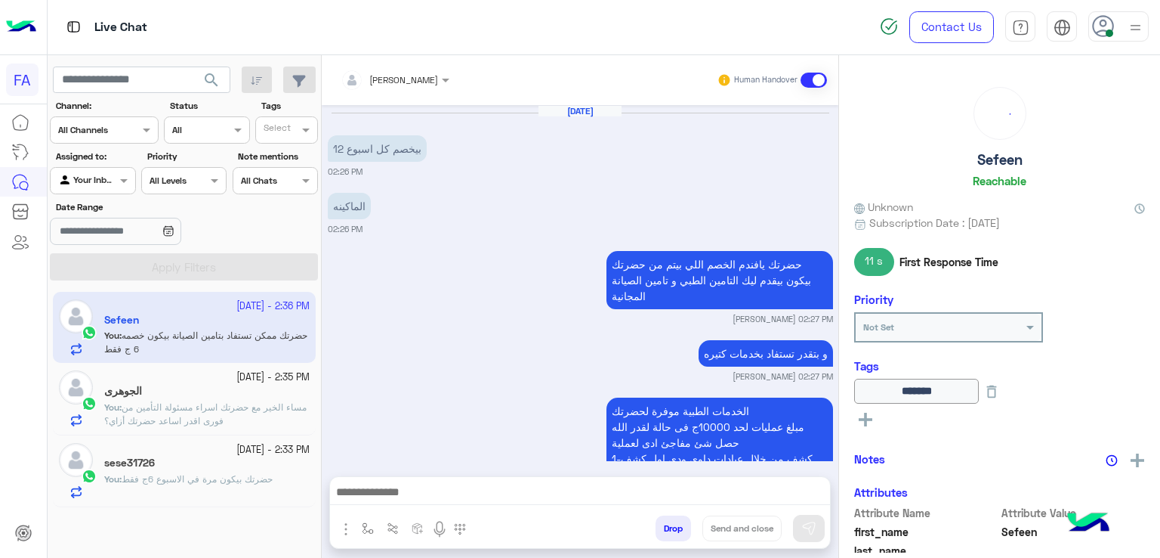
scroll to position [1355, 0]
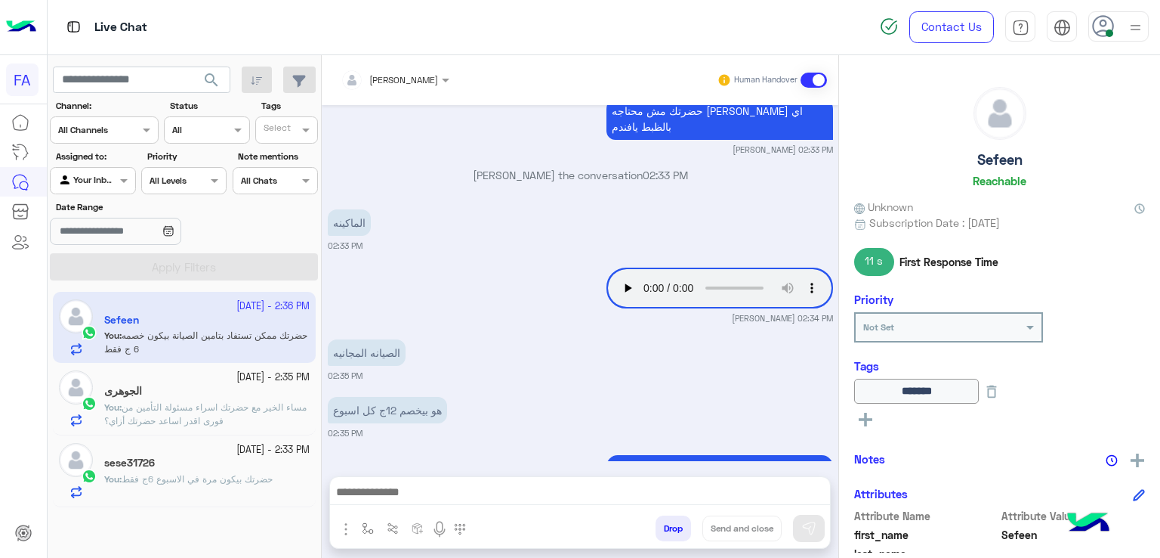
click at [221, 394] on div "الجوهرى" at bounding box center [206, 393] width 205 height 16
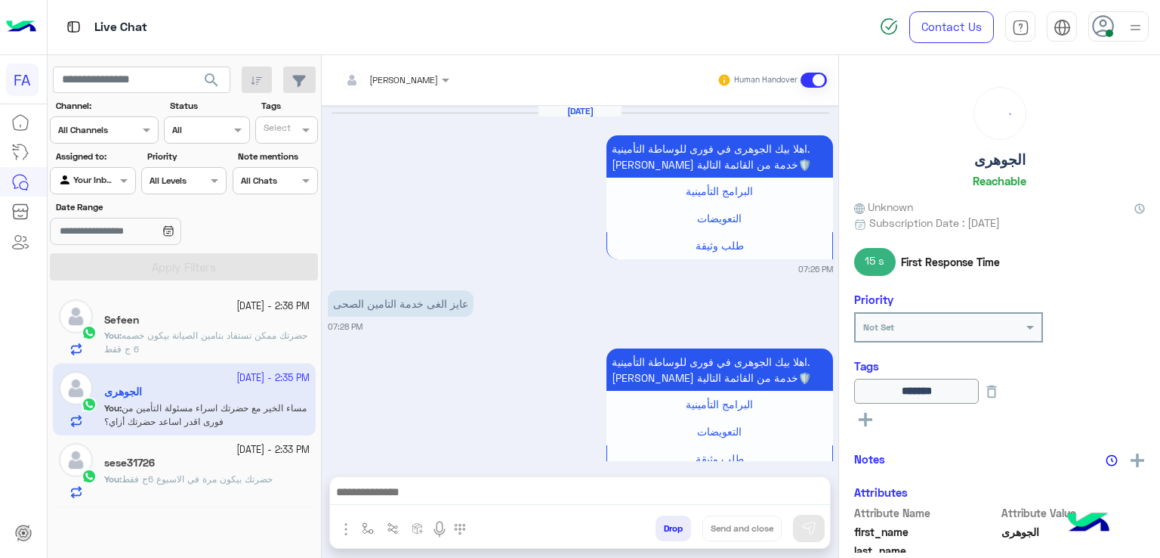
scroll to position [1299, 0]
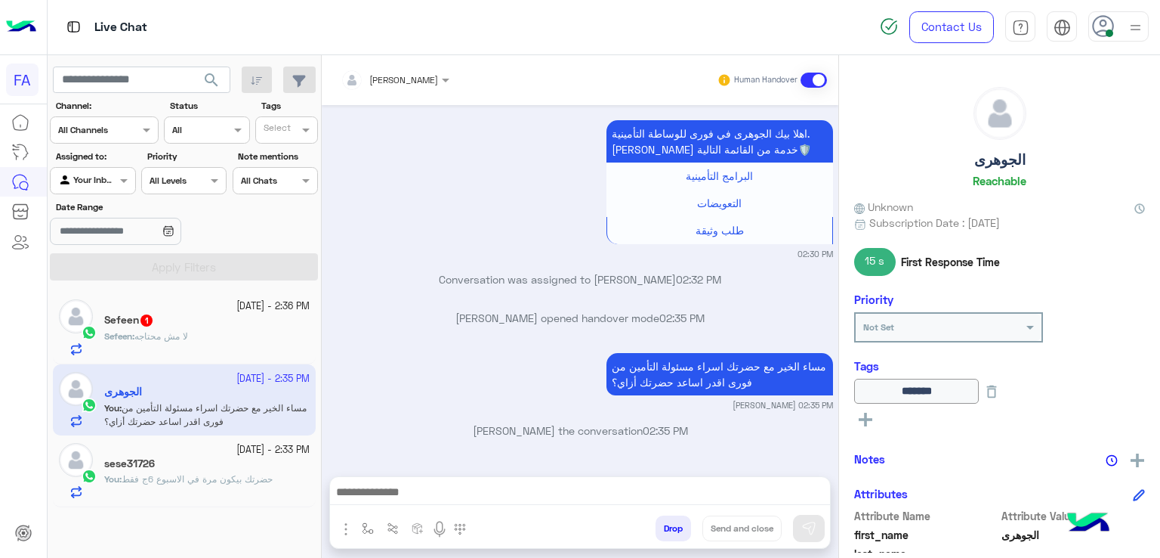
click at [215, 327] on div "Sefeen 1" at bounding box center [206, 322] width 205 height 16
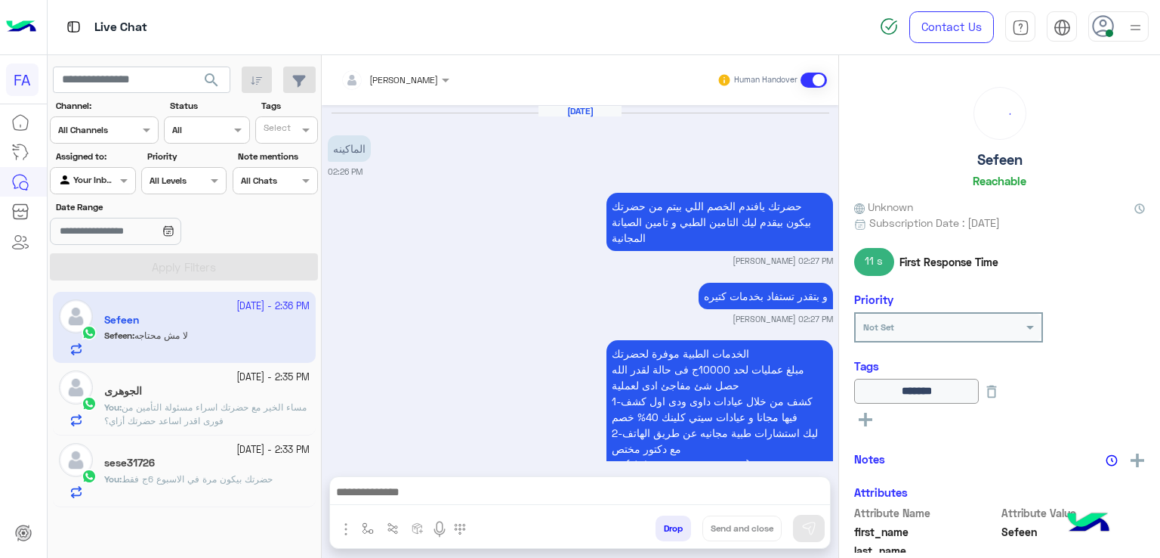
scroll to position [1355, 0]
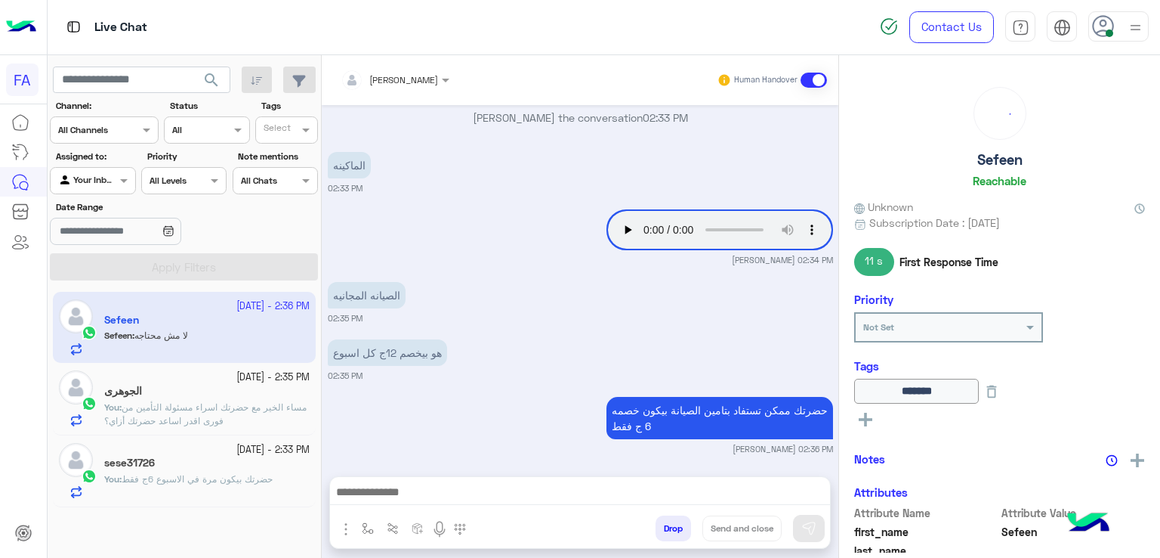
click at [595, 480] on div at bounding box center [580, 496] width 500 height 38
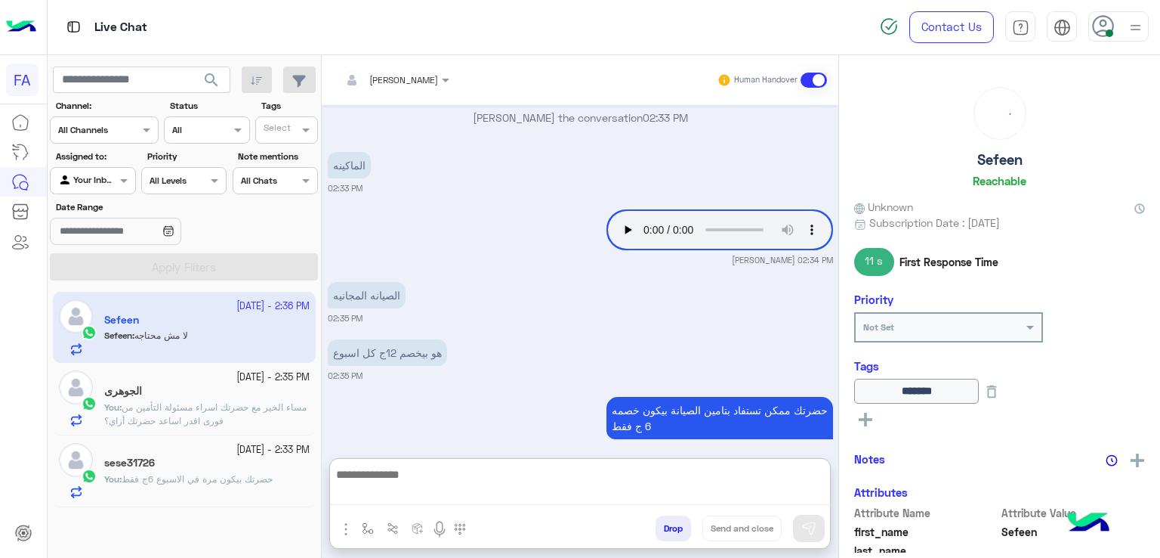
click at [610, 484] on textarea at bounding box center [580, 485] width 501 height 40
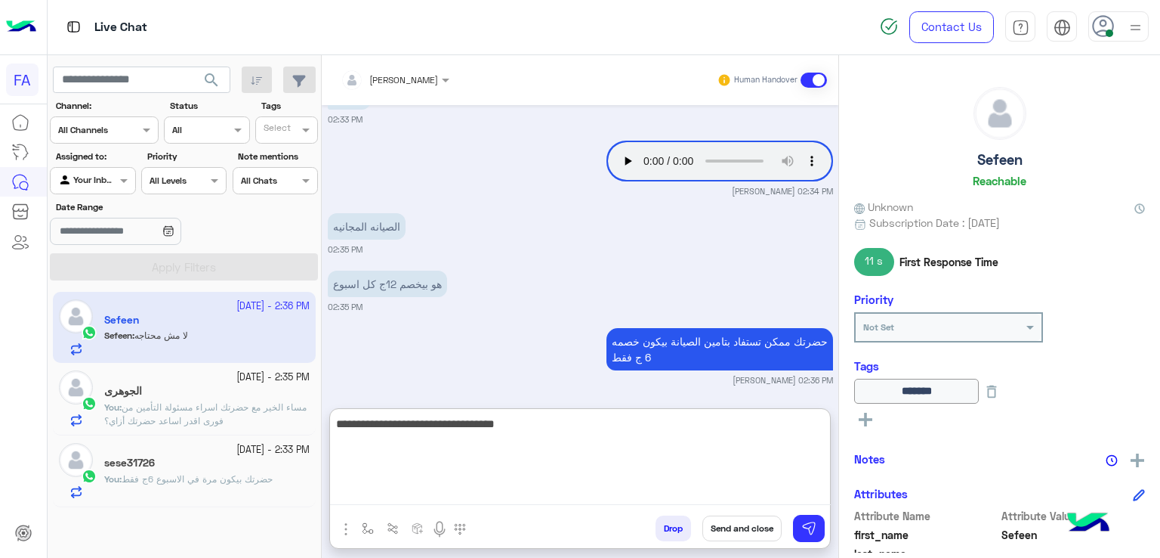
click at [491, 406] on div "Amira khalid Human Handover Sep 28, 2025 الماكينه 02:26 PM حضرتك يافندم الخصم ا…" at bounding box center [580, 309] width 517 height 508
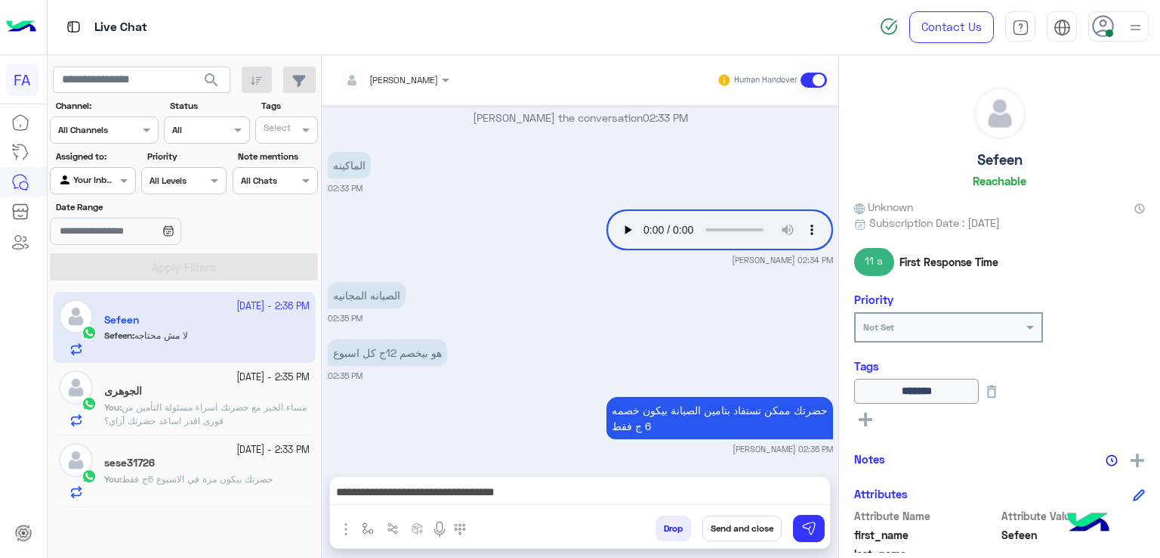
click at [534, 472] on div "Amira khalid Human Handover Sep 28, 2025 الماكينه 02:26 PM حضرتك يافندم الخصم ا…" at bounding box center [580, 309] width 517 height 508
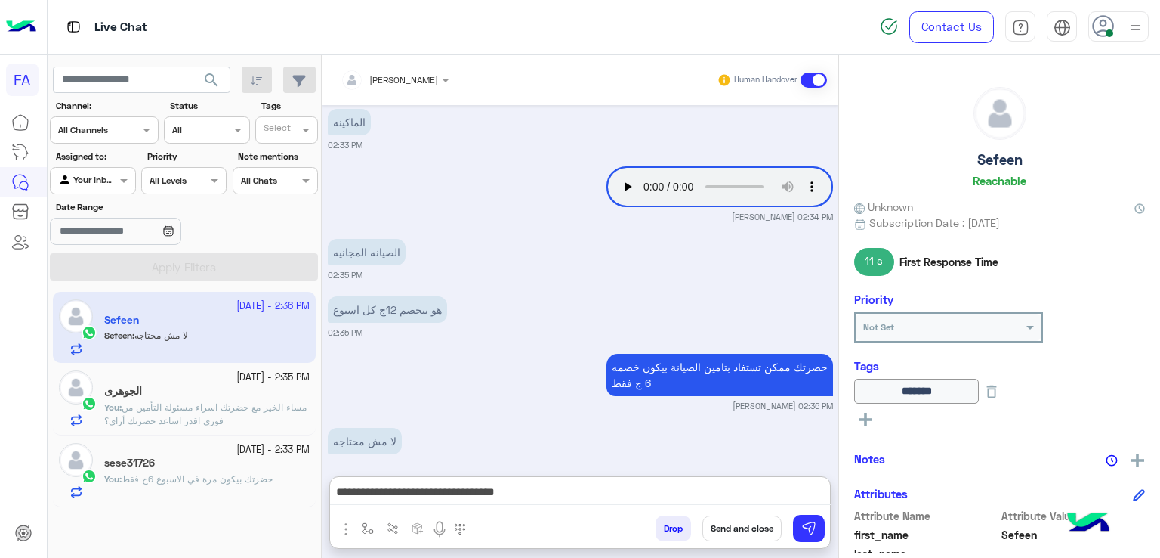
drag, startPoint x: 530, startPoint y: 491, endPoint x: 521, endPoint y: 491, distance: 9.1
click at [529, 491] on textarea "**********" at bounding box center [580, 493] width 501 height 23
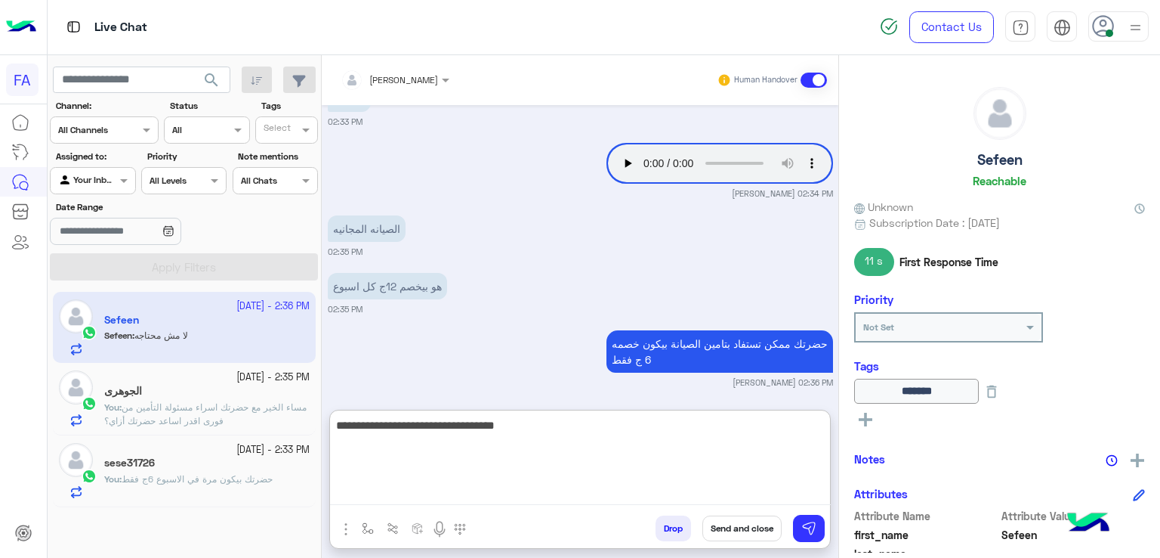
scroll to position [1423, 0]
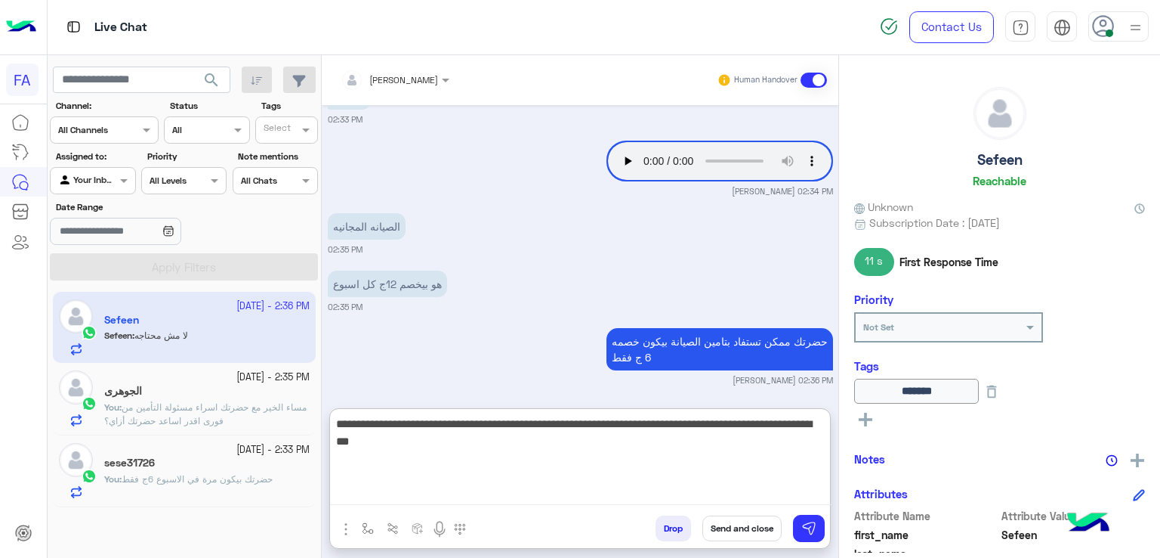
type textarea "**********"
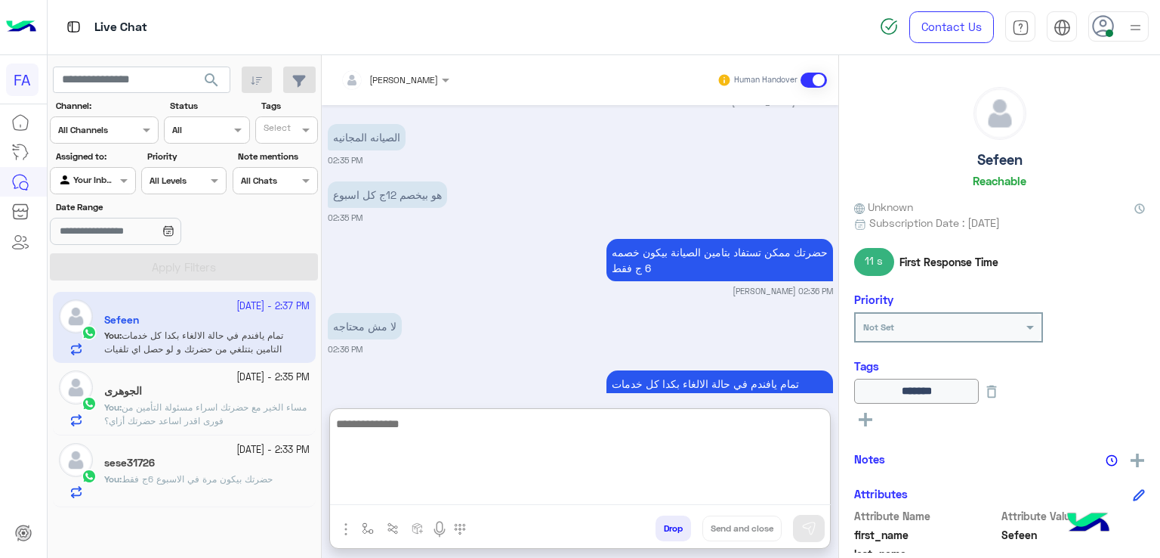
scroll to position [1570, 0]
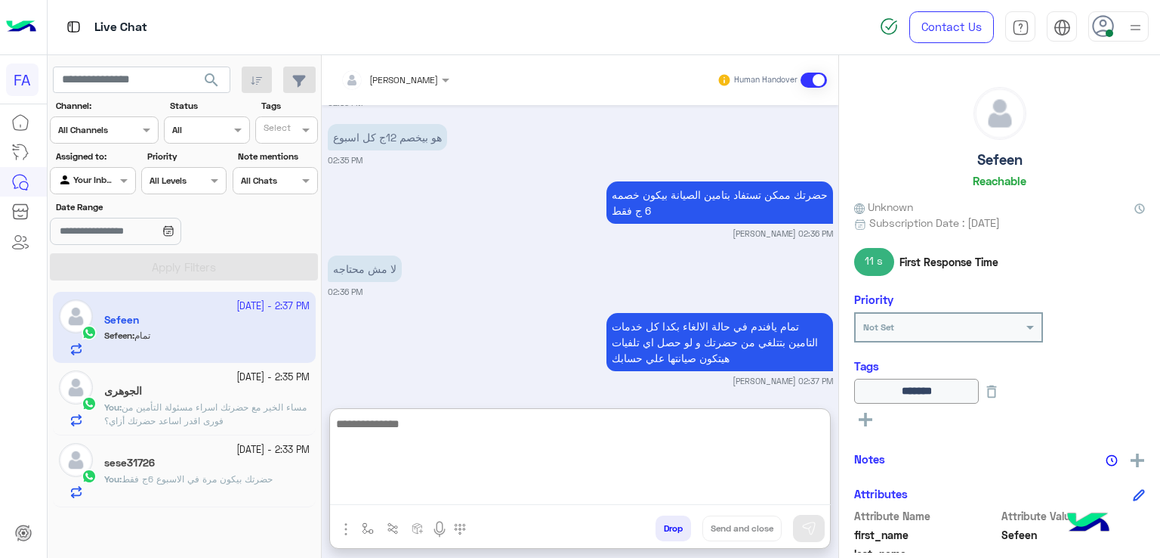
click at [543, 424] on div at bounding box center [580, 462] width 500 height 106
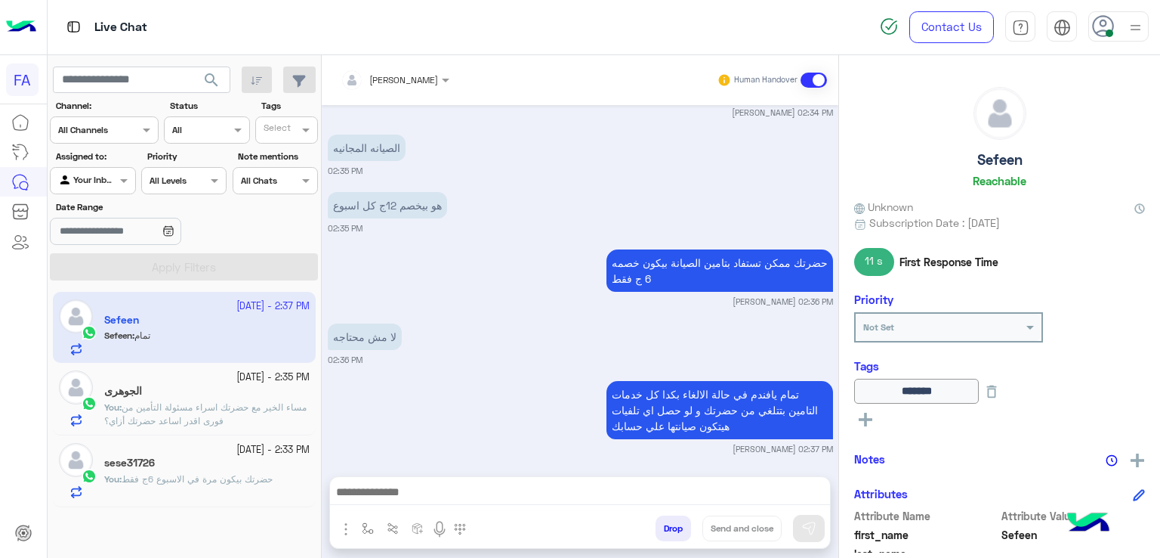
drag, startPoint x: 551, startPoint y: 493, endPoint x: 558, endPoint y: 496, distance: 7.9
click at [550, 494] on textarea at bounding box center [580, 493] width 501 height 23
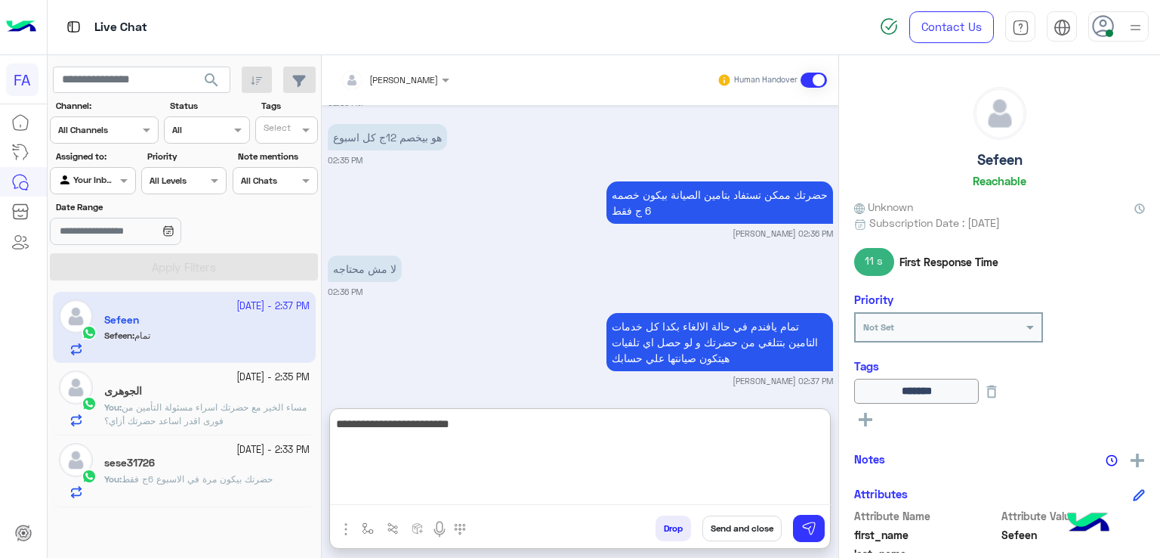
type textarea "**********"
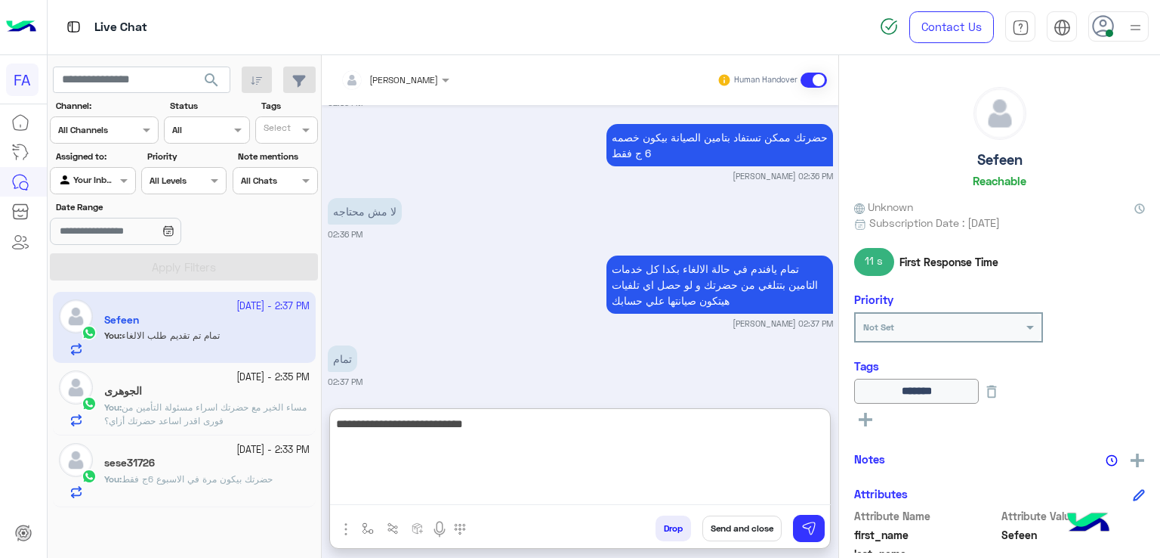
type textarea "**********"
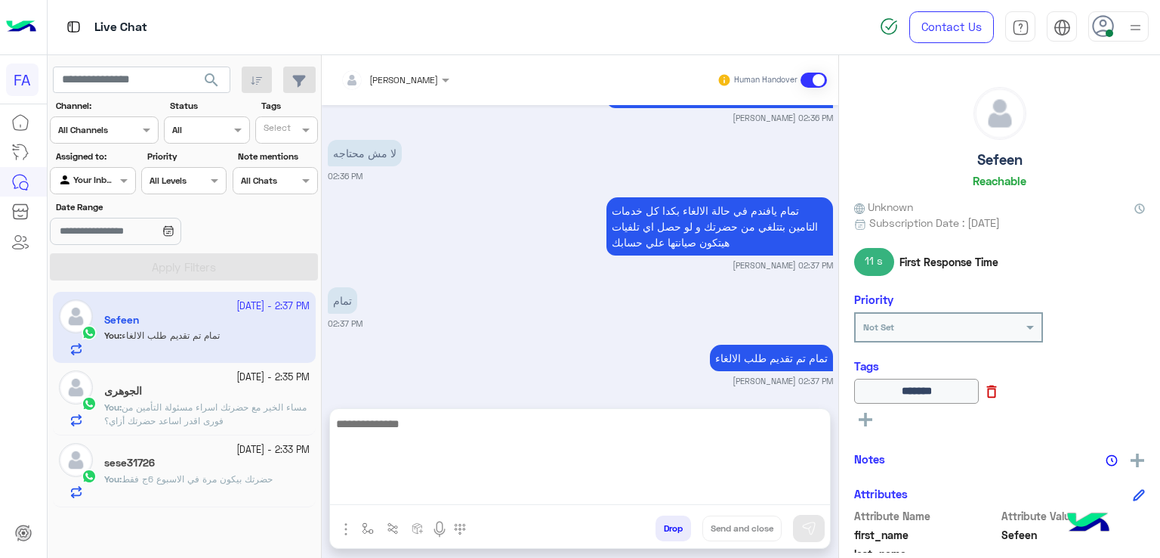
scroll to position [1617, 0]
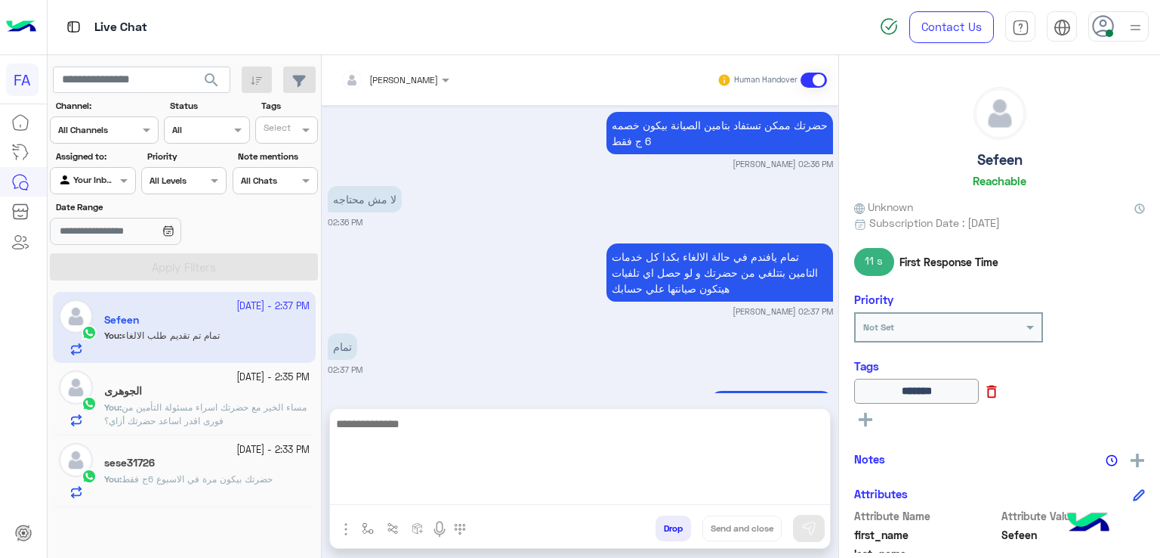
click at [997, 388] on icon at bounding box center [992, 391] width 10 height 13
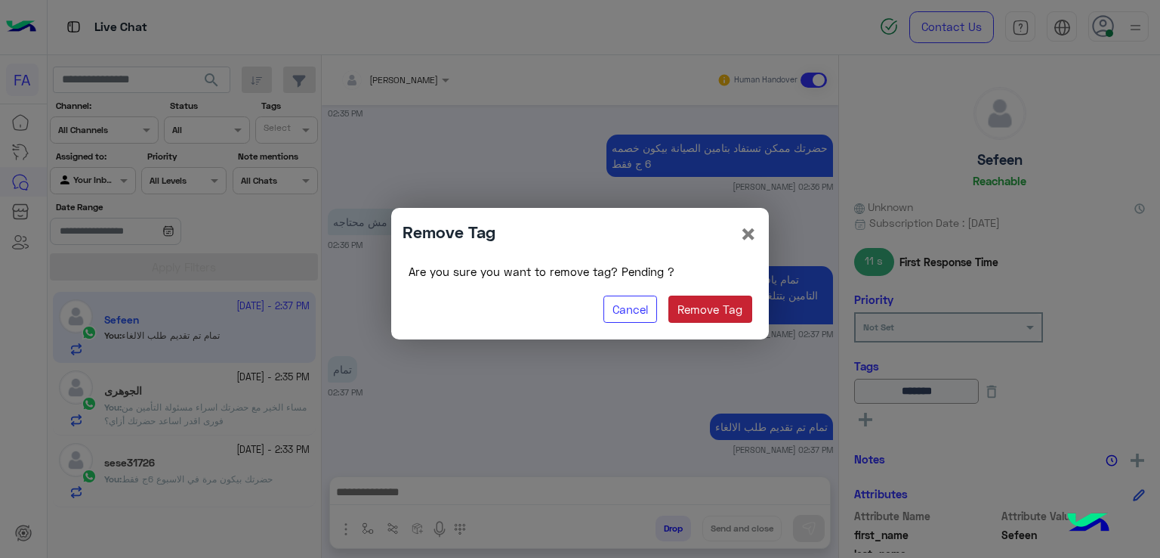
click at [737, 301] on button "Remove Tag" at bounding box center [711, 308] width 84 height 27
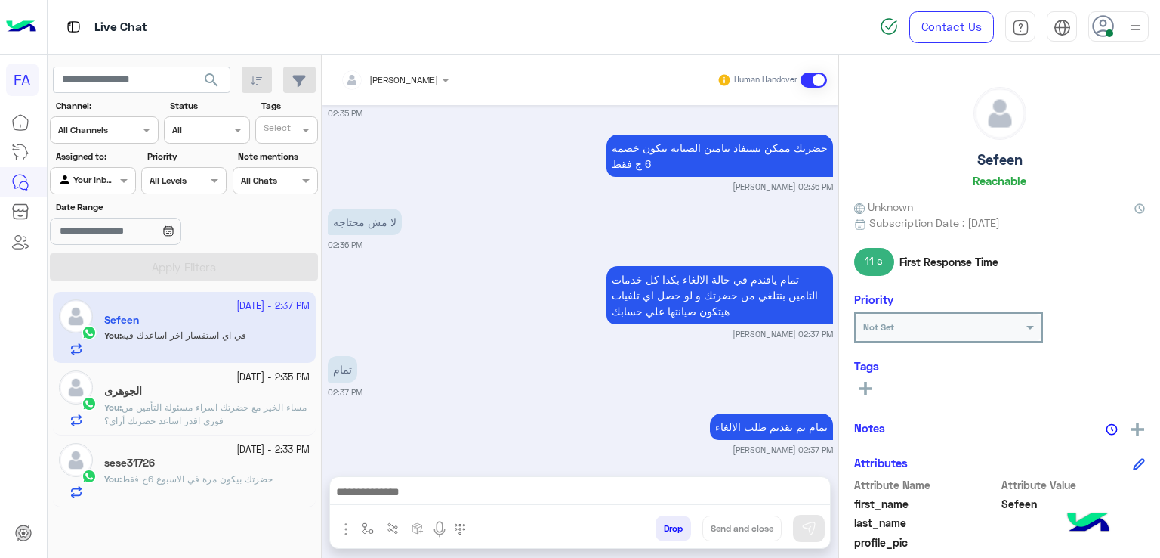
click at [869, 387] on rect at bounding box center [866, 388] width 14 height 3
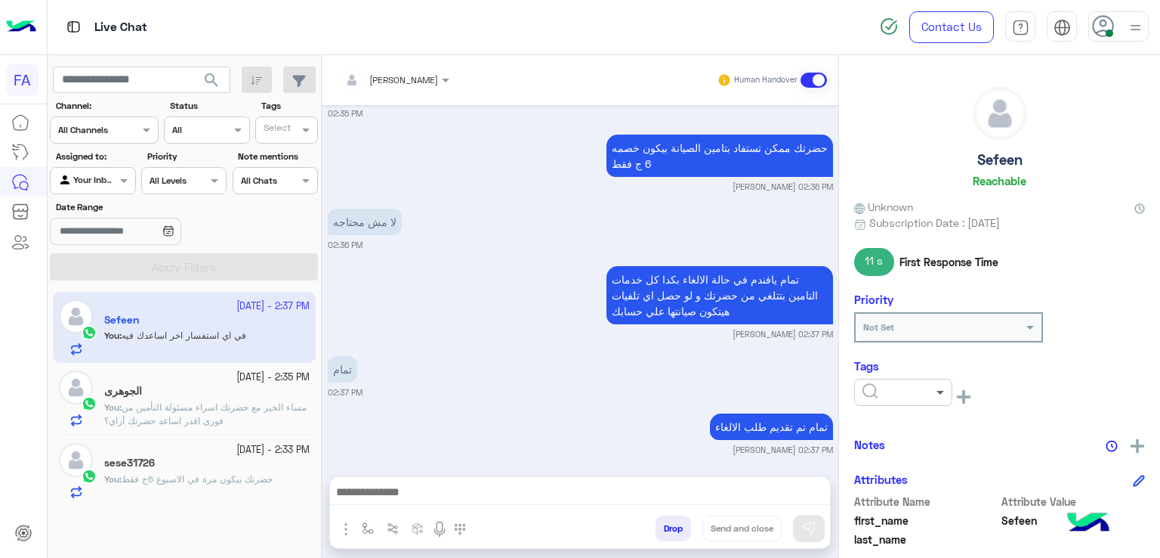
click at [944, 391] on span at bounding box center [942, 392] width 19 height 16
click at [907, 486] on span "Med.Merchant" at bounding box center [898, 483] width 72 height 13
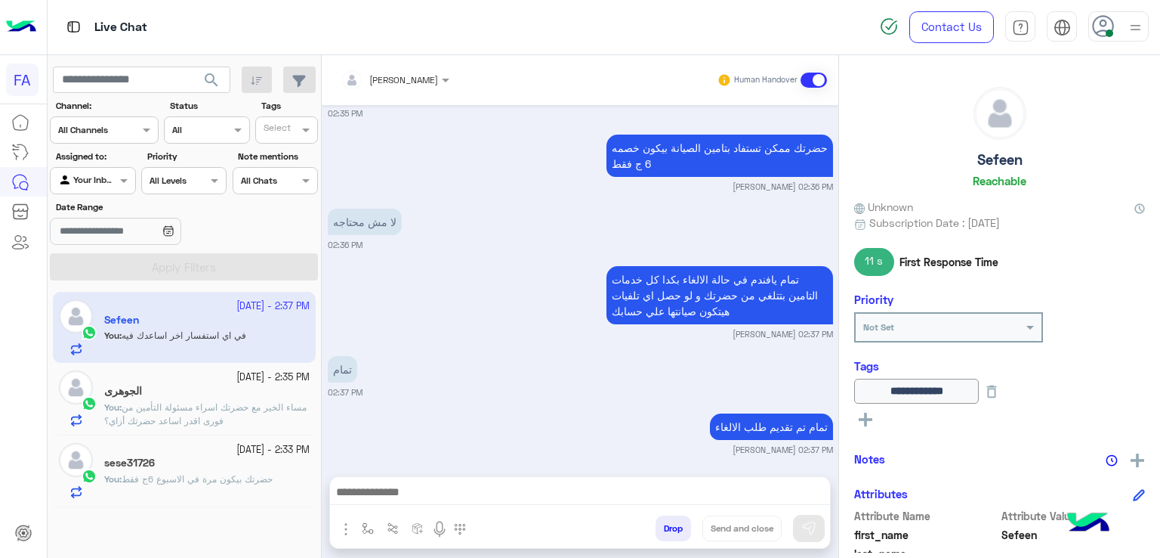
click at [877, 419] on div "See All" at bounding box center [999, 418] width 291 height 18
click at [867, 424] on rect at bounding box center [865, 419] width 3 height 14
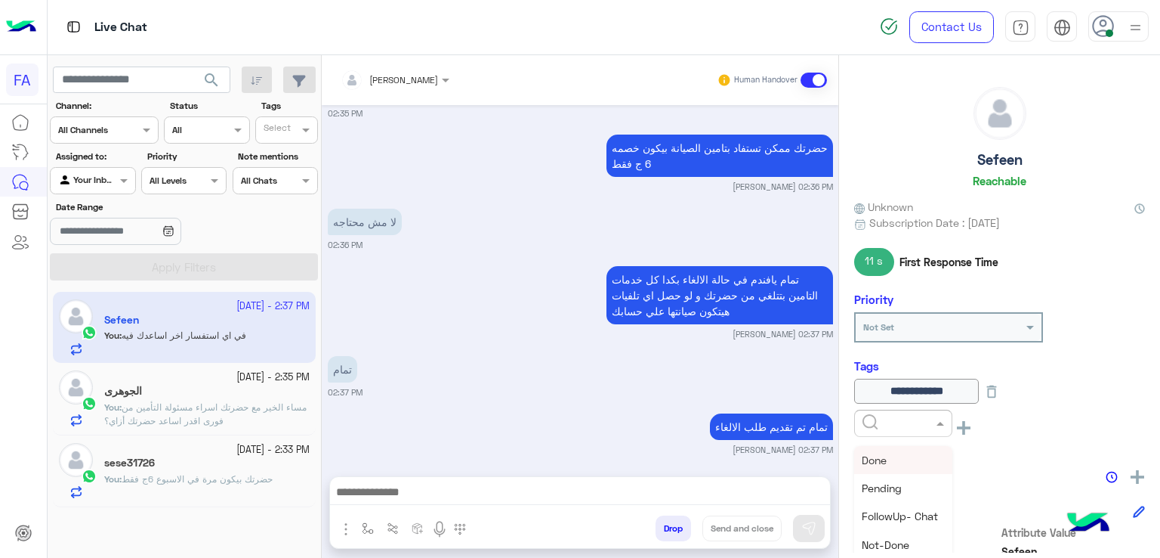
click at [937, 428] on span at bounding box center [942, 423] width 19 height 16
click at [895, 462] on span "5LE.Merchant" at bounding box center [896, 468] width 68 height 13
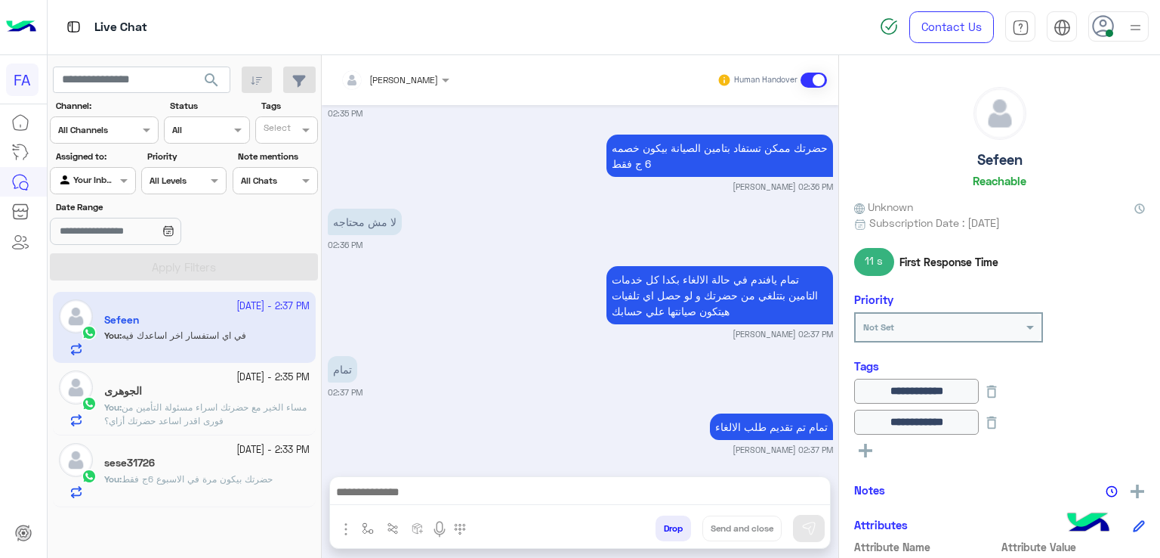
click at [861, 443] on icon at bounding box center [866, 450] width 14 height 14
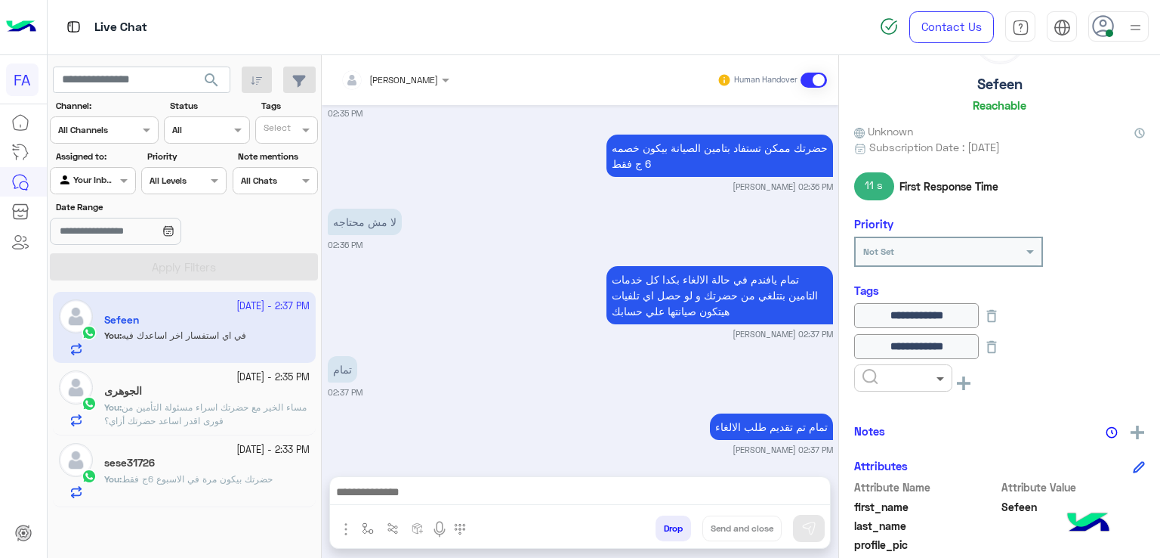
click at [936, 381] on span at bounding box center [942, 378] width 19 height 16
click at [904, 457] on span "Cancellation" at bounding box center [892, 460] width 60 height 13
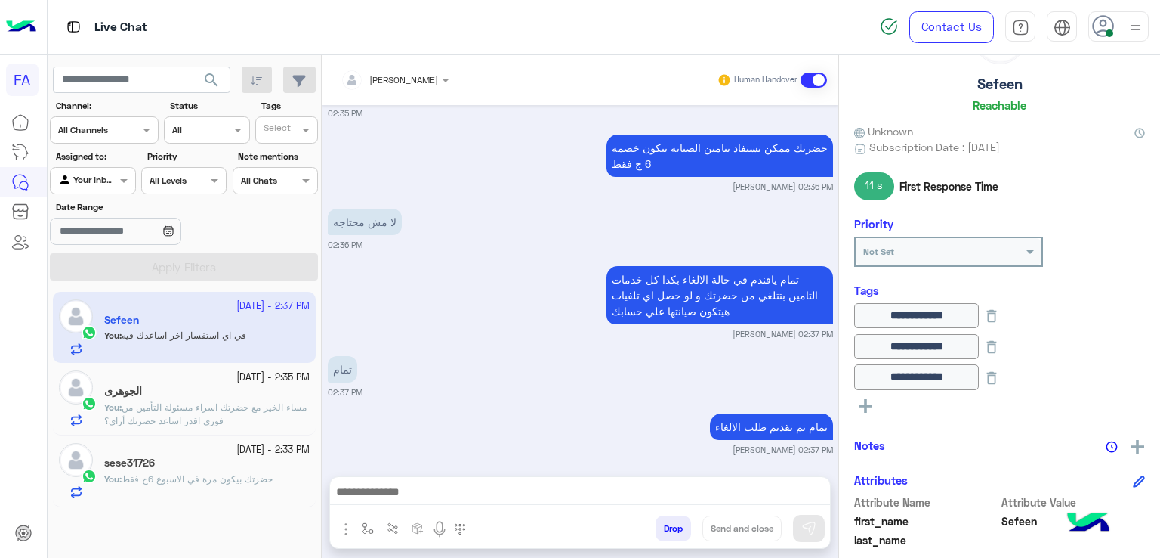
click at [861, 399] on icon at bounding box center [866, 406] width 14 height 14
click at [934, 406] on span at bounding box center [942, 409] width 19 height 16
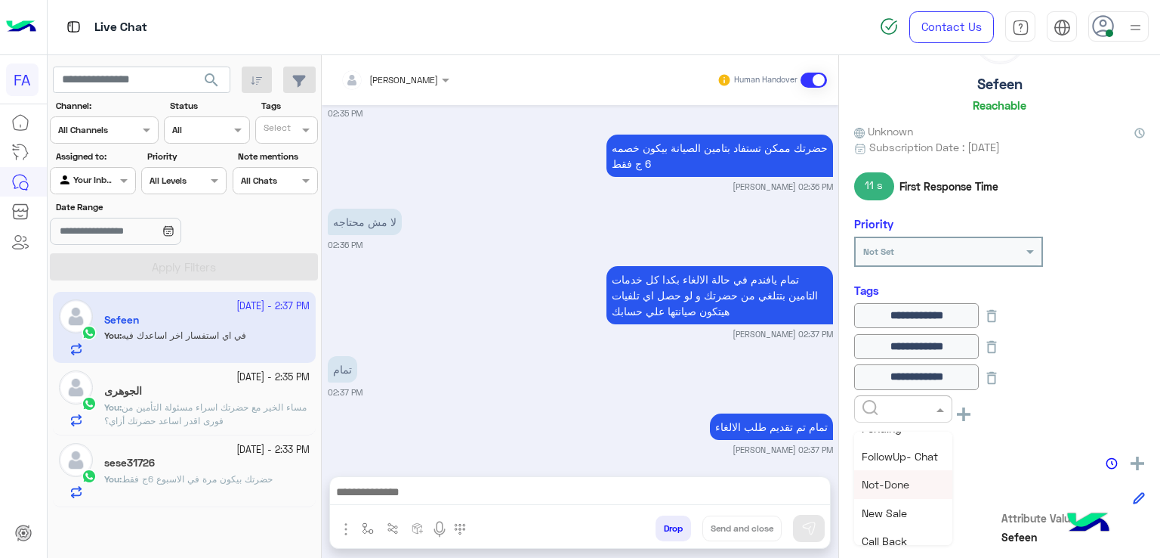
scroll to position [0, 0]
click at [891, 521] on div "Not-Done" at bounding box center [903, 530] width 98 height 28
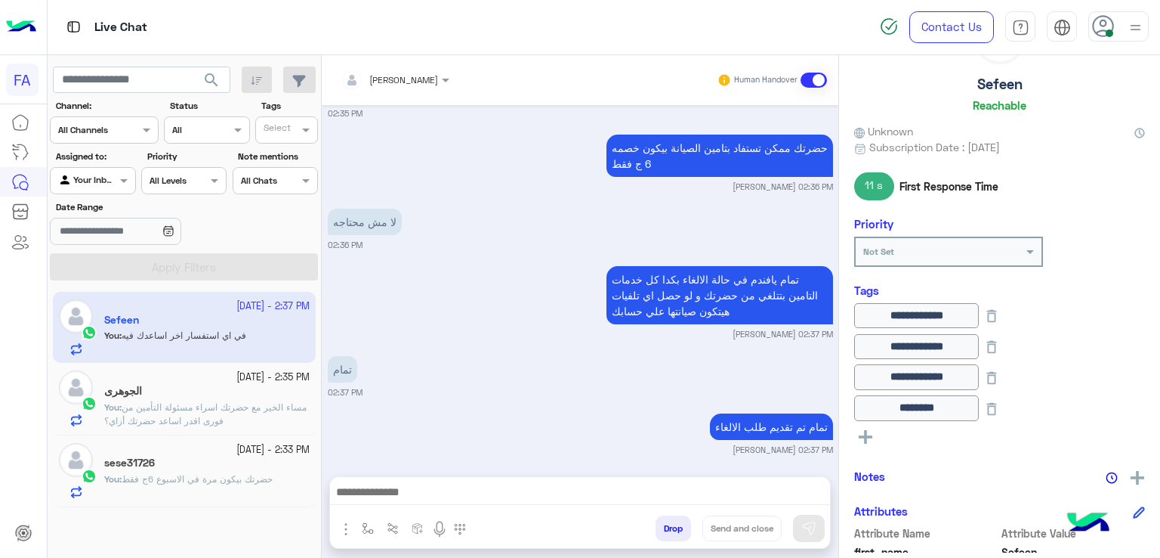
click at [212, 491] on div "You : حضرتك بيكون مرة في الاسبوع 6ج فقط" at bounding box center [206, 485] width 205 height 26
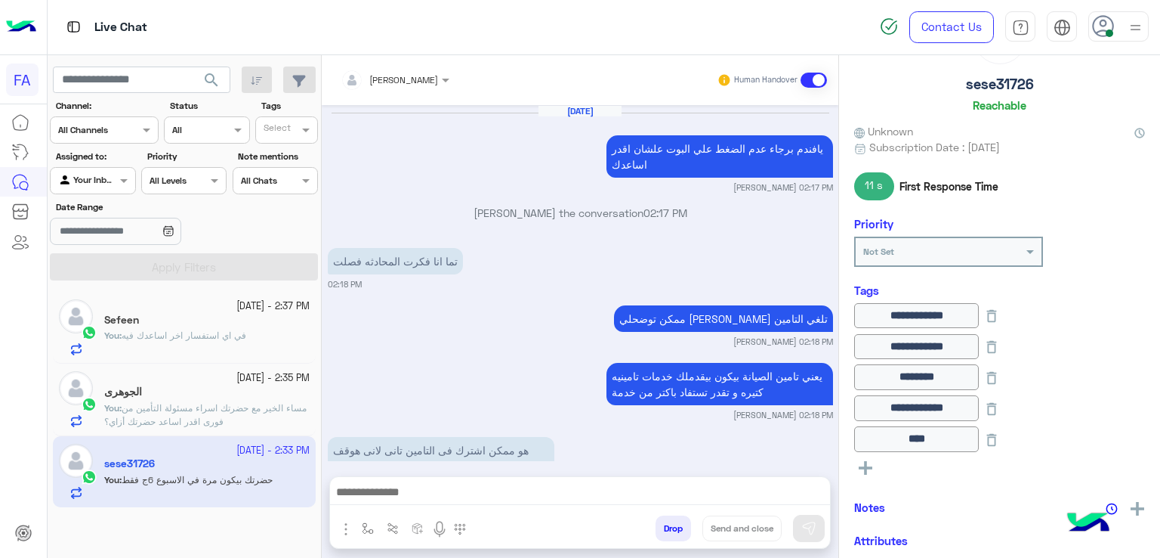
scroll to position [1180, 0]
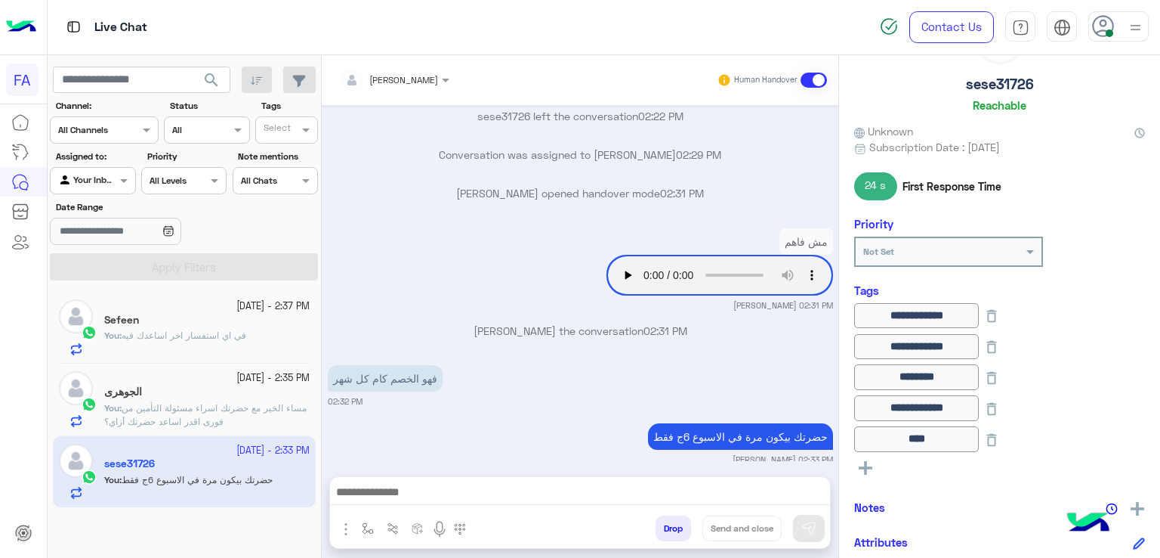
click at [214, 324] on div "Sefeen" at bounding box center [206, 322] width 205 height 16
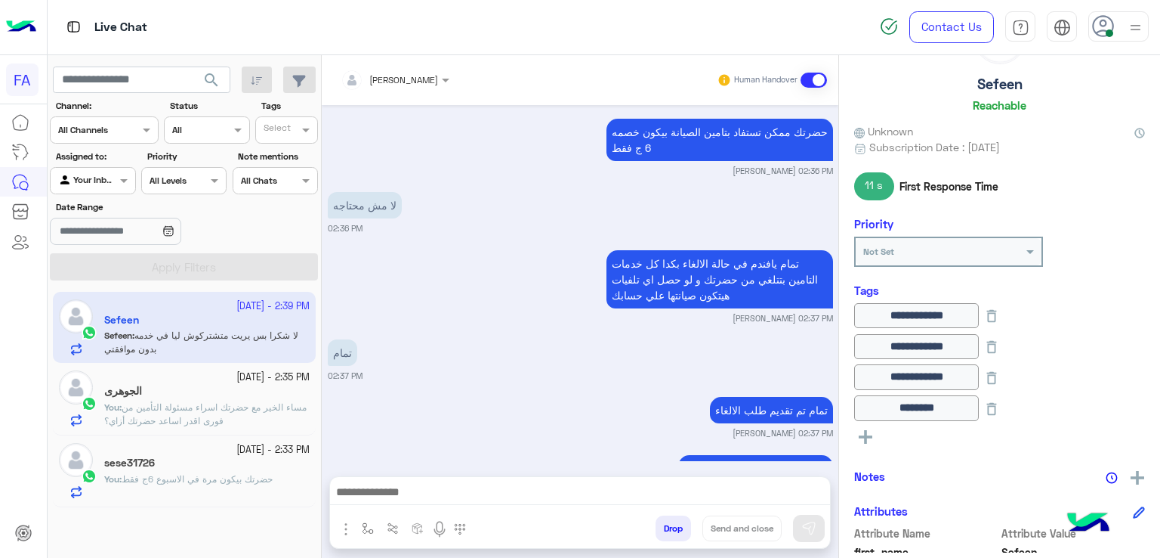
scroll to position [1222, 0]
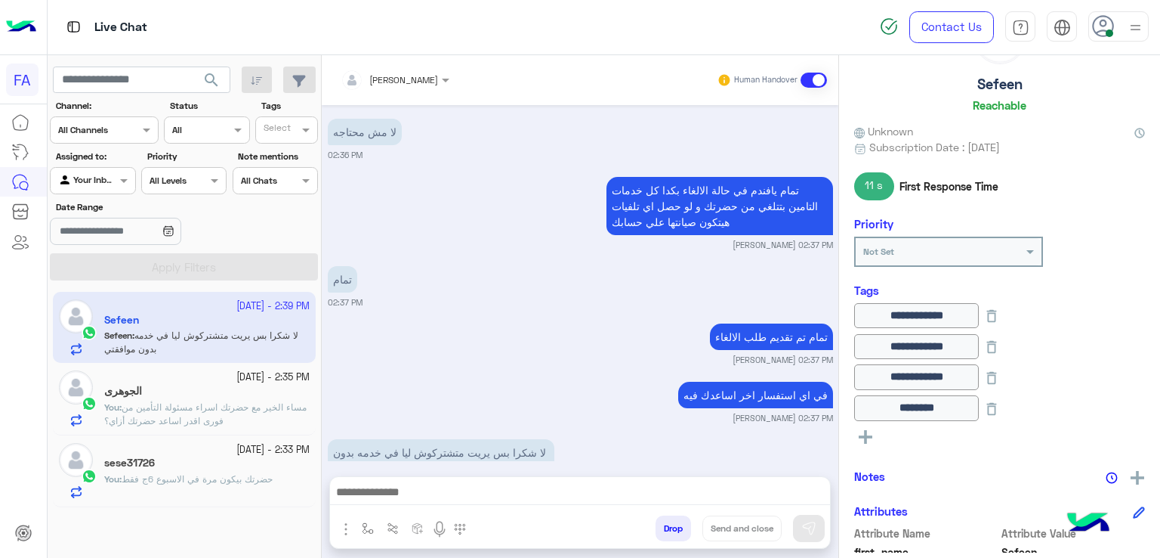
click at [176, 456] on div "sese31726" at bounding box center [206, 464] width 205 height 16
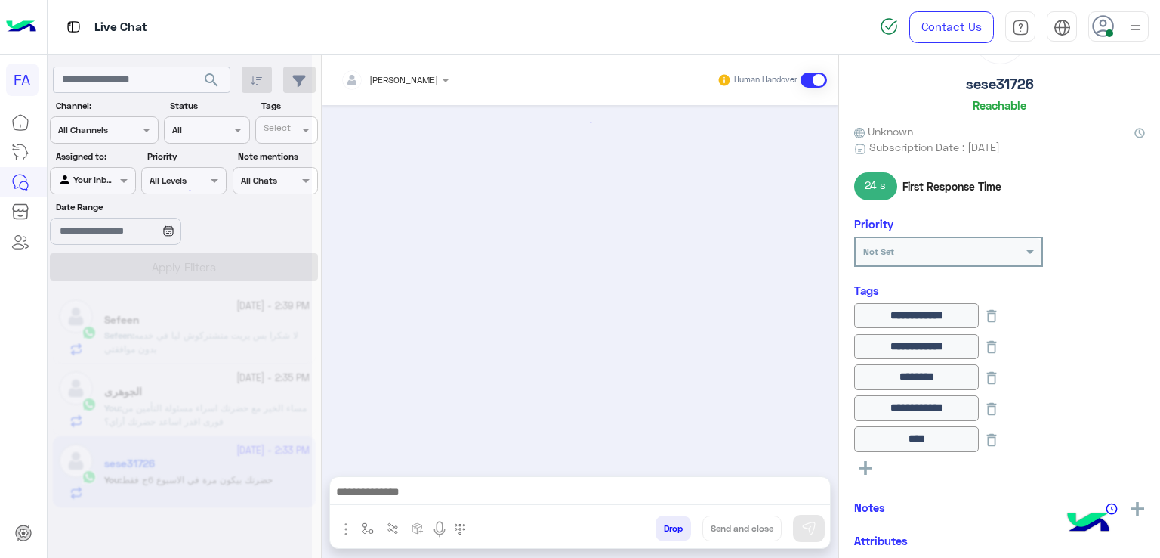
scroll to position [1180, 0]
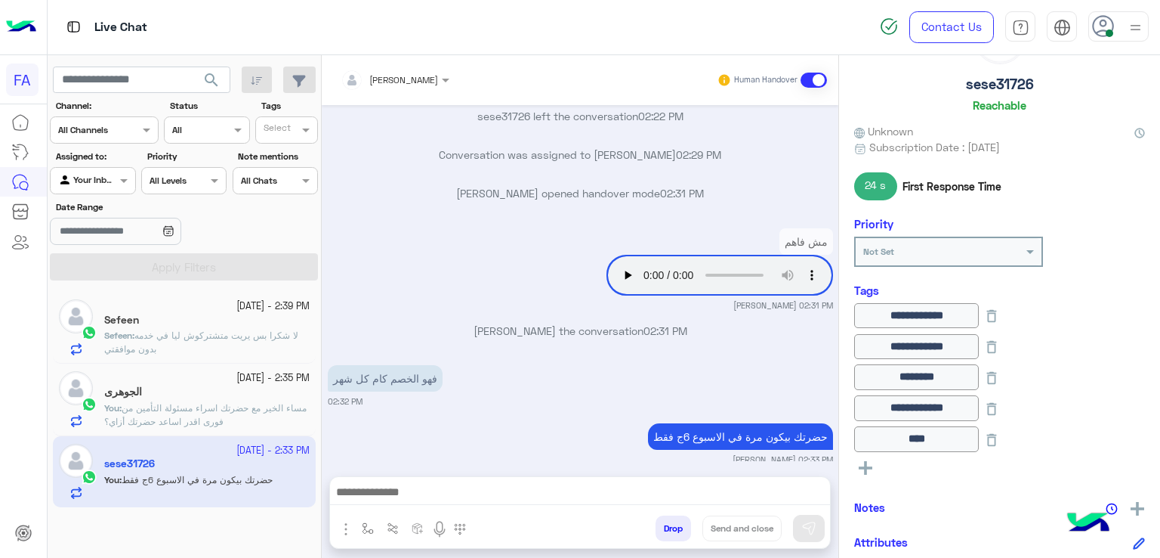
click at [414, 419] on div "حضرتك بيكون مرة في الاسبوع 6ج فقط Amira khalid 02:33 PM" at bounding box center [580, 442] width 505 height 46
click at [702, 492] on textarea at bounding box center [580, 493] width 501 height 23
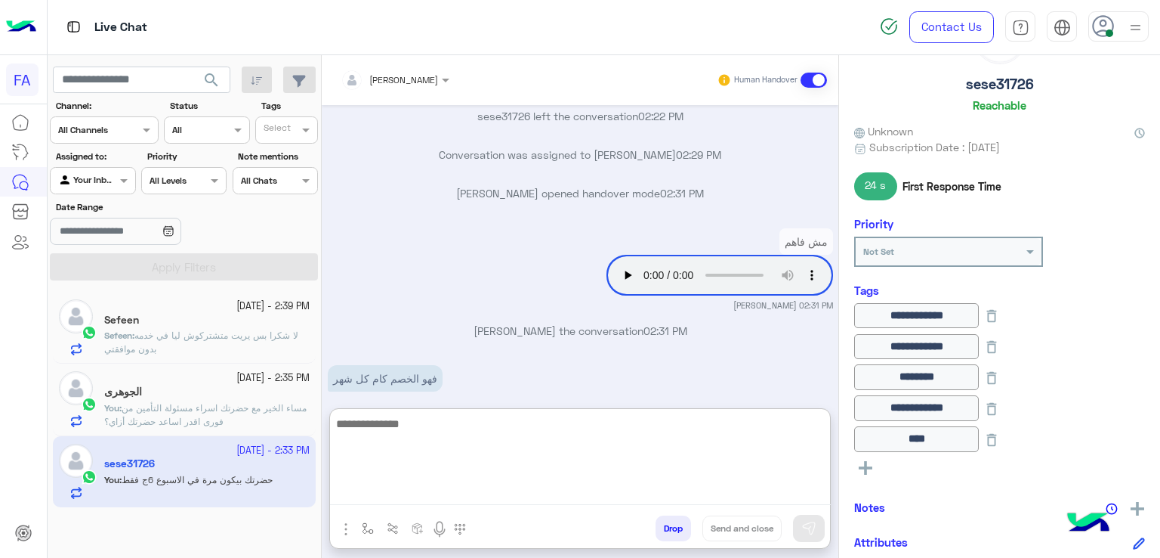
paste textarea "**********"
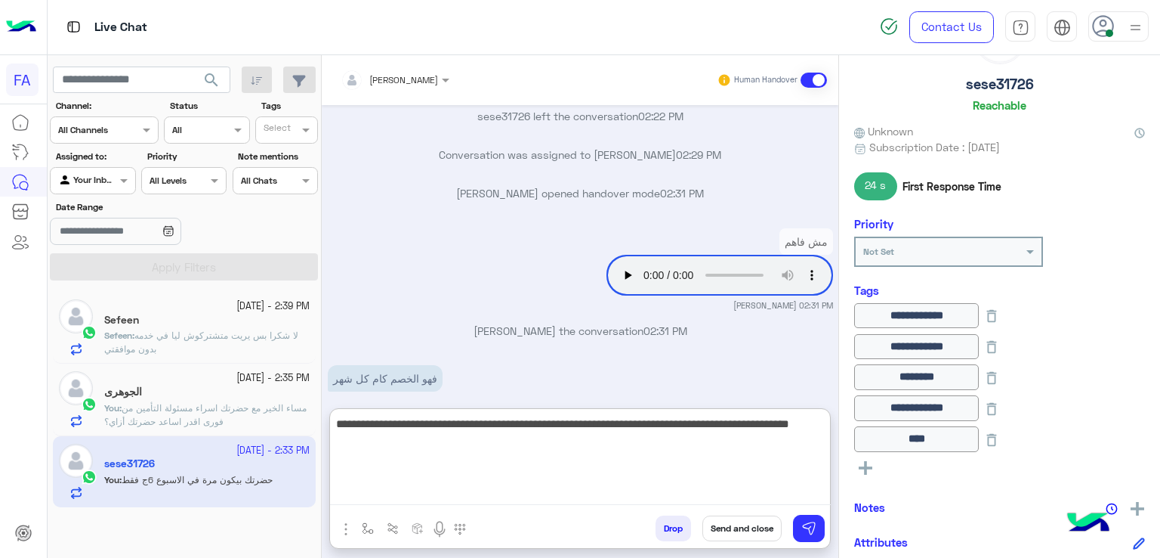
type textarea "**********"
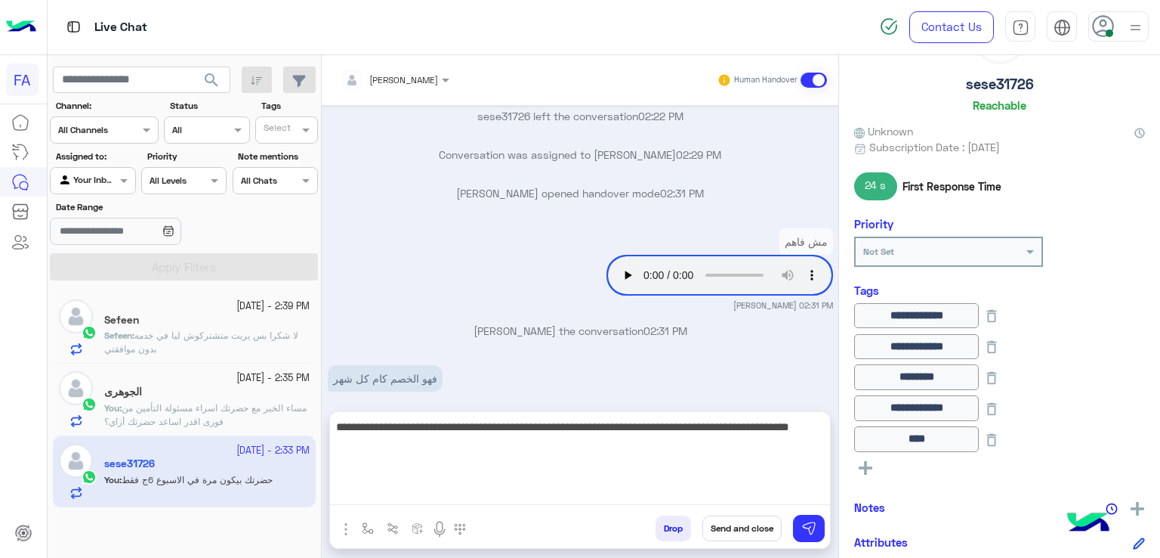
click at [755, 534] on button "Send and close" at bounding box center [742, 528] width 79 height 26
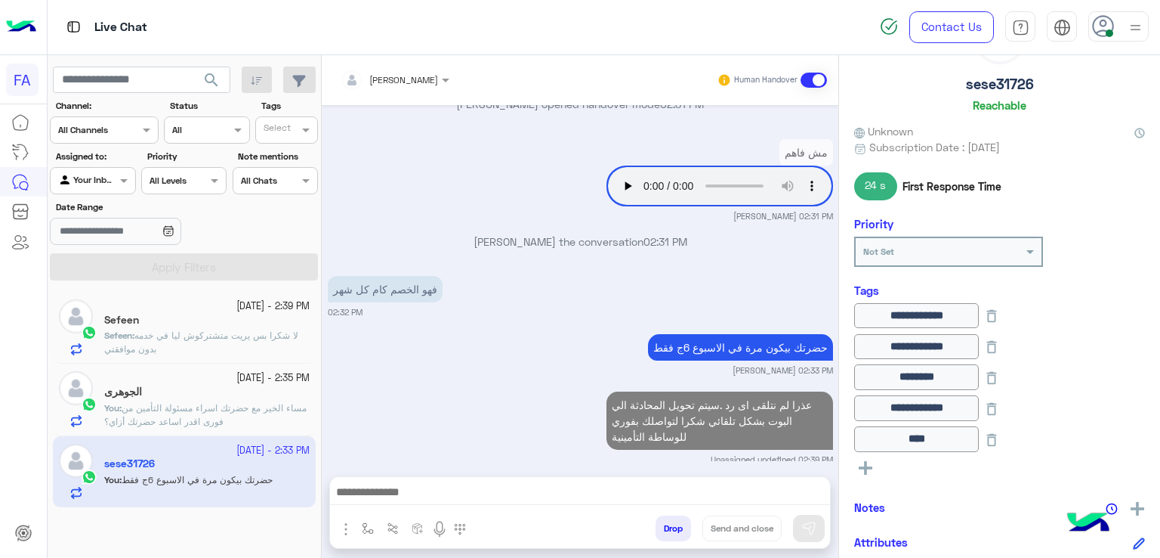
scroll to position [1309, 0]
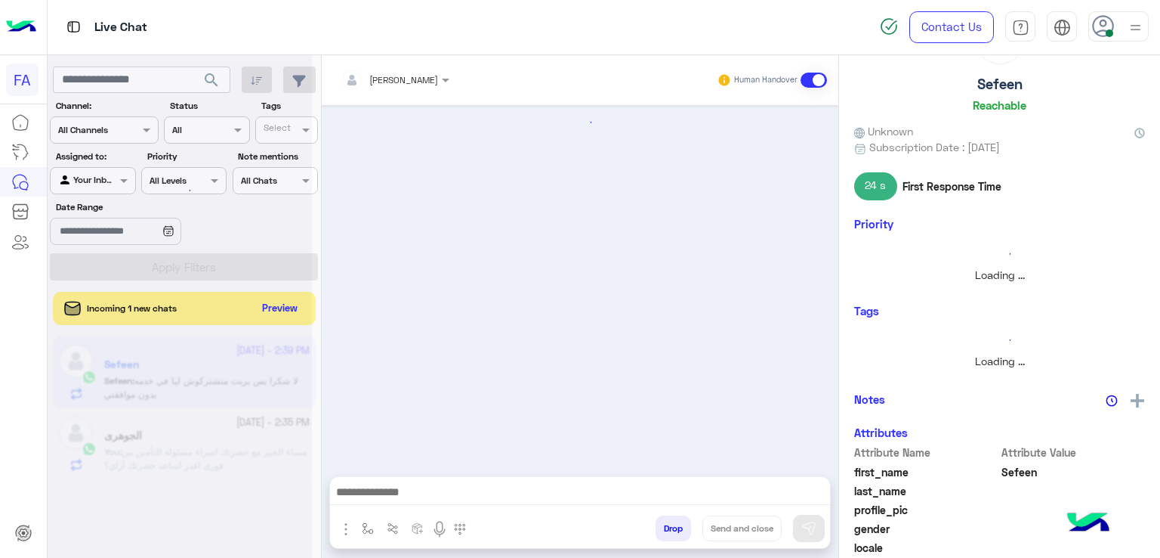
click at [275, 311] on div at bounding box center [180, 285] width 264 height 558
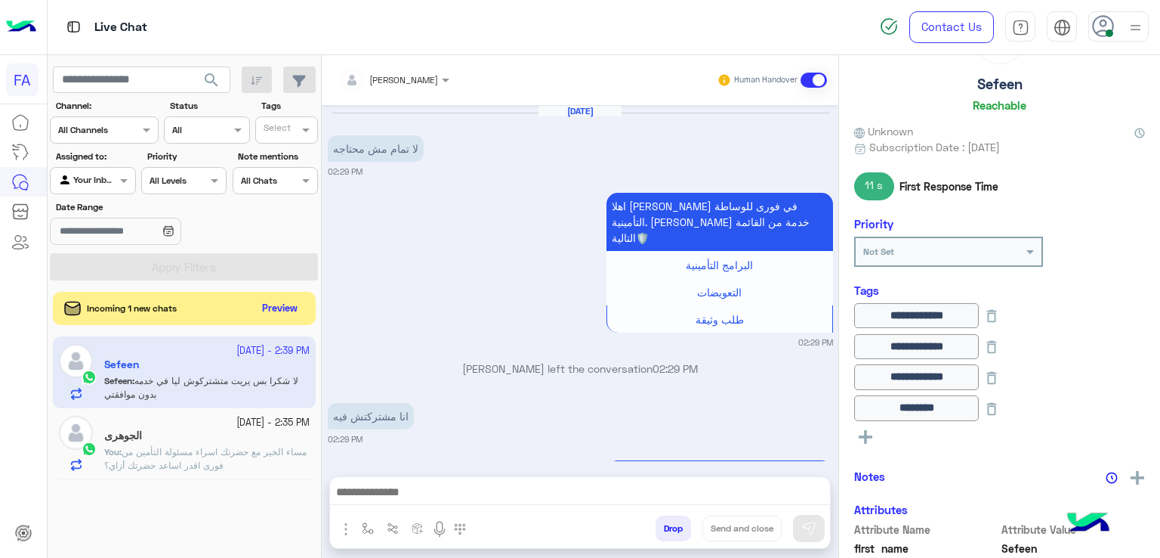
scroll to position [1021, 0]
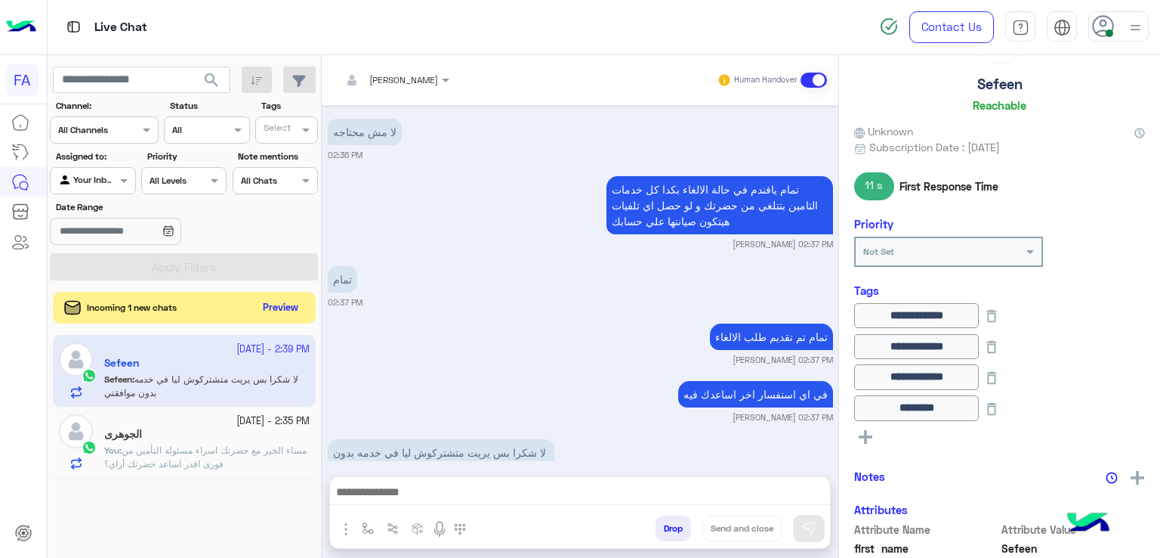
click at [278, 314] on button "Preview" at bounding box center [281, 308] width 47 height 20
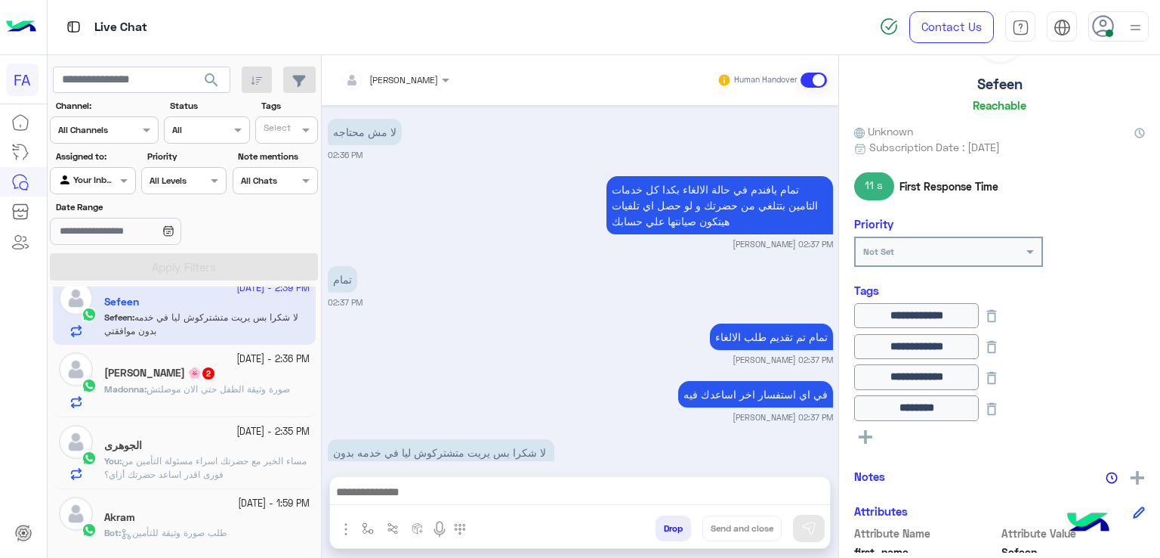
scroll to position [21, 0]
click at [269, 471] on p "You : مساء الخير مع حضرتك اسراء مسئولة التأمين من فورى اقدر اساعد حضرتك أزاي؟" at bounding box center [206, 464] width 205 height 27
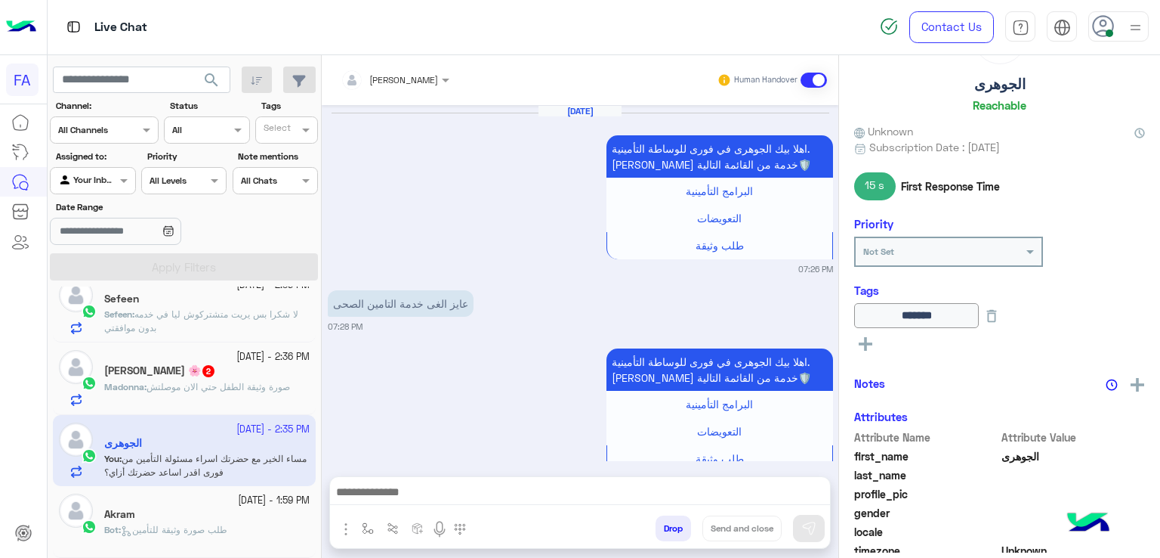
scroll to position [1299, 0]
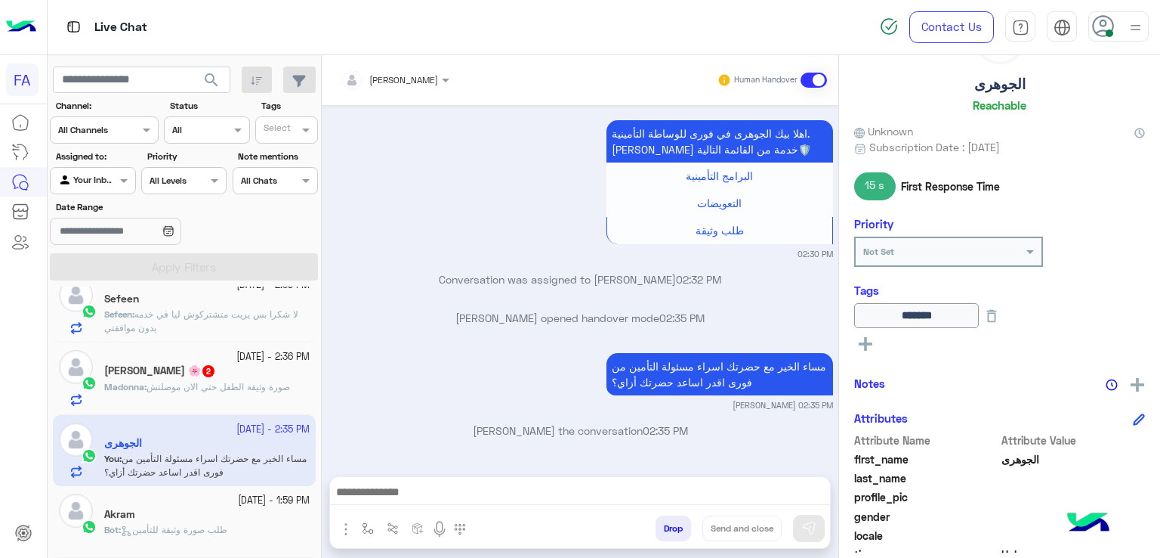
click at [167, 521] on div "Akram" at bounding box center [206, 516] width 205 height 16
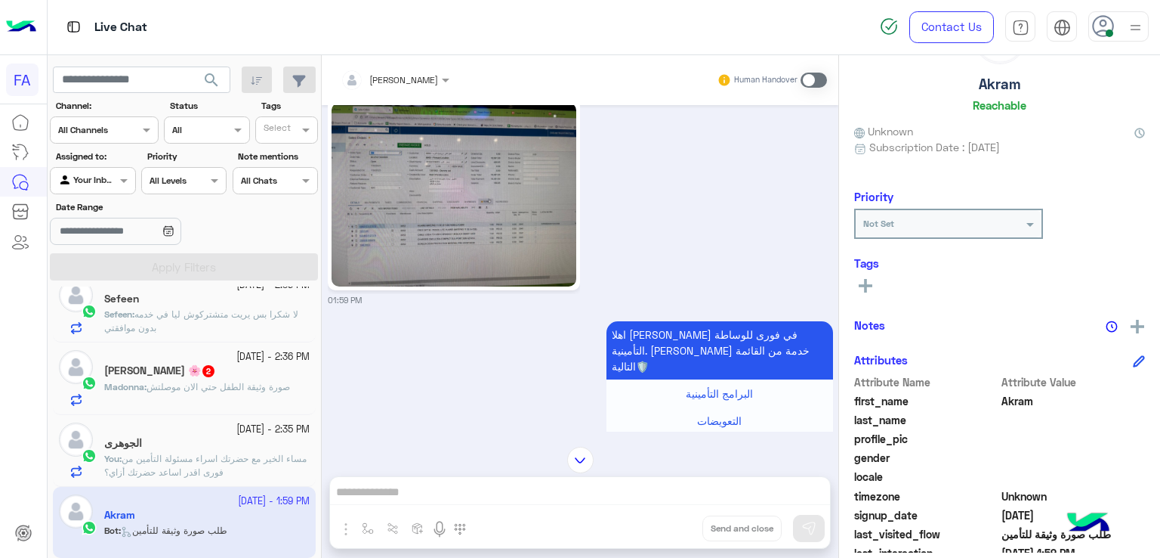
scroll to position [1825, 0]
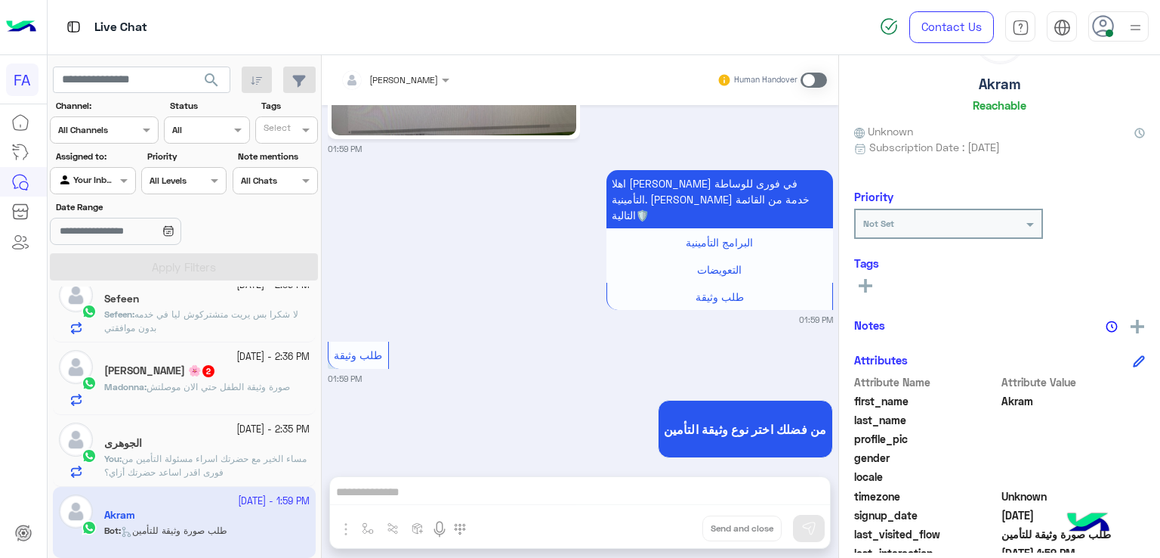
click at [233, 450] on div "الجوهرى" at bounding box center [206, 445] width 205 height 16
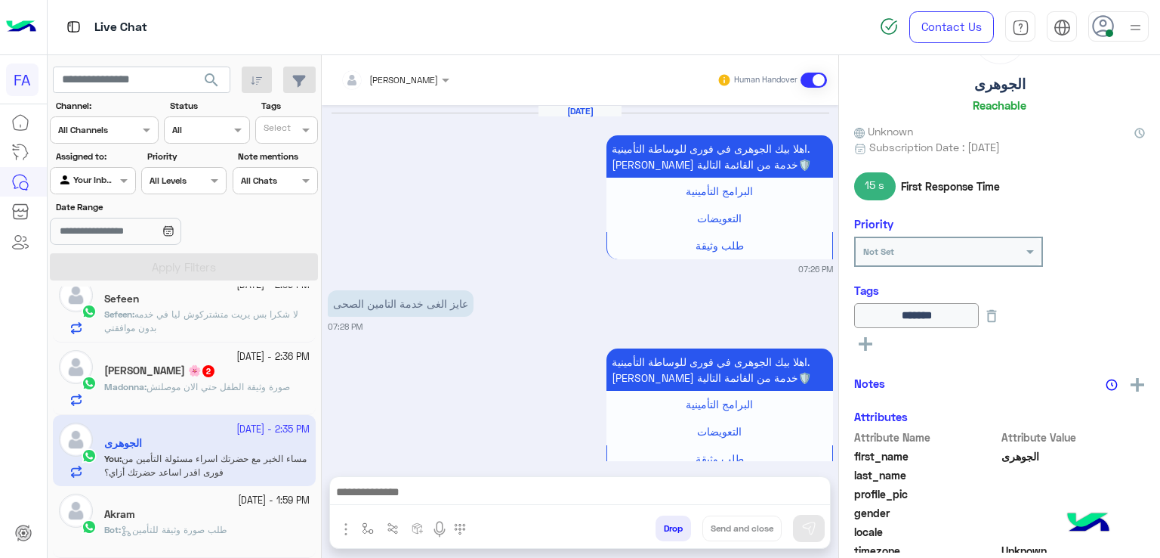
scroll to position [1299, 0]
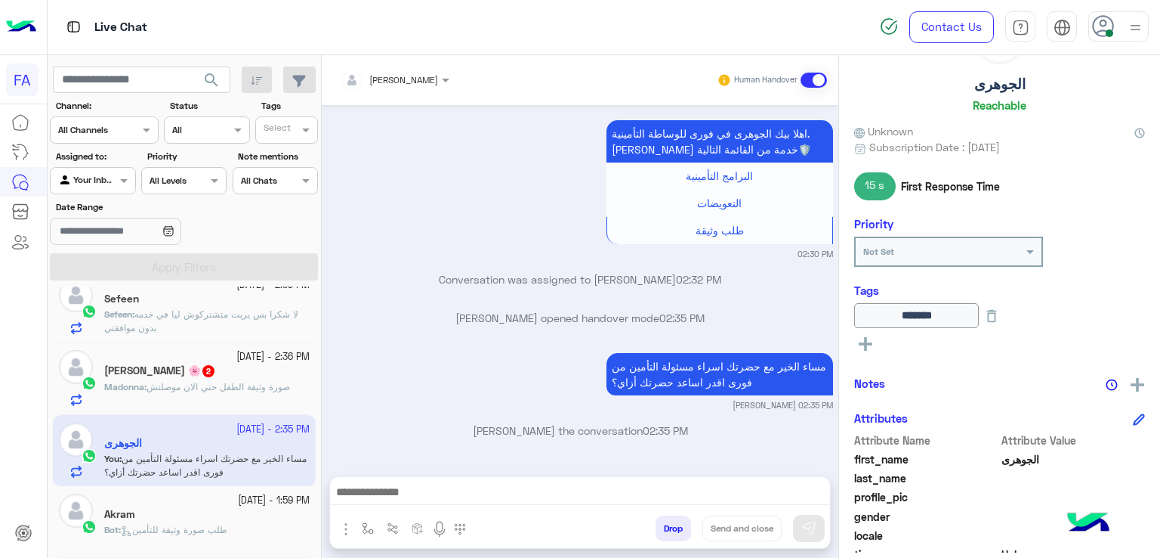
click at [413, 498] on textarea at bounding box center [580, 493] width 501 height 23
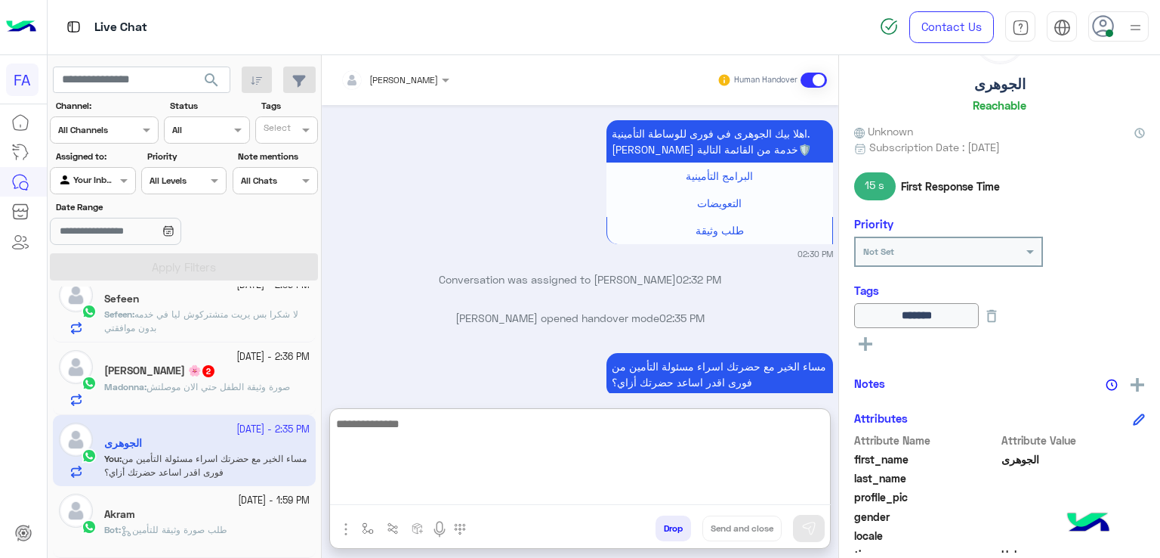
paste textarea "**********"
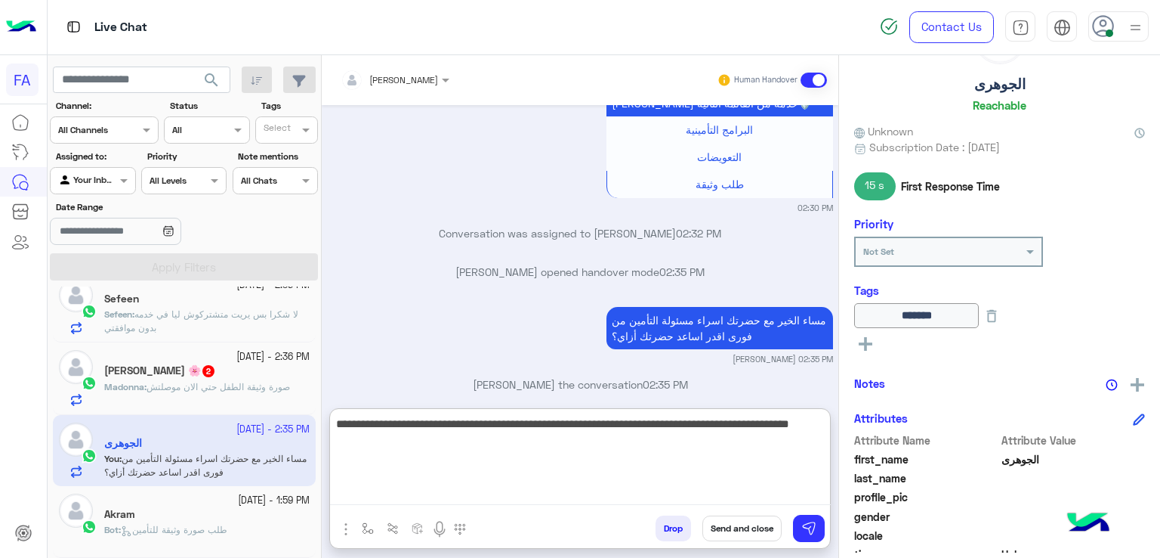
scroll to position [1368, 0]
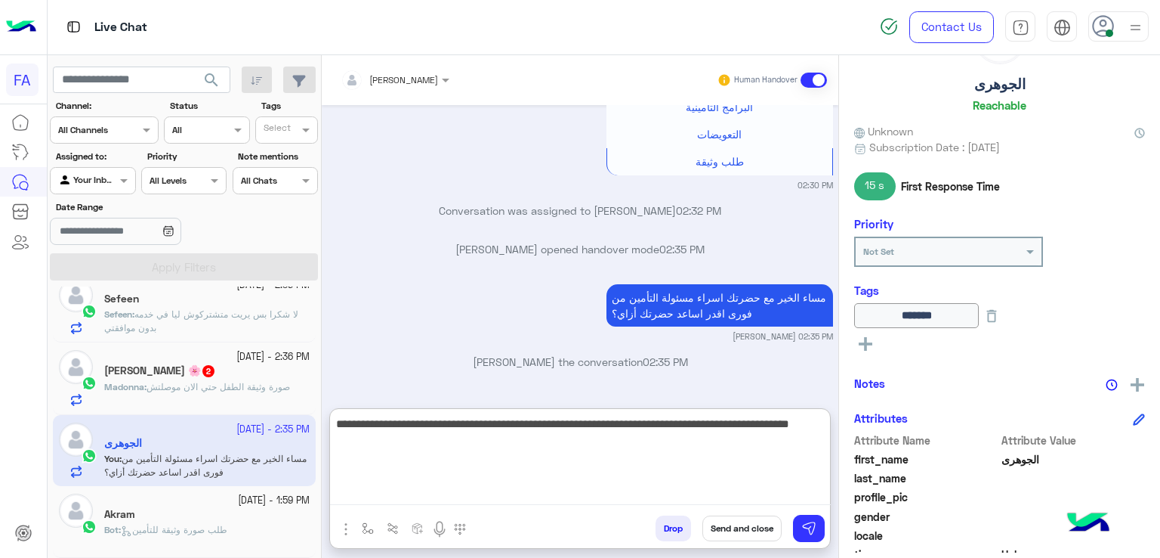
type textarea "**********"
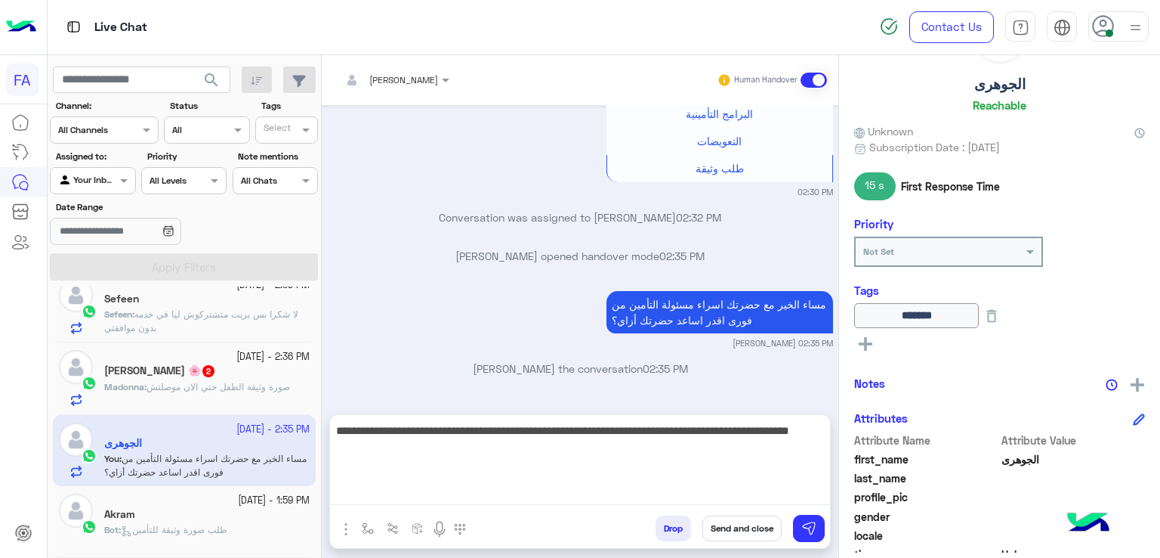
click at [759, 527] on button "Send and close" at bounding box center [742, 528] width 79 height 26
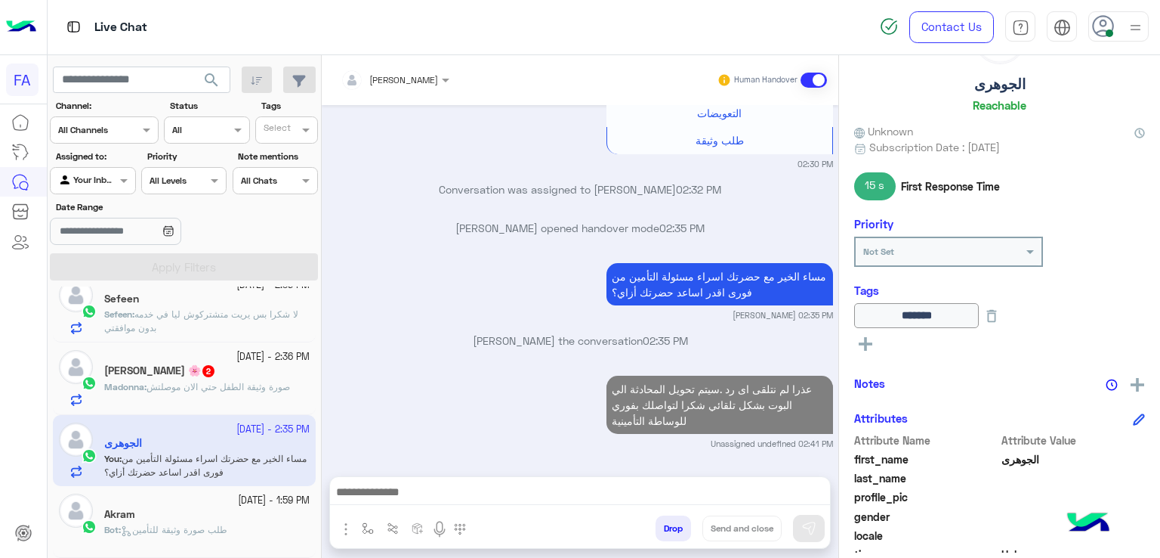
scroll to position [1428, 0]
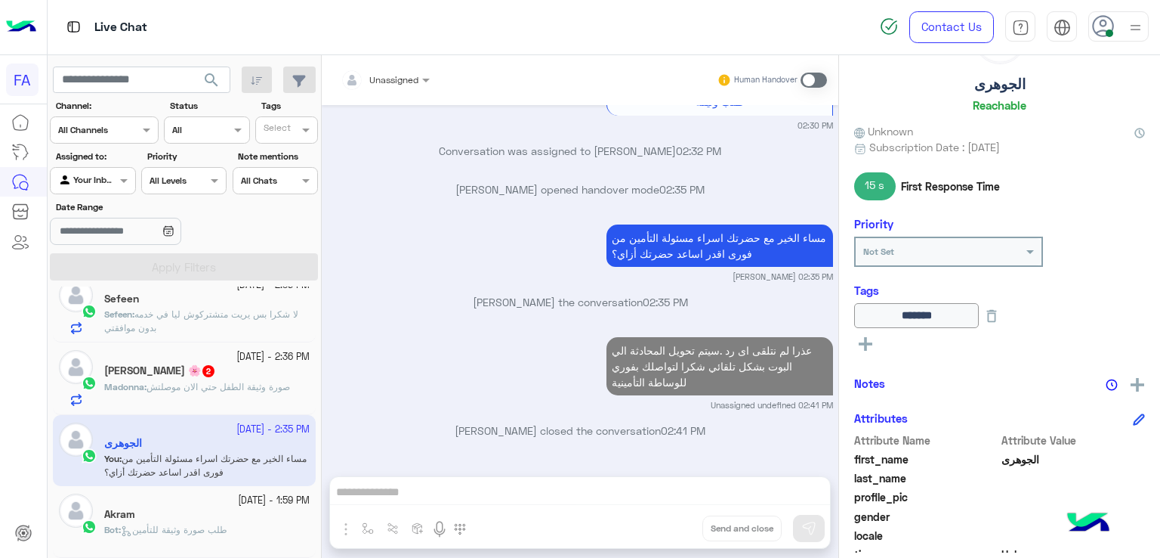
click at [200, 330] on p "Sefeen : لا شكرا بس يريت متشتركوش ليا في خدمه بدون موافقتي" at bounding box center [206, 320] width 205 height 27
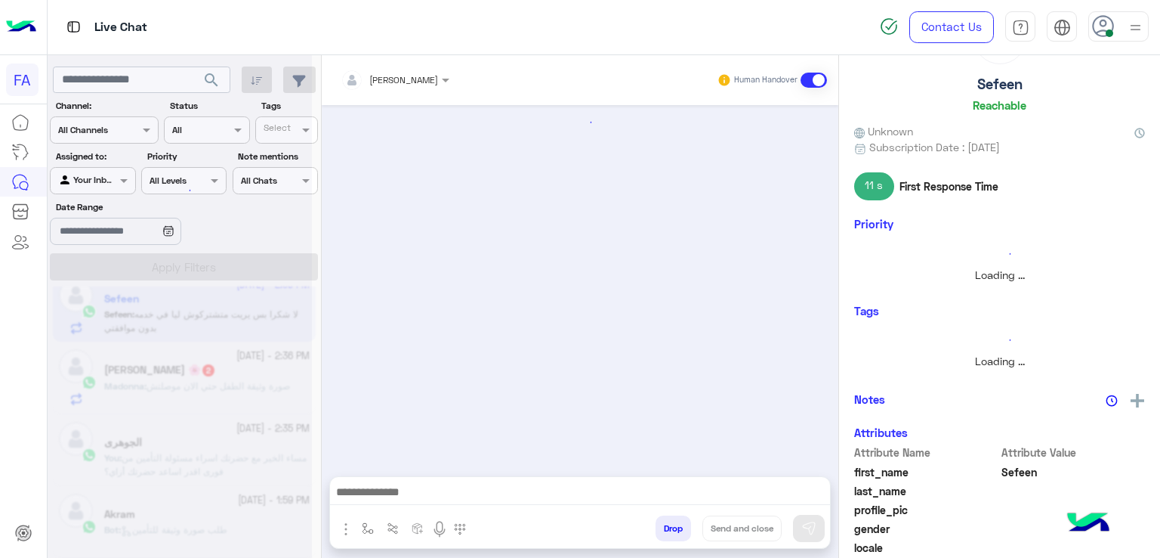
click at [459, 477] on div at bounding box center [580, 496] width 500 height 38
click at [467, 484] on textarea at bounding box center [580, 493] width 501 height 23
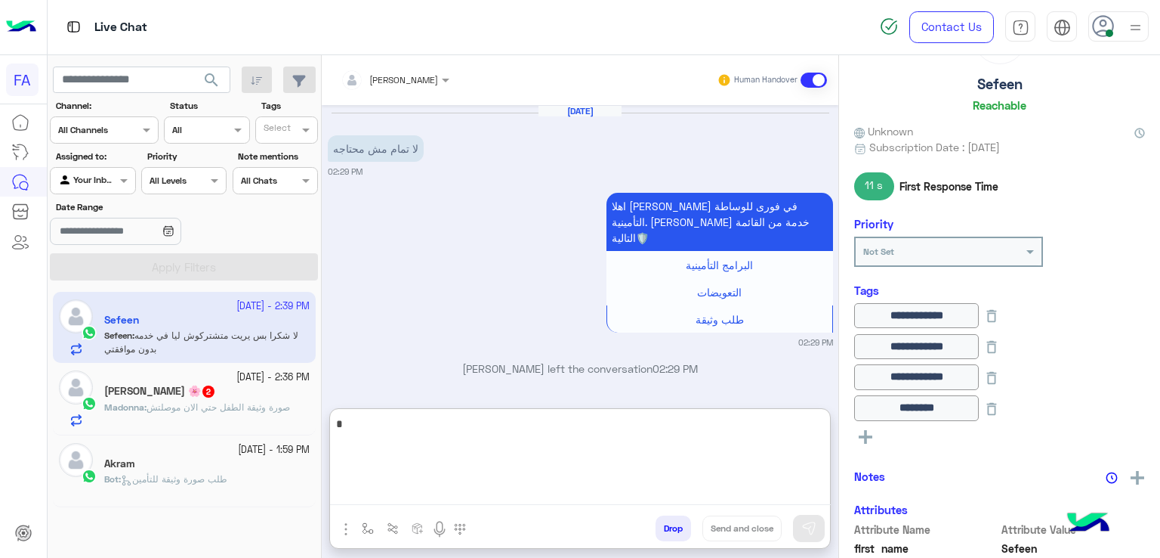
scroll to position [1089, 0]
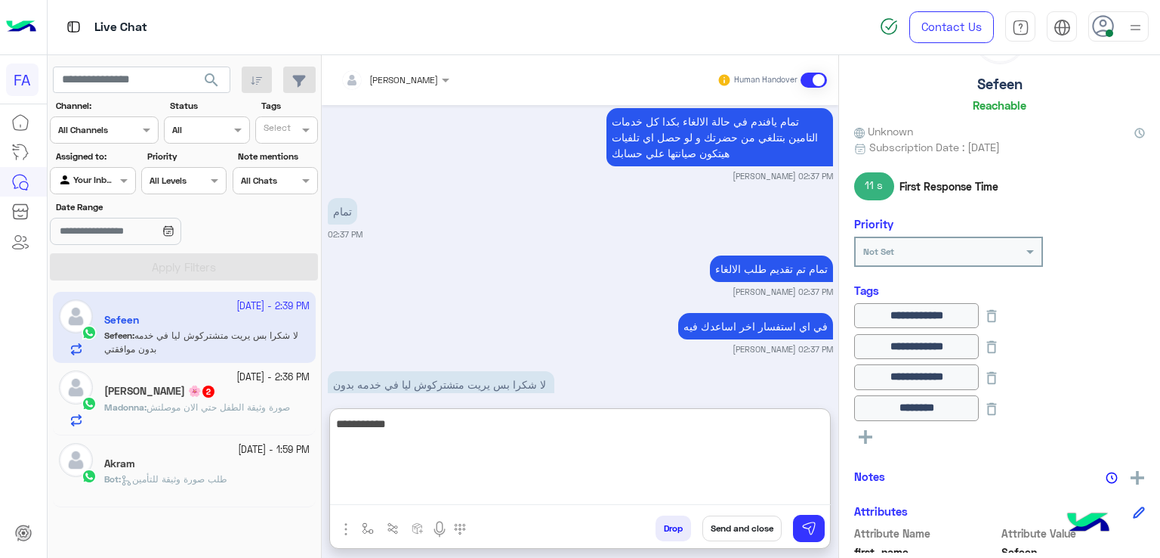
type textarea "**********"
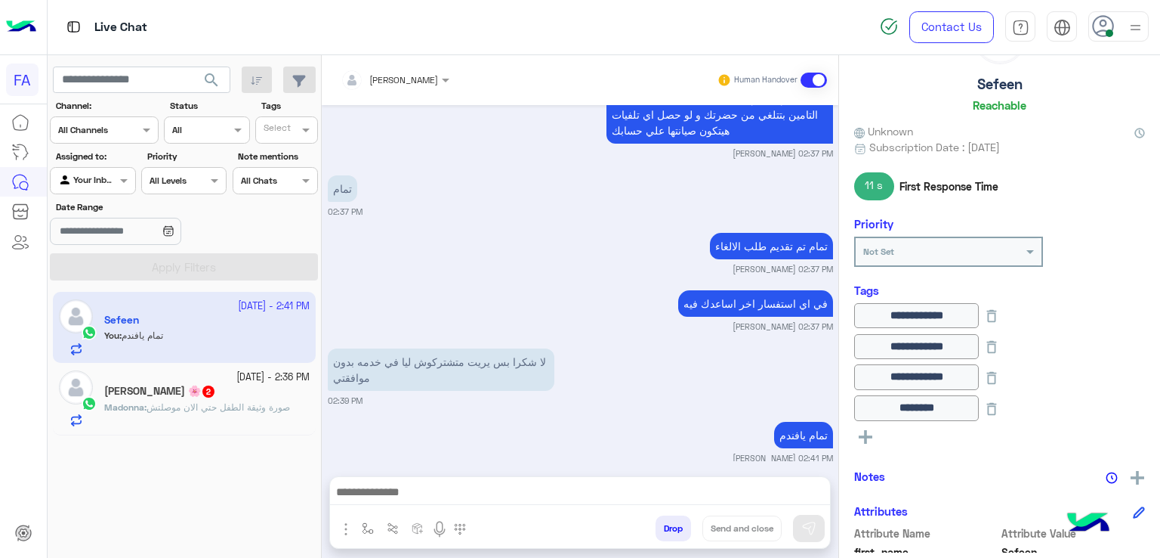
scroll to position [1079, 0]
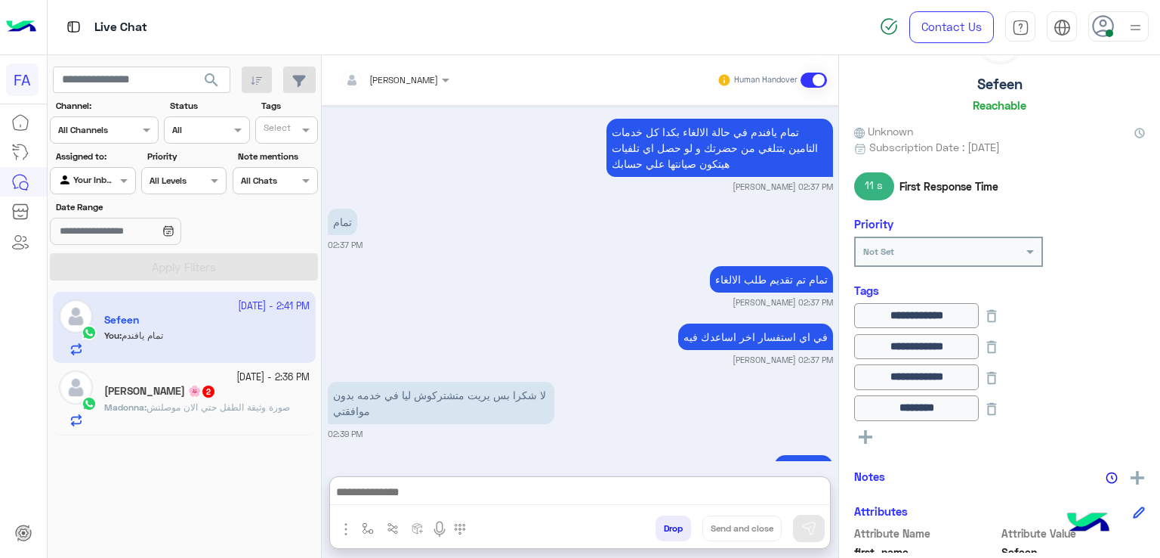
click at [547, 489] on textarea at bounding box center [580, 493] width 501 height 23
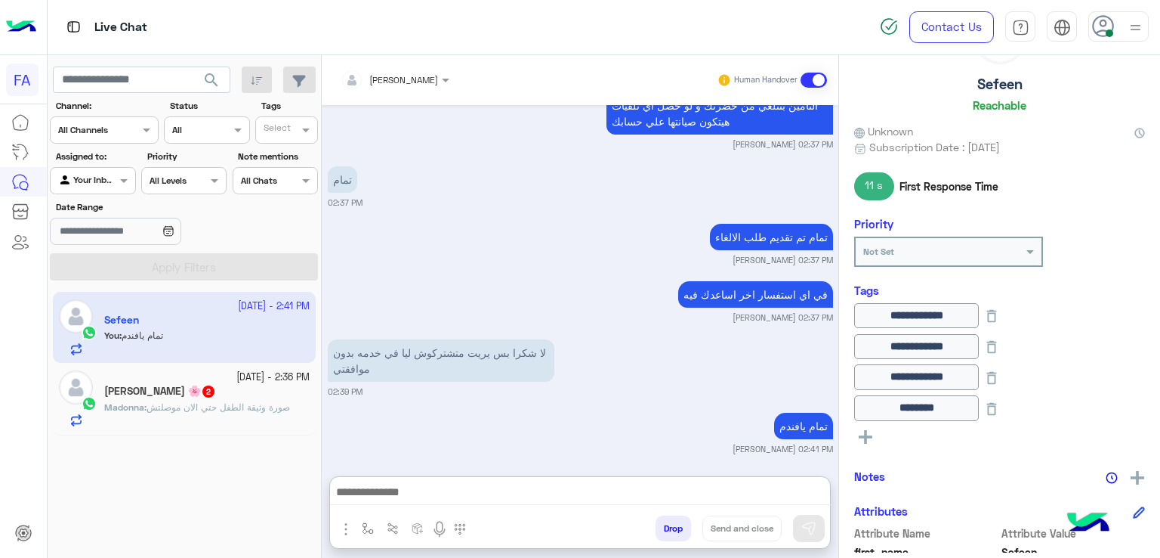
paste textarea "**********"
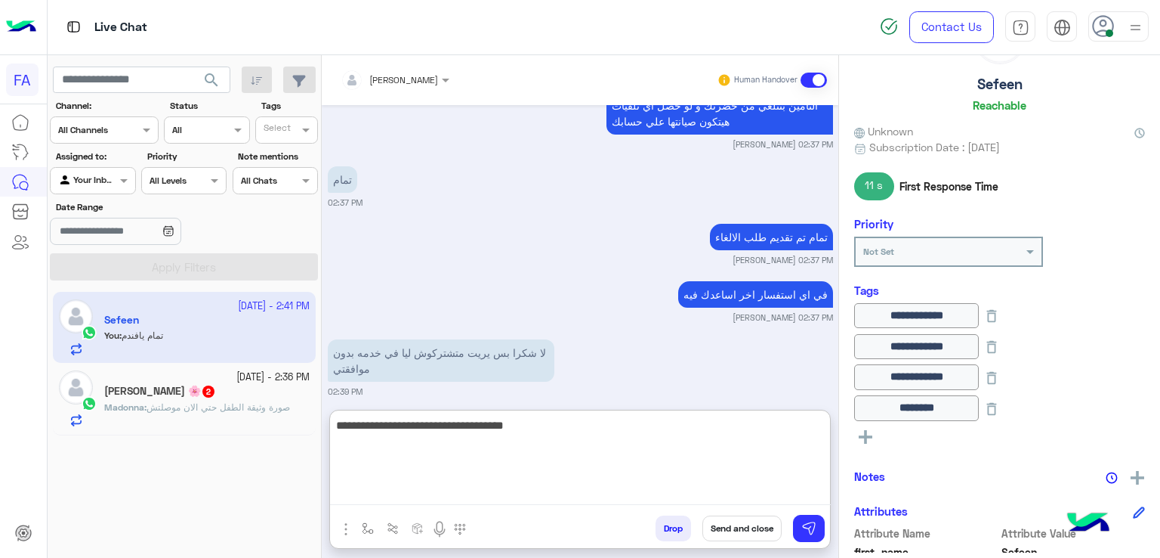
scroll to position [1148, 0]
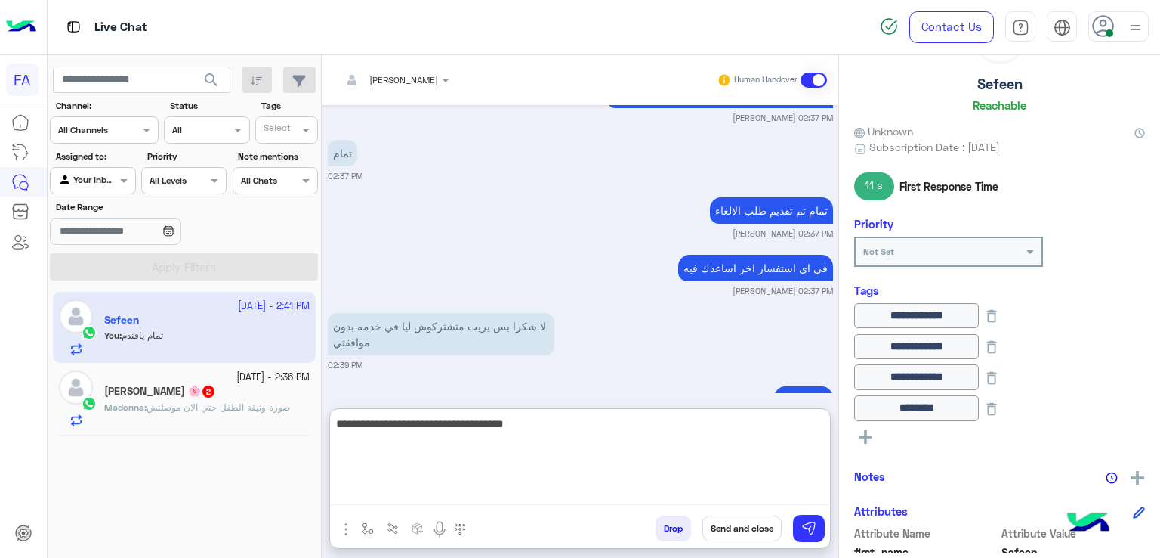
click at [606, 434] on textarea "**********" at bounding box center [580, 459] width 501 height 91
click at [610, 420] on textarea "**********" at bounding box center [580, 459] width 501 height 91
type textarea "**********"
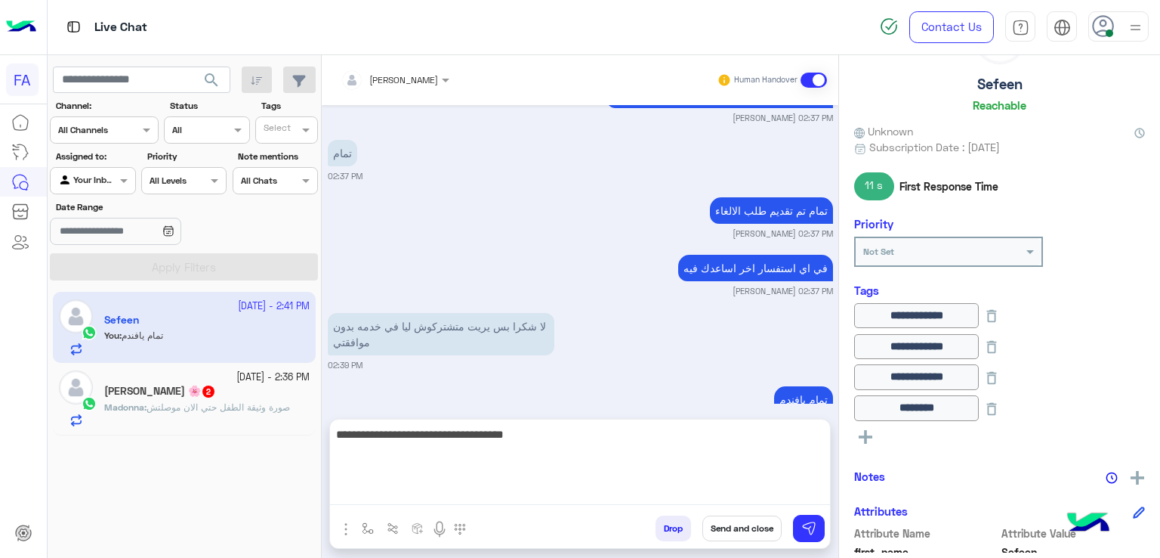
drag, startPoint x: 740, startPoint y: 532, endPoint x: 595, endPoint y: 481, distance: 153.6
click at [741, 533] on button "Send and close" at bounding box center [742, 528] width 79 height 26
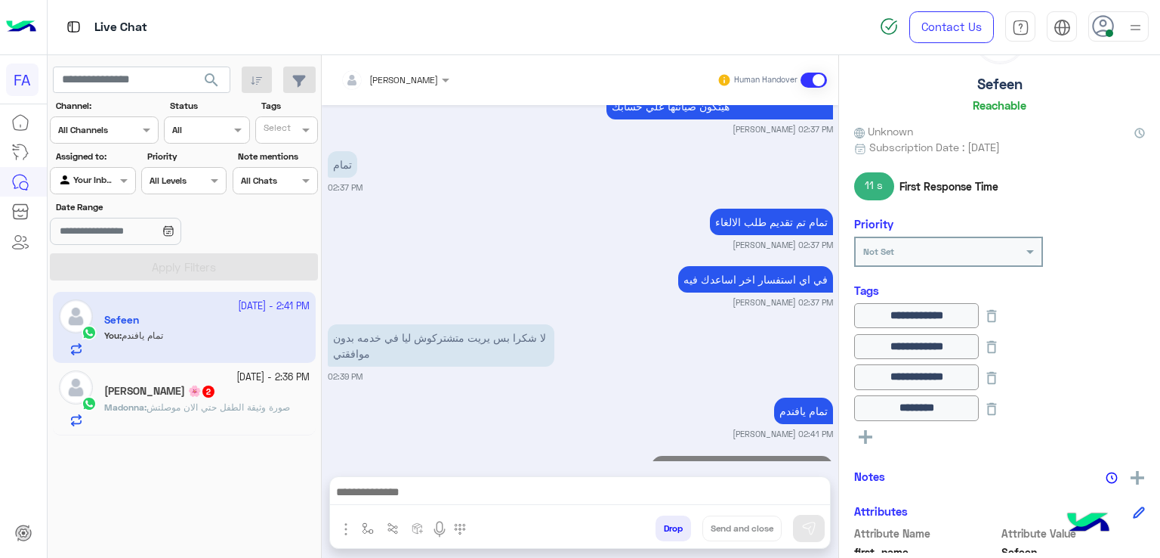
scroll to position [1176, 0]
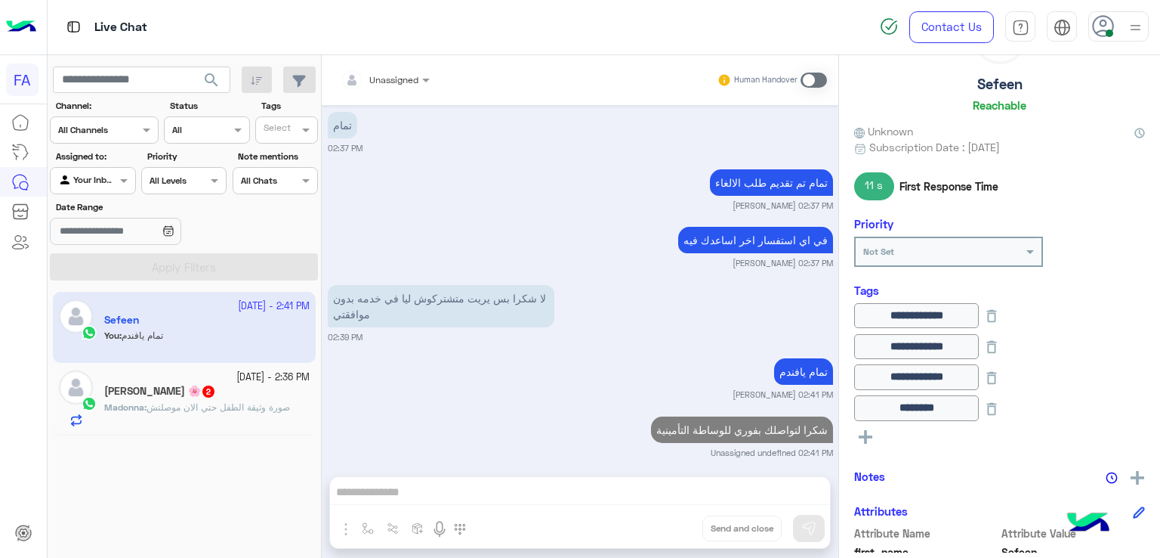
click at [227, 407] on span "صورة وثيقة الطفل حتي الان موصلتش" at bounding box center [219, 406] width 144 height 11
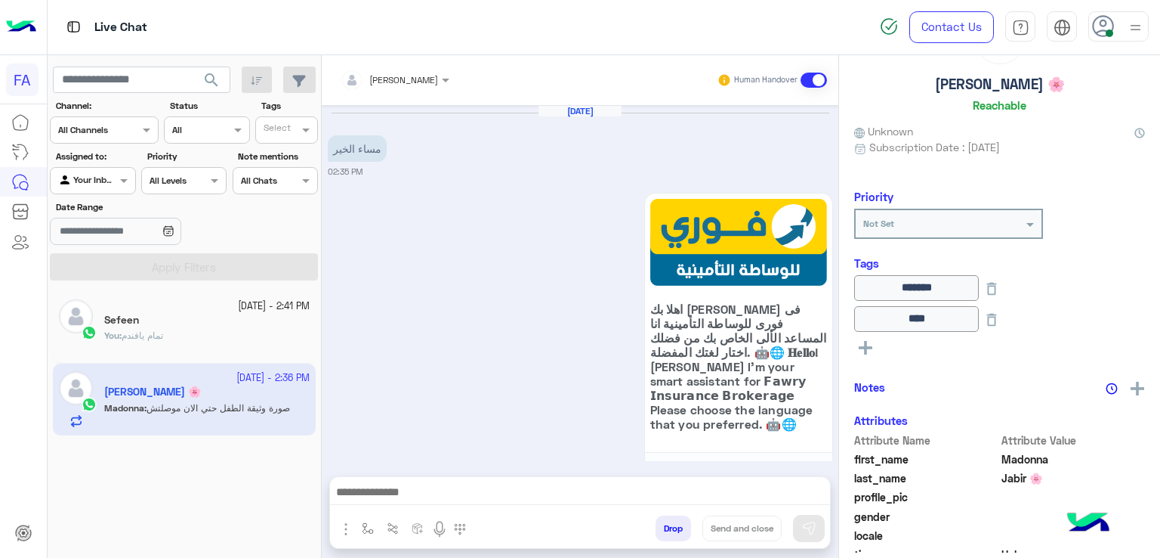
scroll to position [1404, 0]
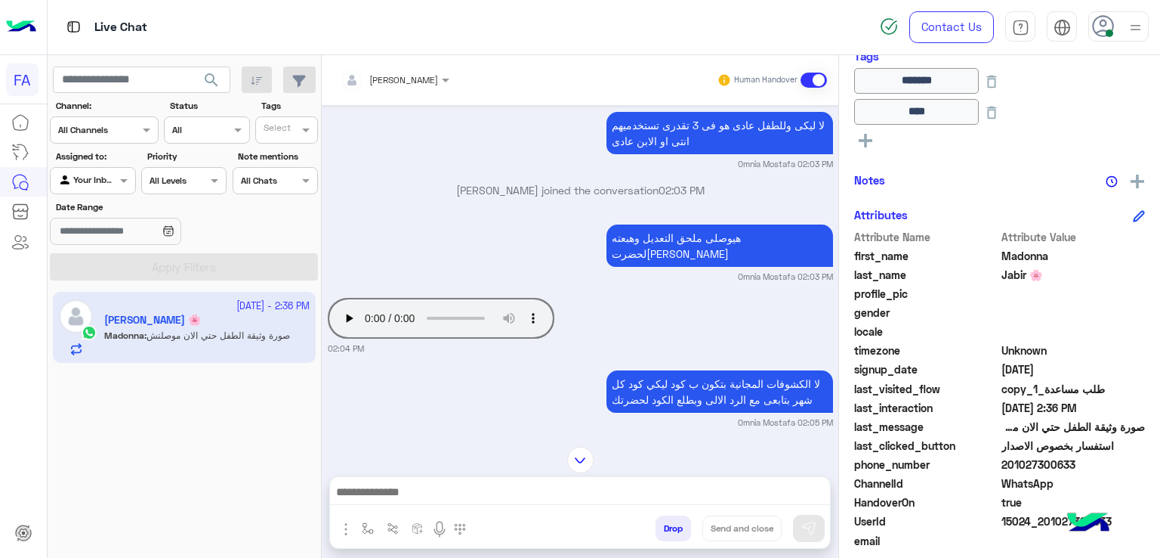
scroll to position [333, 0]
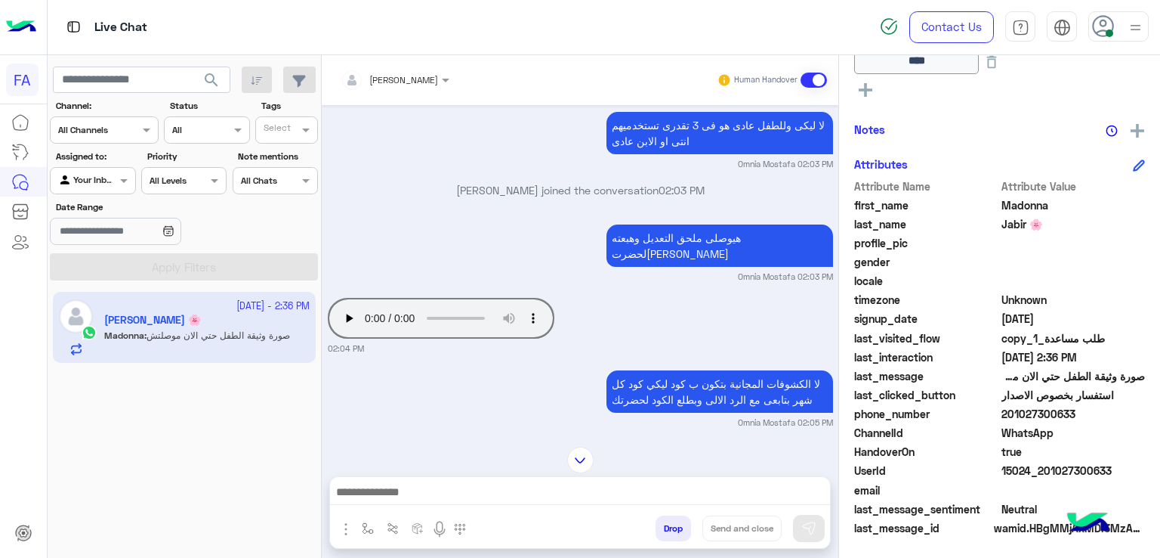
drag, startPoint x: 1069, startPoint y: 409, endPoint x: 1009, endPoint y: 414, distance: 59.9
click at [1009, 414] on span "201027300633" at bounding box center [1074, 414] width 144 height 16
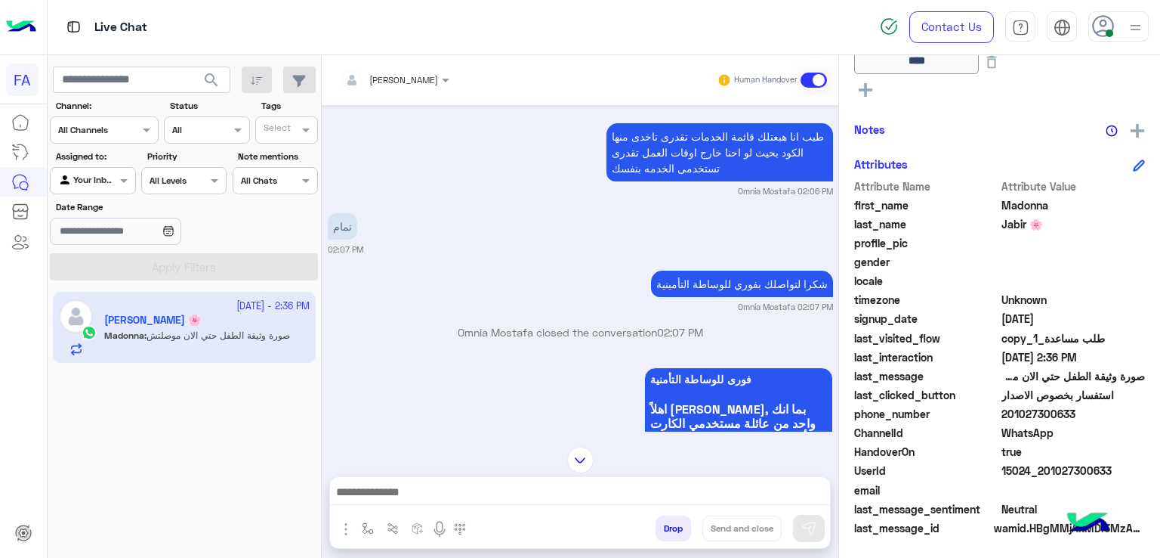
click at [577, 341] on div "Sep 14, 2025 الاستمرار 01:54 PM من فضلك حاول مرة اخرى اوتحدث مع احد من ممثلى خد…" at bounding box center [580, 268] width 517 height 326
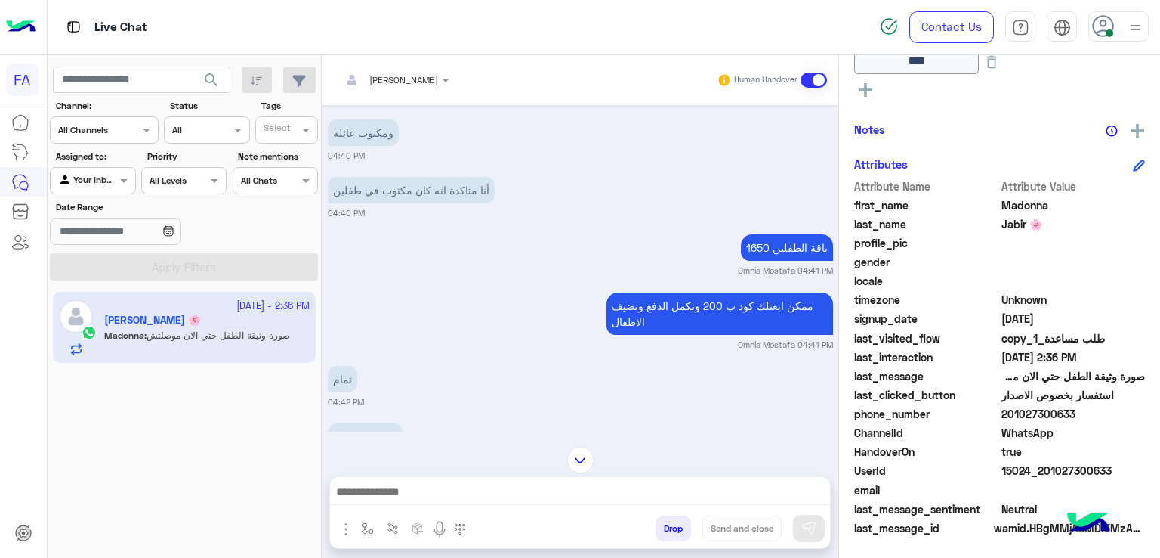
scroll to position [295, 0]
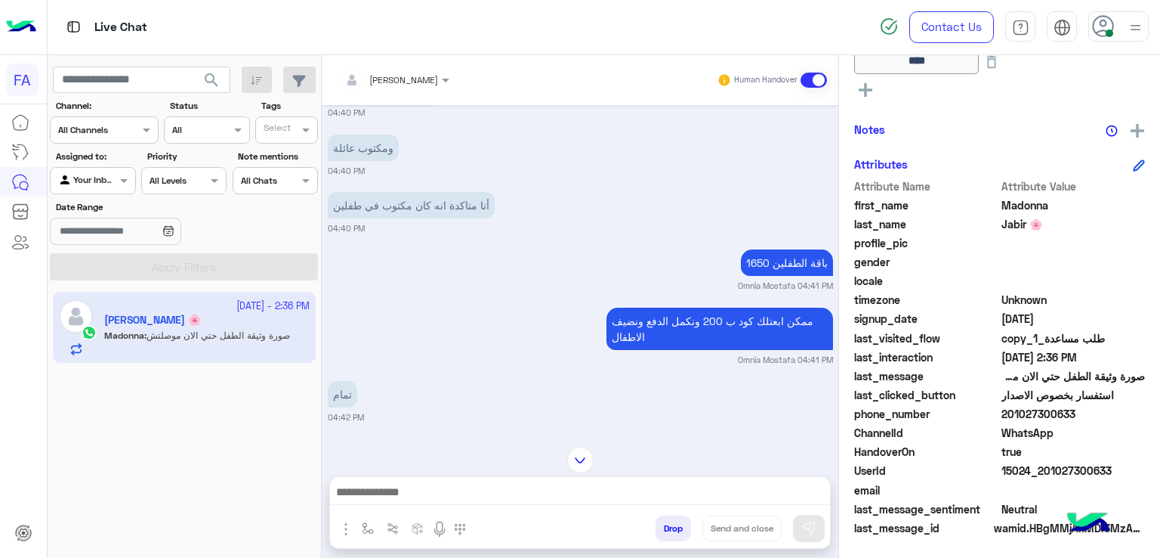
drag, startPoint x: 1076, startPoint y: 415, endPoint x: 1011, endPoint y: 418, distance: 65.0
click at [1011, 418] on span "201027300633" at bounding box center [1074, 414] width 144 height 16
click at [571, 460] on img at bounding box center [580, 459] width 26 height 26
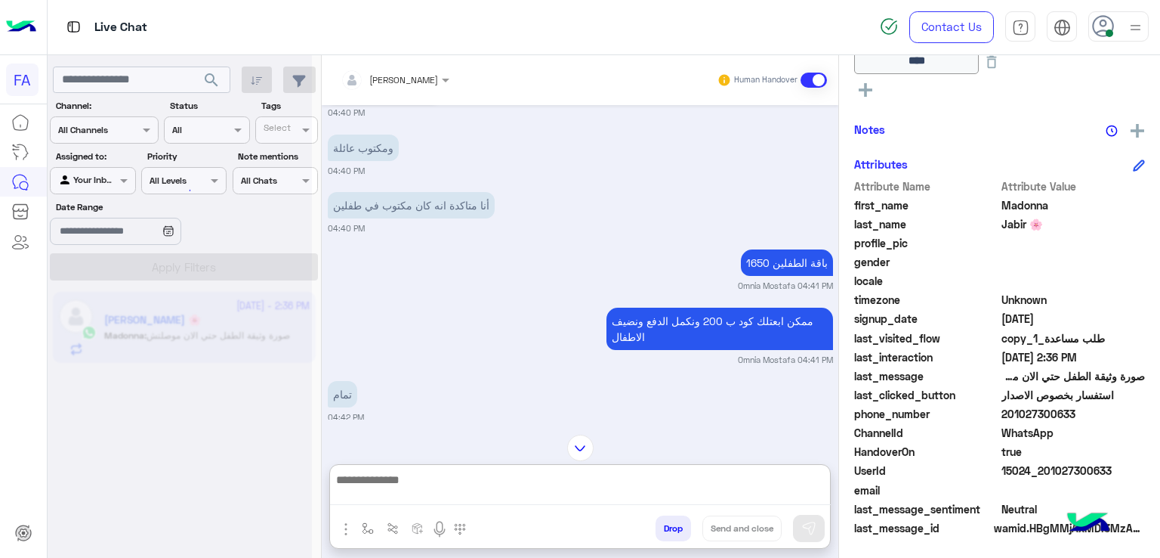
click at [582, 482] on textarea at bounding box center [580, 487] width 501 height 35
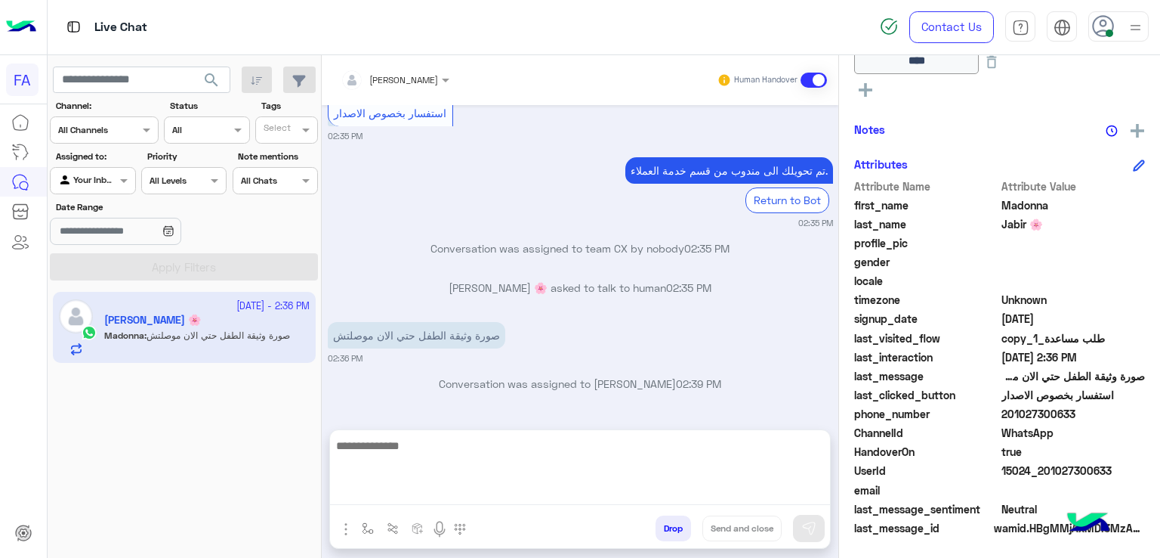
scroll to position [11299, 0]
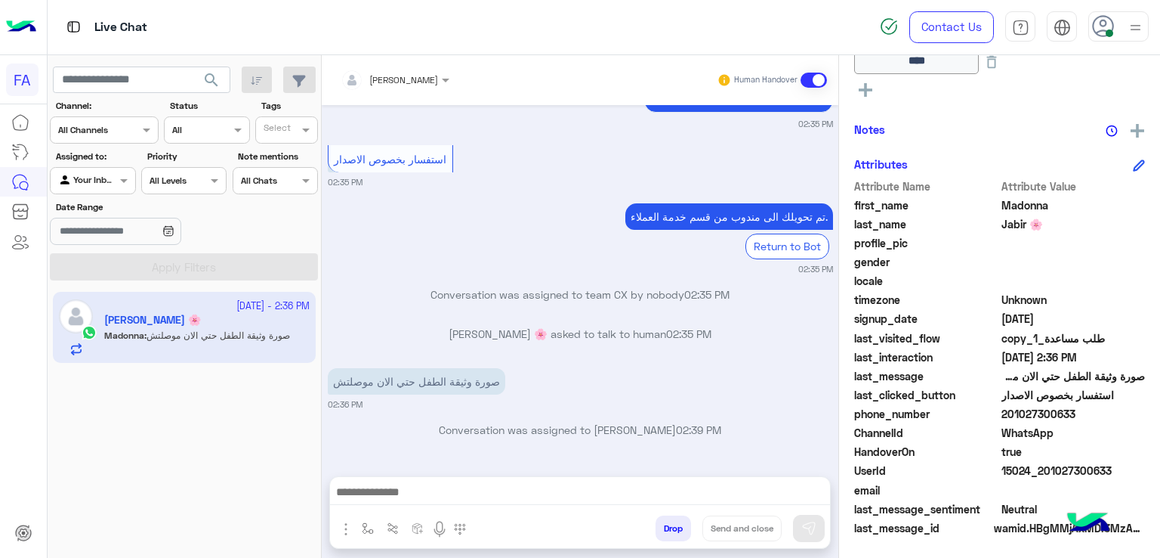
click at [446, 472] on div "Amira khalid Human Handover Sep 8, 2025 Your browser does not support the audio…" at bounding box center [580, 309] width 517 height 508
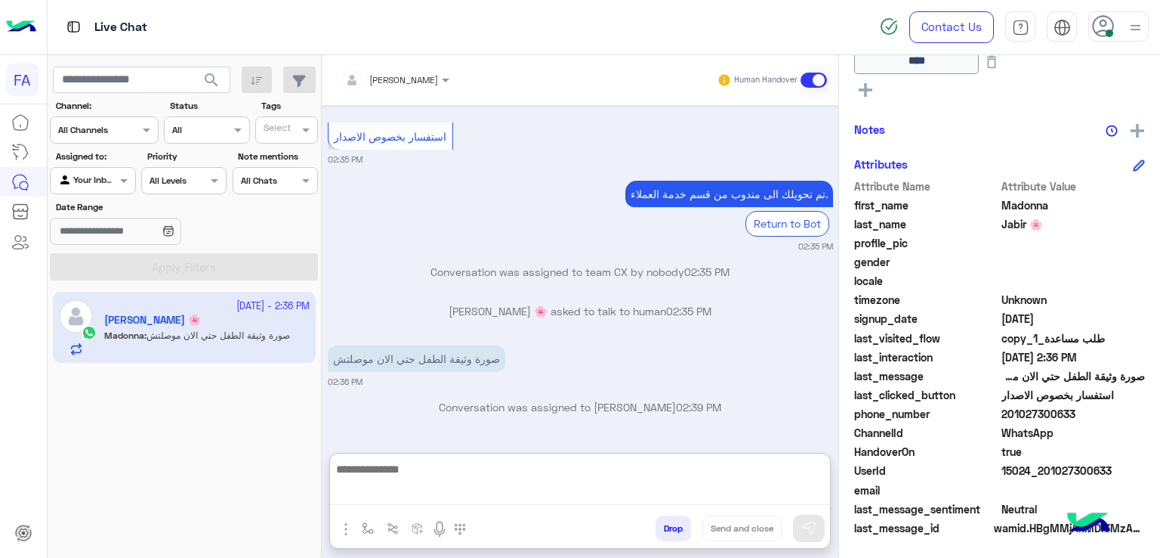
click at [462, 487] on textarea at bounding box center [580, 482] width 501 height 46
paste textarea "**********"
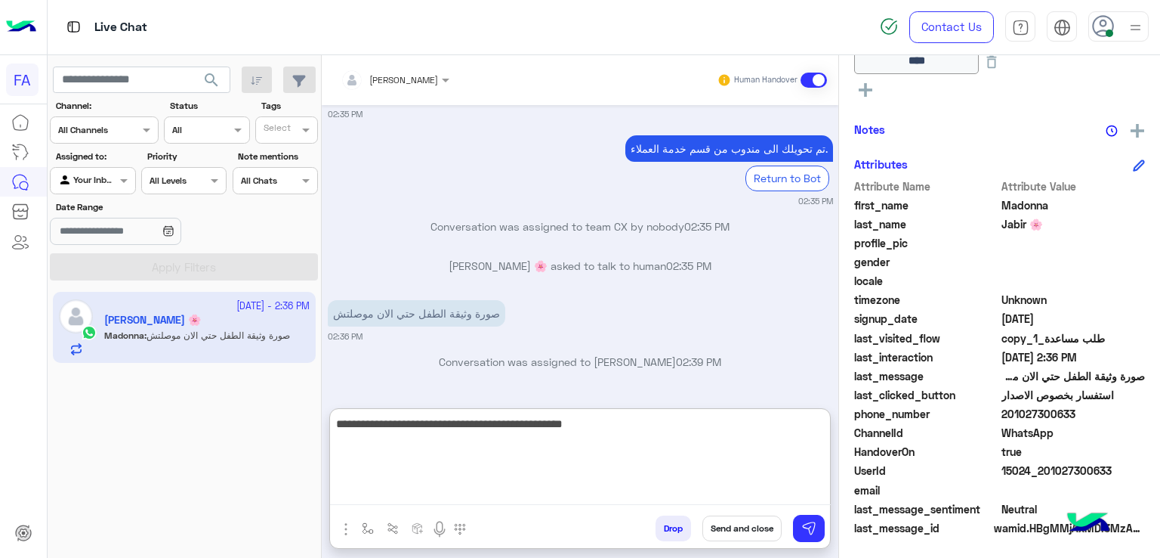
scroll to position [11368, 0]
type textarea "**********"
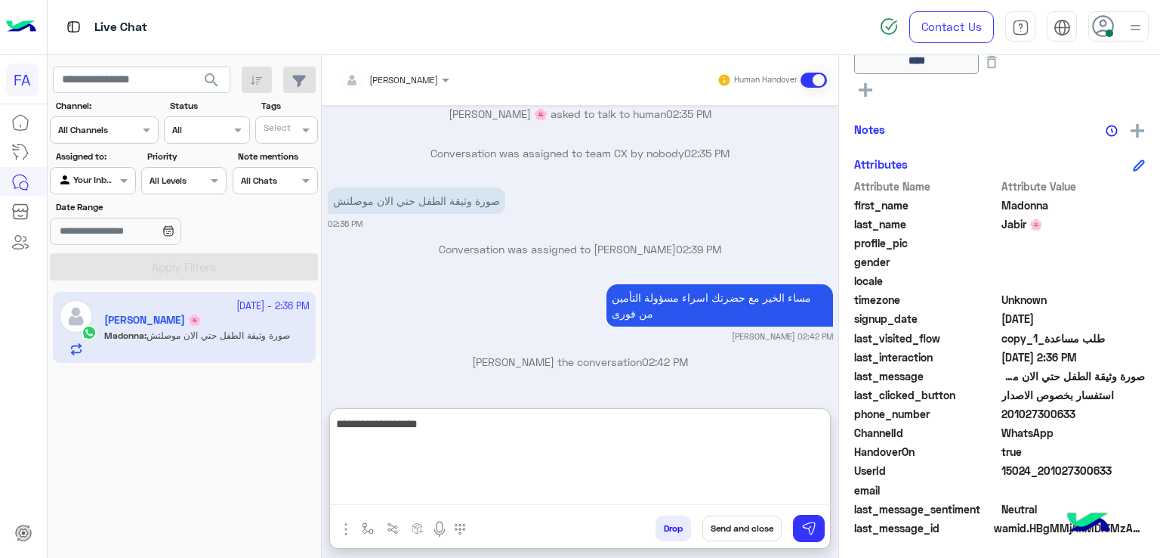
scroll to position [360, 0]
type textarea "**********"
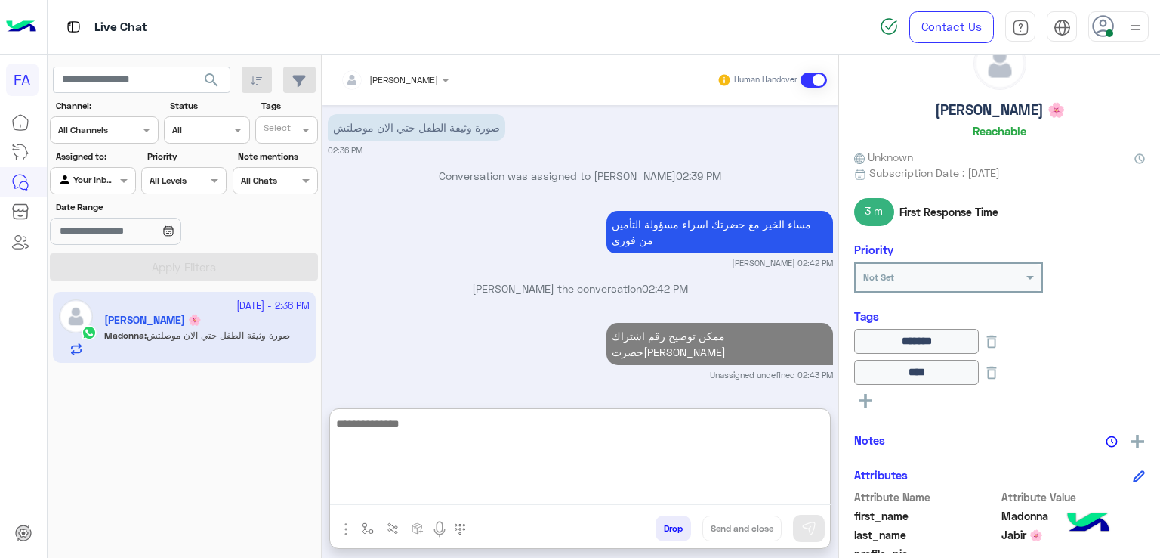
scroll to position [0, 0]
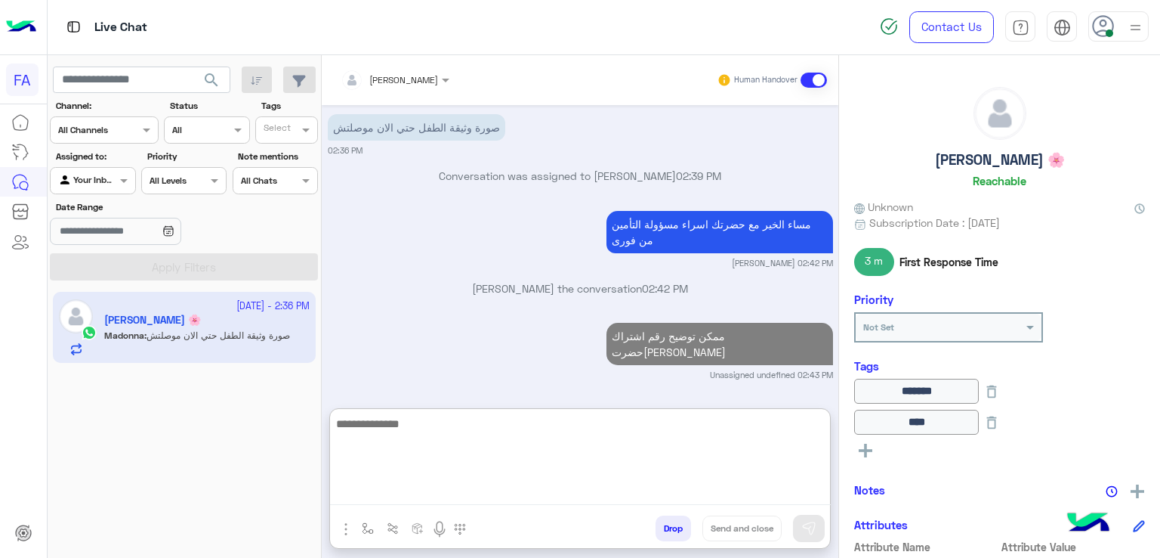
click at [997, 167] on h5 "Madonna Jabir 🌸" at bounding box center [1000, 159] width 130 height 17
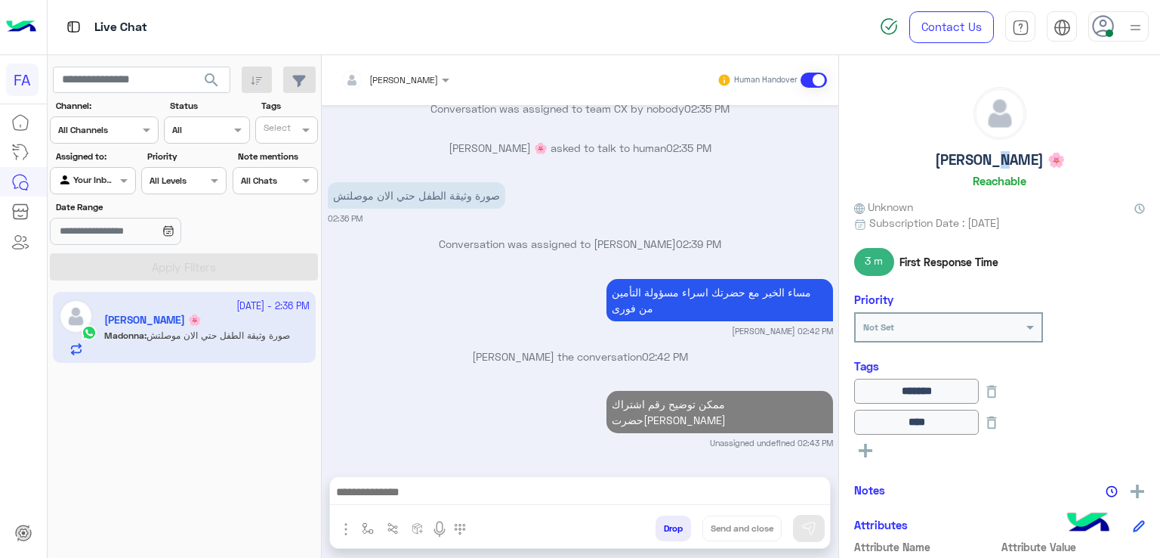
scroll to position [11470, 0]
click at [997, 167] on h5 "Madonna Jabir 🌸" at bounding box center [1000, 159] width 130 height 17
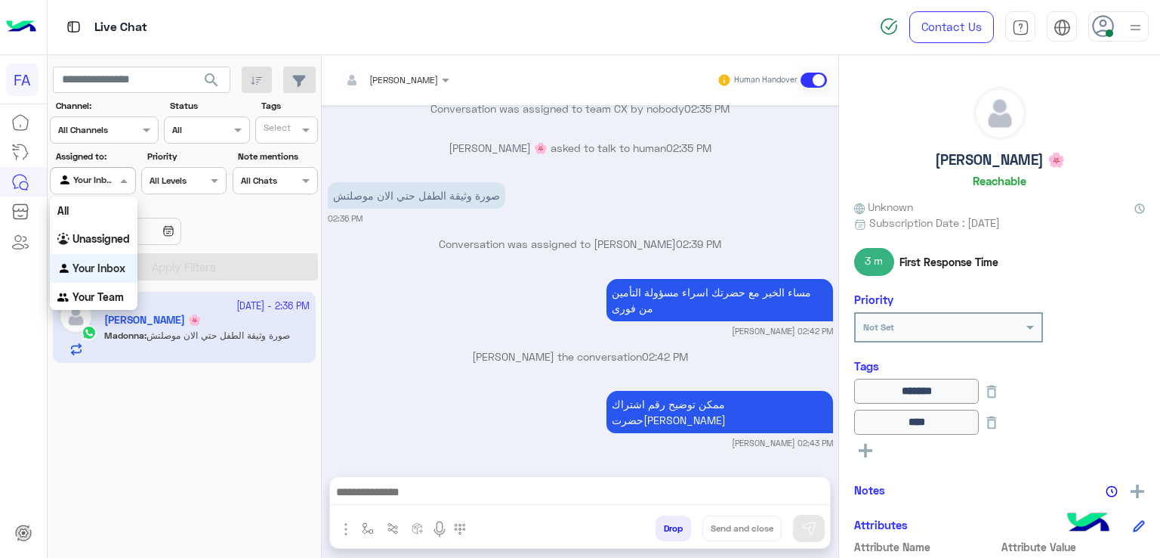
click at [84, 188] on div "Agent Filter Your Inbox" at bounding box center [92, 180] width 85 height 27
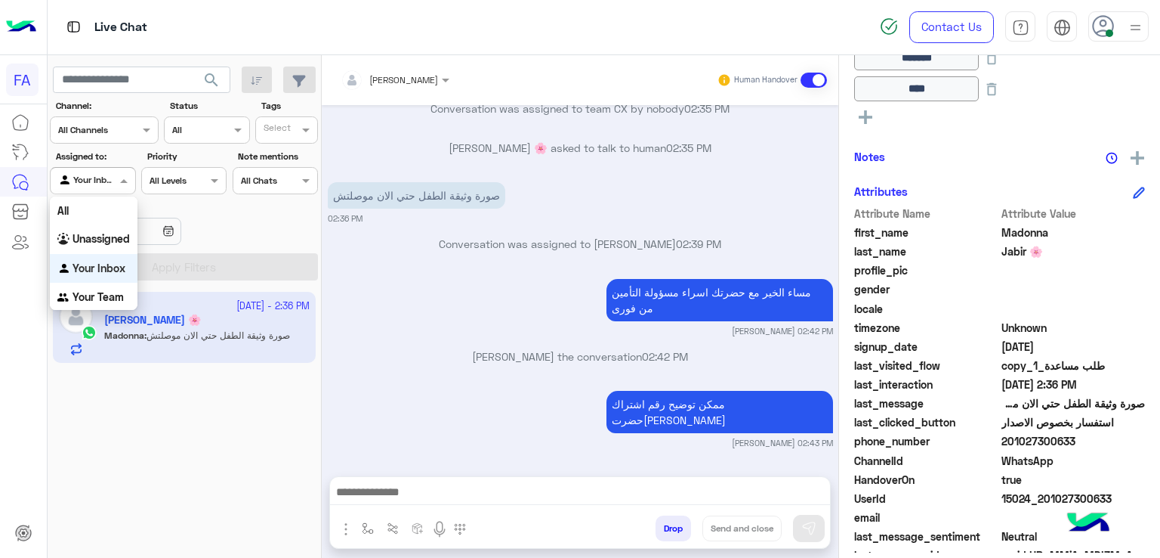
scroll to position [360, 0]
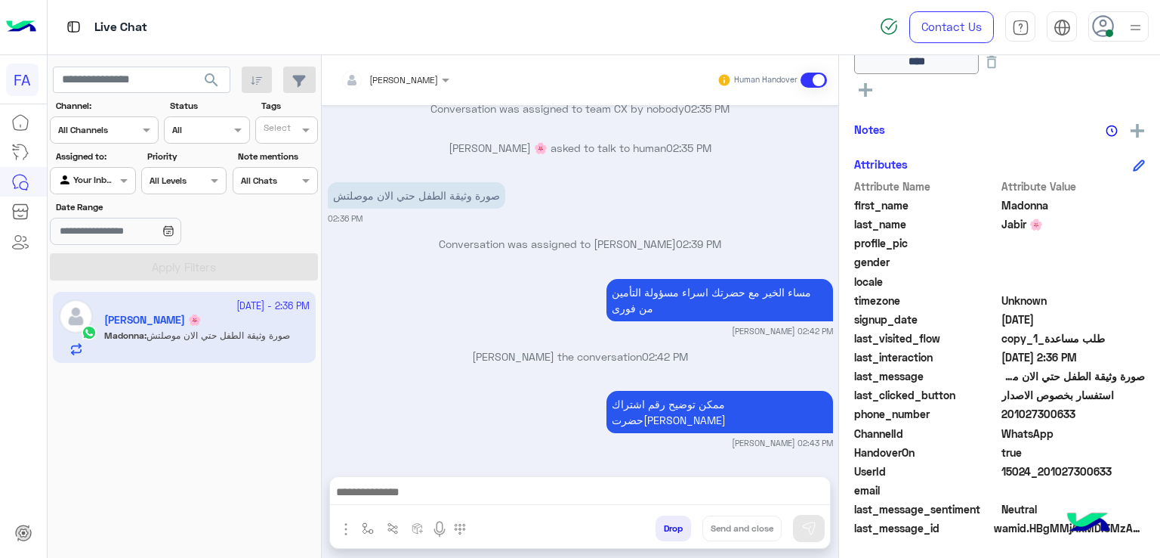
drag, startPoint x: 1069, startPoint y: 415, endPoint x: 1009, endPoint y: 418, distance: 59.8
click at [1009, 418] on span "201027300633" at bounding box center [1074, 414] width 144 height 16
click at [113, 181] on div at bounding box center [93, 178] width 84 height 14
drag, startPoint x: 107, startPoint y: 243, endPoint x: 120, endPoint y: 243, distance: 12.8
click at [108, 242] on b "Unassigned" at bounding box center [101, 238] width 57 height 13
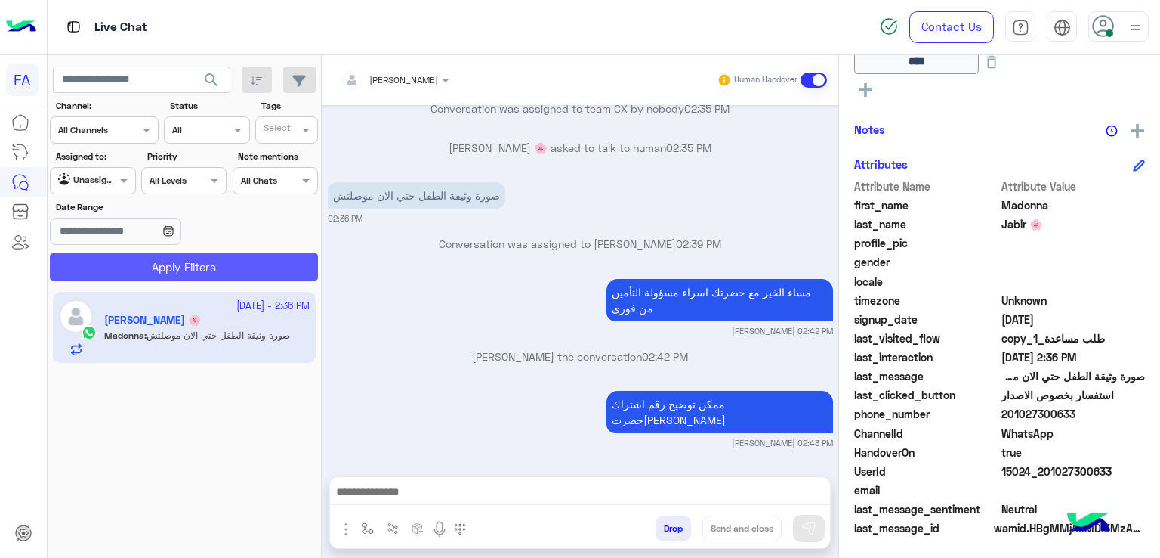
click at [148, 253] on button "Apply Filters" at bounding box center [184, 266] width 268 height 27
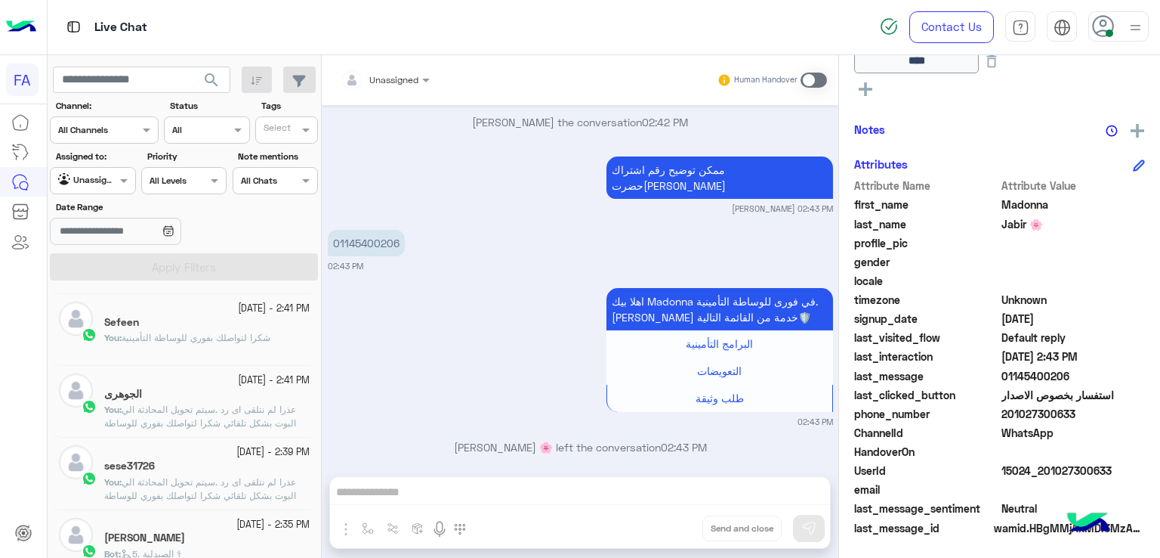
scroll to position [151, 0]
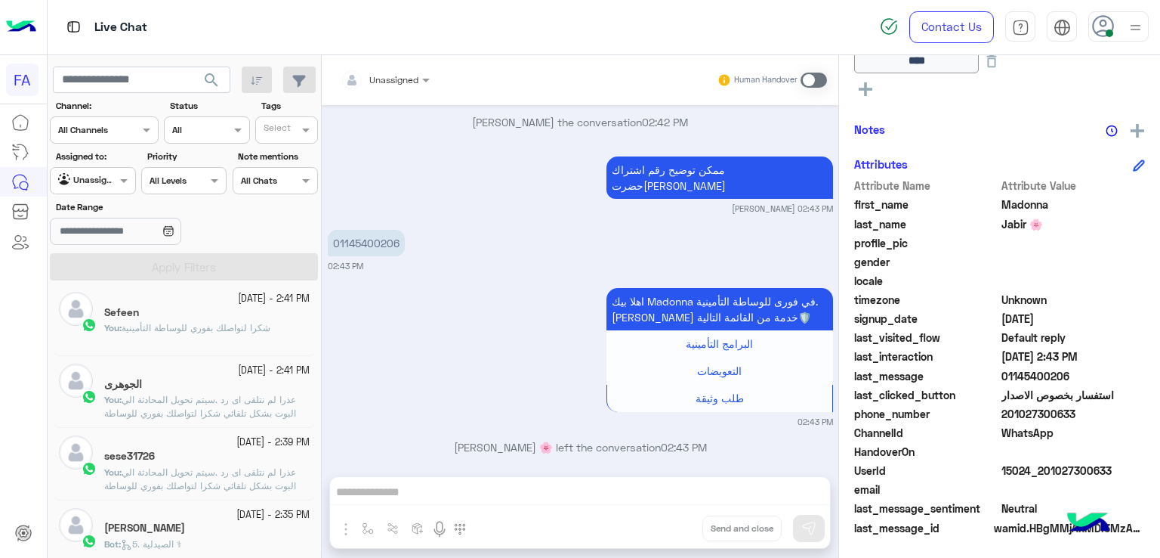
click at [215, 332] on span "شكرا لتواصلك بفوري للوساطة التأمينية" at bounding box center [196, 327] width 149 height 11
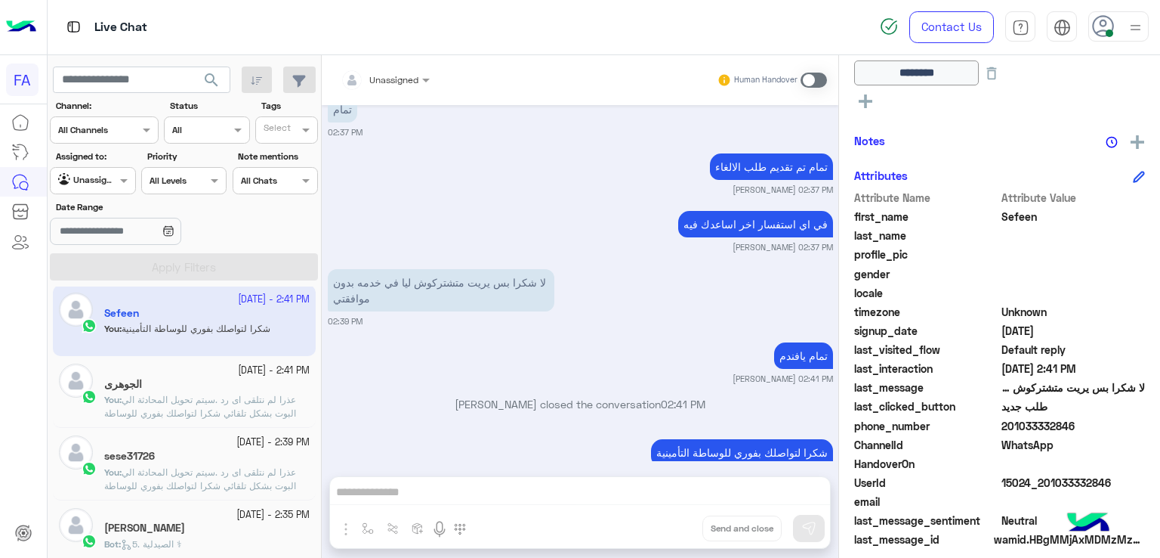
click at [163, 470] on span "عذرا لم نتلقى اى رد .سيتم تحويل المحادثة الي البوت بشكل تلقائي شكرا لتواصلك بفو…" at bounding box center [200, 485] width 192 height 39
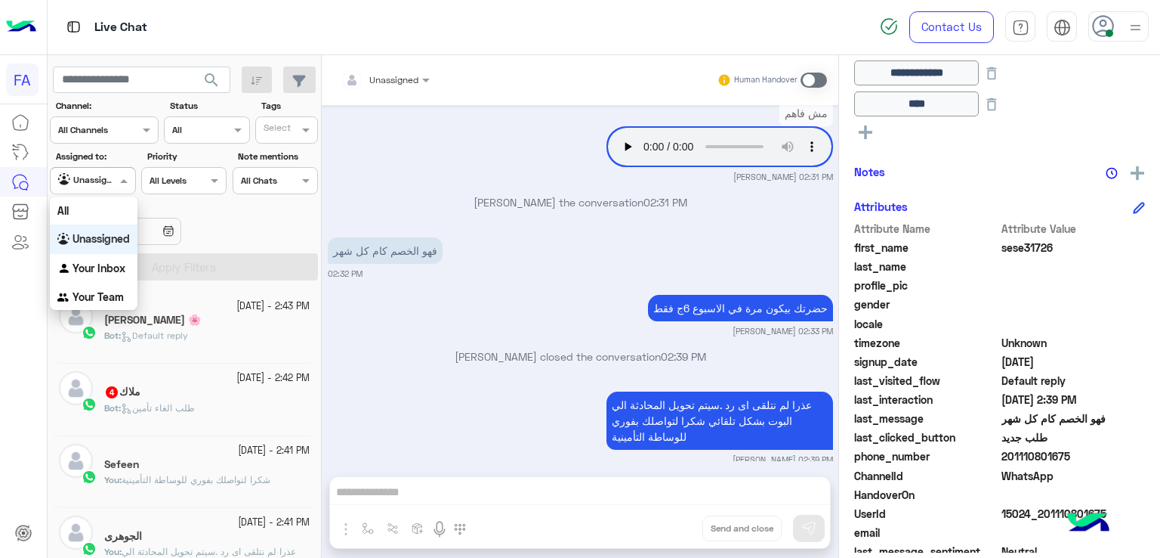
click at [117, 179] on span at bounding box center [125, 180] width 19 height 16
click at [111, 258] on div "Your Inbox" at bounding box center [94, 268] width 88 height 29
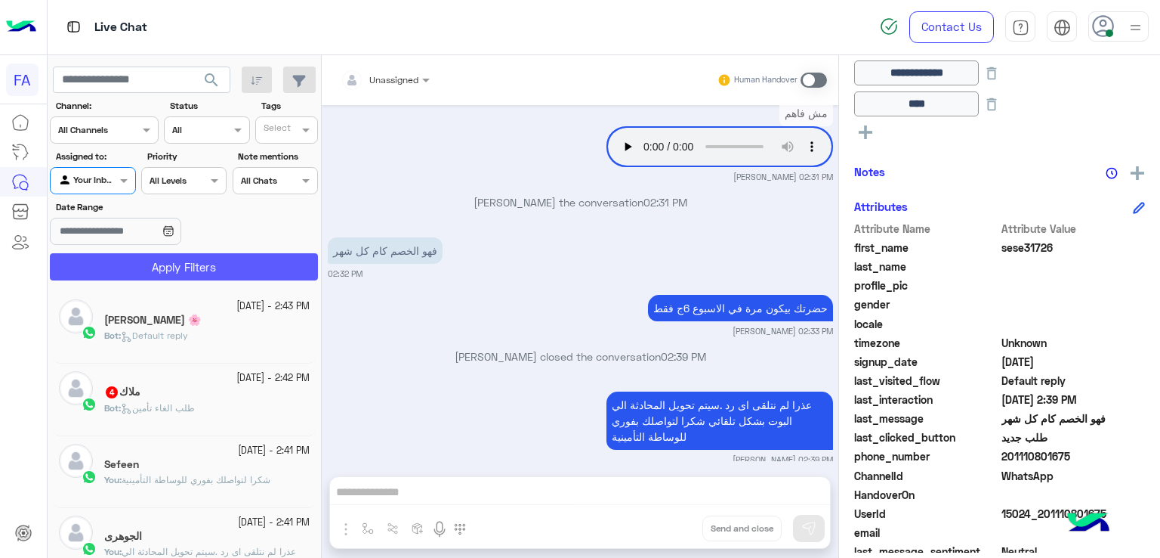
click at [150, 256] on button "Apply Filters" at bounding box center [184, 266] width 268 height 27
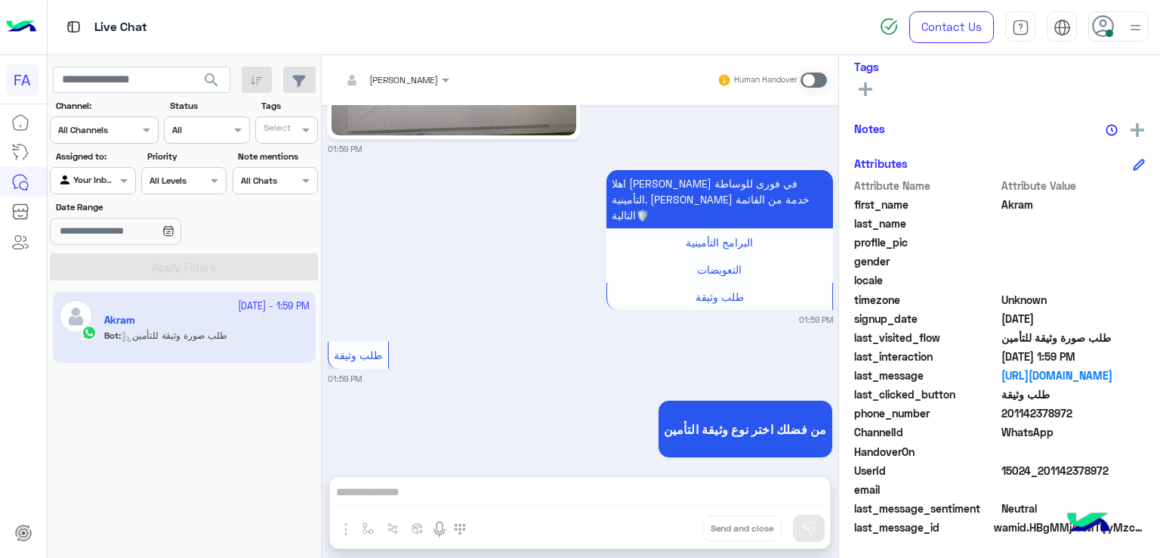
drag, startPoint x: 1071, startPoint y: 415, endPoint x: 1010, endPoint y: 416, distance: 61.2
click at [1010, 416] on span "201142378972" at bounding box center [1074, 413] width 144 height 16
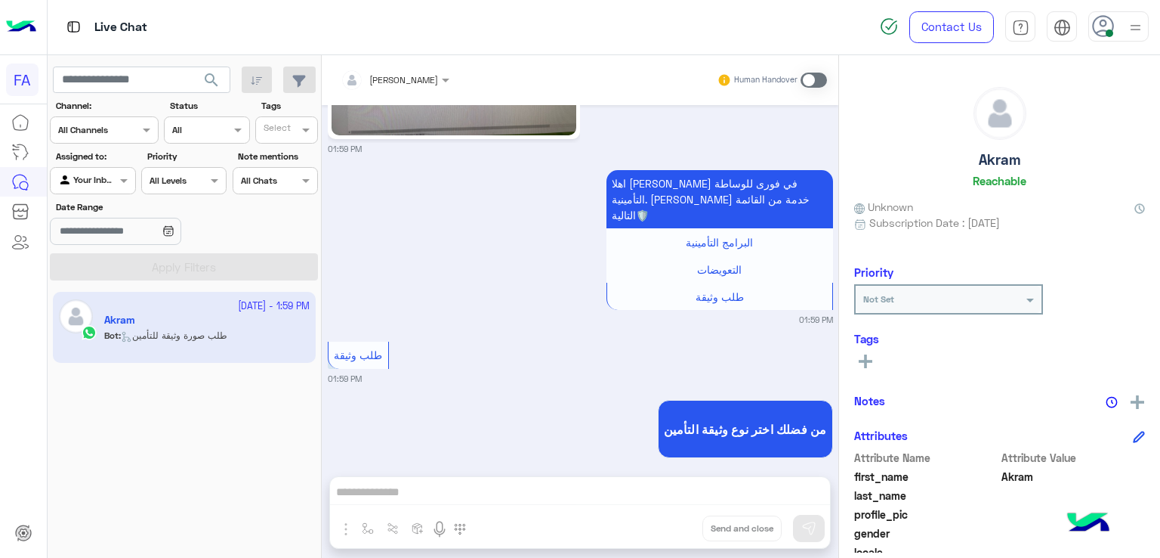
click at [1003, 158] on h5 "Akram" at bounding box center [1000, 159] width 42 height 17
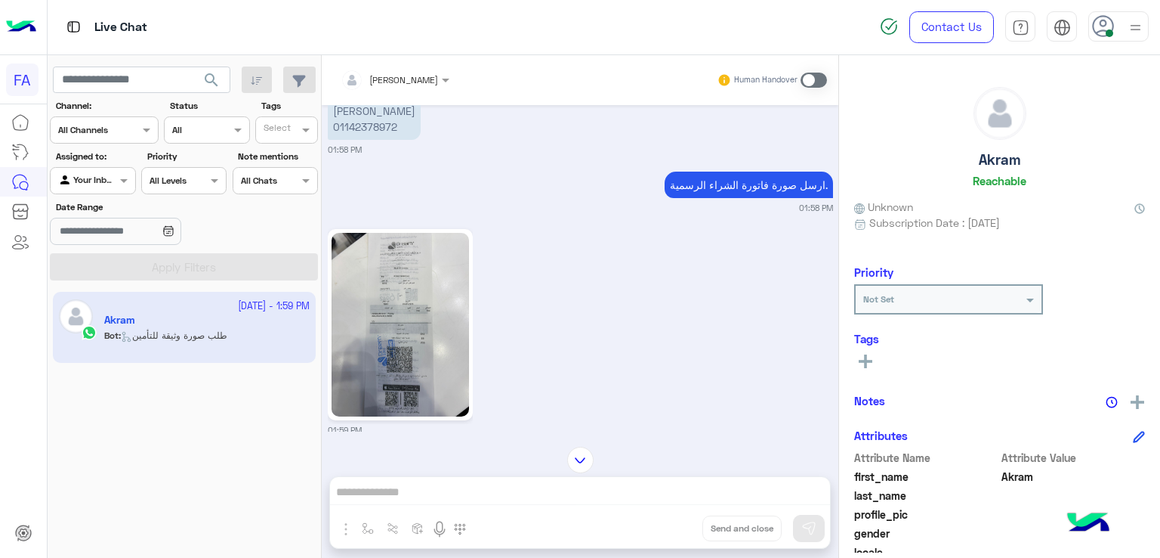
click at [580, 456] on img at bounding box center [580, 459] width 26 height 26
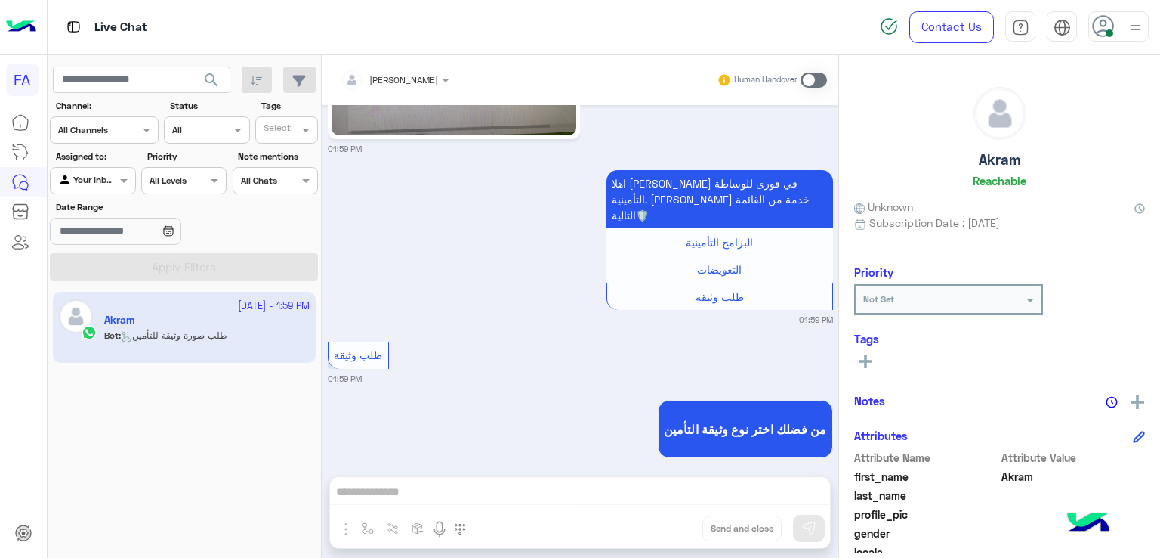
click at [581, 487] on div "Amira khalid Human Handover Sep 28, 2025 كنت مامن علي تابلت و حصل في مشكله 01:5…" at bounding box center [580, 309] width 517 height 508
click at [810, 82] on span at bounding box center [814, 80] width 26 height 15
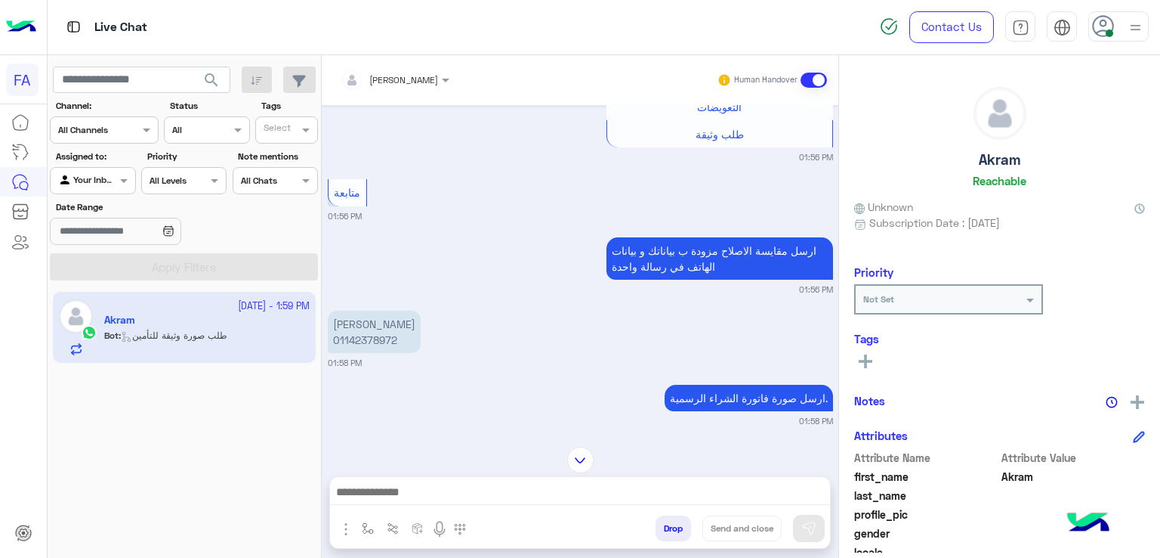
scroll to position [958, 0]
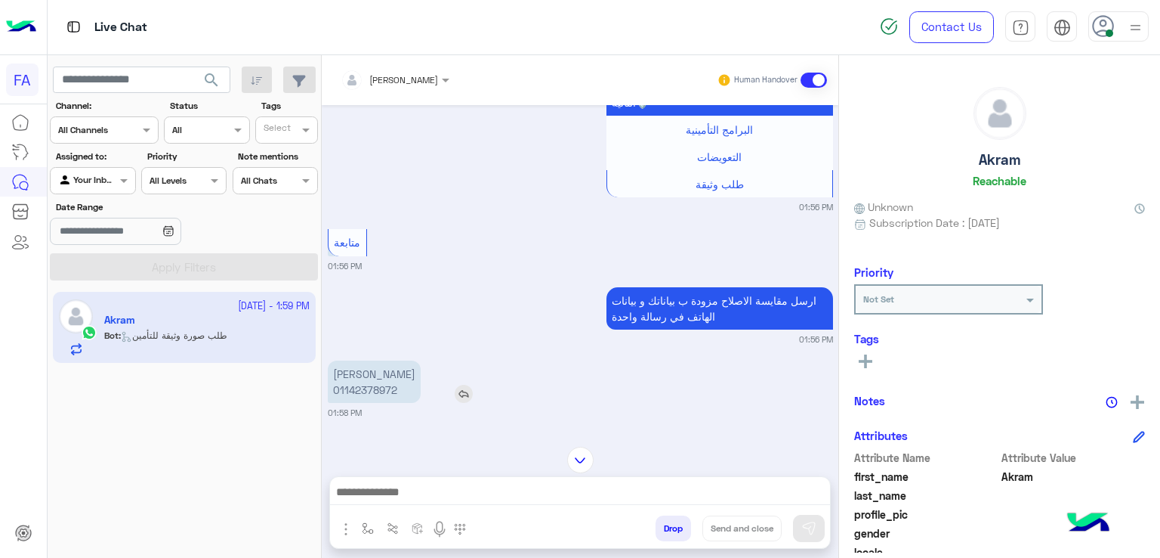
click at [372, 360] on p "محمد اكرم 01142378972" at bounding box center [374, 381] width 93 height 42
click at [696, 357] on div "محمد اكرم 01142378972 01:58 PM" at bounding box center [580, 388] width 505 height 62
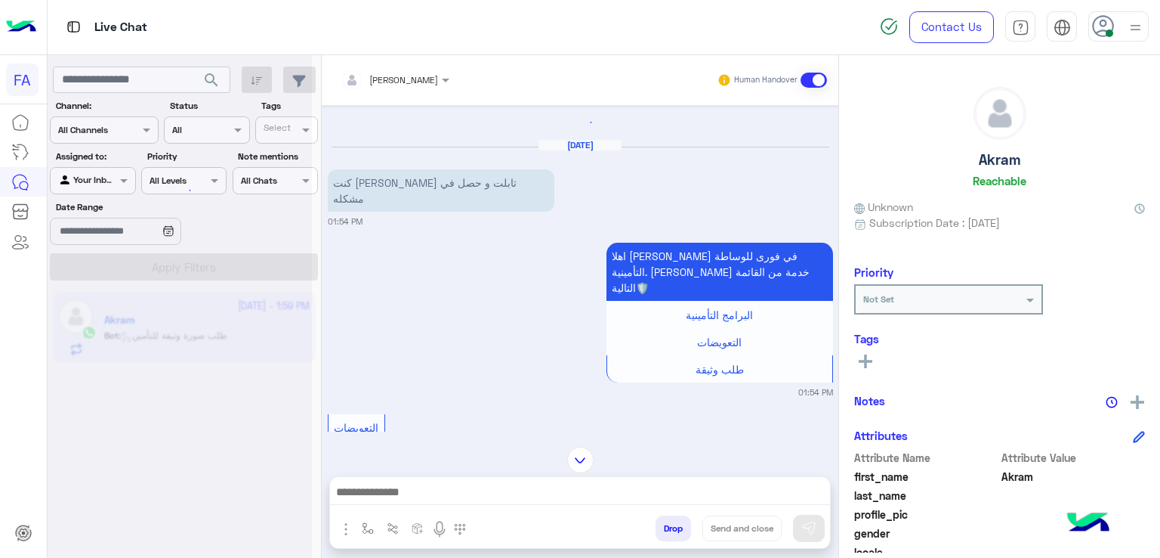
scroll to position [0, 0]
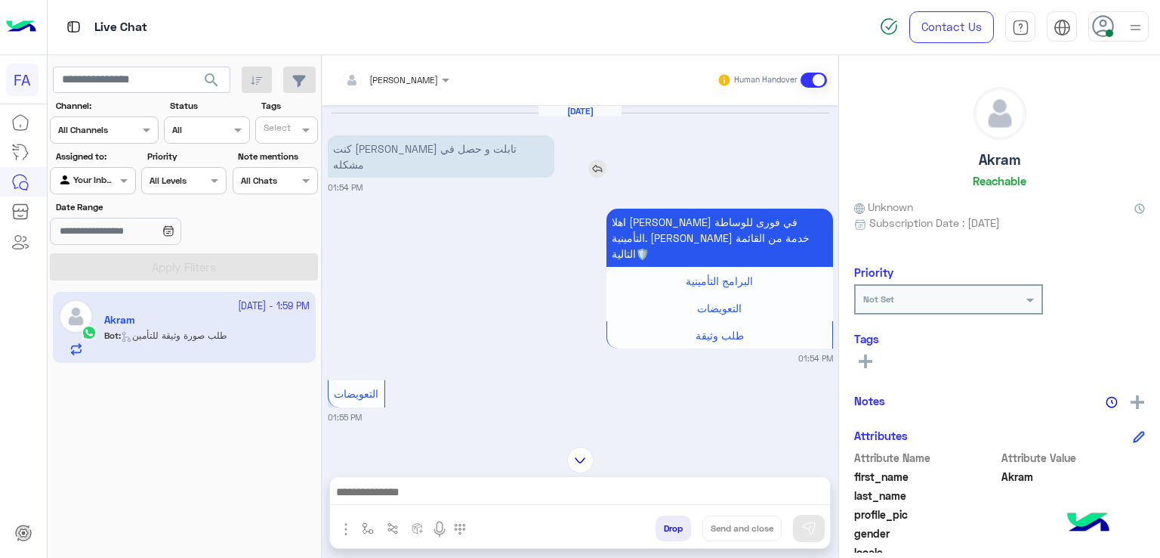
click at [589, 159] on img at bounding box center [598, 168] width 18 height 18
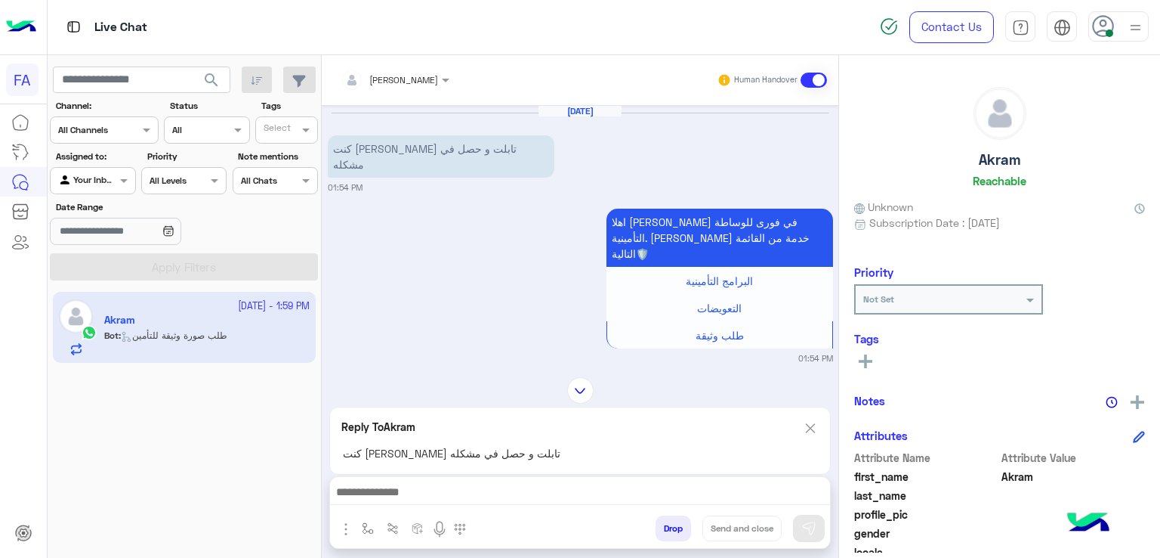
click at [817, 425] on img at bounding box center [810, 428] width 17 height 19
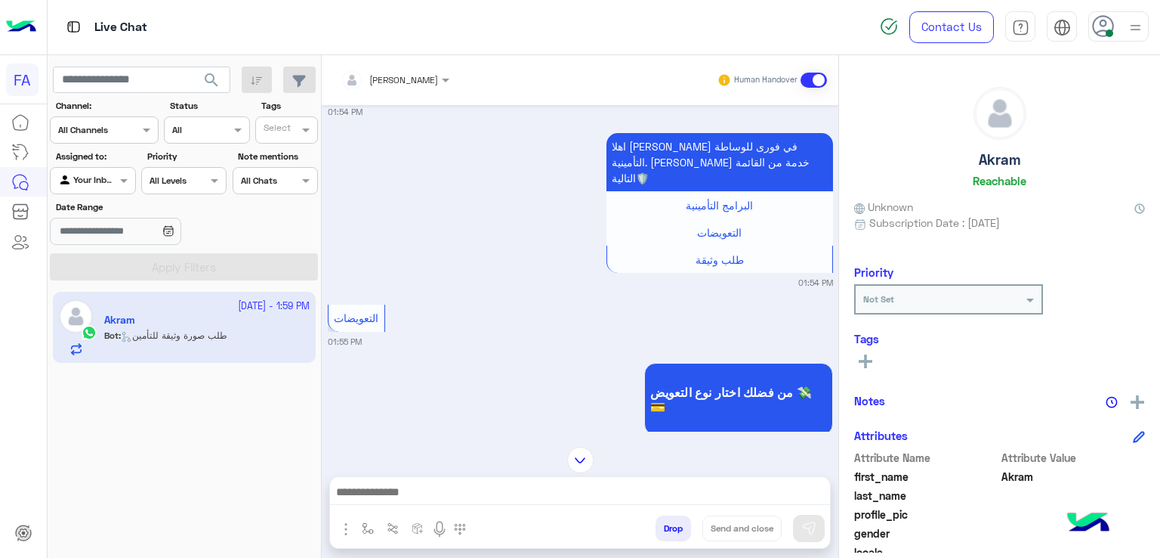
click at [586, 457] on img at bounding box center [580, 459] width 26 height 26
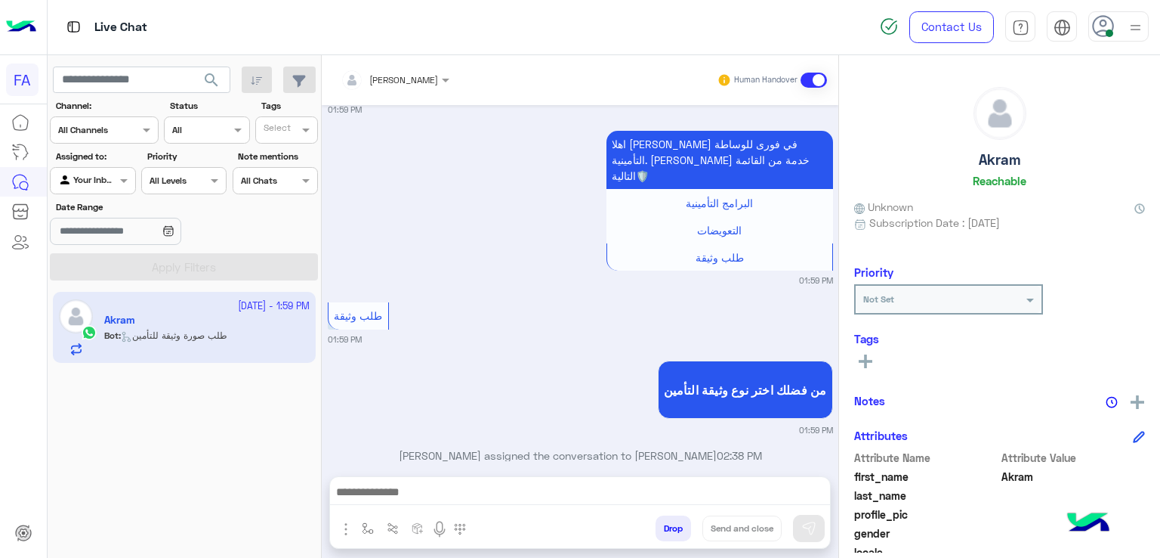
click at [462, 491] on textarea at bounding box center [580, 493] width 501 height 23
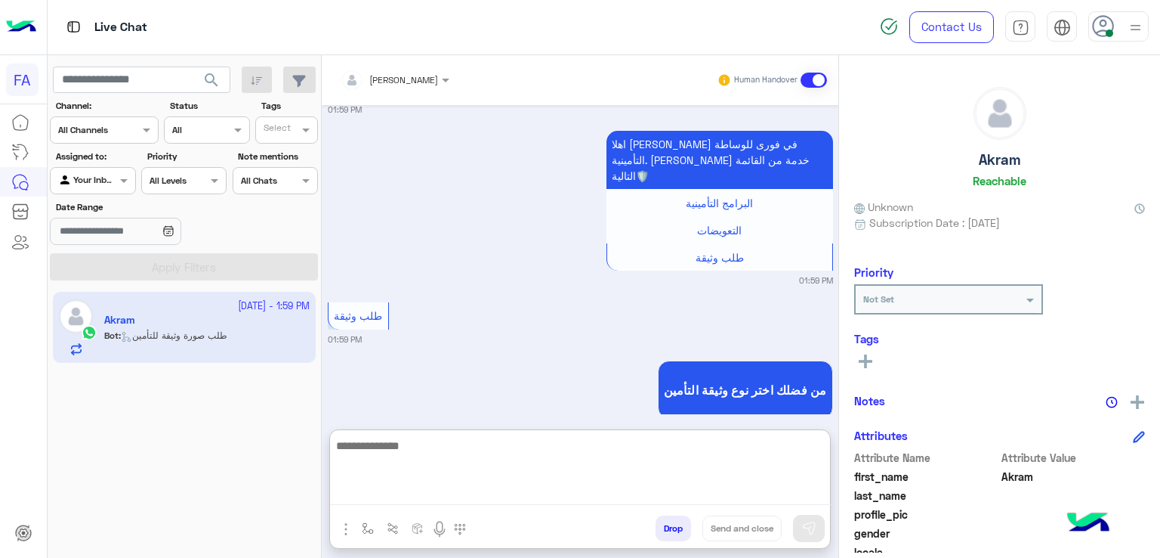
paste textarea "**********"
type textarea "**********"
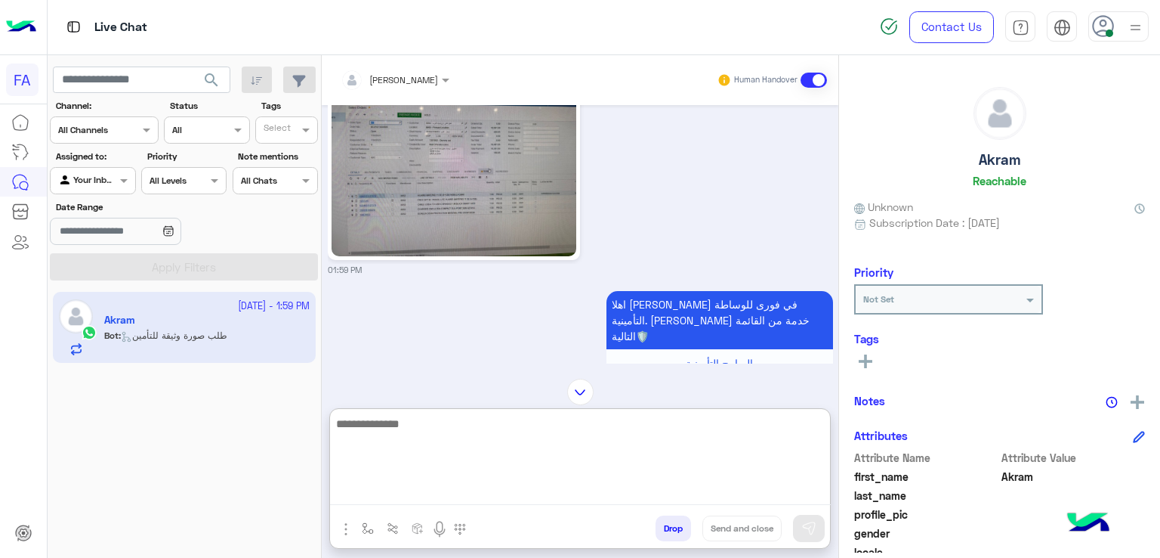
click at [547, 327] on div "اهلا بيك Akram في فورى للوساطة التأمينية. اختر خدمة من القائمة التالية🛡️ البرام…" at bounding box center [677, 361] width 313 height 140
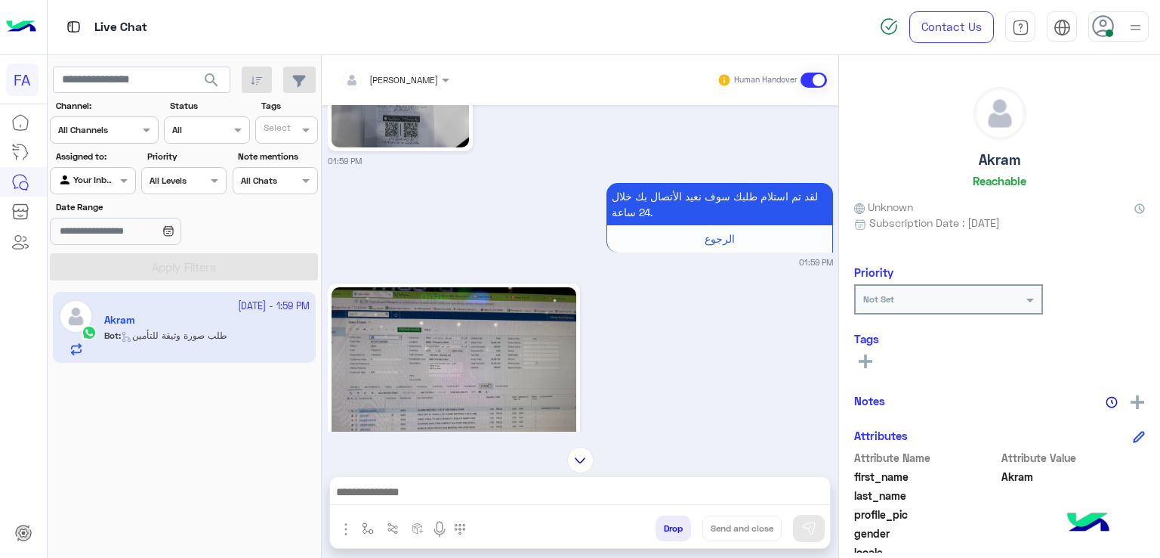
scroll to position [1478, 0]
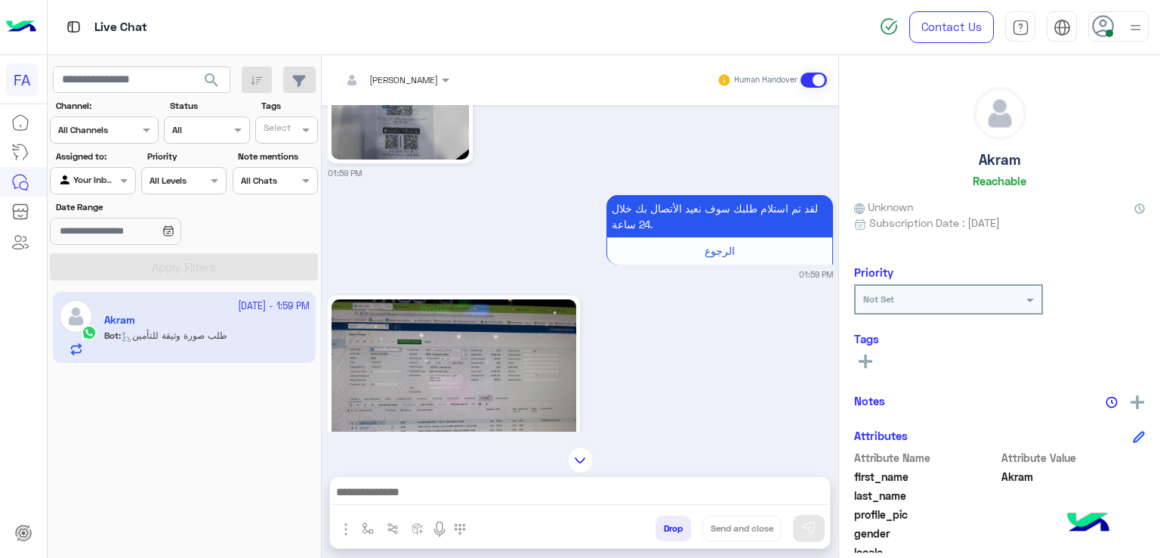
click at [471, 334] on img at bounding box center [454, 391] width 245 height 184
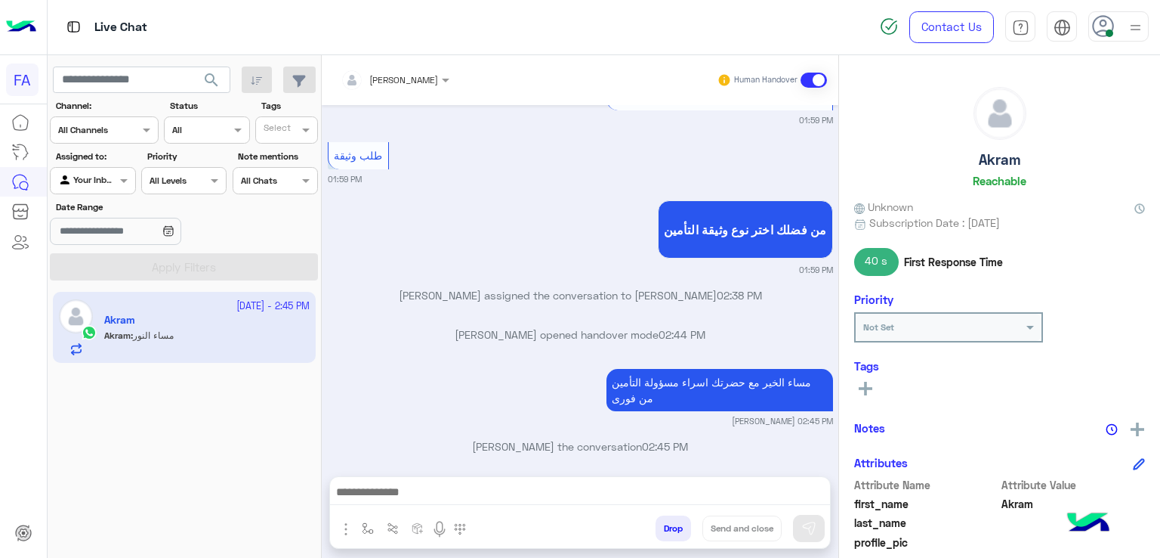
scroll to position [2035, 0]
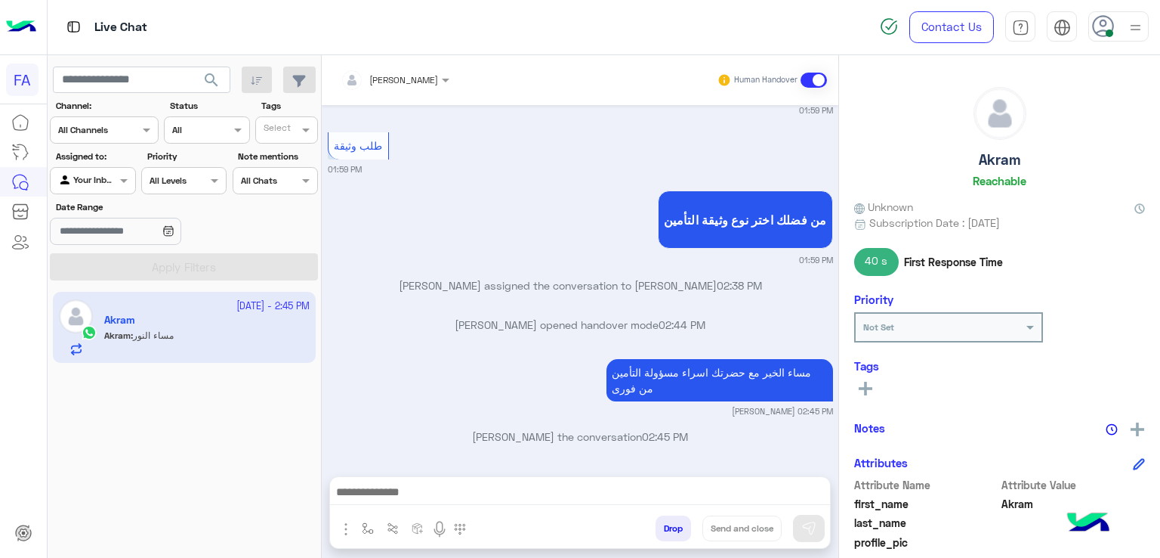
click at [628, 484] on textarea at bounding box center [580, 493] width 501 height 23
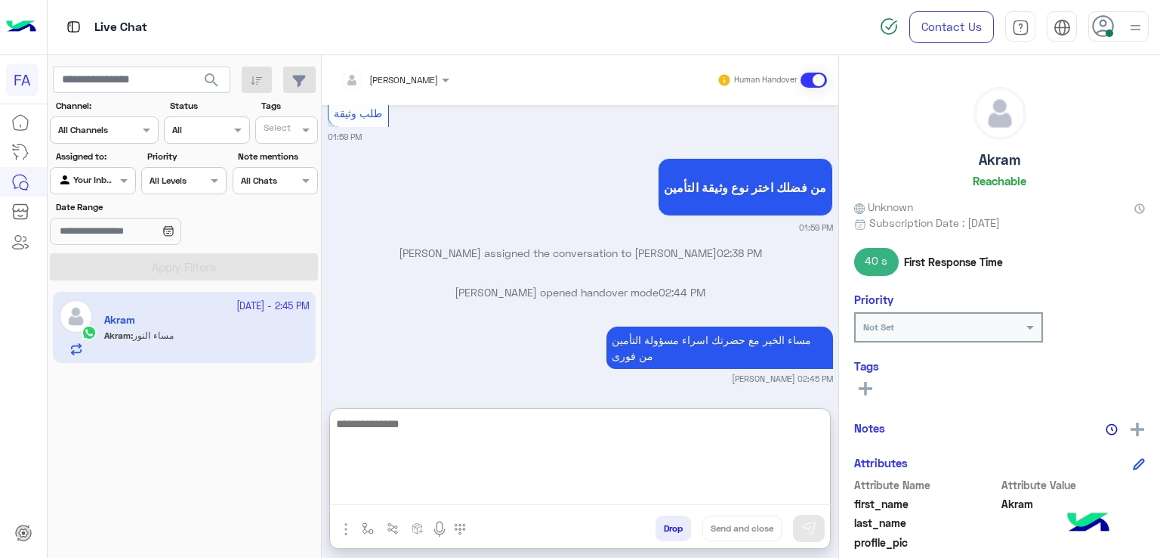
scroll to position [2103, 0]
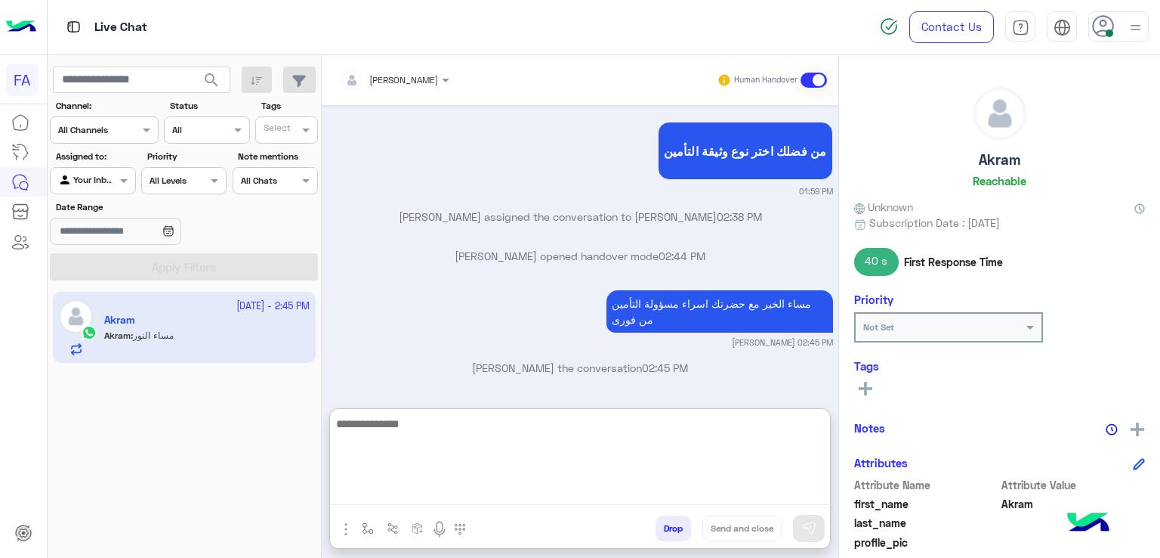
click at [641, 470] on textarea at bounding box center [580, 459] width 501 height 91
type textarea "**********"
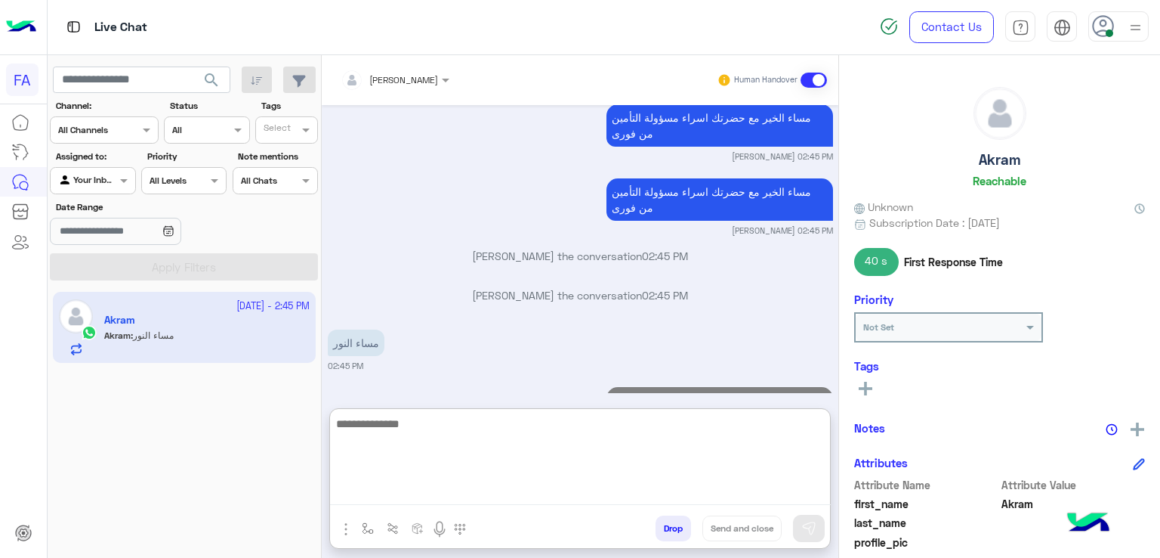
click at [867, 388] on rect at bounding box center [865, 389] width 3 height 14
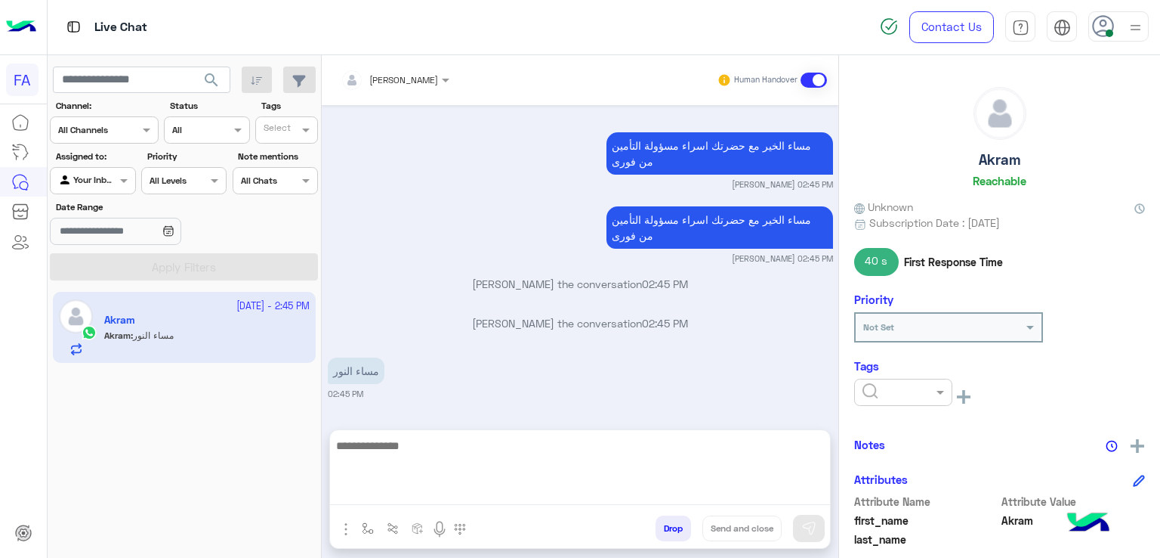
scroll to position [2260, 0]
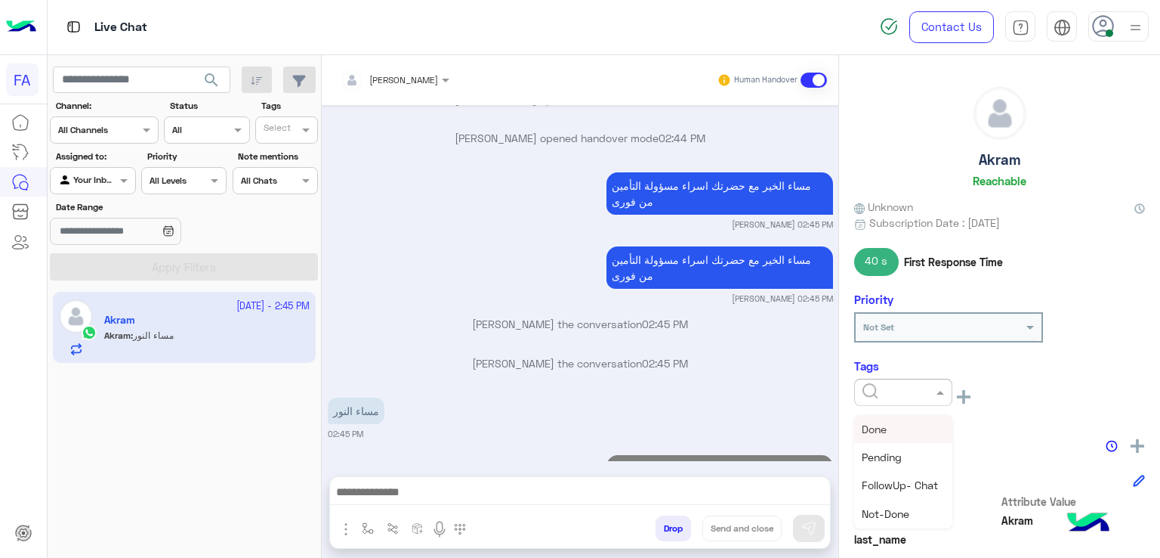
click at [937, 397] on span at bounding box center [942, 392] width 19 height 16
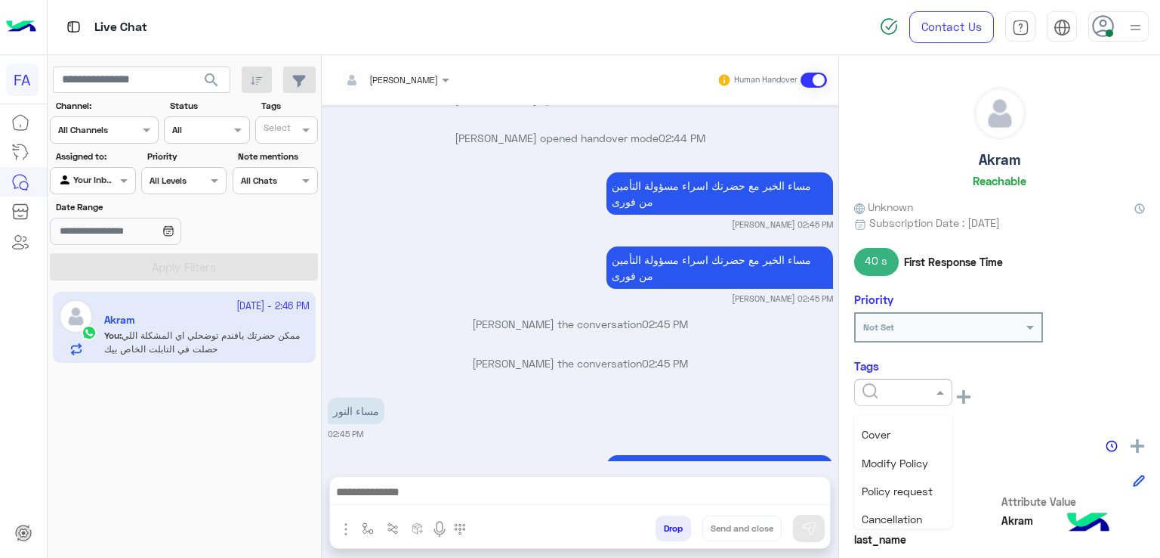
scroll to position [290, 0]
click at [898, 482] on div "Cover" at bounding box center [903, 477] width 98 height 28
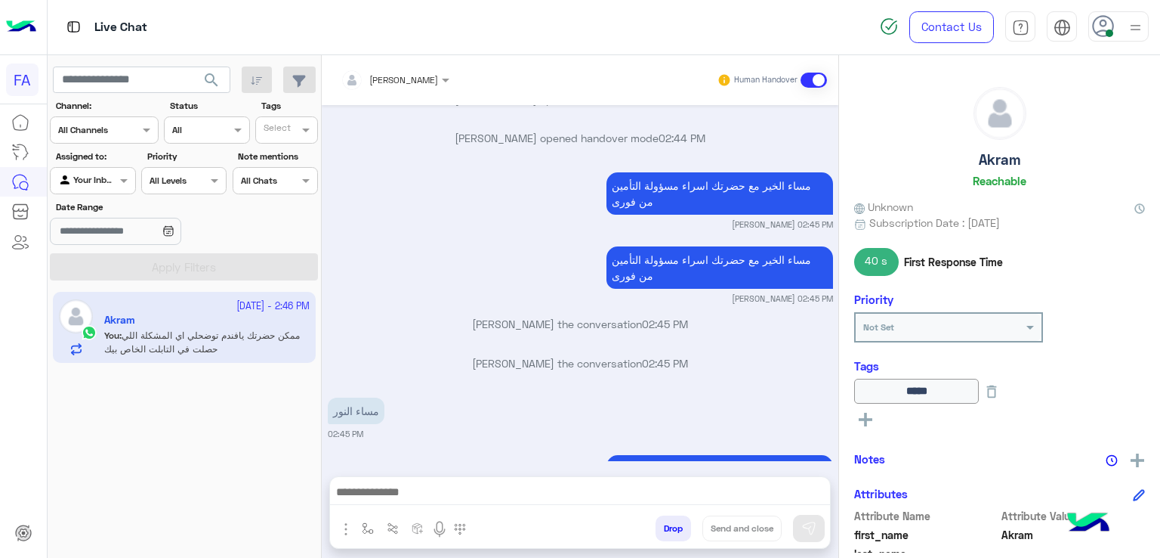
click at [1136, 30] on img at bounding box center [1135, 27] width 19 height 19
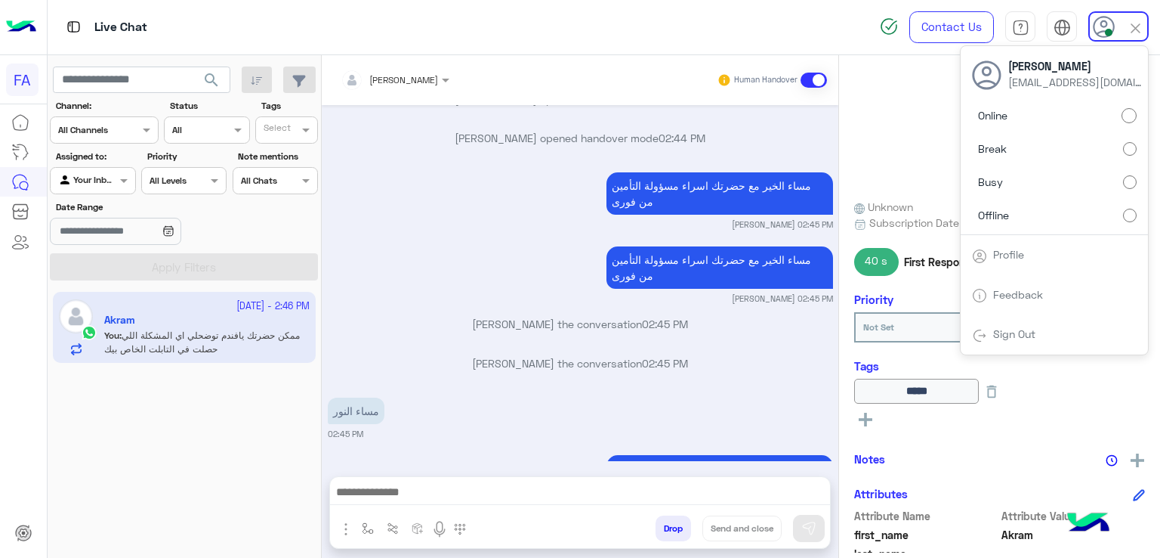
click at [623, 355] on div "Amira khalid joined the conversation 02:45 PM" at bounding box center [580, 368] width 505 height 27
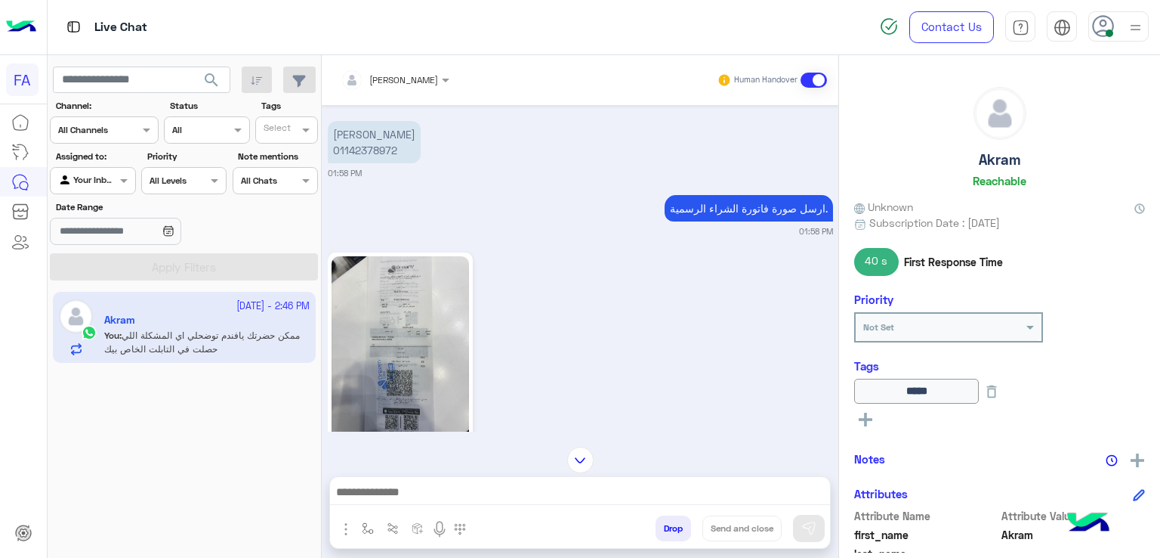
scroll to position [1126, 0]
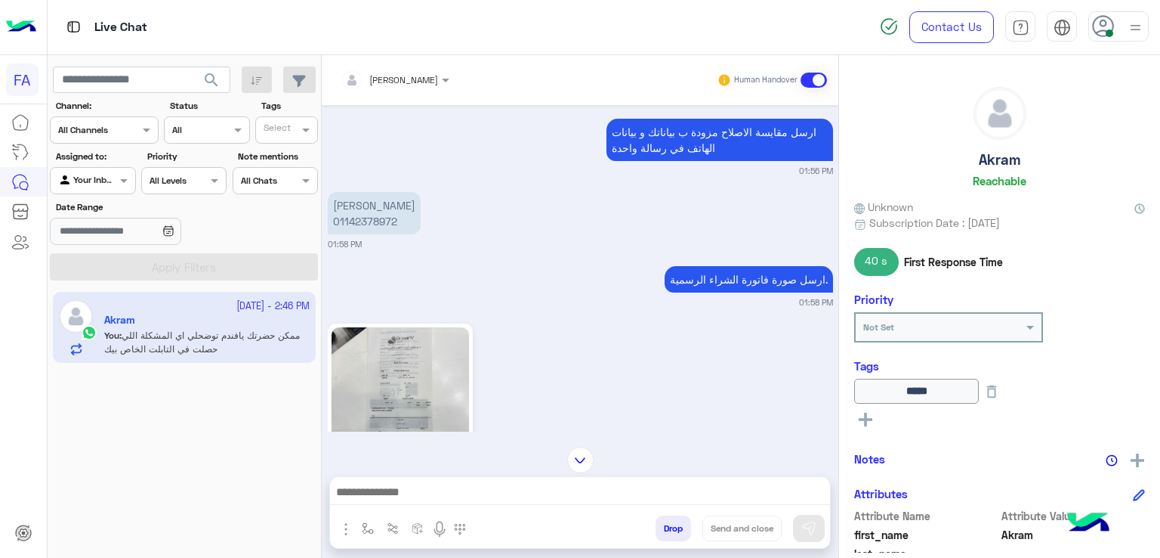
click at [428, 348] on img at bounding box center [400, 419] width 137 height 184
click at [580, 462] on img at bounding box center [580, 459] width 26 height 26
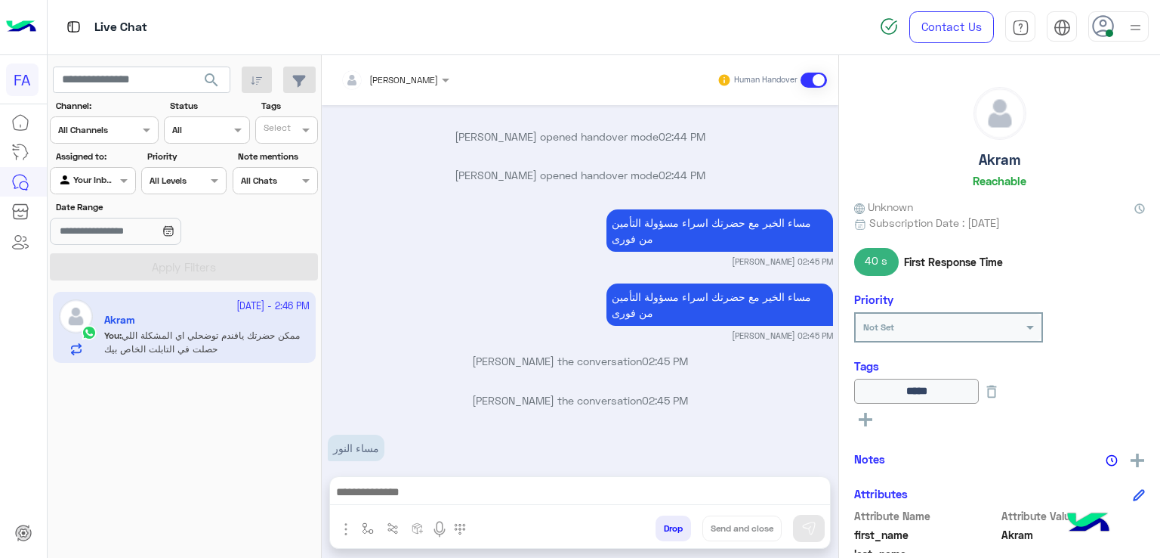
scroll to position [2260, 0]
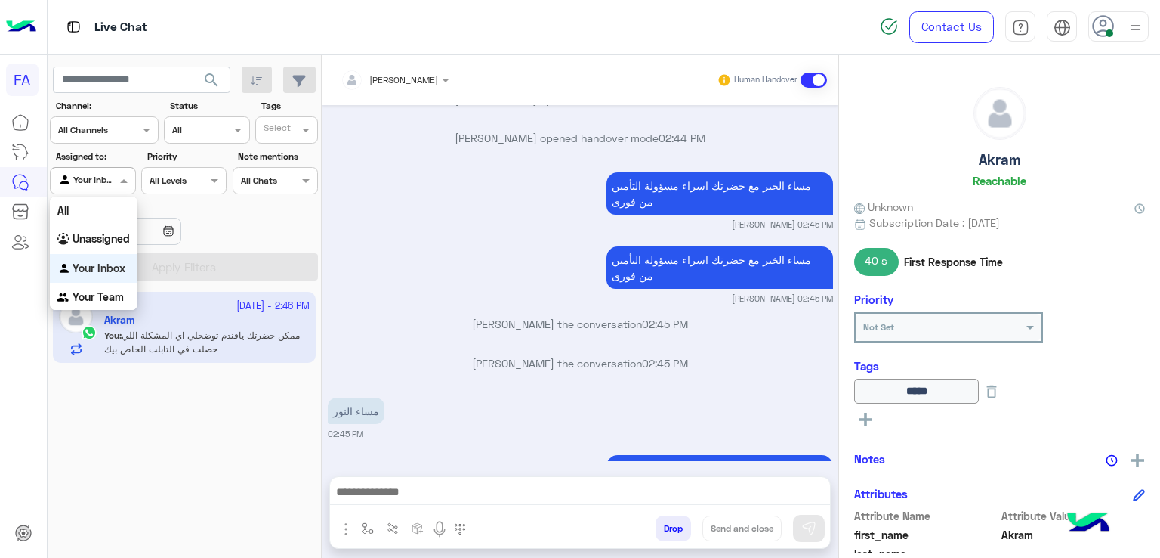
click at [116, 172] on span at bounding box center [125, 180] width 19 height 16
click at [122, 239] on b "Unassigned" at bounding box center [101, 238] width 57 height 13
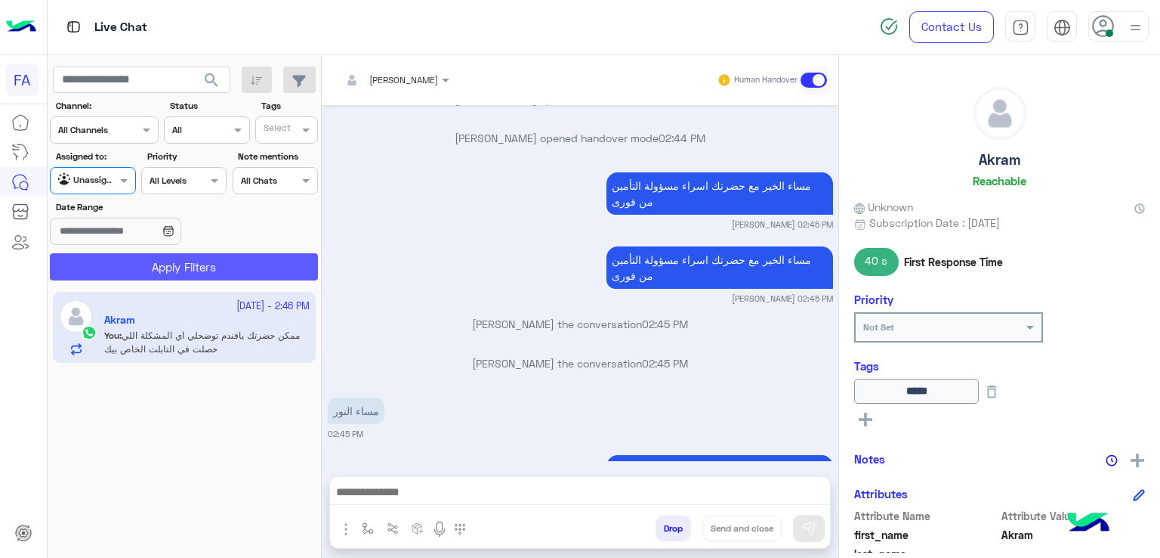
click at [155, 269] on button "Apply Filters" at bounding box center [184, 266] width 268 height 27
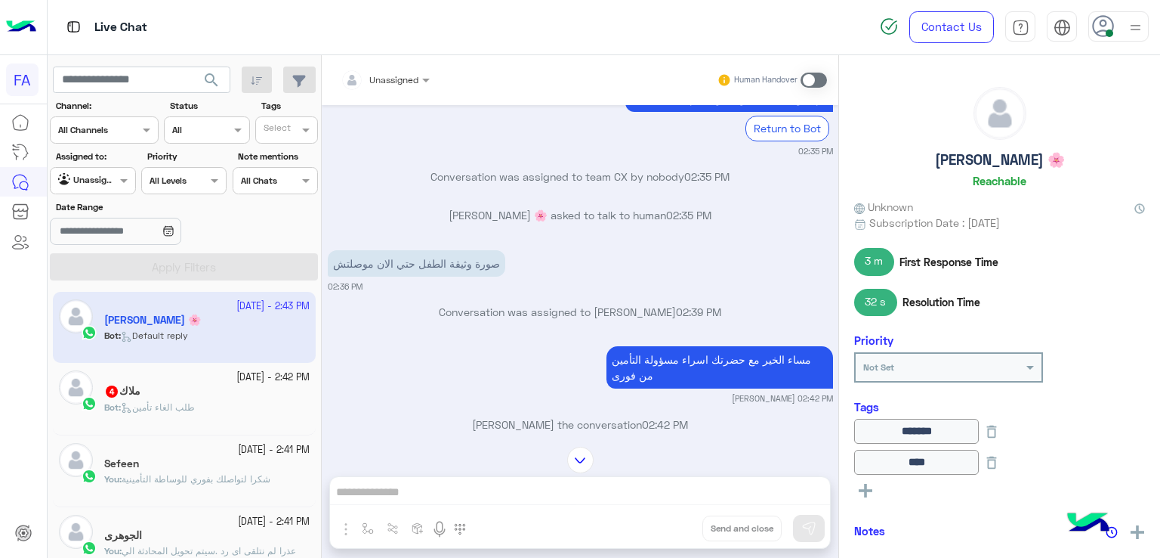
scroll to position [1083, 0]
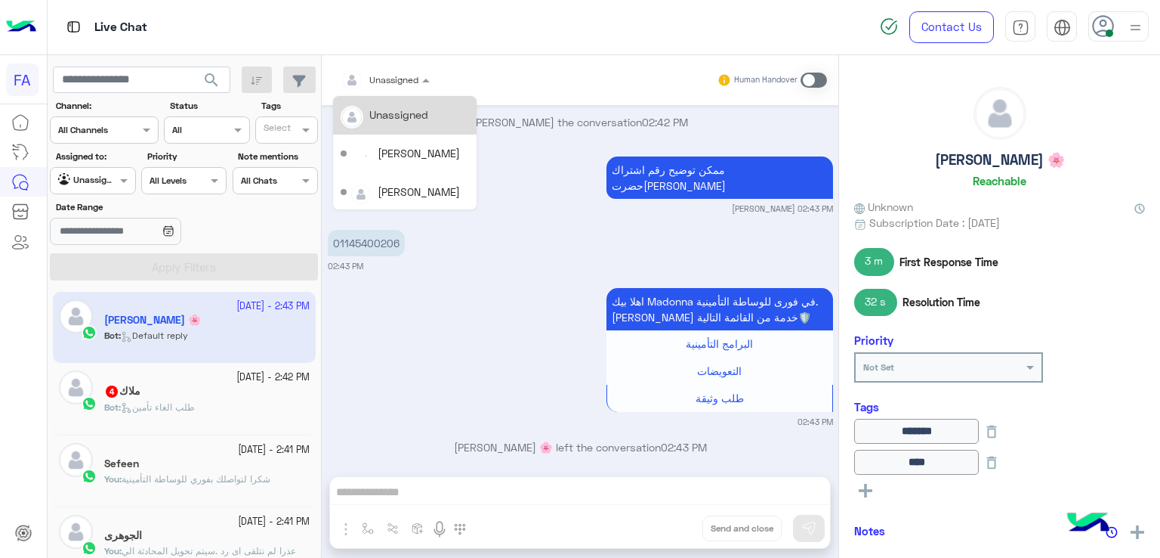
click at [400, 82] on div at bounding box center [385, 77] width 104 height 14
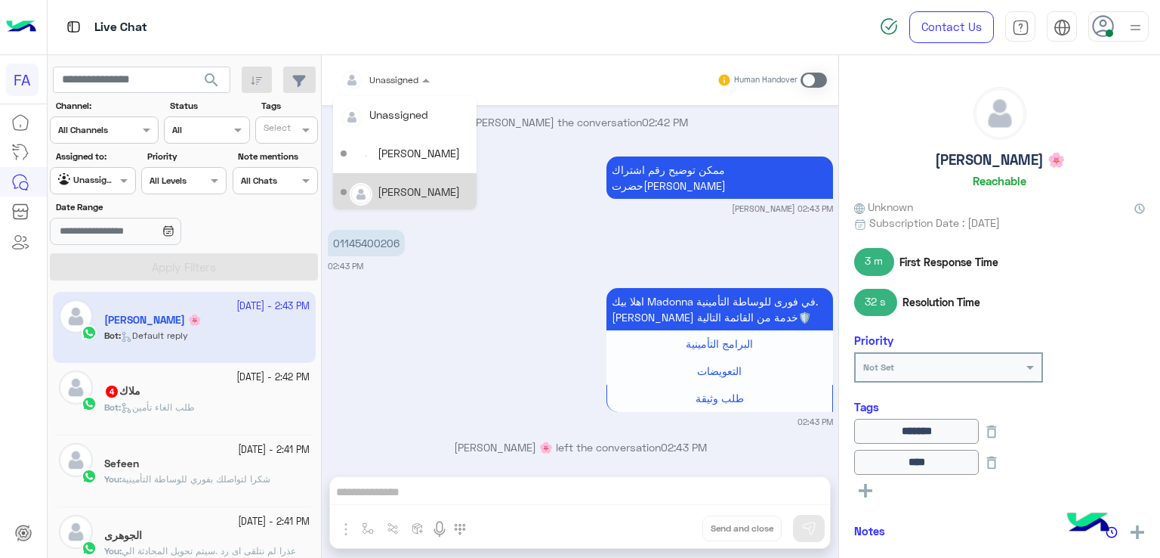
scroll to position [107, 0]
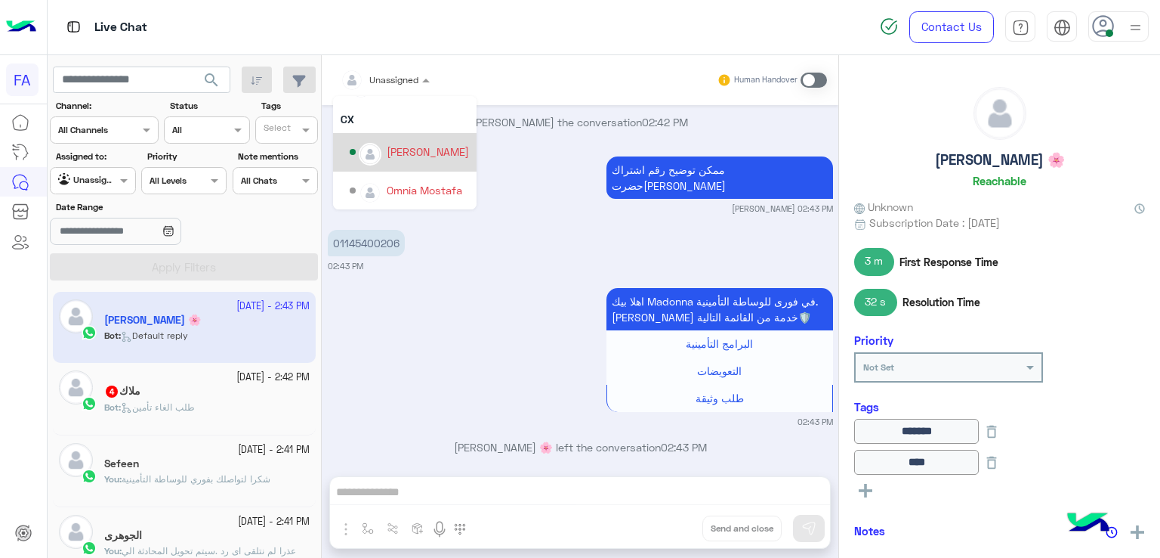
click at [442, 156] on div "Amira khalid" at bounding box center [428, 152] width 82 height 16
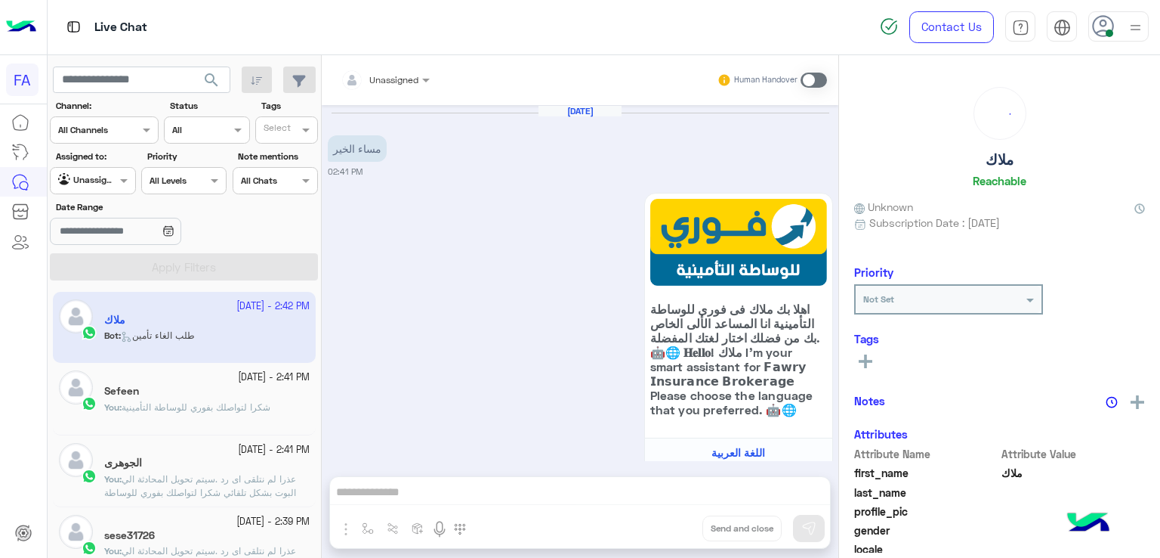
scroll to position [638, 0]
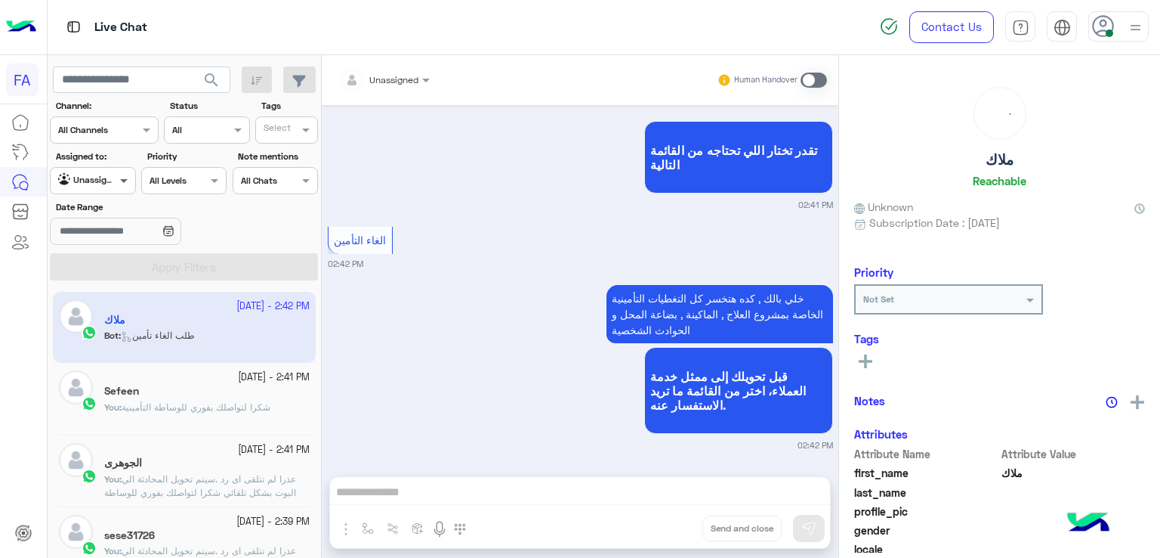
drag, startPoint x: 112, startPoint y: 177, endPoint x: 124, endPoint y: 187, distance: 15.6
click at [112, 178] on div at bounding box center [93, 178] width 84 height 14
click at [111, 266] on b "Your Inbox" at bounding box center [99, 267] width 53 height 13
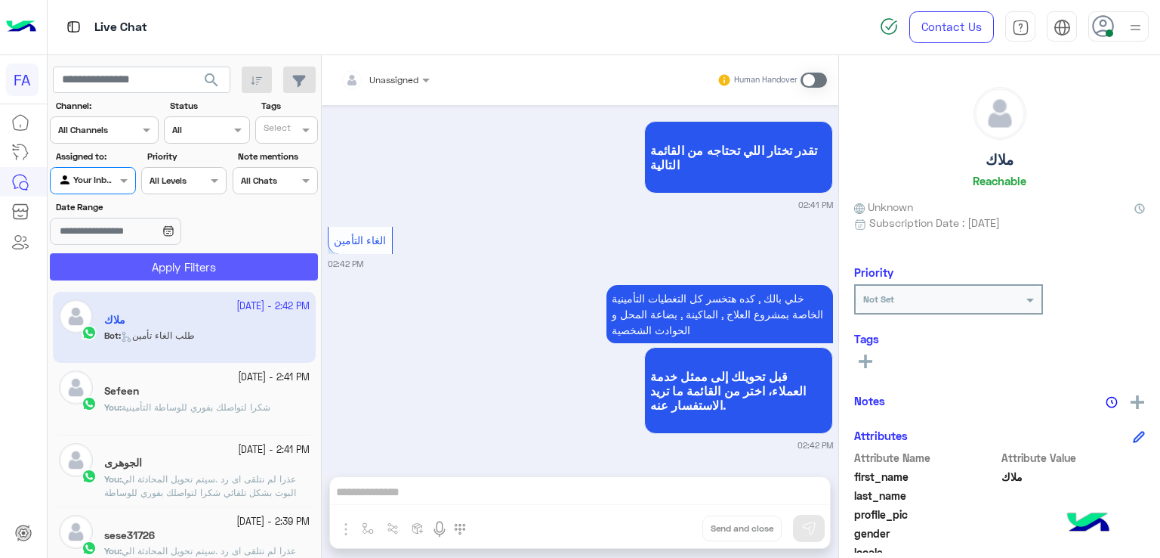
click at [190, 263] on button "Apply Filters" at bounding box center [184, 266] width 268 height 27
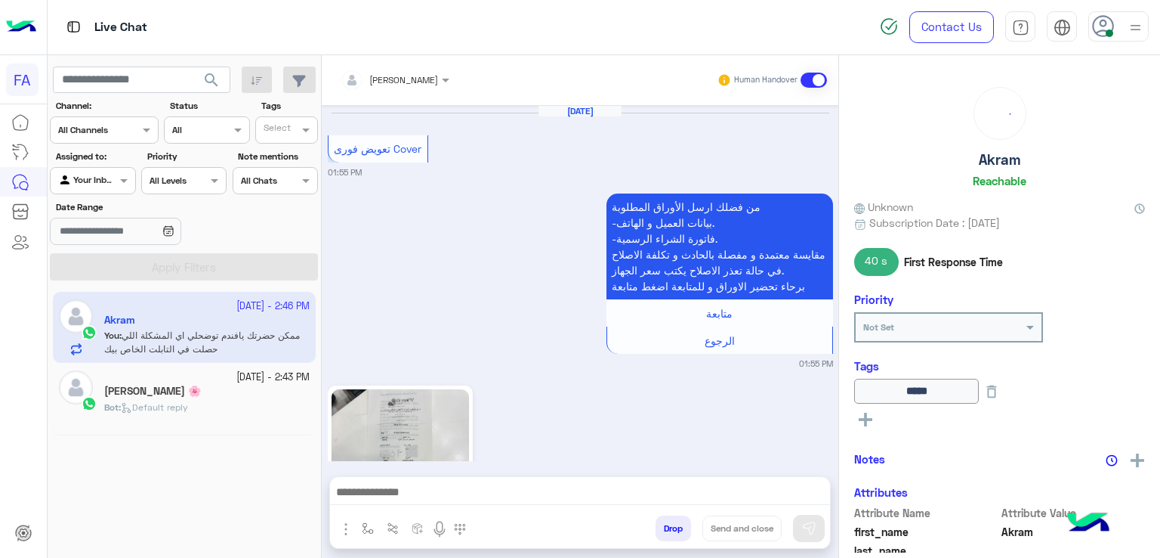
scroll to position [1732, 0]
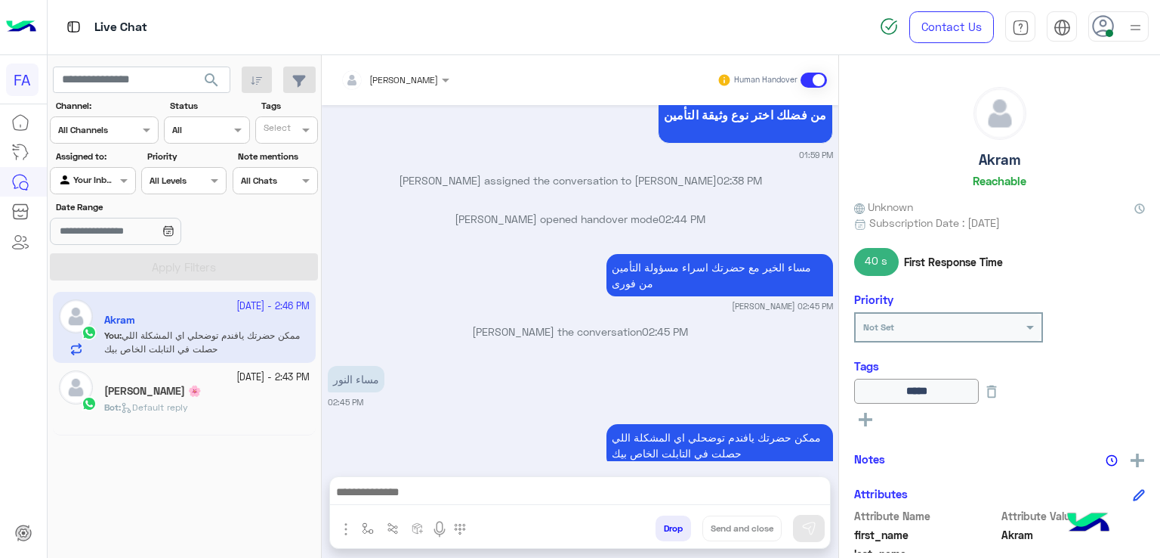
click at [175, 409] on span "Default reply" at bounding box center [154, 406] width 67 height 11
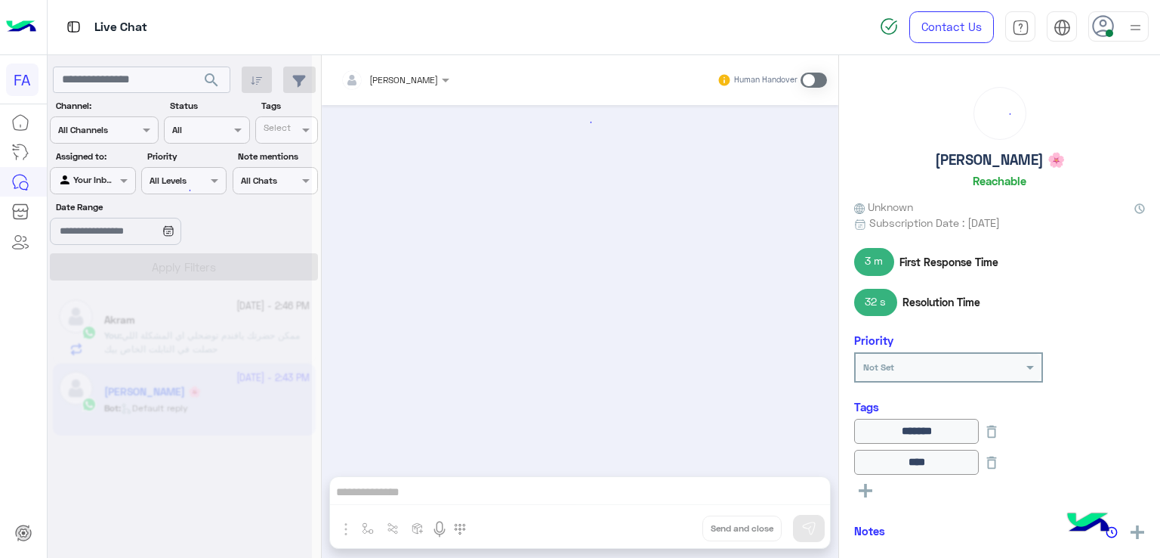
scroll to position [1064, 0]
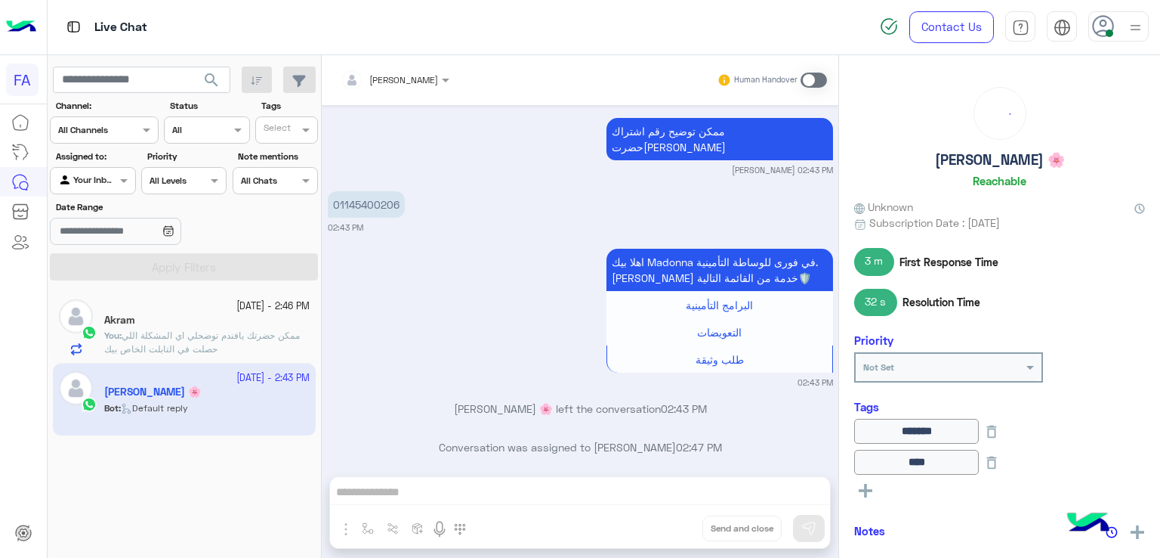
click at [417, 202] on div "01145400206 02:43 PM" at bounding box center [580, 210] width 505 height 46
click at [374, 197] on p "01145400206" at bounding box center [366, 204] width 77 height 26
click at [416, 83] on span "Amira khalid" at bounding box center [403, 79] width 69 height 11
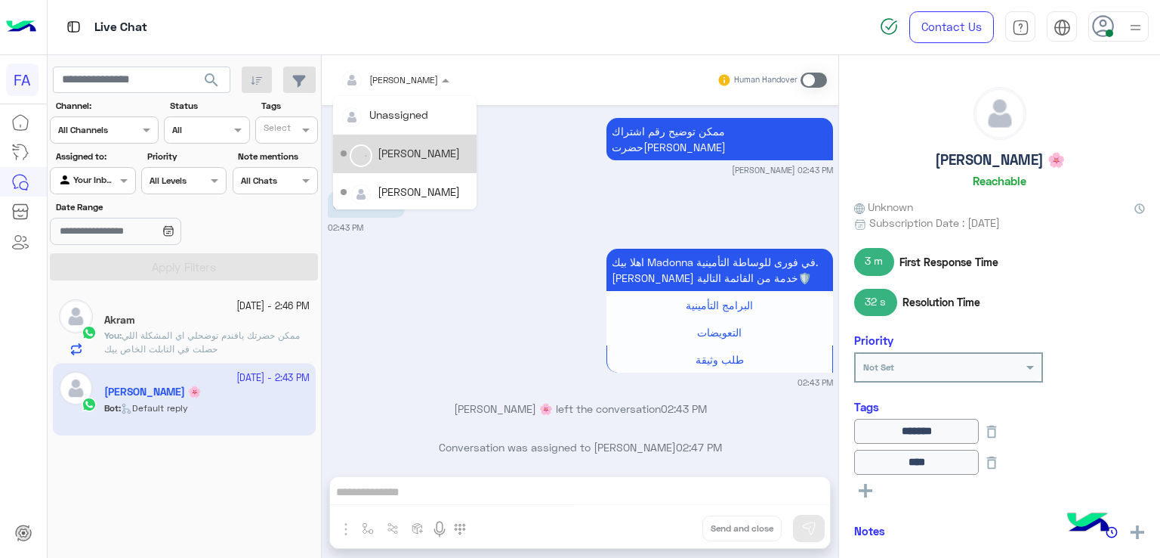
scroll to position [107, 0]
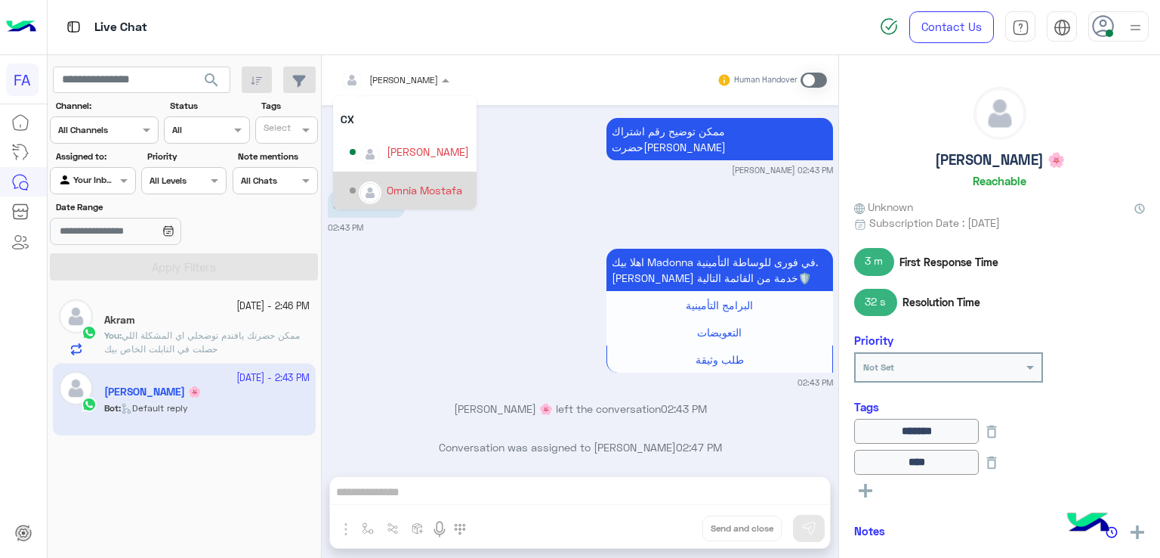
click at [430, 185] on div "Omnia Mostafa" at bounding box center [425, 190] width 76 height 16
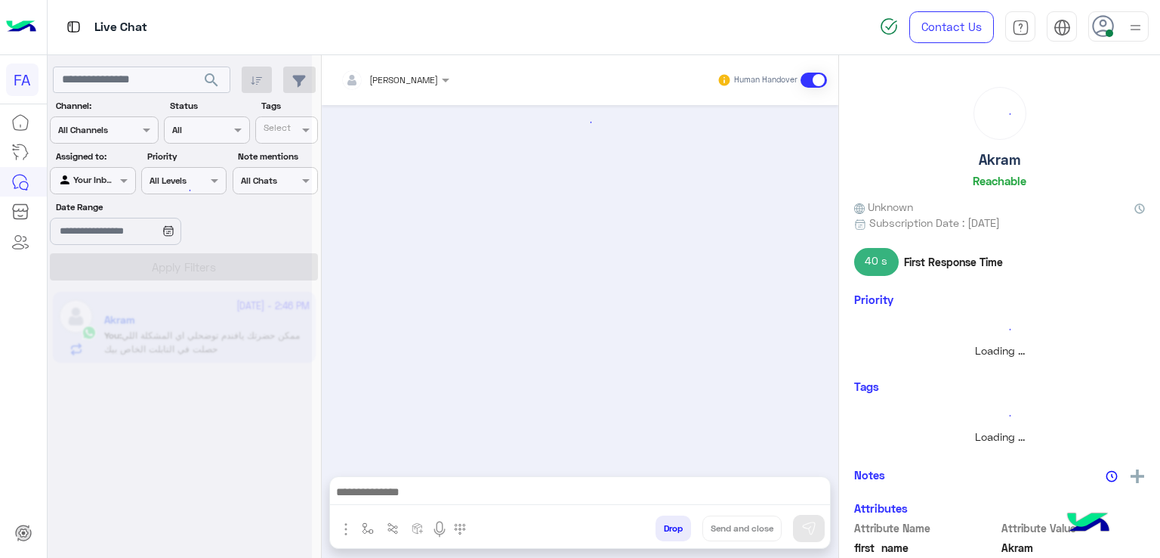
scroll to position [1732, 0]
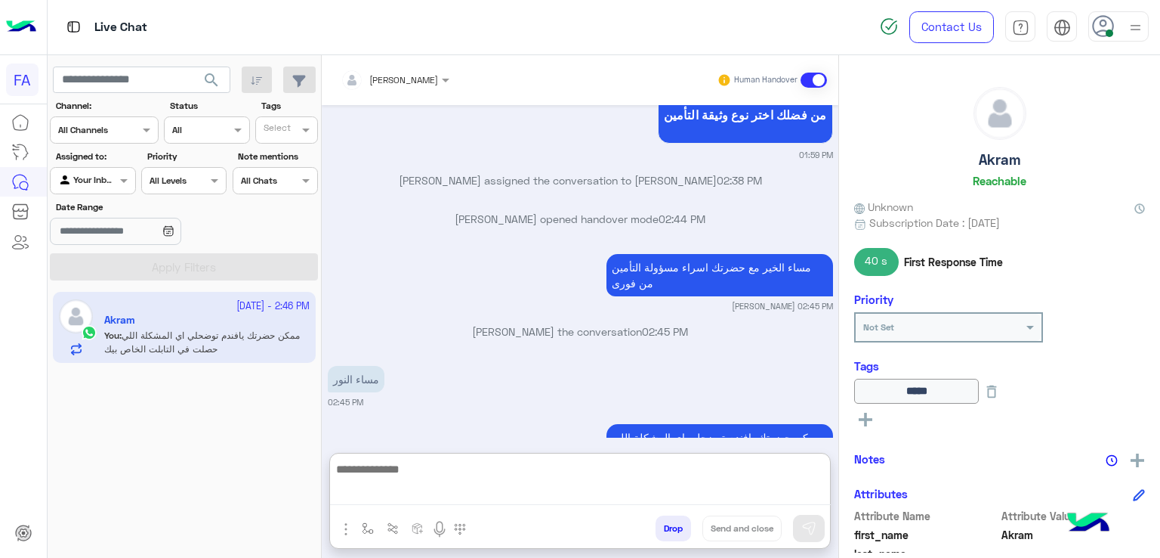
click at [600, 502] on textarea at bounding box center [580, 482] width 501 height 46
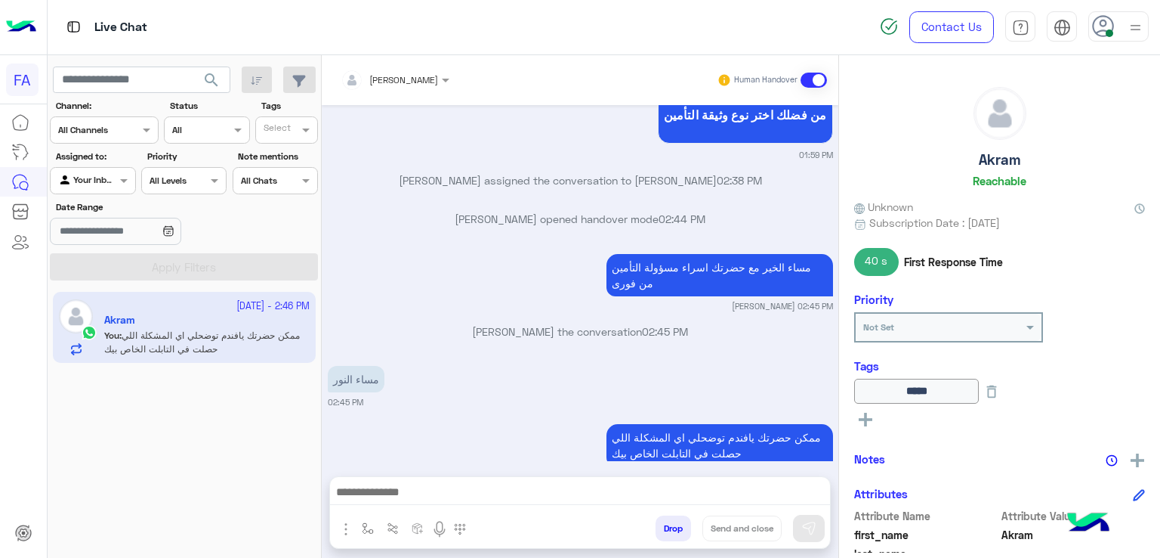
click at [447, 323] on div "Amira khalid joined the conversation 02:45 PM" at bounding box center [580, 336] width 505 height 27
click at [542, 479] on div at bounding box center [580, 496] width 500 height 38
drag, startPoint x: 545, startPoint y: 487, endPoint x: 727, endPoint y: 430, distance: 190.7
click at [545, 487] on textarea at bounding box center [580, 493] width 501 height 23
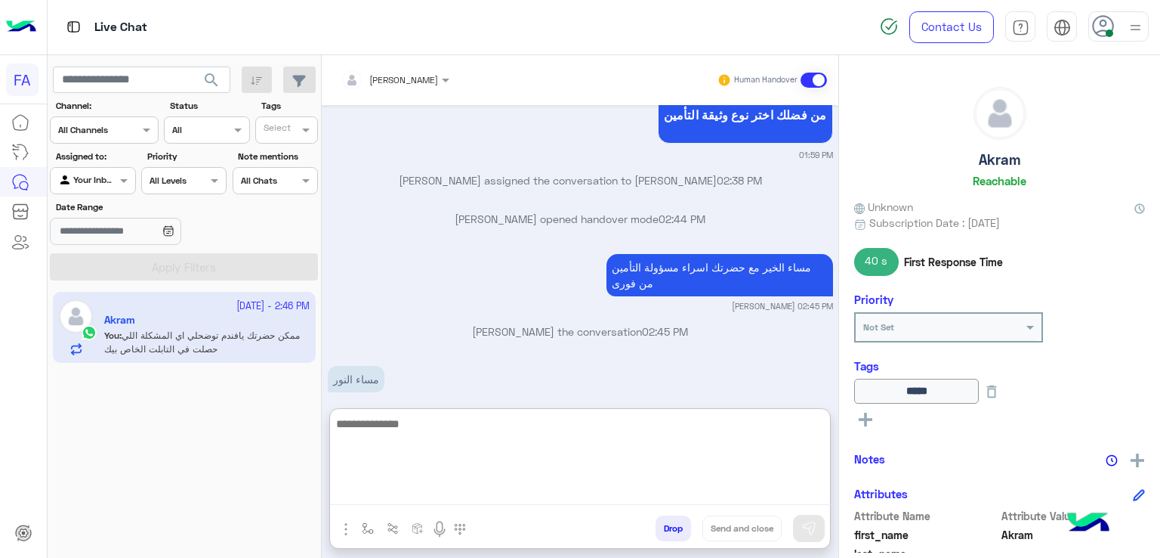
click at [861, 422] on icon at bounding box center [866, 419] width 14 height 14
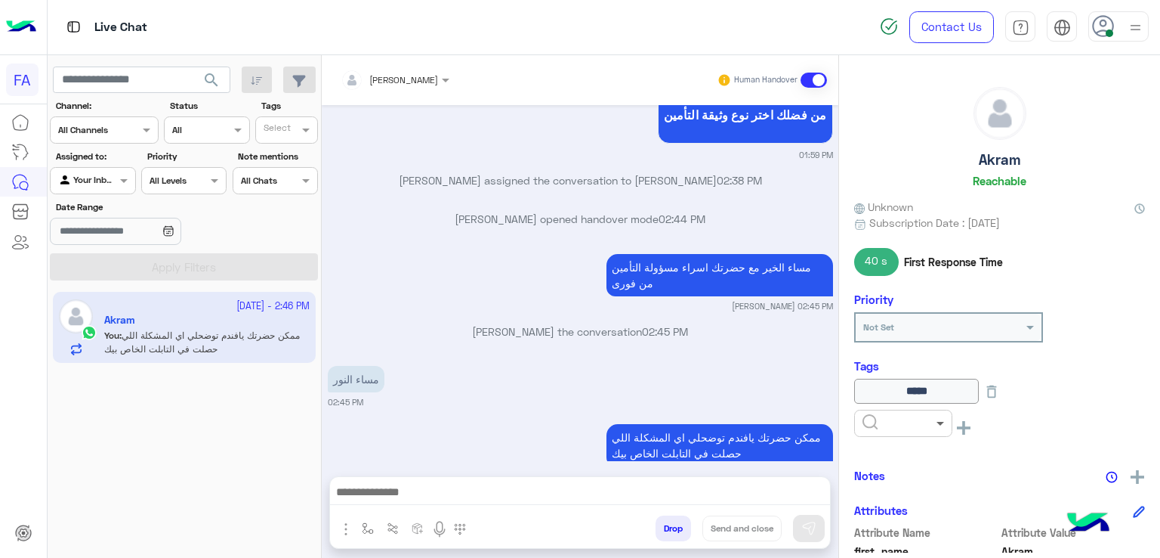
click at [942, 417] on span at bounding box center [942, 423] width 19 height 16
click at [907, 493] on div "Pending" at bounding box center [903, 488] width 98 height 28
click at [748, 482] on textarea at bounding box center [580, 493] width 501 height 23
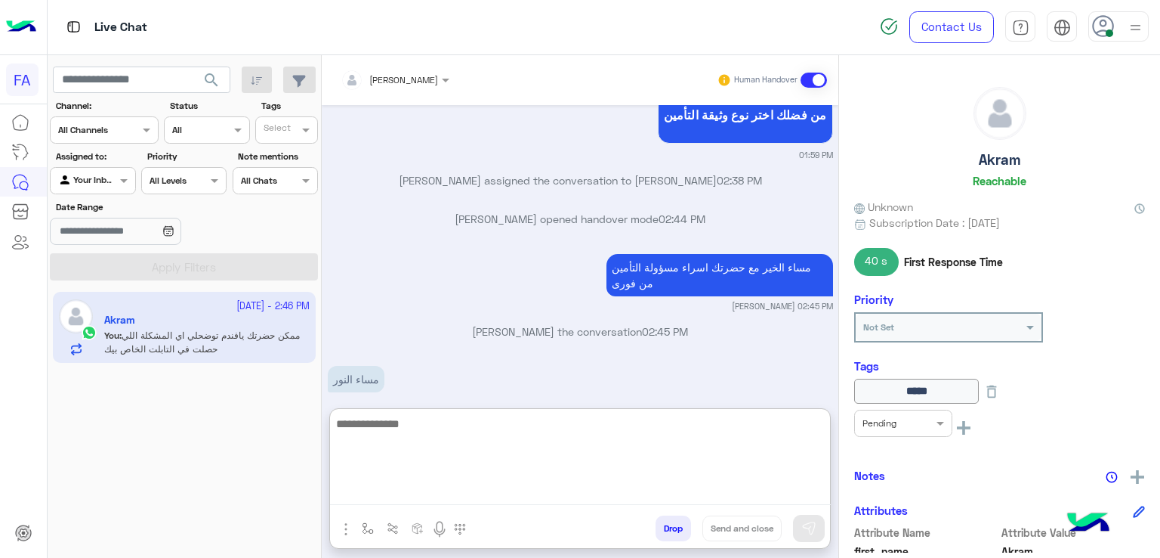
paste textarea "**********"
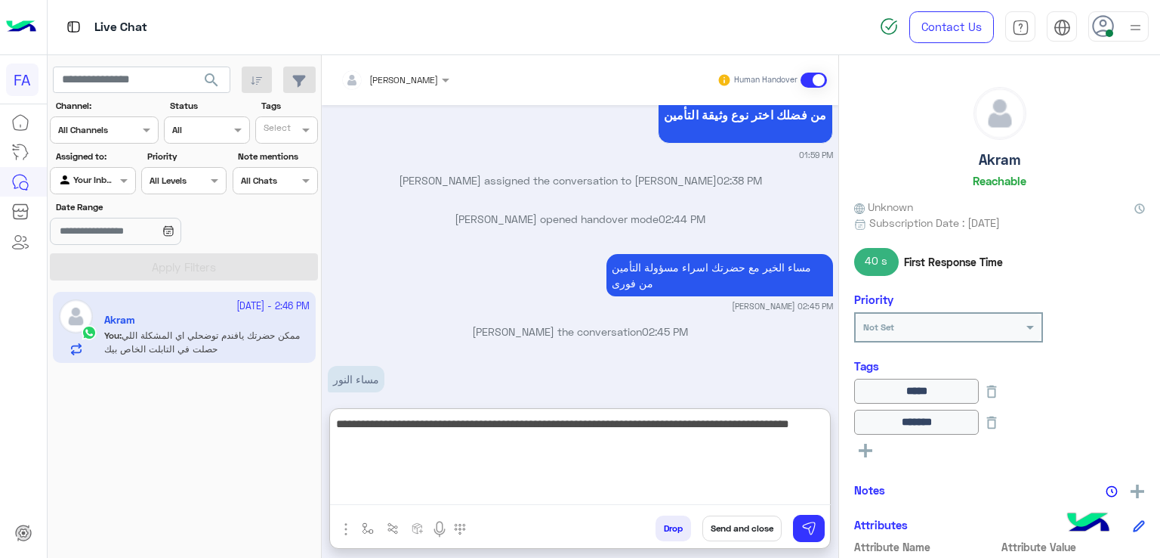
type textarea "**********"
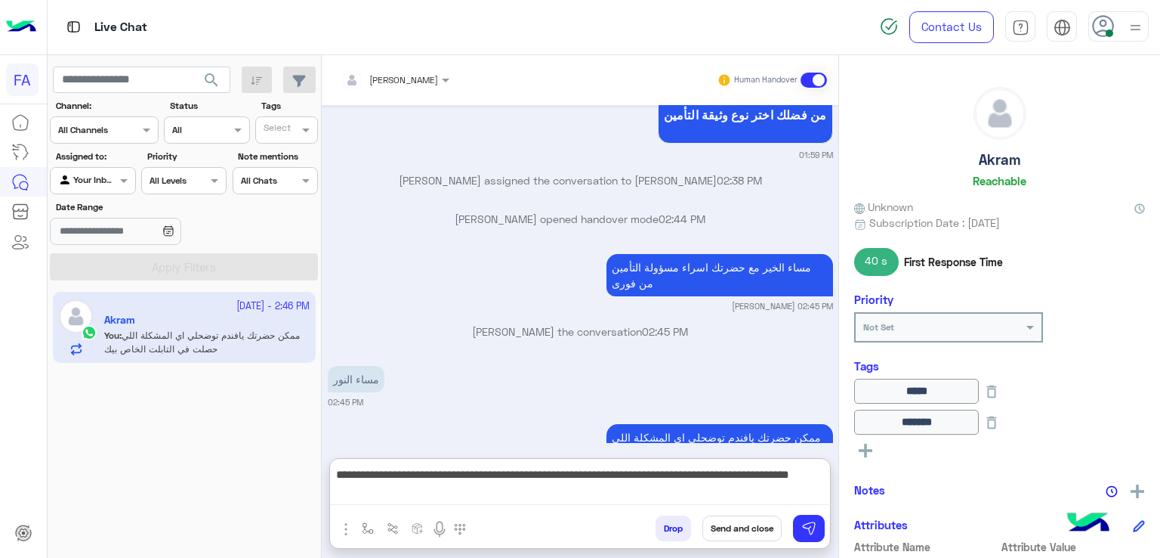
scroll to position [1784, 0]
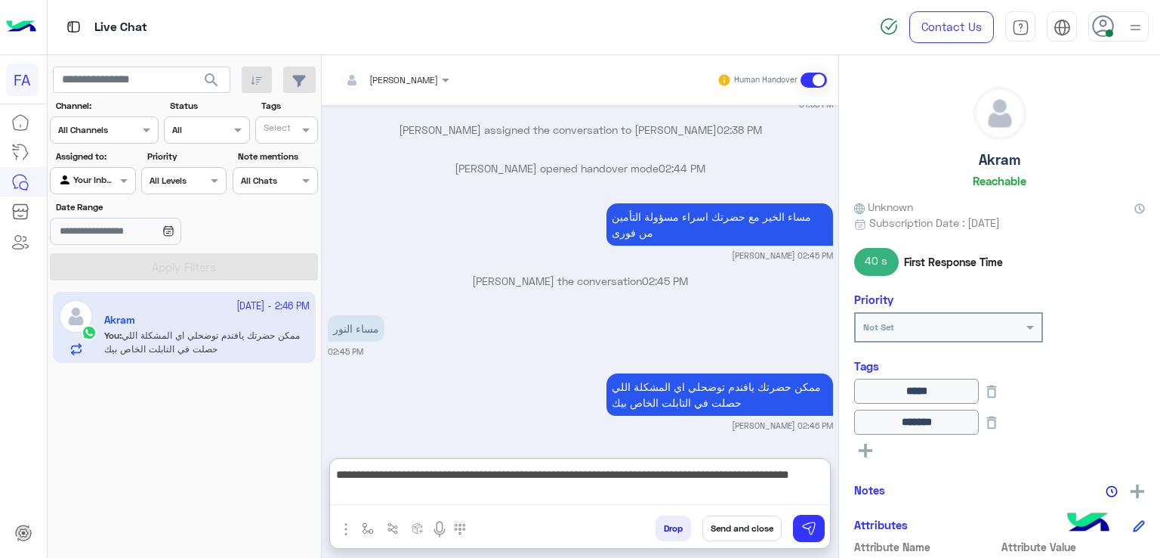
click at [501, 490] on textarea "**********" at bounding box center [580, 485] width 501 height 40
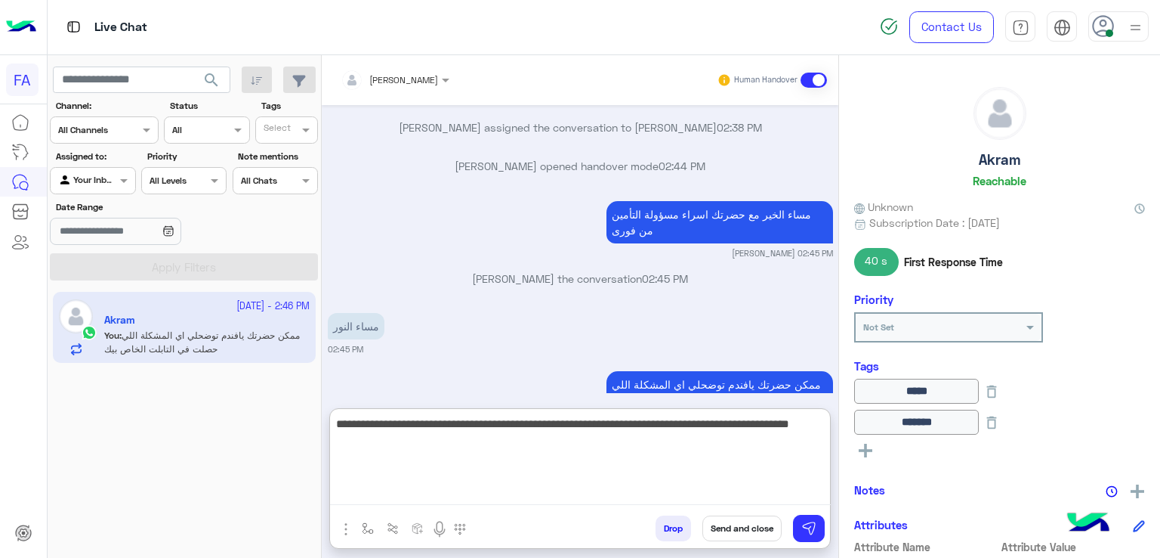
click at [741, 530] on button "Send and close" at bounding box center [742, 528] width 79 height 26
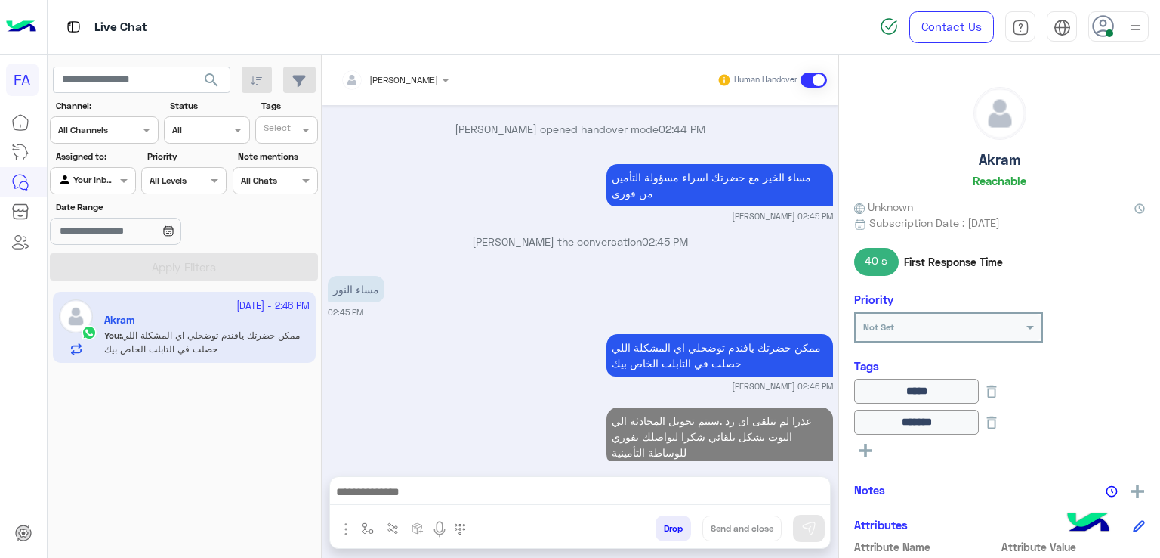
scroll to position [1860, 0]
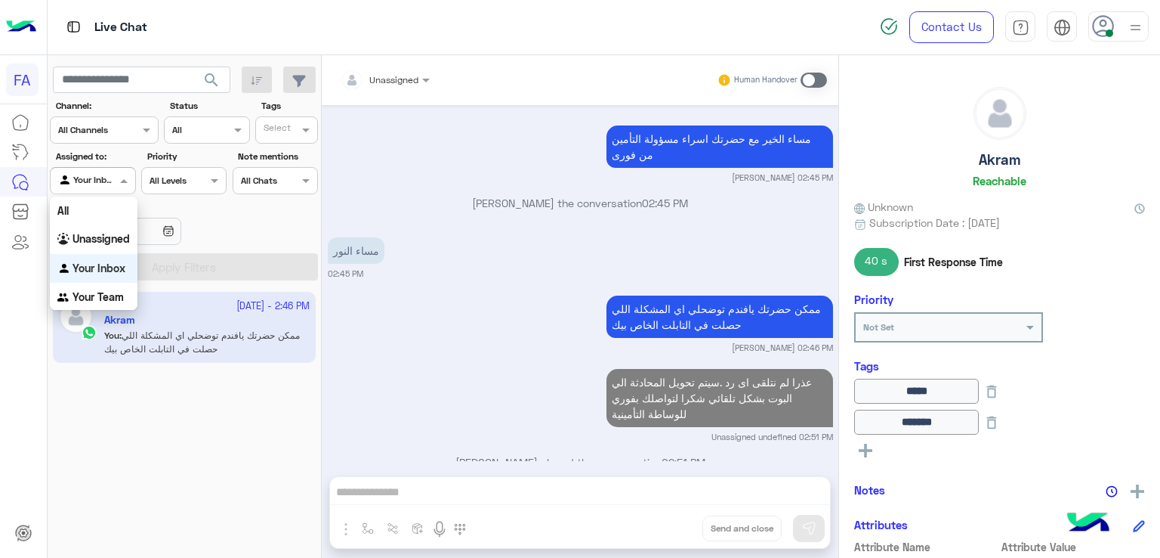
click at [110, 187] on div "Your Inbox" at bounding box center [86, 180] width 57 height 15
click at [76, 242] on b "Unassigned" at bounding box center [101, 238] width 57 height 13
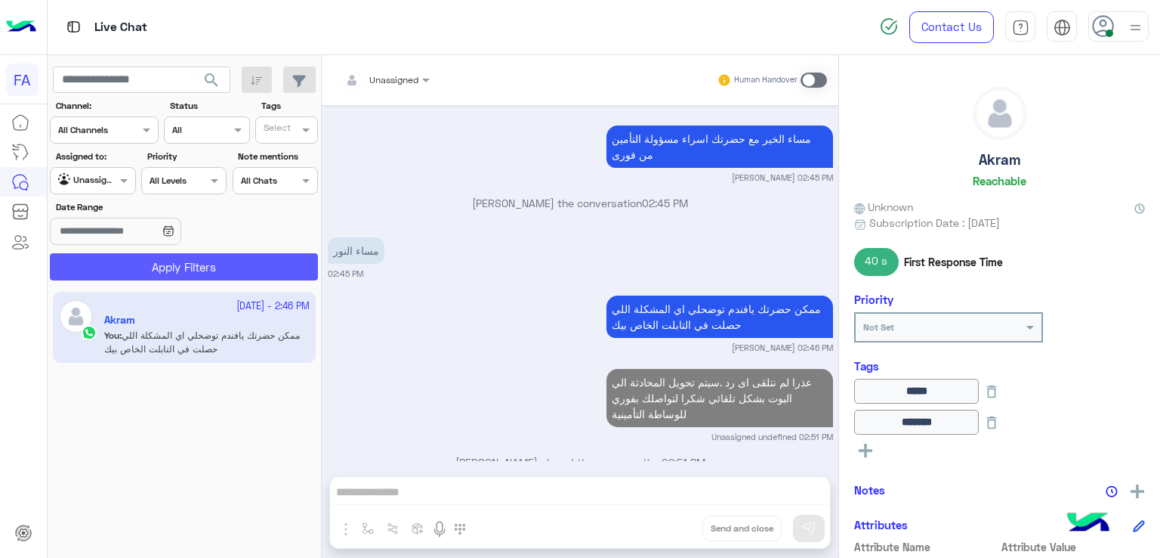
click at [169, 261] on button "Apply Filters" at bounding box center [184, 266] width 268 height 27
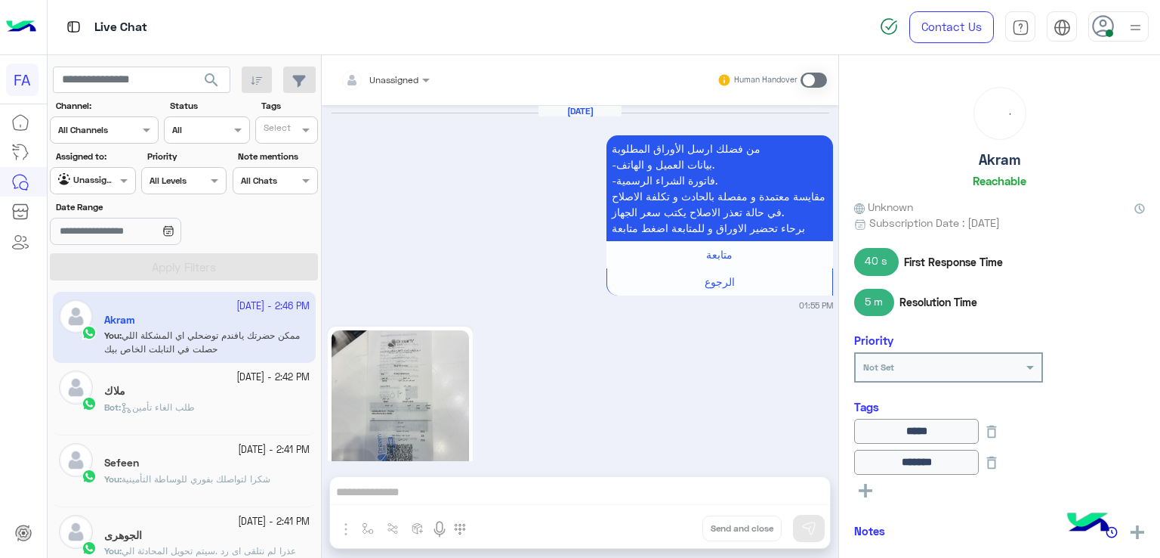
scroll to position [1713, 0]
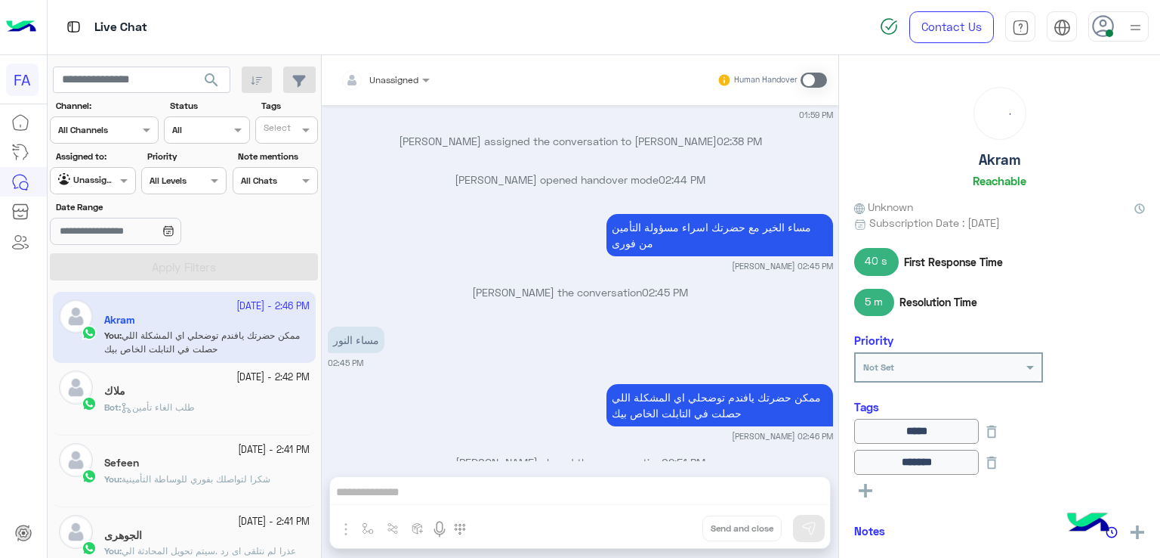
click at [1129, 27] on img at bounding box center [1135, 27] width 19 height 19
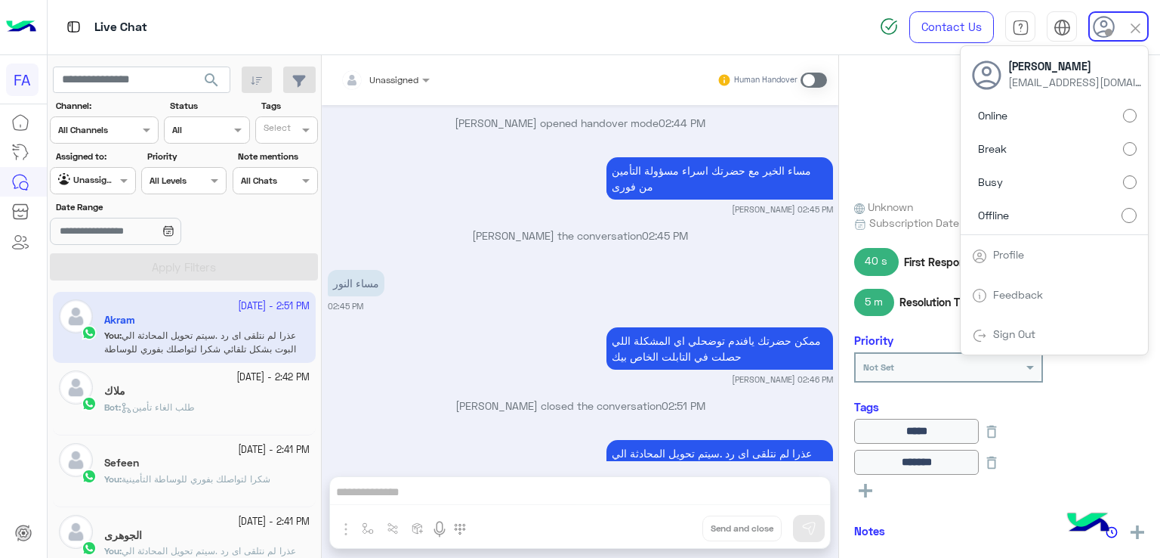
scroll to position [1726, 0]
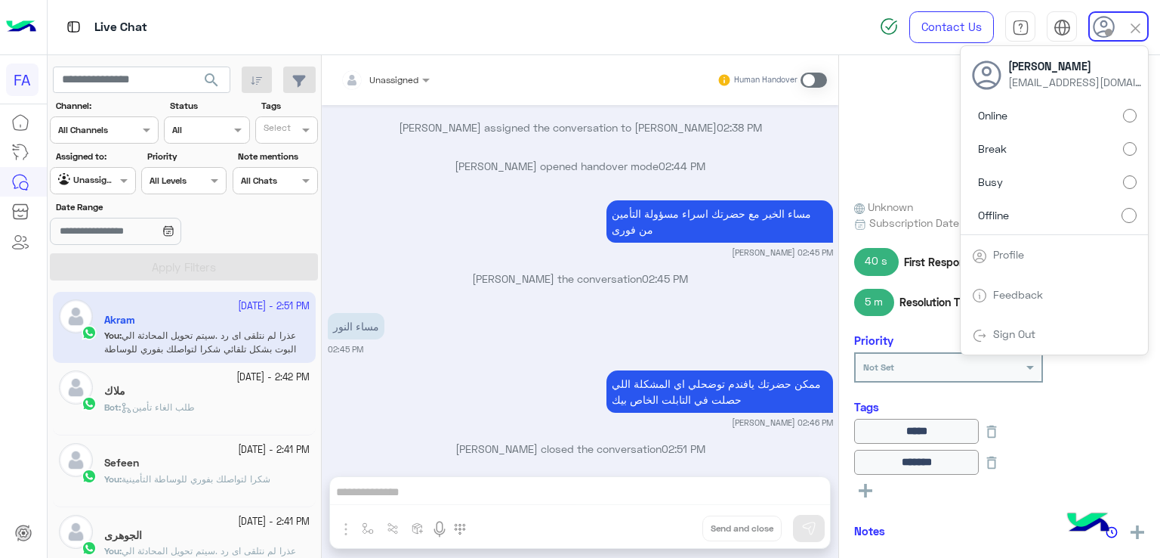
click at [403, 366] on div "ممكن حضرتك يافندم توضحلي اي المشكلة اللي حصلت في التابلت الخاص بيك Amira khalid…" at bounding box center [580, 397] width 505 height 62
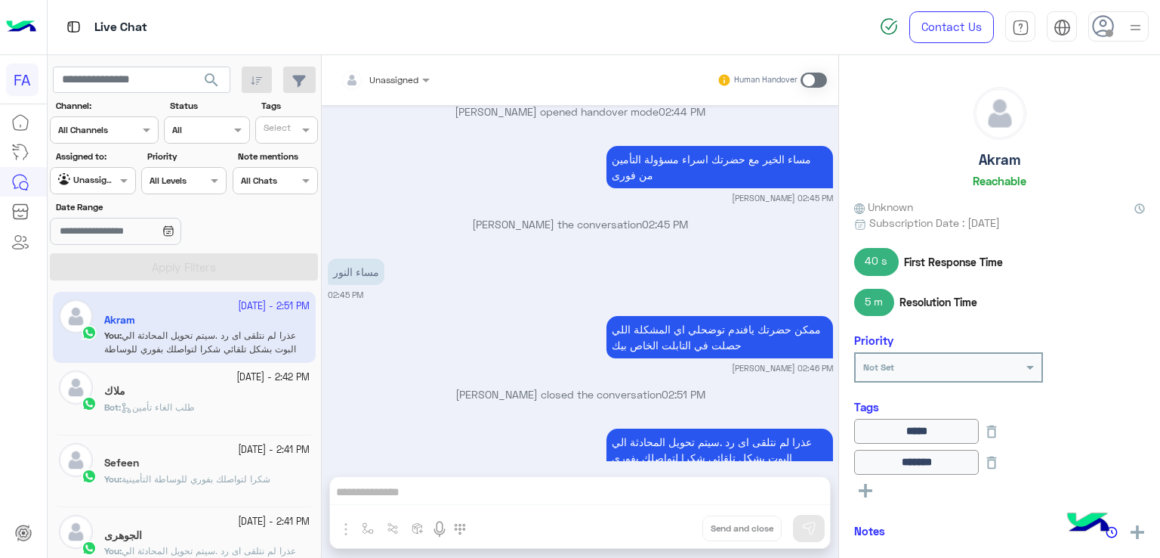
scroll to position [1802, 0]
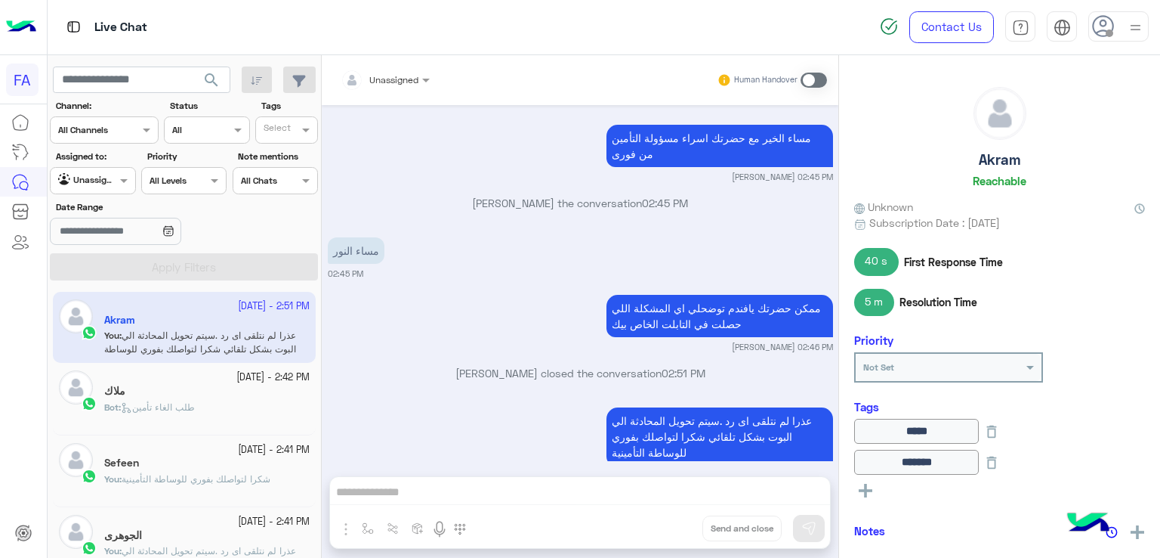
click at [1140, 25] on img at bounding box center [1135, 27] width 19 height 19
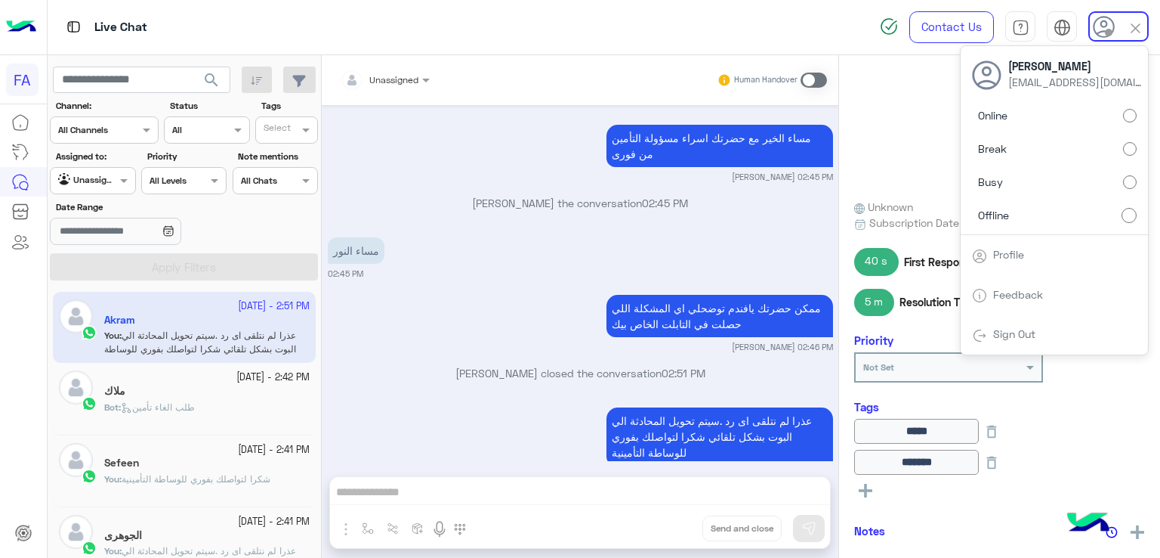
click at [996, 338] on link "Sign Out" at bounding box center [1014, 333] width 42 height 13
